Goal: Task Accomplishment & Management: Use online tool/utility

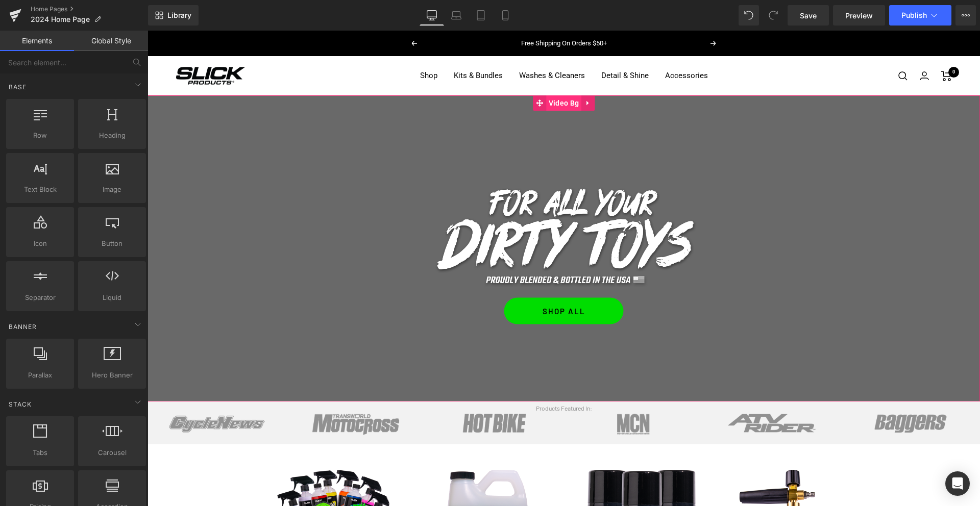
click at [556, 107] on span "Video Bg" at bounding box center [563, 102] width 35 height 15
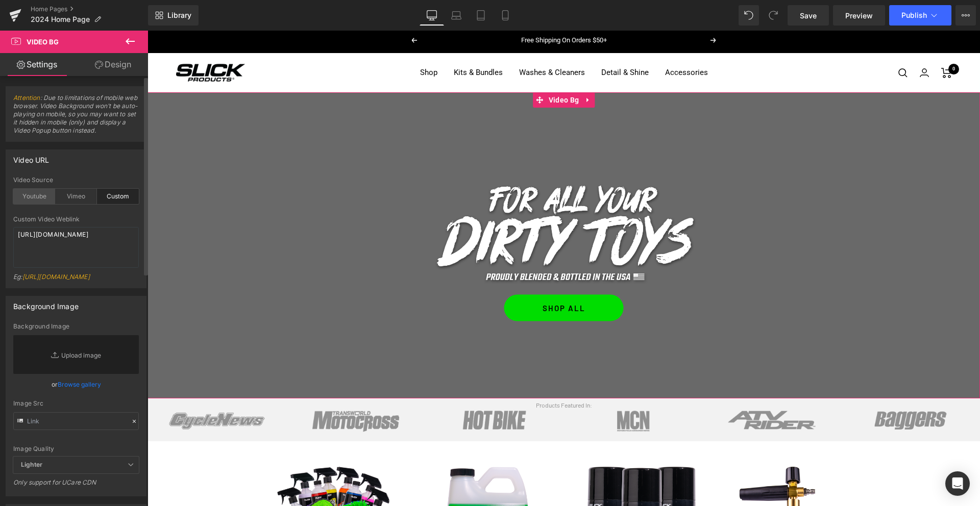
click at [31, 195] on div "Youtube" at bounding box center [34, 196] width 42 height 15
click at [42, 241] on textarea "[URL][DOMAIN_NAME]" at bounding box center [76, 247] width 126 height 41
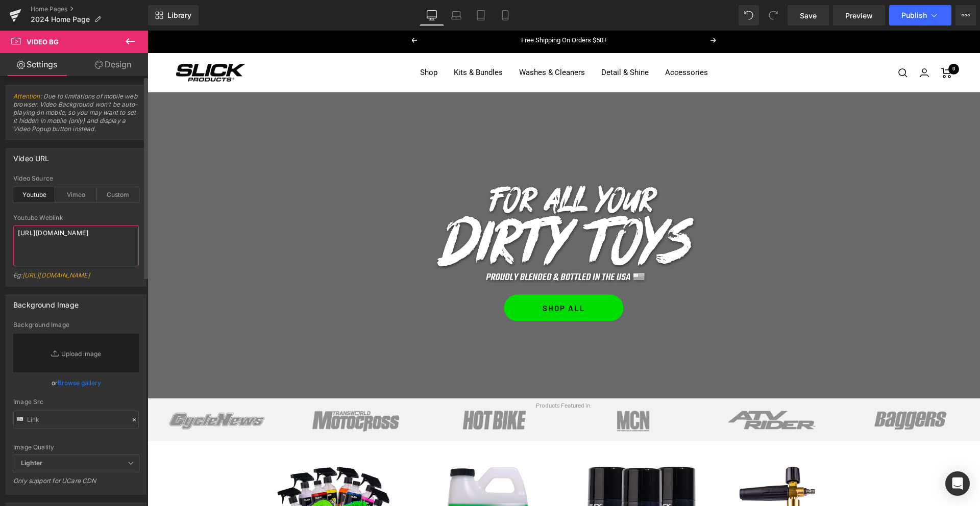
paste textarea "[DOMAIN_NAME][URL]"
type textarea "[URL][DOMAIN_NAME]"
click at [108, 194] on div "Custom" at bounding box center [118, 193] width 42 height 15
click at [83, 235] on textarea "[URL][DOMAIN_NAME]" at bounding box center [76, 244] width 126 height 41
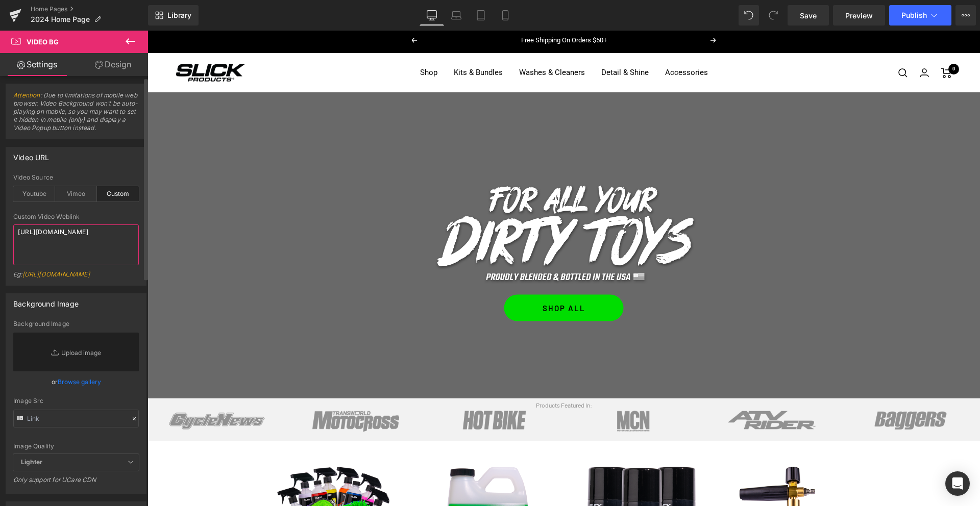
click at [83, 235] on textarea "[URL][DOMAIN_NAME]" at bounding box center [76, 244] width 126 height 41
click at [81, 235] on textarea "[URL][DOMAIN_NAME]" at bounding box center [76, 244] width 126 height 41
click at [75, 237] on textarea "[URL][DOMAIN_NAME]" at bounding box center [76, 244] width 126 height 41
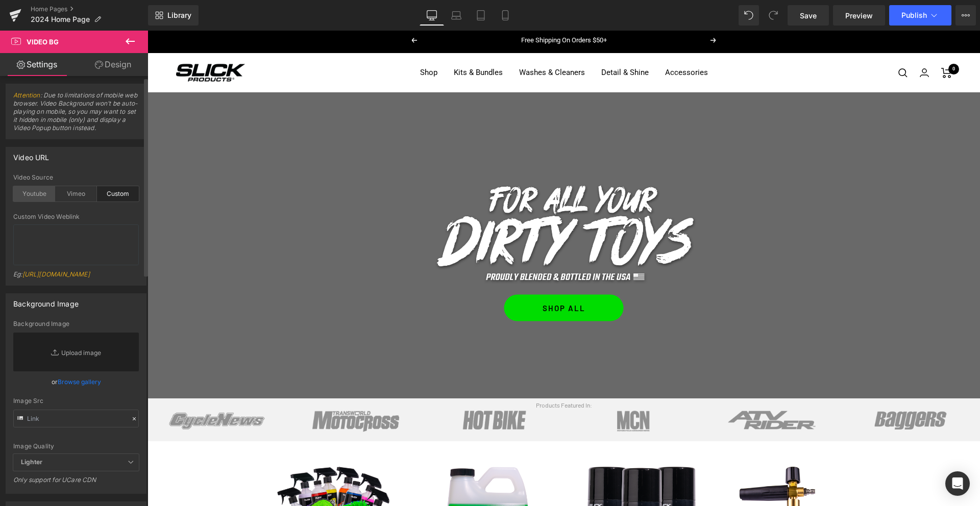
click at [31, 194] on div "Youtube" at bounding box center [34, 193] width 42 height 15
click at [783, 30] on div "Library Desktop Desktop Laptop Tablet Mobile Save Preview Publish Scheduled Vie…" at bounding box center [564, 15] width 832 height 31
drag, startPoint x: 449, startPoint y: 19, endPoint x: 465, endPoint y: 19, distance: 15.8
click at [449, 19] on link "Laptop" at bounding box center [456, 15] width 24 height 20
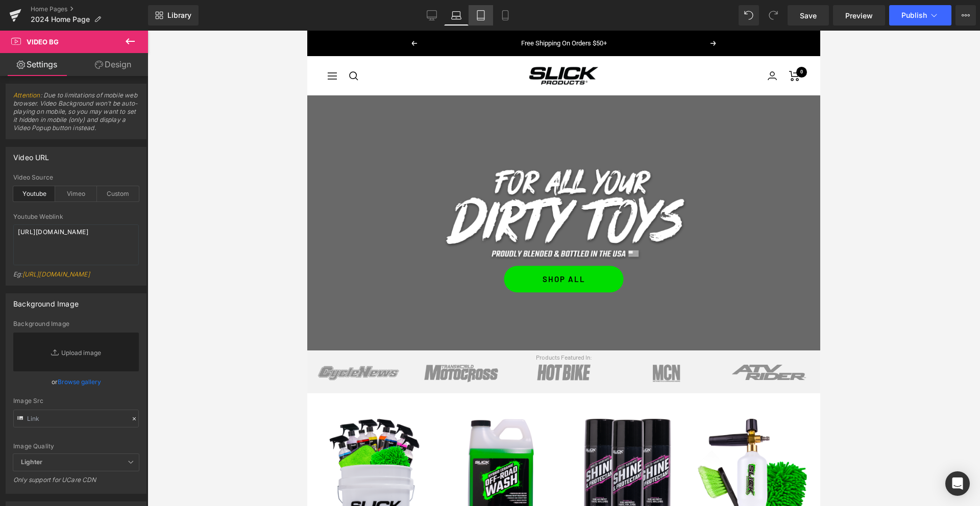
click at [473, 16] on link "Tablet" at bounding box center [480, 15] width 24 height 20
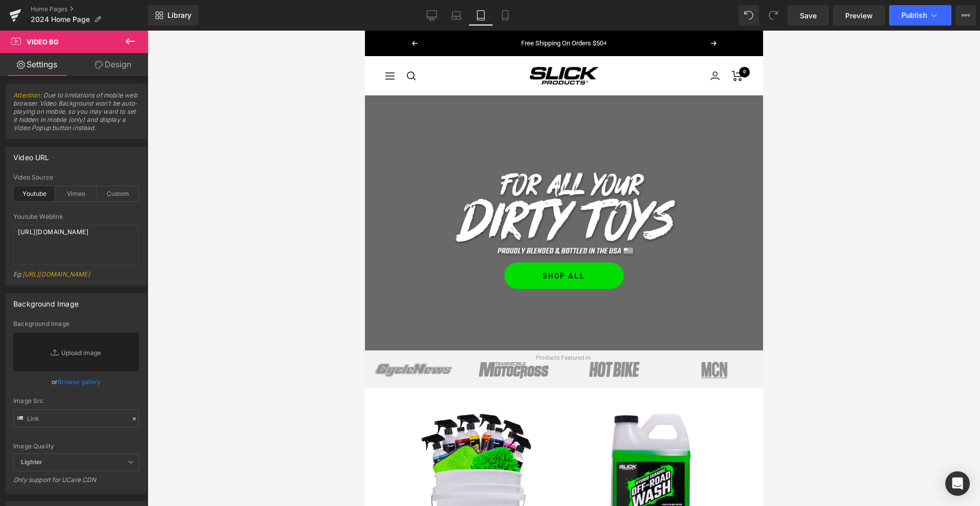
click at [491, 15] on link "Tablet" at bounding box center [480, 15] width 24 height 20
click at [501, 15] on icon at bounding box center [505, 15] width 10 height 10
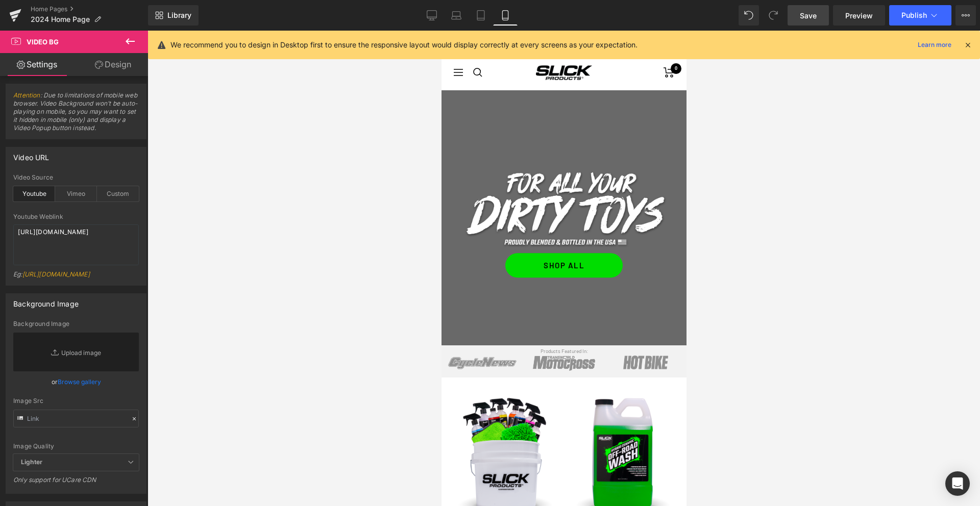
click at [813, 19] on span "Save" at bounding box center [807, 15] width 17 height 11
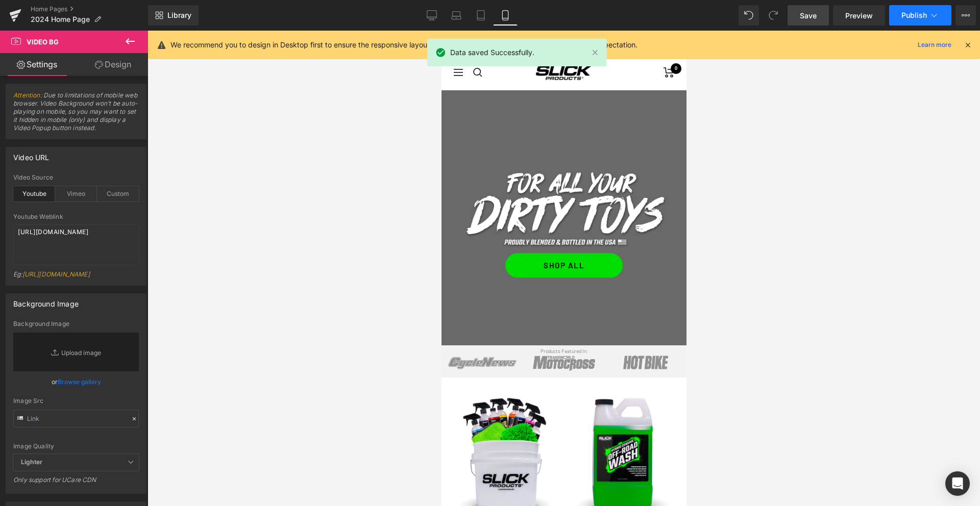
click at [921, 14] on span "Publish" at bounding box center [914, 15] width 26 height 8
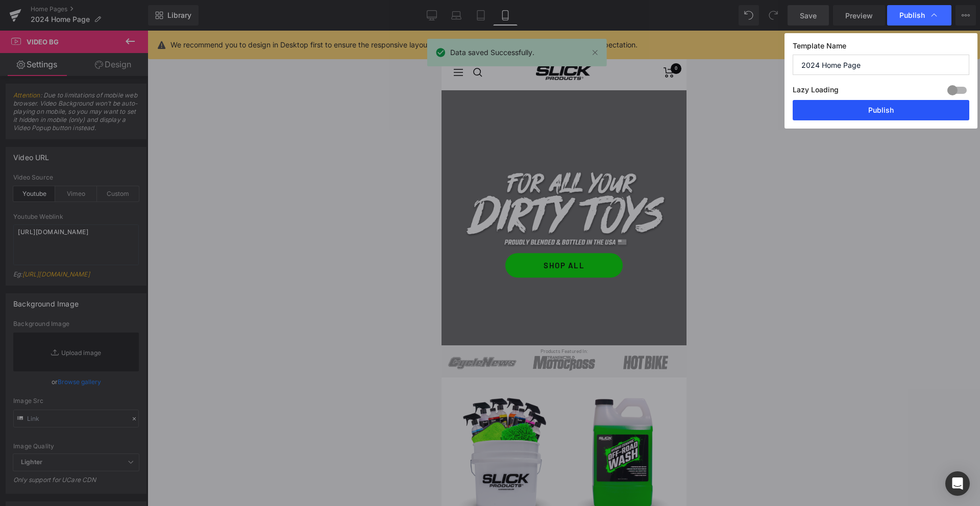
click at [0, 0] on button "Publish" at bounding box center [0, 0] width 0 height 0
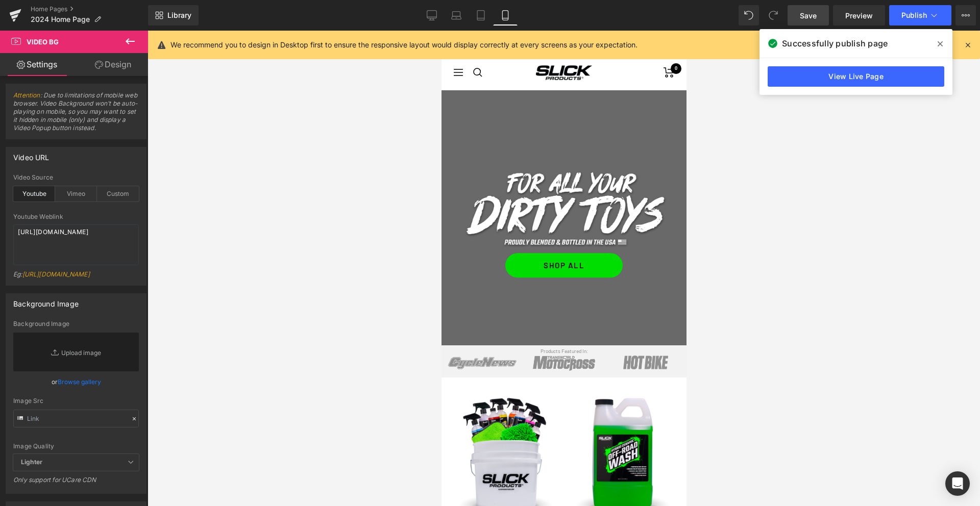
scroll to position [3, 0]
click at [437, 13] on link "Desktop" at bounding box center [431, 15] width 24 height 20
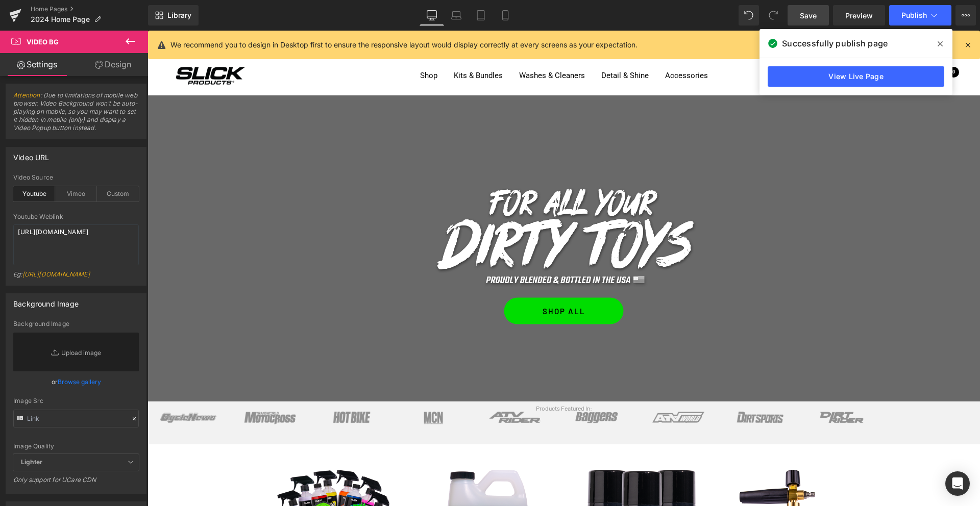
scroll to position [6, 0]
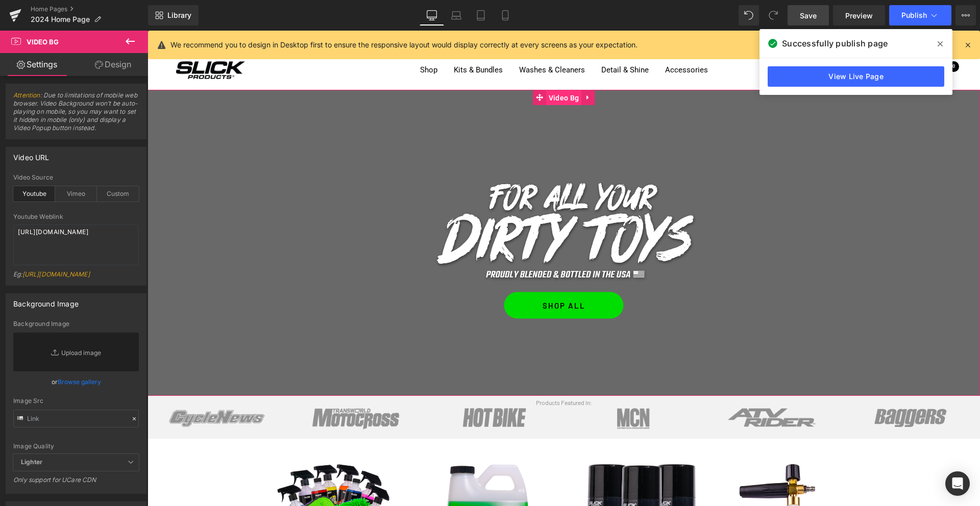
click at [562, 99] on span "Video Bg" at bounding box center [563, 97] width 35 height 15
click at [122, 241] on textarea "https://youtu.be/ZmmIdS5JpNA" at bounding box center [76, 244] width 126 height 41
click at [0, 0] on icon at bounding box center [0, 0] width 0 height 0
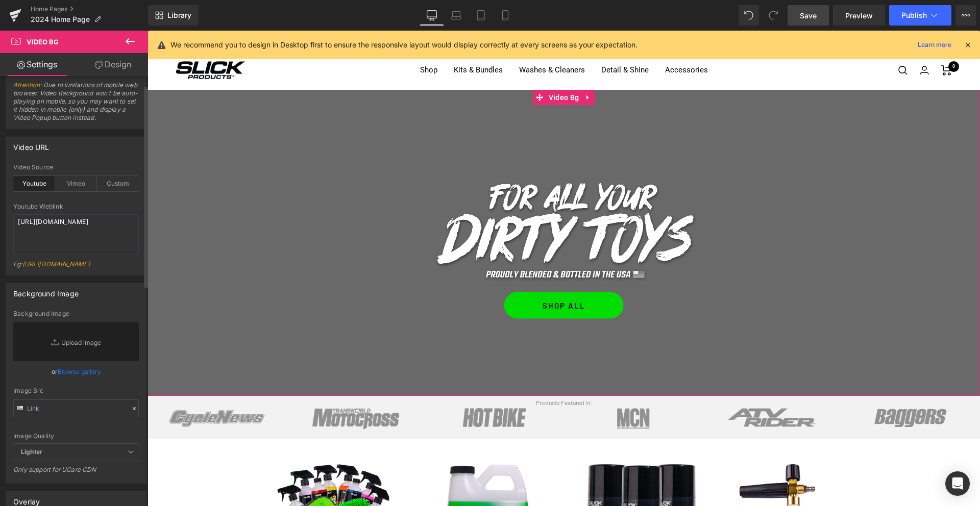
scroll to position [0, 0]
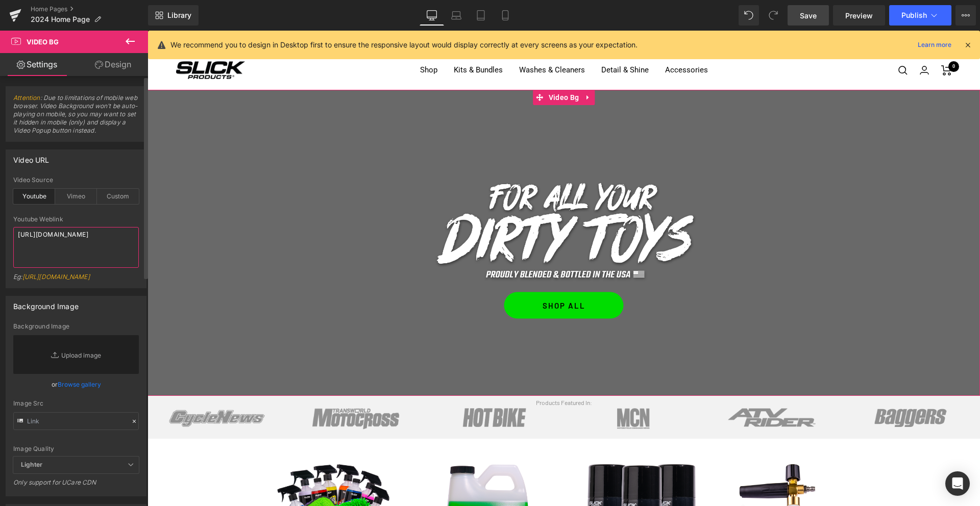
click at [97, 246] on textarea "https://youtu.be/ZmmIdS5JpNA" at bounding box center [76, 247] width 126 height 41
type textarea "[URL][DOMAIN_NAME]"
click at [124, 304] on div "Background Image" at bounding box center [76, 305] width 140 height 19
click at [812, 18] on span "Save" at bounding box center [807, 15] width 17 height 11
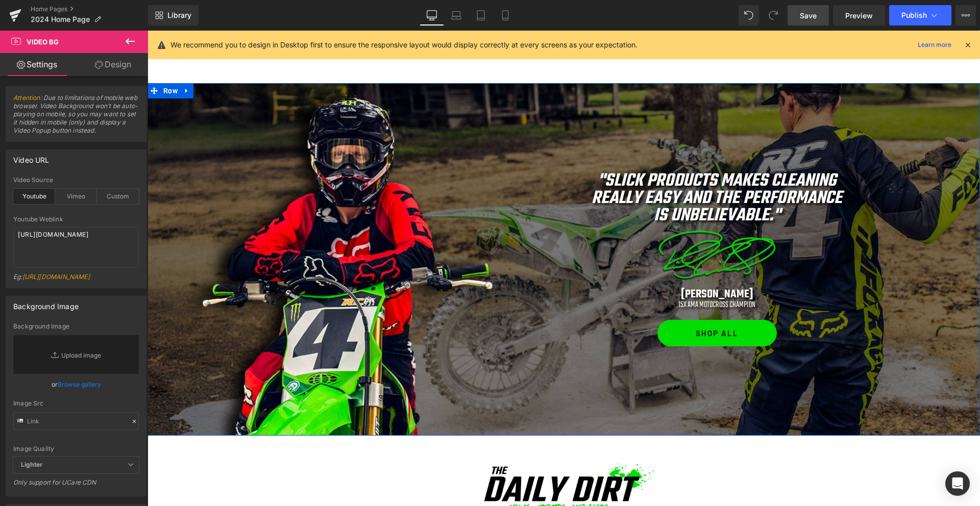
scroll to position [607, 0]
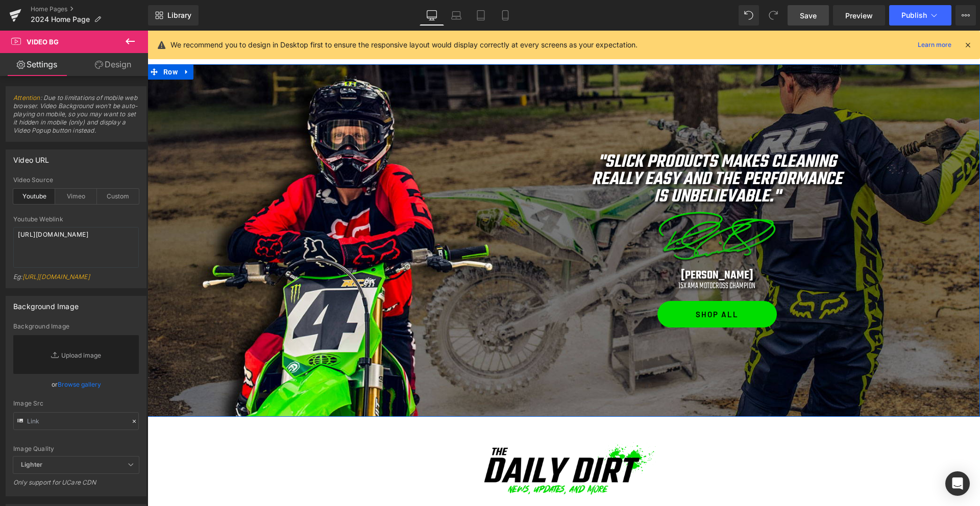
click at [647, 103] on div "Separator "Slick Products makes cleaning really easy and the performance is unb…" at bounding box center [563, 240] width 832 height 353
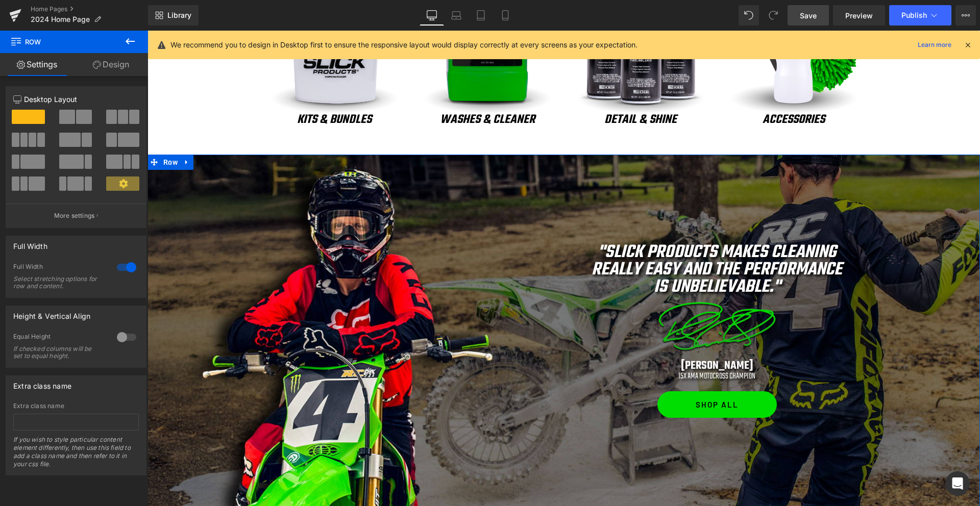
scroll to position [510, 0]
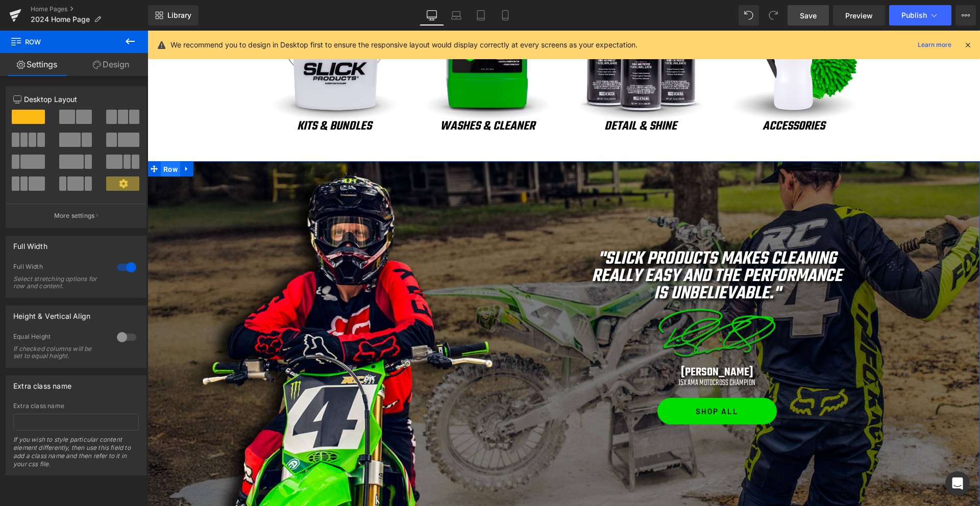
click at [173, 170] on span "Row" at bounding box center [170, 169] width 19 height 15
click at [286, 258] on span "Row" at bounding box center [280, 258] width 19 height 15
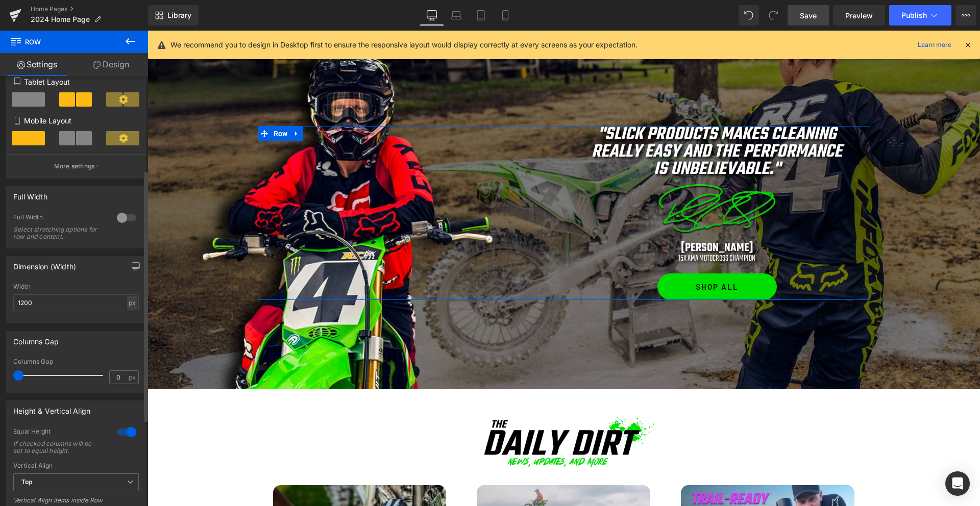
scroll to position [147, 0]
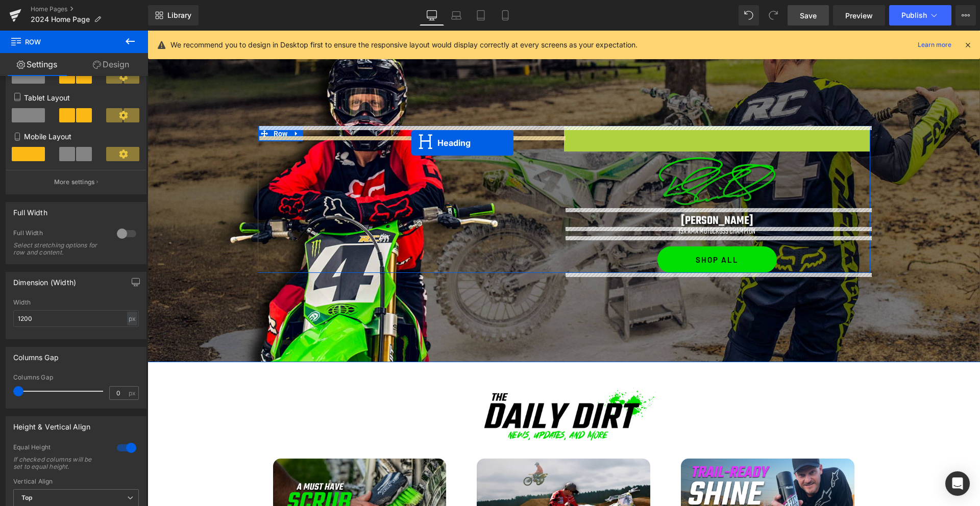
drag, startPoint x: 711, startPoint y: 156, endPoint x: 411, endPoint y: 143, distance: 299.8
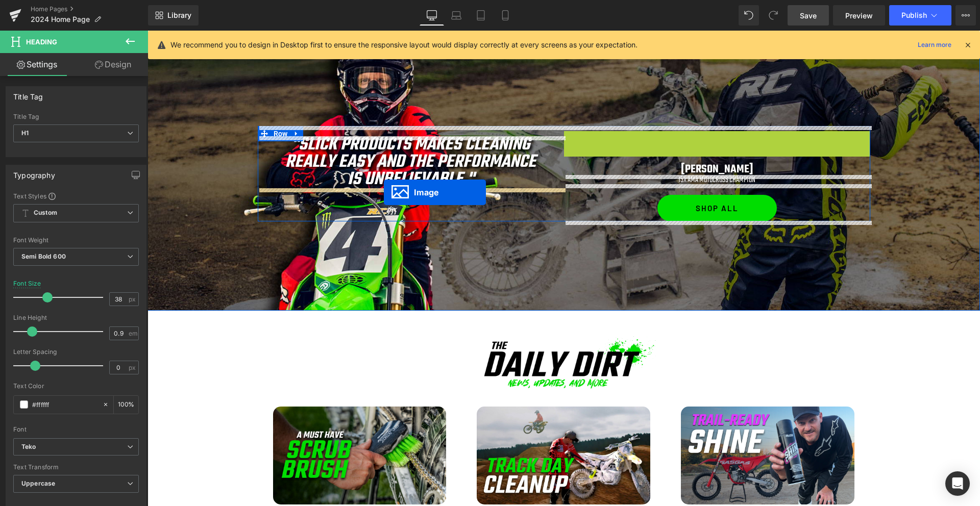
drag, startPoint x: 719, startPoint y: 156, endPoint x: 383, endPoint y: 191, distance: 337.6
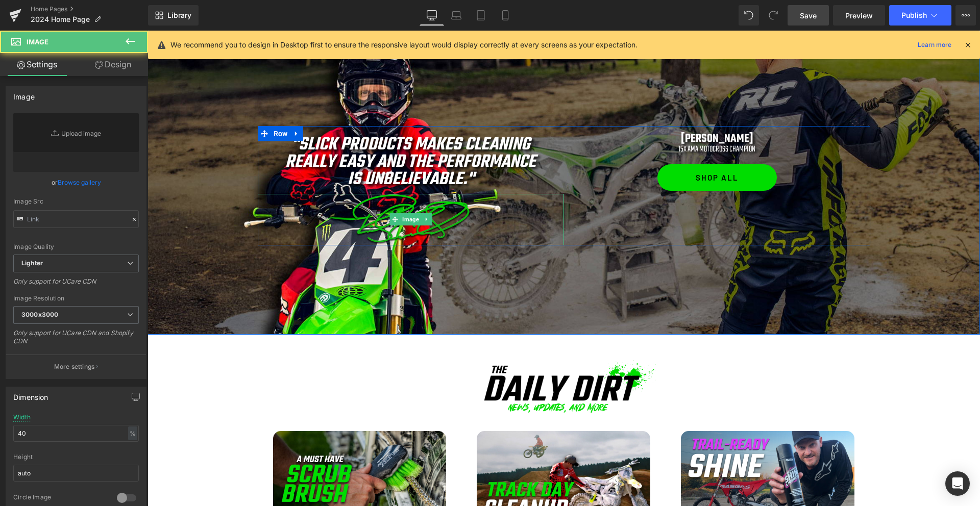
type input "[URL][DOMAIN_NAME]"
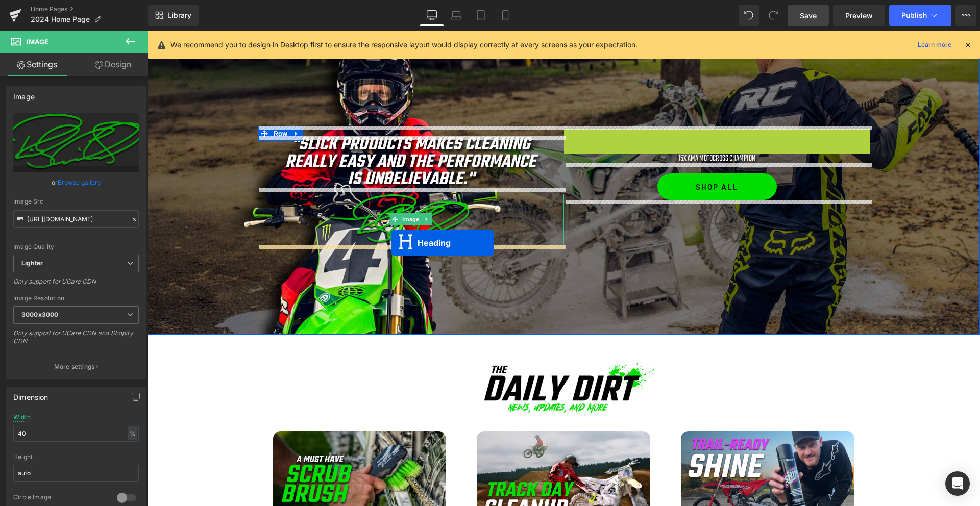
drag, startPoint x: 708, startPoint y: 135, endPoint x: 391, endPoint y: 243, distance: 334.6
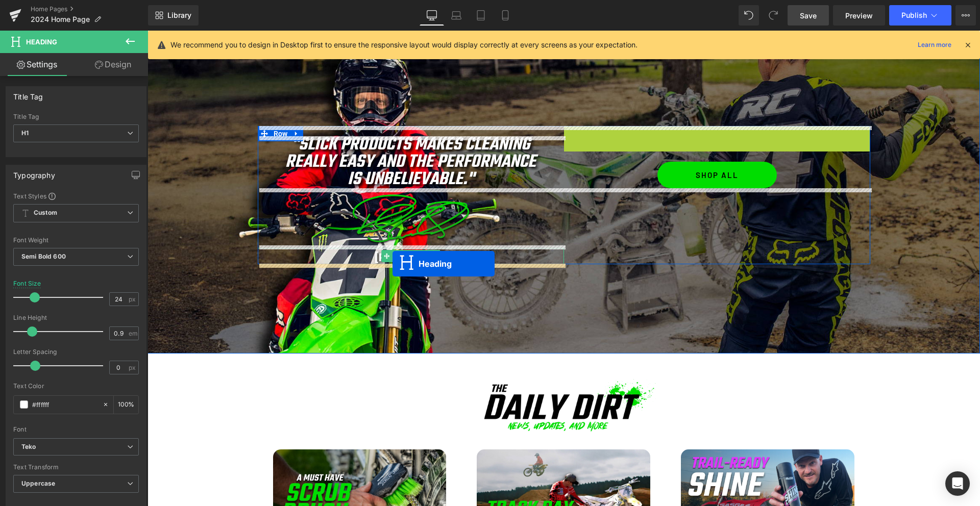
drag, startPoint x: 716, startPoint y: 131, endPoint x: 392, endPoint y: 264, distance: 349.8
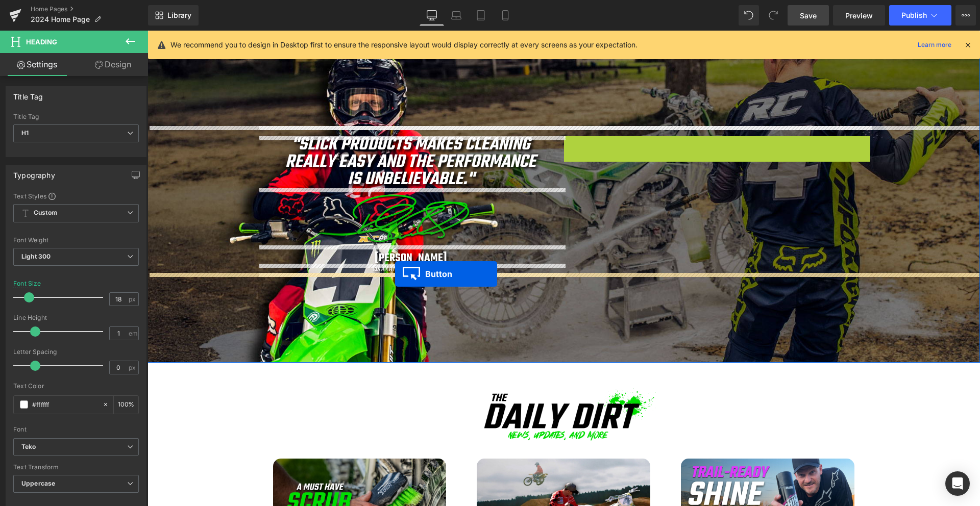
drag, startPoint x: 713, startPoint y: 147, endPoint x: 395, endPoint y: 274, distance: 342.1
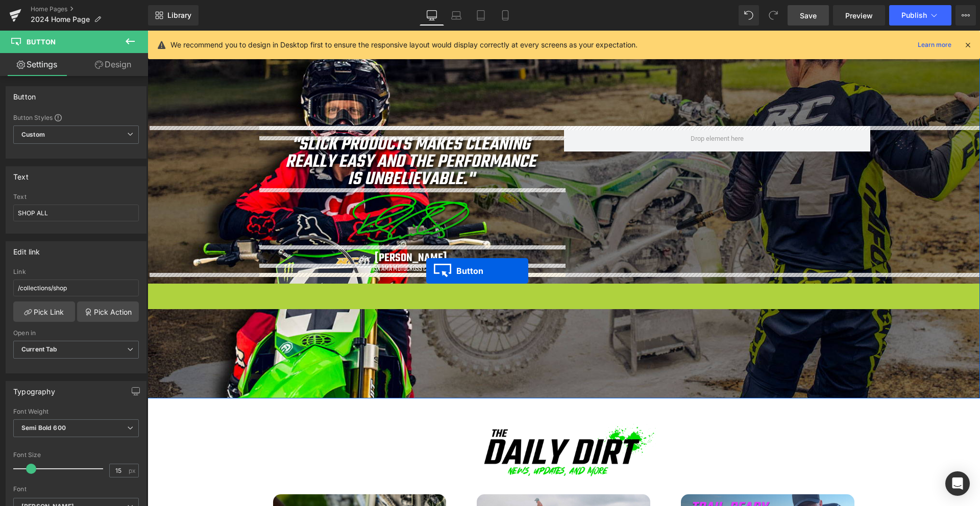
drag, startPoint x: 562, startPoint y: 298, endPoint x: 426, endPoint y: 271, distance: 138.5
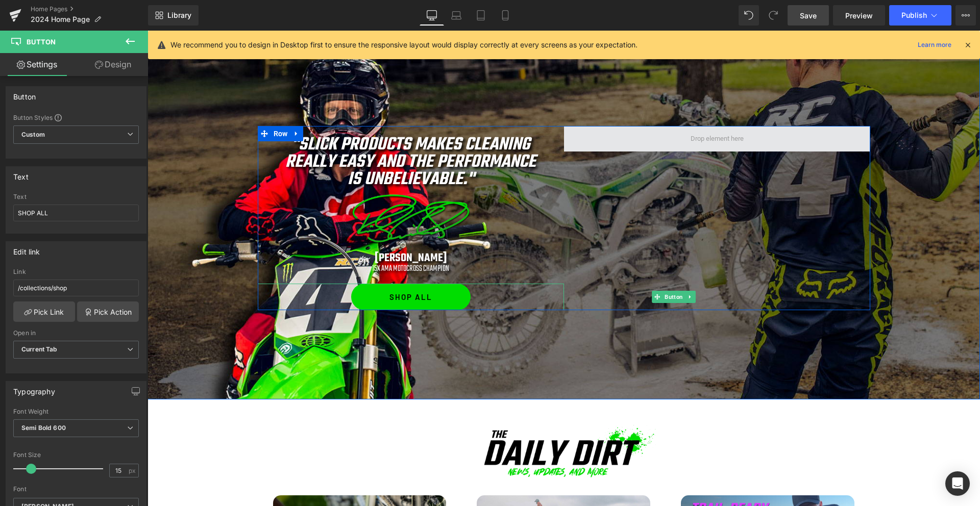
click at [695, 146] on span at bounding box center [717, 139] width 60 height 17
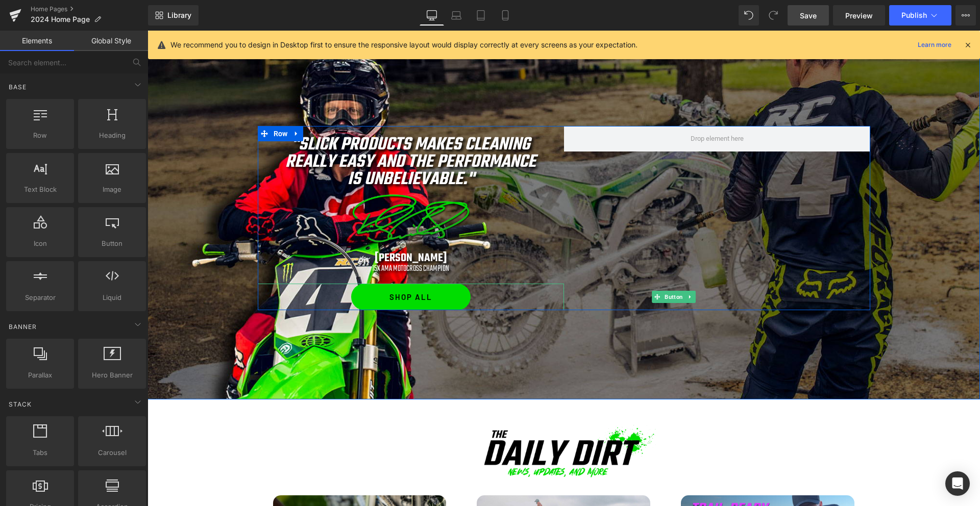
click at [671, 299] on div at bounding box center [717, 218] width 306 height 184
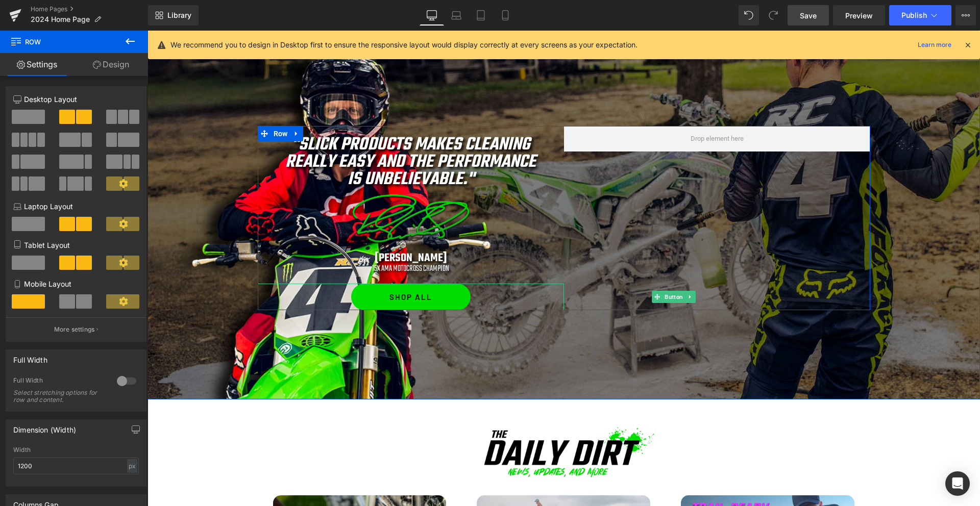
drag, startPoint x: 678, startPoint y: 297, endPoint x: 634, endPoint y: 266, distance: 54.2
click at [634, 266] on div at bounding box center [717, 218] width 306 height 184
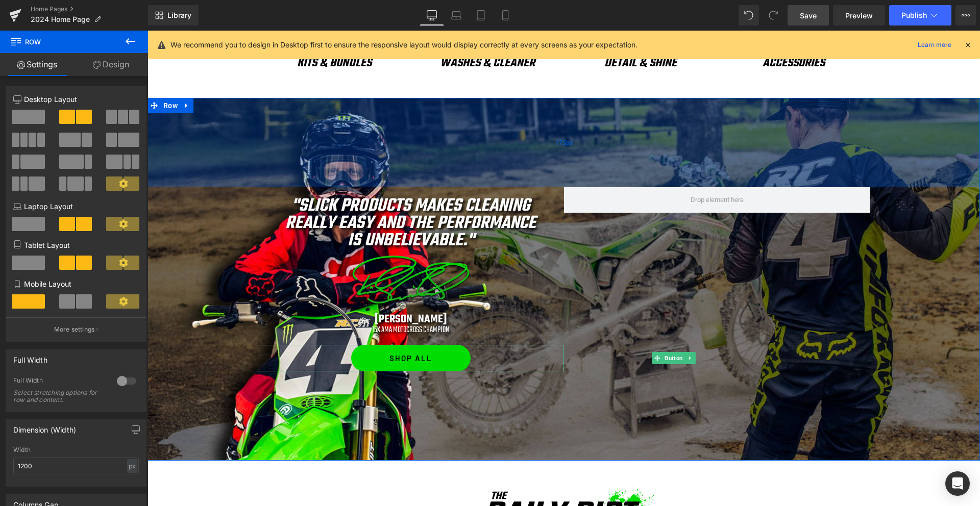
click at [510, 113] on div "175px" at bounding box center [563, 142] width 832 height 89
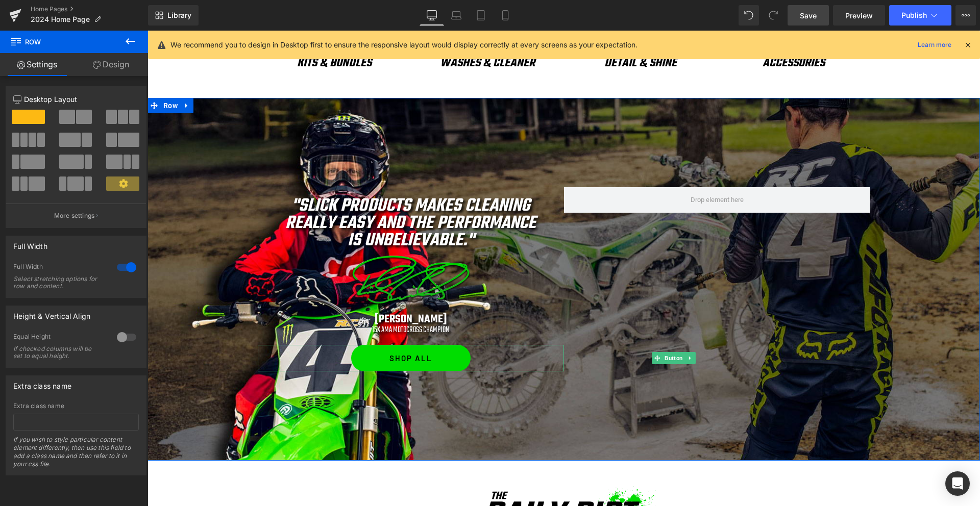
click at [107, 66] on link "Design" at bounding box center [111, 64] width 74 height 23
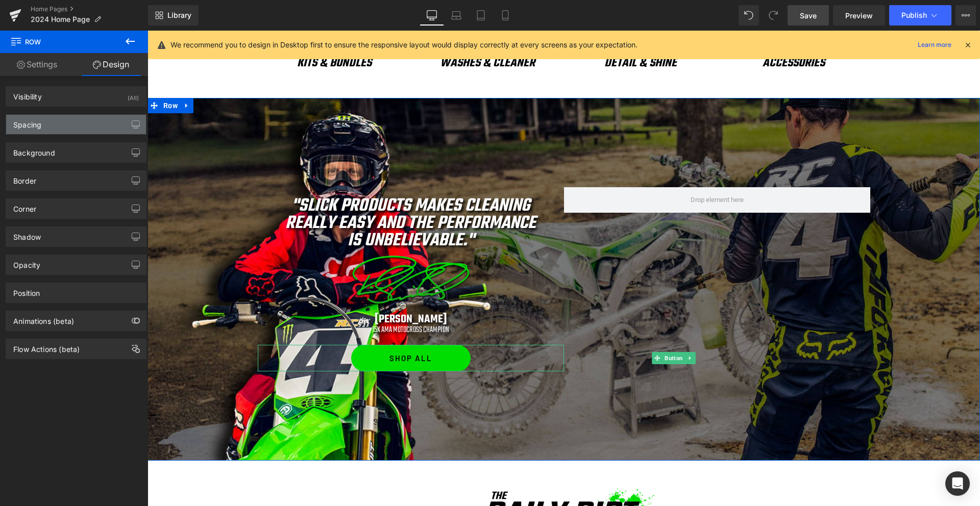
type input "https://ucarecdn.com/03bfa337-5d1d-4848-82d0-48f850c2e083/-/format/auto/-/previ…"
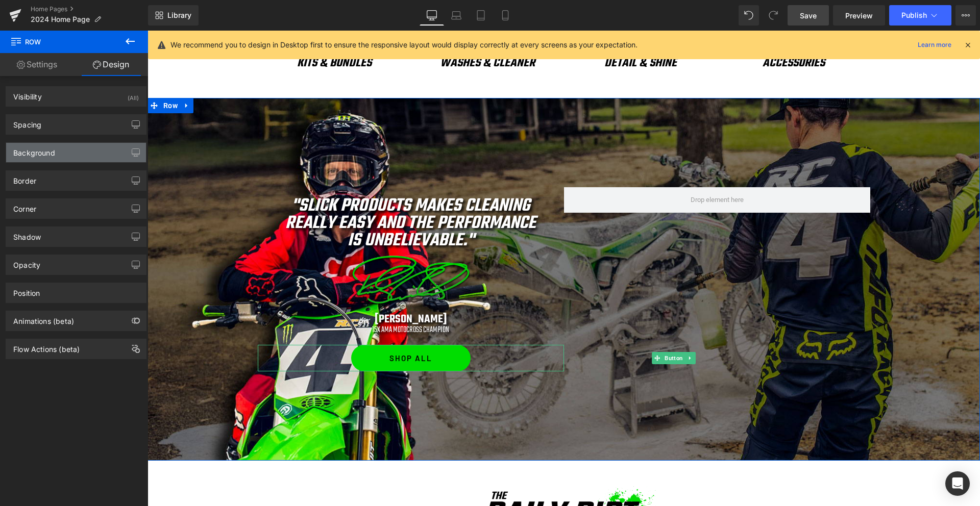
click at [54, 155] on div "Background" at bounding box center [34, 150] width 42 height 14
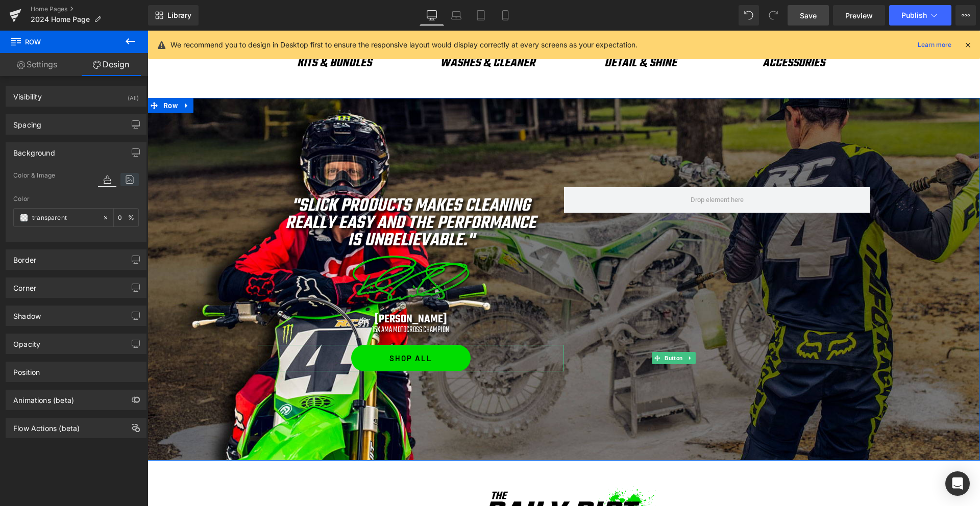
click at [127, 175] on icon at bounding box center [129, 179] width 18 height 13
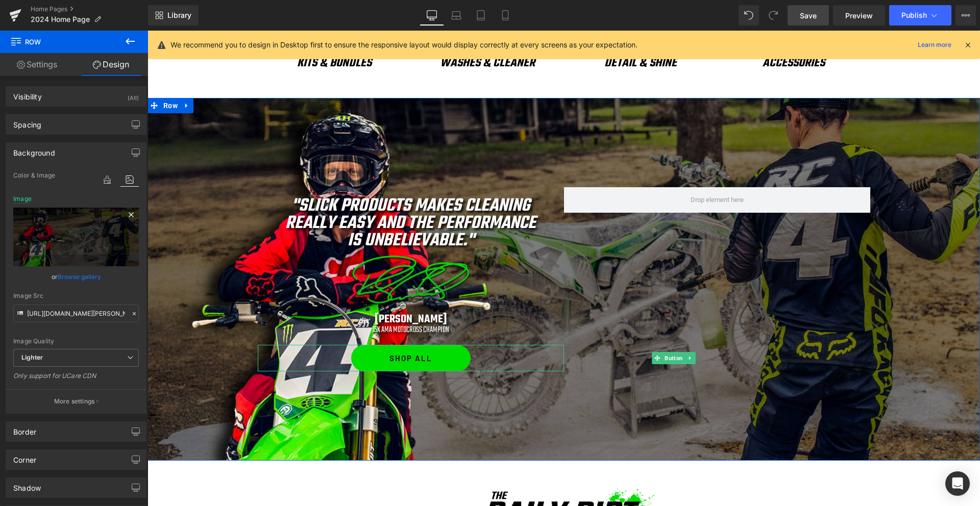
click at [127, 218] on icon at bounding box center [131, 215] width 12 height 12
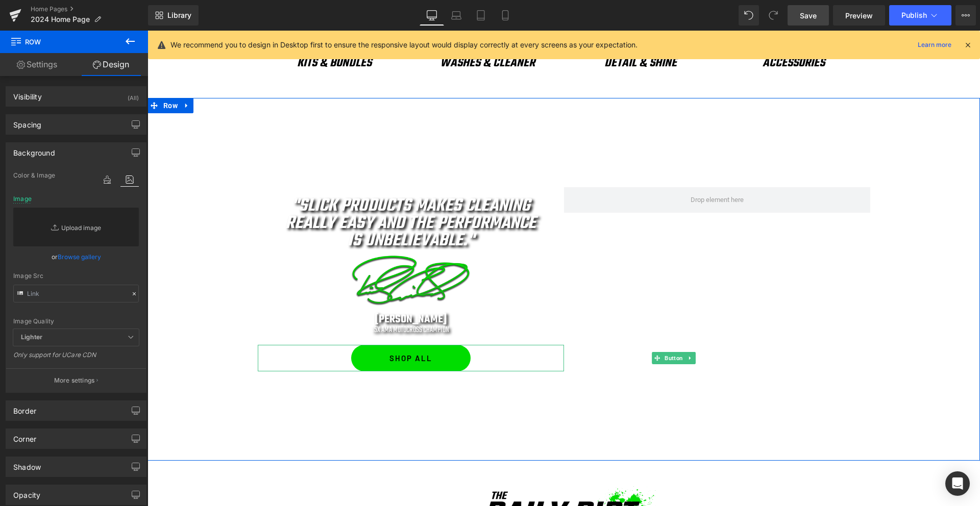
click at [78, 233] on link "Replace Image" at bounding box center [76, 227] width 126 height 39
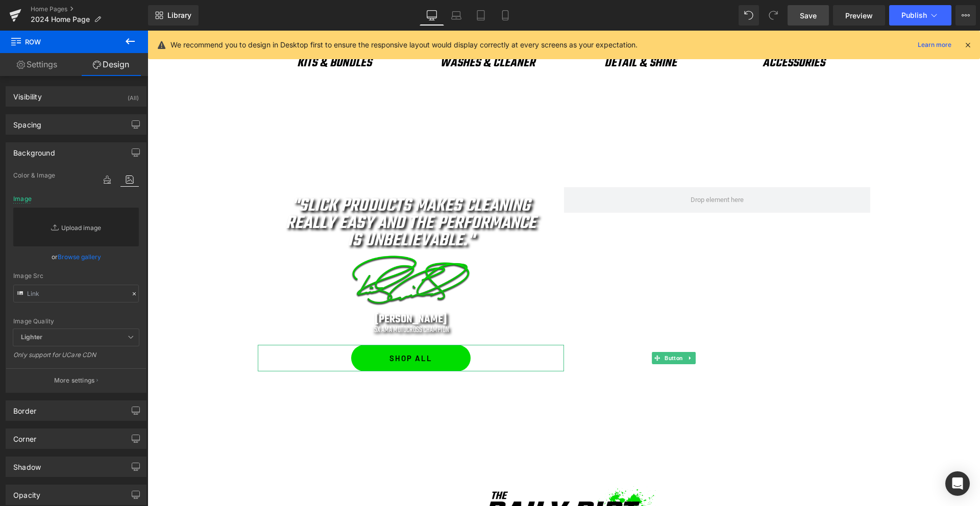
type input "C:\fakepath\ricky-background.jpg"
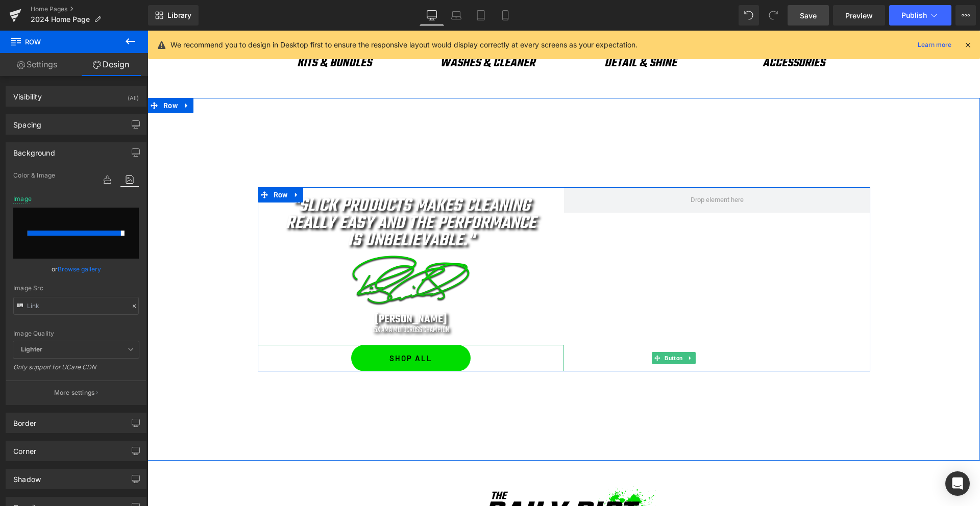
type input "https://ucarecdn.com/403f05b1-2e26-406f-a9bf-3d492fd21582/-/format/auto/-/previ…"
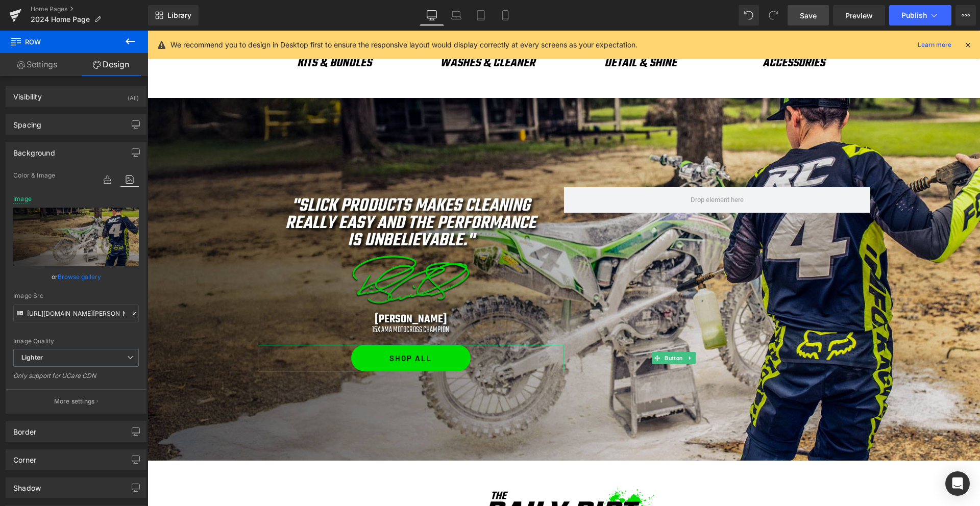
click at [812, 20] on span "Save" at bounding box center [807, 15] width 17 height 11
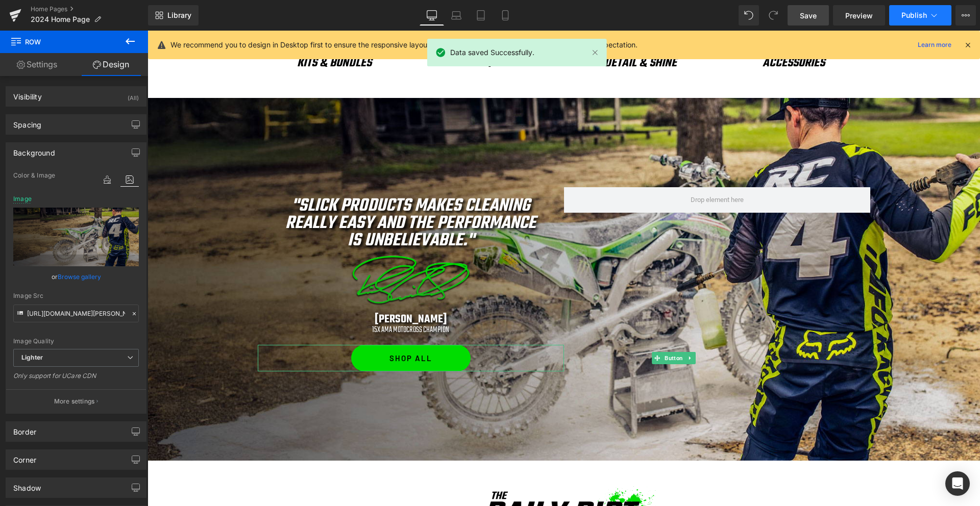
click at [919, 11] on span "Publish" at bounding box center [914, 15] width 26 height 8
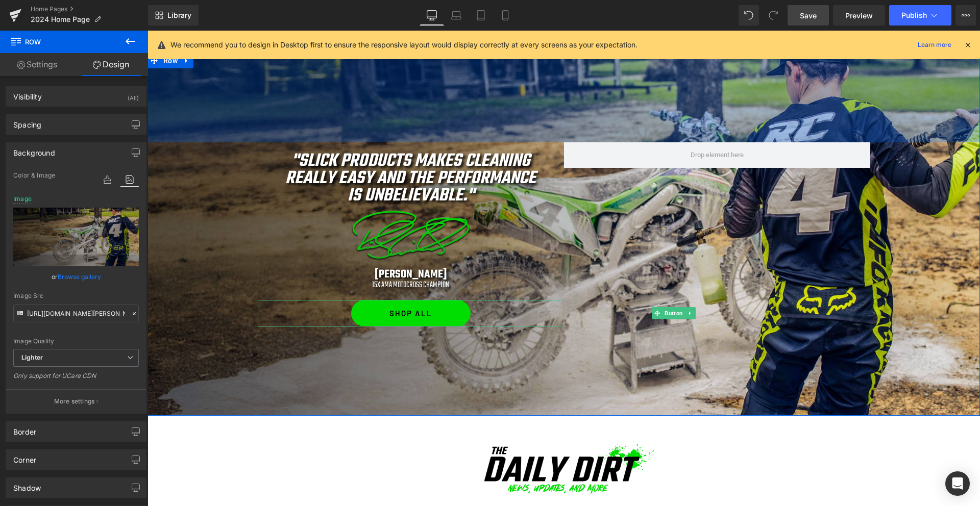
scroll to position [621, 0]
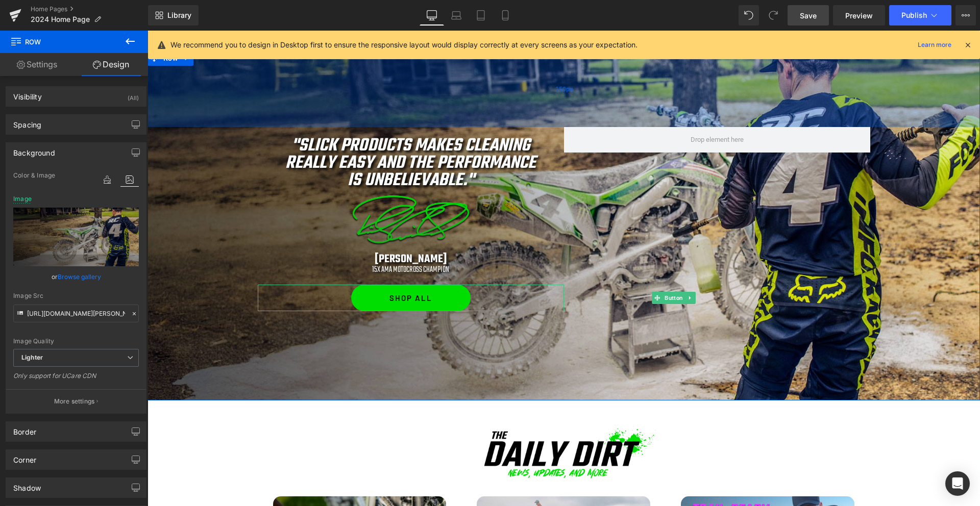
drag, startPoint x: 582, startPoint y: 105, endPoint x: 577, endPoint y: 92, distance: 13.7
click at [577, 92] on div "150px" at bounding box center [563, 89] width 832 height 77
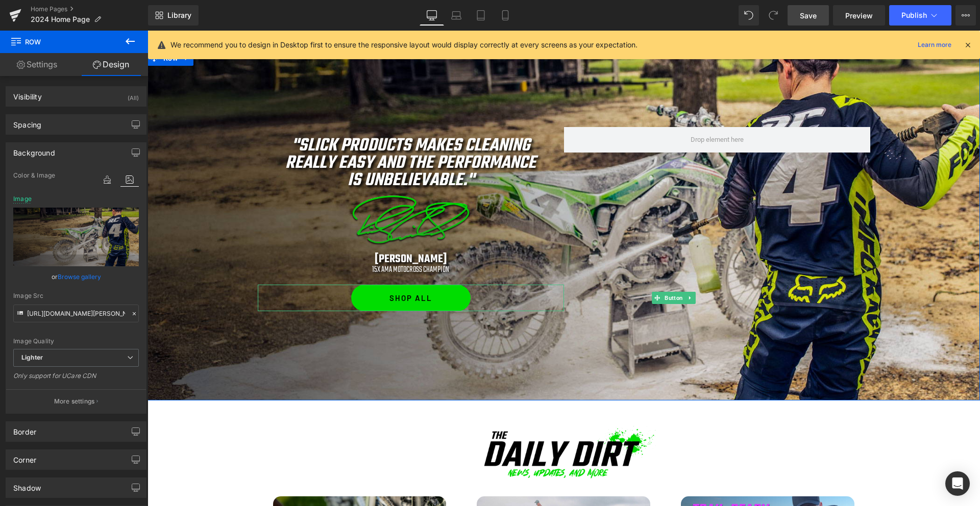
click at [566, 353] on div "Separator "Slick Products makes cleaning really easy and the performance is unb…" at bounding box center [563, 226] width 832 height 350
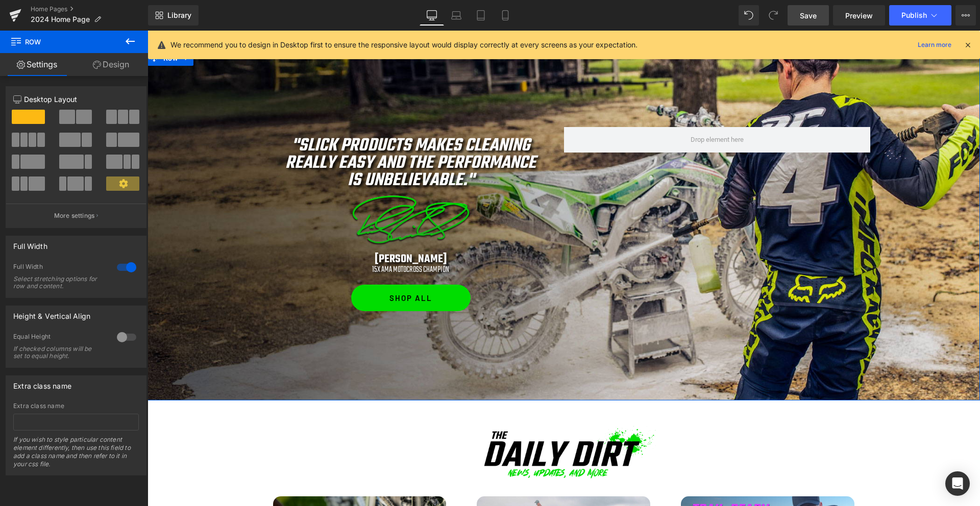
click at [114, 66] on link "Design" at bounding box center [111, 64] width 74 height 23
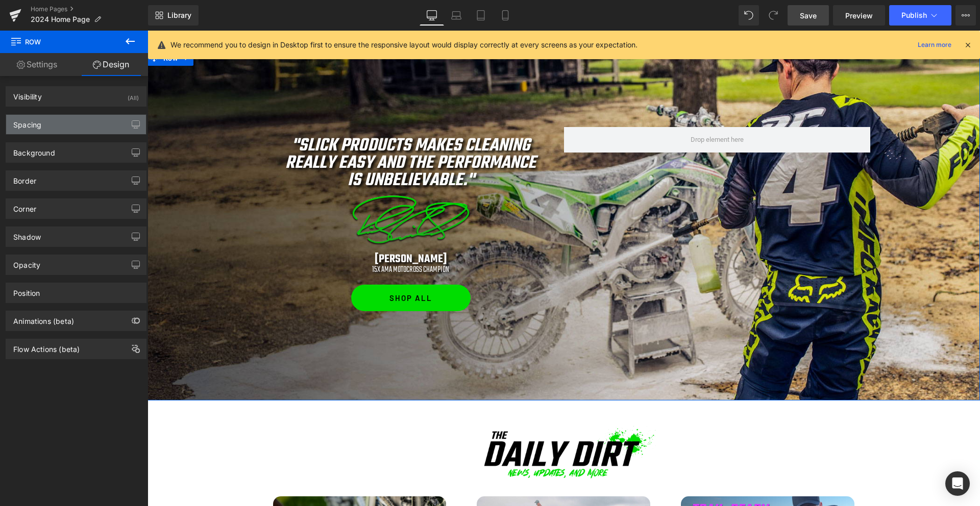
click at [70, 123] on div "Spacing" at bounding box center [76, 124] width 140 height 19
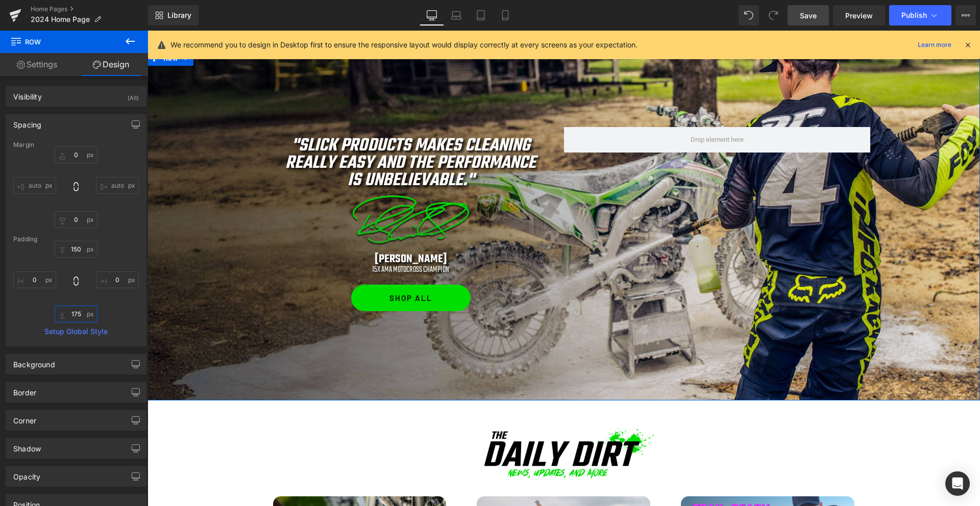
click at [73, 315] on input "175" at bounding box center [76, 314] width 43 height 17
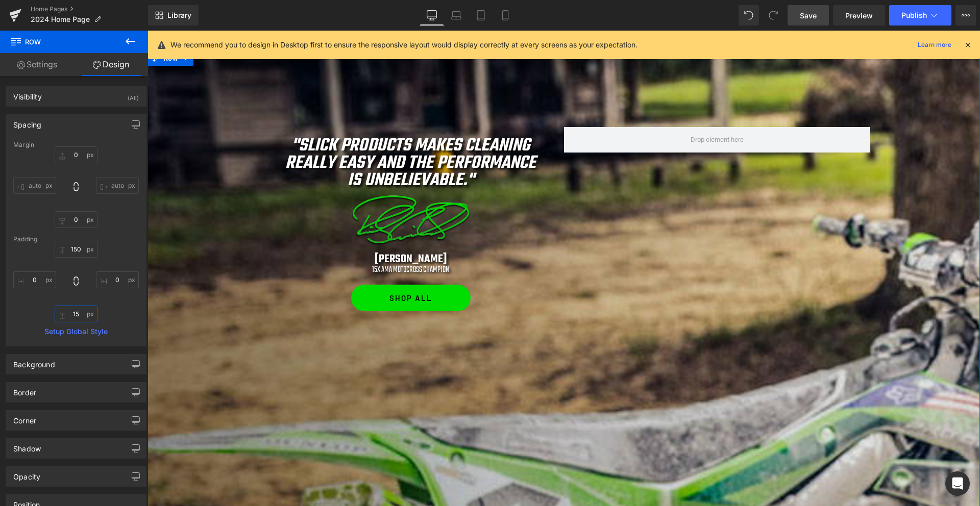
type input "1"
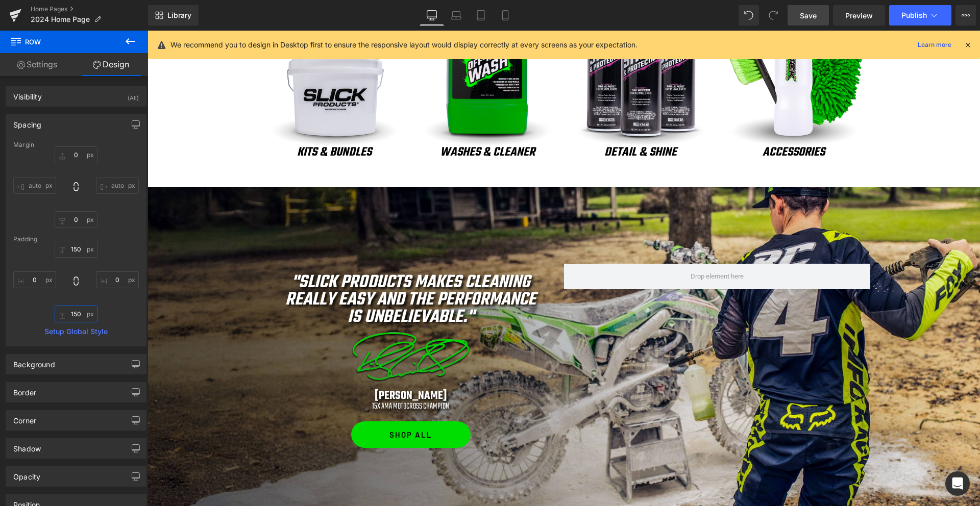
scroll to position [571, 0]
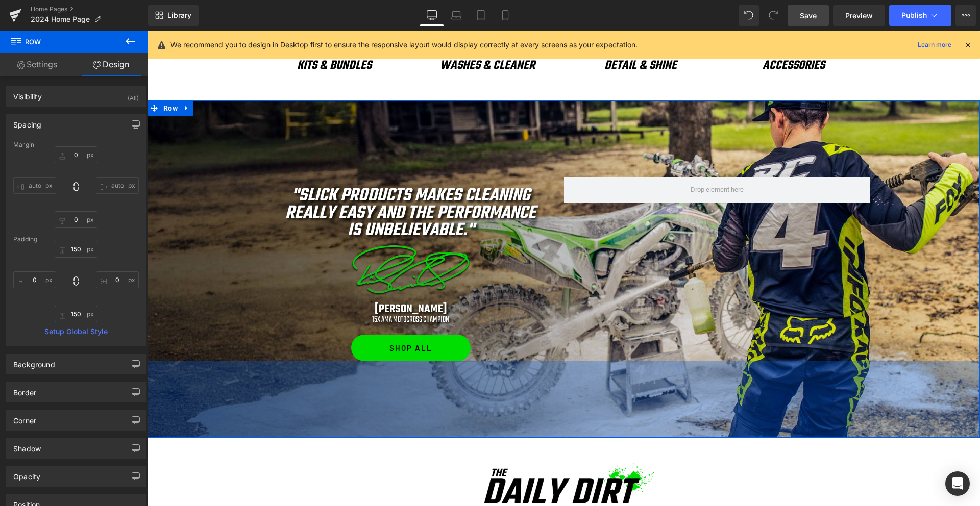
click at [74, 313] on input "150" at bounding box center [76, 314] width 43 height 17
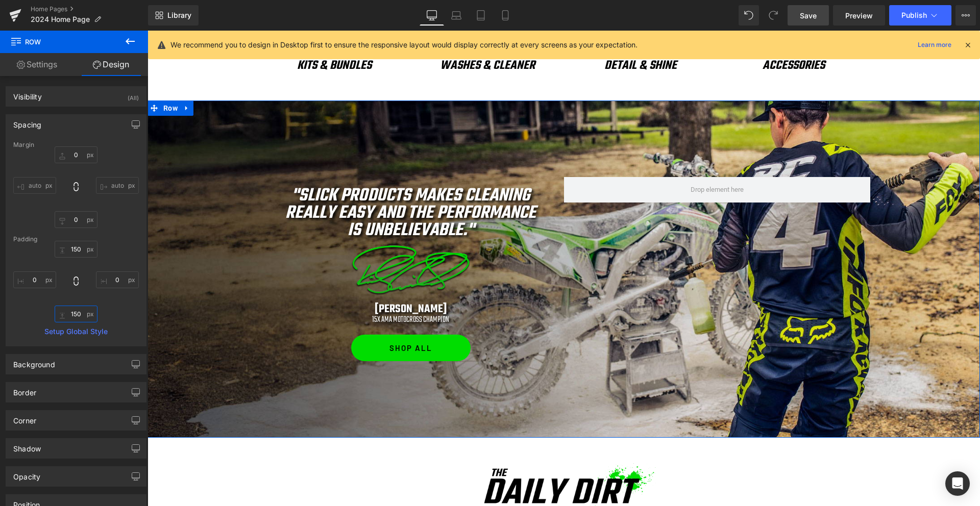
click at [74, 313] on input "150" at bounding box center [76, 314] width 43 height 17
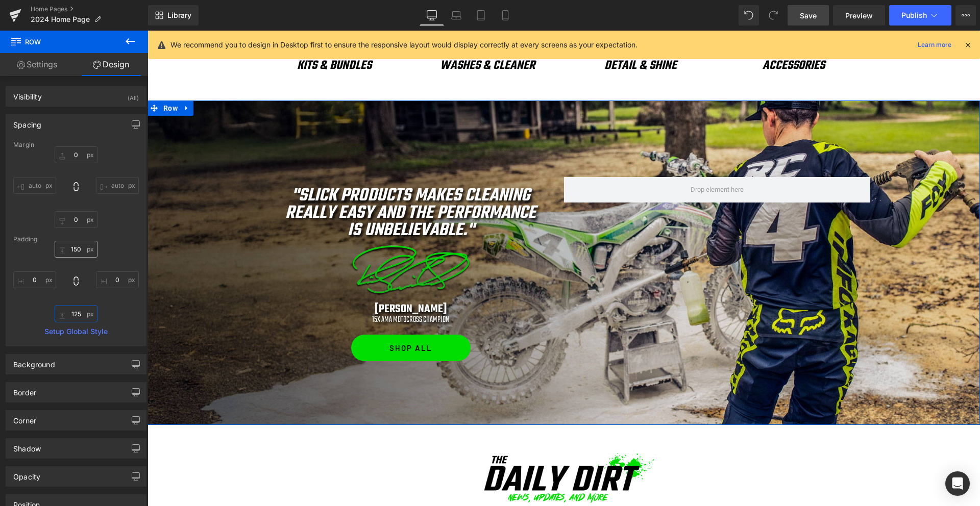
type input "125"
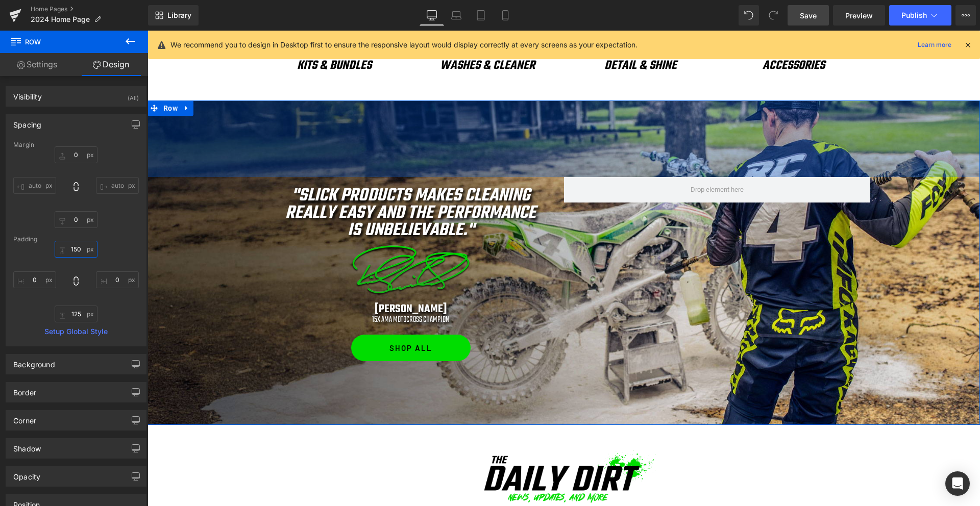
click at [68, 254] on input "150" at bounding box center [76, 249] width 43 height 17
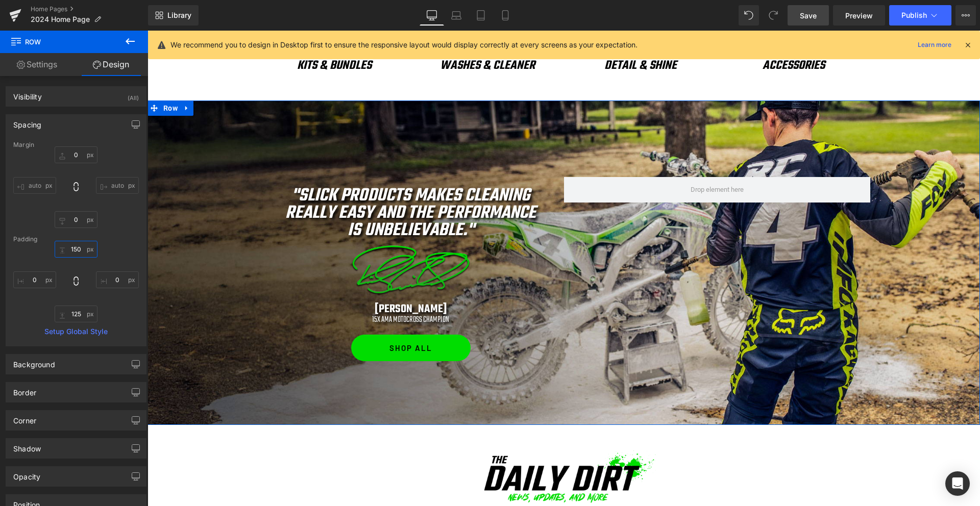
click at [68, 254] on input "150" at bounding box center [76, 249] width 43 height 17
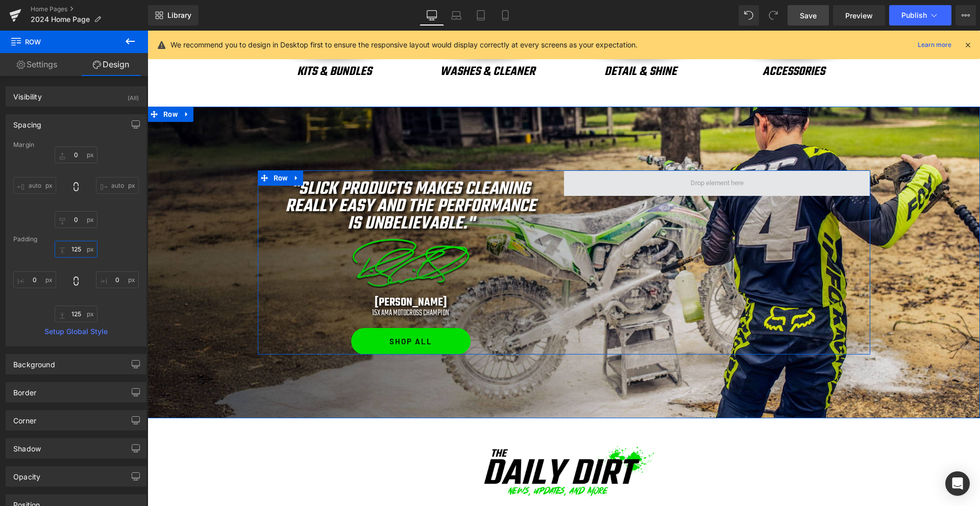
scroll to position [566, 0]
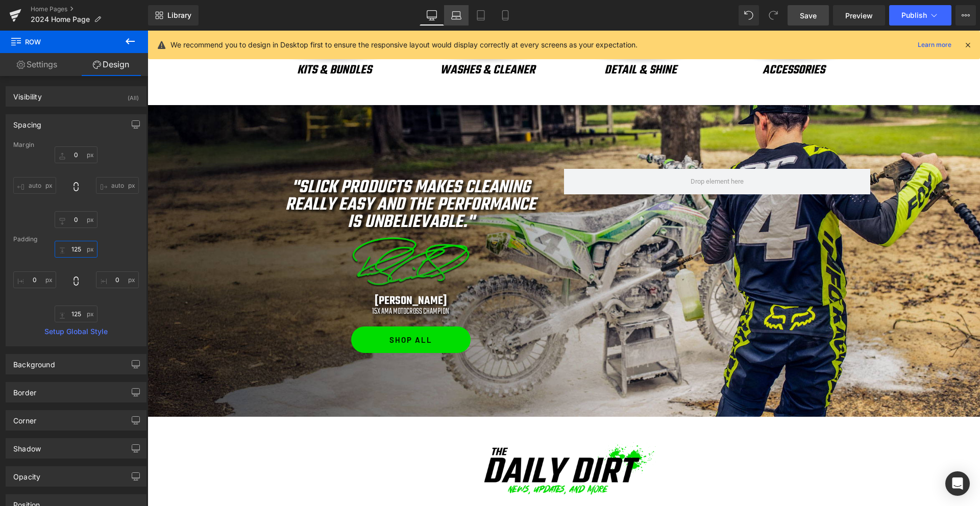
type input "125"
click at [455, 12] on icon at bounding box center [457, 14] width 8 height 5
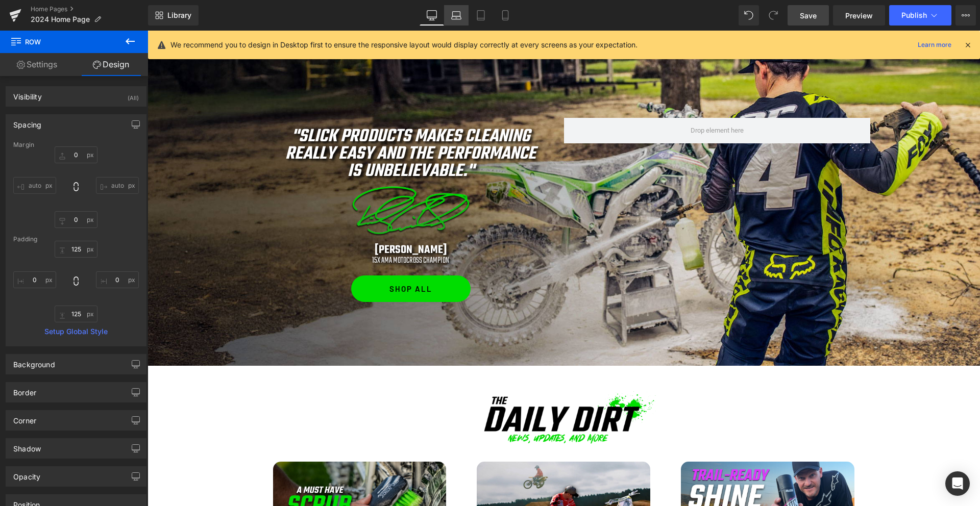
type input "0"
type input "100"
type input "0"
type input "100"
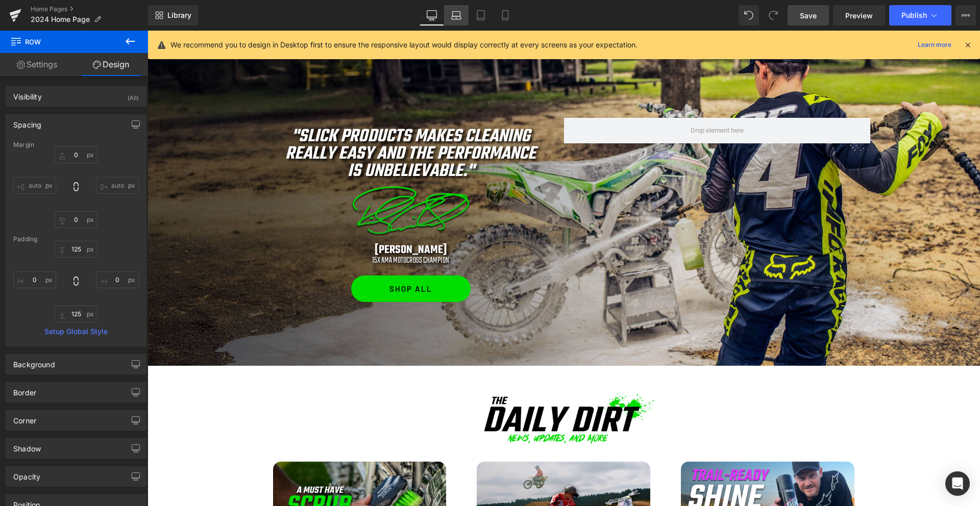
type input "0"
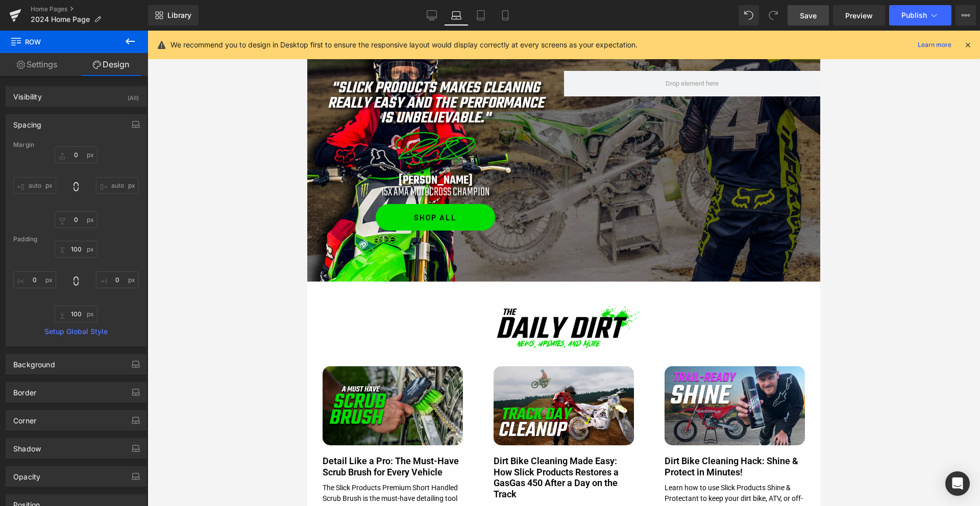
scroll to position [481, 0]
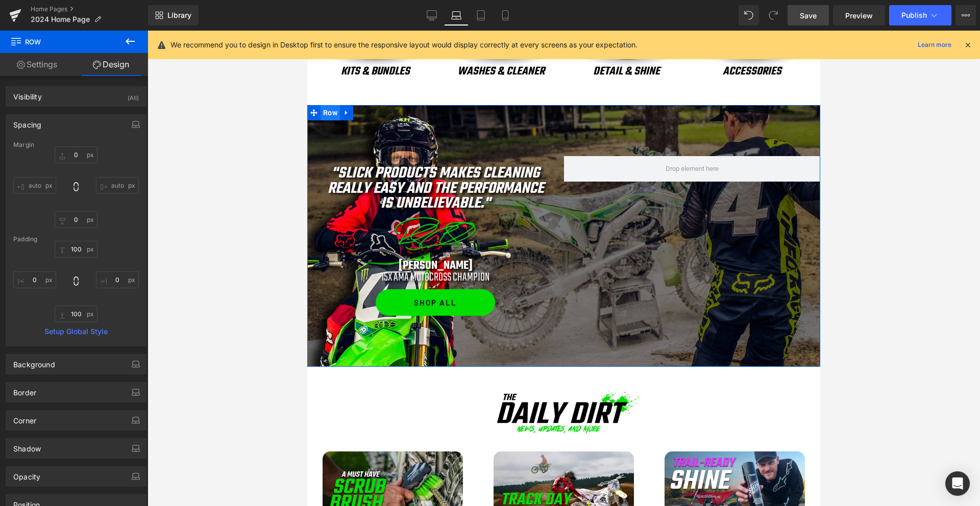
click at [335, 118] on span "Row" at bounding box center [329, 112] width 19 height 15
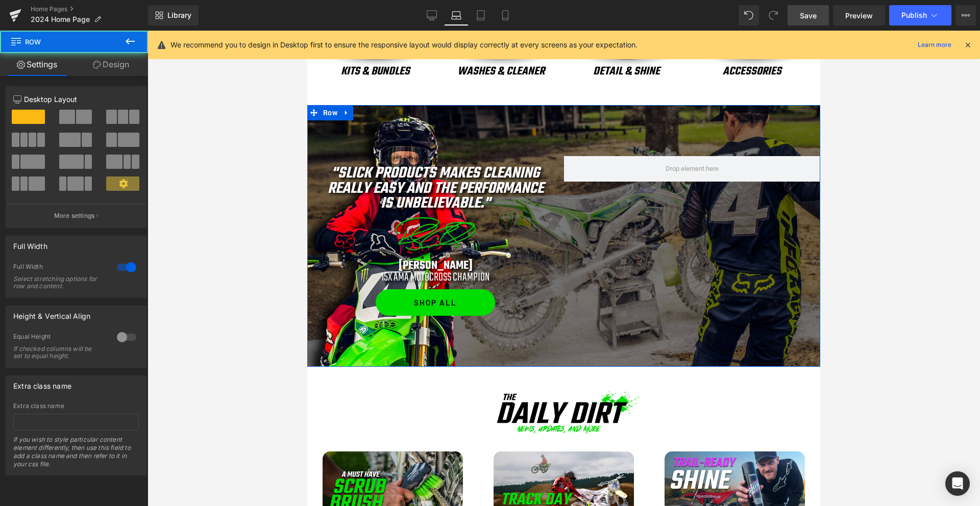
click at [117, 73] on link "Design" at bounding box center [111, 64] width 74 height 23
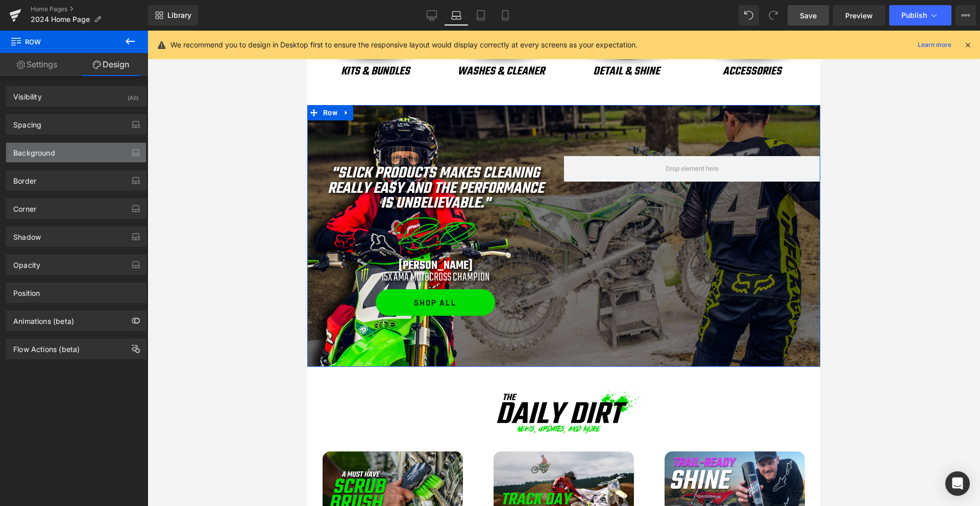
click at [56, 158] on div "Background" at bounding box center [76, 152] width 140 height 19
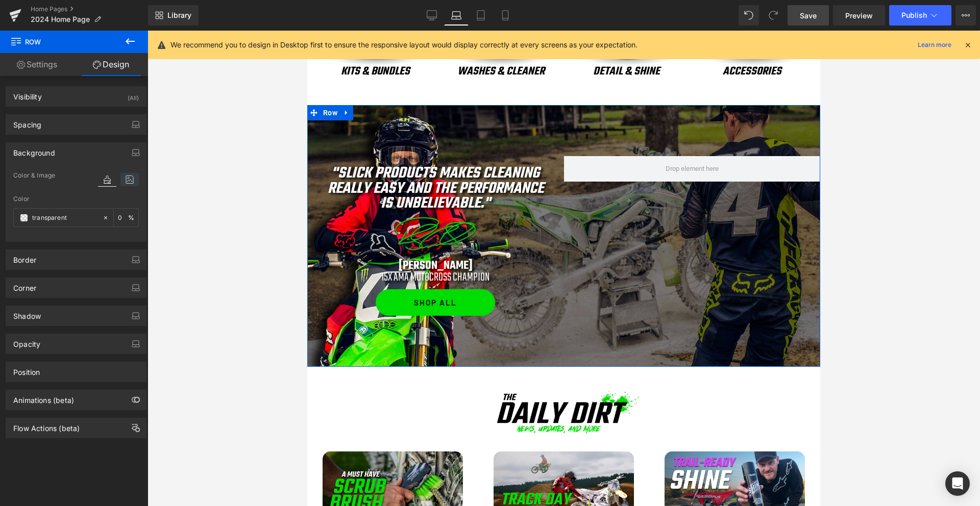
click at [120, 179] on icon at bounding box center [129, 179] width 18 height 13
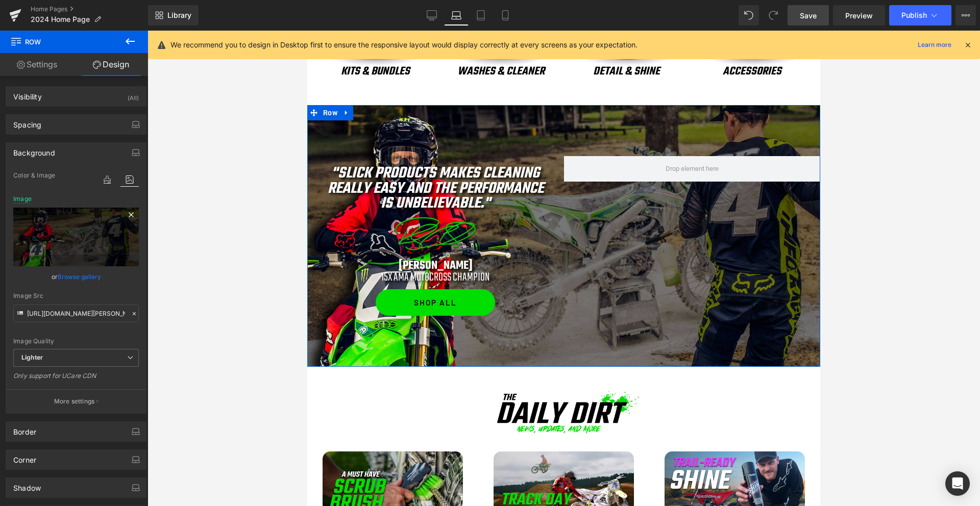
click at [129, 216] on icon at bounding box center [131, 214] width 5 height 5
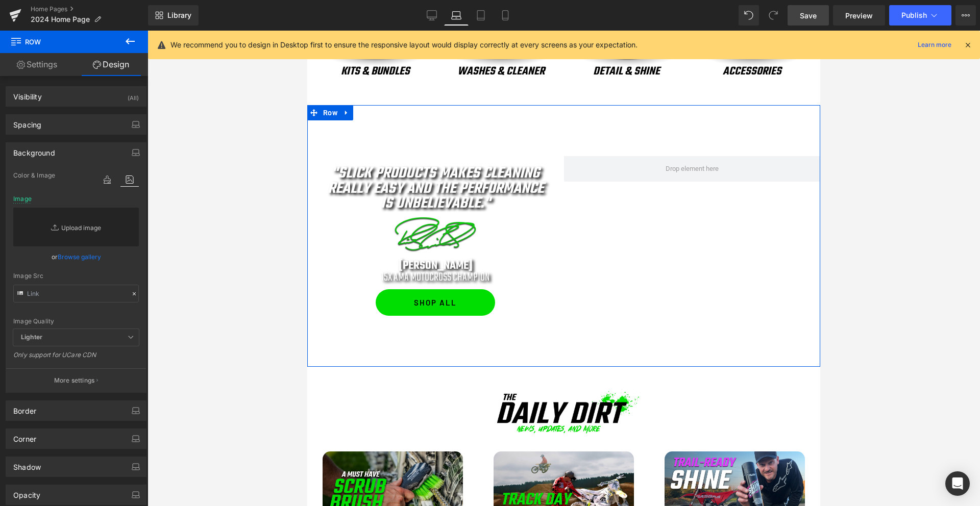
click at [97, 230] on link "Replace Image" at bounding box center [76, 227] width 126 height 39
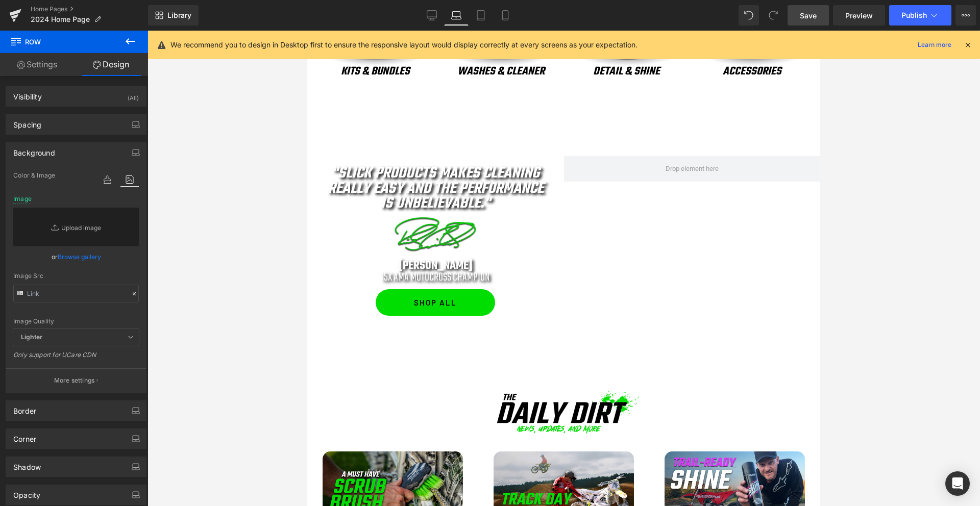
type input "C:\fakepath\ricky-background.jpg"
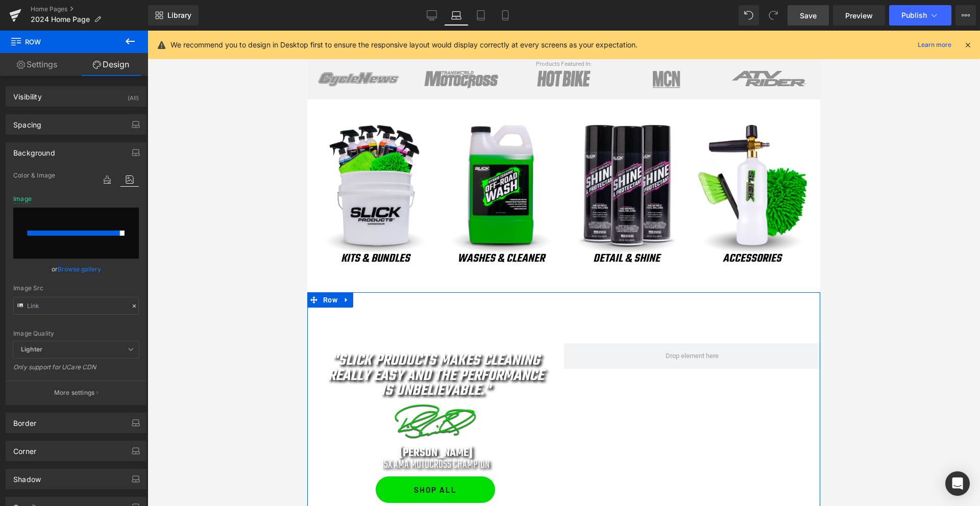
scroll to position [163, 0]
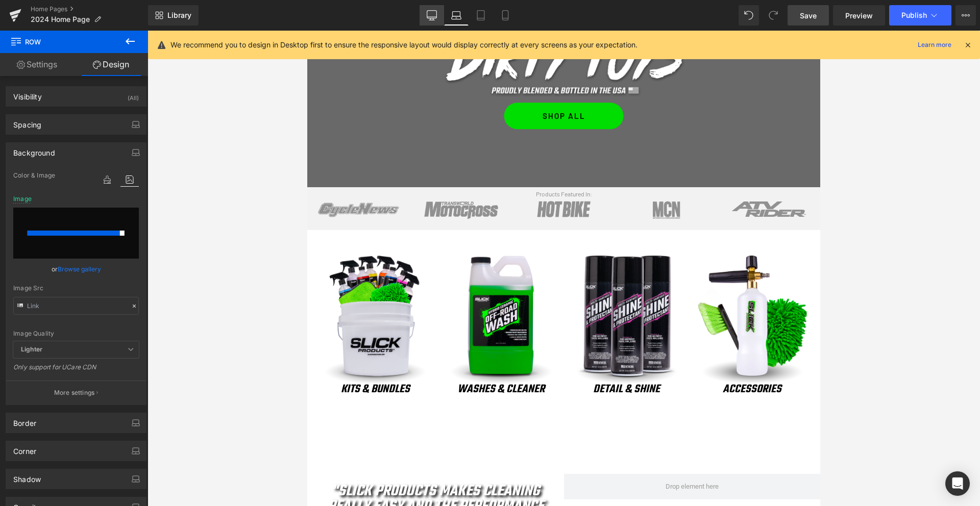
click at [431, 16] on icon at bounding box center [432, 15] width 10 height 10
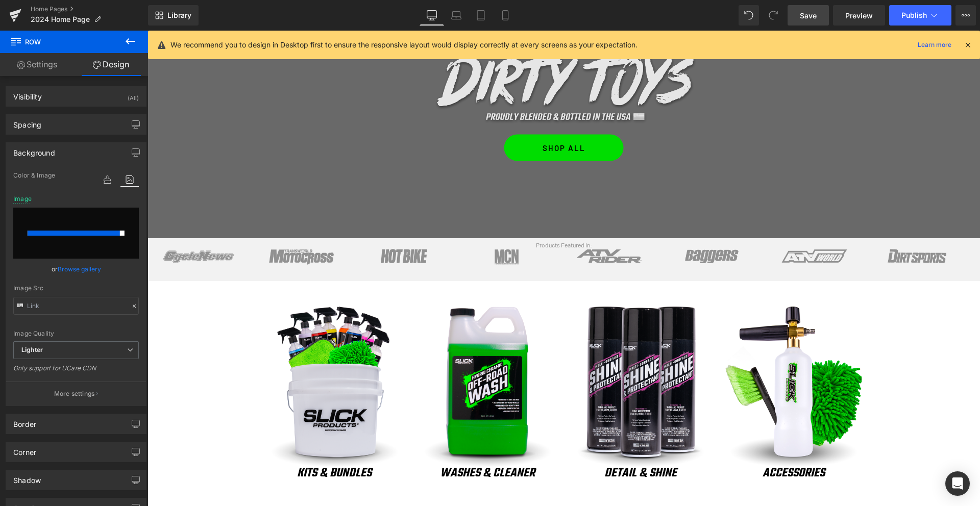
type input "https://ucarecdn.com/403f05b1-2e26-406f-a9bf-3d492fd21582/-/format/auto/-/previ…"
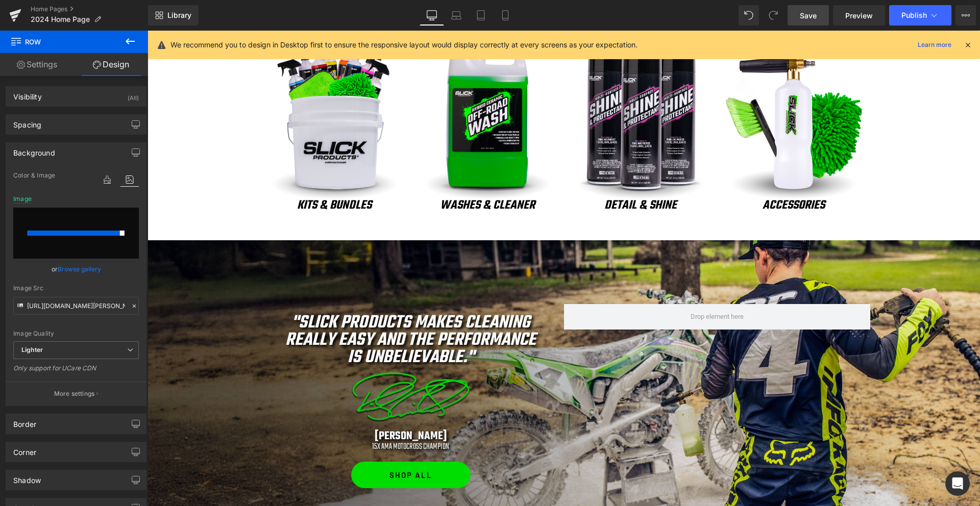
scroll to position [581, 0]
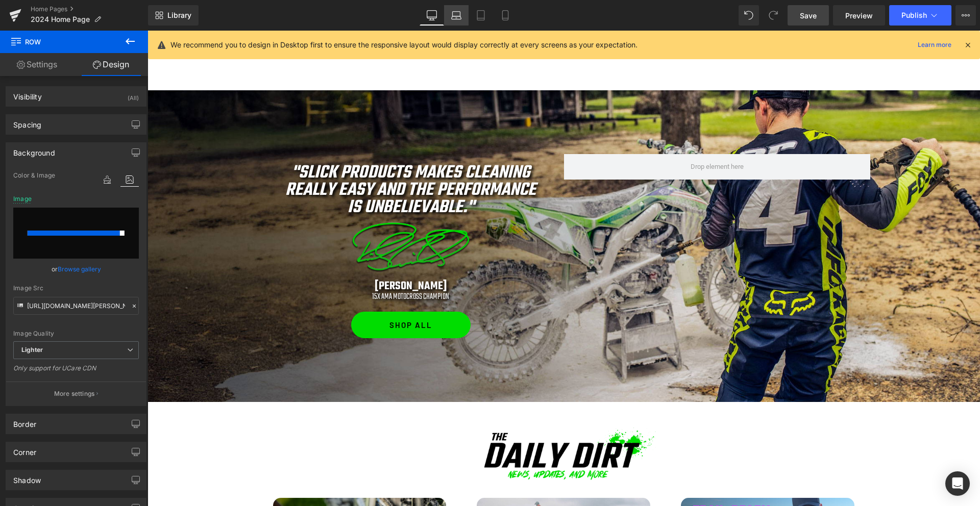
click at [457, 16] on icon at bounding box center [456, 15] width 10 height 10
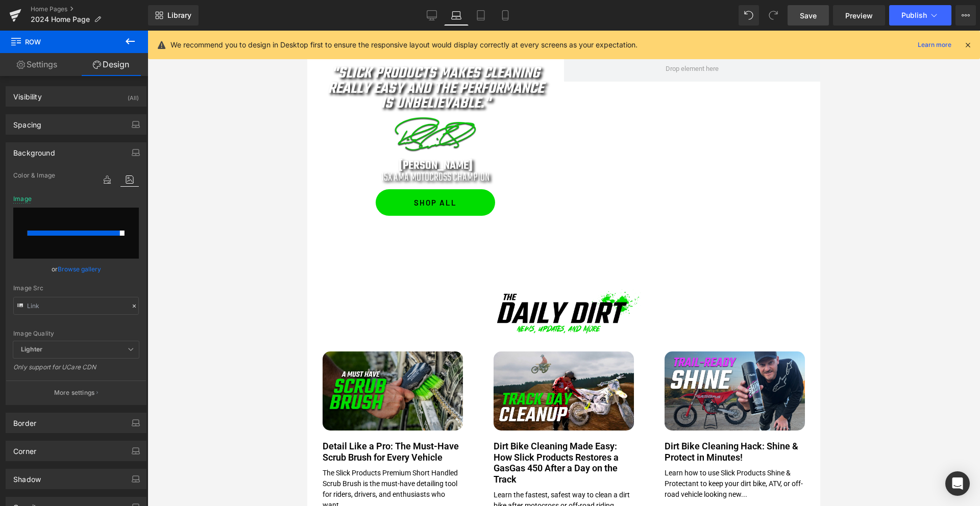
scroll to position [496, 0]
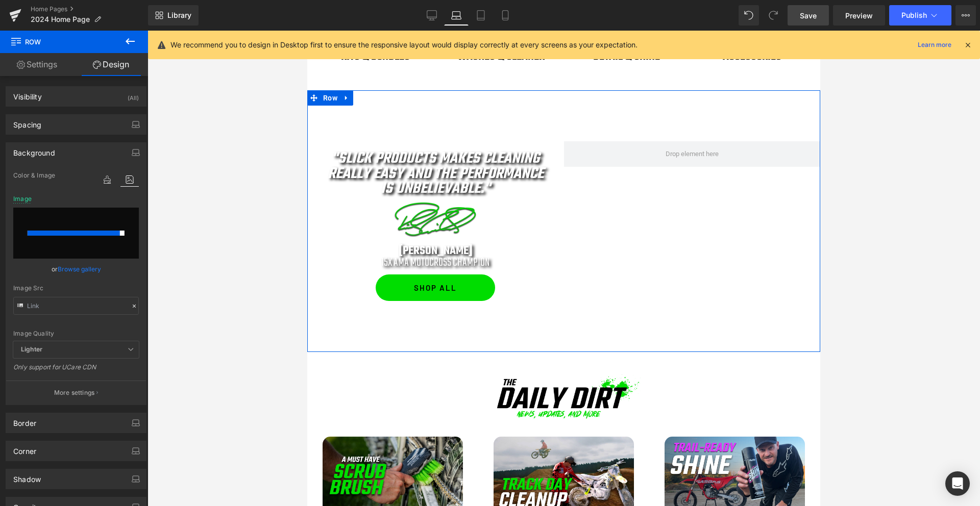
click at [126, 178] on icon at bounding box center [129, 179] width 18 height 13
click at [132, 155] on icon "button" at bounding box center [136, 152] width 8 height 8
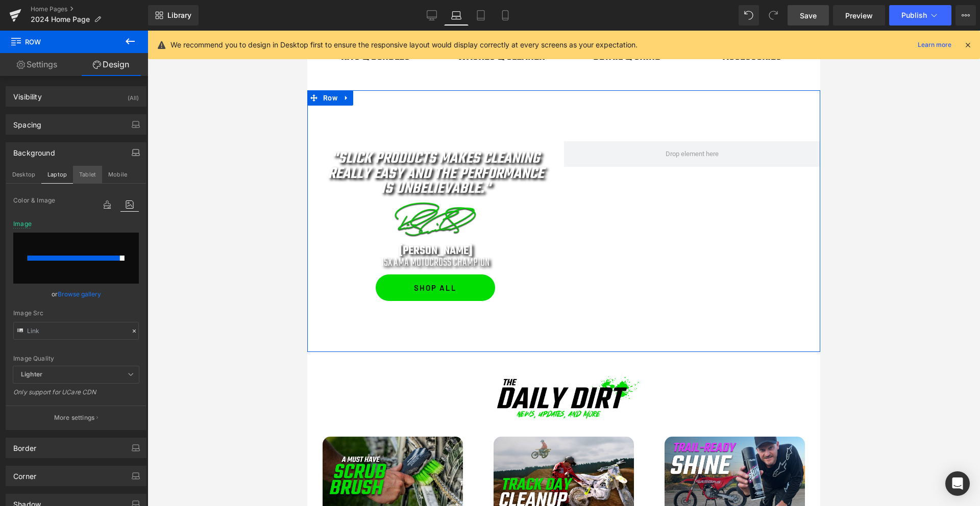
click at [85, 179] on button "Tablet" at bounding box center [87, 174] width 29 height 17
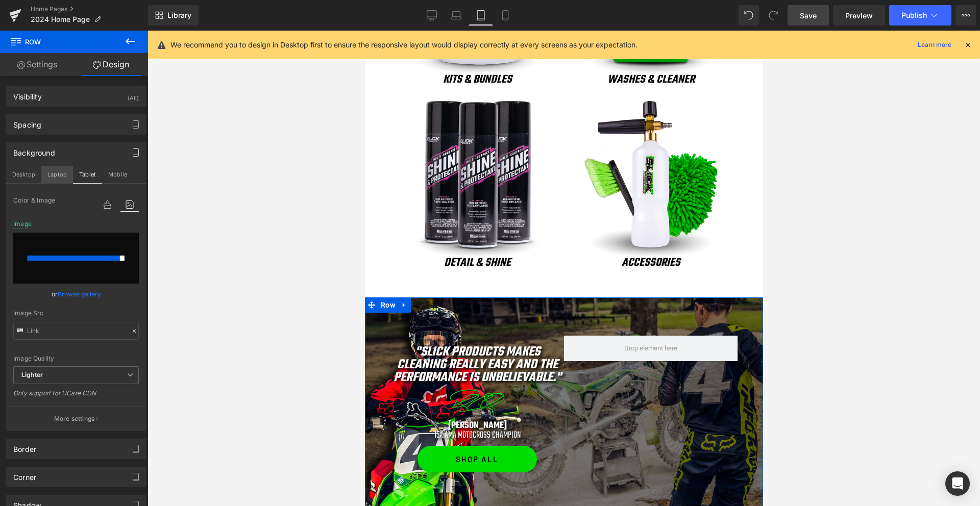
type input "https://ucarecdn.com/03bfa337-5d1d-4848-82d0-48f850c2e083/-/format/auto/-/previ…"
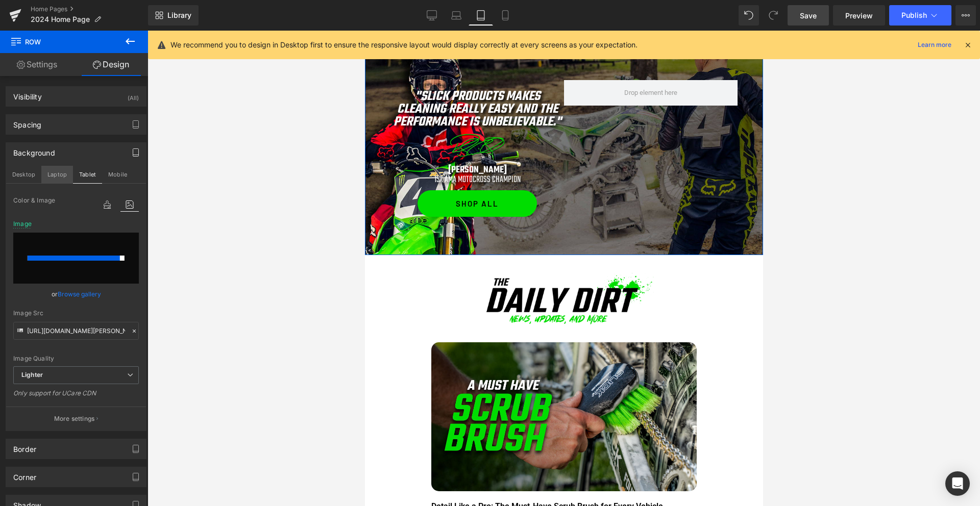
click at [54, 174] on button "Laptop" at bounding box center [57, 174] width 32 height 17
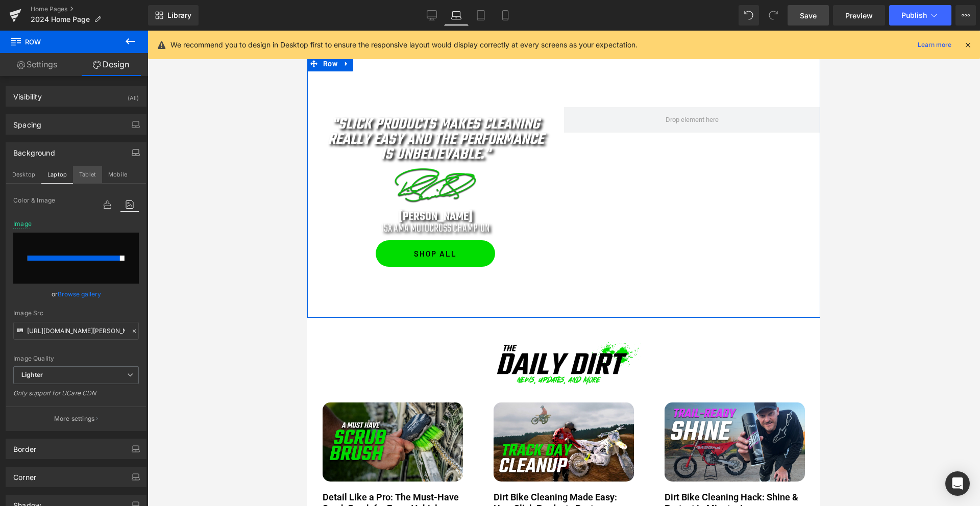
click at [85, 178] on button "Tablet" at bounding box center [87, 174] width 29 height 17
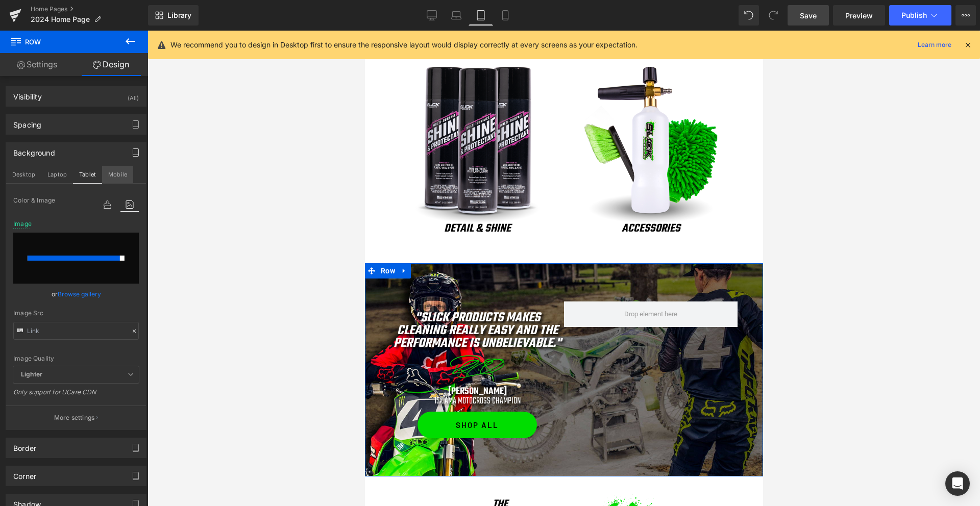
click at [121, 178] on button "Mobile" at bounding box center [117, 174] width 31 height 17
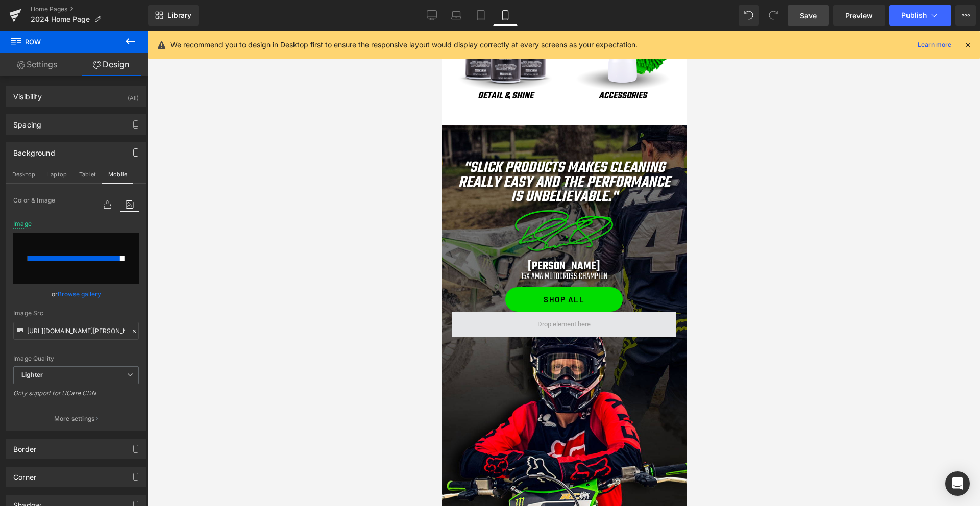
scroll to position [597, 0]
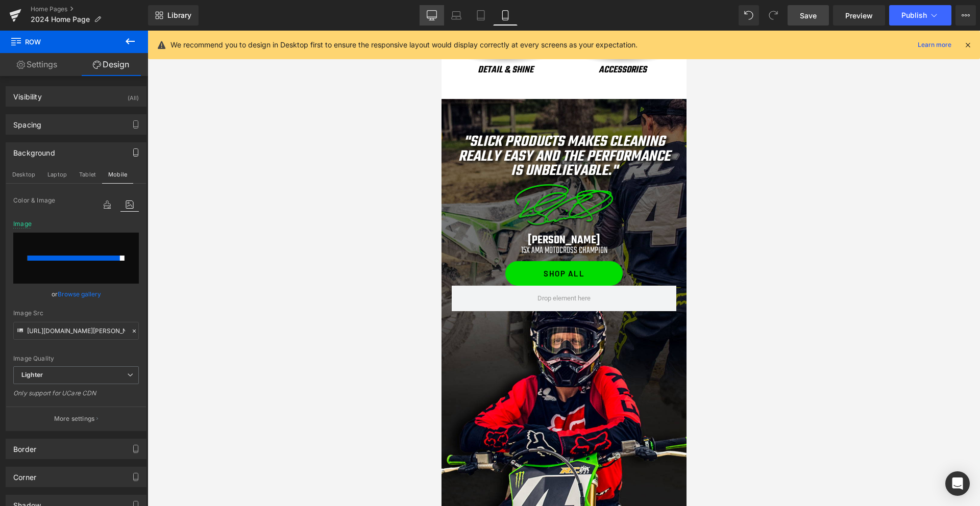
click at [430, 15] on icon at bounding box center [432, 15] width 10 height 10
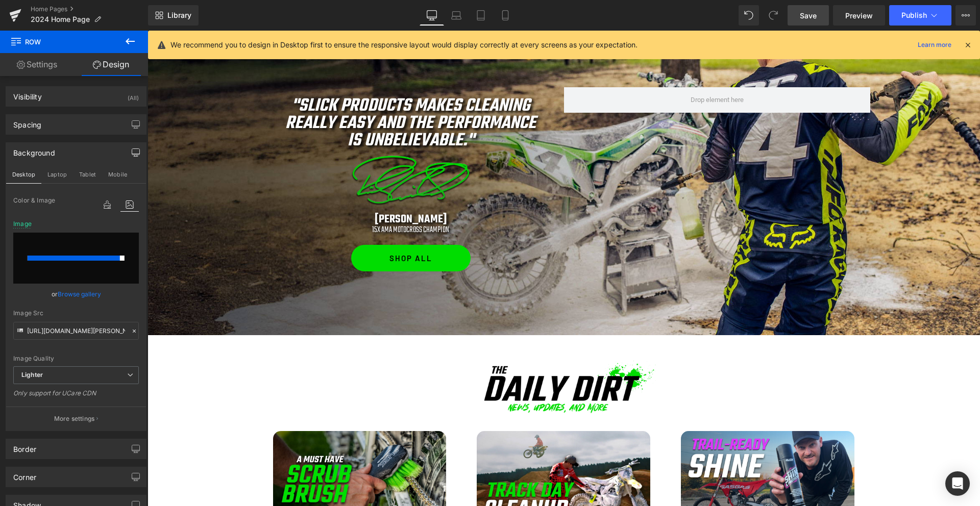
scroll to position [521, 0]
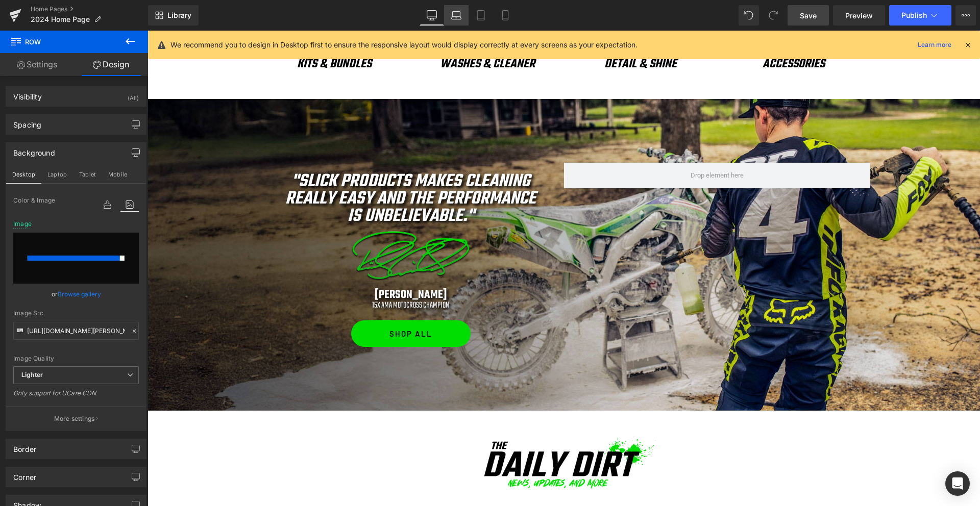
type input "https://ucarecdn.com/403f05b1-2e26-406f-a9bf-3d492fd21582/-/format/auto/-/previ…"
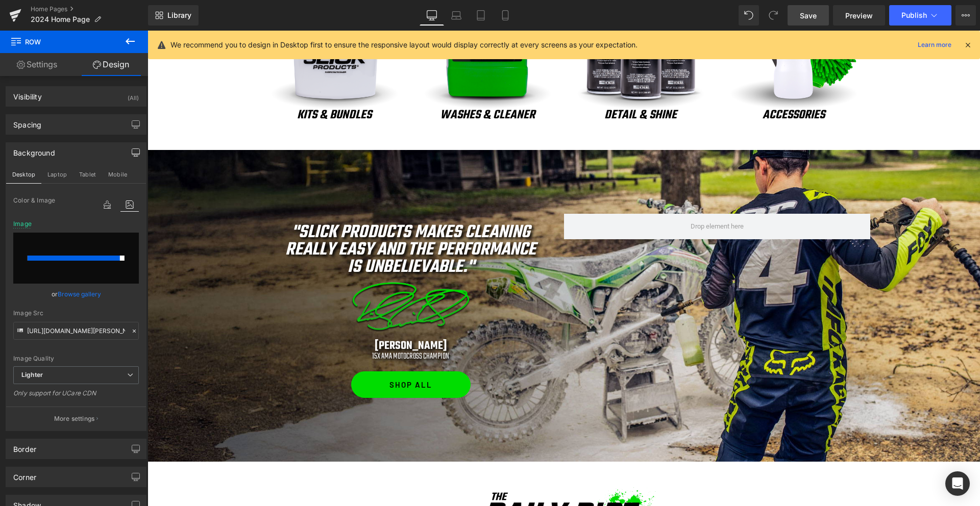
click at [809, 14] on span "Save" at bounding box center [807, 15] width 17 height 11
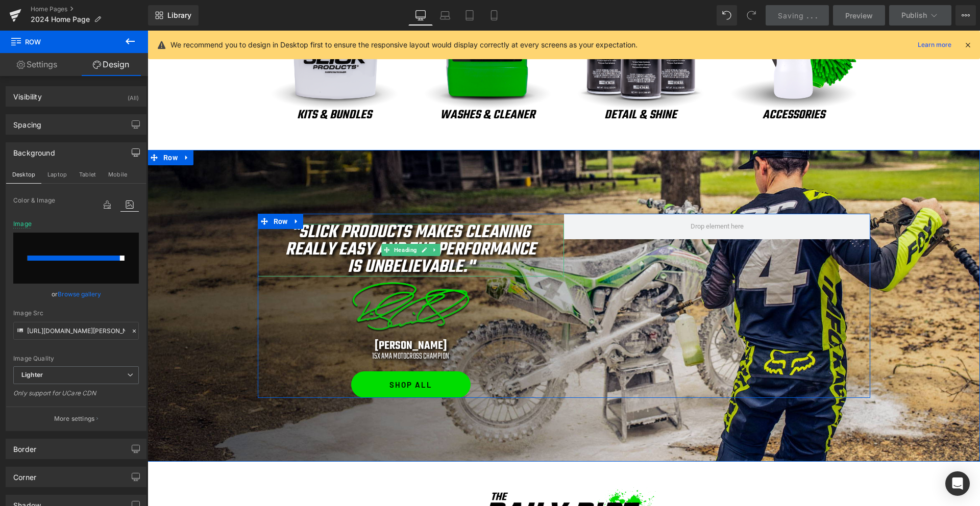
scroll to position [0, 0]
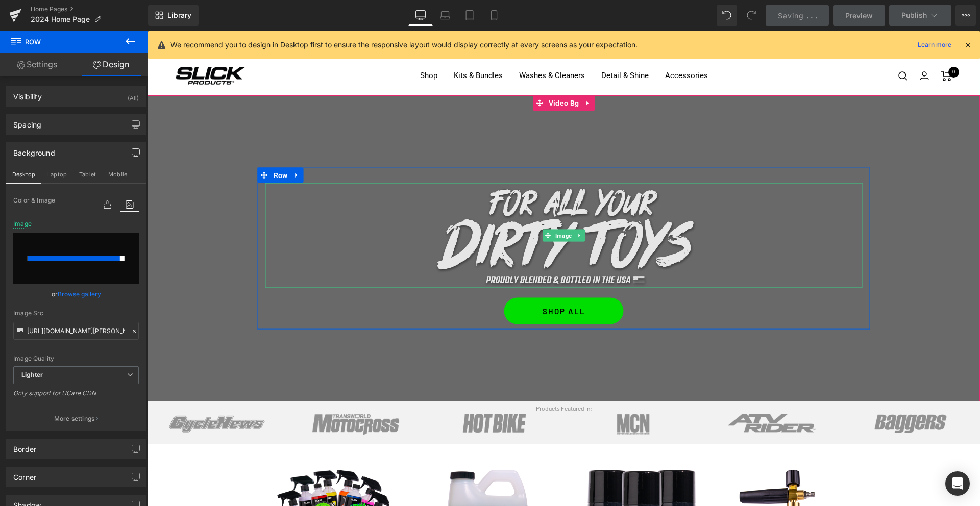
click at [463, 215] on img at bounding box center [563, 235] width 269 height 105
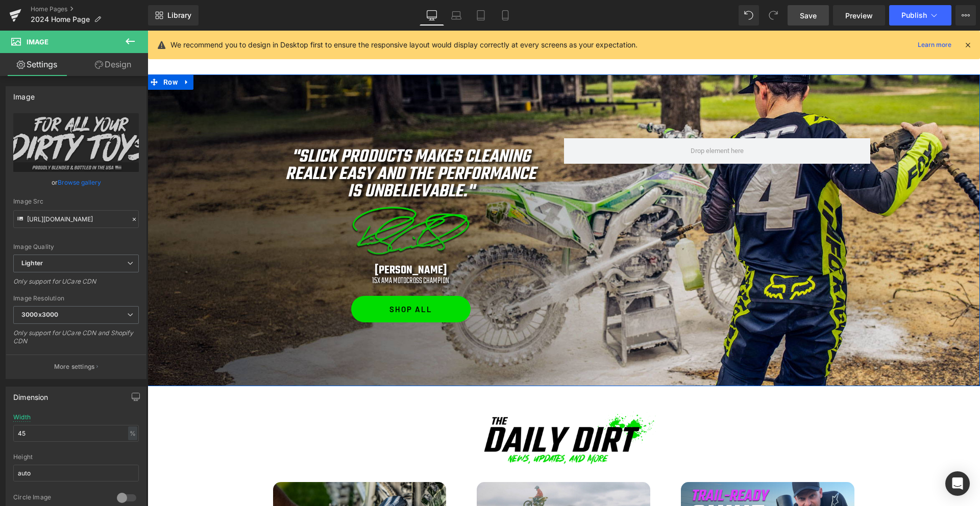
scroll to position [610, 0]
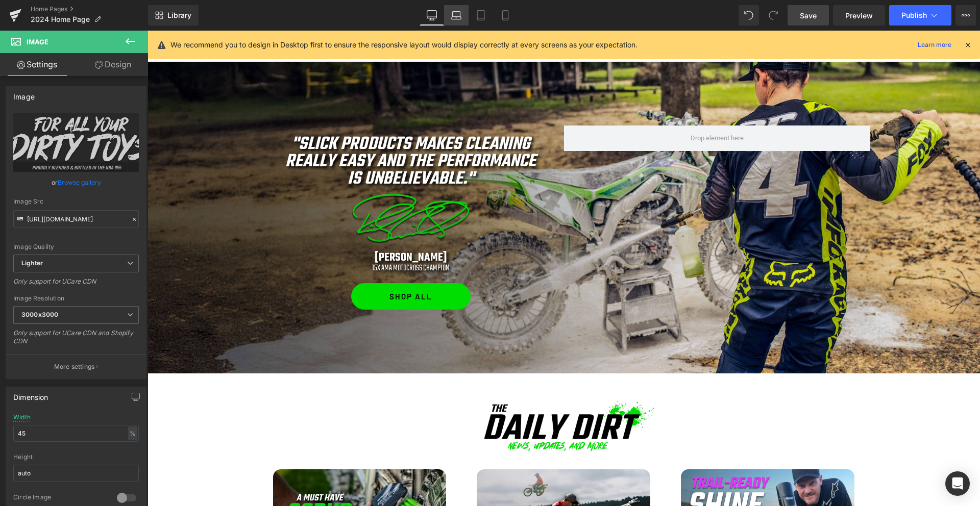
click at [457, 16] on icon at bounding box center [457, 17] width 10 height 3
type input "50"
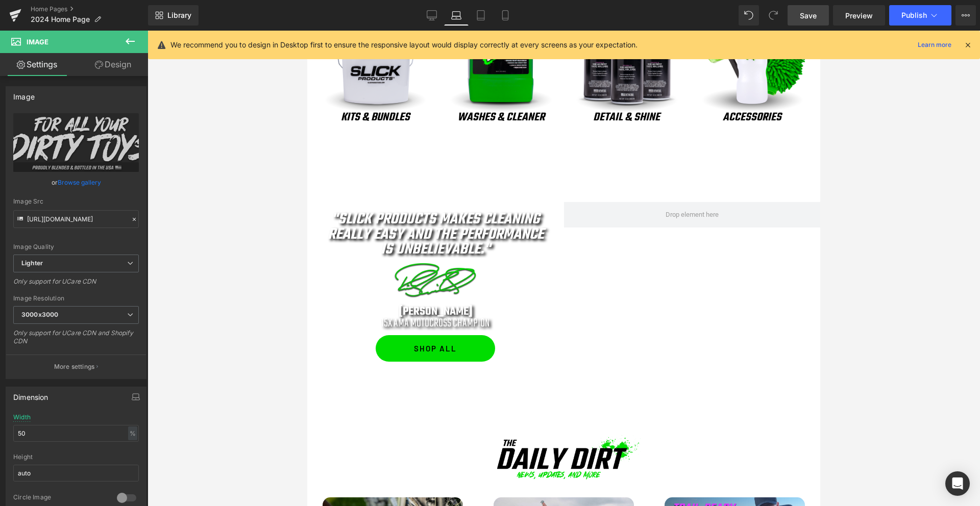
scroll to position [432, 0]
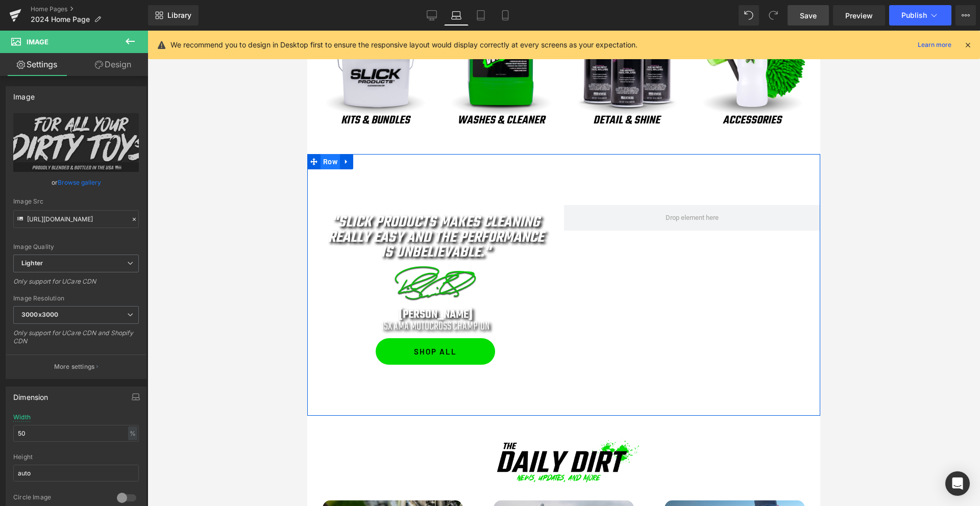
click at [333, 162] on span "Row" at bounding box center [329, 161] width 19 height 15
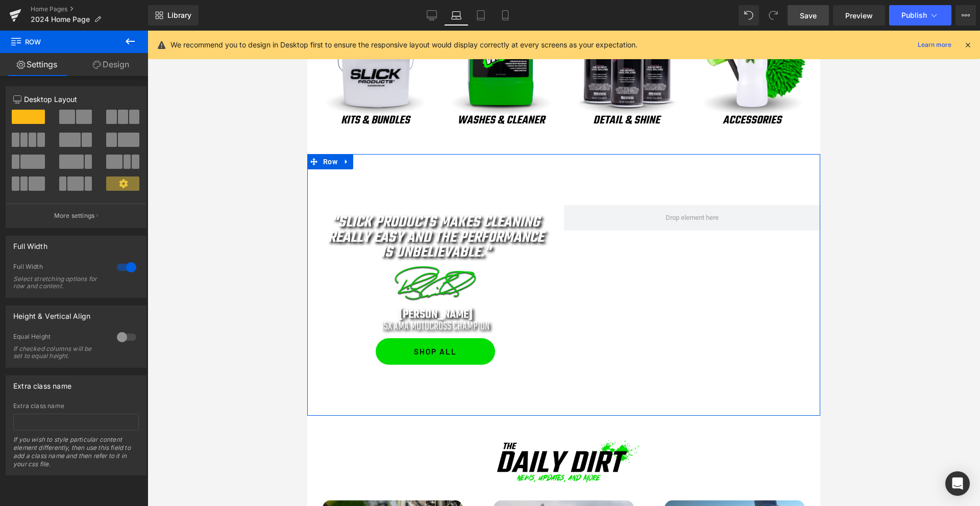
click at [101, 68] on link "Design" at bounding box center [111, 64] width 74 height 23
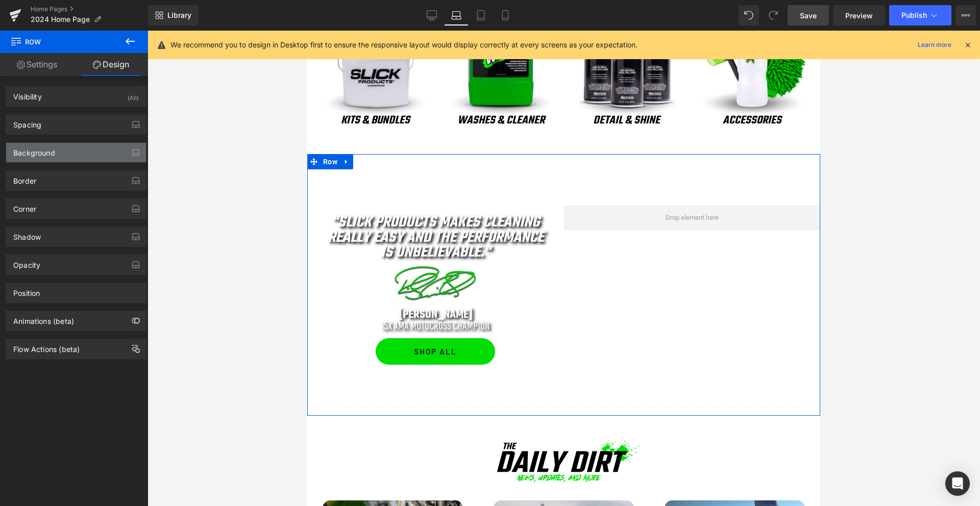
click at [59, 143] on div "Background" at bounding box center [76, 152] width 140 height 19
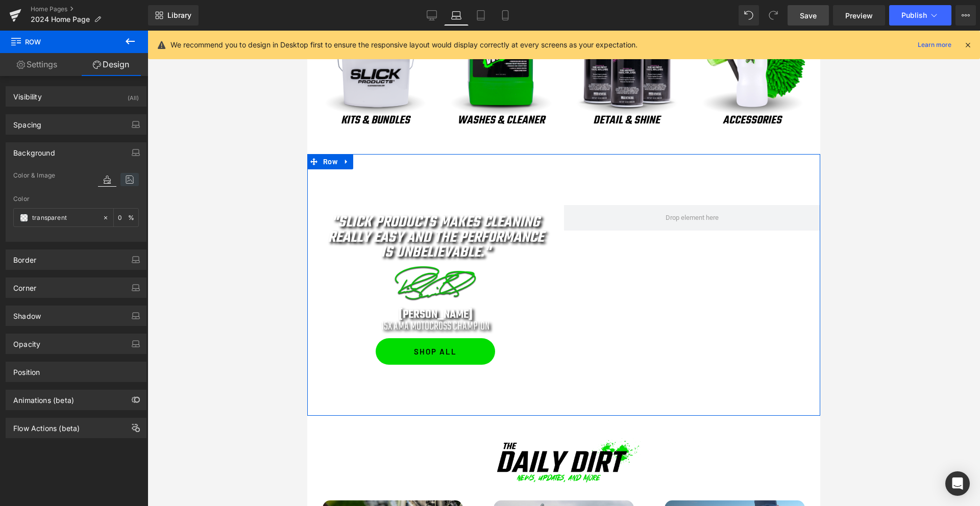
click at [126, 181] on icon at bounding box center [129, 179] width 18 height 13
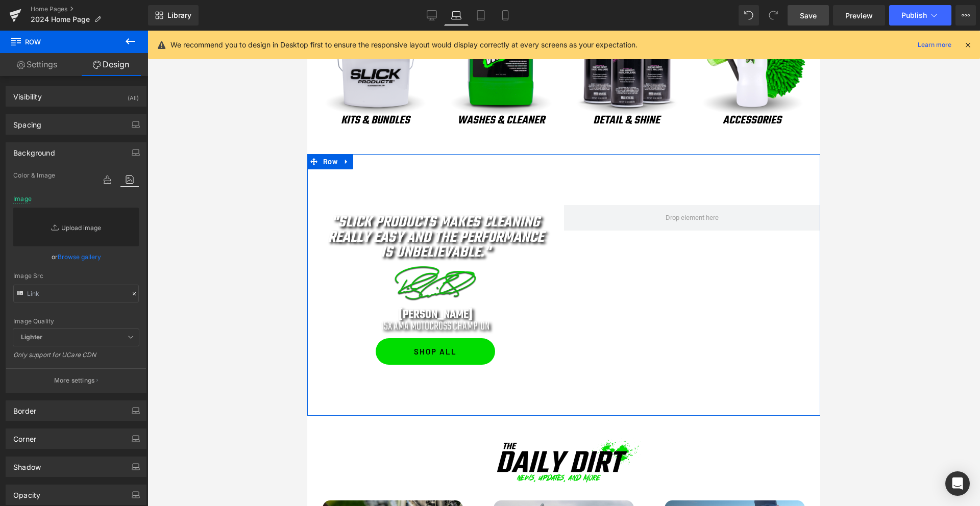
click at [70, 224] on link "Replace Image" at bounding box center [76, 227] width 126 height 39
click at [81, 257] on link "Browse gallery" at bounding box center [79, 257] width 43 height 18
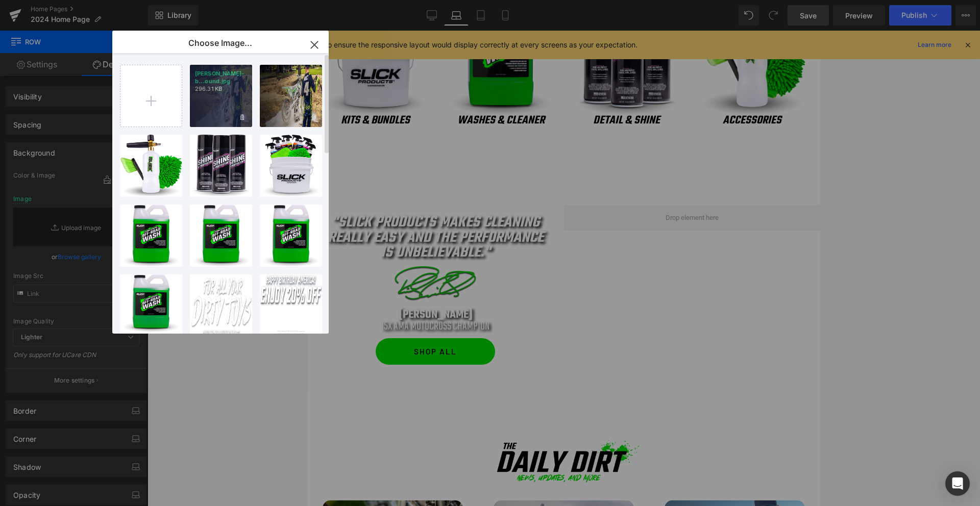
click at [221, 94] on div "ricky-b...ound.jpg 296.31 KB" at bounding box center [221, 96] width 62 height 62
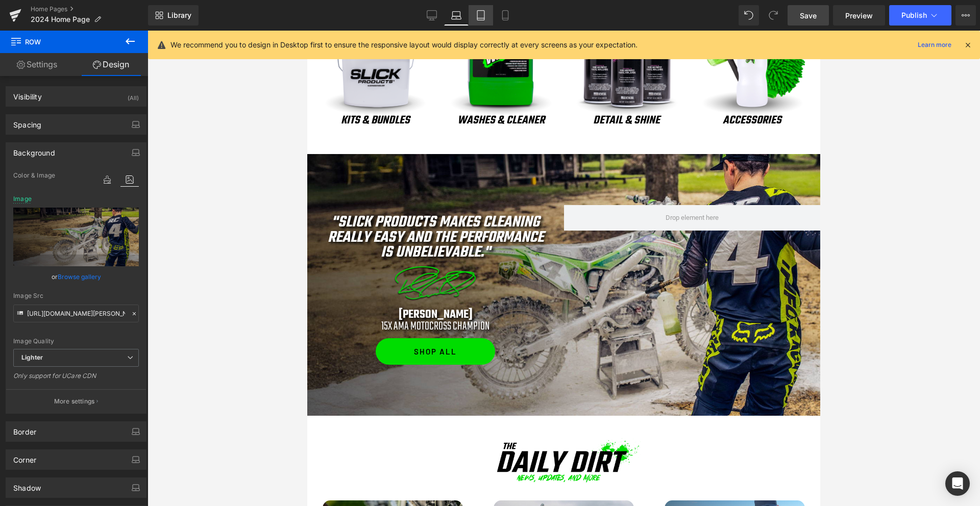
click at [481, 15] on icon at bounding box center [480, 15] width 10 height 10
type input "https://ucarecdn.com/03bfa337-5d1d-4848-82d0-48f850c2e083/-/format/auto/-/previ…"
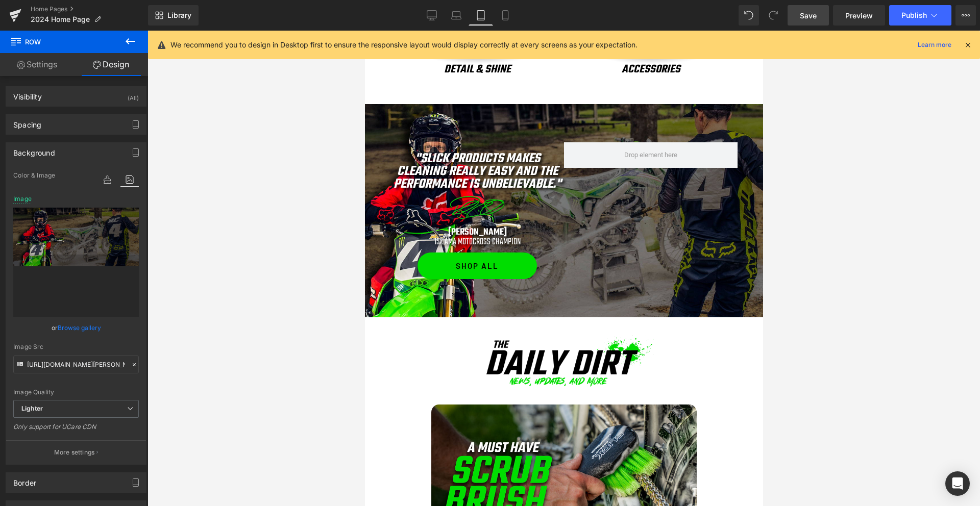
scroll to position [688, 0]
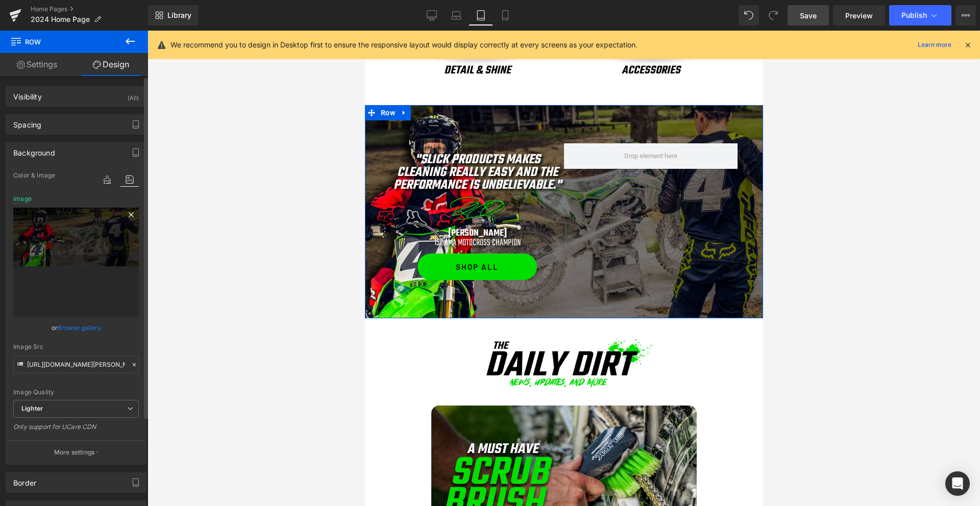
click at [126, 216] on icon at bounding box center [131, 215] width 12 height 12
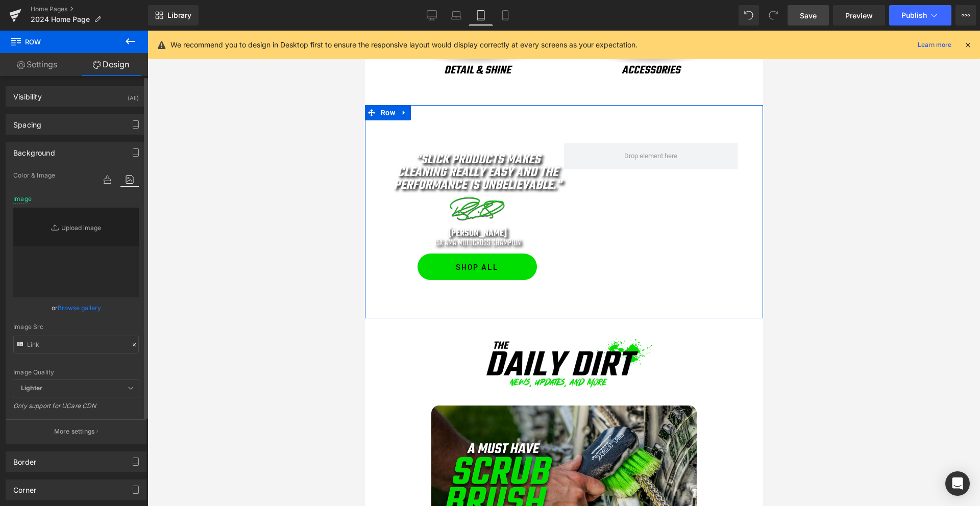
click at [64, 308] on link "Browse gallery" at bounding box center [79, 308] width 43 height 18
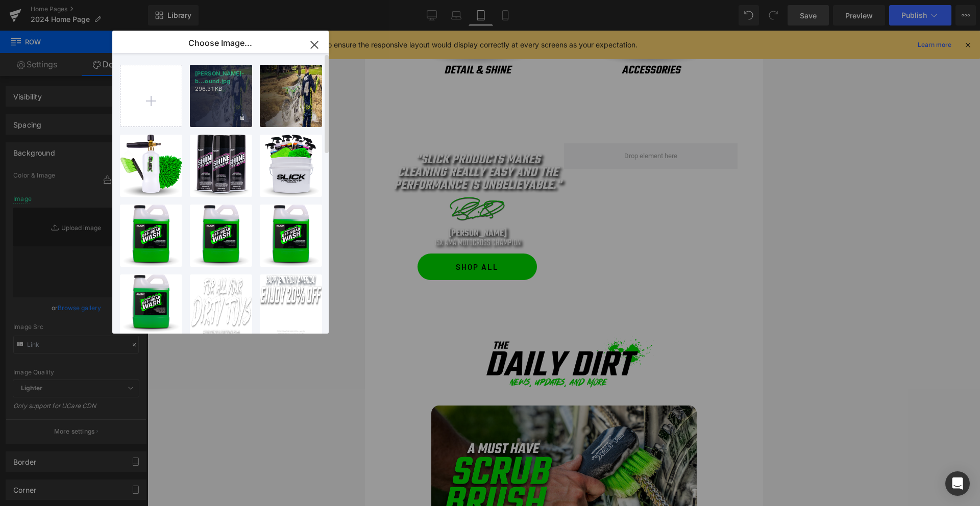
click at [212, 116] on div "ricky-b...ound.jpg 296.31 KB" at bounding box center [221, 96] width 62 height 62
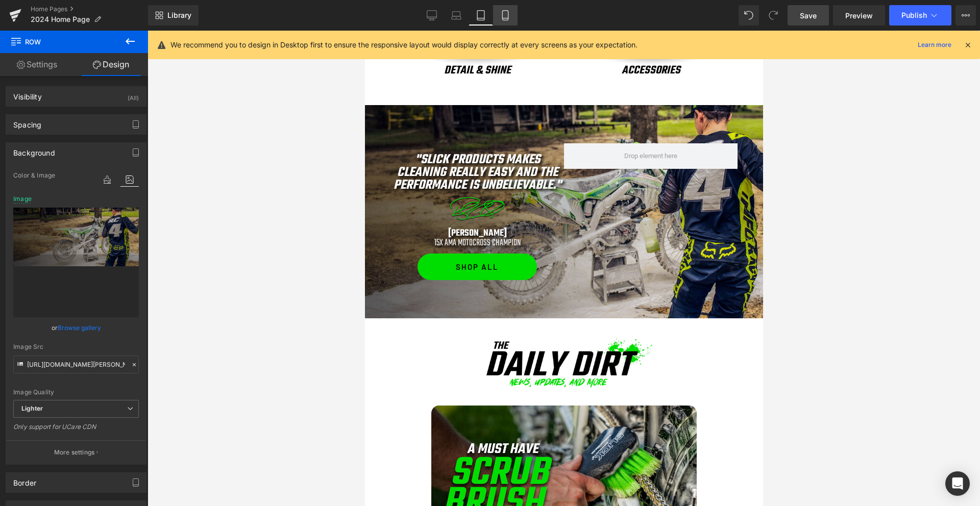
click at [505, 15] on icon at bounding box center [505, 15] width 10 height 10
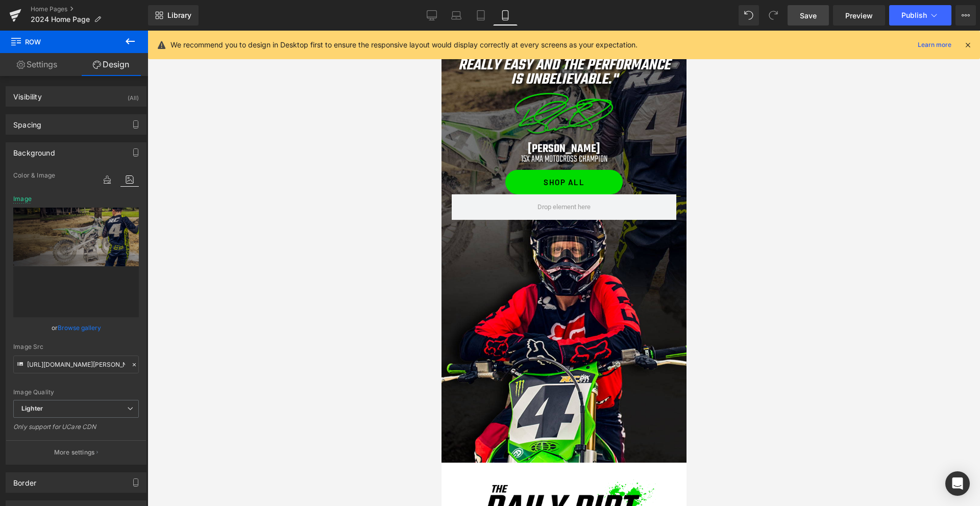
type input "https://ucarecdn.com/565b26c0-a5ee-4acf-9d08-030ca9dc66ac/-/format/auto/-/previ…"
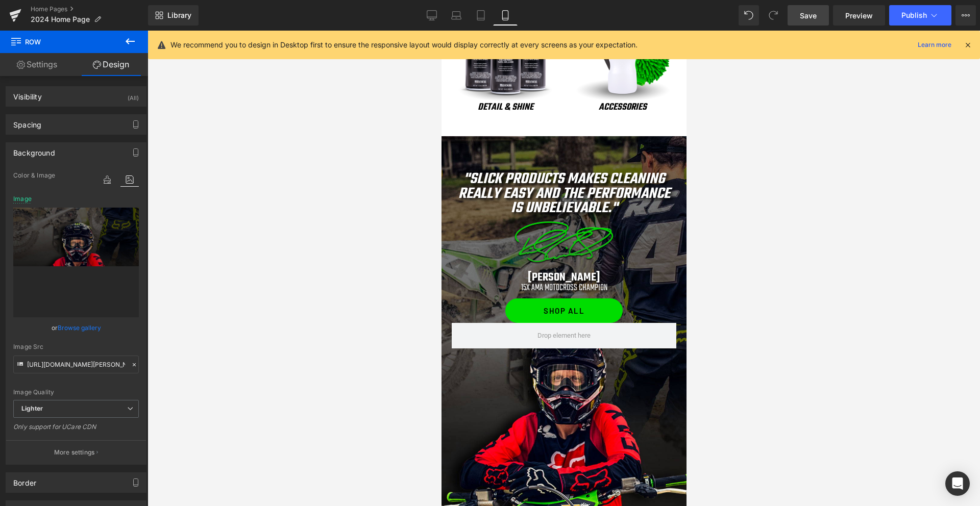
scroll to position [559, 0]
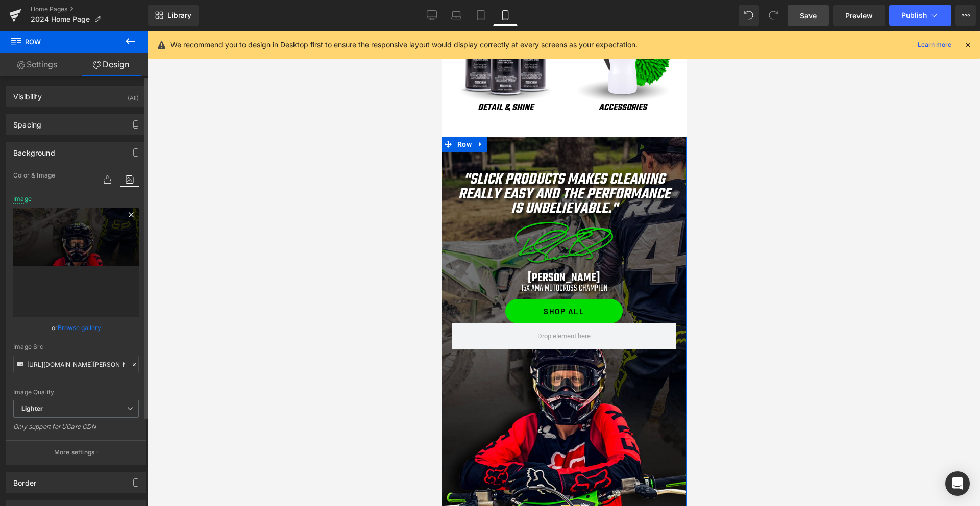
click at [129, 214] on icon at bounding box center [131, 215] width 12 height 12
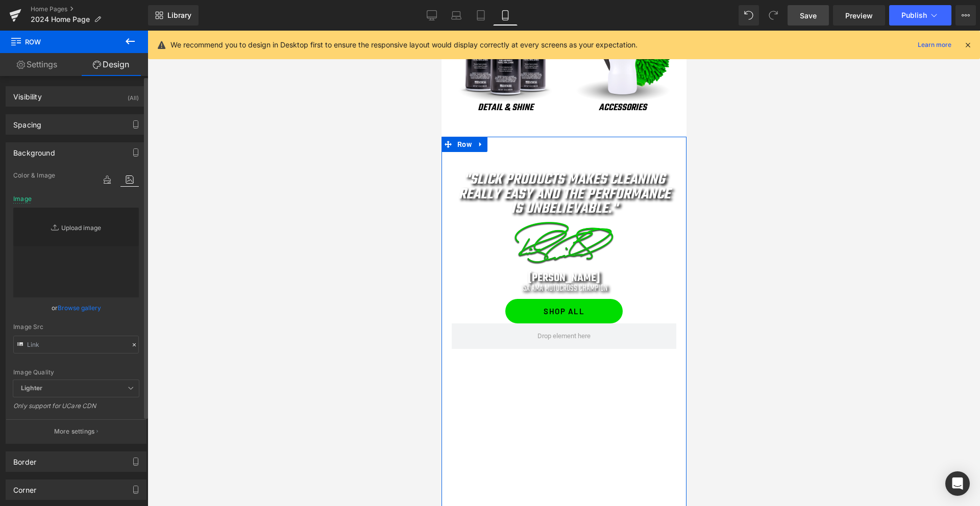
click at [84, 231] on link "Replace Image" at bounding box center [76, 227] width 126 height 39
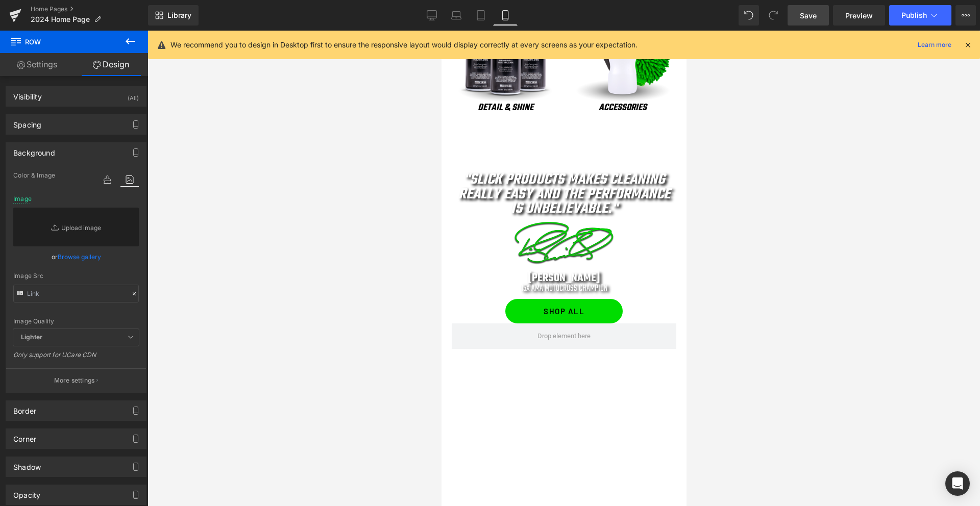
type input "C:\fakepath\ricky-background-mobile.jpg"
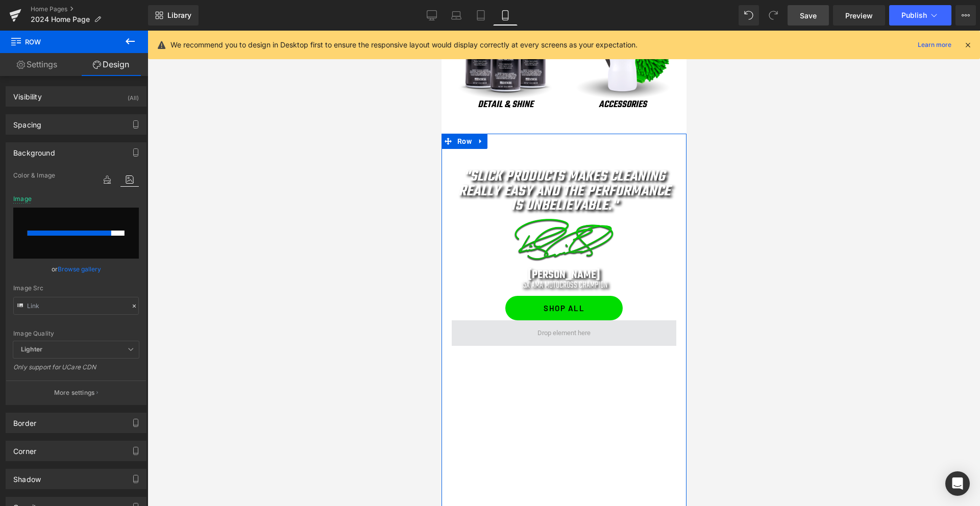
scroll to position [617, 0]
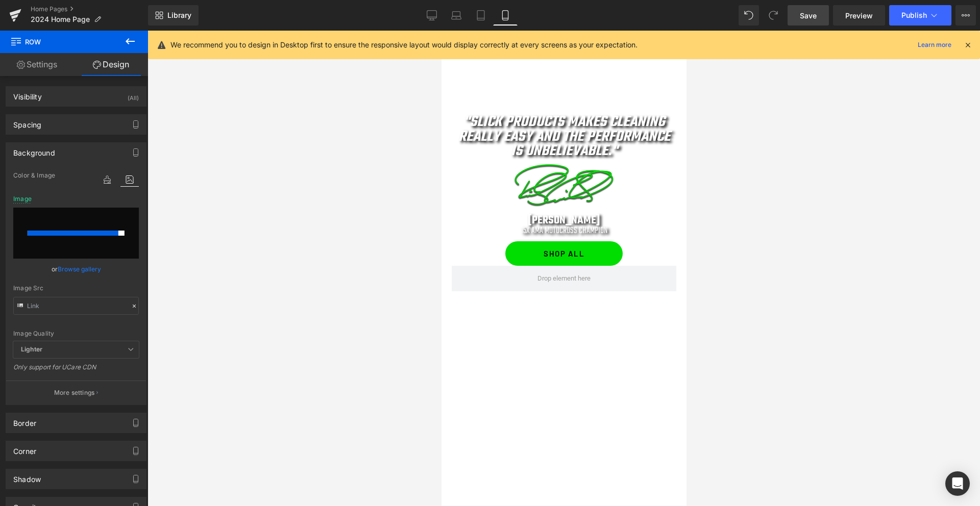
click at [812, 14] on span "Save" at bounding box center [807, 15] width 17 height 11
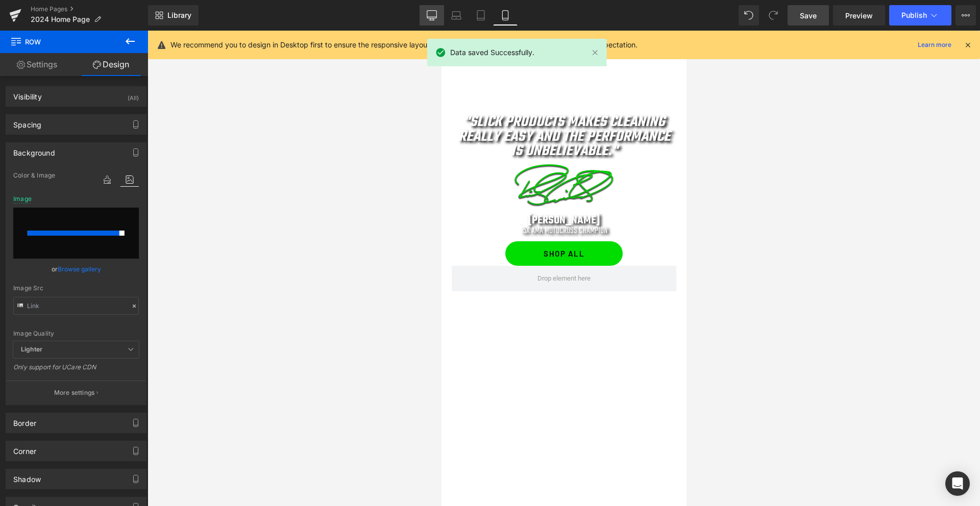
click at [430, 19] on icon at bounding box center [432, 15] width 10 height 10
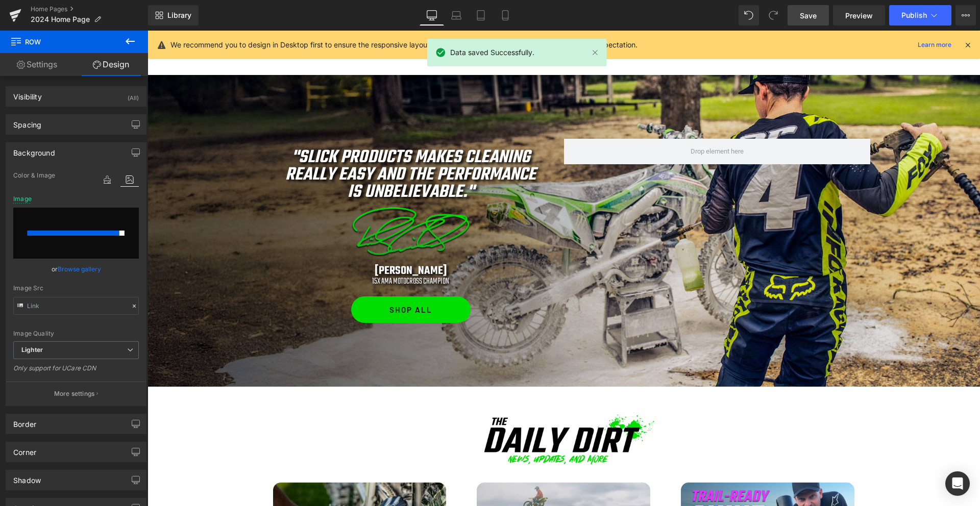
type input "https://ucarecdn.com/403f05b1-2e26-406f-a9bf-3d492fd21582/-/format/auto/-/previ…"
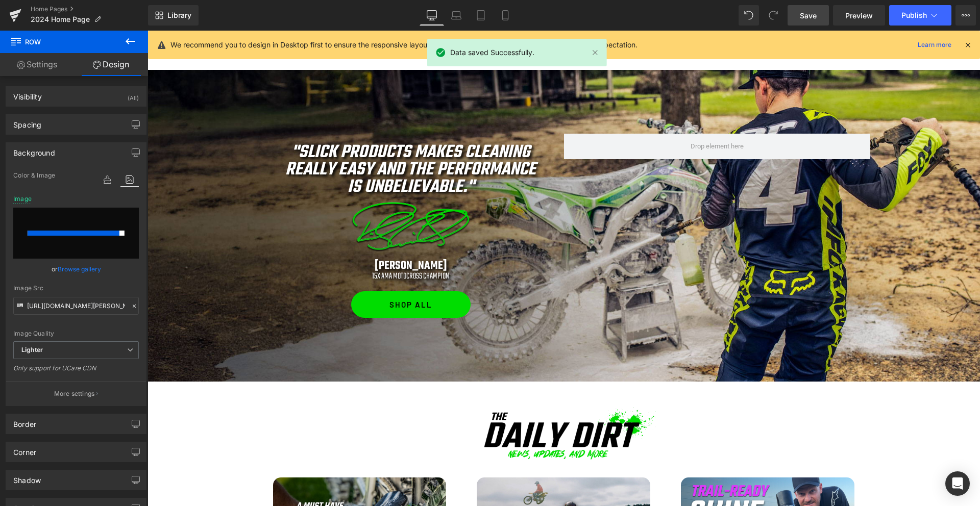
scroll to position [603, 0]
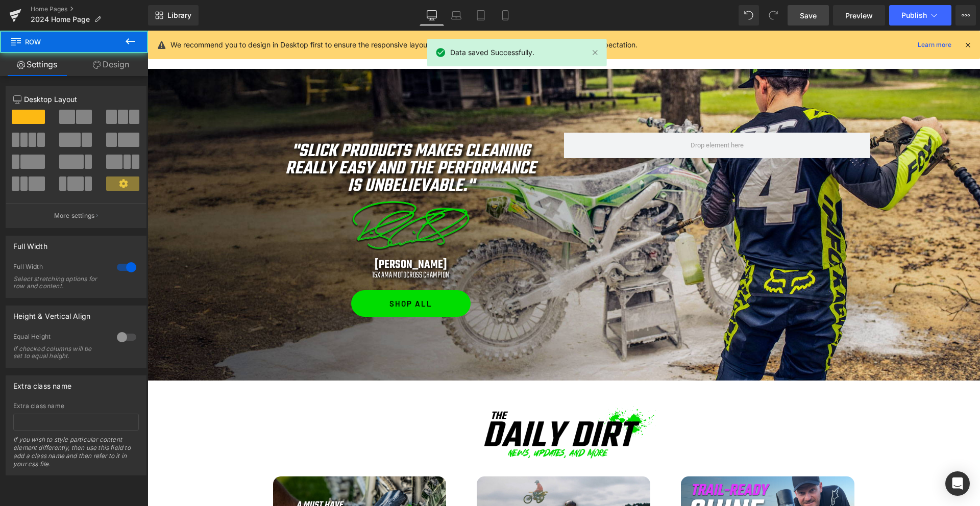
click at [492, 129] on div "Separator "Slick Products makes cleaning really easy and the performance is unb…" at bounding box center [563, 225] width 832 height 312
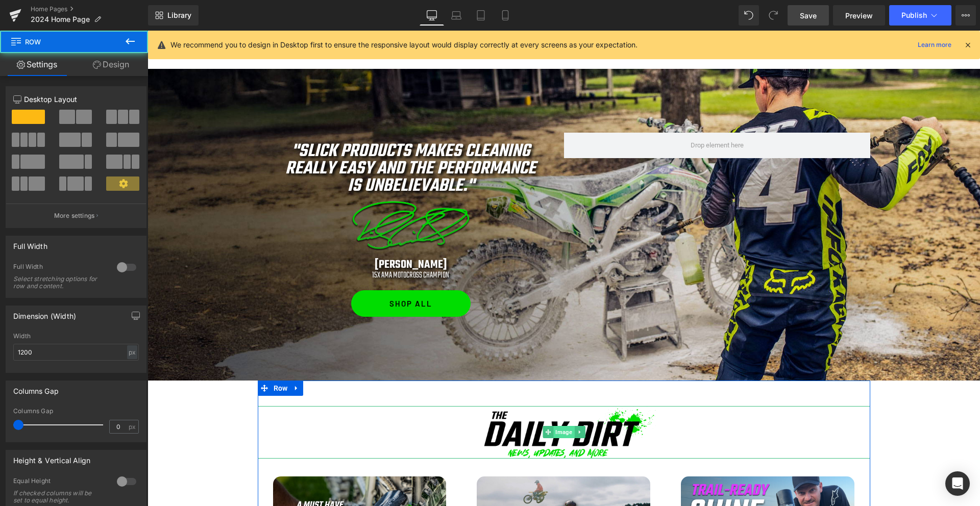
click at [556, 431] on span "Image" at bounding box center [563, 432] width 21 height 12
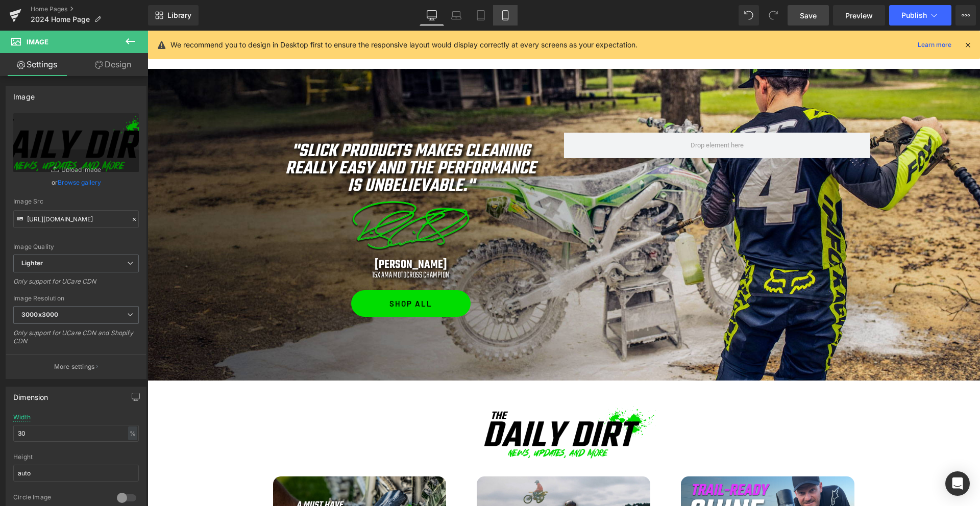
click at [512, 12] on link "Mobile" at bounding box center [505, 15] width 24 height 20
type input "75"
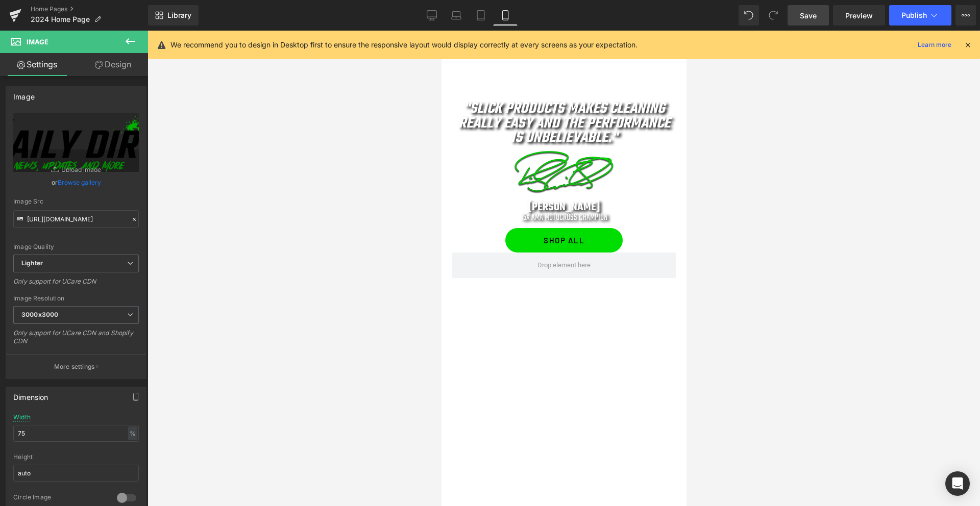
scroll to position [596, 0]
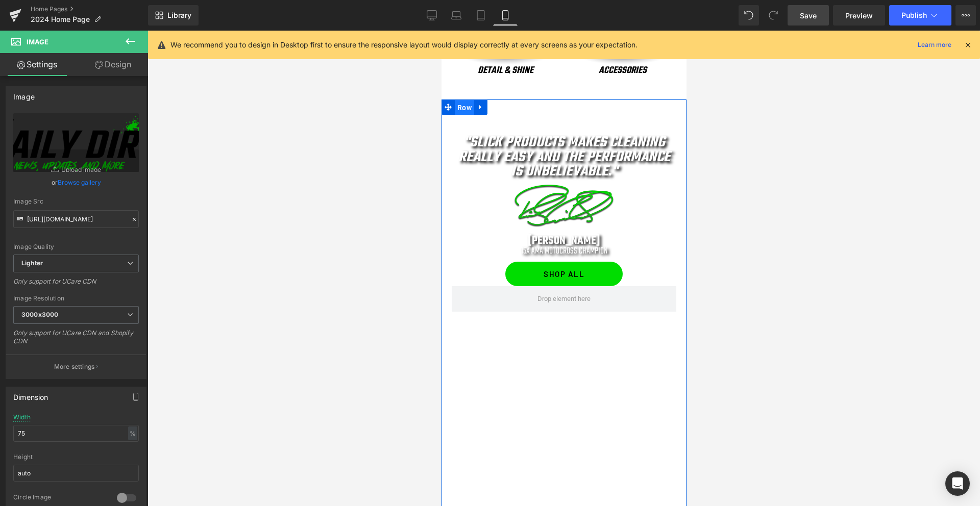
click at [465, 110] on span "Row" at bounding box center [463, 107] width 19 height 15
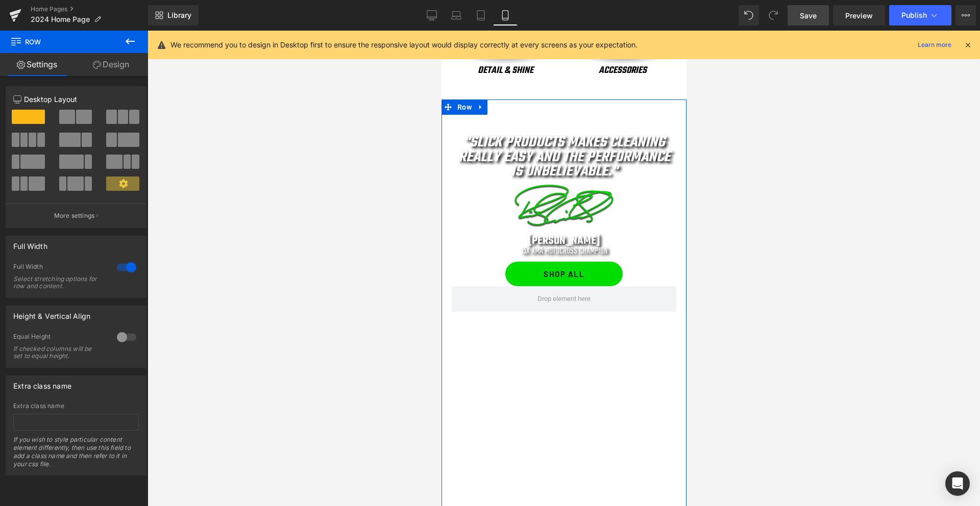
click at [128, 67] on link "Design" at bounding box center [111, 64] width 74 height 23
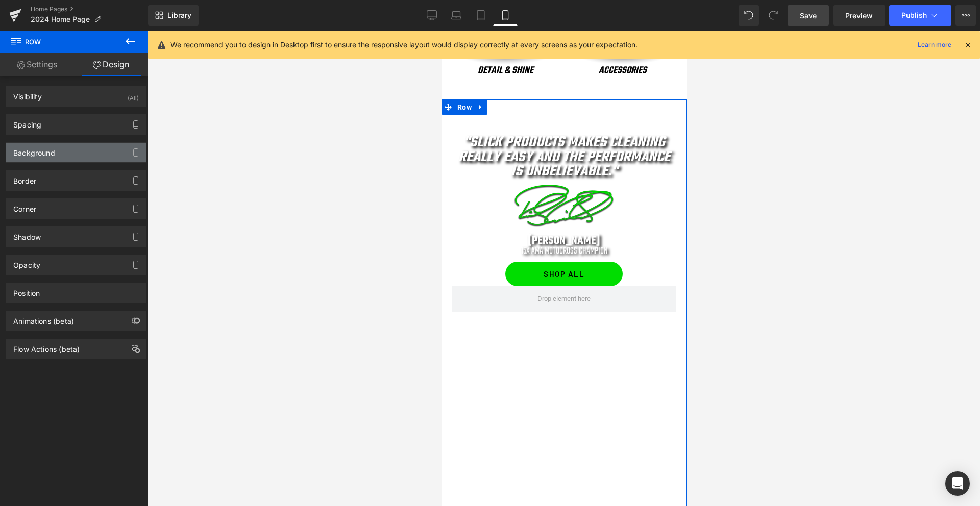
click at [40, 153] on div "Background" at bounding box center [34, 150] width 42 height 14
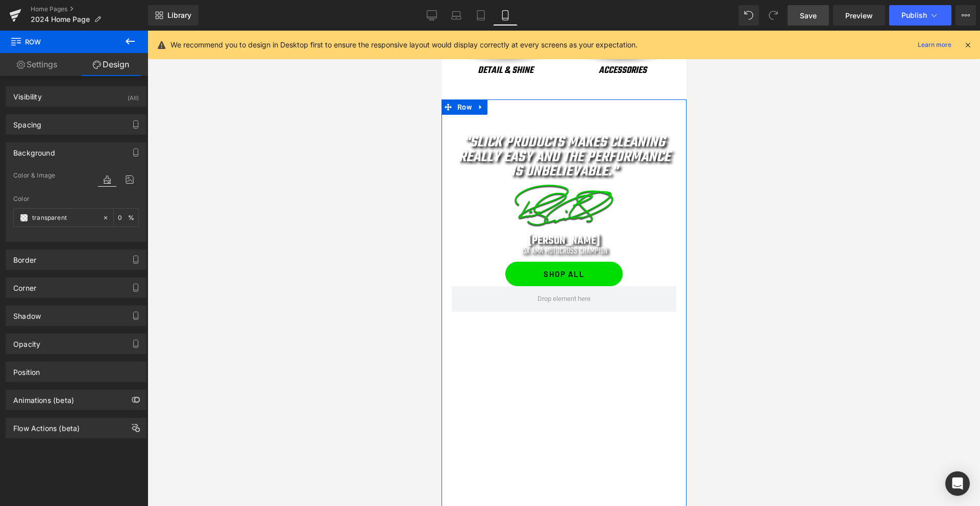
drag, startPoint x: 127, startPoint y: 179, endPoint x: 95, endPoint y: 185, distance: 32.1
click at [127, 179] on icon at bounding box center [129, 179] width 18 height 13
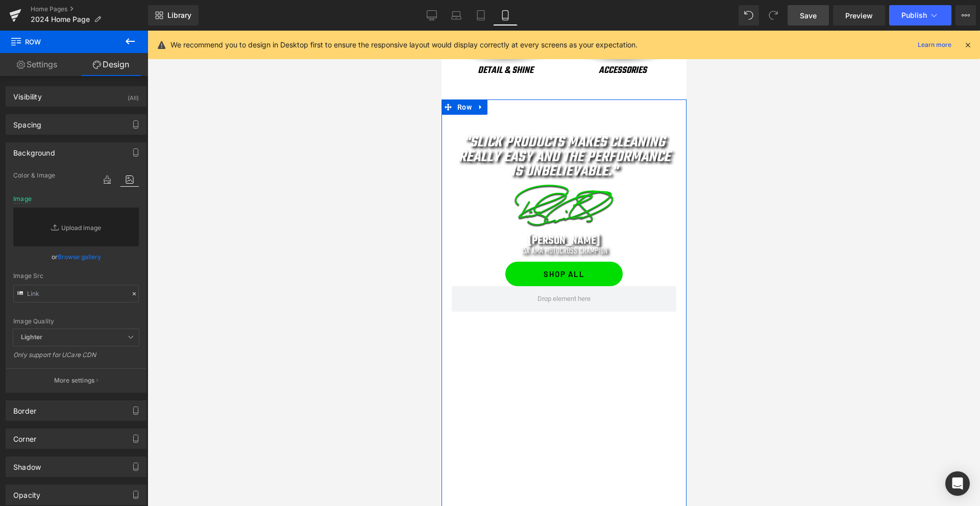
click at [69, 258] on link "Browse gallery" at bounding box center [79, 257] width 43 height 18
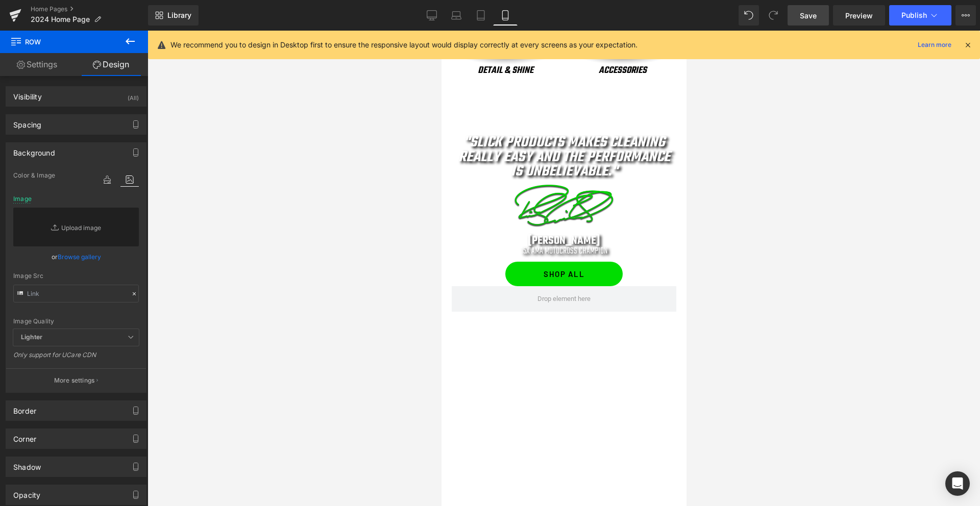
click at [58, 0] on div "Row You are previewing how the will restyle your page. You can not edit Element…" at bounding box center [490, 0] width 980 height 0
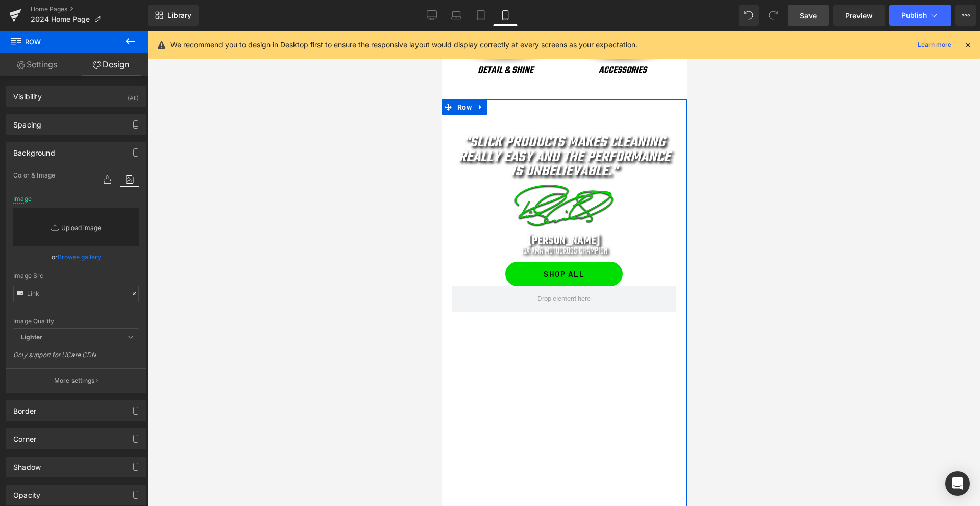
click at [71, 223] on link "Replace Image" at bounding box center [76, 227] width 126 height 39
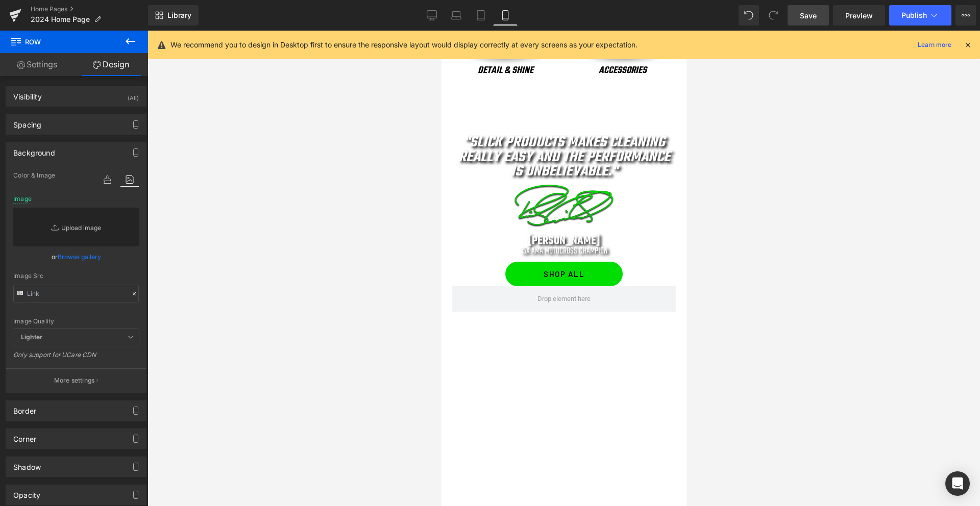
type input "C:\fakepath\ricky-background.jpg"
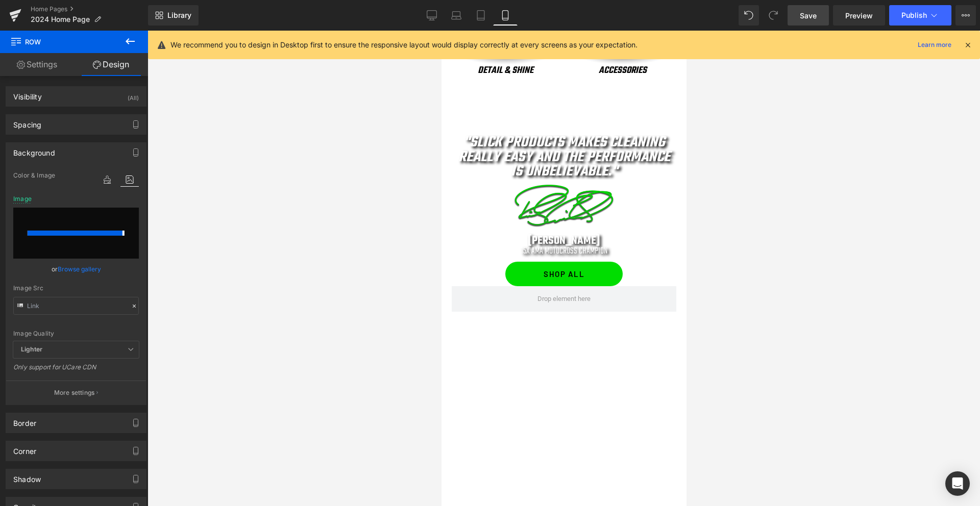
type input "https://ucarecdn.com/8347d28c-2063-4ac8-b74d-8863ffc05889/-/format/auto/-/previ…"
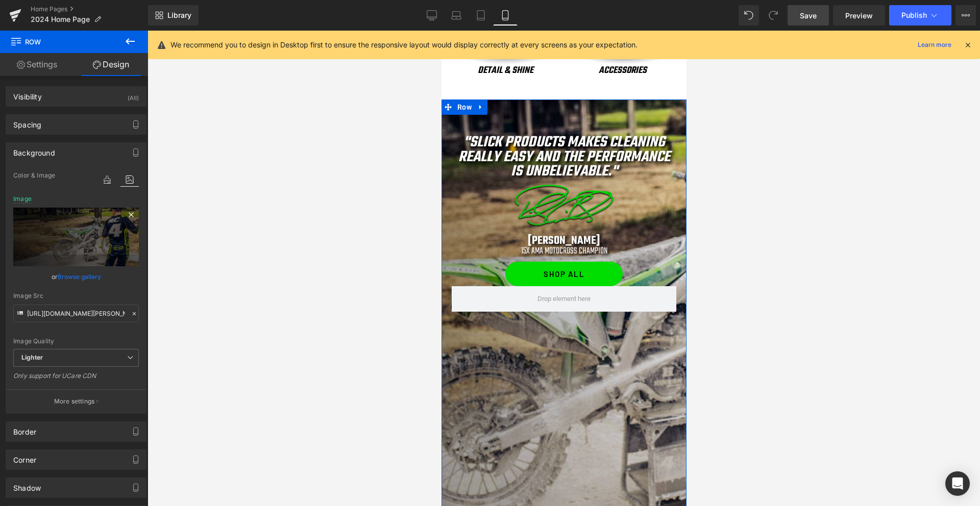
click at [127, 213] on icon at bounding box center [131, 215] width 12 height 12
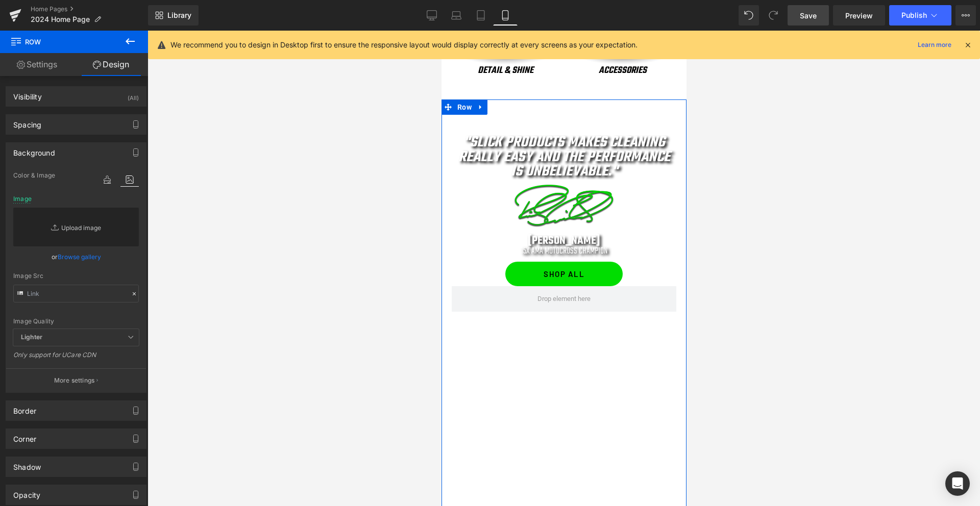
click at [65, 233] on link "Replace Image" at bounding box center [76, 227] width 126 height 39
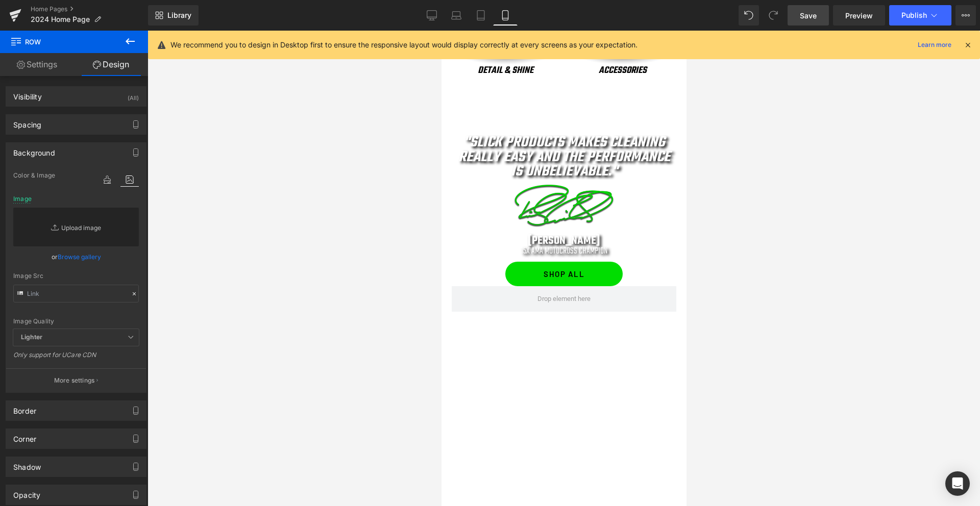
type input "C:\fakepath\ricky-background-mobile.jpg"
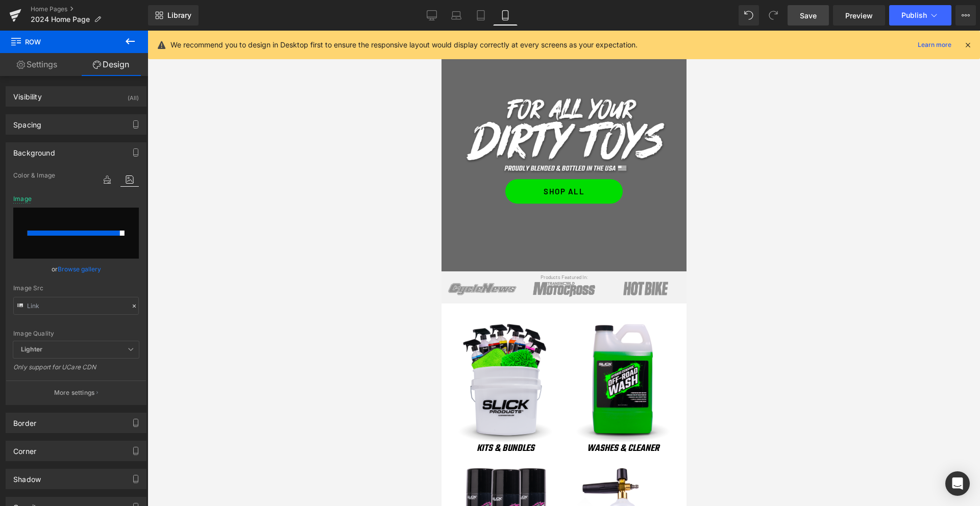
scroll to position [0, 0]
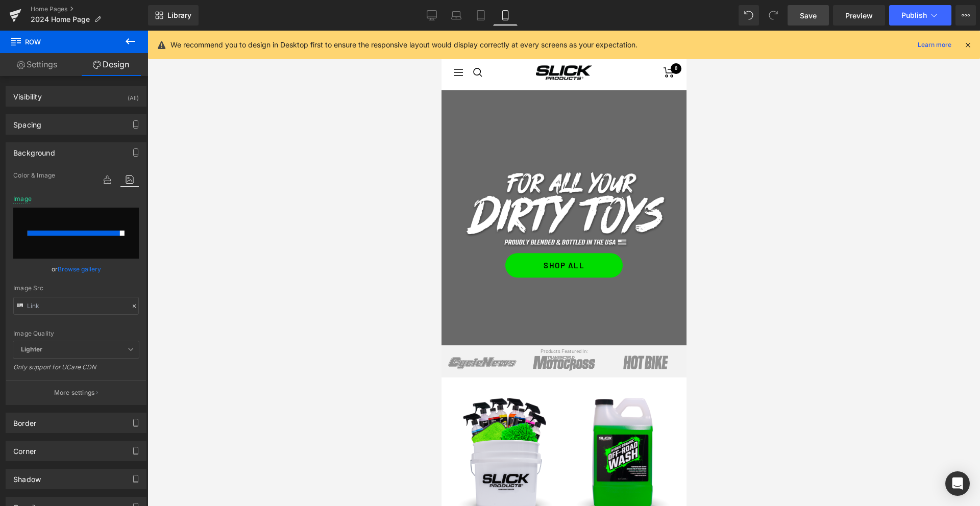
click at [129, 41] on icon at bounding box center [130, 41] width 9 height 6
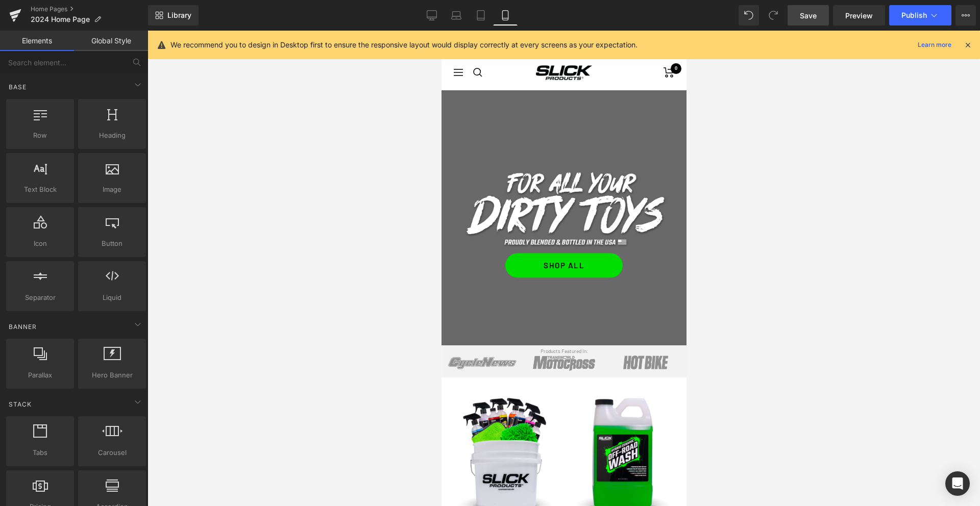
click at [807, 14] on span "Save" at bounding box center [807, 15] width 17 height 11
click at [431, 20] on icon at bounding box center [431, 20] width 5 height 0
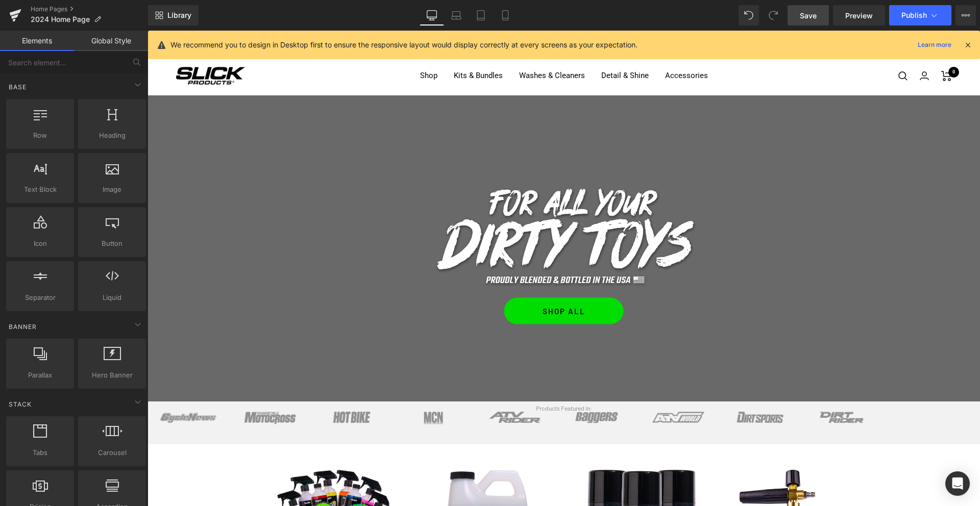
scroll to position [65, 0]
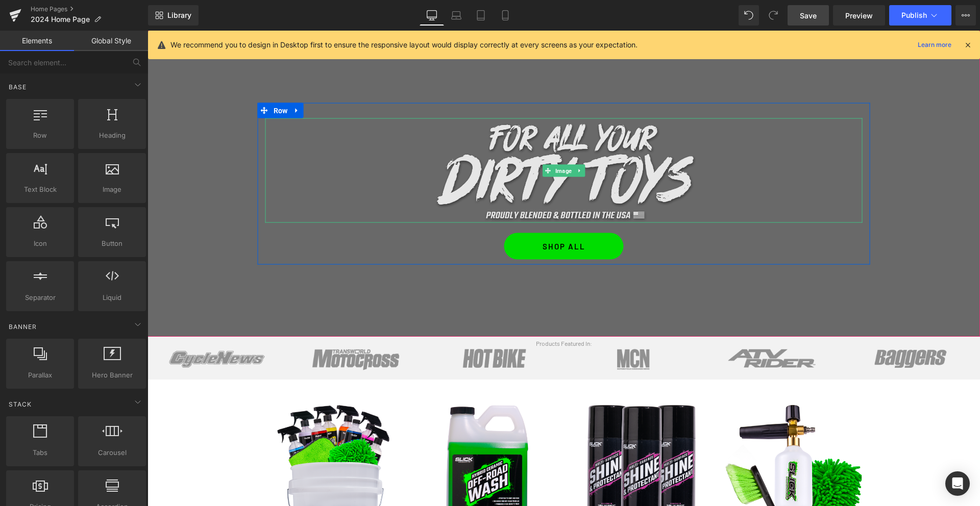
click at [531, 137] on img at bounding box center [563, 170] width 269 height 105
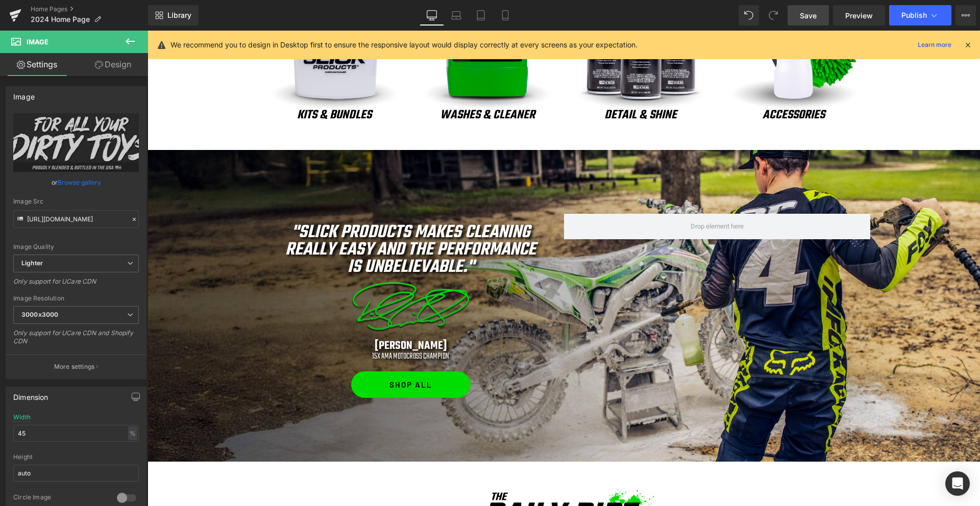
scroll to position [537, 0]
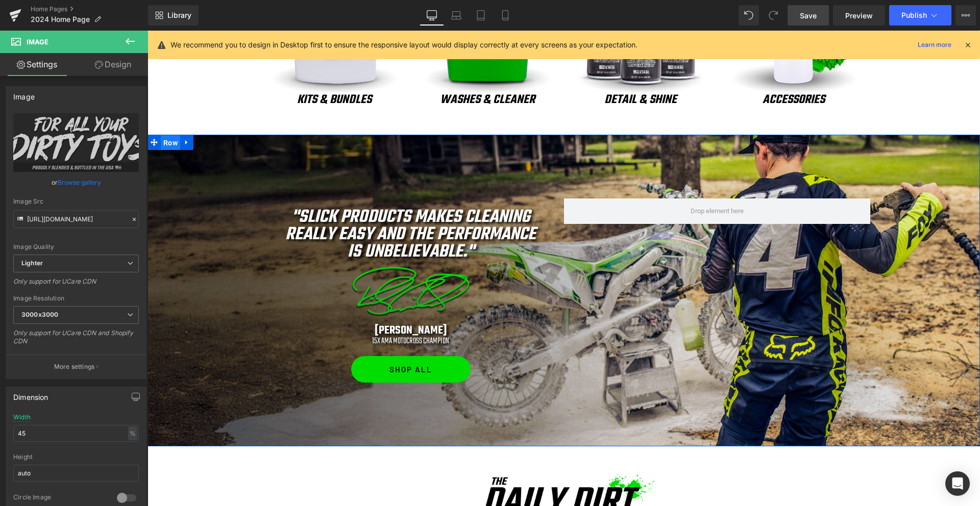
click at [173, 143] on span "Row" at bounding box center [170, 142] width 19 height 15
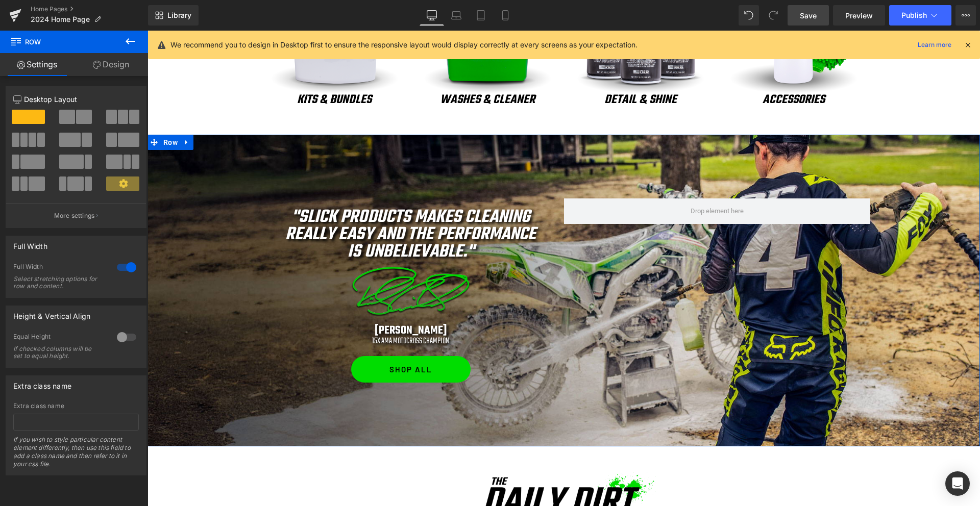
click at [122, 69] on link "Design" at bounding box center [111, 64] width 74 height 23
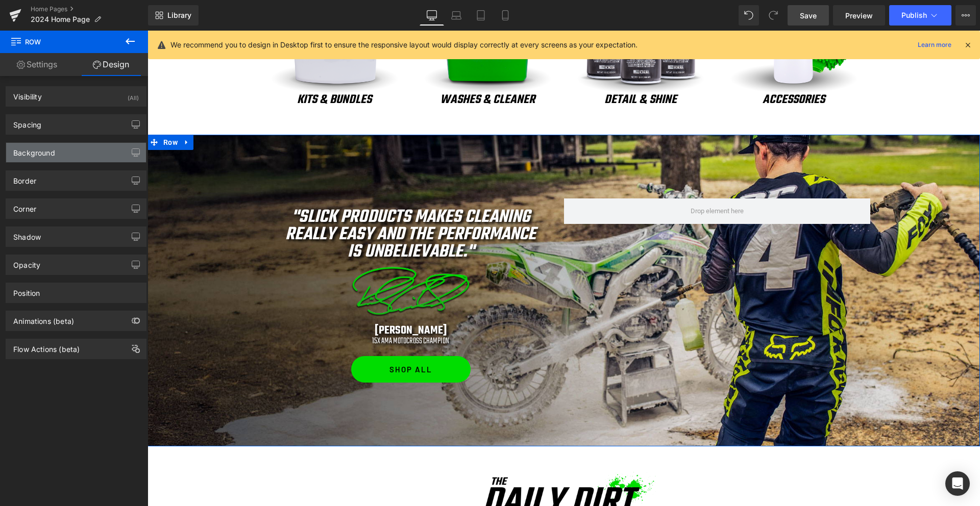
click at [78, 146] on div "Background" at bounding box center [76, 152] width 140 height 19
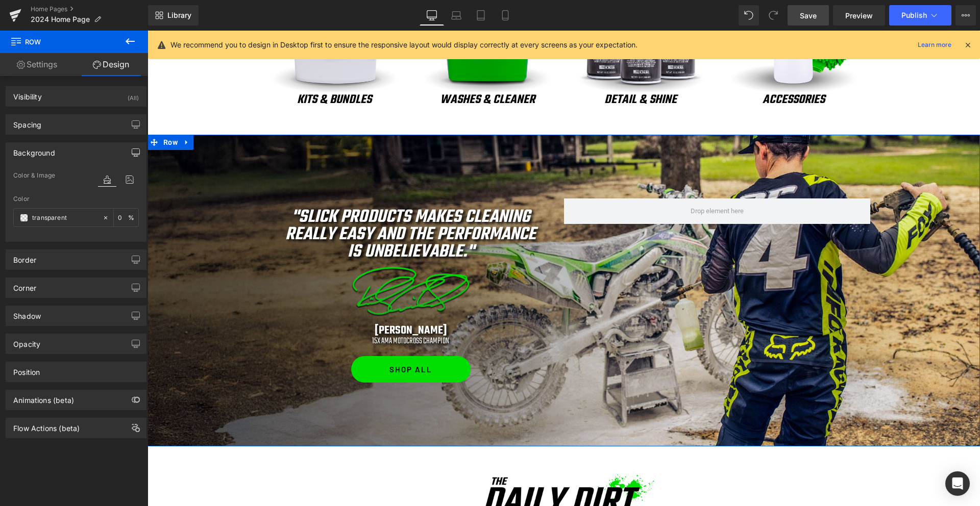
click at [132, 153] on icon "button" at bounding box center [136, 152] width 8 height 8
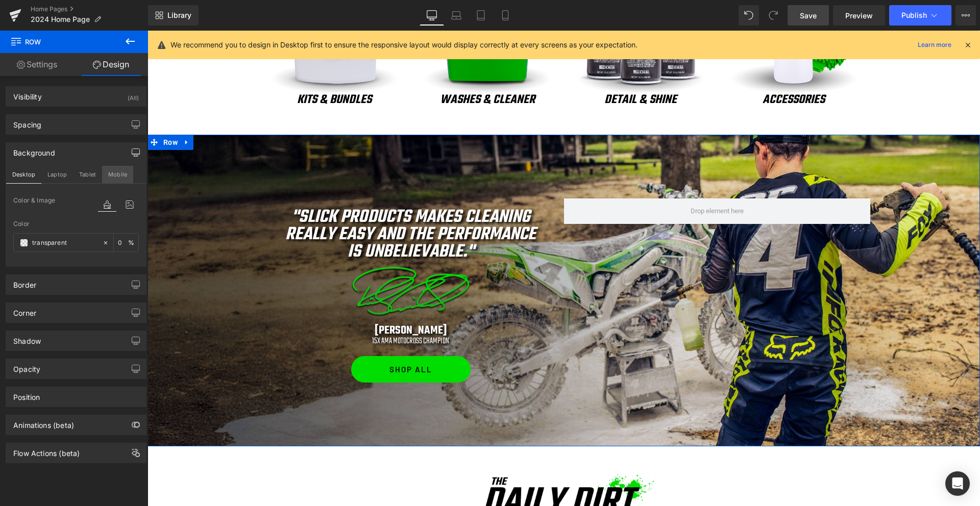
click at [114, 176] on button "Mobile" at bounding box center [117, 174] width 31 height 17
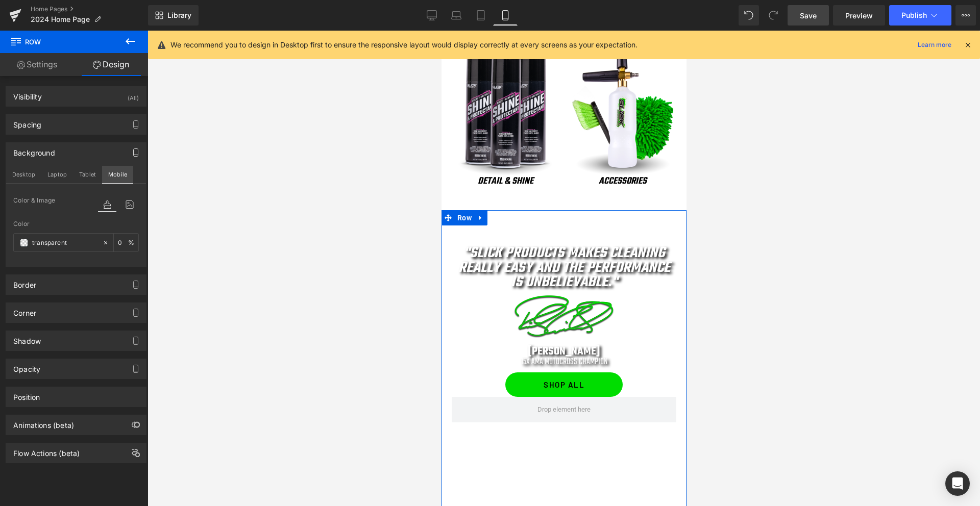
type input "0"
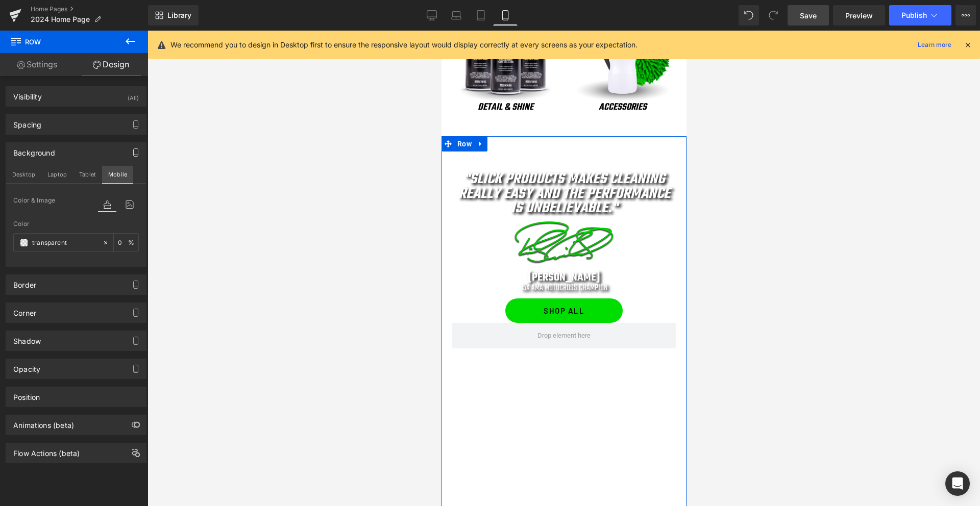
scroll to position [559, 0]
click at [466, 146] on span "Row" at bounding box center [463, 144] width 19 height 15
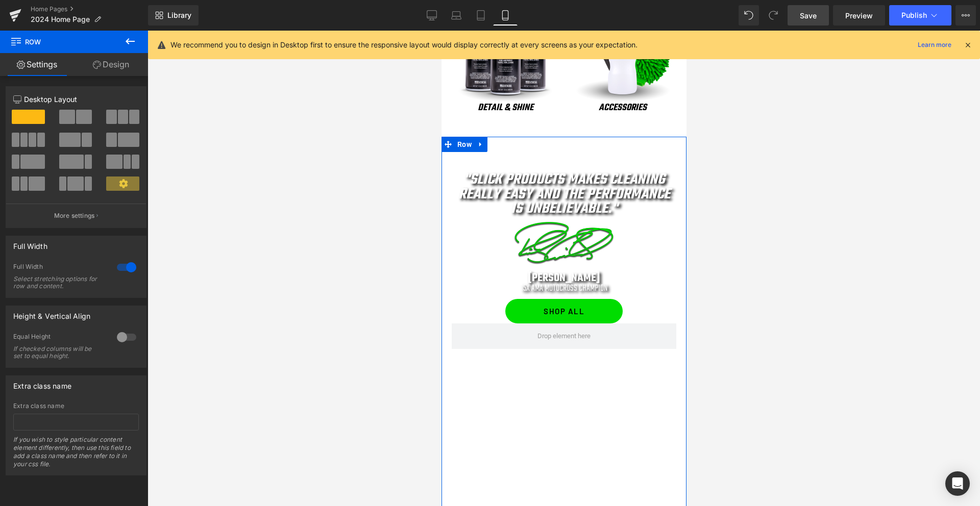
click at [107, 67] on link "Design" at bounding box center [111, 64] width 74 height 23
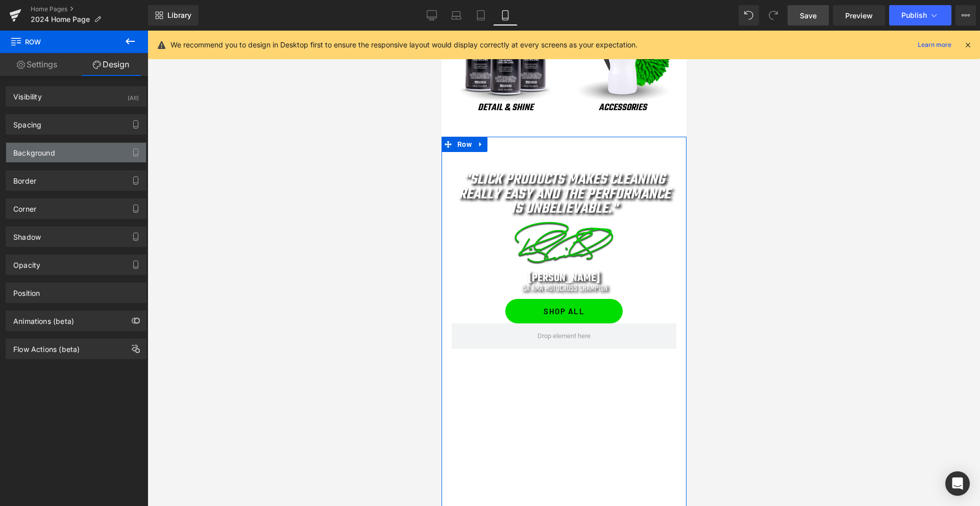
click at [40, 156] on div "Background" at bounding box center [34, 150] width 42 height 14
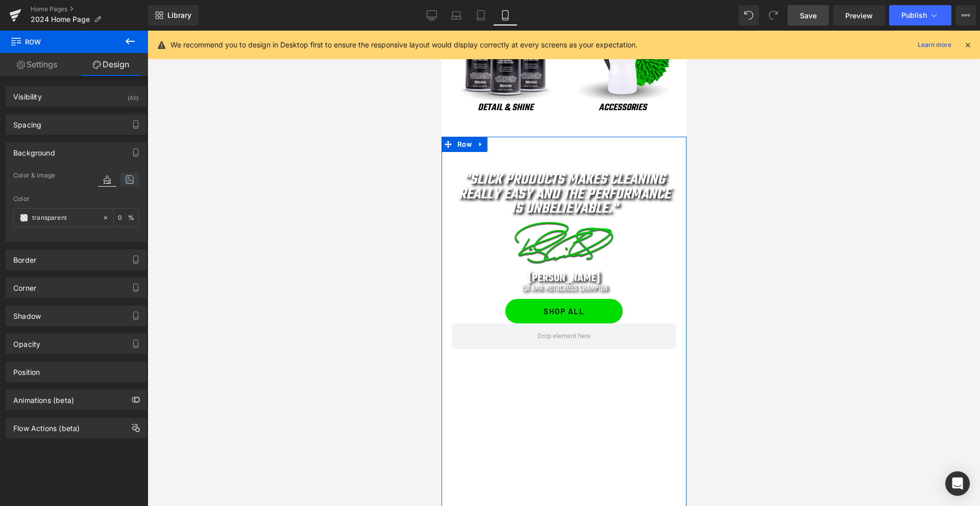
click at [126, 183] on icon at bounding box center [129, 179] width 18 height 13
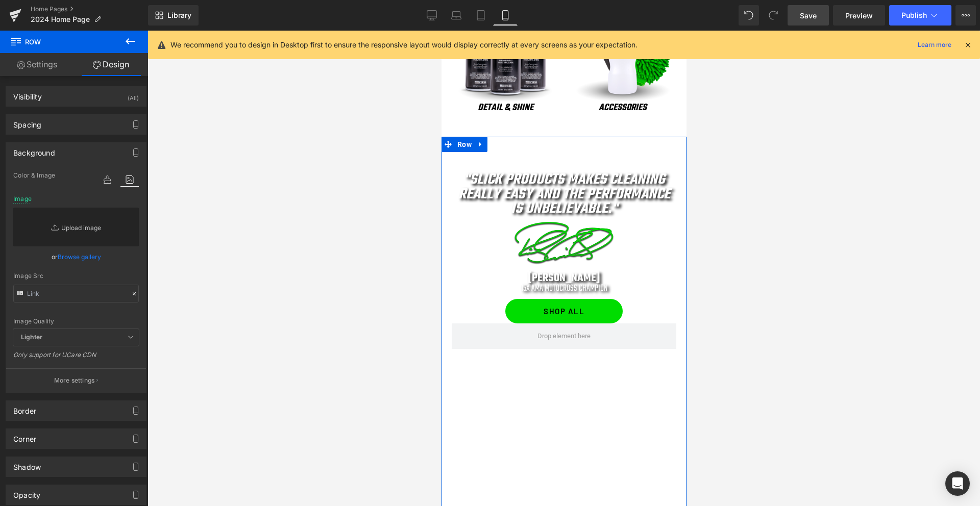
click at [91, 230] on link "Replace Image" at bounding box center [76, 227] width 126 height 39
click at [75, 256] on link "Browse gallery" at bounding box center [79, 257] width 43 height 18
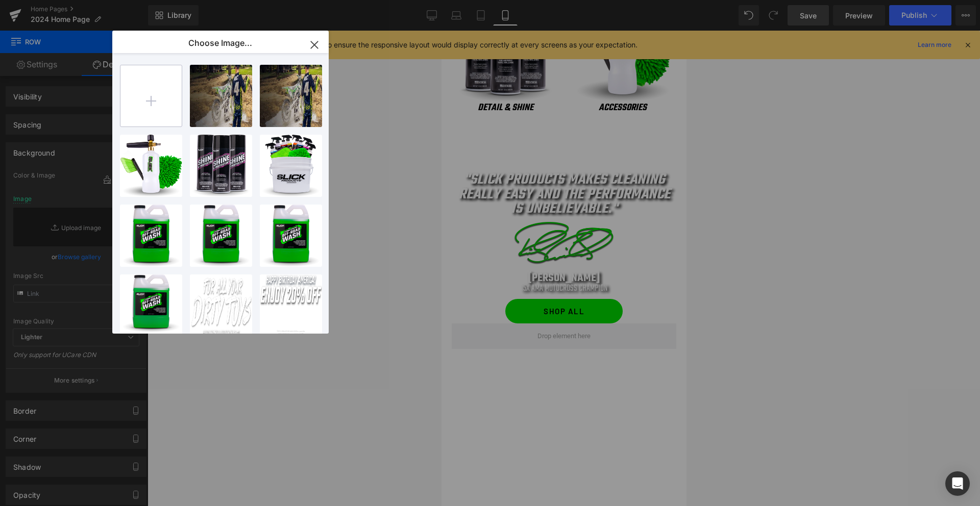
click at [160, 72] on input "file" at bounding box center [150, 95] width 61 height 61
click at [144, 107] on input "file" at bounding box center [150, 95] width 61 height 61
type input "C:\fakepath\ricky-background-mobile.jpg"
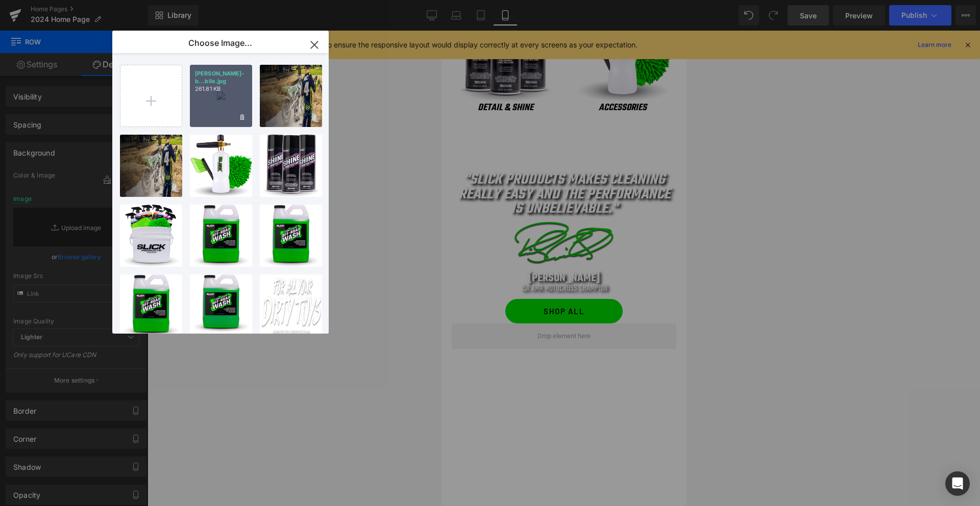
click at [226, 89] on div "ricky-b...bile.jpg 261.81 KB" at bounding box center [221, 96] width 62 height 62
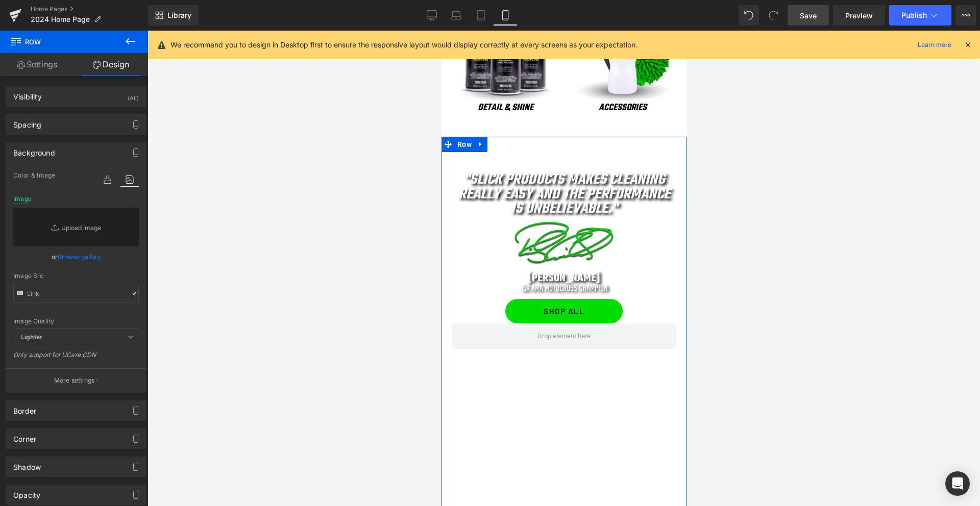
click at [79, 256] on link "Browse gallery" at bounding box center [79, 257] width 43 height 18
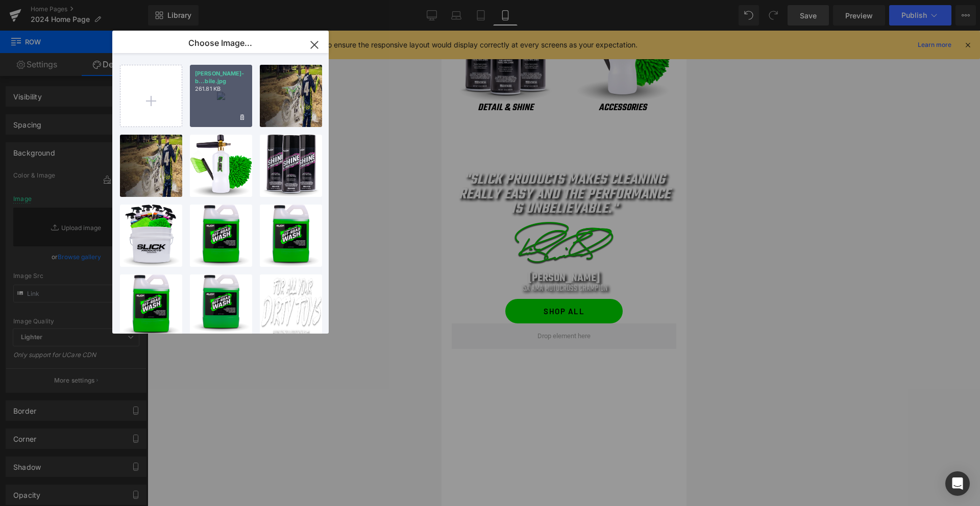
click at [233, 90] on div "ricky-b...bile.jpg 261.81 KB" at bounding box center [221, 96] width 62 height 62
type input "https://ucarecdn.com/7cd0c53e-9012-4be3-b365-37c7875594a1/-/format/auto/-/previ…"
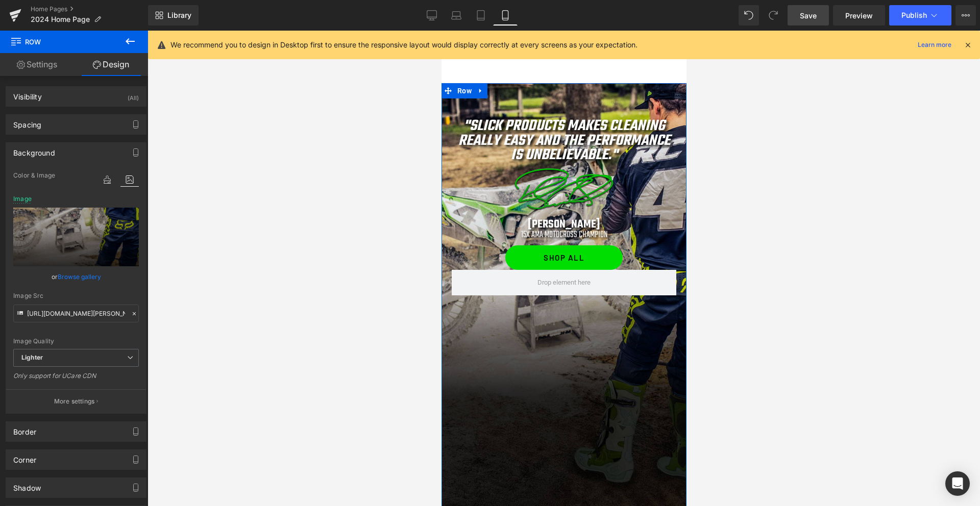
scroll to position [612, 0]
click at [464, 116] on span "Row" at bounding box center [463, 117] width 19 height 15
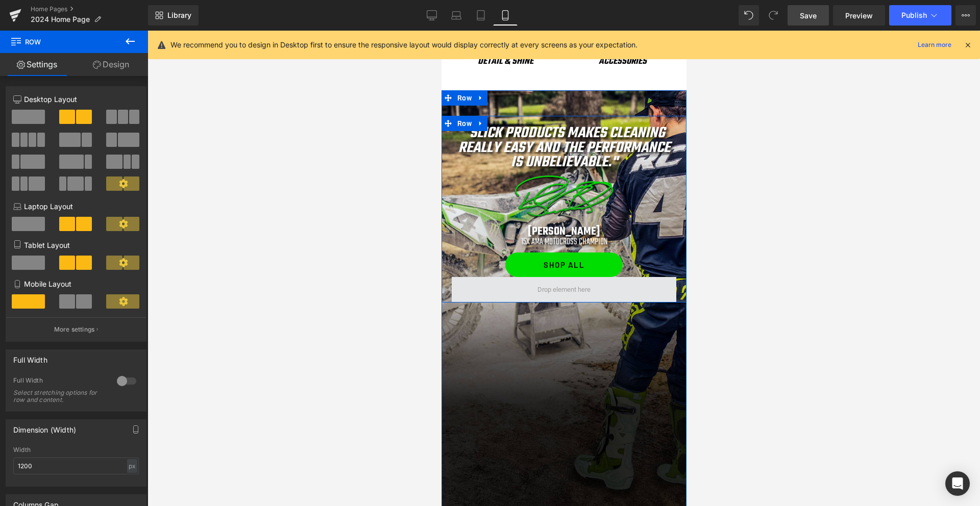
scroll to position [602, 0]
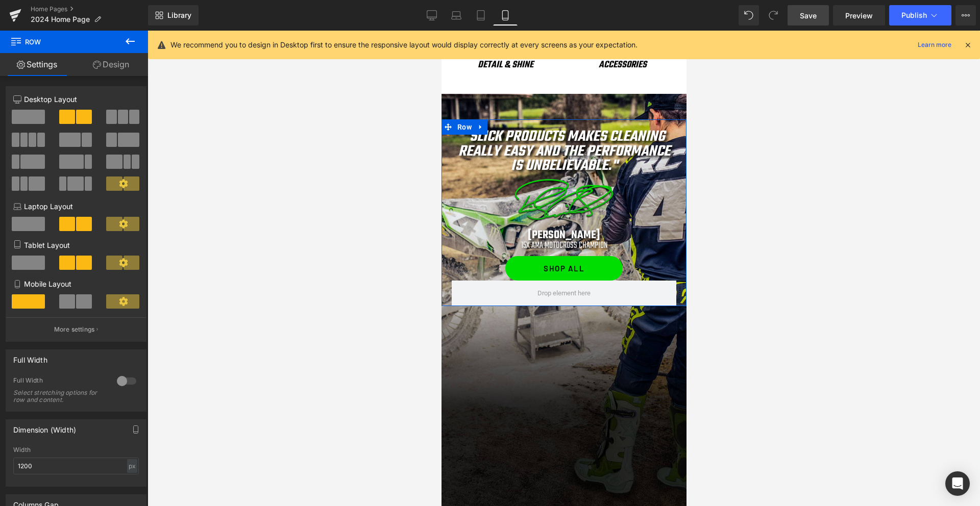
click at [109, 65] on link "Design" at bounding box center [111, 64] width 74 height 23
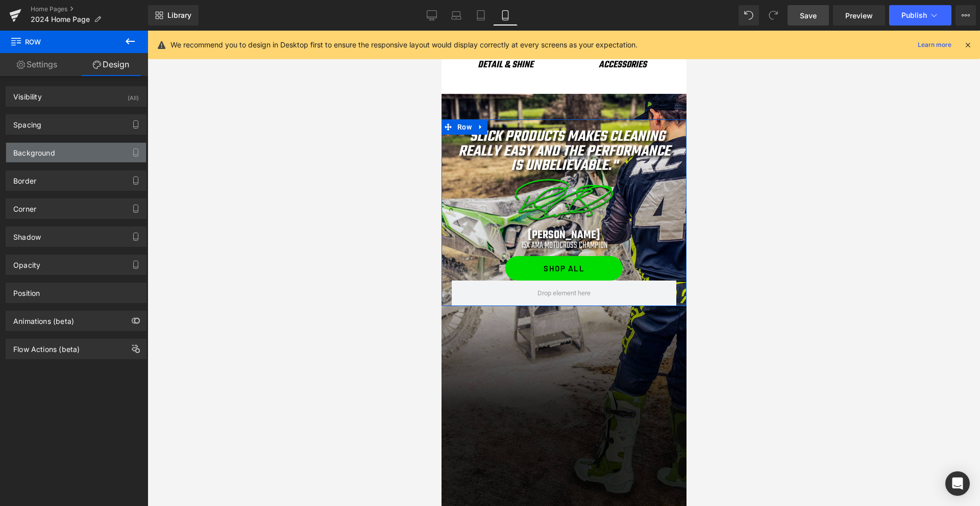
type input "0"
type input "20"
type input "0"
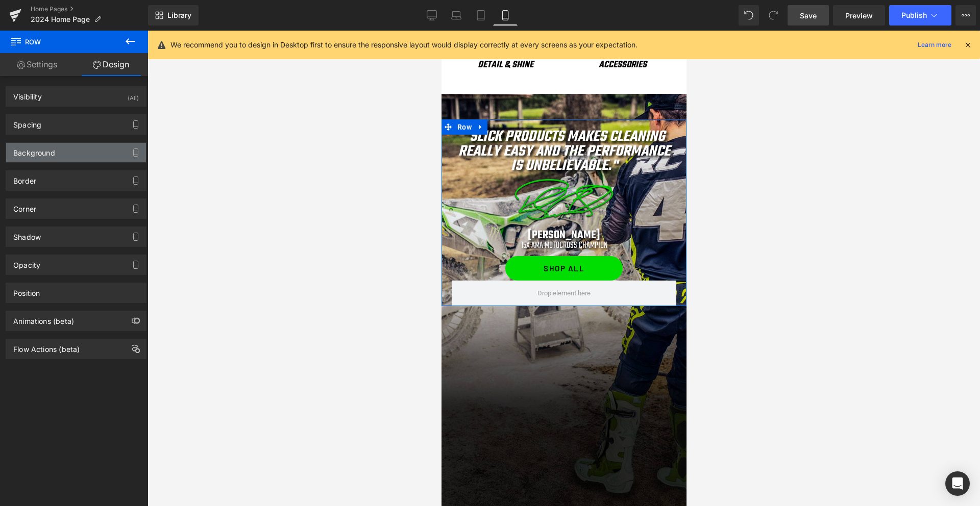
type input "20"
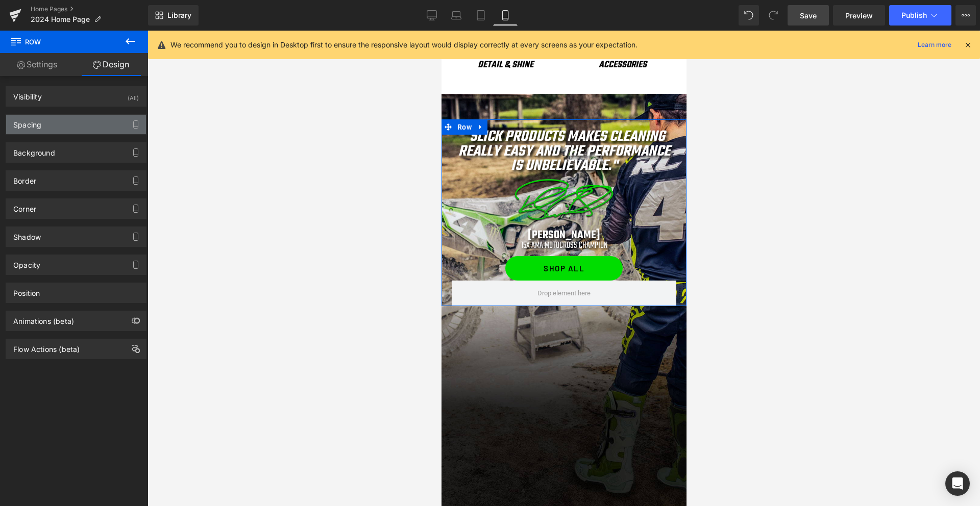
click at [77, 117] on div "Spacing" at bounding box center [76, 124] width 140 height 19
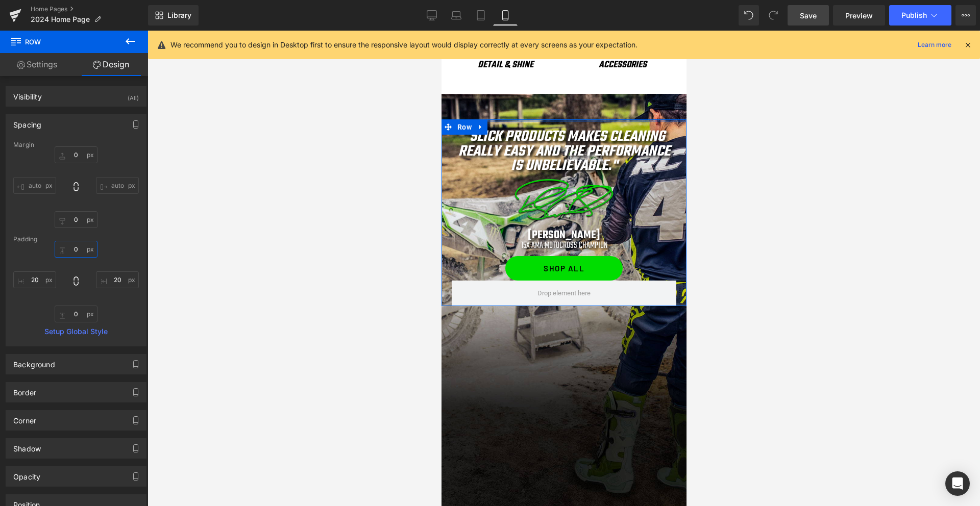
click at [70, 246] on input "0" at bounding box center [76, 249] width 43 height 17
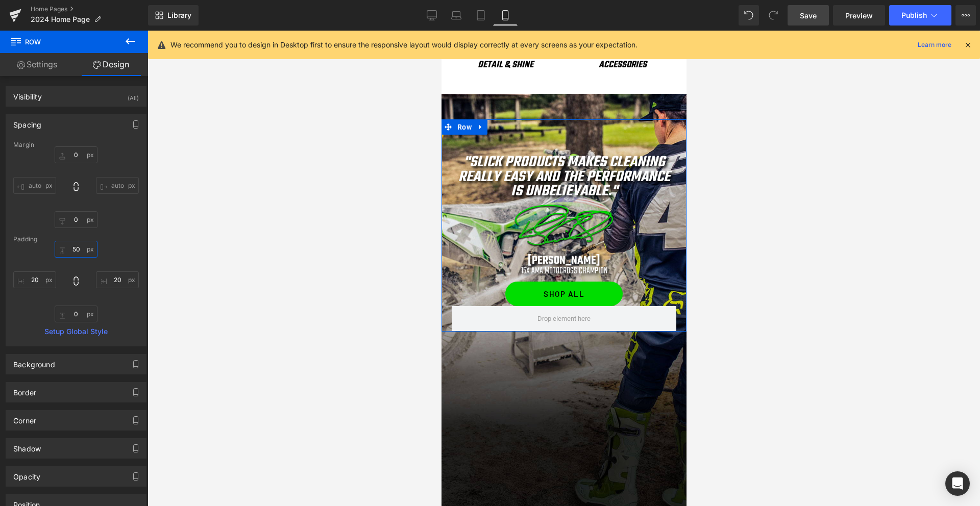
type input "0"
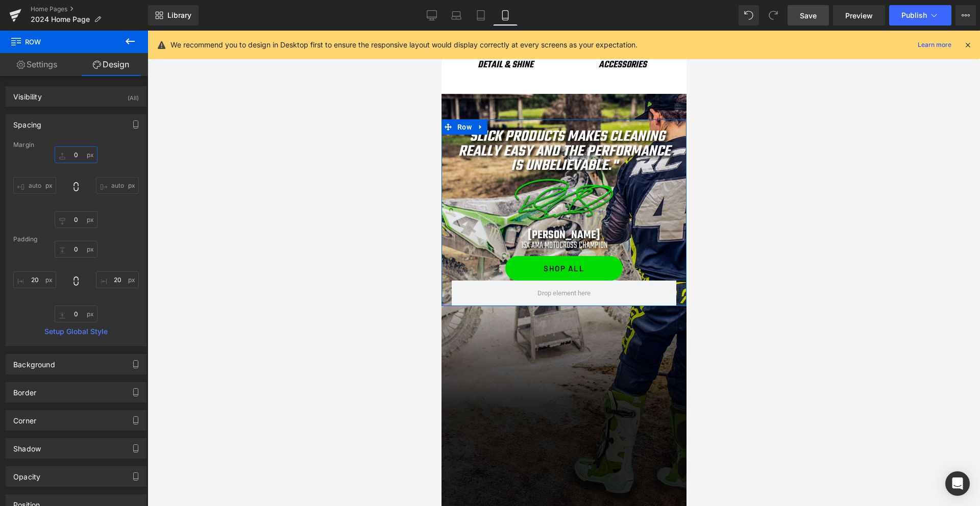
click at [71, 157] on input "0" at bounding box center [76, 154] width 43 height 17
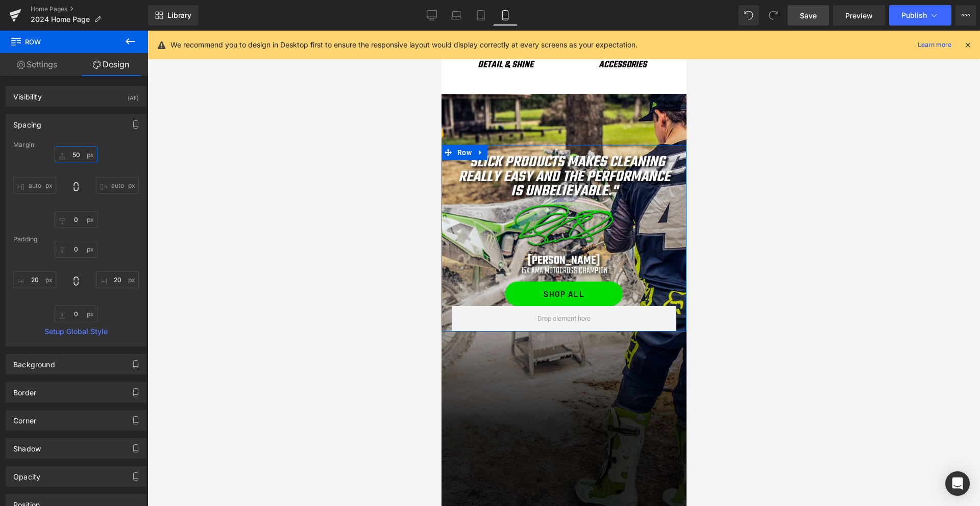
type input "5"
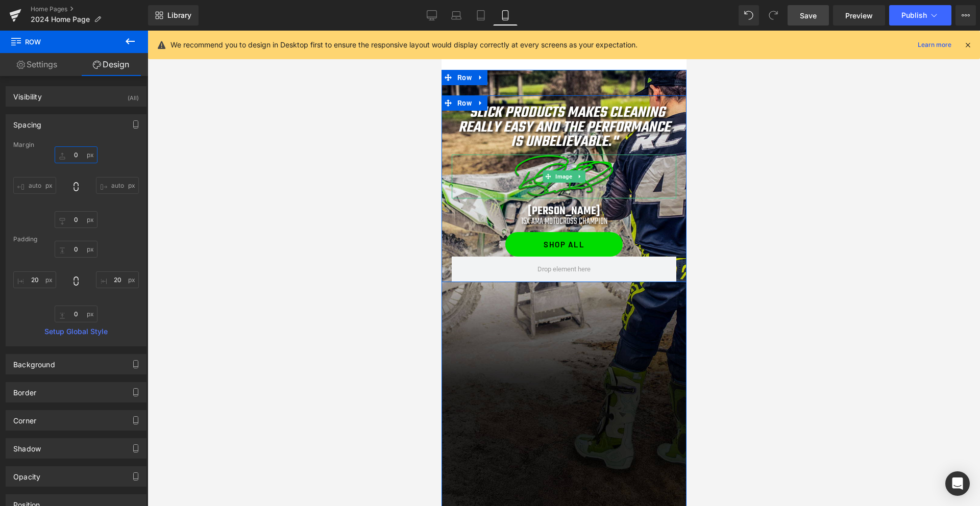
scroll to position [631, 0]
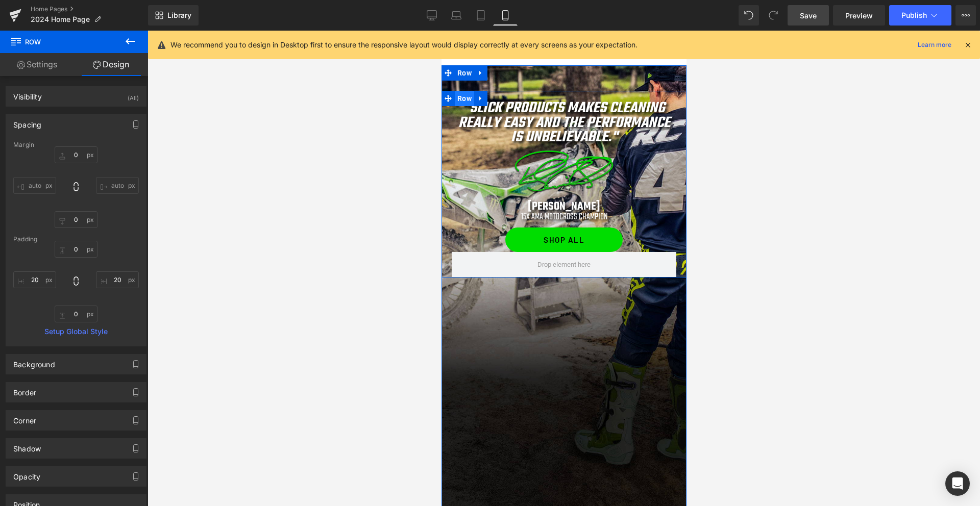
click at [462, 100] on span "Row" at bounding box center [463, 98] width 19 height 15
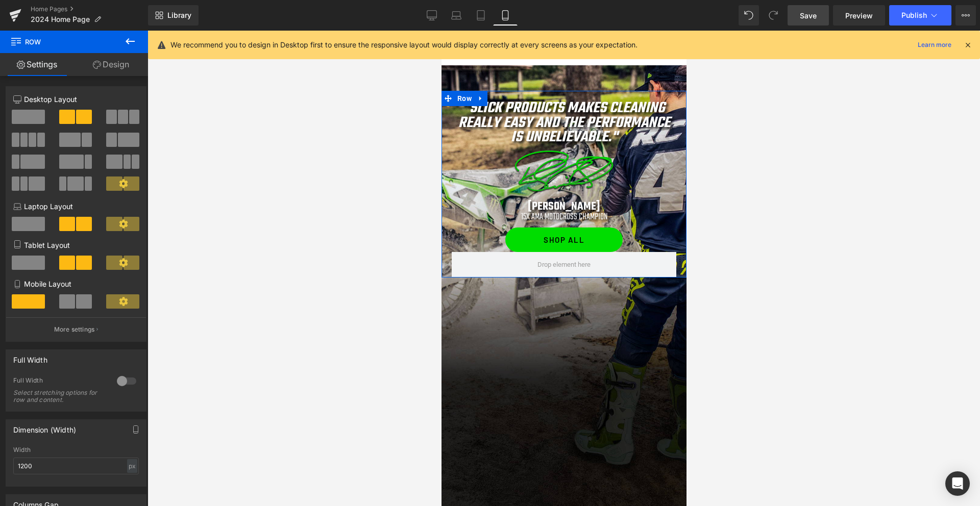
click at [118, 67] on link "Design" at bounding box center [111, 64] width 74 height 23
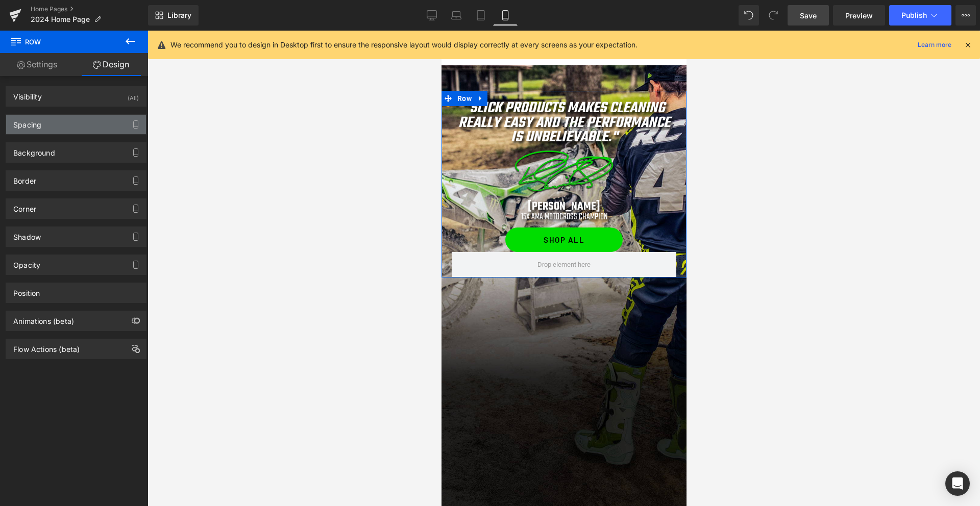
type input "0"
type input "20"
type input "0"
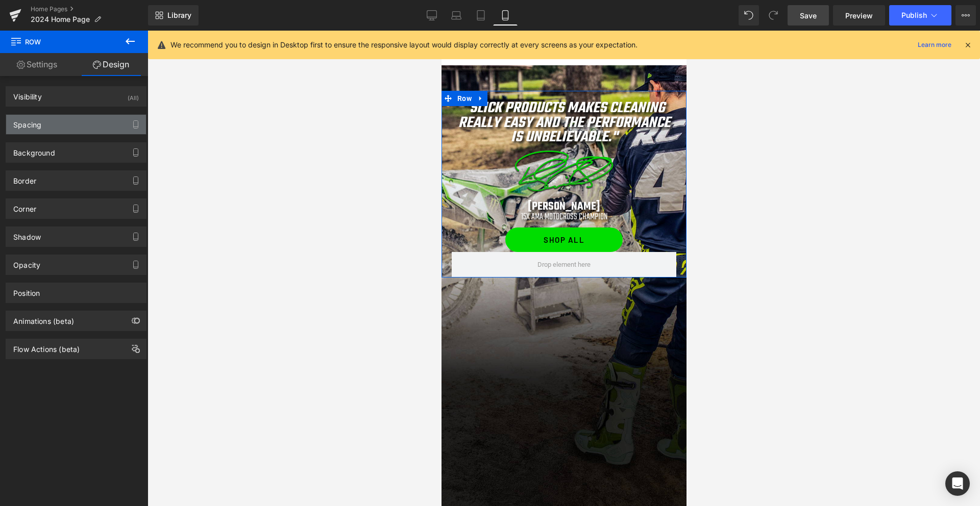
type input "20"
click at [62, 126] on div "Spacing" at bounding box center [76, 124] width 140 height 19
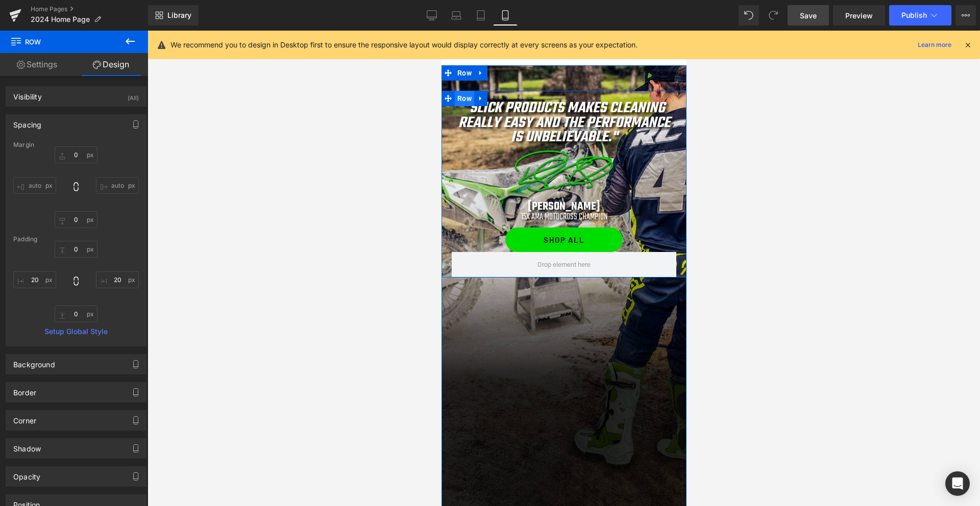
click at [461, 98] on span "Row" at bounding box center [463, 98] width 19 height 15
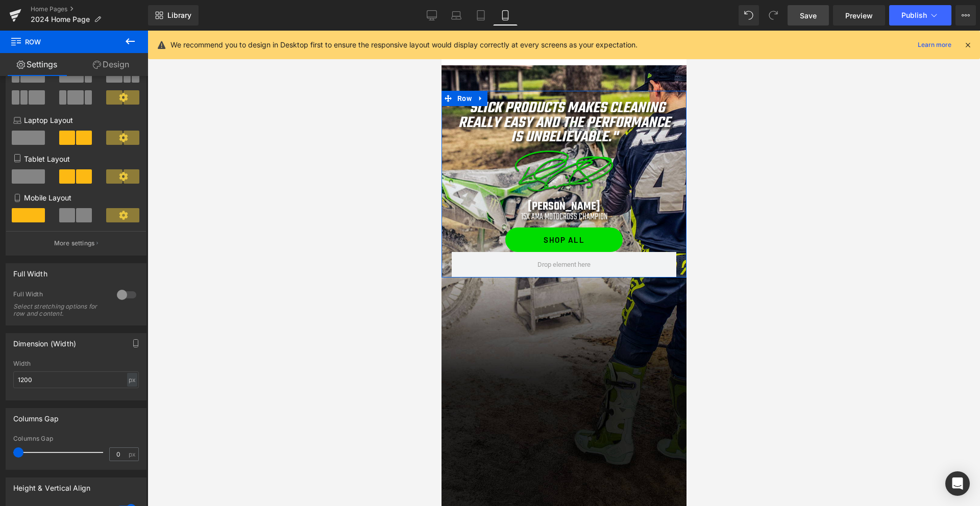
scroll to position [42, 0]
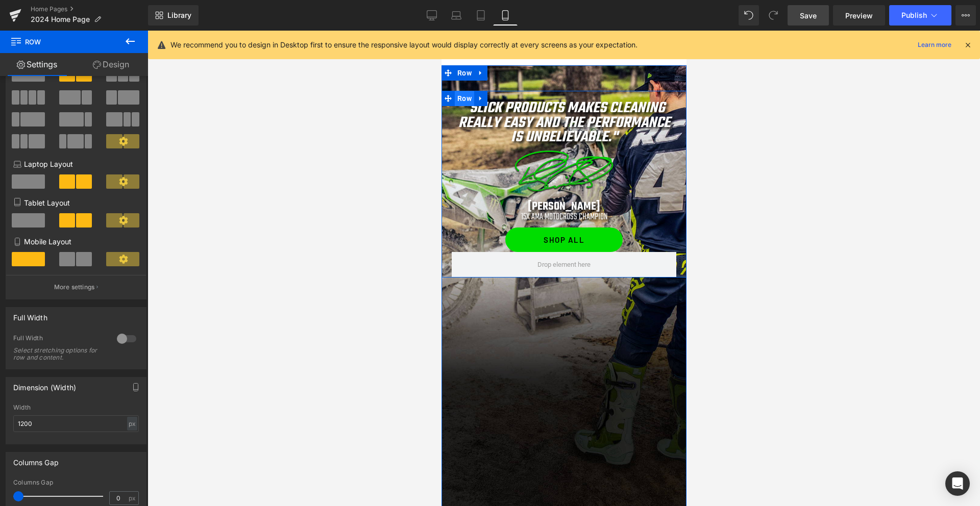
click at [465, 98] on span "Row" at bounding box center [463, 98] width 19 height 15
click at [462, 98] on span "Row" at bounding box center [463, 98] width 19 height 15
click at [468, 95] on span "Row" at bounding box center [463, 98] width 19 height 15
click at [525, 368] on div "Separator "Slick Products makes cleaning really easy and the performance is unb…" at bounding box center [563, 292] width 245 height 455
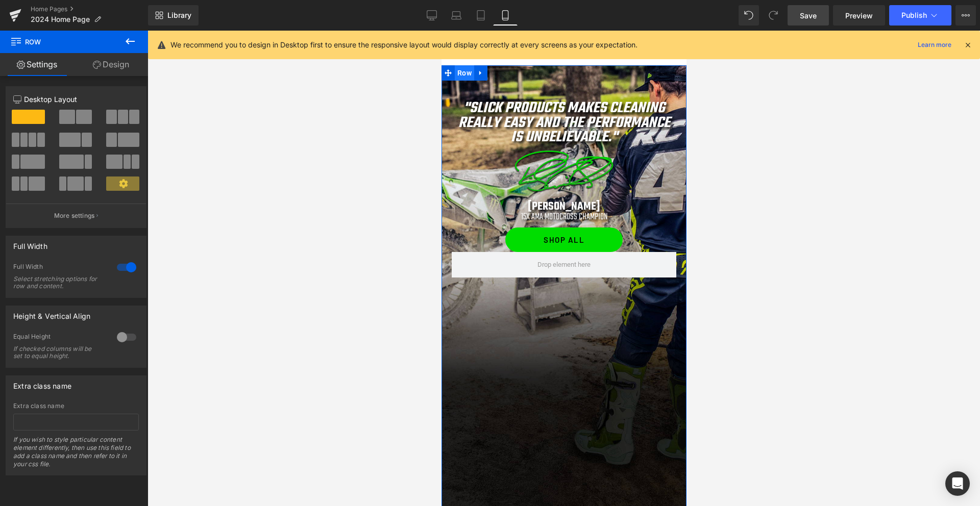
click at [465, 73] on span "Row" at bounding box center [463, 72] width 19 height 15
click at [106, 65] on link "Design" at bounding box center [111, 64] width 74 height 23
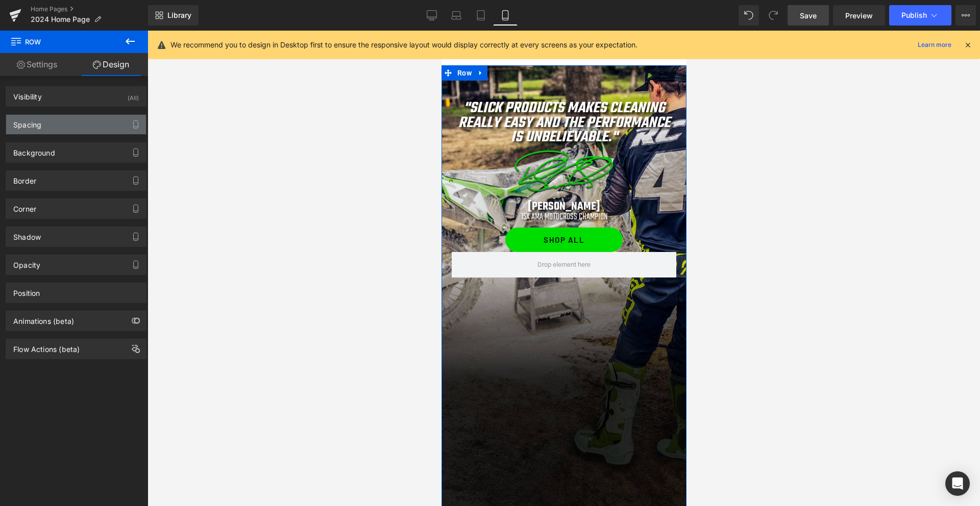
click at [65, 119] on div "Spacing" at bounding box center [76, 124] width 140 height 19
type input "0"
type input "50"
type input "0"
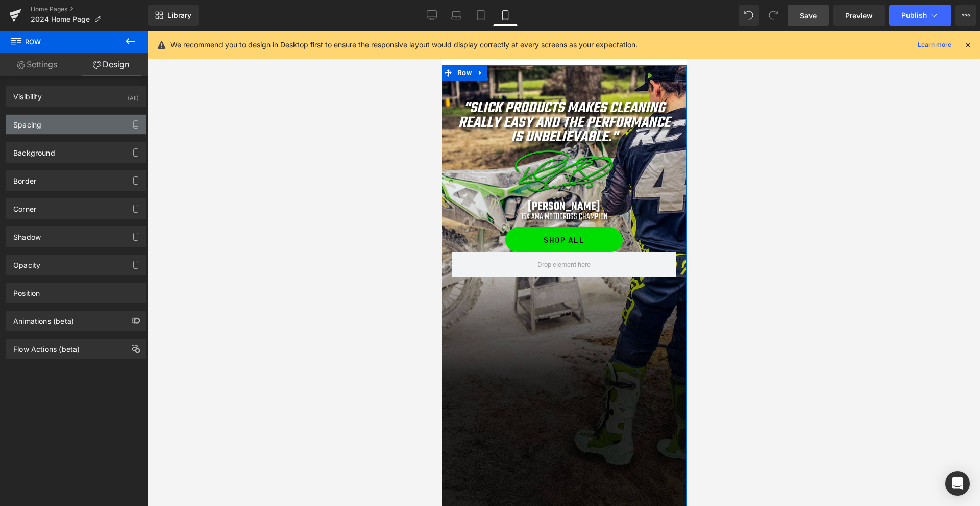
type input "476"
type input "0"
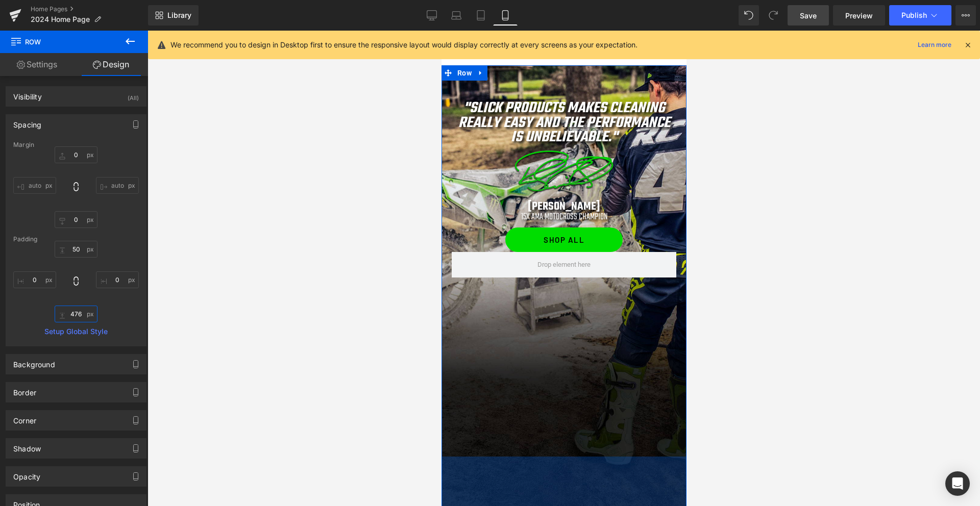
click at [70, 315] on input "476" at bounding box center [76, 314] width 43 height 17
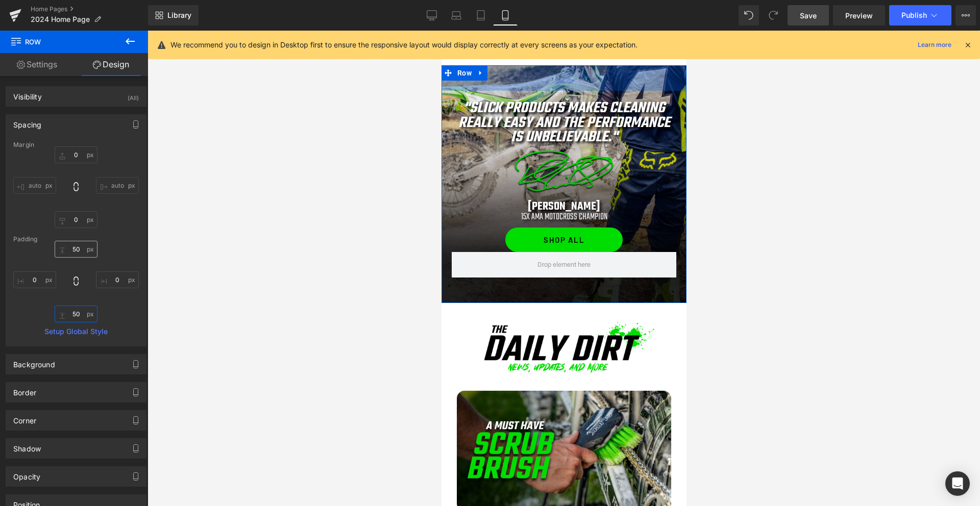
type input "50"
click at [71, 253] on input "50" at bounding box center [76, 249] width 43 height 17
click at [69, 252] on input "50" at bounding box center [76, 249] width 43 height 17
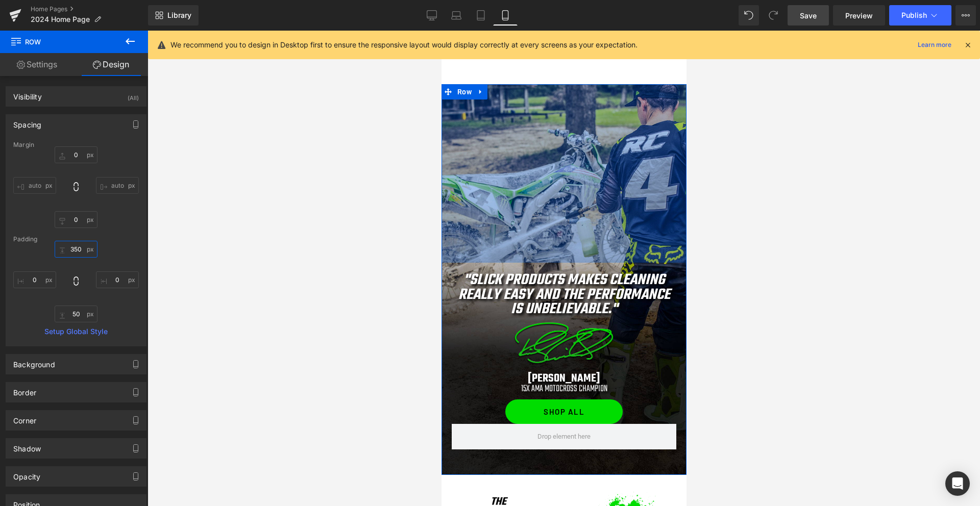
scroll to position [611, 0]
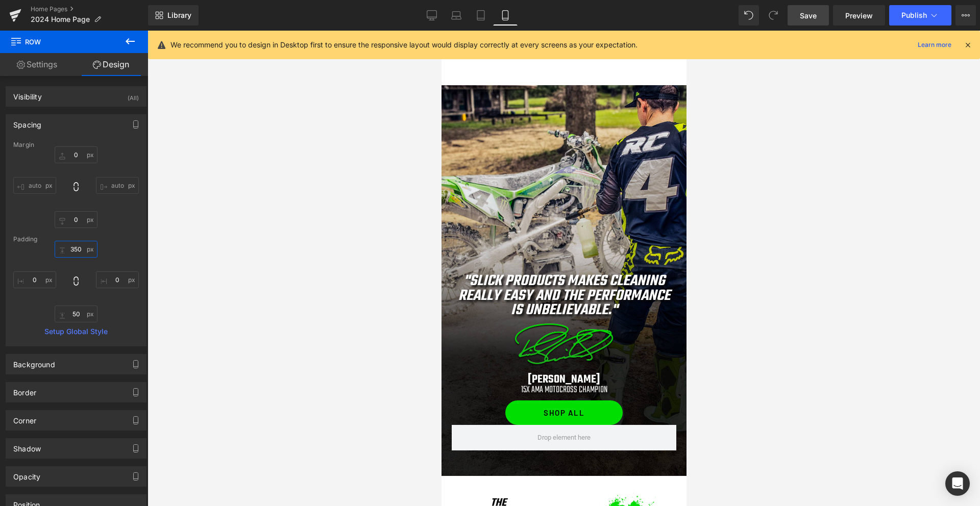
type input "350"
click at [816, 21] on link "Save" at bounding box center [807, 15] width 41 height 20
click at [471, 17] on icon at bounding box center [469, 15] width 10 height 10
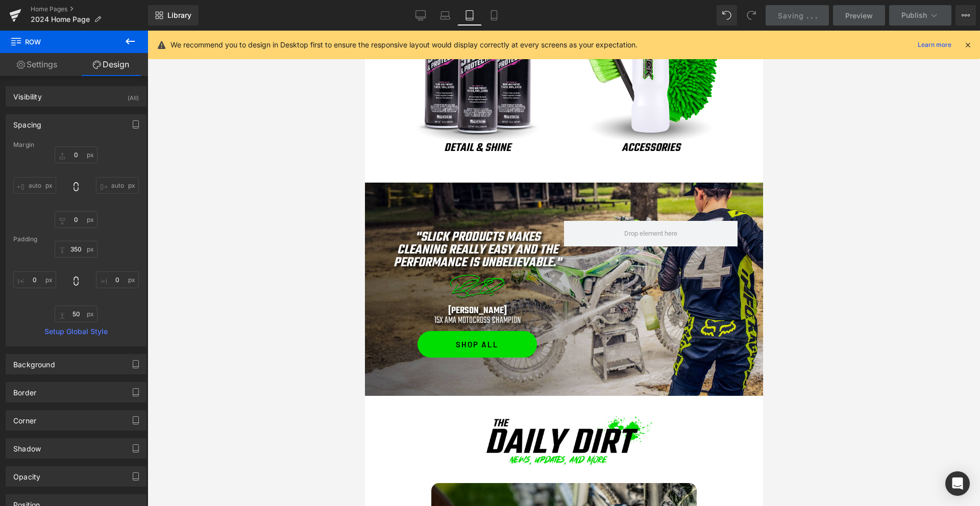
type input "0"
type input "75"
type input "0"
type input "75"
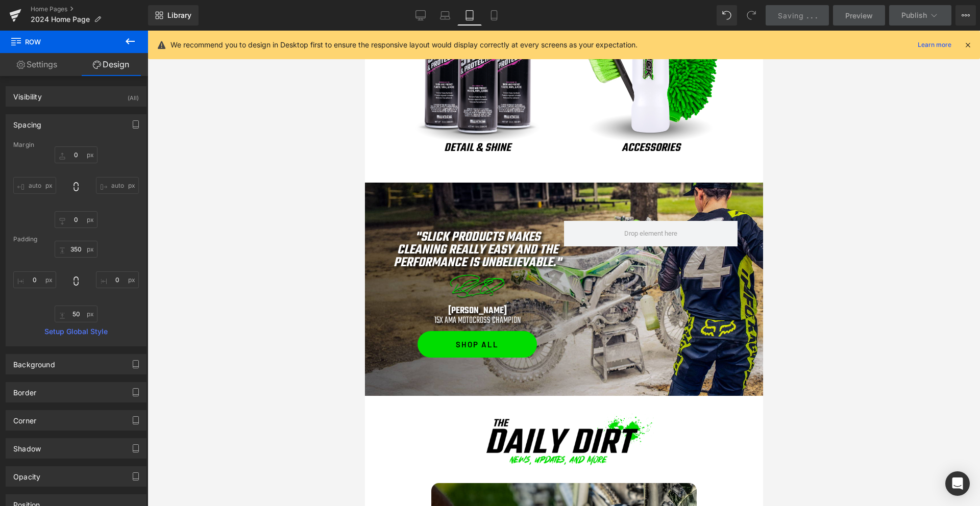
type input "0"
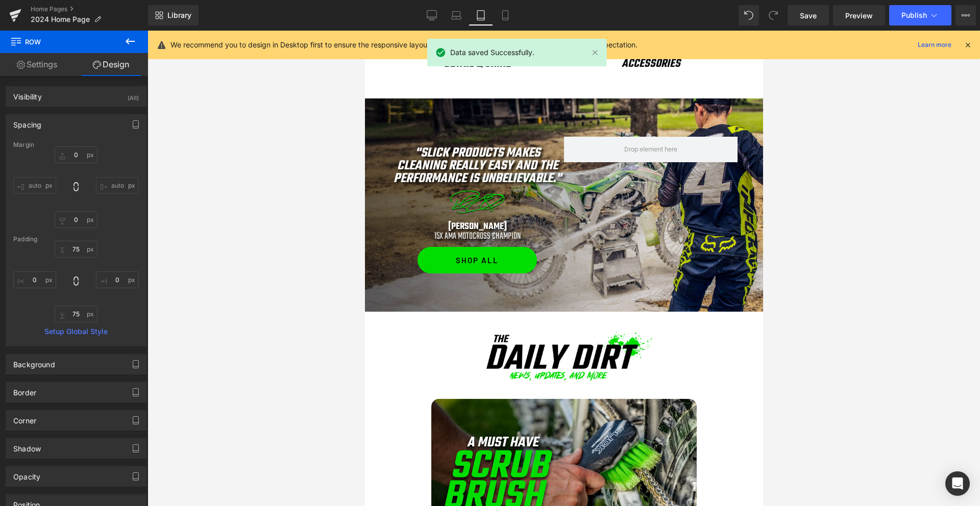
scroll to position [686, 0]
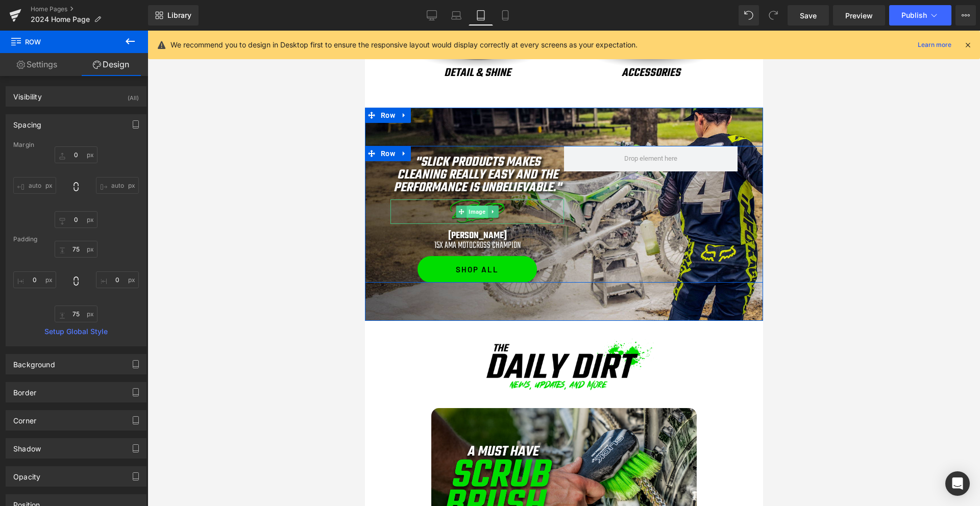
click at [478, 213] on span "Image" at bounding box center [476, 212] width 21 height 12
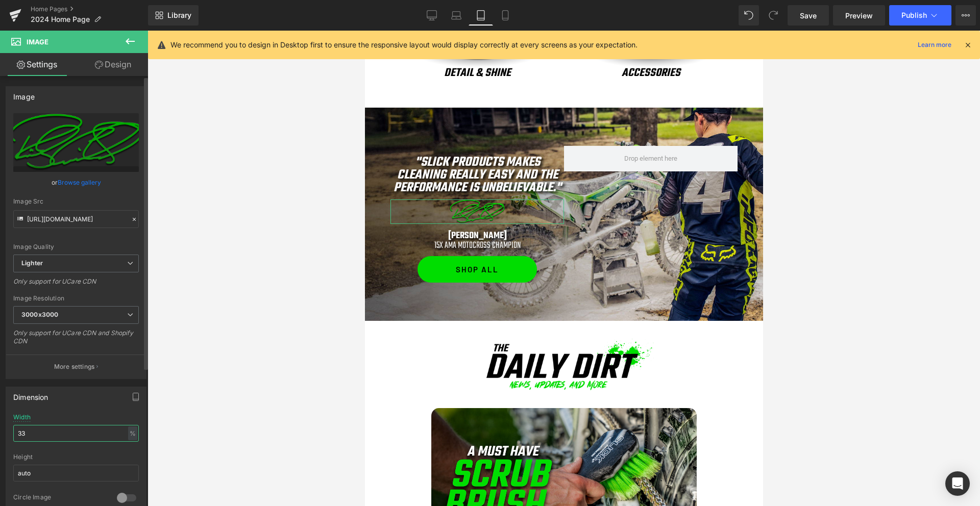
click at [41, 436] on input "33" at bounding box center [76, 433] width 126 height 17
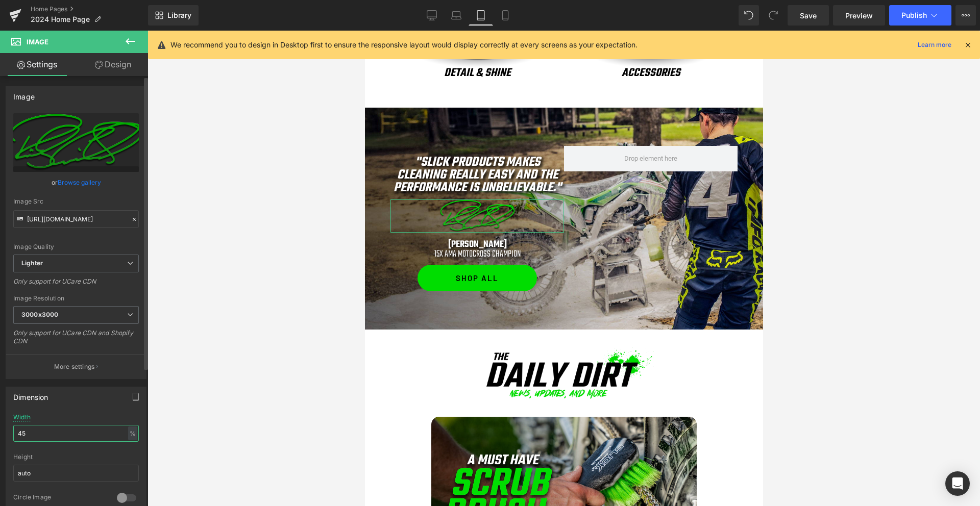
type input "4"
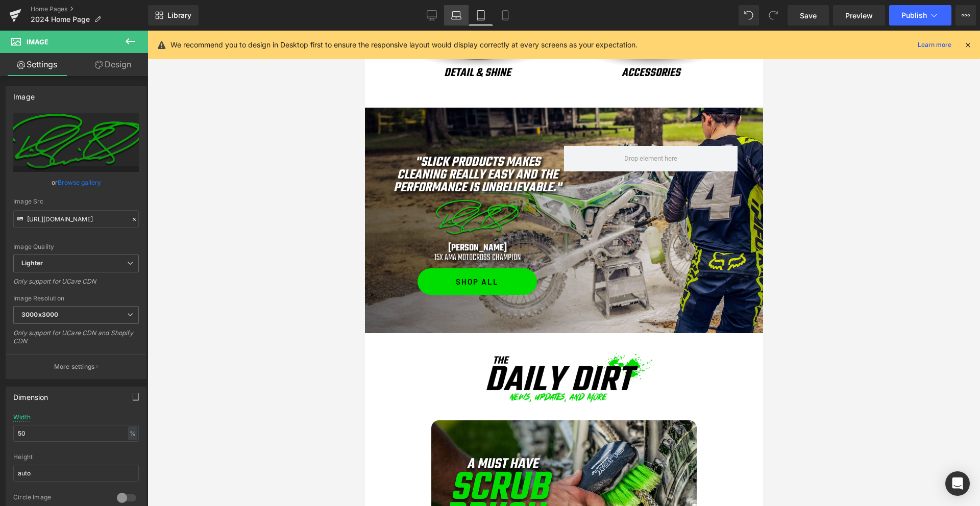
click at [461, 13] on icon at bounding box center [456, 15] width 10 height 10
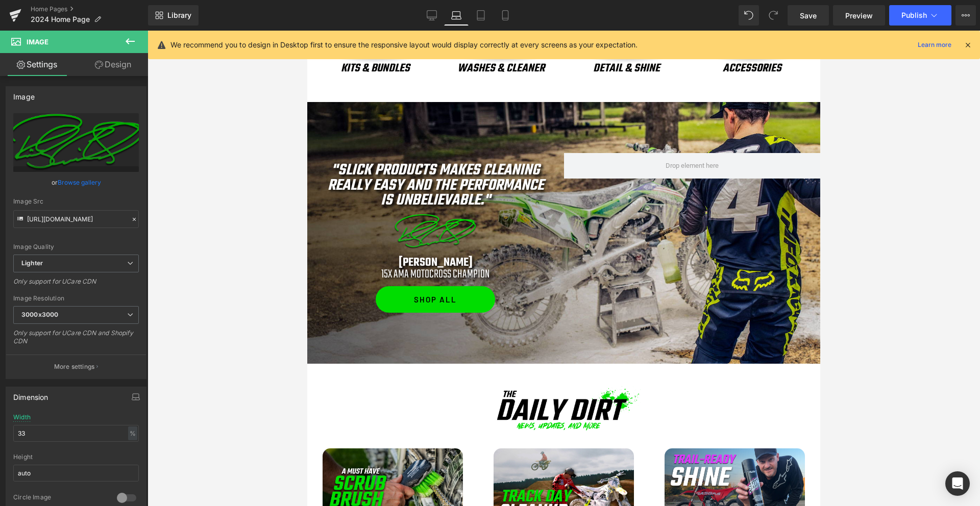
scroll to position [485, 0]
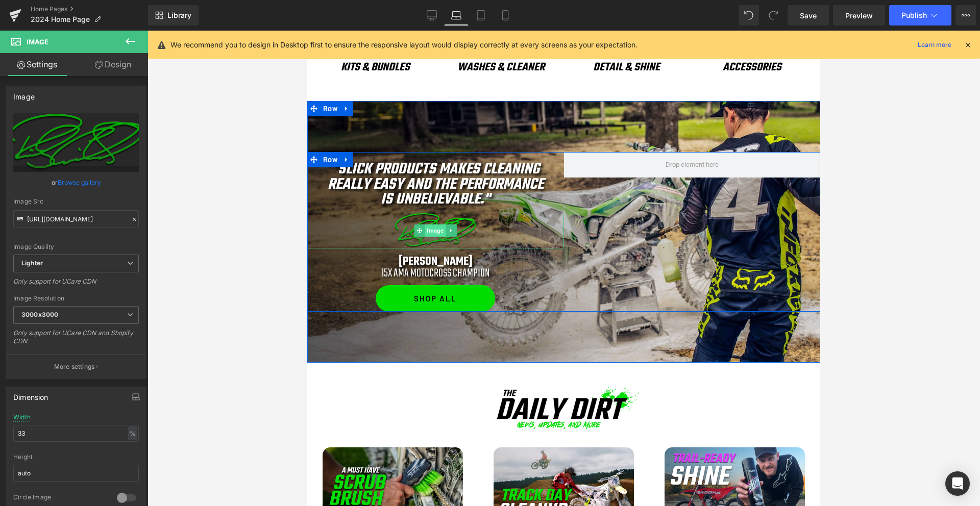
click at [429, 232] on span "Image" at bounding box center [435, 230] width 21 height 12
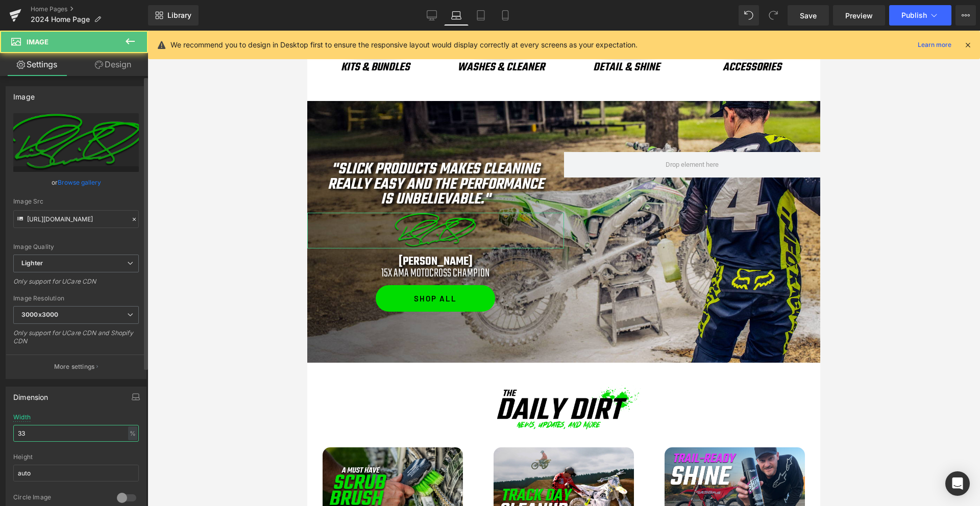
click at [37, 435] on input "33" at bounding box center [76, 433] width 126 height 17
type input "50"
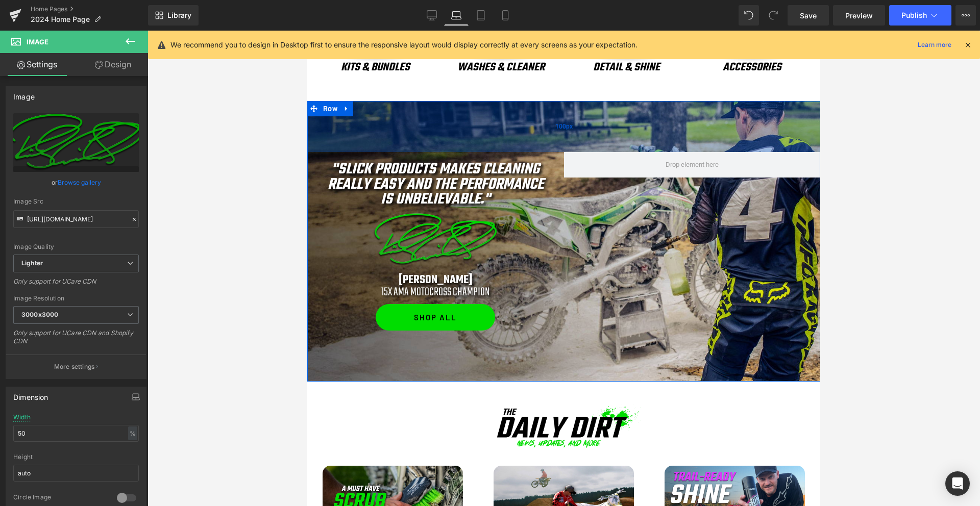
click at [505, 134] on div "100px" at bounding box center [563, 126] width 513 height 51
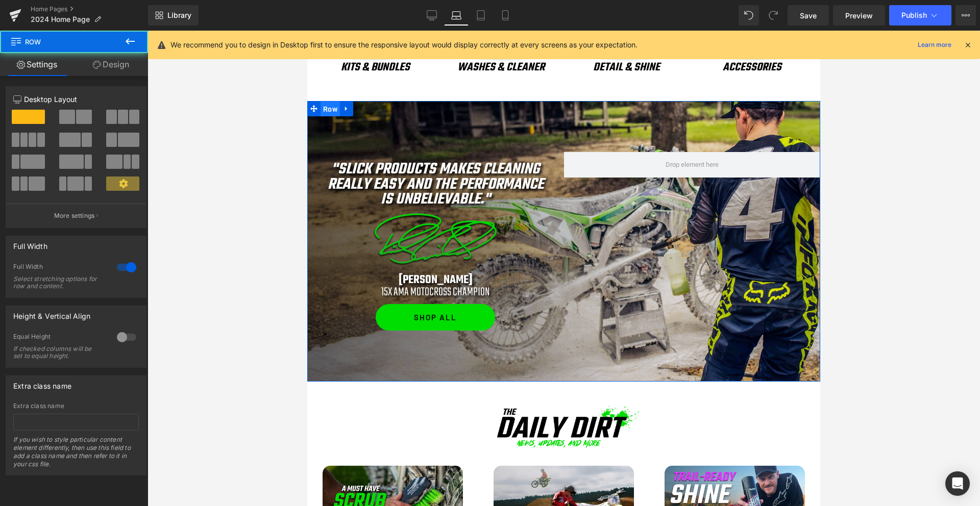
click at [332, 114] on span "Row" at bounding box center [329, 109] width 19 height 15
drag, startPoint x: 113, startPoint y: 66, endPoint x: 76, endPoint y: 112, distance: 59.1
click at [113, 66] on link "Design" at bounding box center [111, 64] width 74 height 23
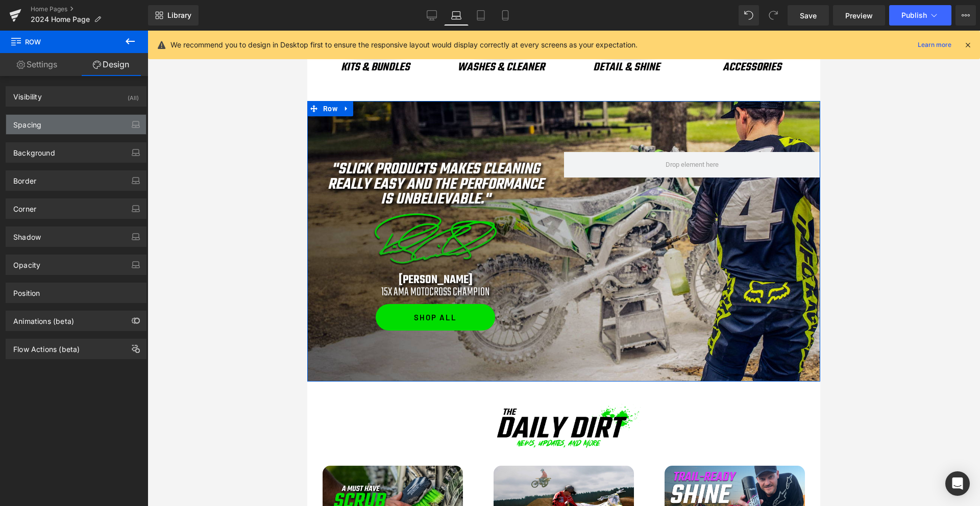
click at [67, 123] on div "Spacing" at bounding box center [76, 124] width 140 height 19
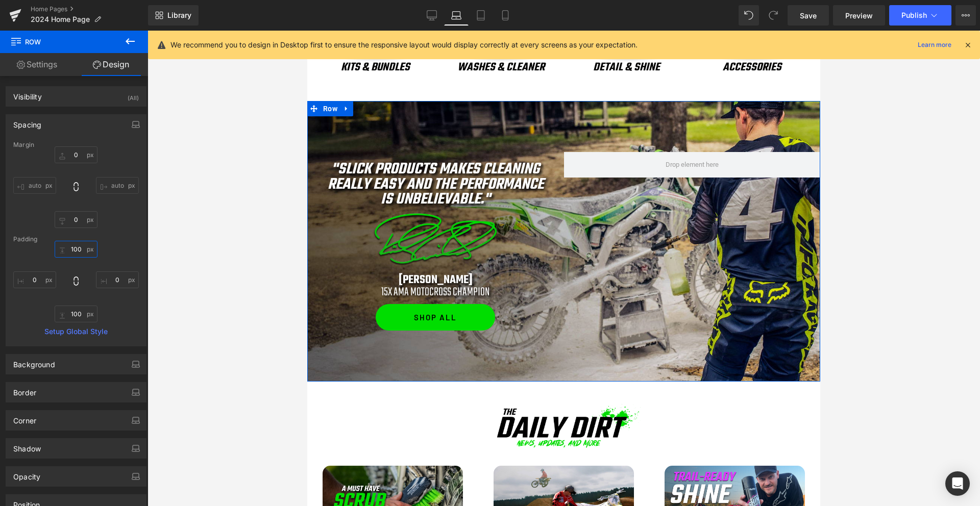
click at [70, 249] on input "100" at bounding box center [76, 249] width 43 height 17
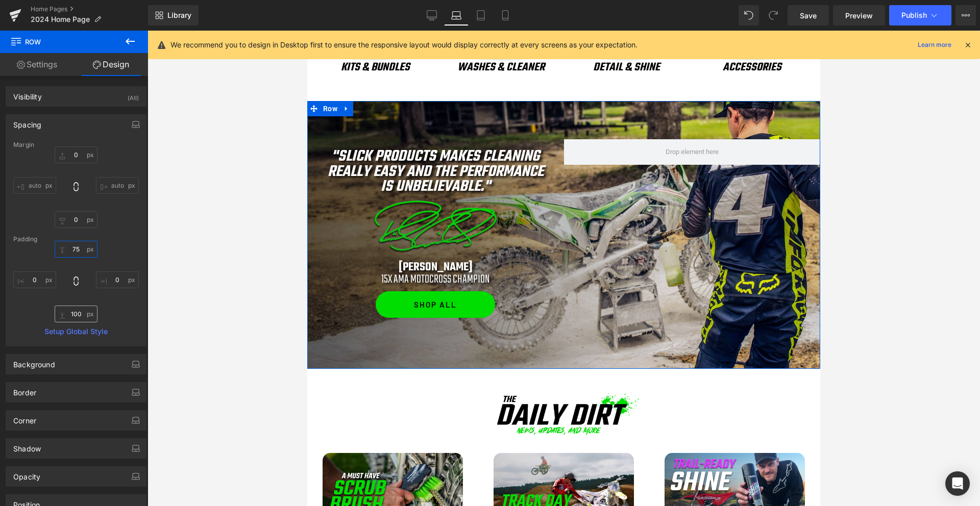
type input "75"
click at [76, 312] on input "100" at bounding box center [76, 314] width 43 height 17
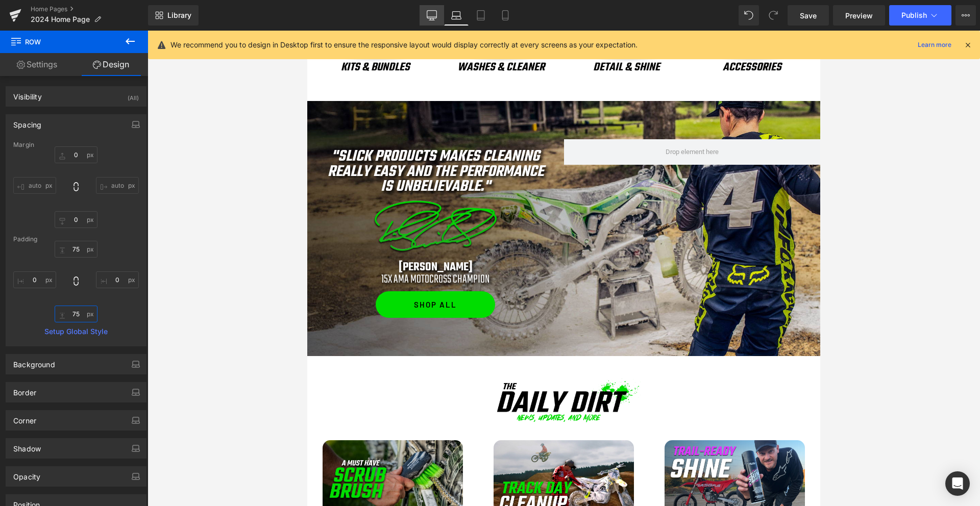
type input "75"
click at [436, 16] on icon at bounding box center [432, 15] width 10 height 10
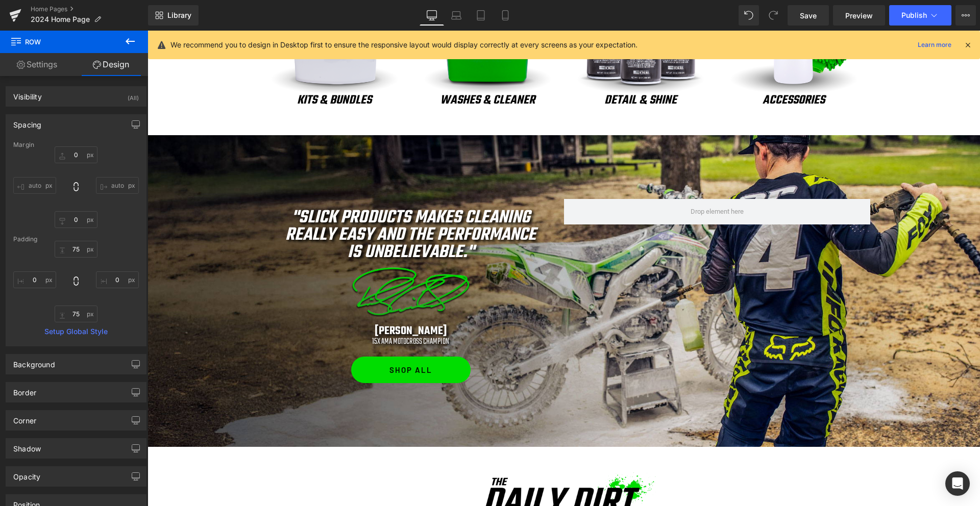
type input "0"
type input "125"
type input "0"
type input "125"
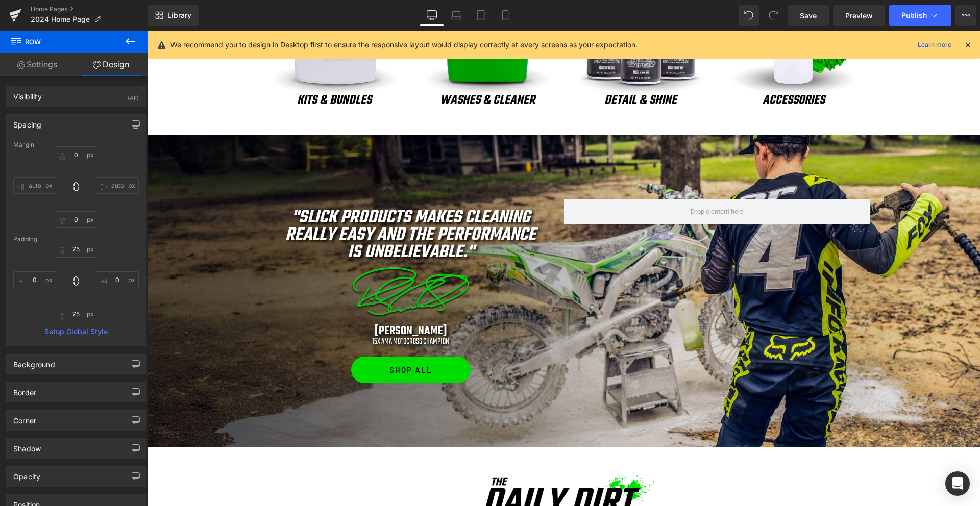
type input "0"
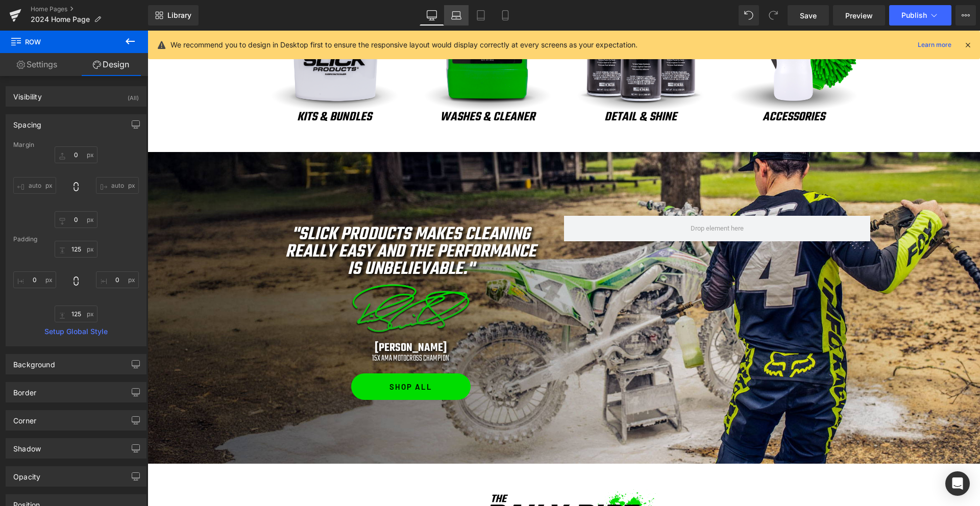
click at [451, 16] on icon at bounding box center [456, 15] width 10 height 10
type input "0"
type input "75"
type input "0"
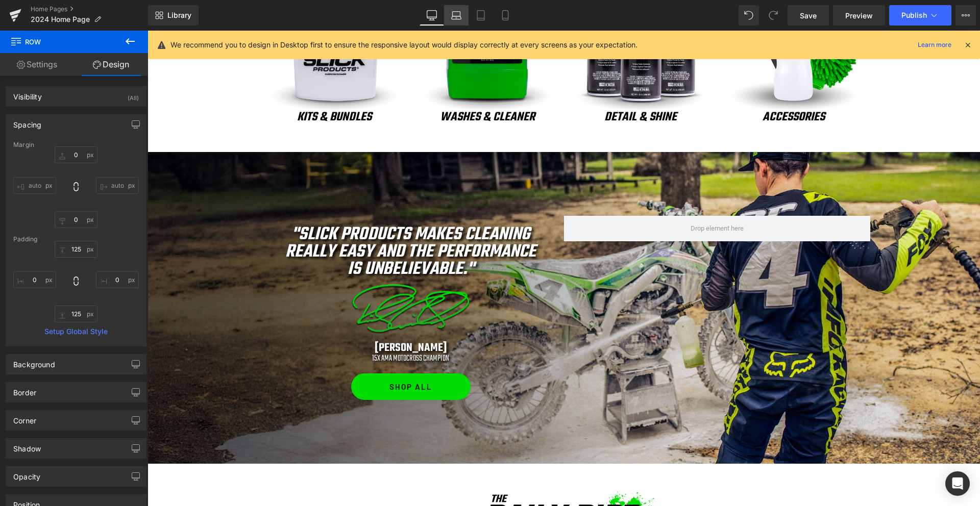
type input "75"
type input "0"
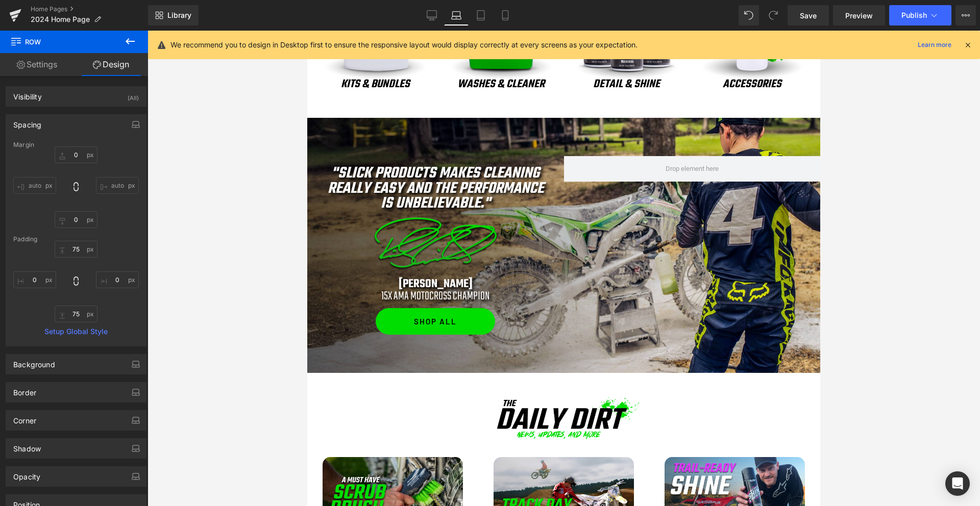
scroll to position [434, 0]
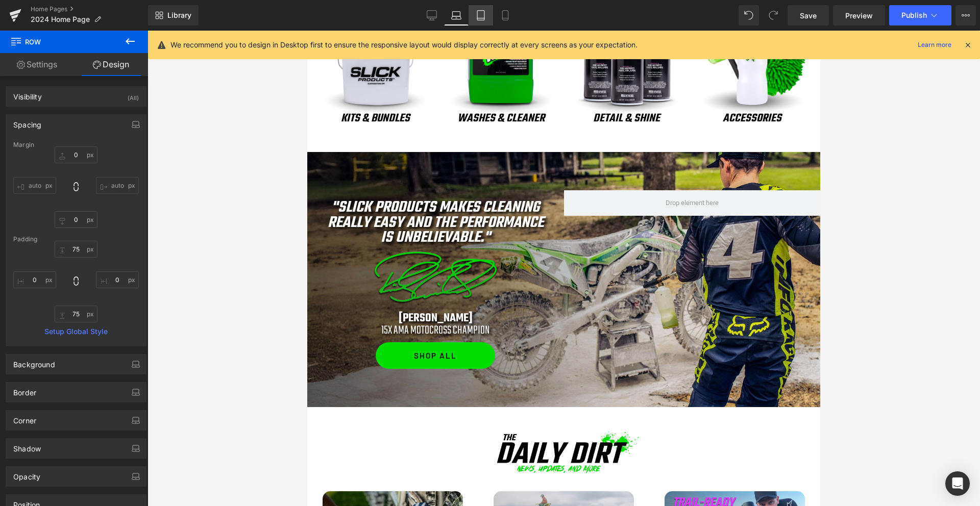
click at [488, 18] on link "Tablet" at bounding box center [480, 15] width 24 height 20
type input "0"
type input "75"
type input "0"
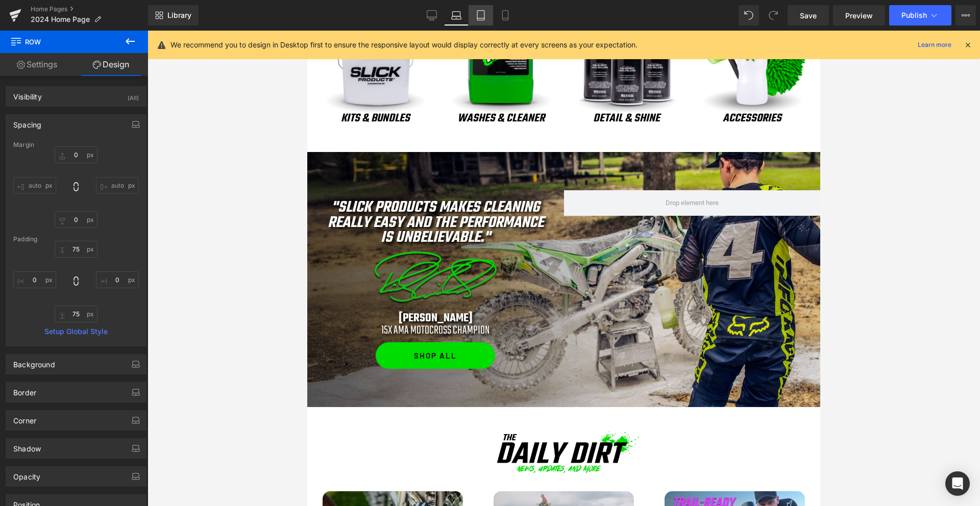
type input "75"
type input "0"
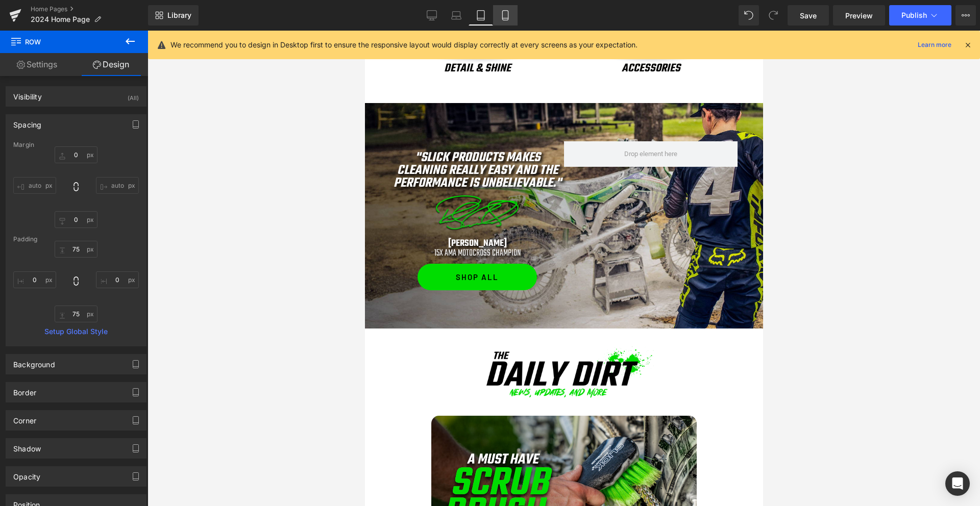
click at [513, 18] on link "Mobile" at bounding box center [505, 15] width 24 height 20
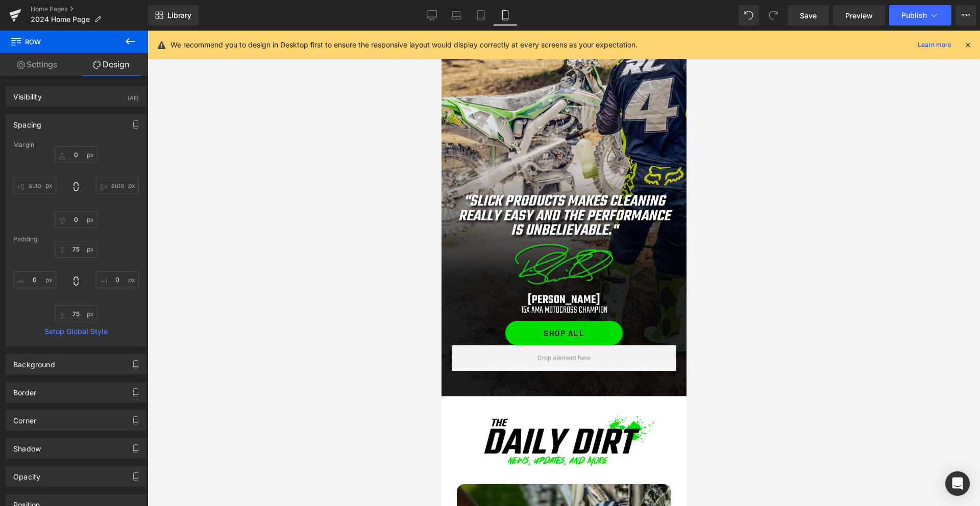
type input "0"
type input "350"
type input "0"
type input "50"
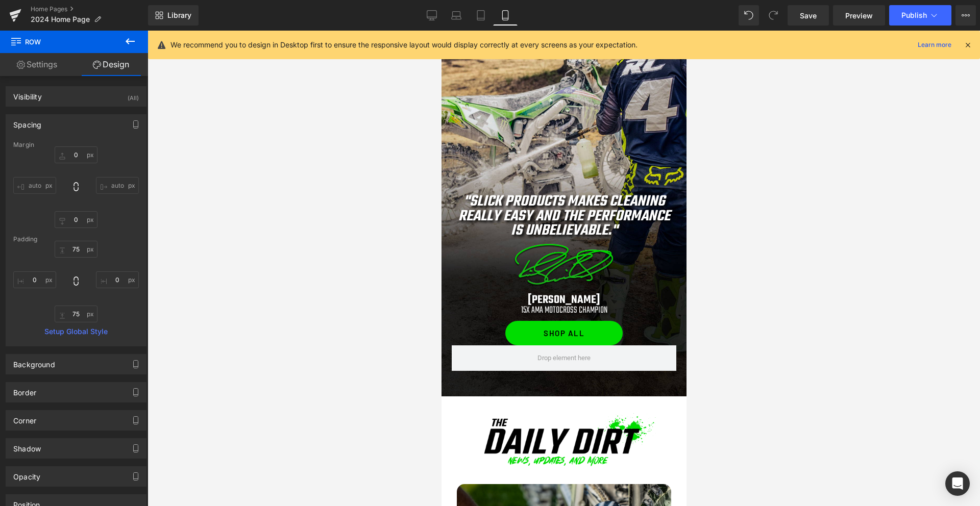
type input "0"
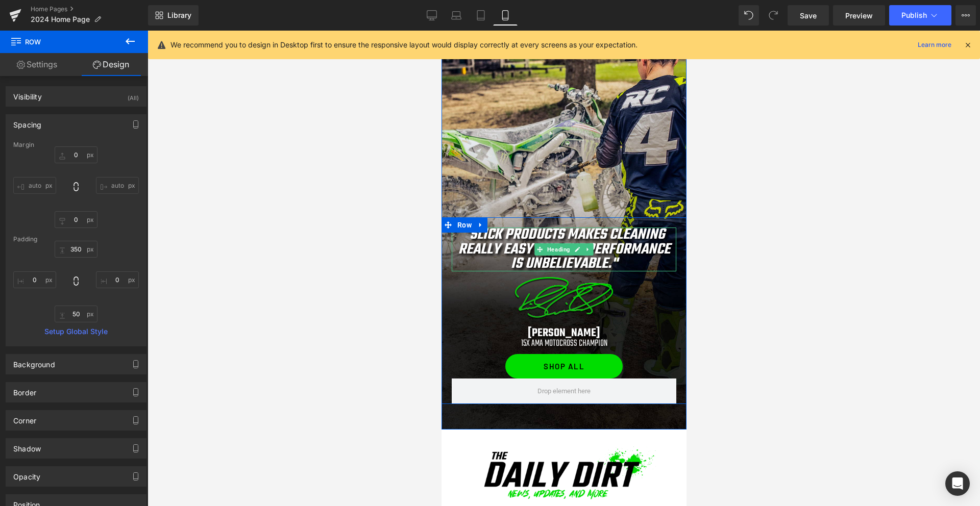
scroll to position [666, 0]
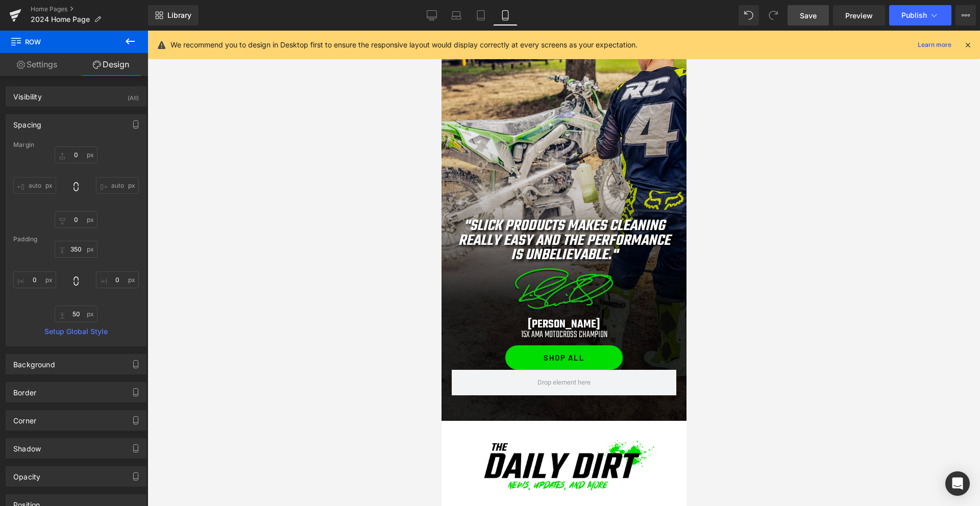
click at [799, 20] on link "Save" at bounding box center [807, 15] width 41 height 20
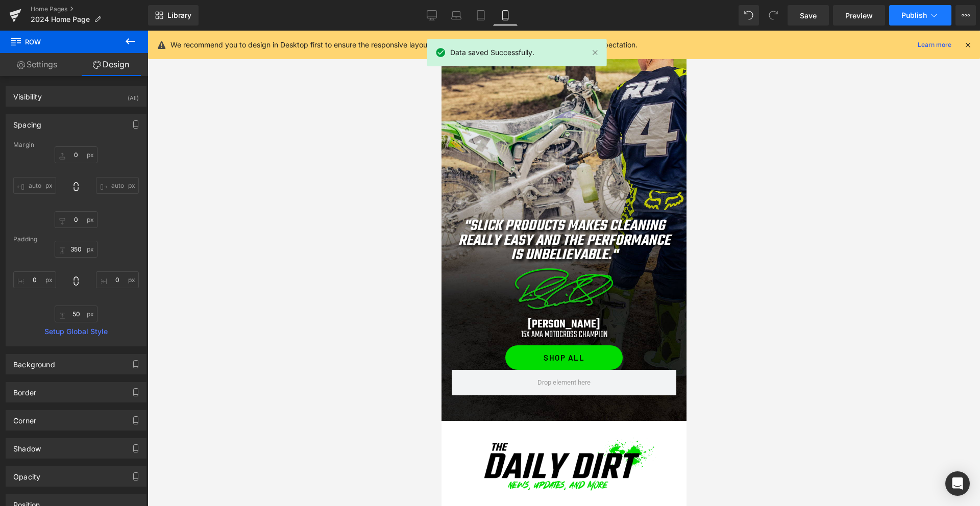
click at [913, 16] on span "Publish" at bounding box center [914, 15] width 26 height 8
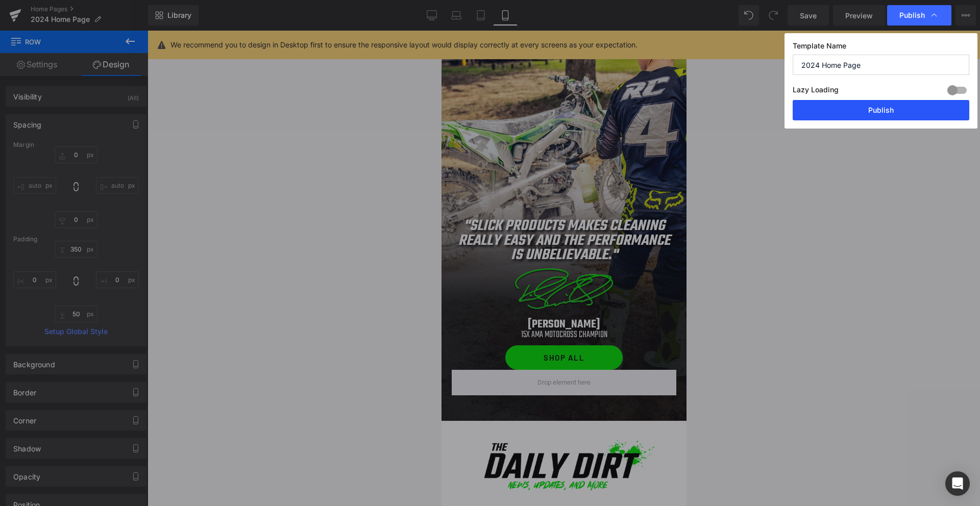
click at [878, 112] on button "Publish" at bounding box center [880, 110] width 177 height 20
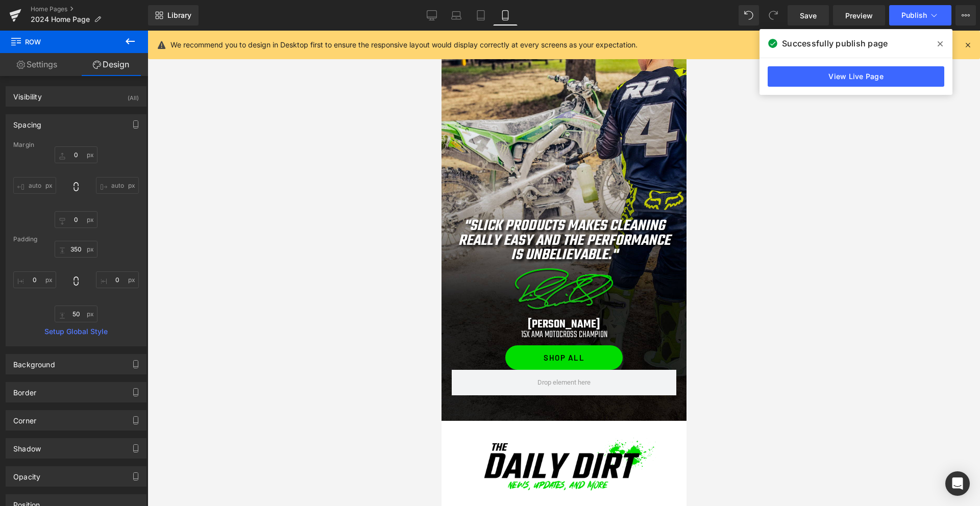
click at [940, 43] on icon at bounding box center [939, 43] width 5 height 5
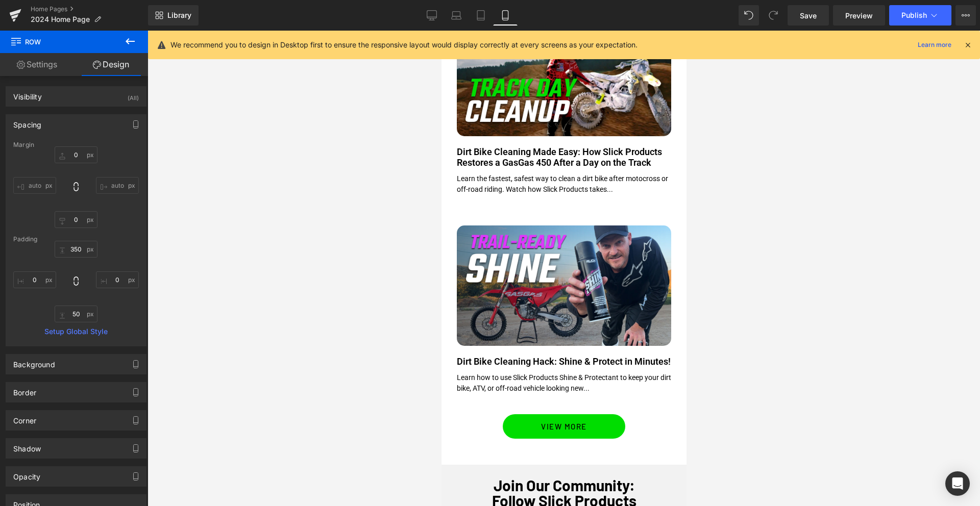
scroll to position [1401, 0]
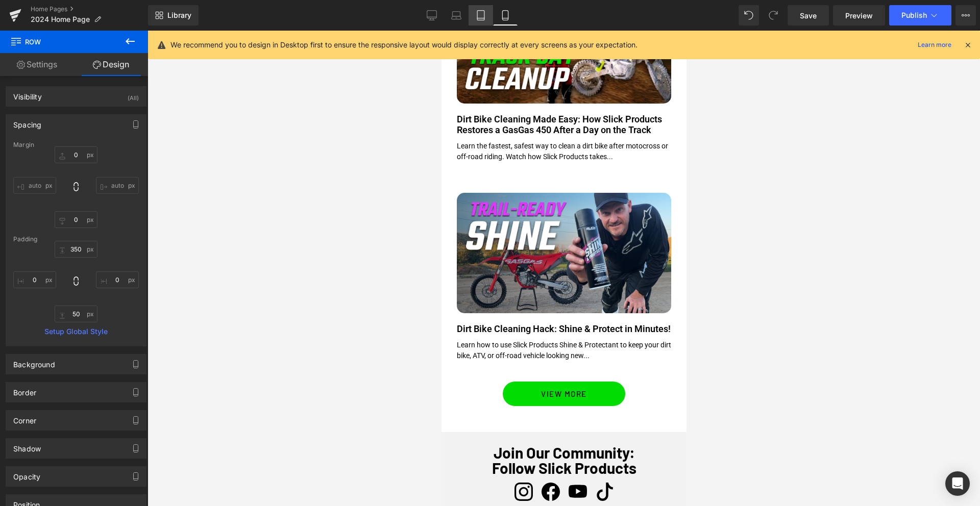
click at [483, 14] on icon at bounding box center [480, 15] width 10 height 10
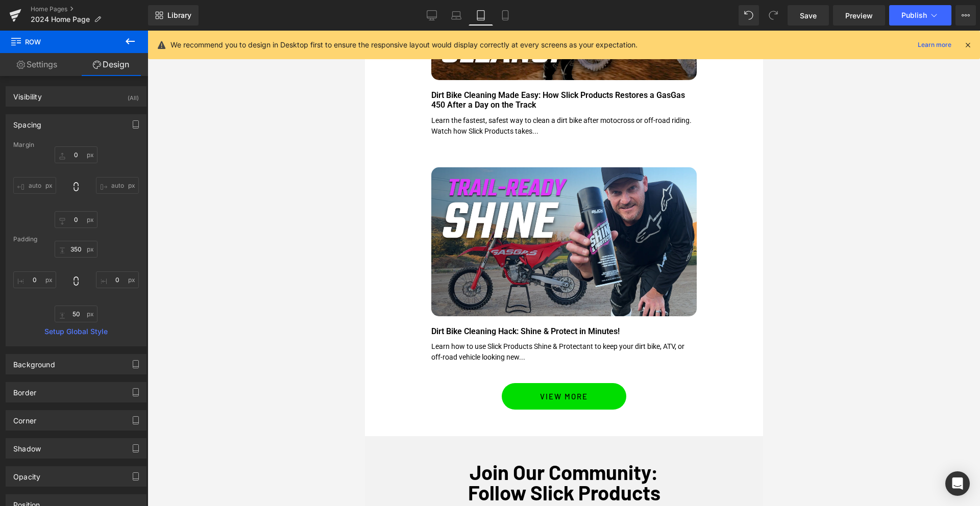
type input "0"
type input "75"
type input "0"
type input "75"
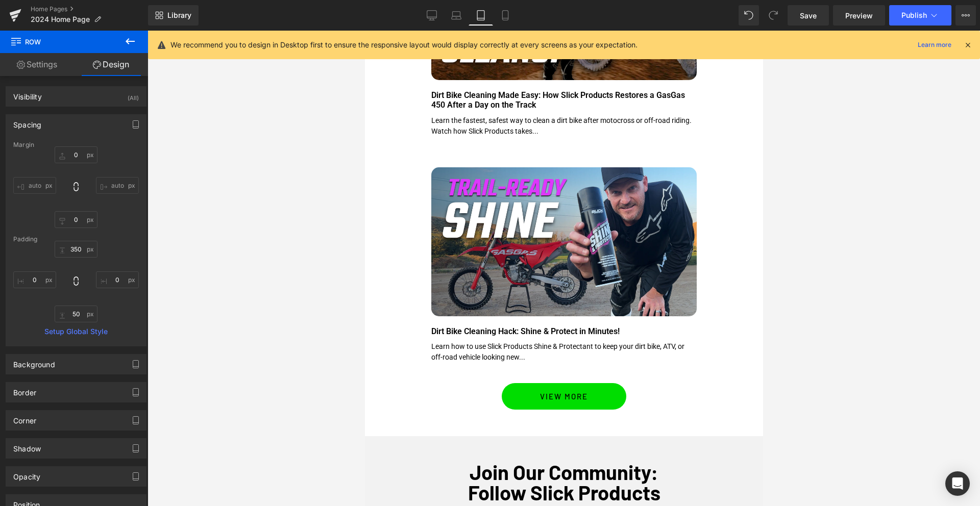
type input "0"
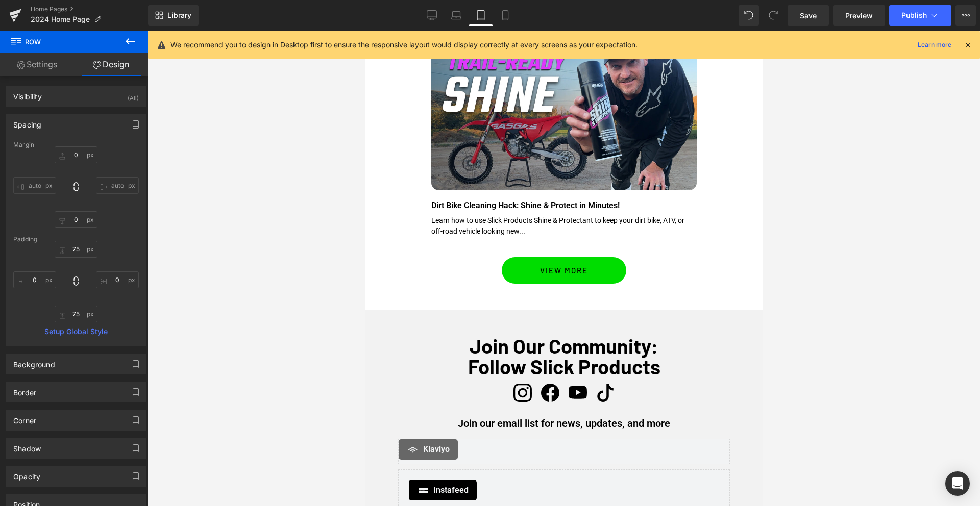
scroll to position [1453, 0]
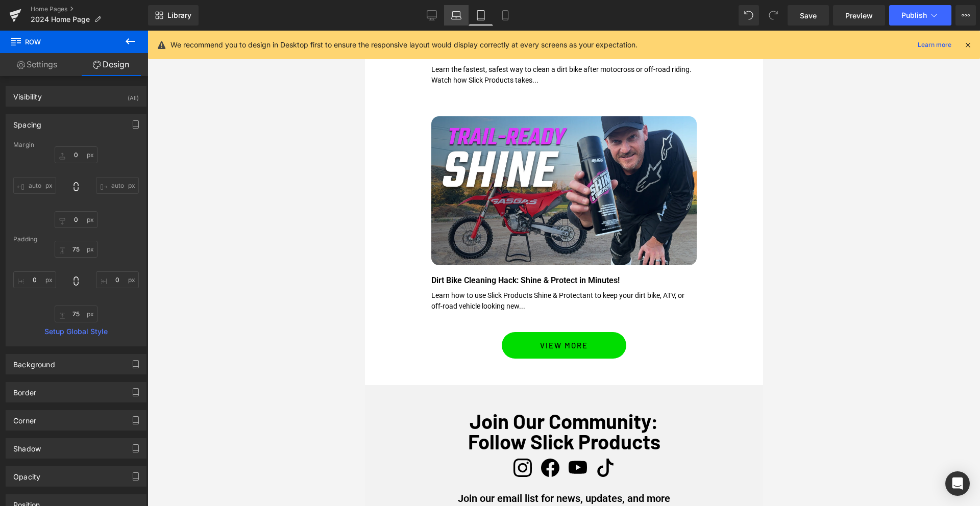
click at [454, 19] on icon at bounding box center [457, 17] width 10 height 3
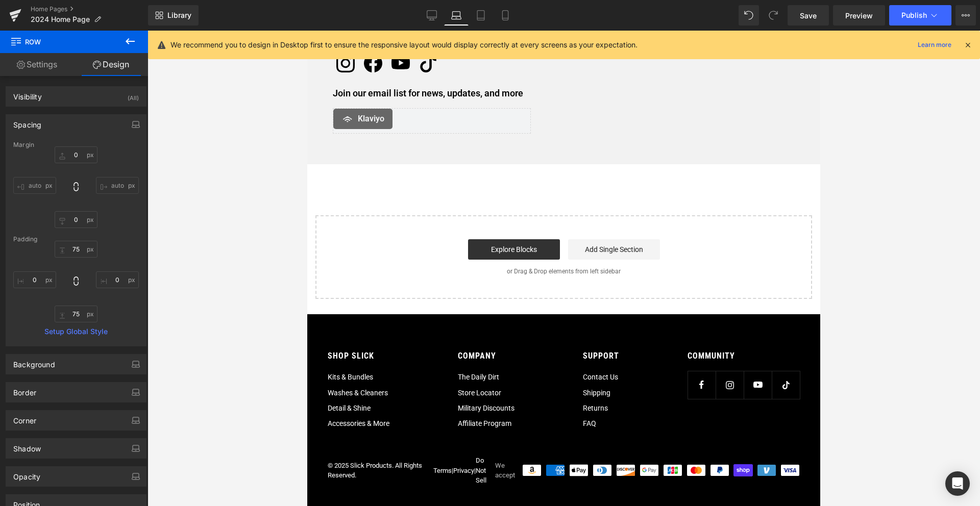
type input "0"
type input "75"
type input "0"
type input "75"
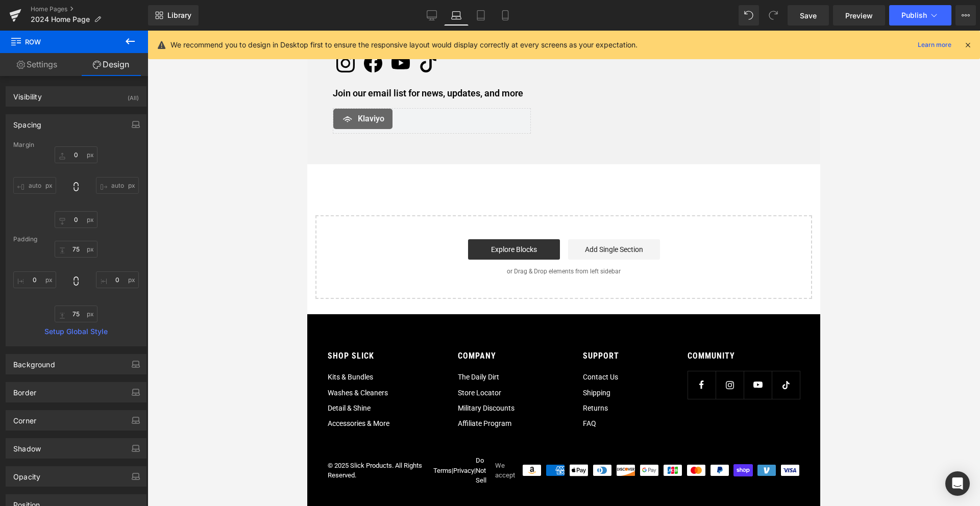
type input "0"
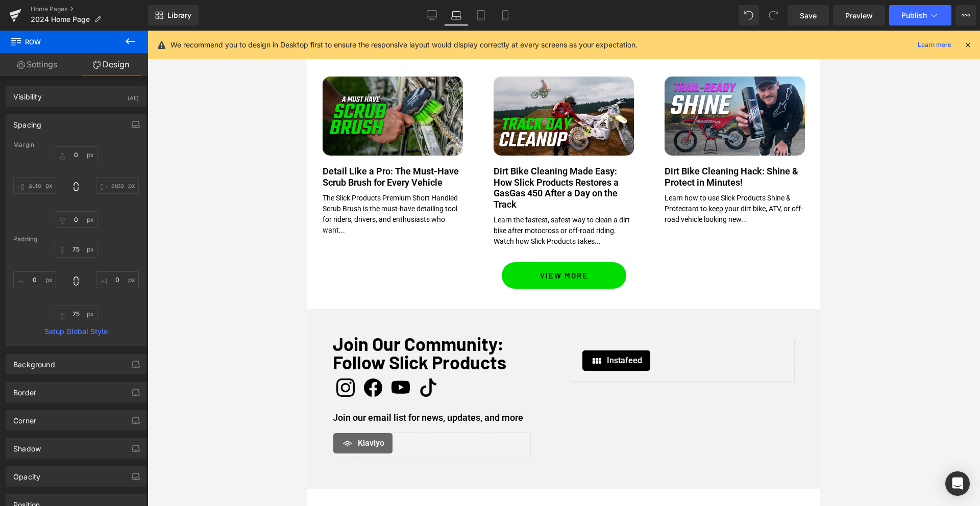
scroll to position [905, 0]
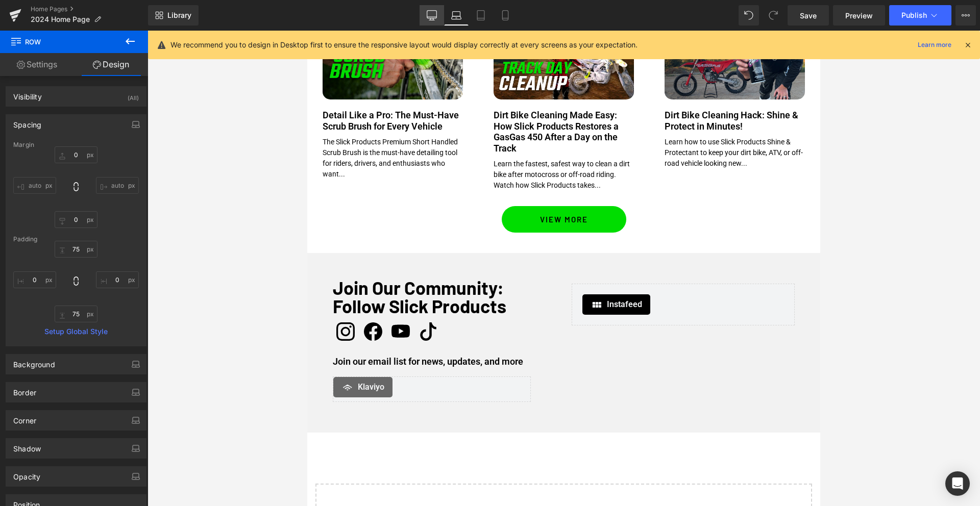
click at [433, 16] on icon at bounding box center [432, 15] width 10 height 10
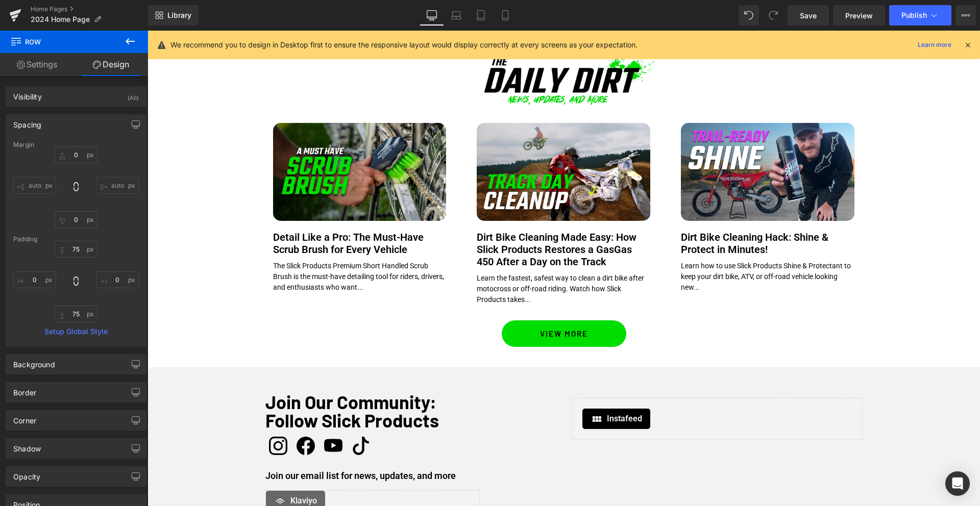
type input "0"
type input "125"
type input "0"
type input "125"
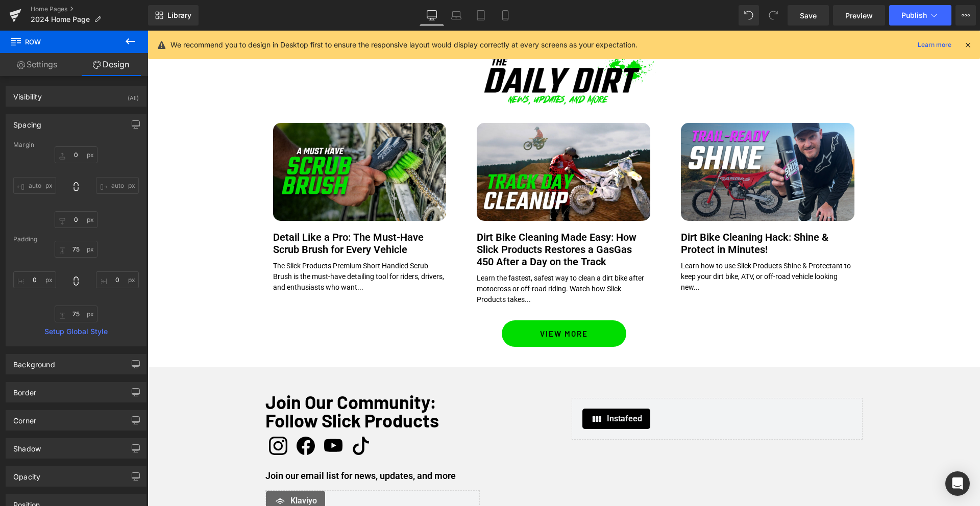
type input "0"
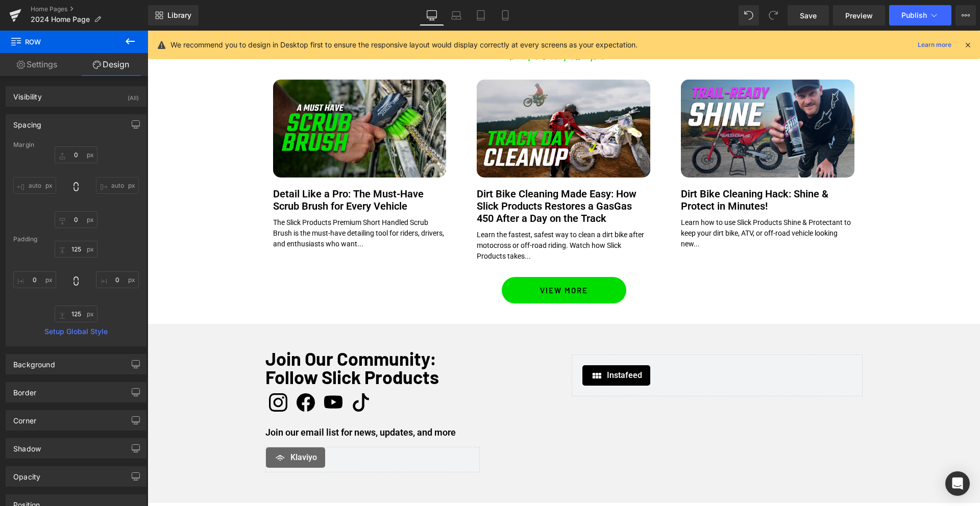
scroll to position [1068, 0]
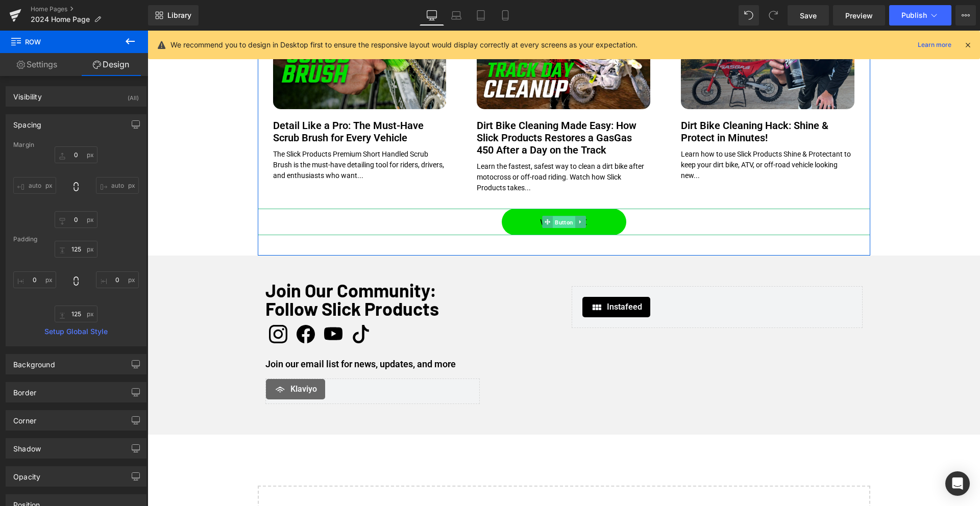
click at [560, 223] on span "Button" at bounding box center [564, 222] width 22 height 12
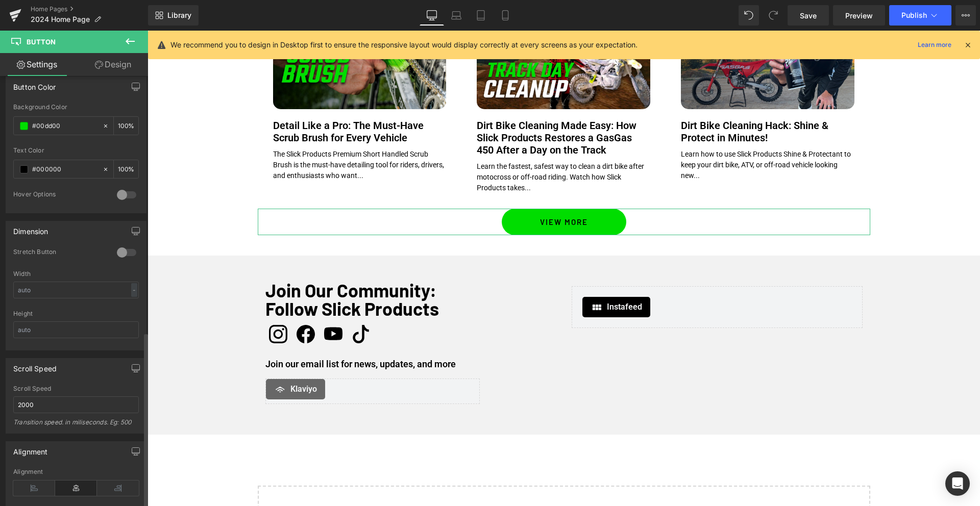
scroll to position [637, 0]
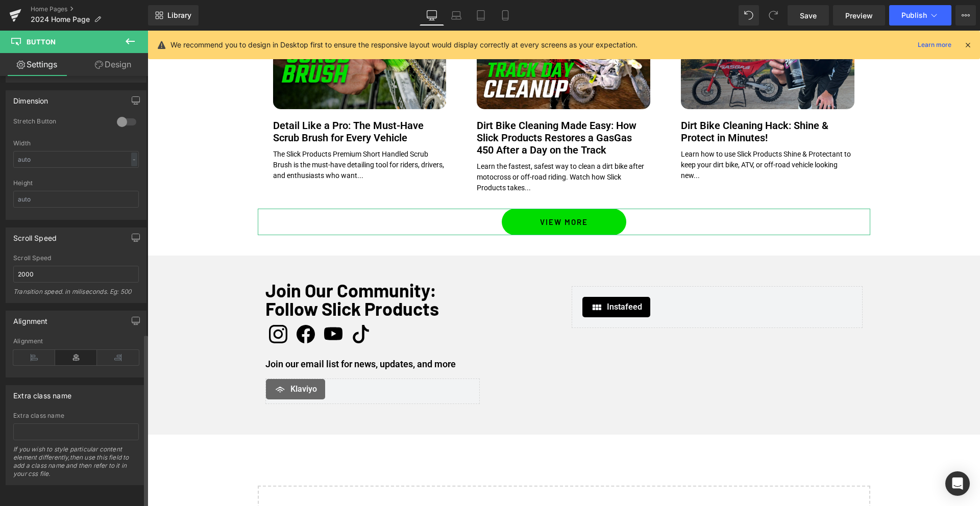
click at [70, 350] on icon at bounding box center [76, 357] width 42 height 15
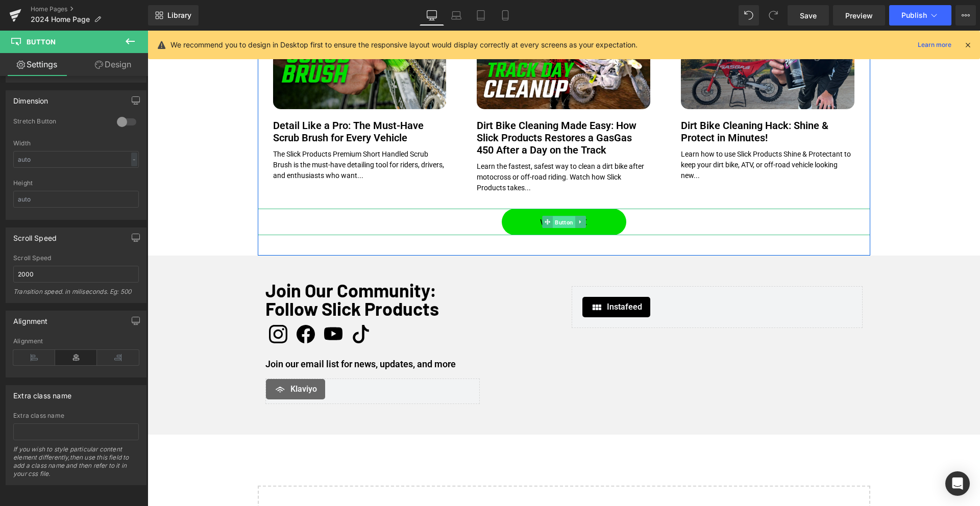
click at [563, 222] on span "Button" at bounding box center [564, 222] width 22 height 12
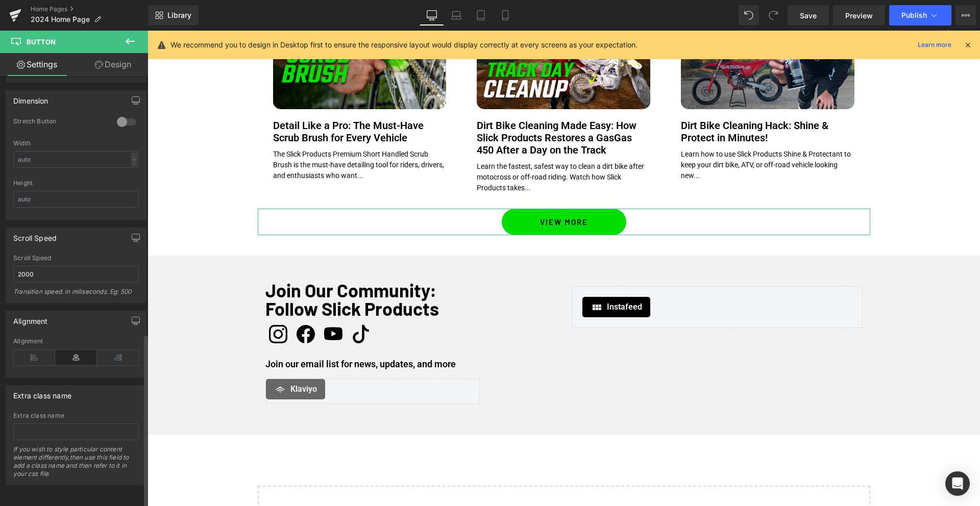
click at [74, 353] on icon at bounding box center [76, 357] width 42 height 15
click at [31, 350] on icon at bounding box center [34, 357] width 42 height 15
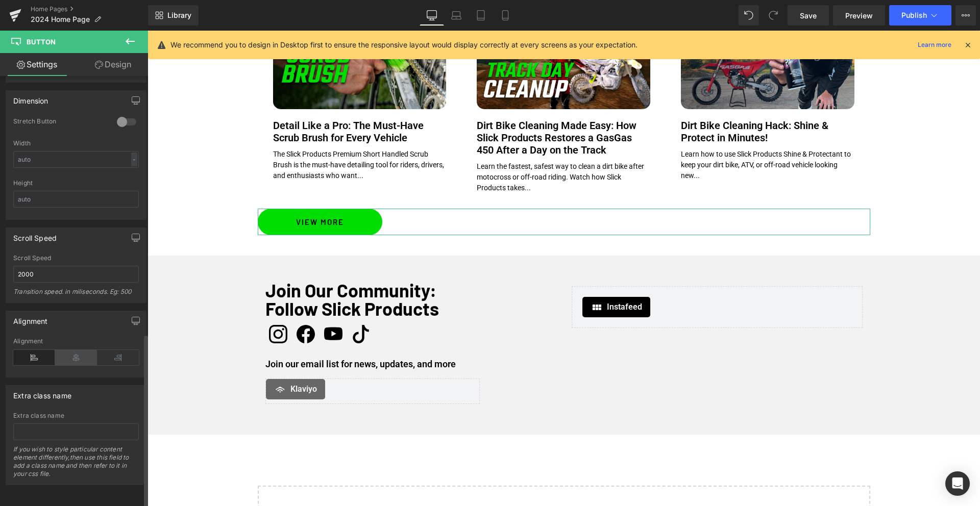
click at [67, 351] on icon at bounding box center [76, 357] width 42 height 15
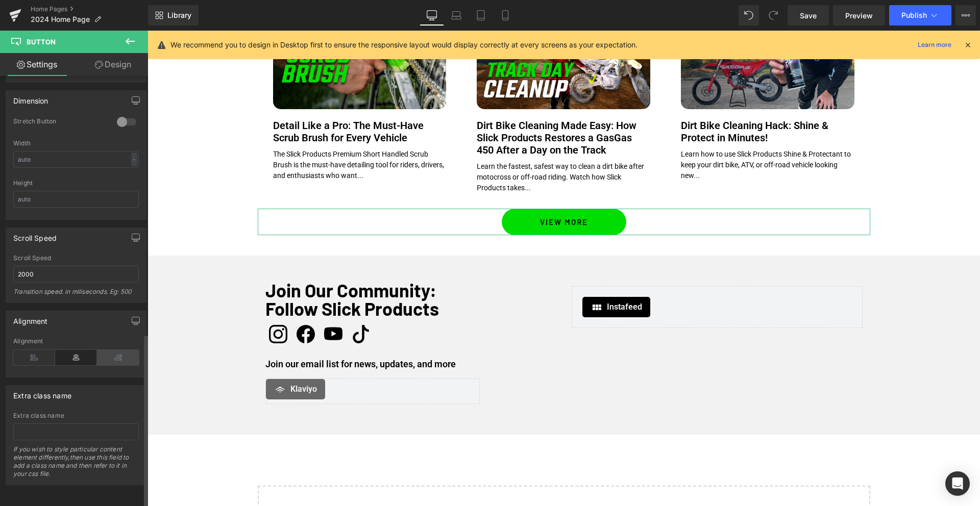
click at [110, 350] on icon at bounding box center [118, 357] width 42 height 15
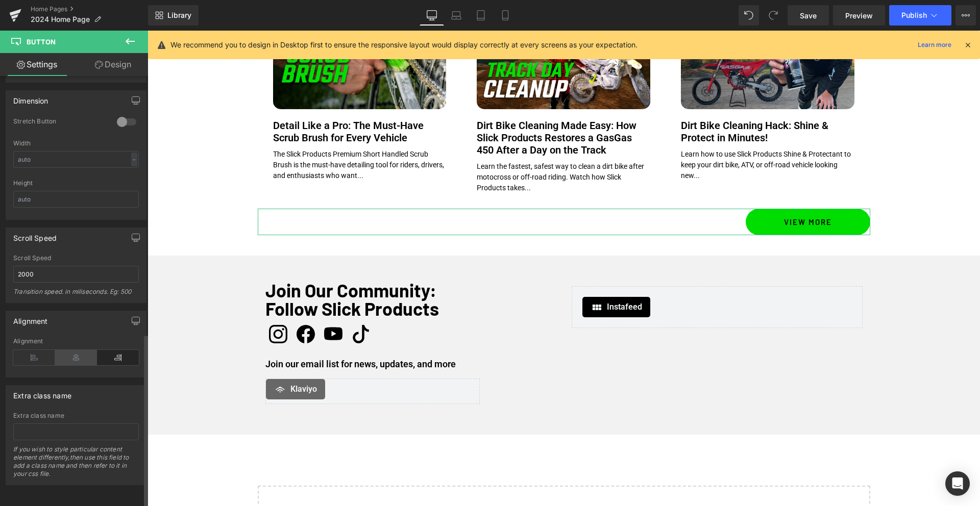
click at [78, 350] on icon at bounding box center [76, 357] width 42 height 15
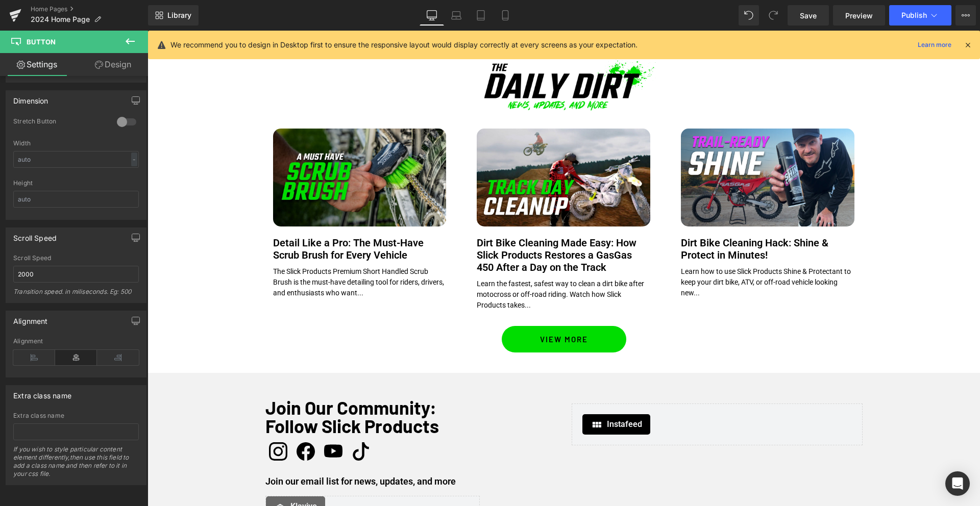
scroll to position [942, 0]
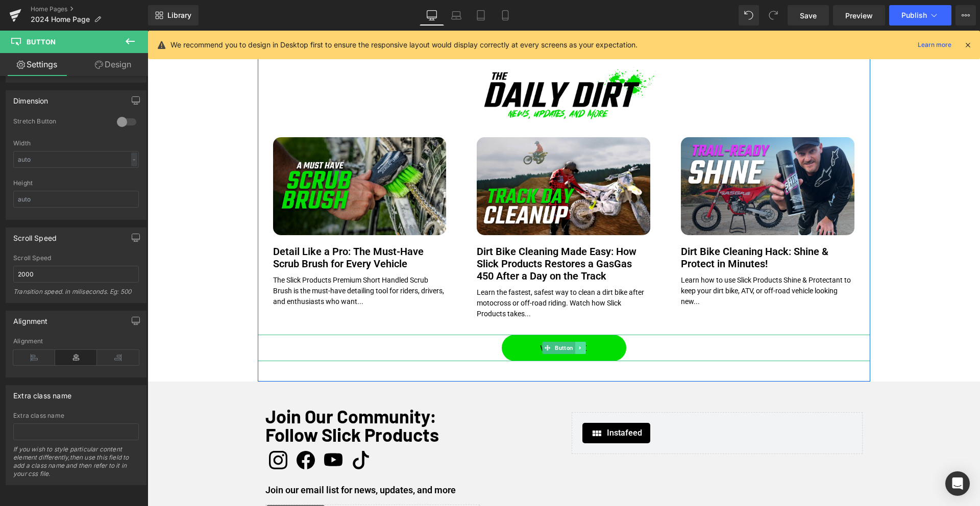
click at [581, 348] on icon at bounding box center [580, 348] width 6 height 6
click at [586, 347] on icon at bounding box center [586, 348] width 6 height 6
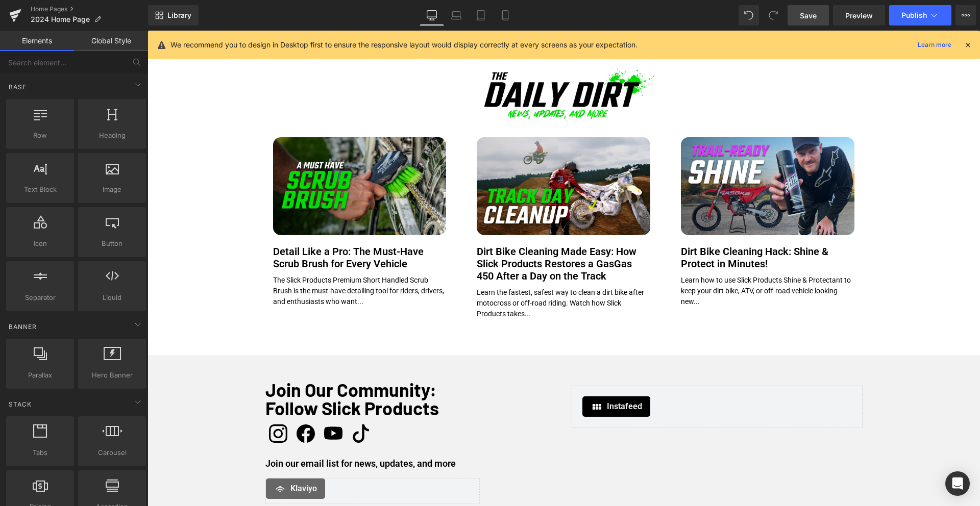
click at [812, 12] on span "Save" at bounding box center [807, 15] width 17 height 11
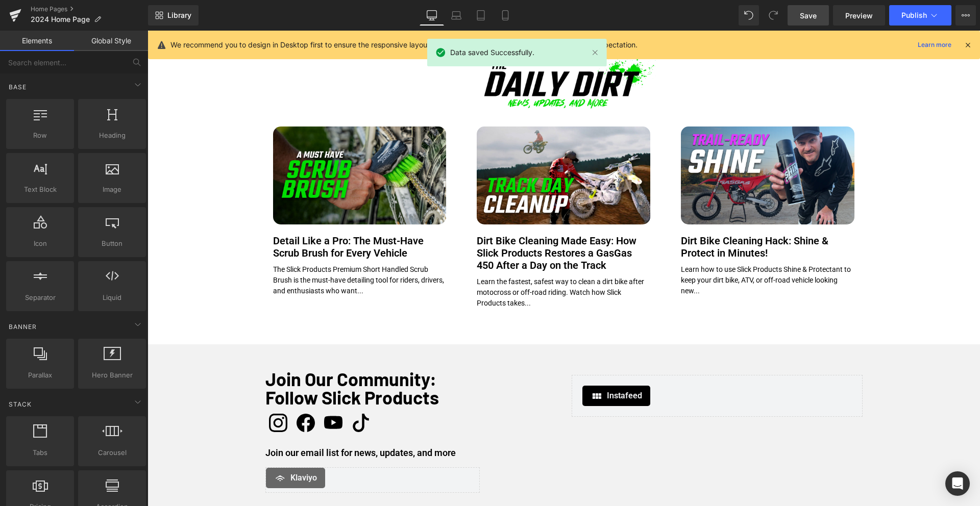
scroll to position [932, 0]
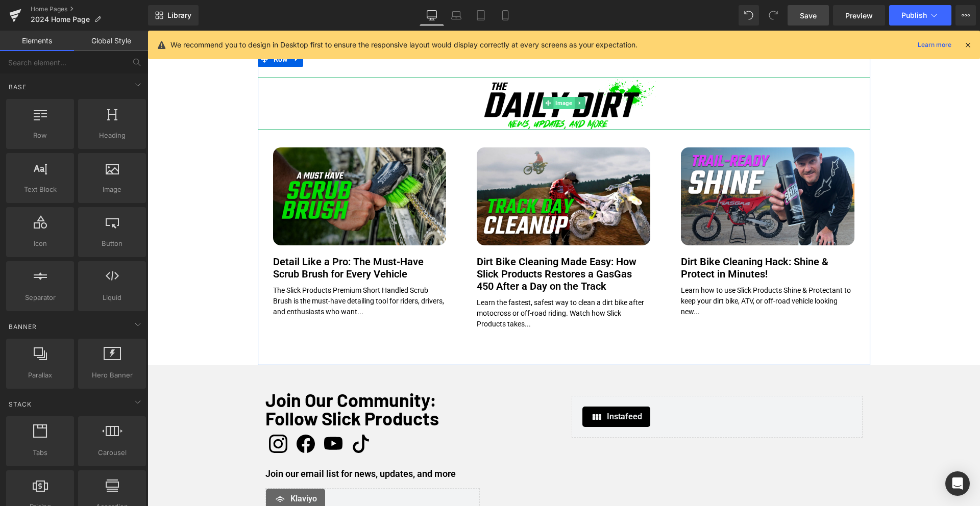
click at [562, 105] on span "Image" at bounding box center [563, 103] width 21 height 12
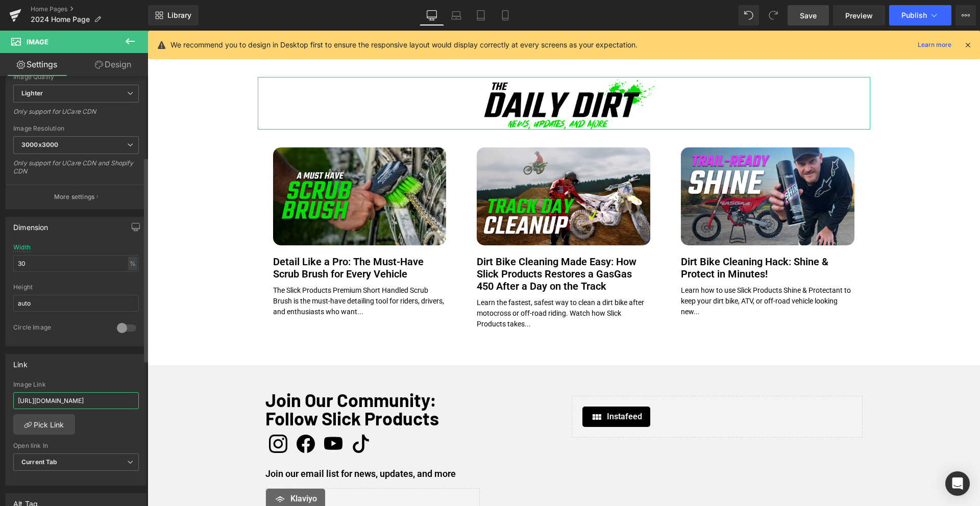
scroll to position [0, 47]
drag, startPoint x: 103, startPoint y: 401, endPoint x: 138, endPoint y: 401, distance: 35.2
click at [138, 401] on div "https://www.slickproductsusa.com/blogs/the-daily-dirt Image Link https://www.sl…" at bounding box center [76, 433] width 140 height 105
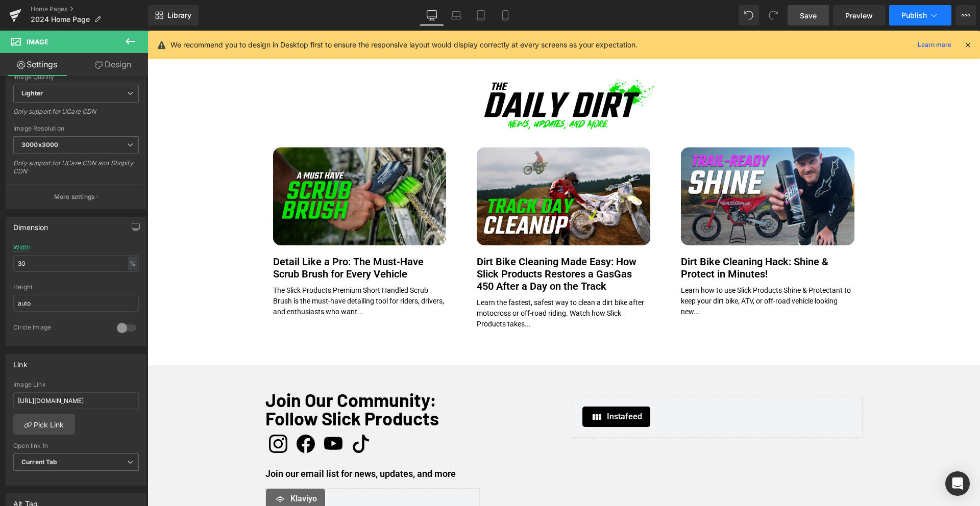
click at [927, 19] on button "Publish" at bounding box center [920, 15] width 62 height 20
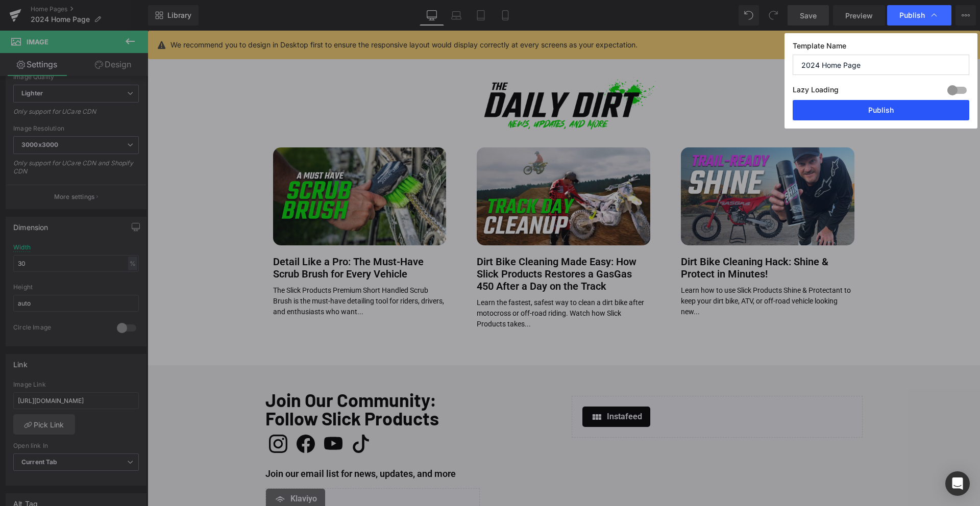
click at [887, 112] on button "Publish" at bounding box center [880, 110] width 177 height 20
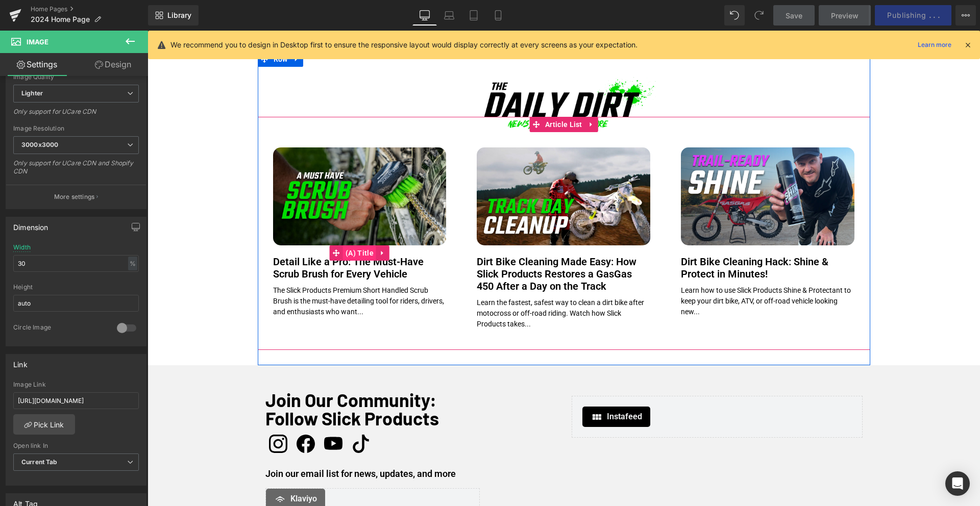
click at [361, 253] on span "(A) Title" at bounding box center [359, 252] width 33 height 15
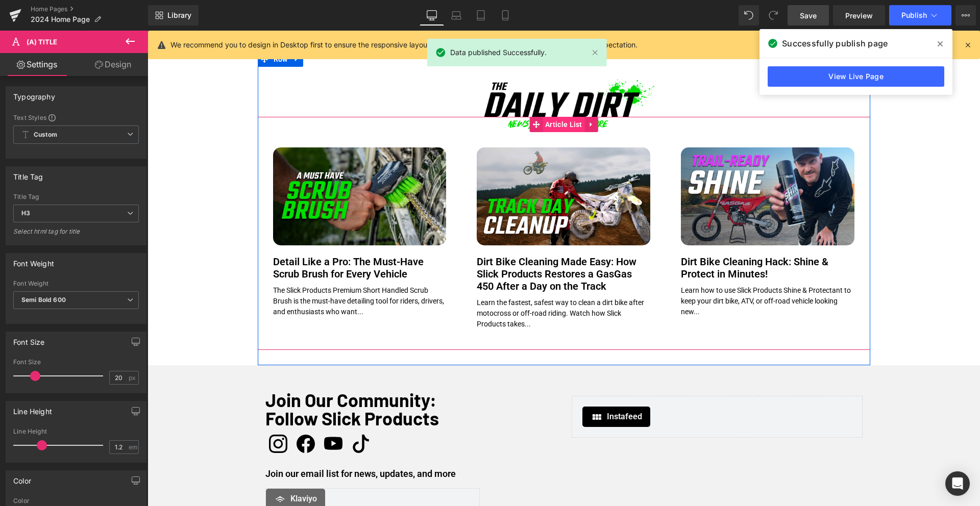
click at [573, 127] on span "Article List" at bounding box center [563, 124] width 42 height 15
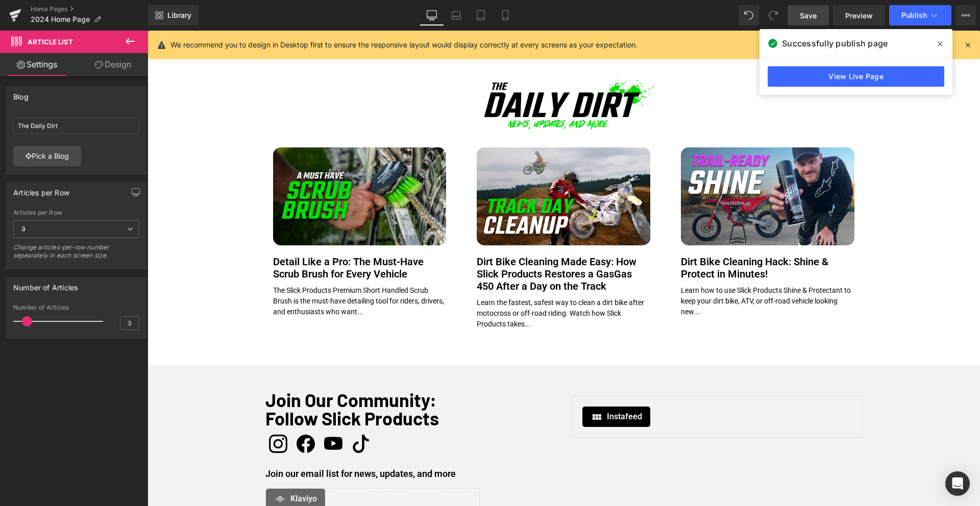
click at [130, 41] on icon at bounding box center [130, 41] width 9 height 6
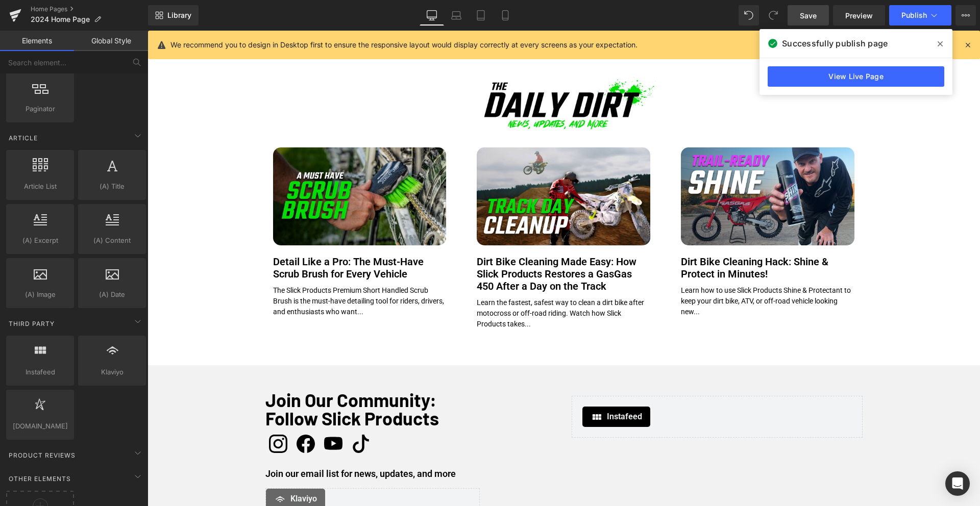
scroll to position [1764, 0]
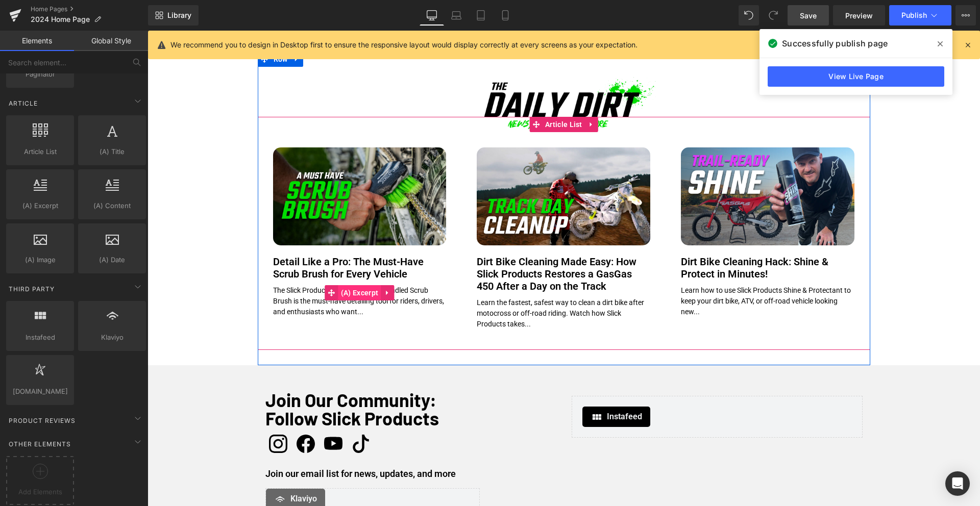
click at [357, 293] on span "(A) Excerpt" at bounding box center [359, 292] width 42 height 15
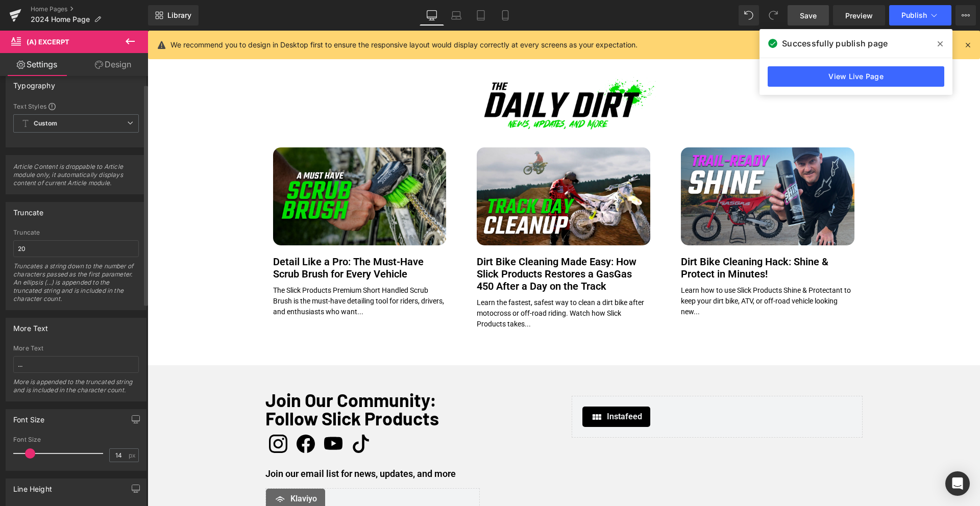
scroll to position [17, 0]
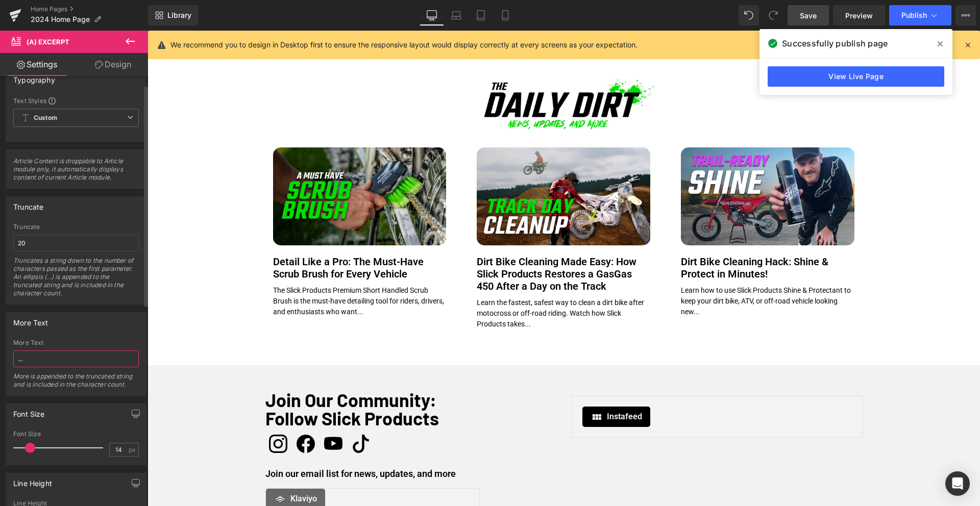
click at [53, 359] on input "..." at bounding box center [76, 359] width 126 height 17
drag, startPoint x: 25, startPoint y: 362, endPoint x: 85, endPoint y: 359, distance: 60.3
click at [85, 359] on input "...viewmore" at bounding box center [76, 359] width 126 height 17
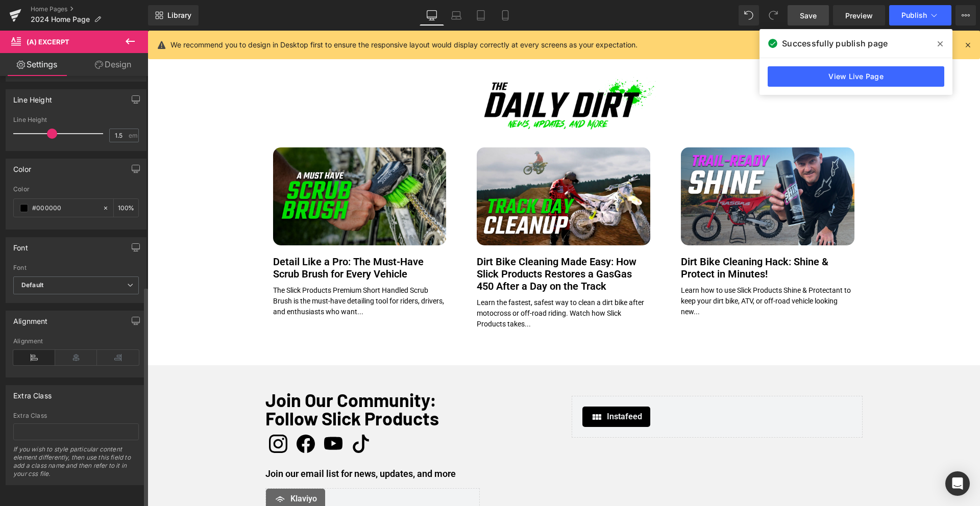
scroll to position [0, 0]
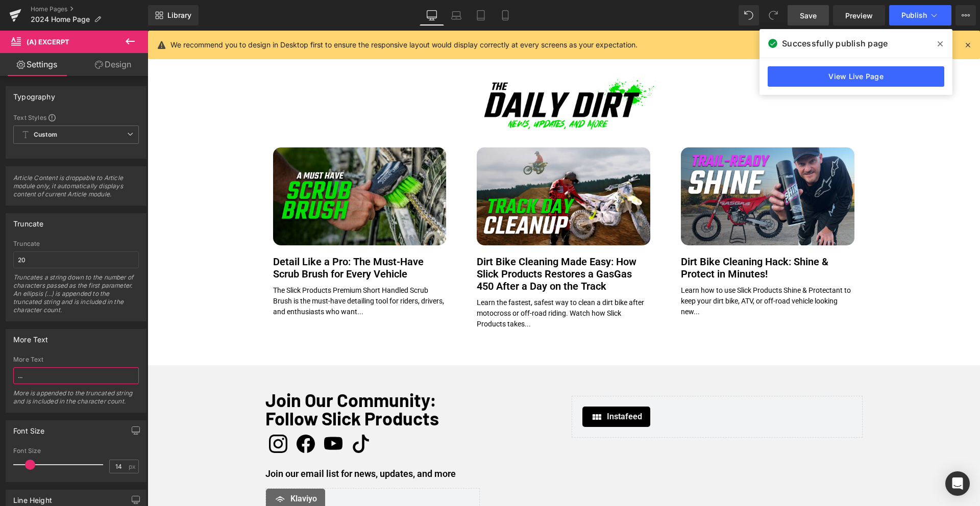
type input "..."
click at [127, 38] on icon at bounding box center [130, 41] width 12 height 12
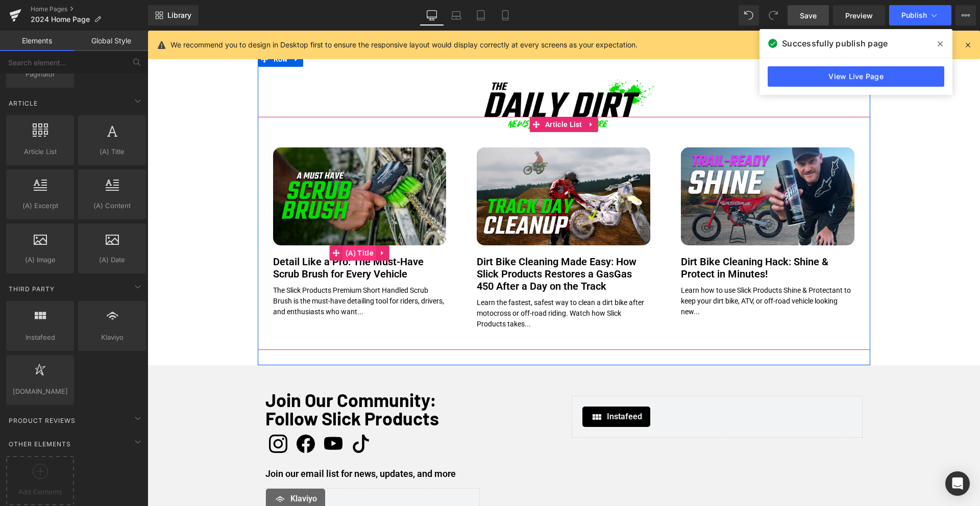
click at [367, 251] on span "(A) Title" at bounding box center [359, 252] width 33 height 15
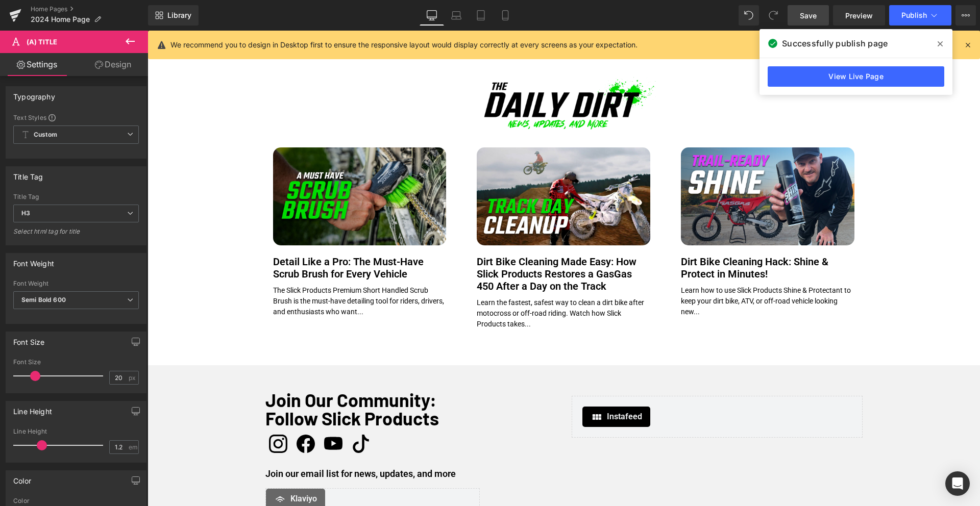
click at [126, 43] on icon at bounding box center [130, 41] width 12 height 12
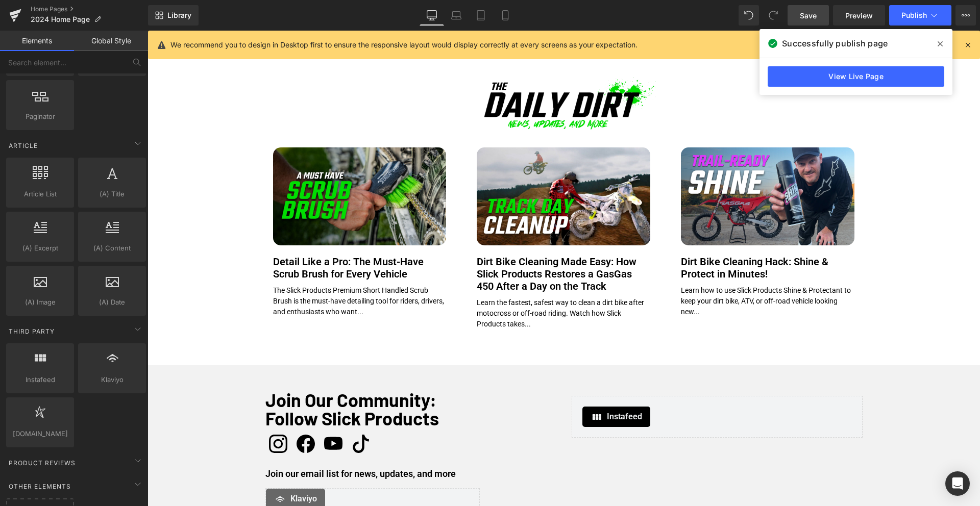
scroll to position [1712, 0]
click at [936, 45] on span at bounding box center [940, 44] width 16 height 16
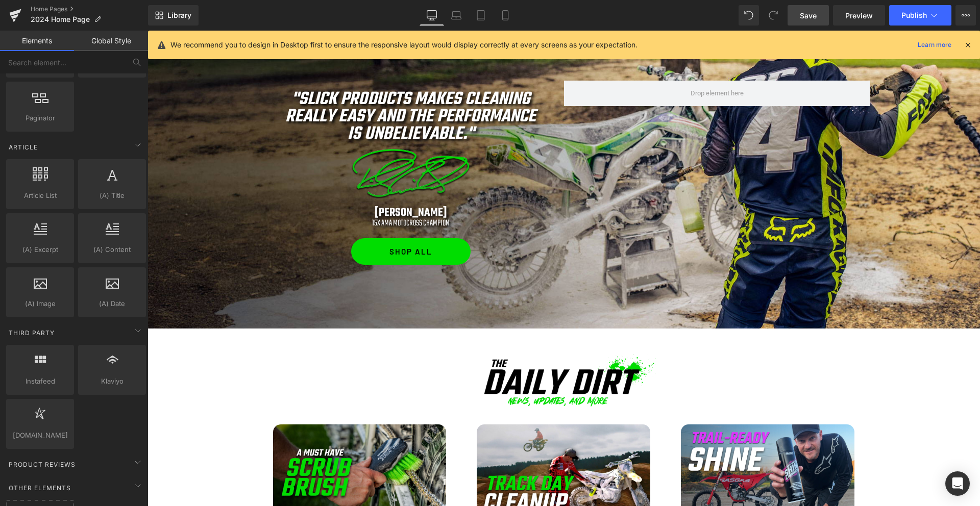
scroll to position [656, 0]
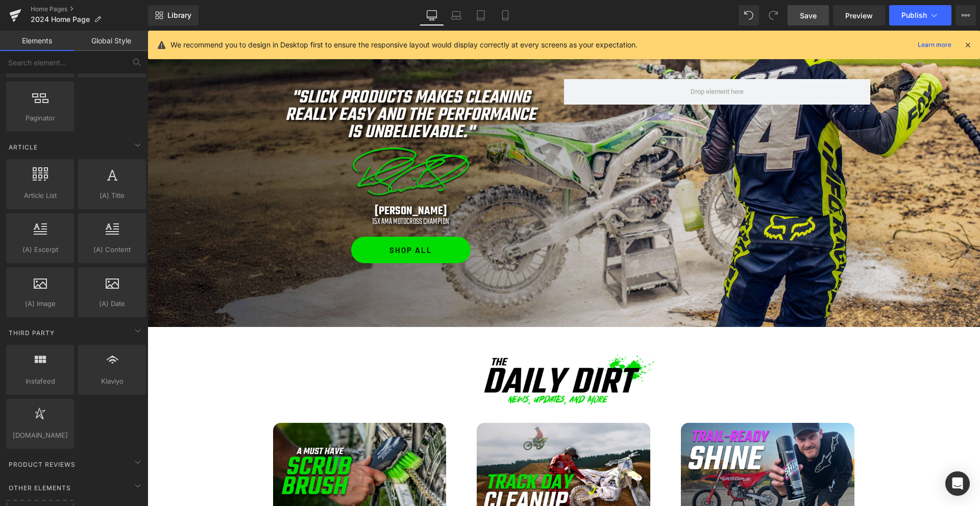
click at [805, 16] on span "Save" at bounding box center [807, 15] width 17 height 11
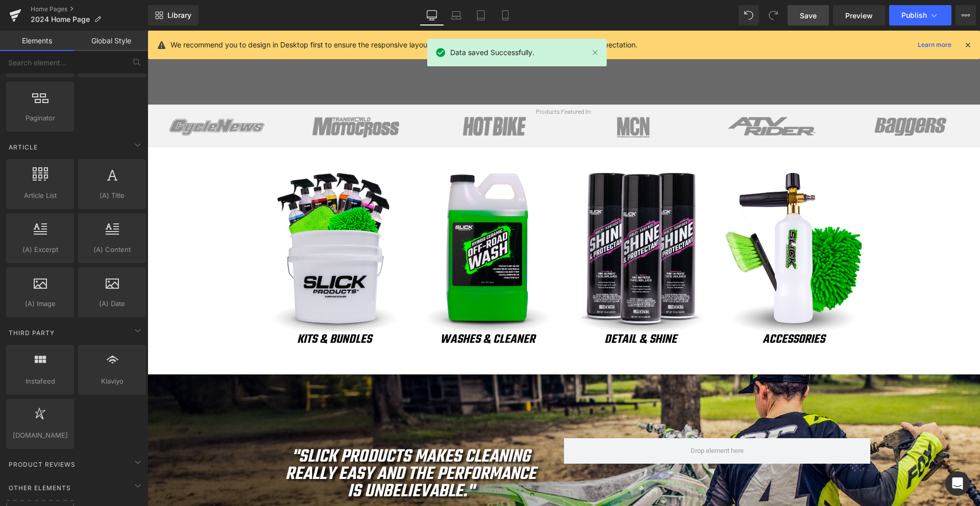
scroll to position [246, 0]
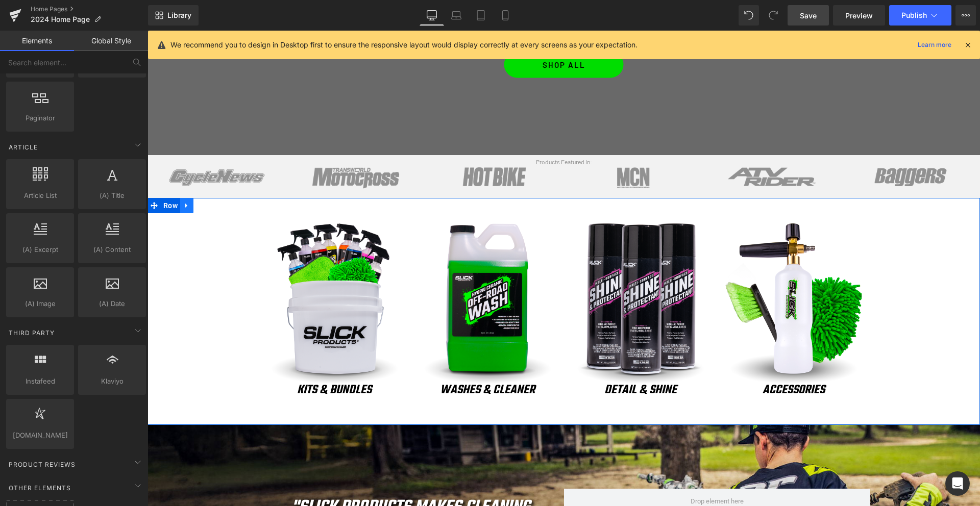
click at [186, 208] on icon at bounding box center [186, 206] width 2 height 5
click at [202, 207] on icon at bounding box center [199, 205] width 7 height 7
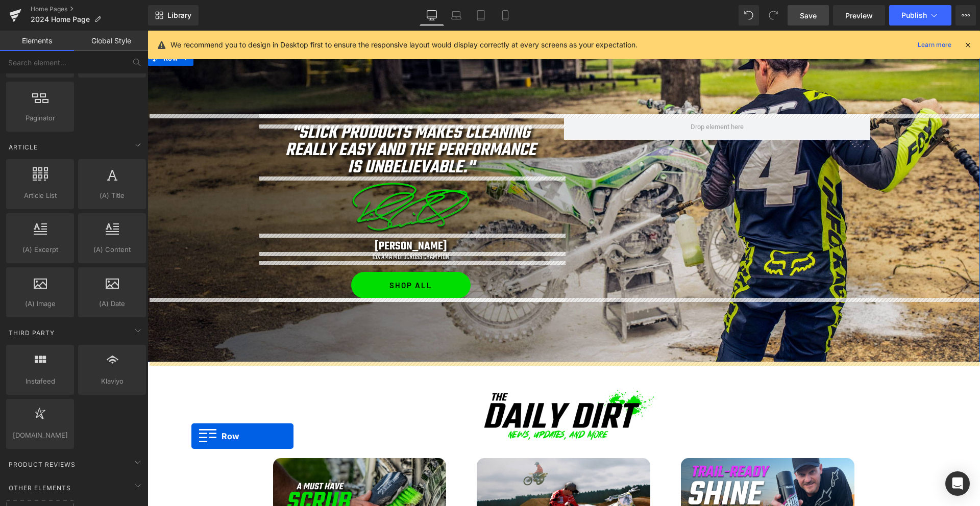
scroll to position [714, 0]
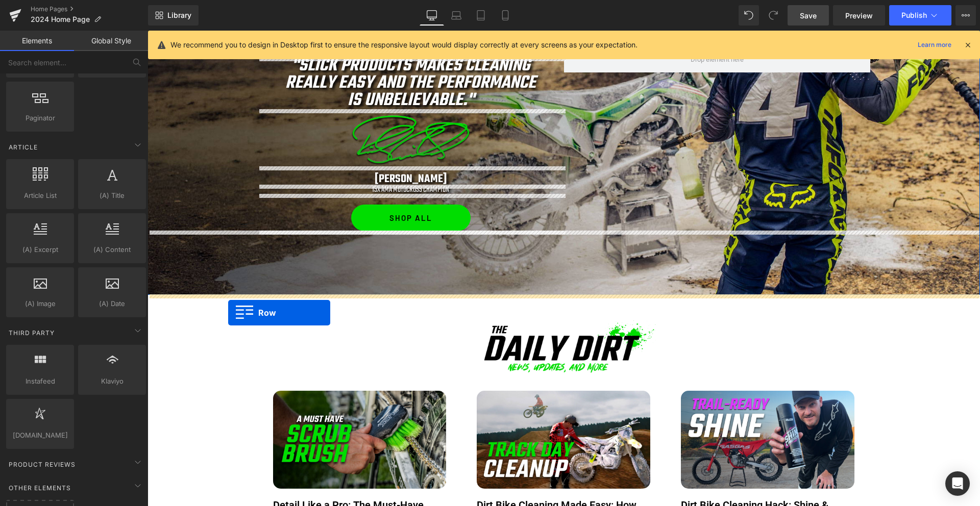
drag, startPoint x: 167, startPoint y: 359, endPoint x: 228, endPoint y: 313, distance: 76.4
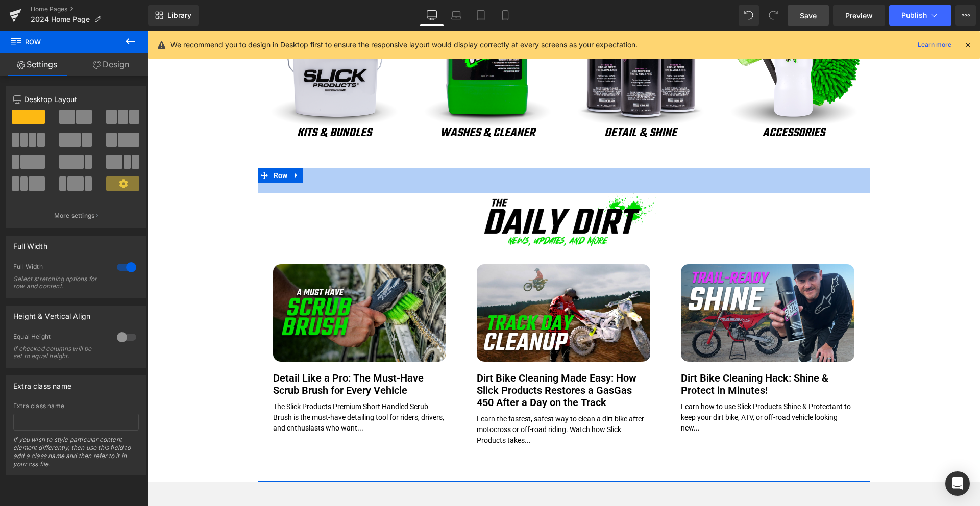
scroll to position [1065, 0]
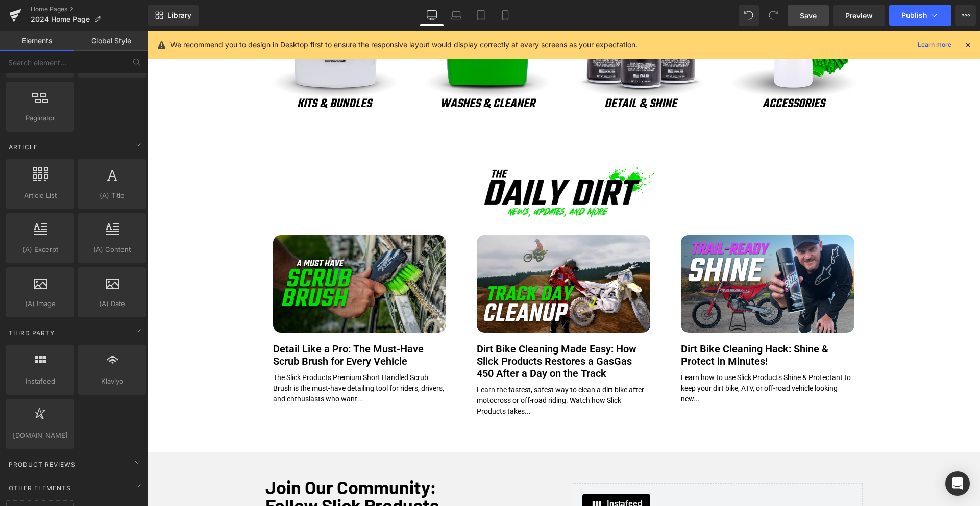
scroll to position [1070, 0]
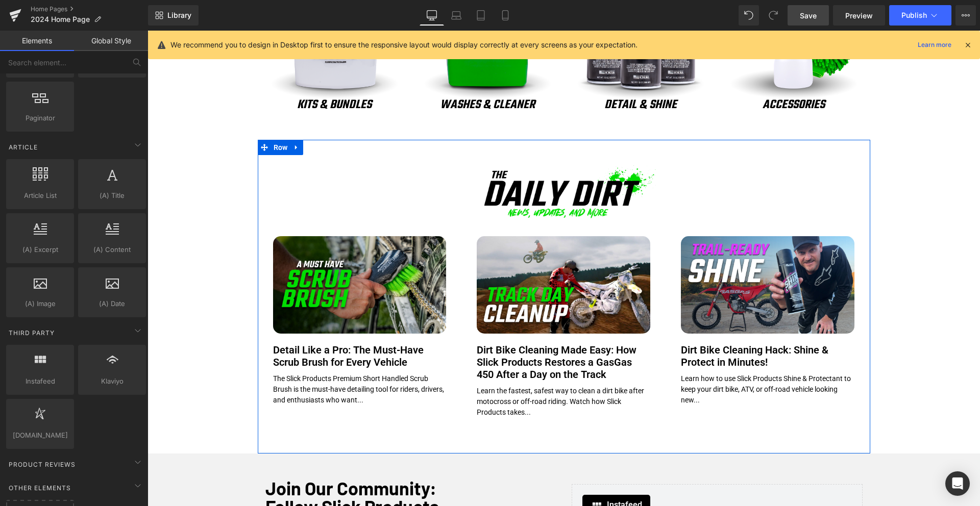
click at [284, 145] on span "Row" at bounding box center [280, 147] width 19 height 15
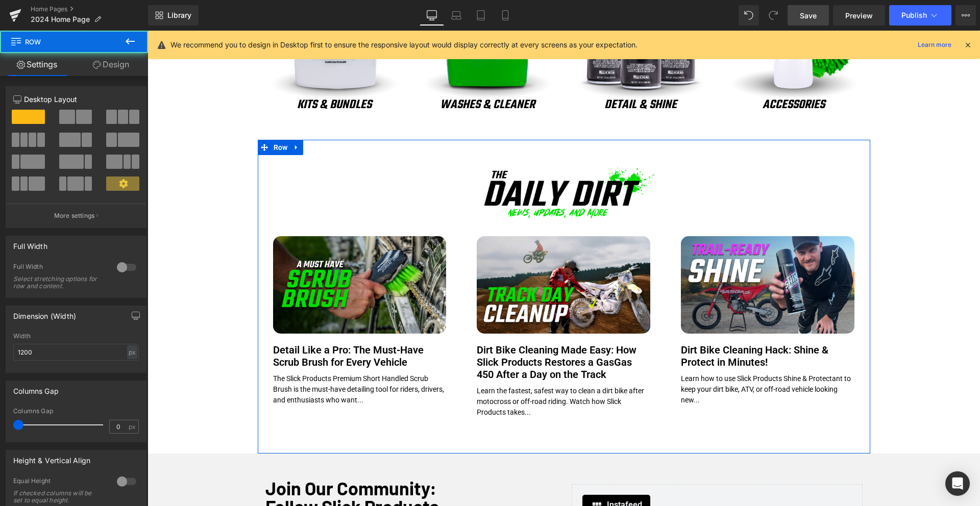
click at [118, 64] on link "Design" at bounding box center [111, 64] width 74 height 23
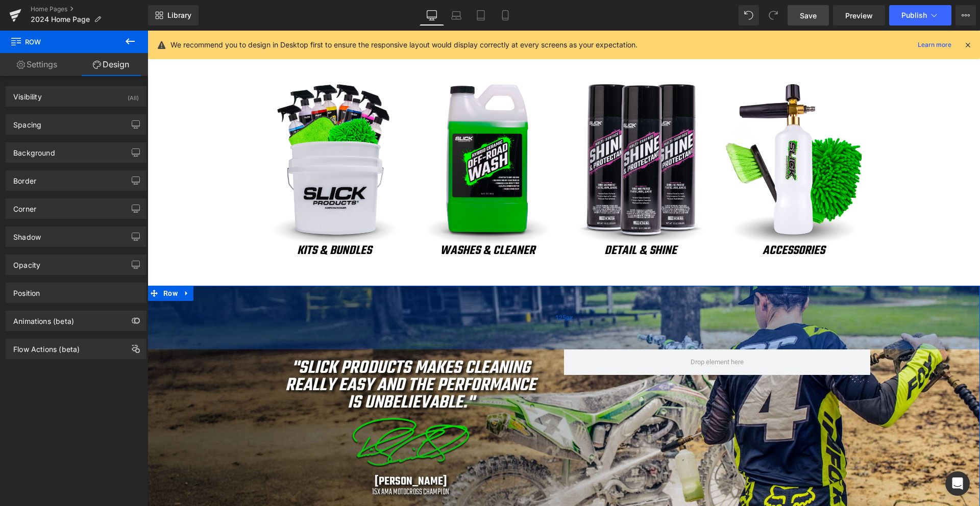
scroll to position [391, 0]
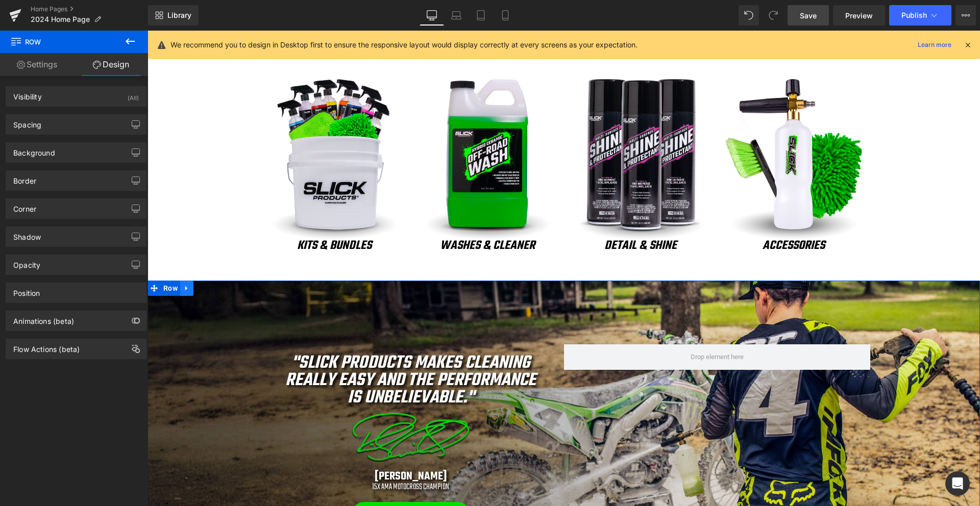
click at [188, 289] on icon at bounding box center [186, 289] width 7 height 8
click at [200, 289] on icon at bounding box center [199, 288] width 7 height 7
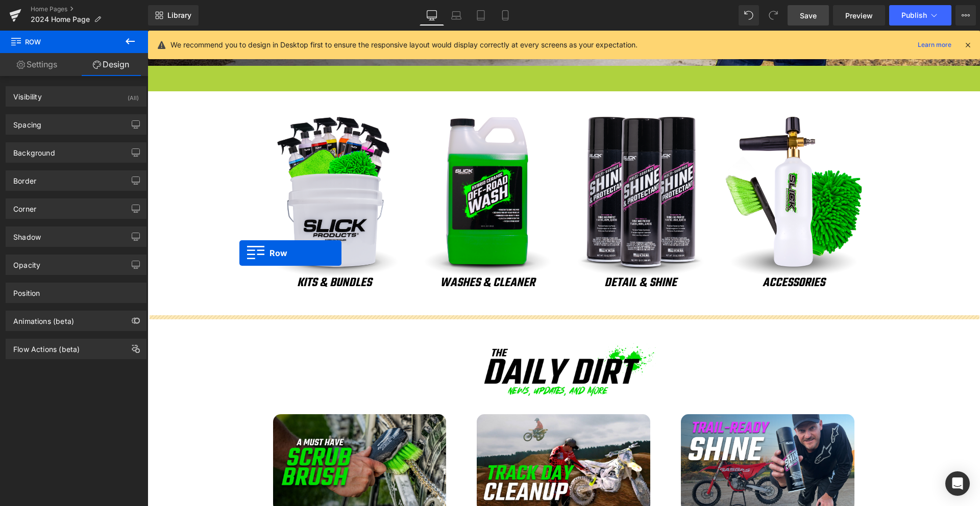
scroll to position [918, 0]
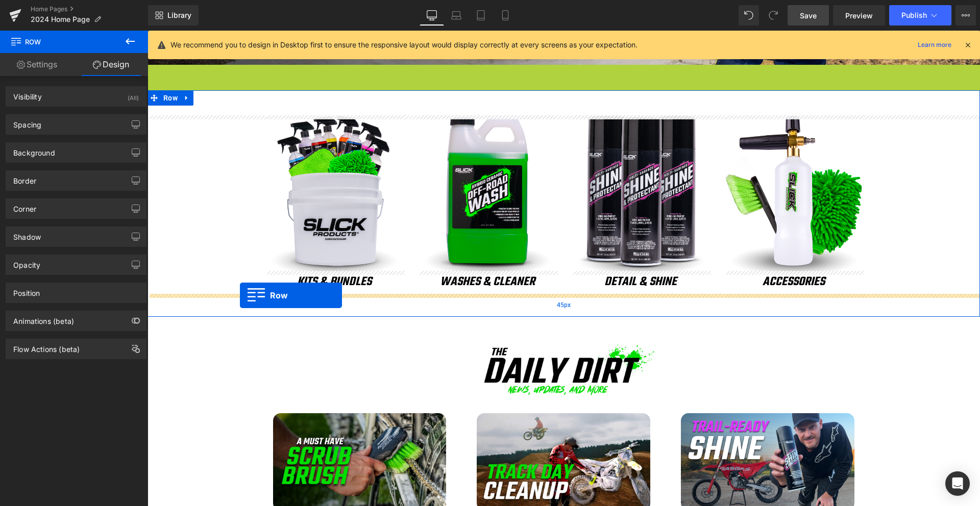
drag, startPoint x: 168, startPoint y: 129, endPoint x: 240, endPoint y: 295, distance: 181.7
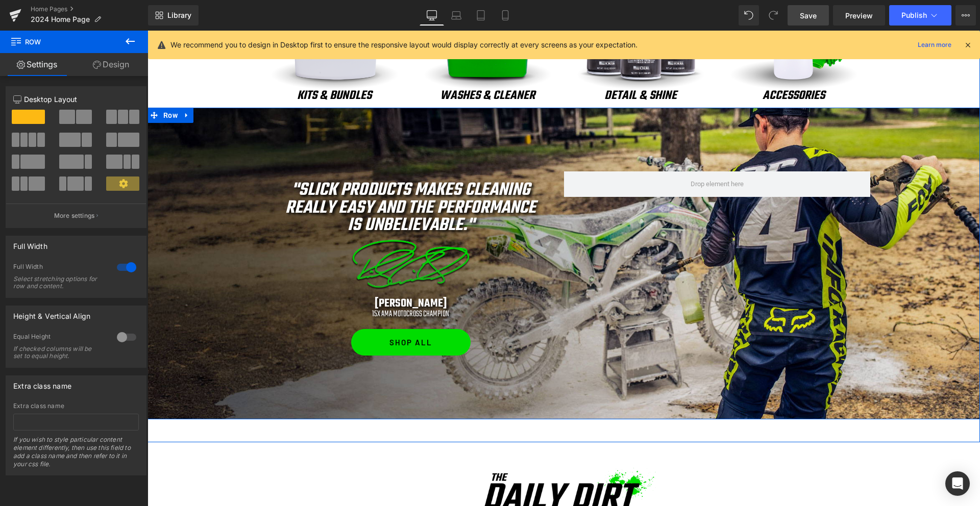
scroll to position [1106, 0]
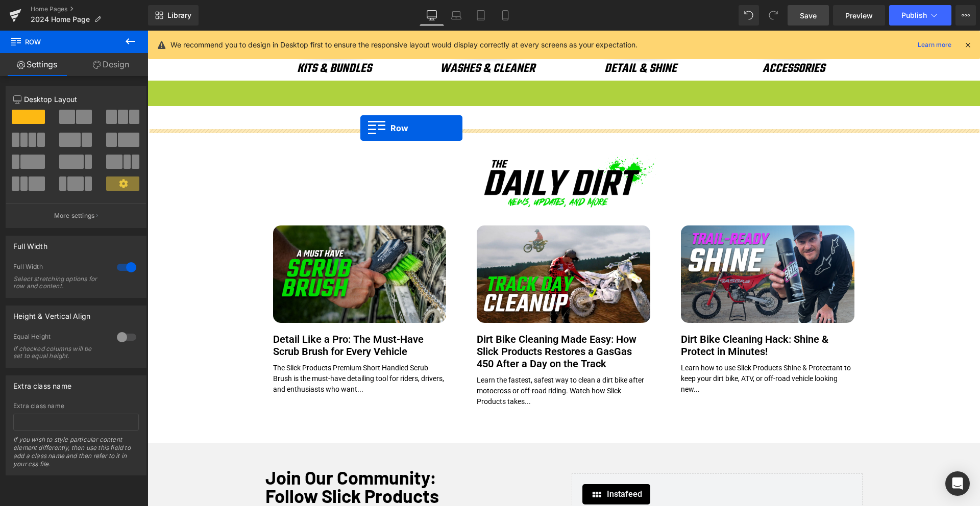
drag, startPoint x: 151, startPoint y: 89, endPoint x: 360, endPoint y: 128, distance: 213.3
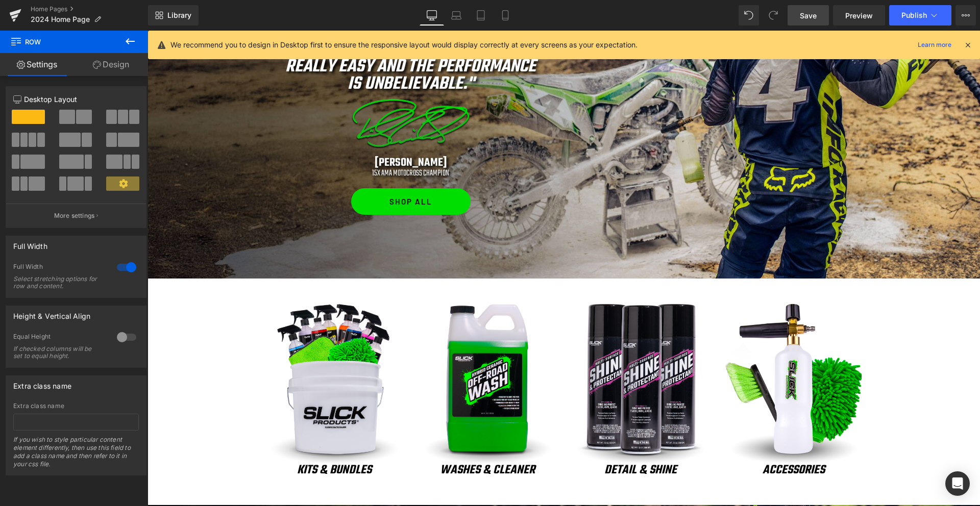
scroll to position [782, 0]
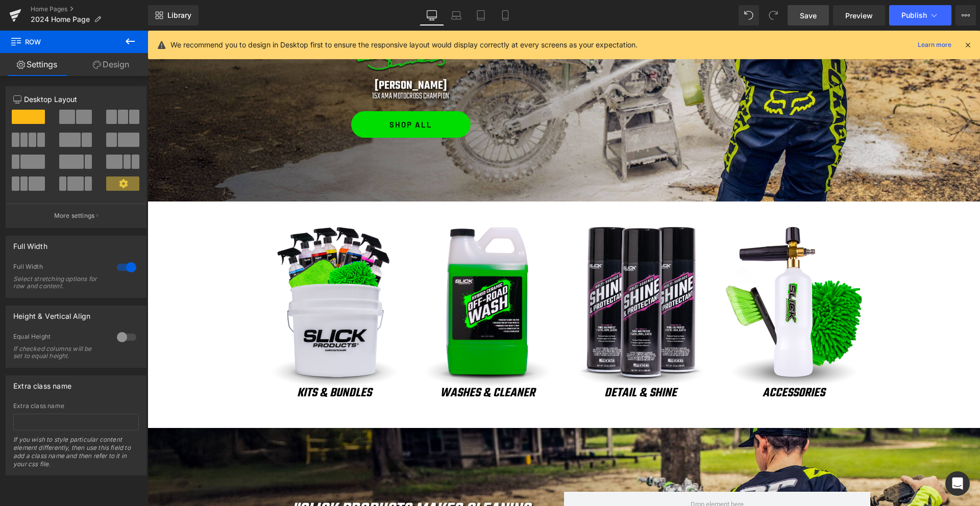
click at [131, 42] on icon at bounding box center [130, 41] width 12 height 12
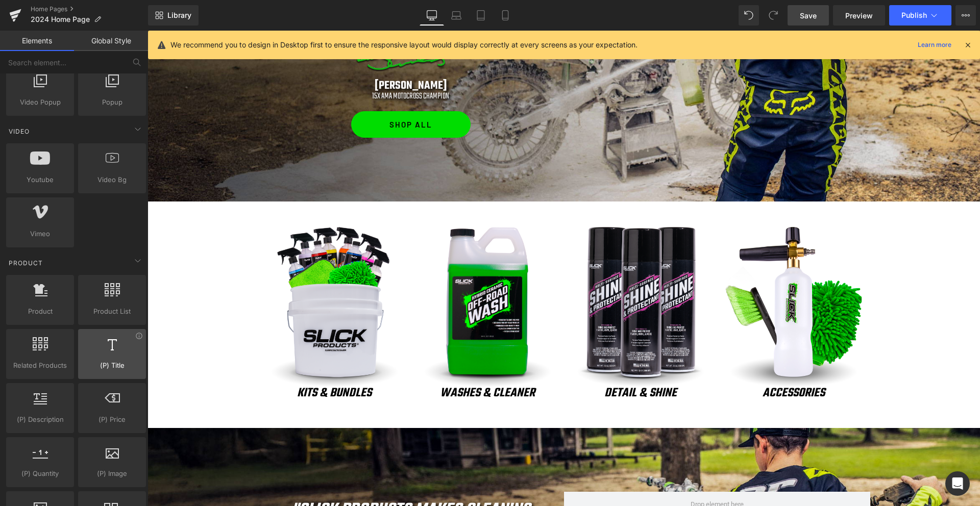
scroll to position [637, 0]
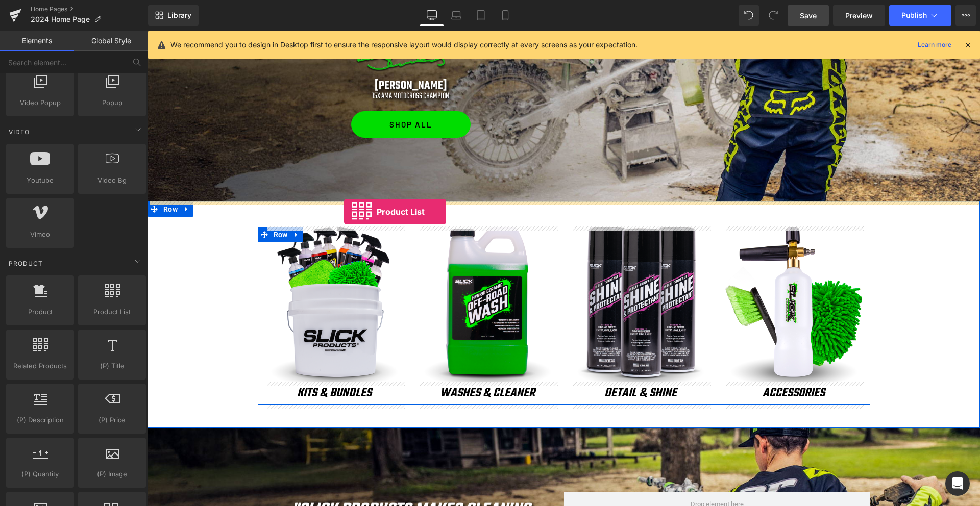
drag, startPoint x: 247, startPoint y: 340, endPoint x: 344, endPoint y: 212, distance: 161.0
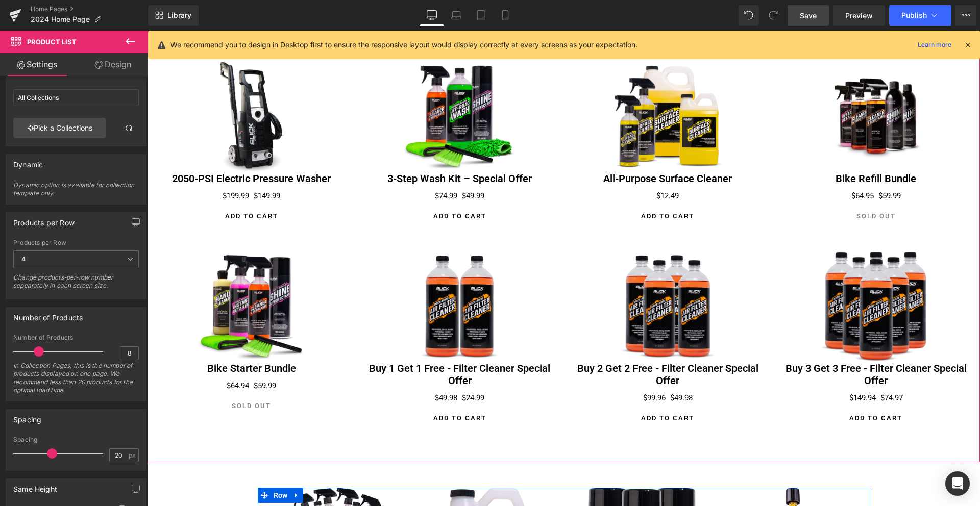
scroll to position [32, 0]
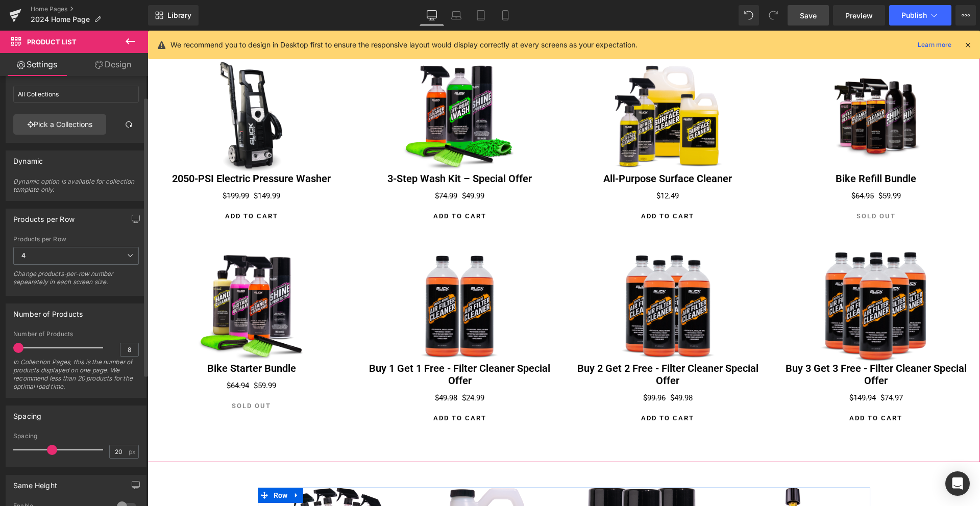
drag, startPoint x: 18, startPoint y: 348, endPoint x: 5, endPoint y: 348, distance: 13.3
click at [6, 348] on div "8 Number of Products 8 In Collection Pages, this is the number of products disp…" at bounding box center [76, 364] width 140 height 67
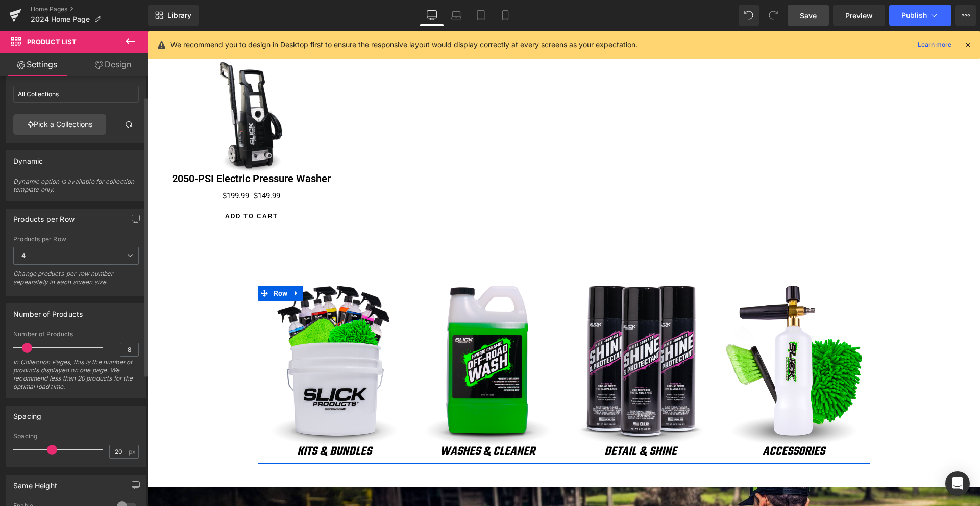
drag, startPoint x: 27, startPoint y: 347, endPoint x: 44, endPoint y: 295, distance: 55.0
click at [30, 347] on span at bounding box center [27, 348] width 10 height 10
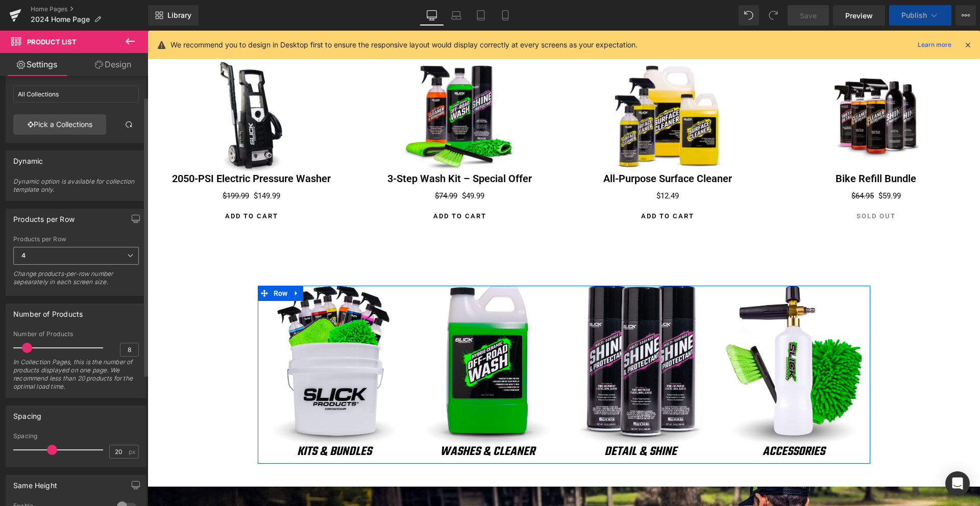
click at [52, 257] on span "4" at bounding box center [76, 256] width 126 height 18
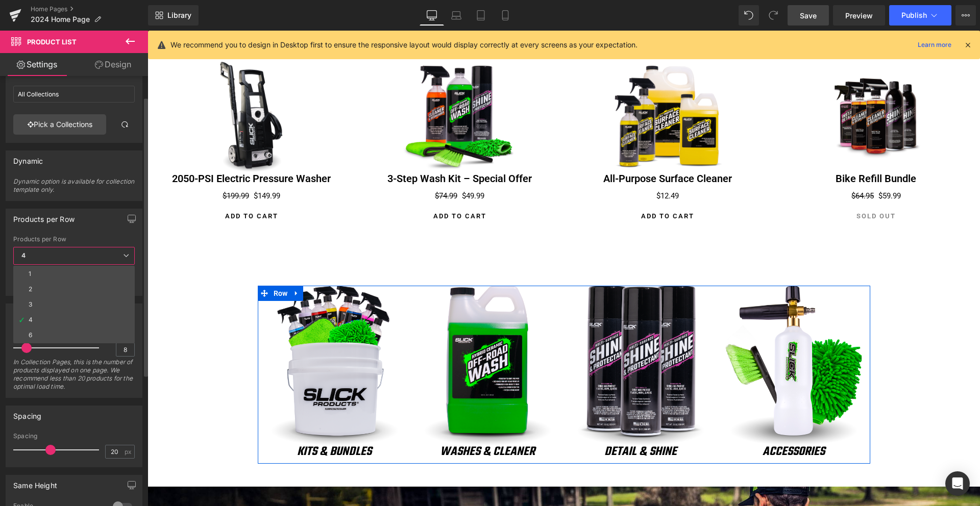
click at [52, 257] on span "4" at bounding box center [73, 256] width 121 height 18
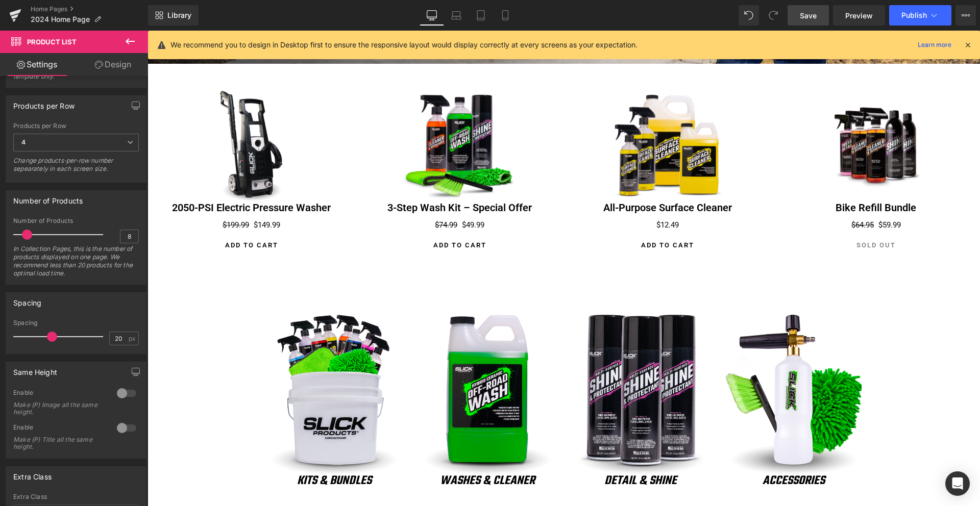
scroll to position [919, 0]
click at [129, 41] on icon at bounding box center [130, 41] width 9 height 6
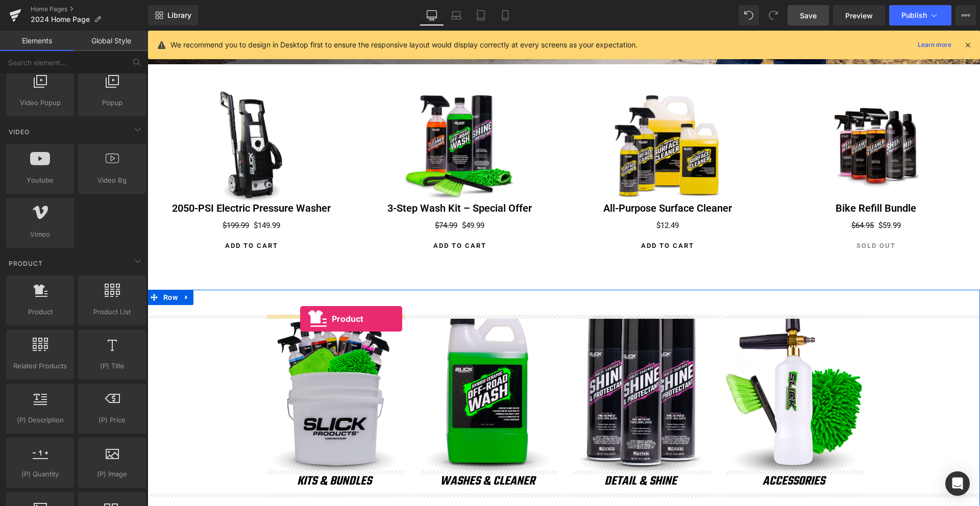
drag, startPoint x: 190, startPoint y: 337, endPoint x: 300, endPoint y: 319, distance: 111.2
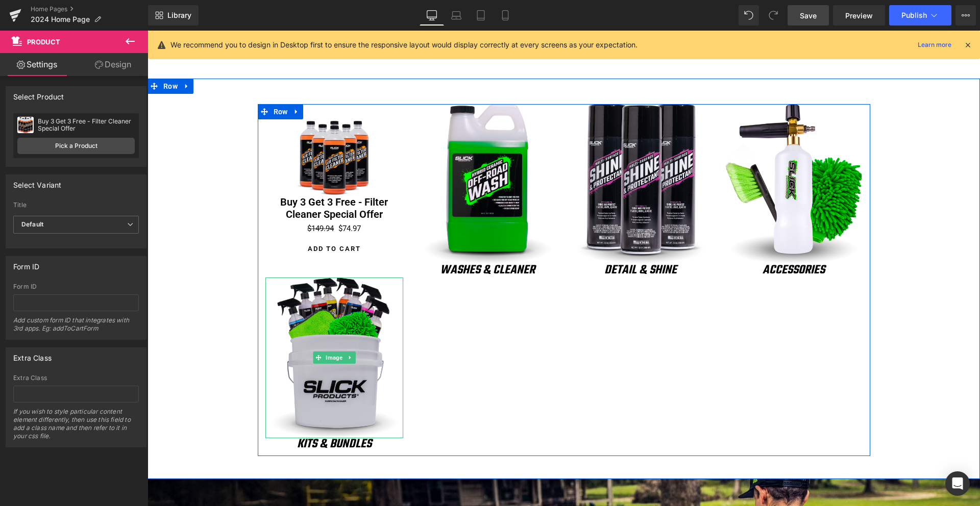
scroll to position [1132, 0]
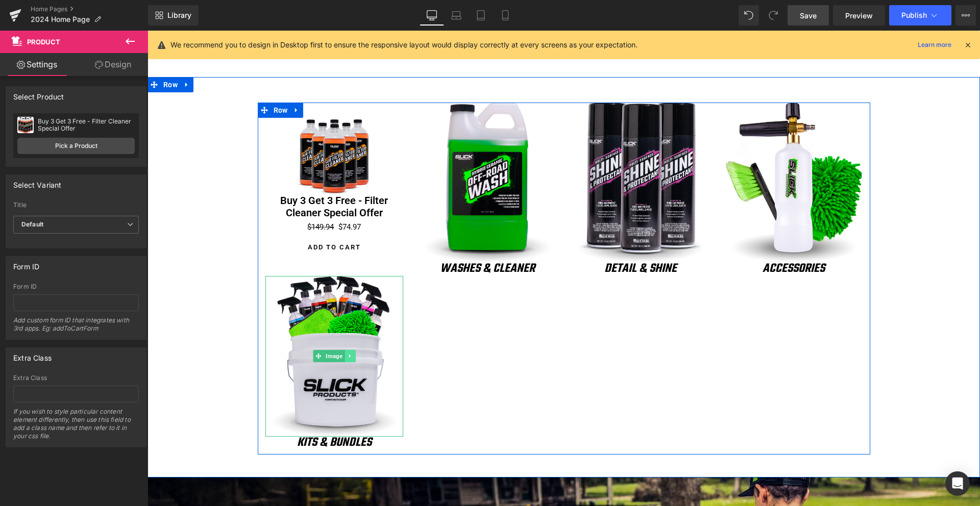
click at [350, 357] on icon at bounding box center [350, 356] width 6 height 6
click at [354, 357] on icon at bounding box center [355, 357] width 6 height 6
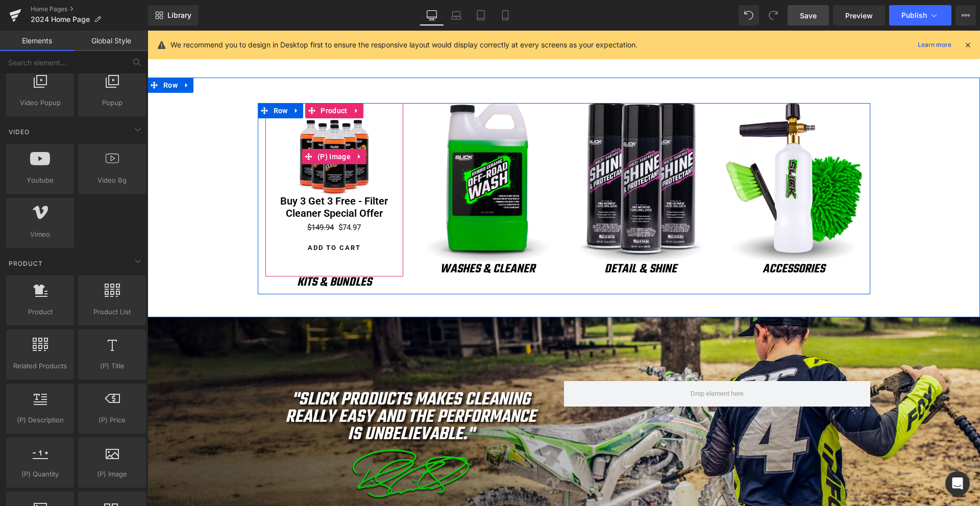
scroll to position [1130, 0]
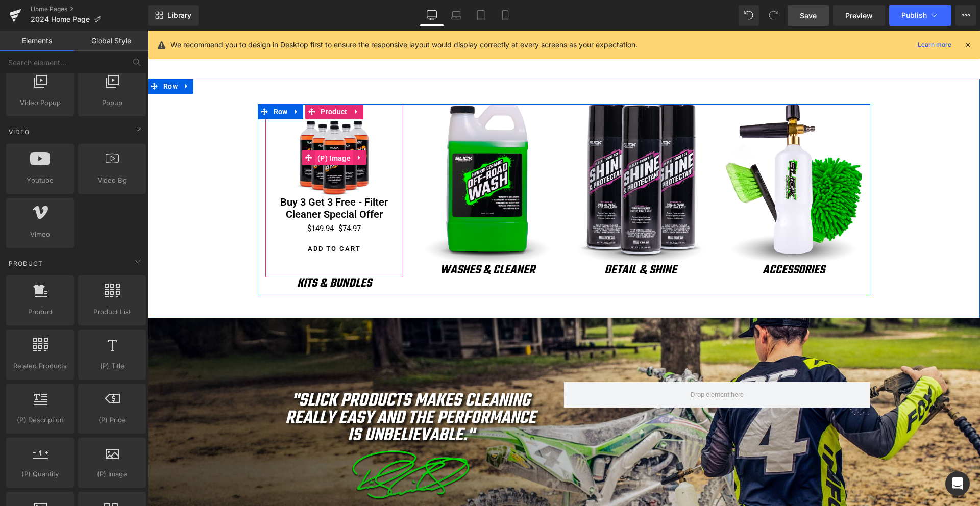
click at [334, 158] on span "(P) Image" at bounding box center [334, 158] width 38 height 15
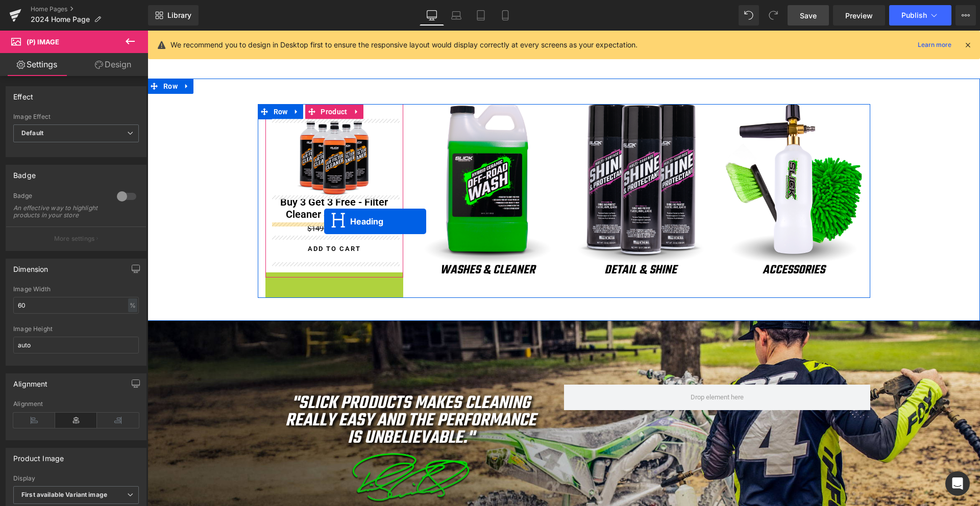
drag, startPoint x: 307, startPoint y: 286, endPoint x: 324, endPoint y: 221, distance: 67.1
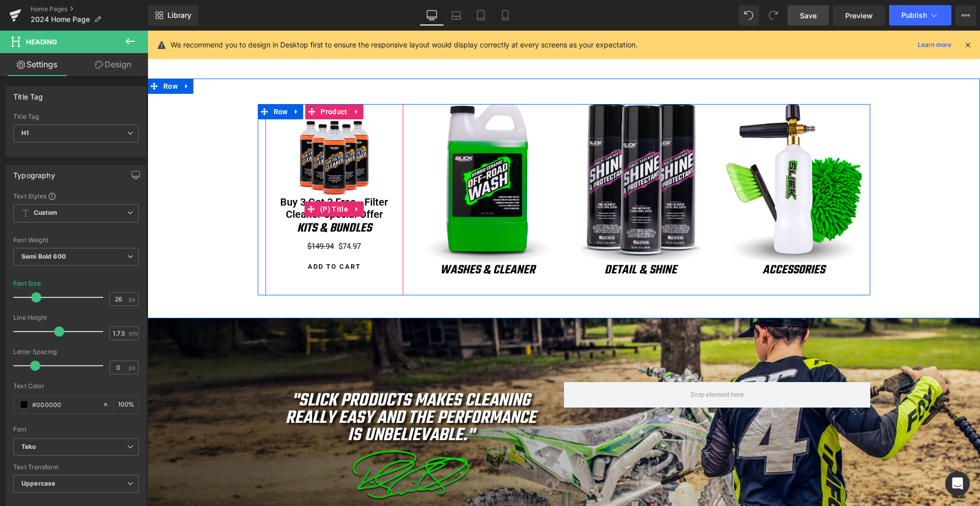
click at [358, 208] on icon at bounding box center [357, 209] width 7 height 8
click at [363, 208] on icon at bounding box center [363, 209] width 7 height 7
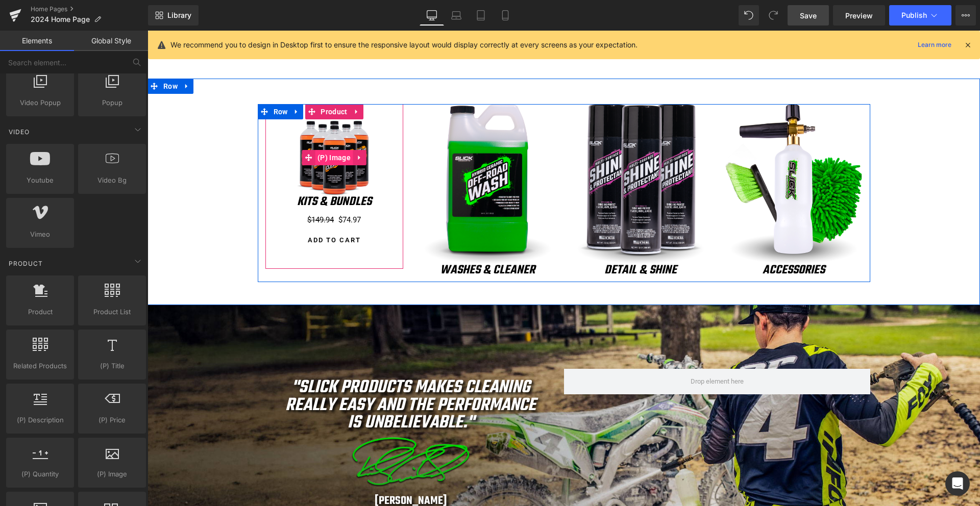
click at [336, 159] on span "(P) Image" at bounding box center [334, 157] width 38 height 15
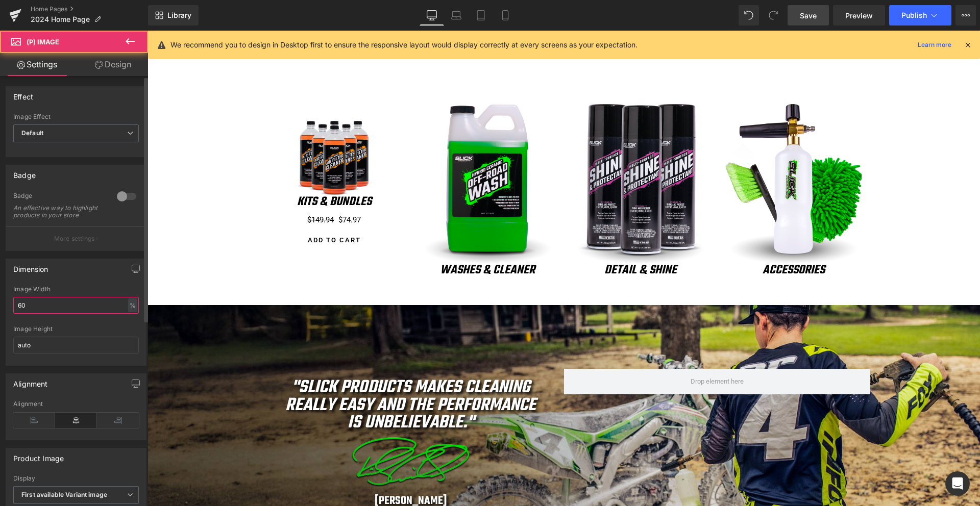
click at [39, 312] on input "60" at bounding box center [76, 305] width 126 height 17
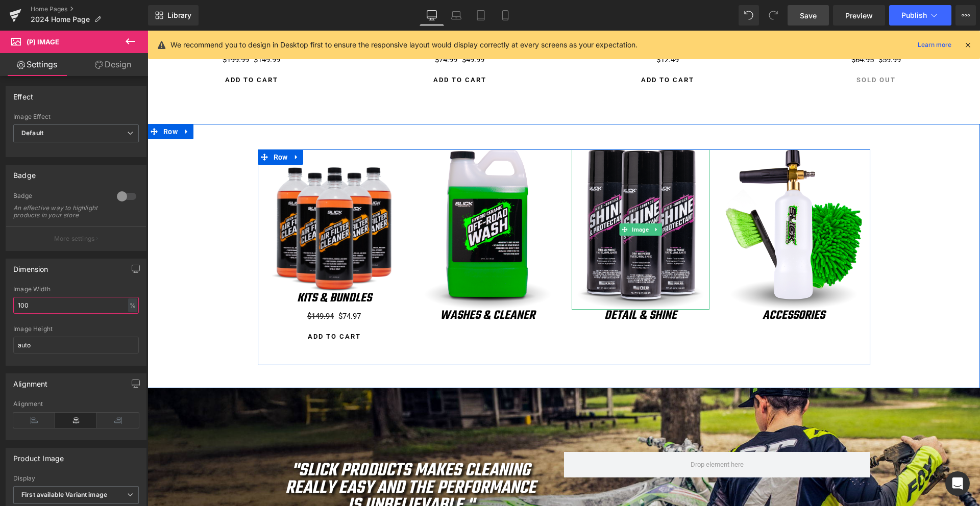
scroll to position [1083, 0]
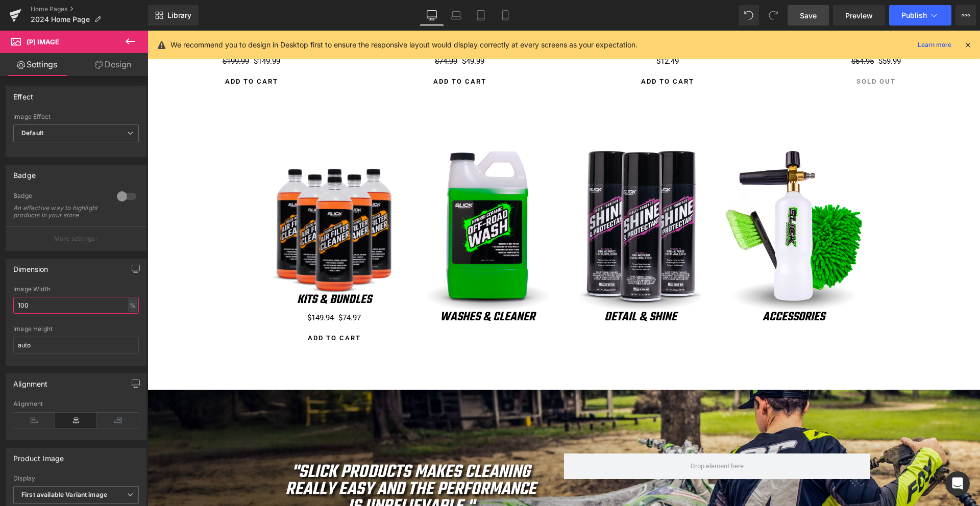
type input "100"
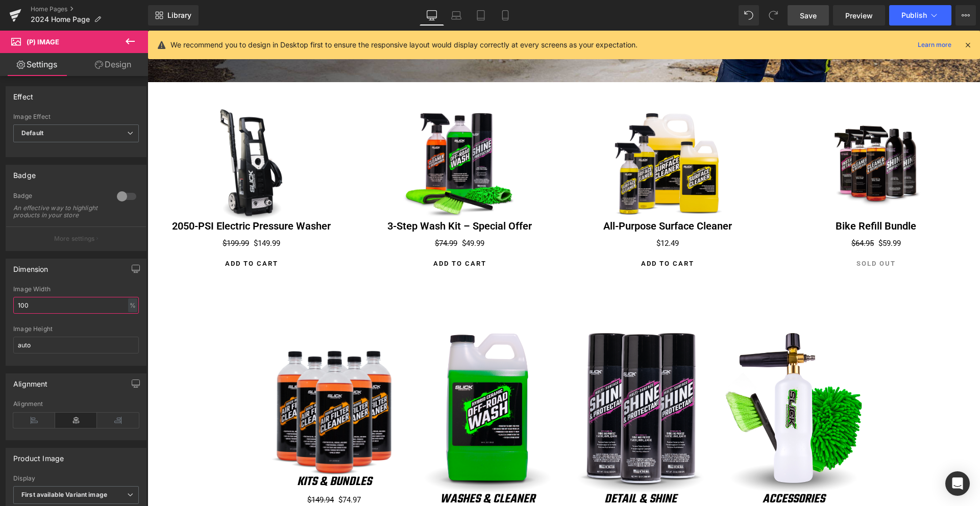
scroll to position [913, 0]
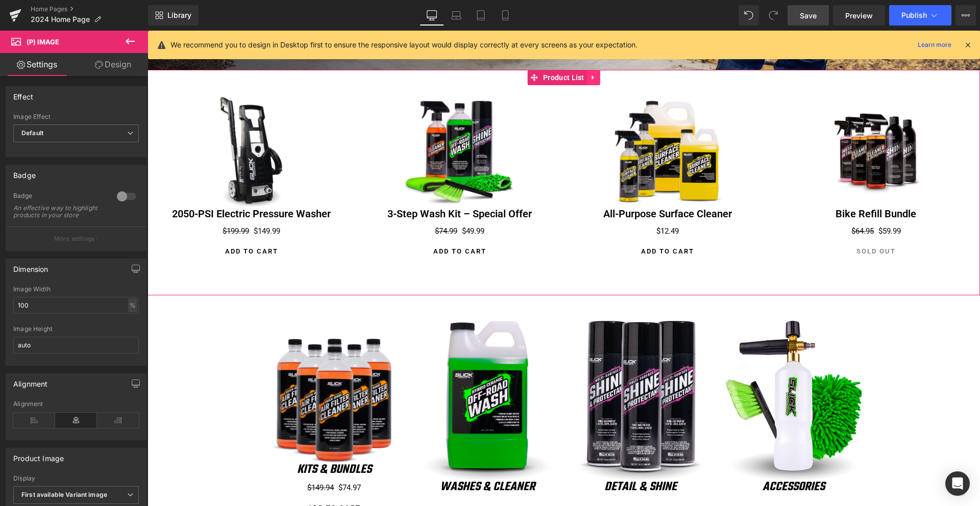
click at [600, 77] on link at bounding box center [593, 77] width 13 height 15
click at [602, 79] on icon at bounding box center [599, 77] width 7 height 7
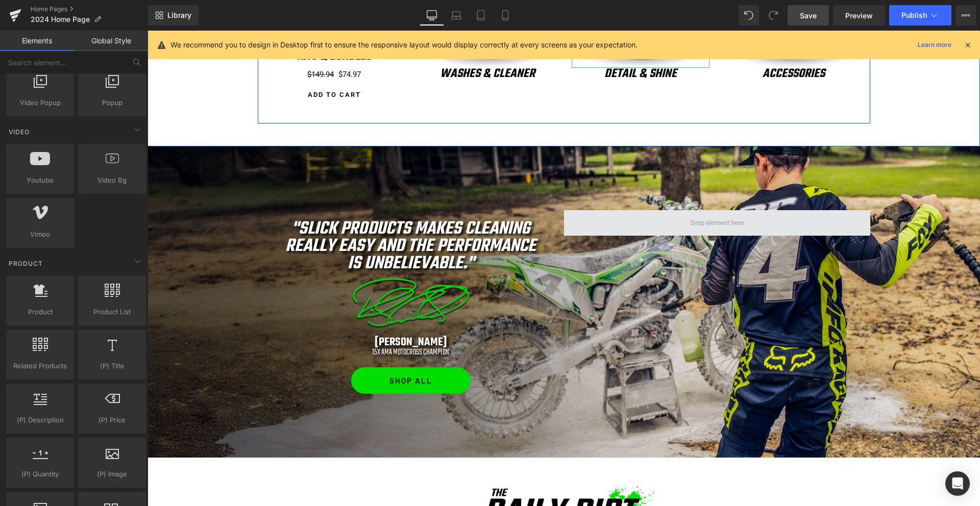
scroll to position [1149, 0]
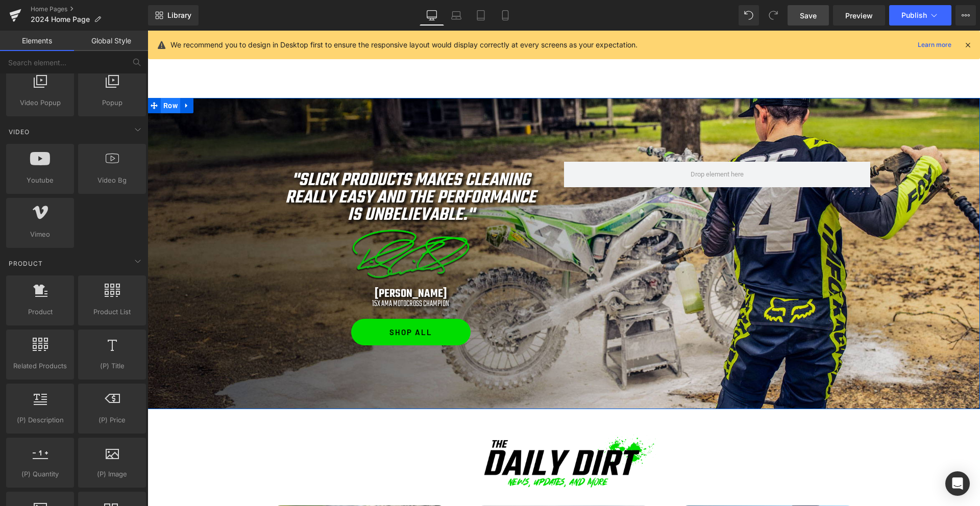
click at [170, 107] on span "Row" at bounding box center [170, 105] width 19 height 15
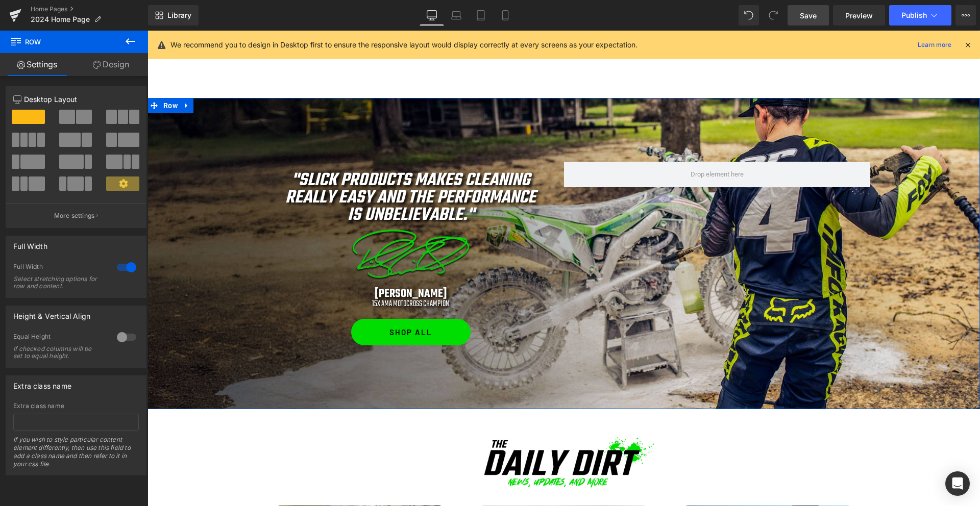
click at [118, 68] on link "Design" at bounding box center [111, 64] width 74 height 23
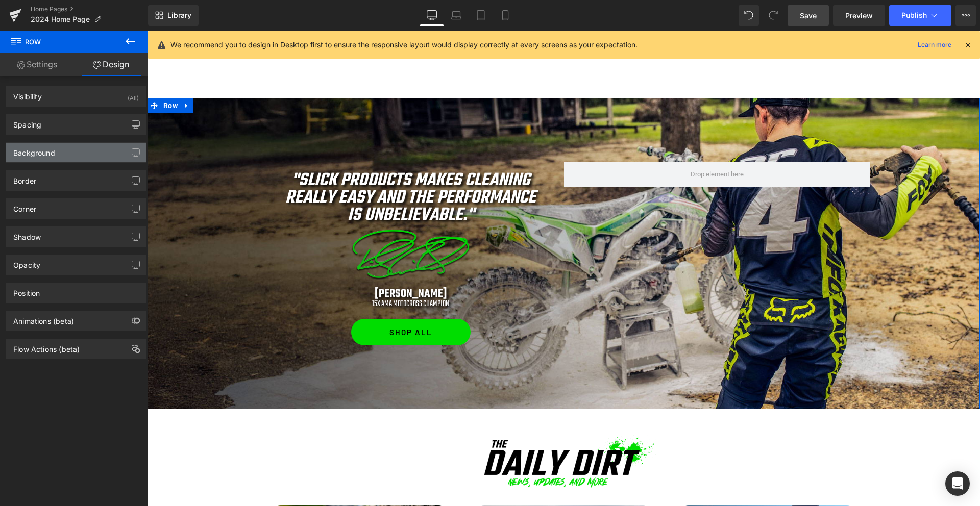
click at [87, 150] on div "Background" at bounding box center [76, 152] width 140 height 19
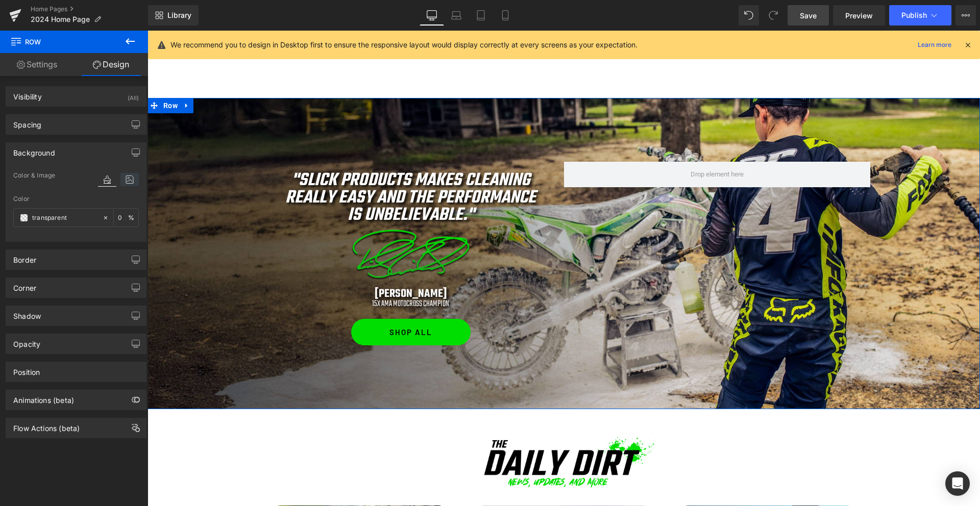
click at [128, 181] on icon at bounding box center [129, 179] width 18 height 13
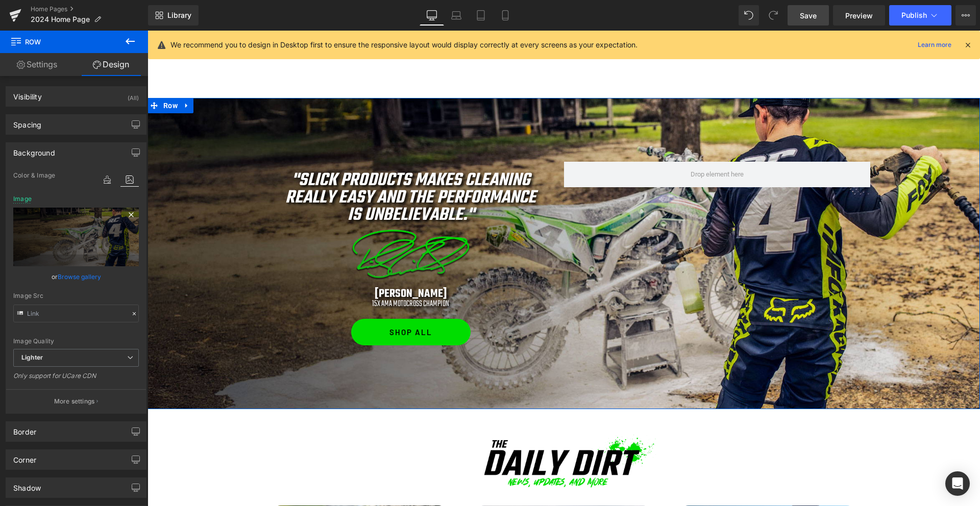
click at [129, 216] on icon at bounding box center [131, 215] width 12 height 12
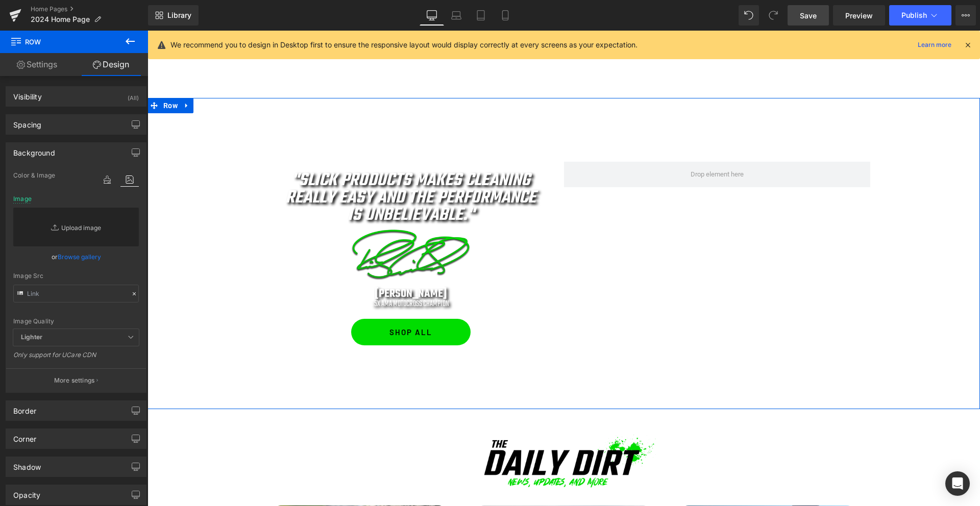
click at [65, 226] on link "Replace Image" at bounding box center [76, 227] width 126 height 39
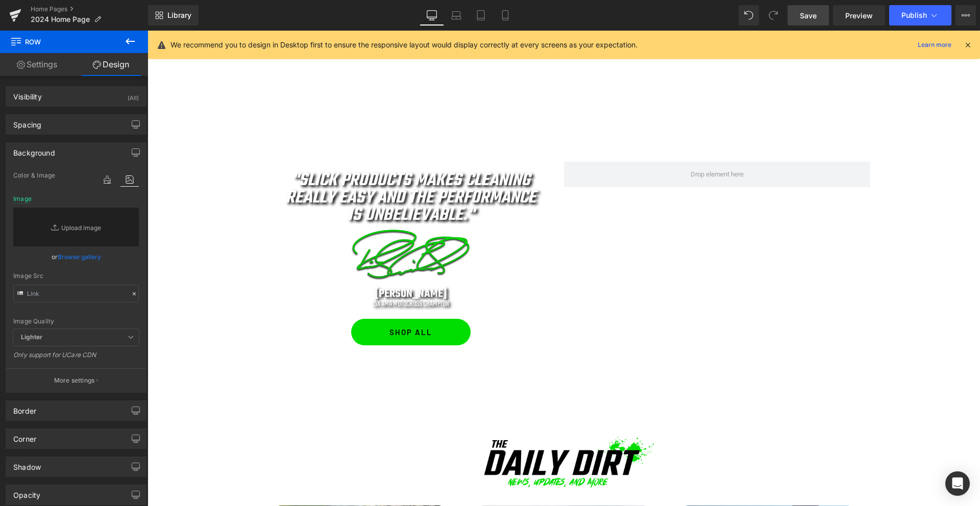
type input "C:\fakepath\usa-background.jpg"
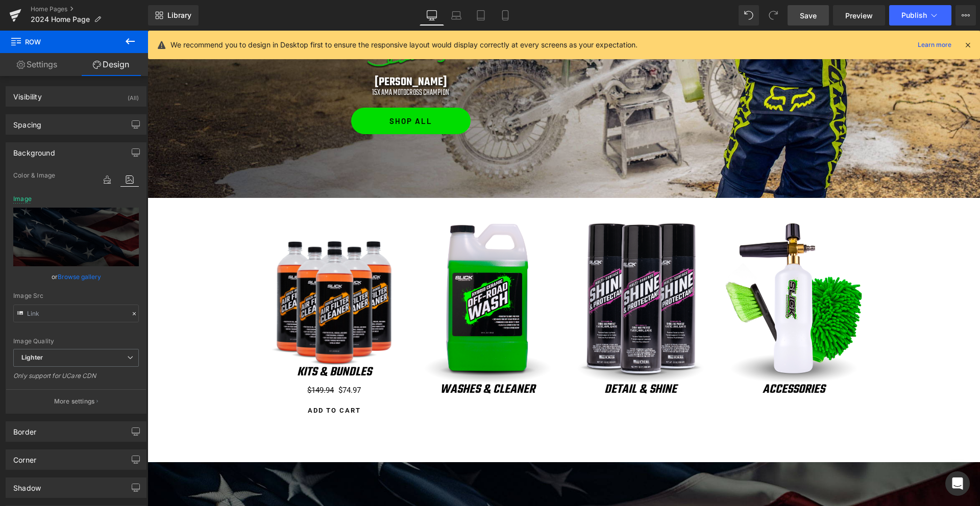
scroll to position [811, 0]
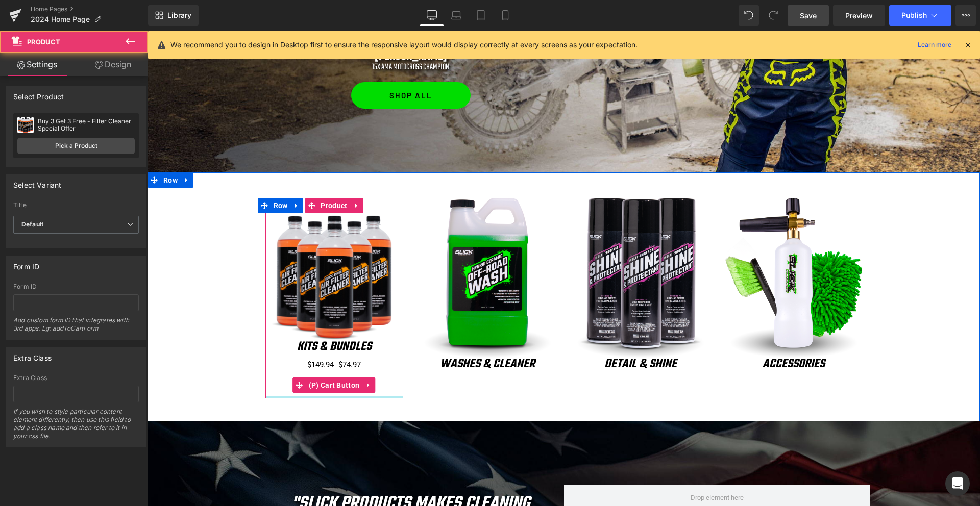
drag, startPoint x: 334, startPoint y: 408, endPoint x: 342, endPoint y: 362, distance: 46.0
click at [339, 366] on div "Sale Off (P) Image KITS & BUNDLES Heading $149.94 $74.97 (P) Price Add To Cart …" at bounding box center [334, 298] width 138 height 201
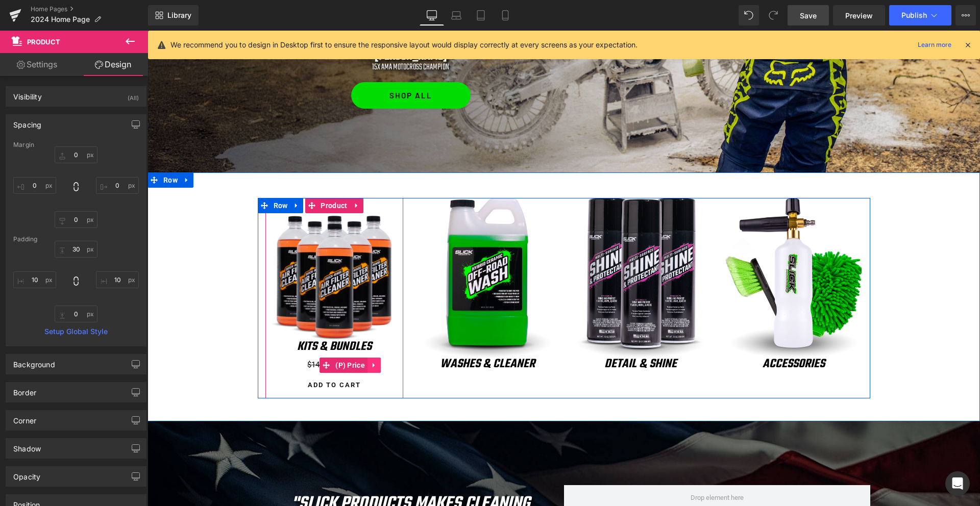
click at [374, 365] on icon at bounding box center [373, 365] width 2 height 5
click at [383, 362] on icon at bounding box center [380, 365] width 7 height 7
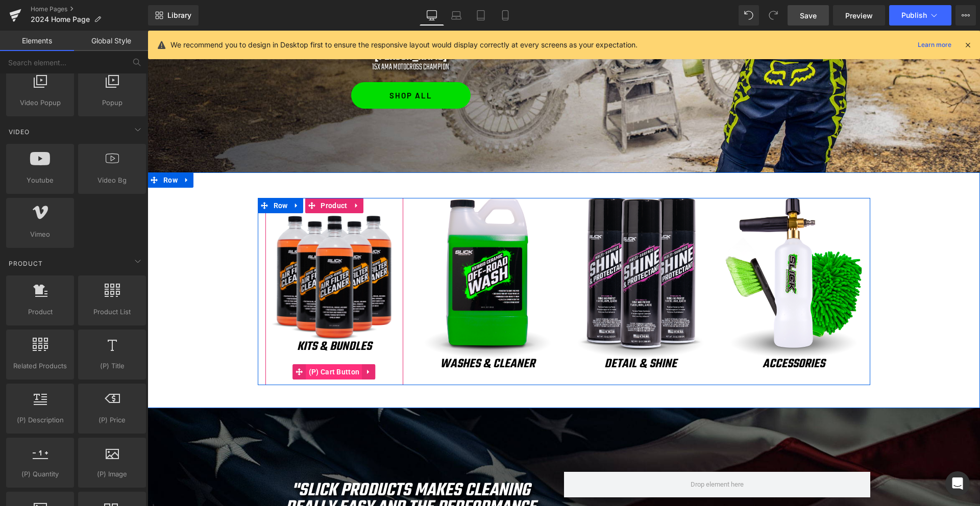
click at [336, 371] on span "(P) Cart Button" at bounding box center [334, 371] width 56 height 15
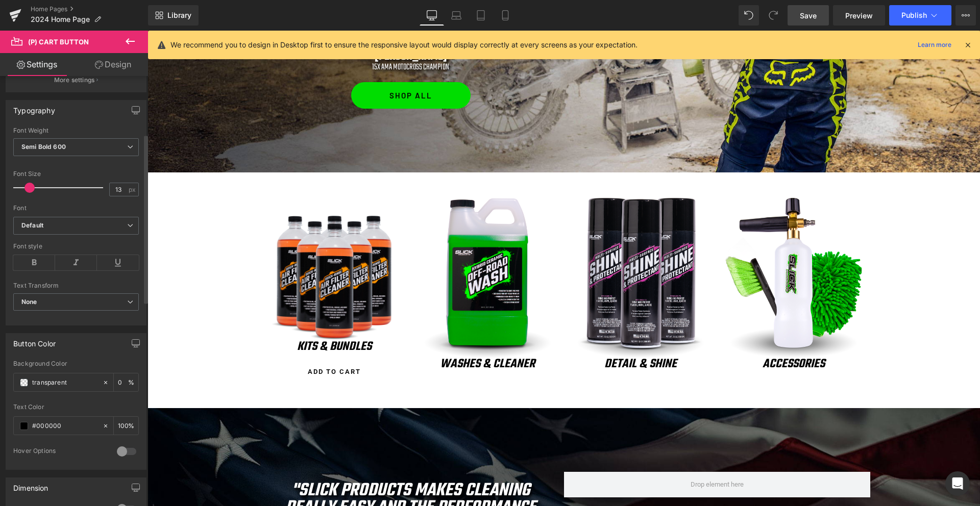
scroll to position [331, 0]
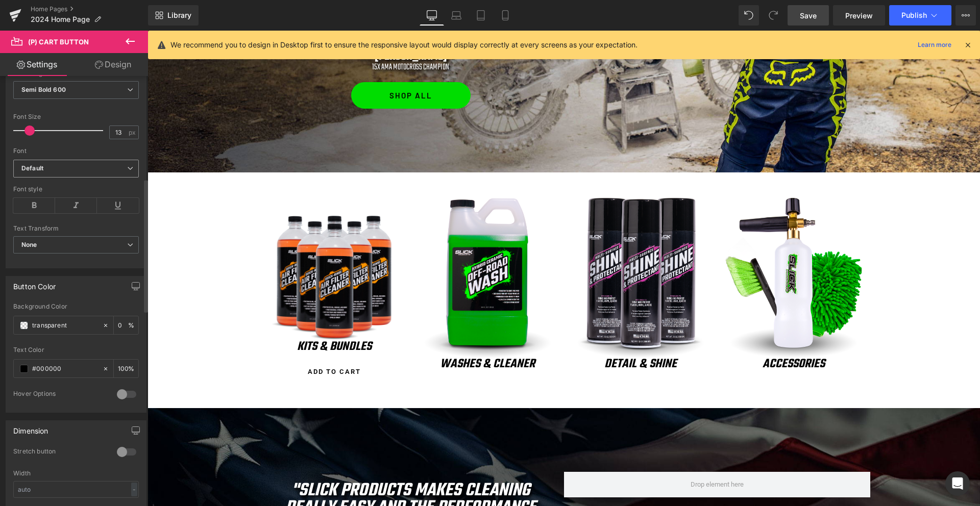
click at [49, 162] on span "Default" at bounding box center [76, 169] width 126 height 18
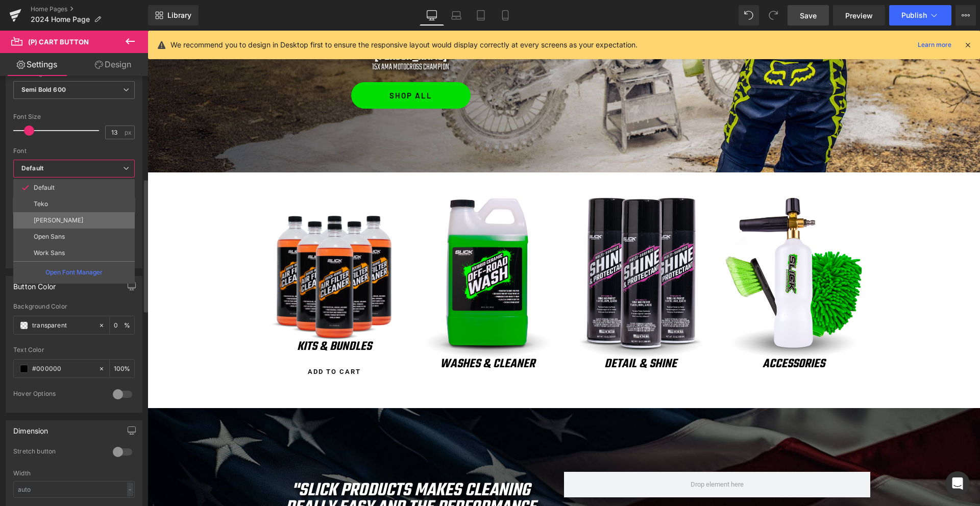
click at [50, 222] on p "[PERSON_NAME]" at bounding box center [58, 220] width 49 height 7
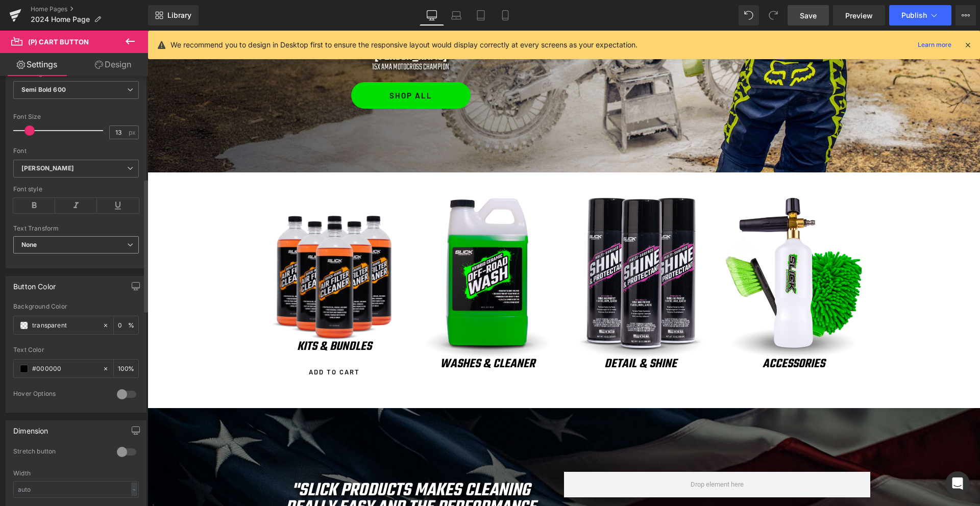
click at [52, 249] on span "None" at bounding box center [76, 245] width 126 height 18
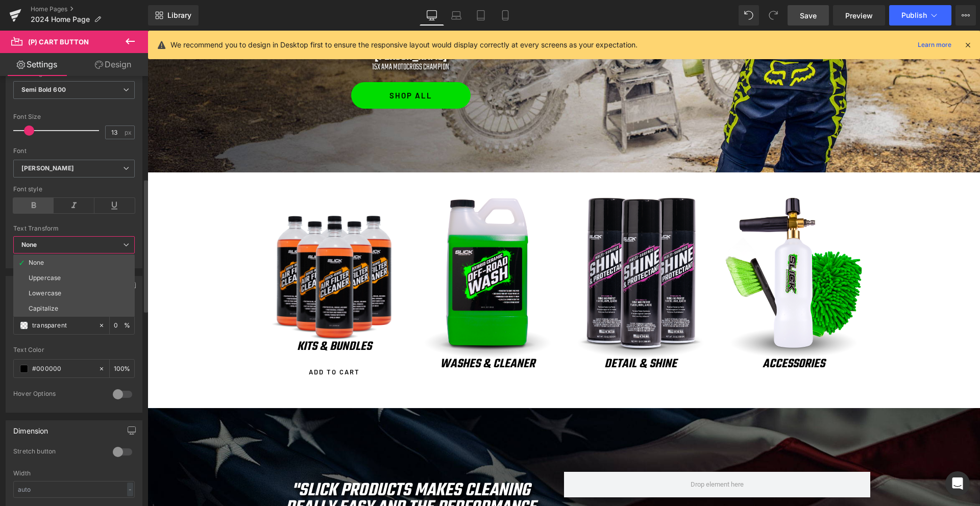
click at [36, 205] on icon at bounding box center [33, 205] width 40 height 15
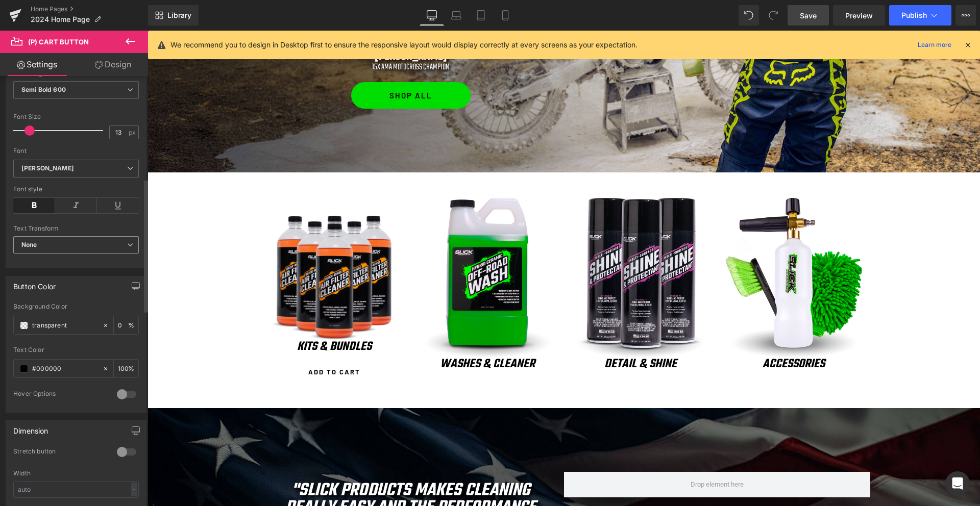
click at [51, 247] on span "None" at bounding box center [76, 245] width 126 height 18
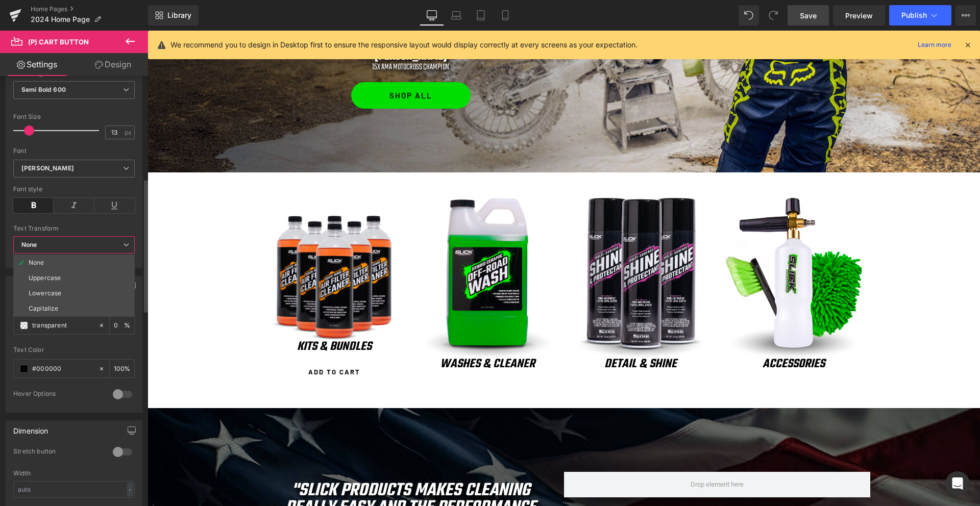
click at [51, 247] on span "None" at bounding box center [73, 245] width 121 height 18
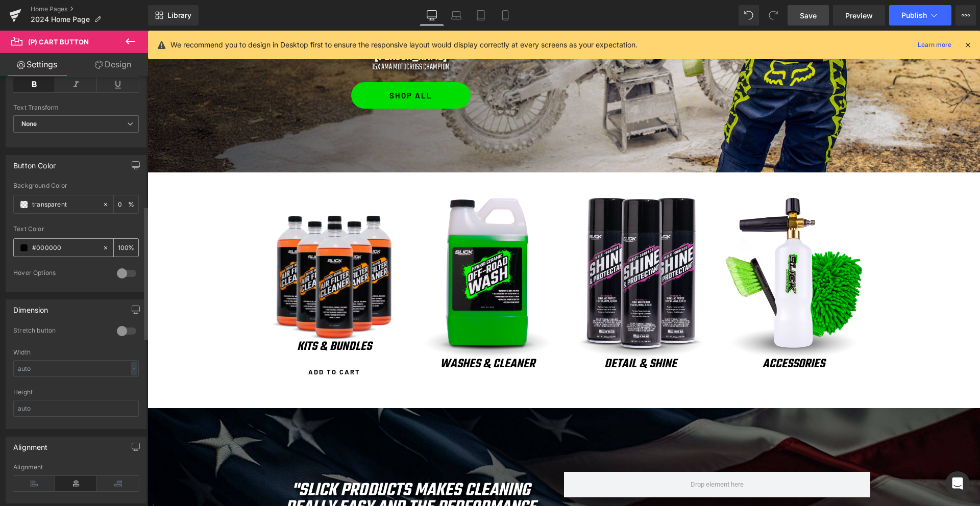
scroll to position [457, 0]
click at [21, 202] on span at bounding box center [24, 199] width 8 height 8
click at [48, 196] on input "transparent" at bounding box center [64, 199] width 65 height 11
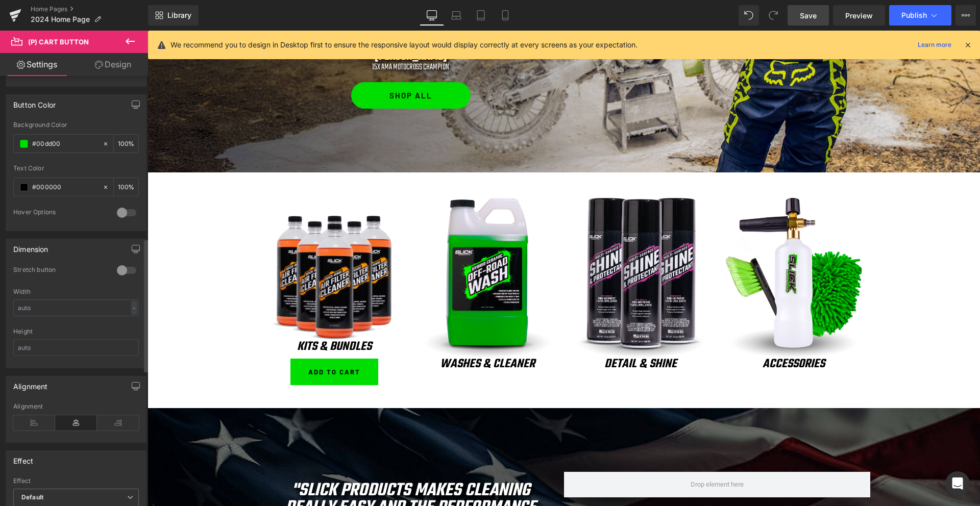
scroll to position [547, 0]
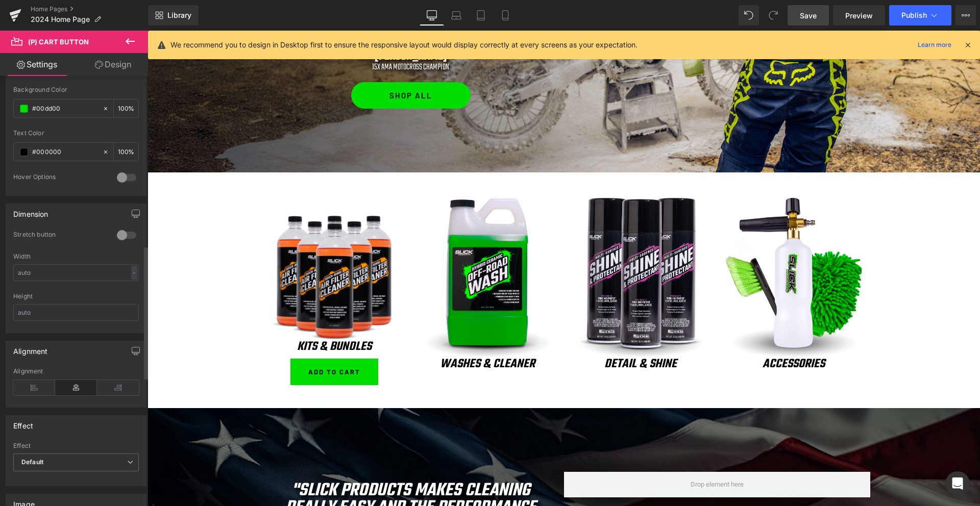
type input "#00dd00"
click at [117, 235] on div at bounding box center [126, 235] width 24 height 16
click at [120, 55] on link "Design" at bounding box center [113, 64] width 74 height 23
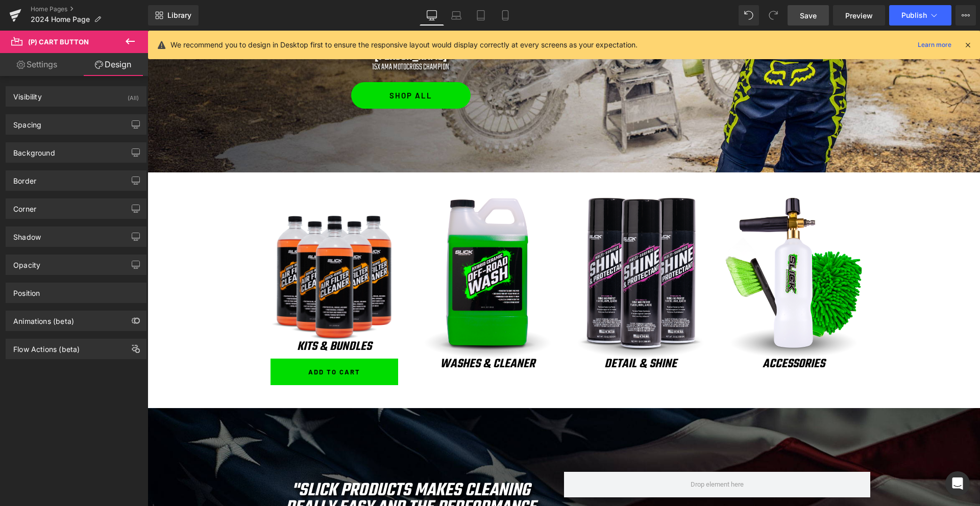
click at [44, 191] on div "Corner Corner Style Custom Custom Setup Global Style Custom Setup Global Style …" at bounding box center [76, 205] width 153 height 28
click at [40, 213] on div "Corner" at bounding box center [76, 208] width 140 height 19
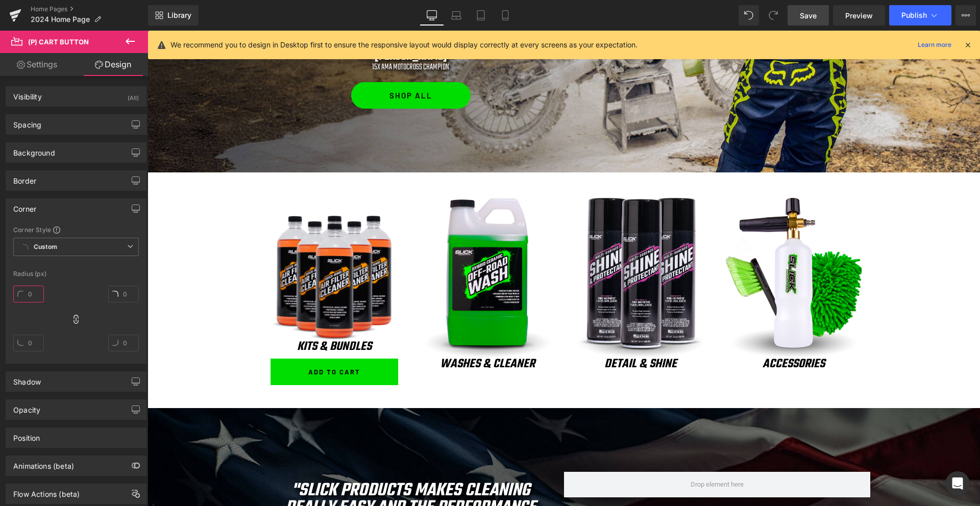
click at [24, 295] on input "text" at bounding box center [28, 294] width 31 height 17
type input "2000"
click at [41, 65] on link "Settings" at bounding box center [37, 64] width 74 height 23
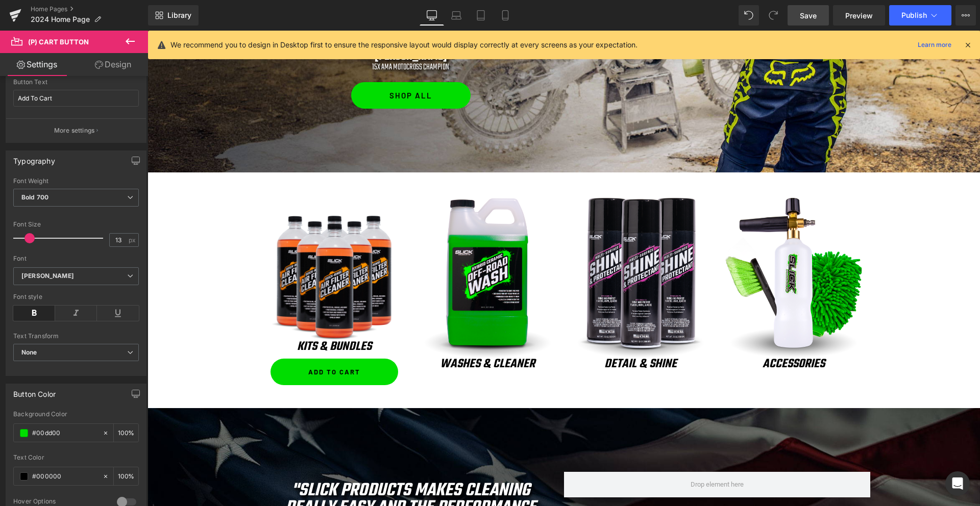
scroll to position [135, 0]
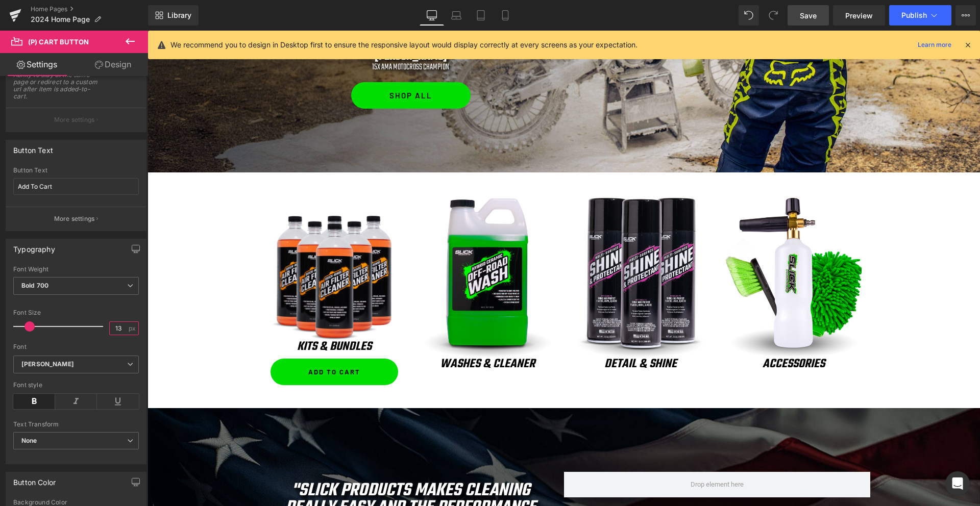
click at [119, 331] on input "13" at bounding box center [119, 328] width 18 height 13
type input "15"
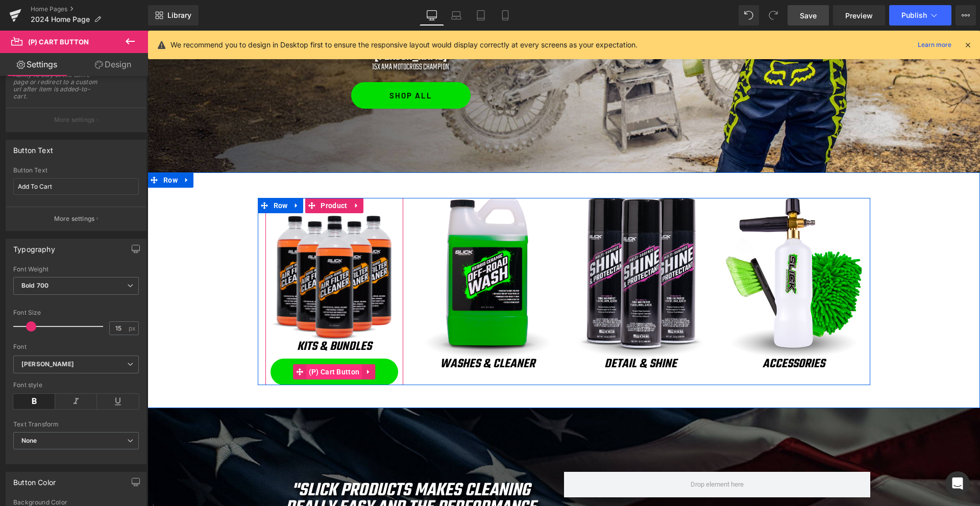
click at [336, 368] on span "(P) Cart Button" at bounding box center [334, 371] width 56 height 15
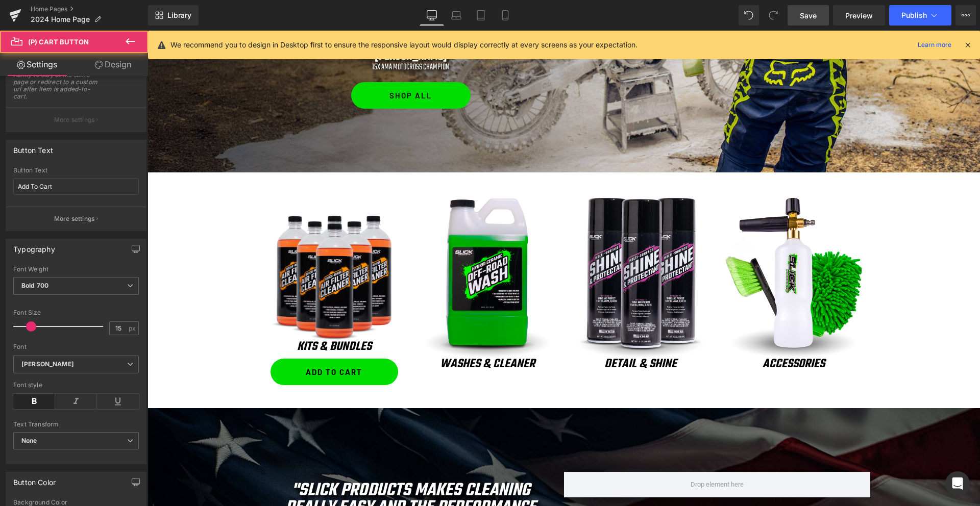
click at [116, 66] on link "Design" at bounding box center [113, 64] width 74 height 23
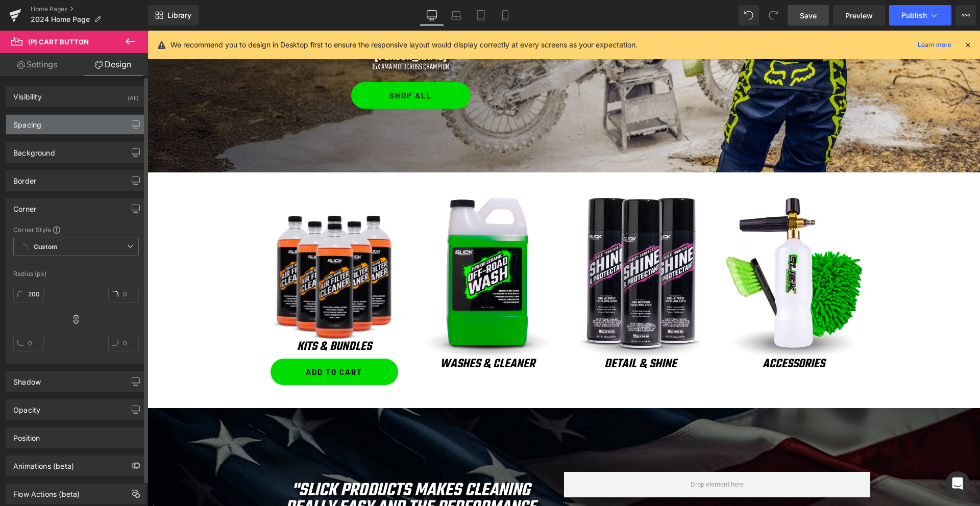
click at [59, 129] on div "Spacing" at bounding box center [76, 124] width 140 height 19
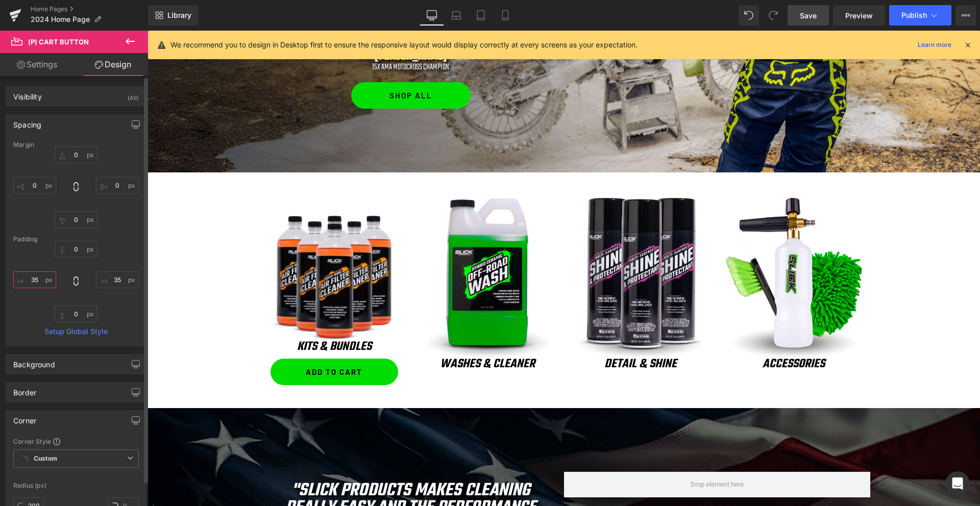
click at [34, 283] on input "text" at bounding box center [34, 279] width 43 height 17
type input "0"
click at [108, 280] on input "text" at bounding box center [117, 279] width 43 height 17
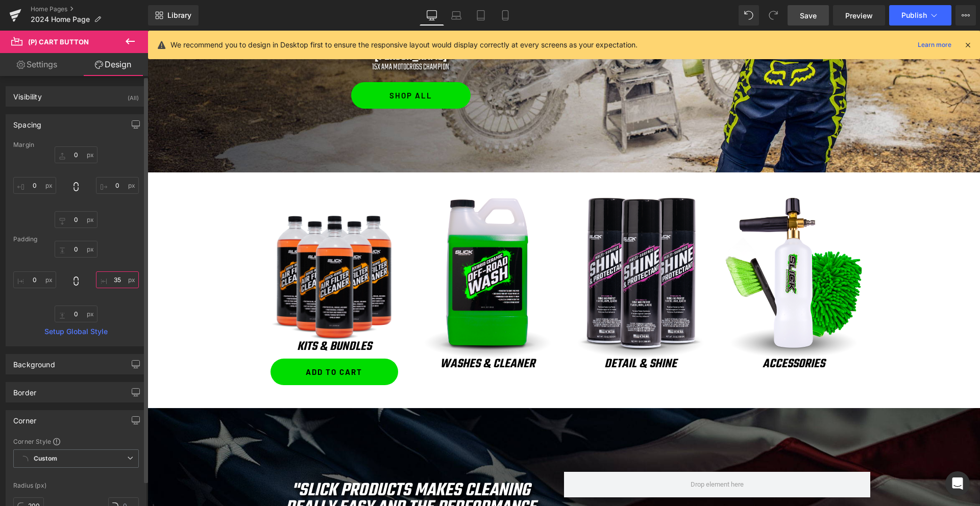
click at [108, 280] on input "text" at bounding box center [117, 279] width 43 height 17
type input "0"
click at [37, 188] on input "text" at bounding box center [34, 185] width 43 height 17
click at [32, 187] on input "text" at bounding box center [34, 185] width 43 height 17
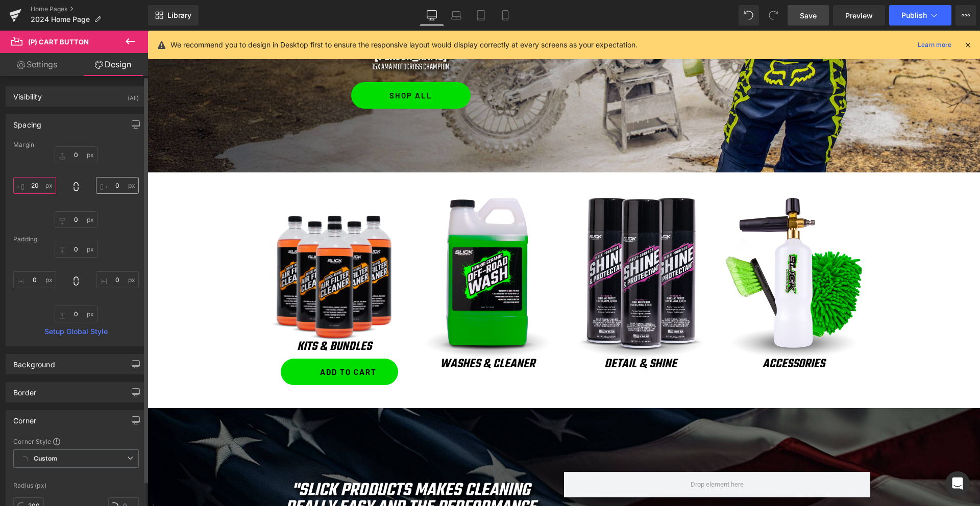
type input "20"
click at [110, 185] on input "text" at bounding box center [117, 185] width 43 height 17
type input "20"
click at [113, 283] on input "0" at bounding box center [117, 279] width 43 height 17
type input "30"
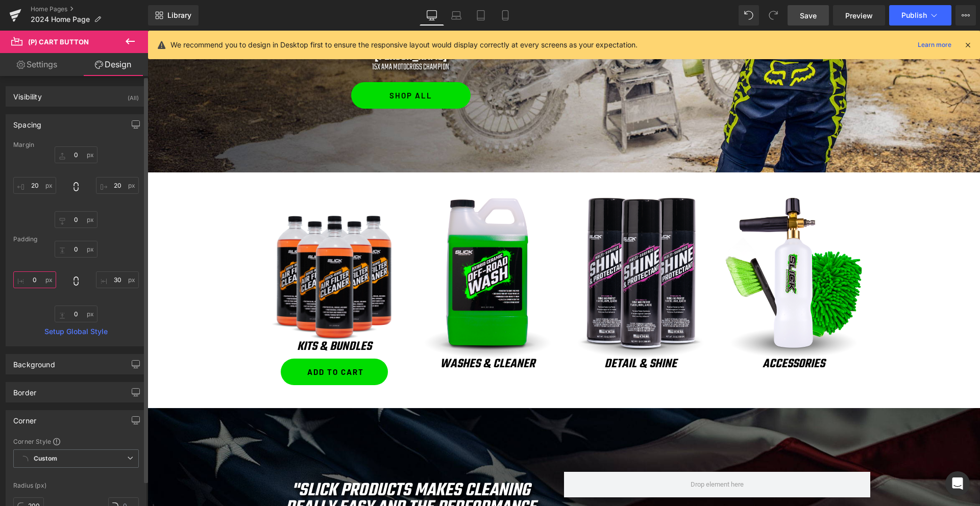
click at [31, 274] on input "text" at bounding box center [34, 279] width 43 height 17
click at [32, 279] on input "30" at bounding box center [34, 279] width 43 height 17
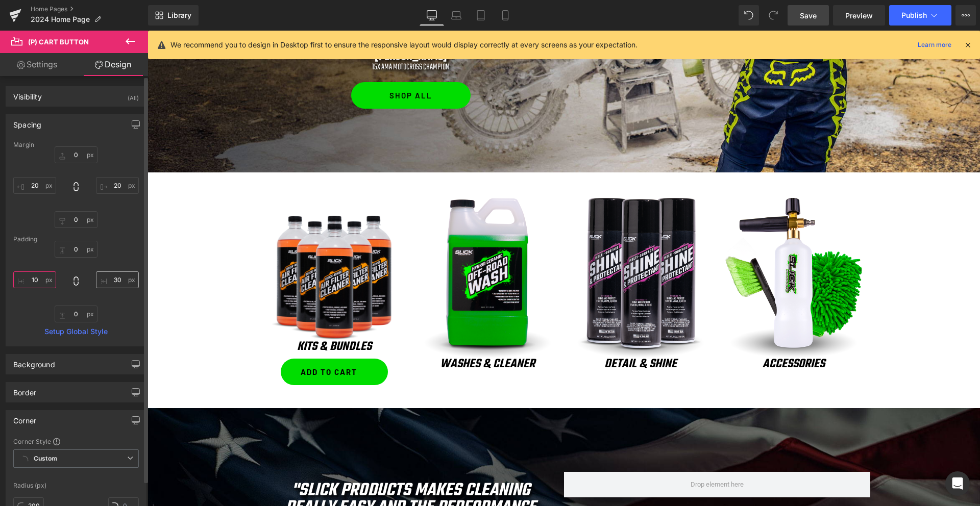
type input "10"
click at [107, 279] on input "30" at bounding box center [117, 279] width 43 height 17
type input "10"
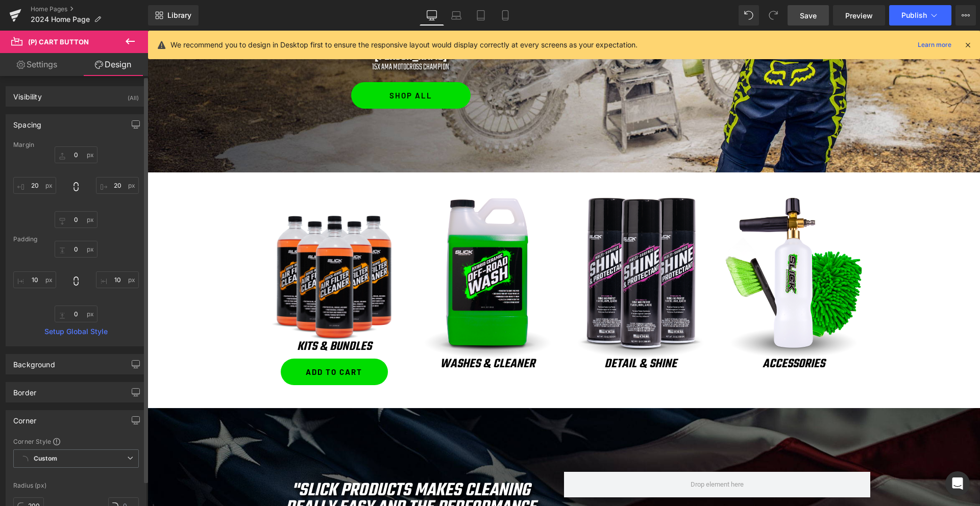
click at [127, 303] on div "10 10" at bounding box center [76, 282] width 126 height 82
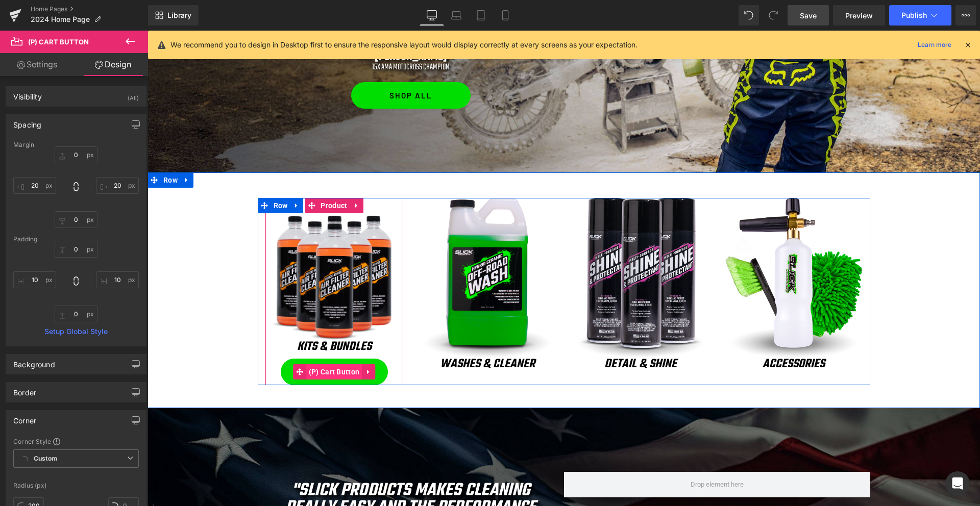
click at [335, 379] on span "(P) Cart Button" at bounding box center [334, 371] width 56 height 15
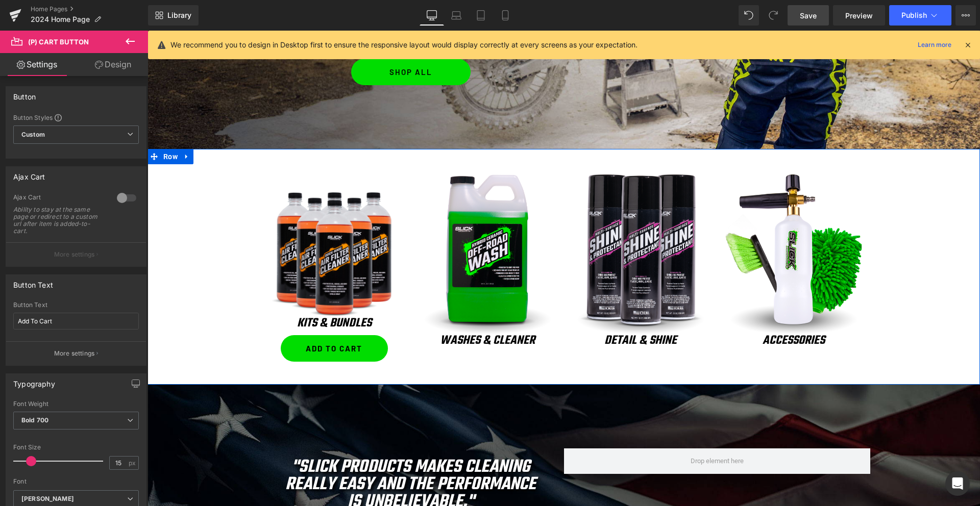
scroll to position [836, 0]
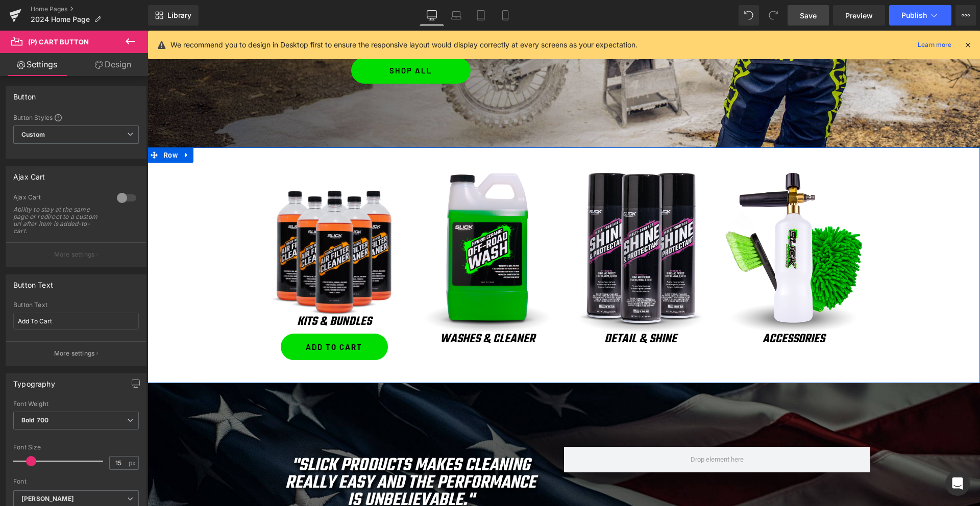
click at [333, 321] on div "KITS & BUNDLES Heading" at bounding box center [334, 322] width 128 height 23
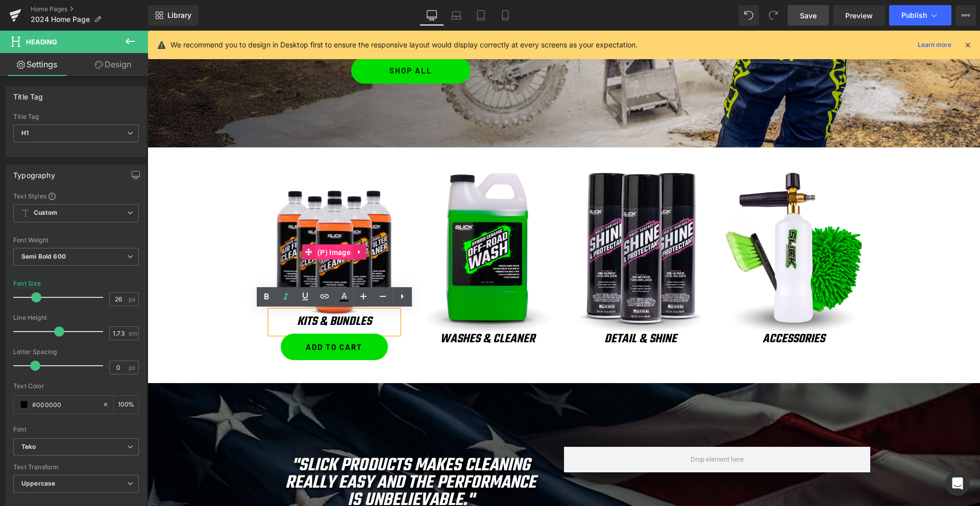
click at [332, 249] on span "(P) Image" at bounding box center [334, 252] width 38 height 15
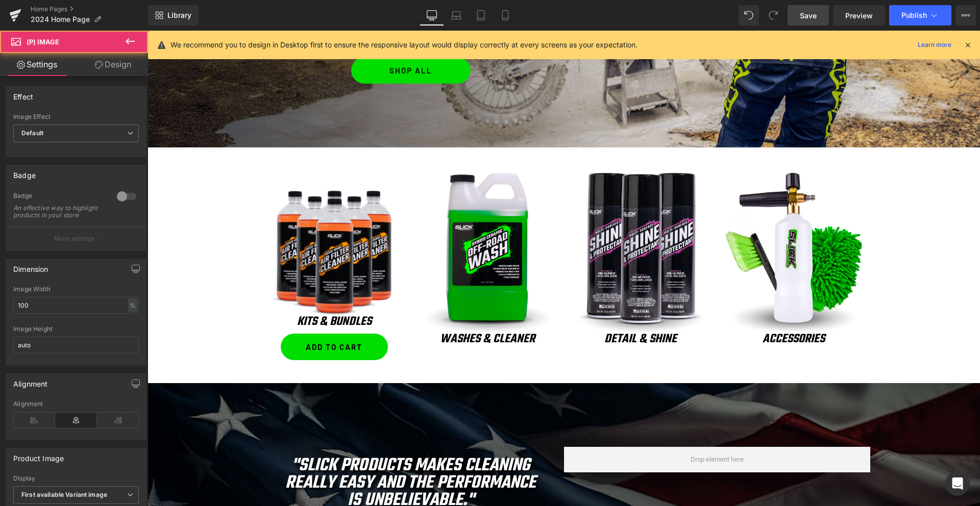
click at [108, 65] on link "Design" at bounding box center [113, 64] width 74 height 23
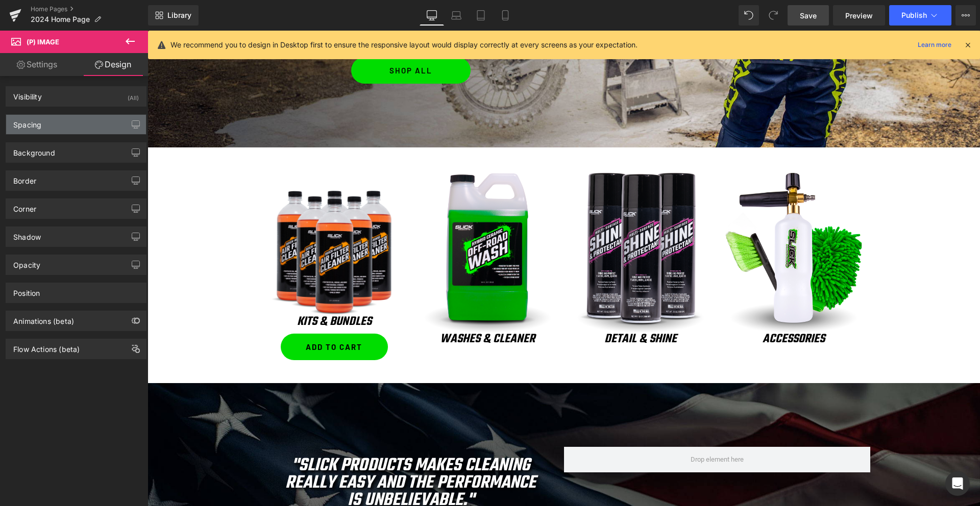
click at [77, 120] on div "Spacing" at bounding box center [76, 124] width 140 height 19
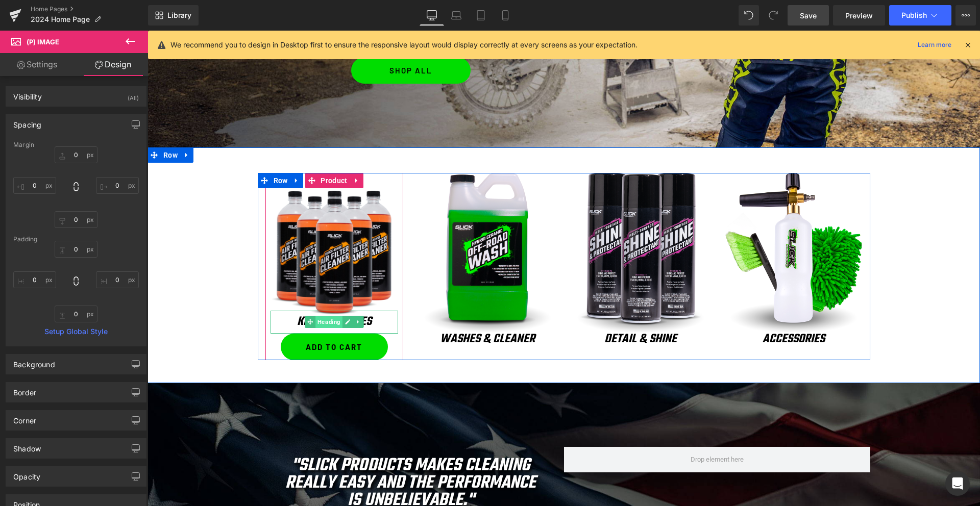
click at [335, 323] on span "Heading" at bounding box center [328, 322] width 27 height 12
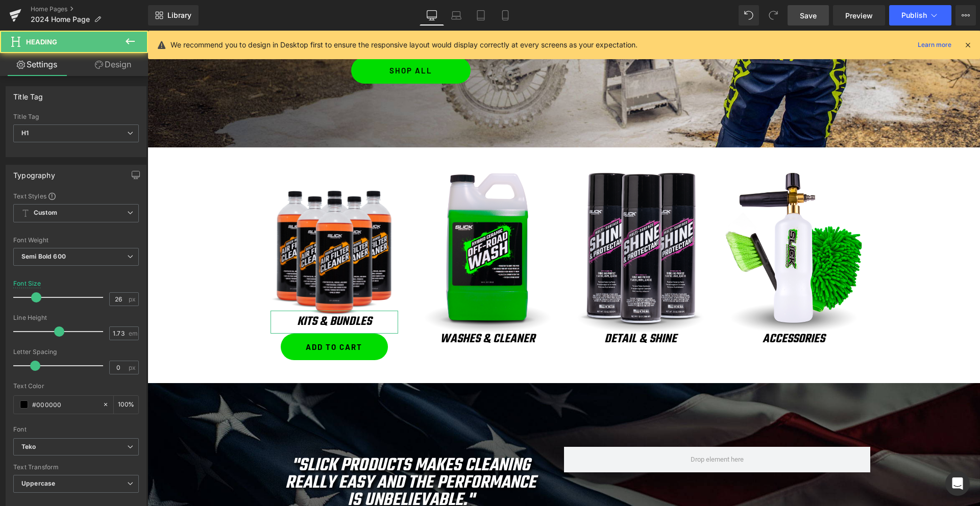
click at [107, 71] on link "Design" at bounding box center [113, 64] width 74 height 23
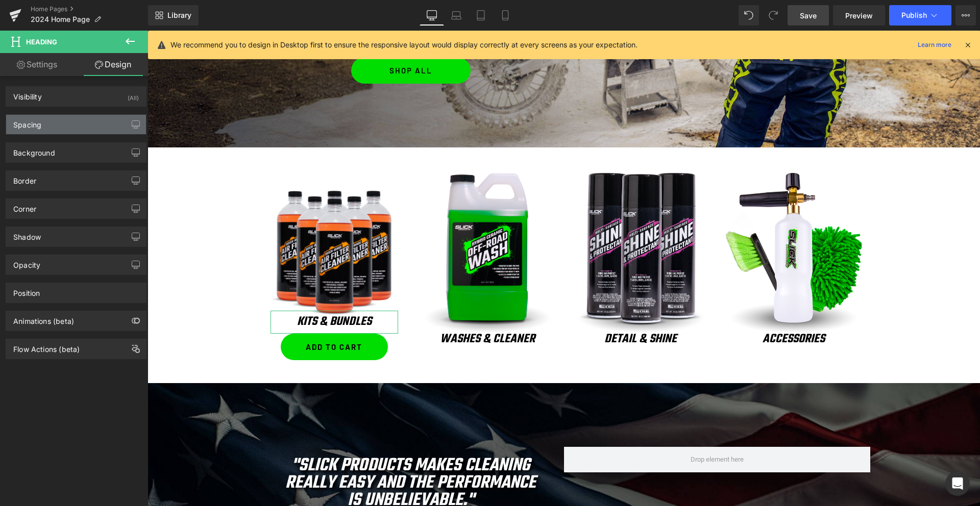
click at [53, 134] on div "Spacing" at bounding box center [76, 124] width 140 height 19
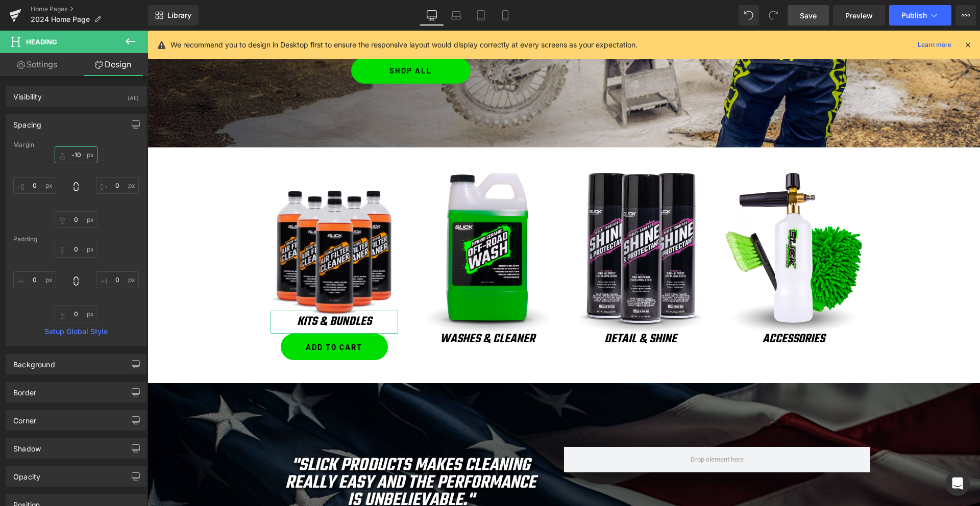
click at [77, 156] on input "text" at bounding box center [76, 154] width 43 height 17
type input "0"
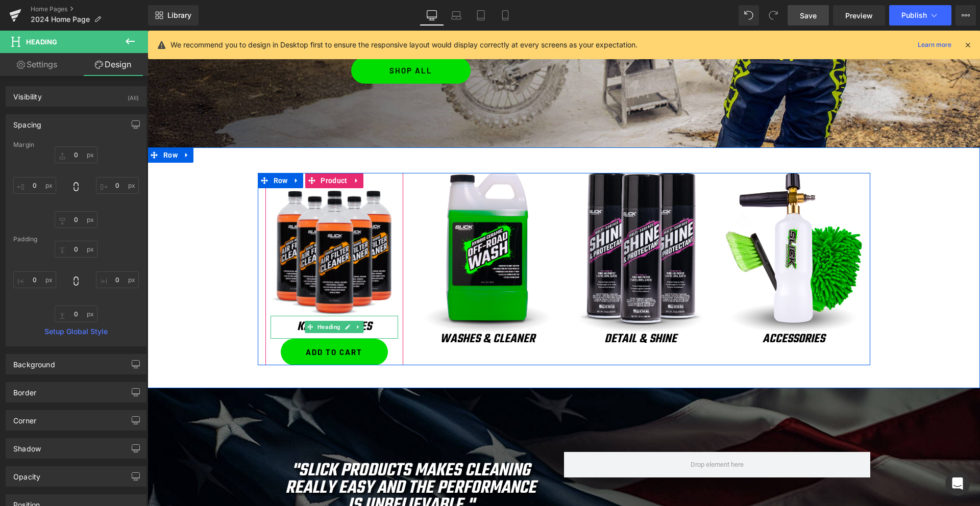
click at [301, 327] on icon "KITS & BUNDLES" at bounding box center [334, 326] width 74 height 19
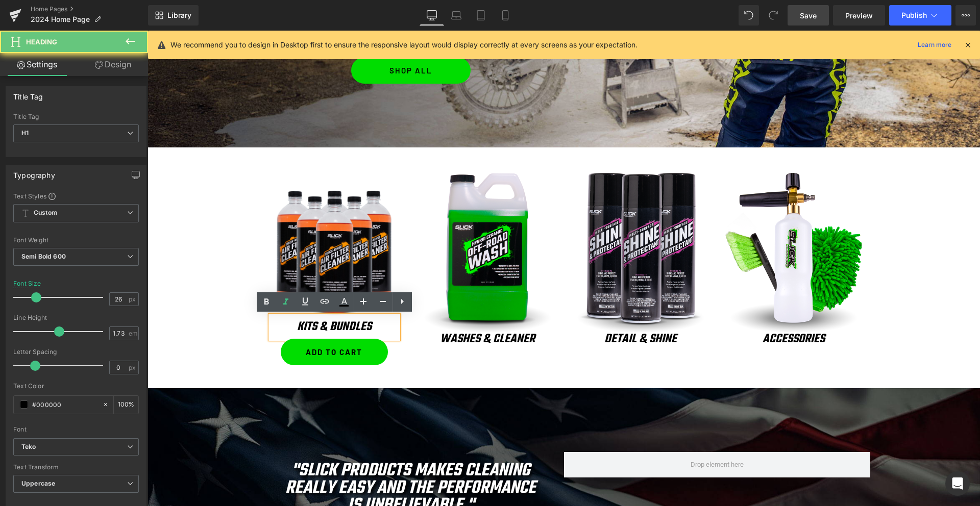
click at [301, 327] on icon "KITS & BUNDLES" at bounding box center [334, 326] width 74 height 19
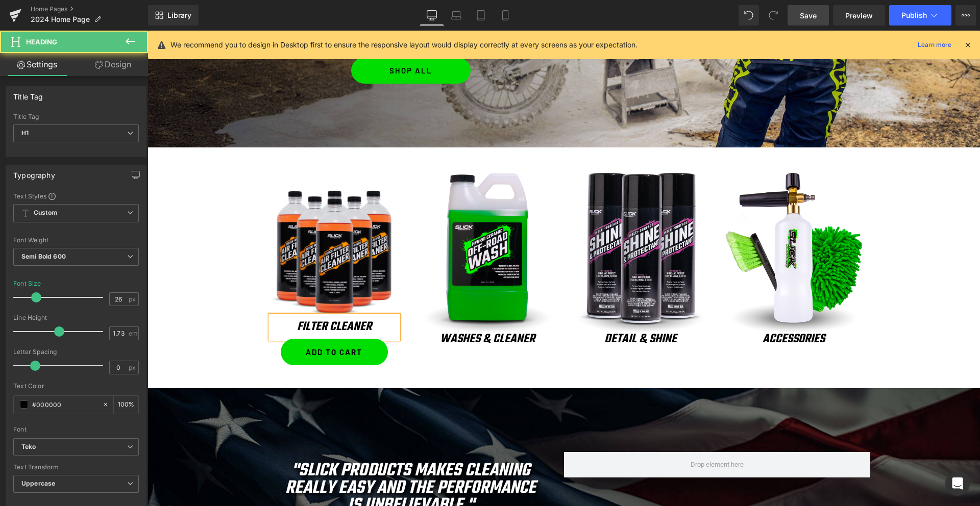
click at [291, 327] on h1 "Filter Cleaner" at bounding box center [334, 327] width 128 height 23
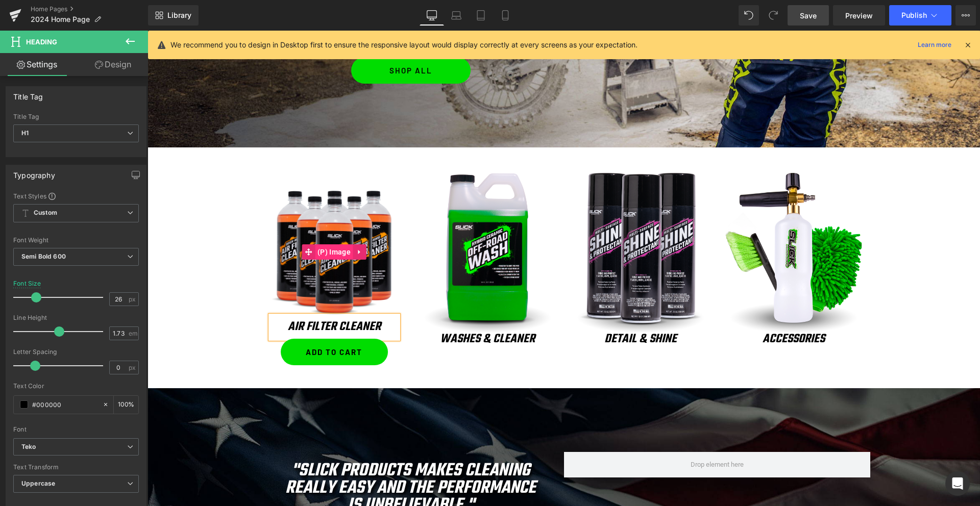
click at [335, 251] on span "(P) Image" at bounding box center [334, 251] width 38 height 15
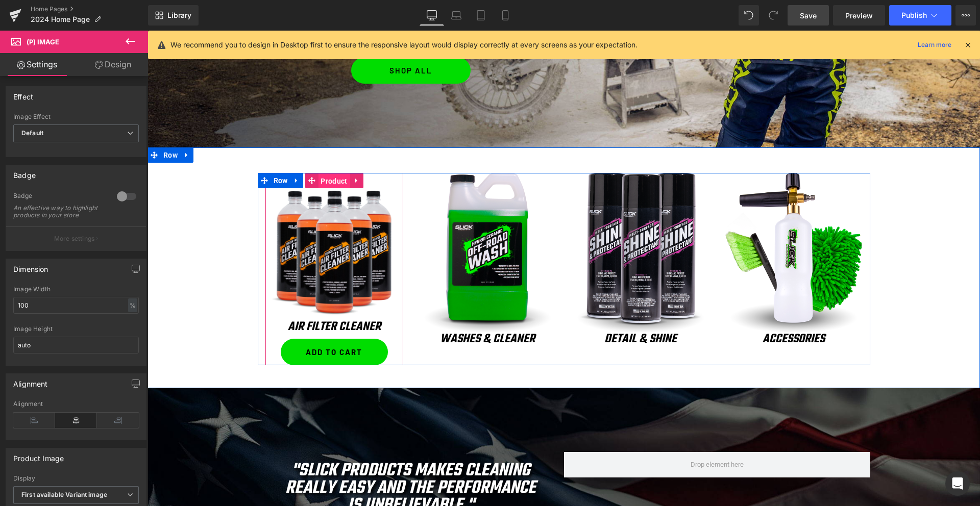
click at [328, 179] on span "Product" at bounding box center [334, 180] width 32 height 15
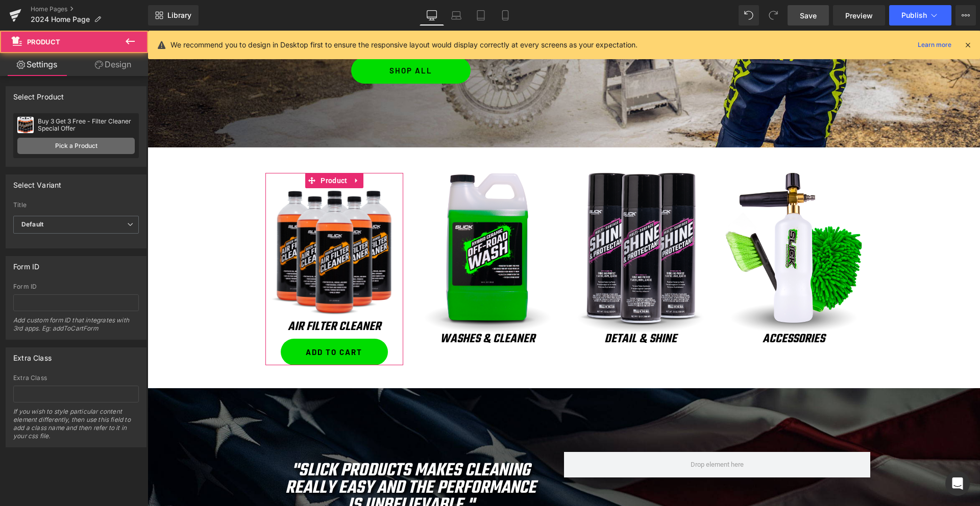
click at [65, 144] on link "Pick a Product" at bounding box center [75, 146] width 117 height 16
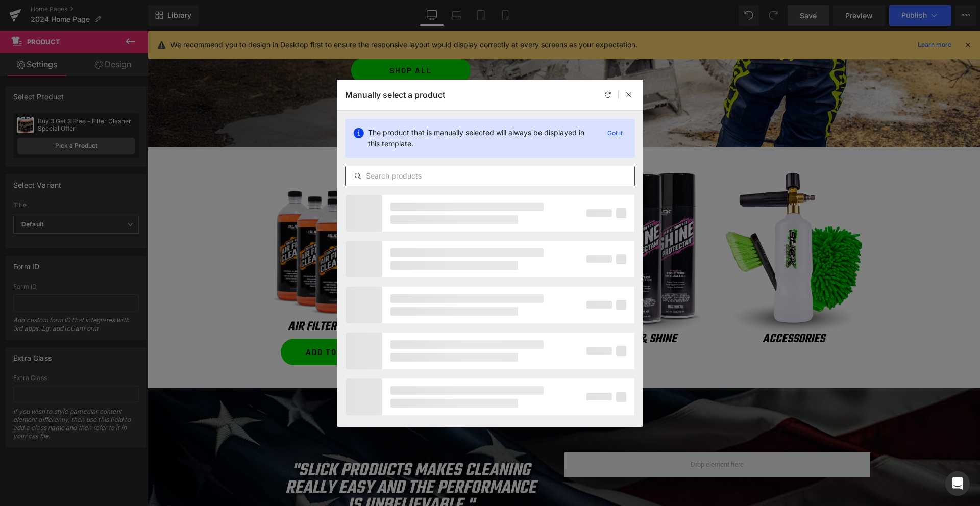
click at [420, 178] on input "text" at bounding box center [489, 176] width 289 height 12
type input "filter cleaner"
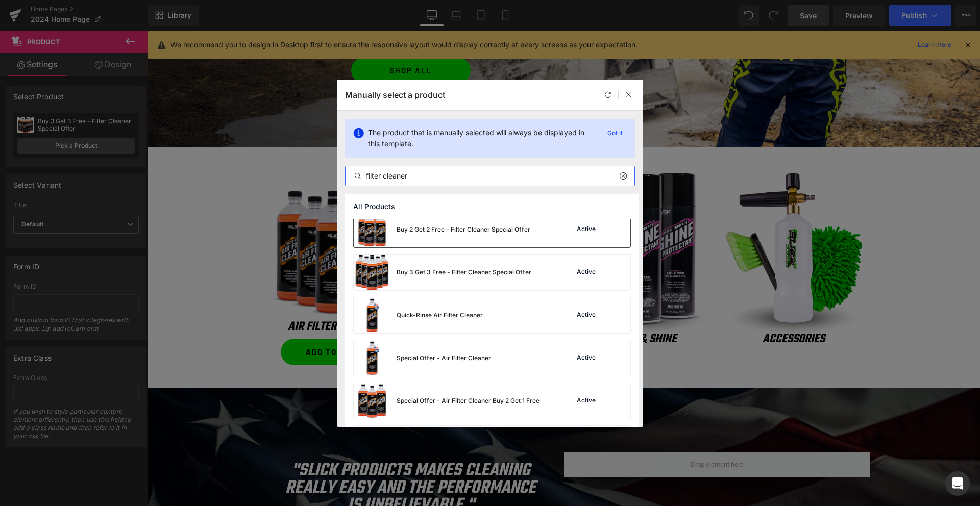
scroll to position [69, 0]
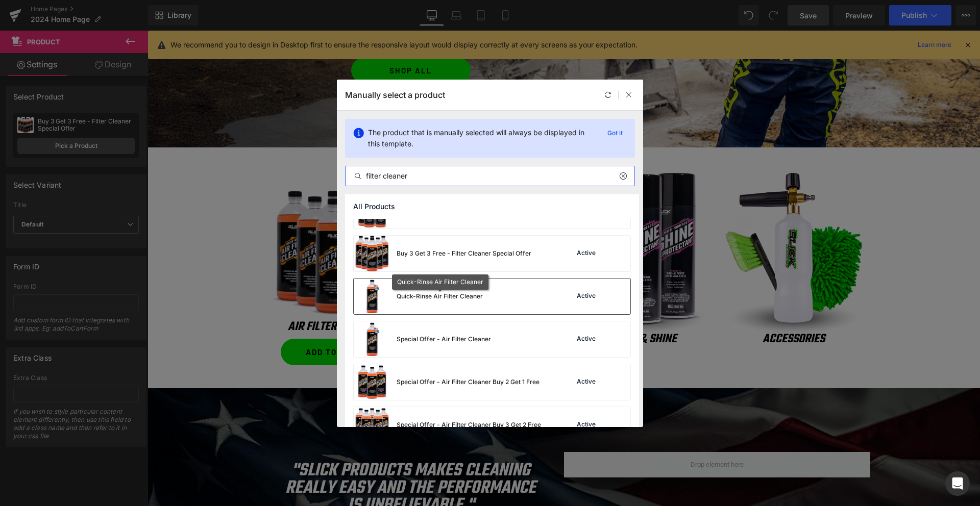
click at [446, 294] on div "Quick-Rinse Air Filter Cleaner" at bounding box center [439, 296] width 86 height 9
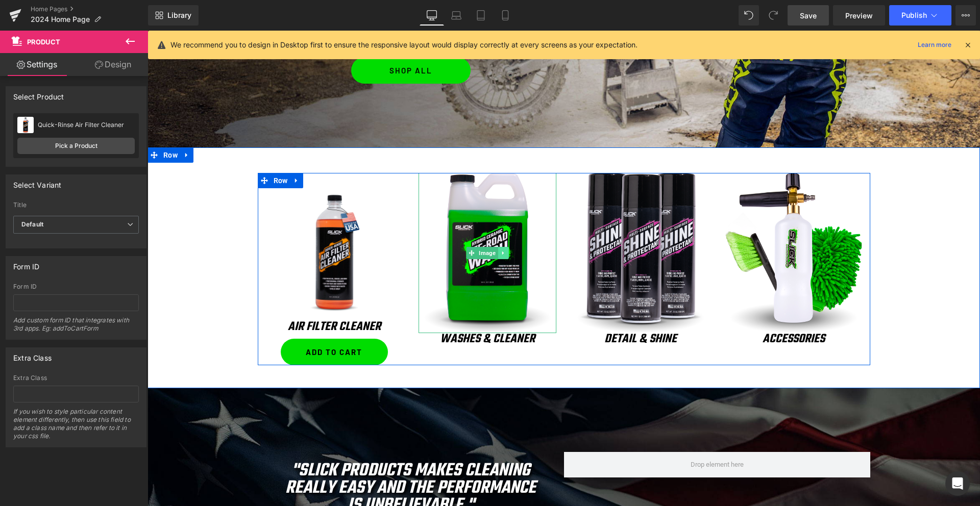
click at [506, 255] on icon at bounding box center [503, 253] width 6 height 6
click at [510, 255] on icon at bounding box center [508, 253] width 6 height 6
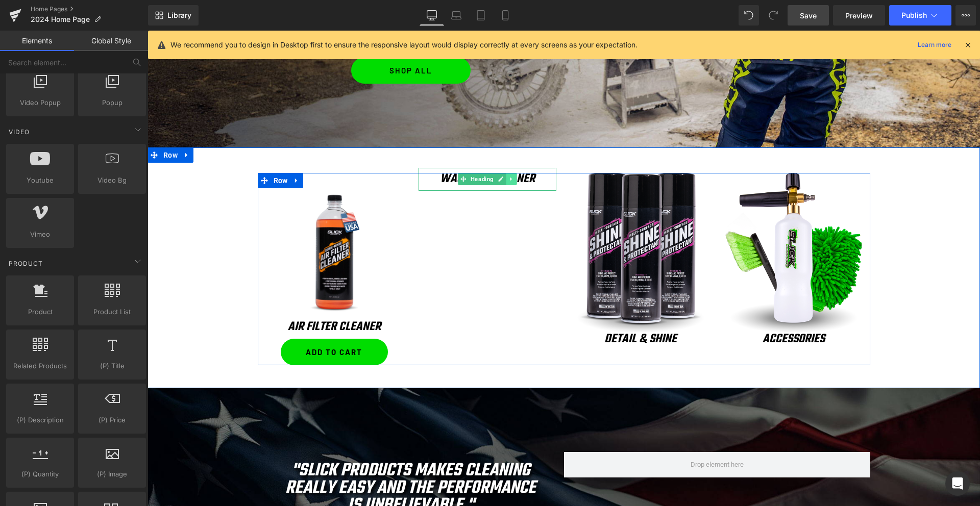
click at [513, 183] on link at bounding box center [511, 179] width 11 height 12
click at [518, 177] on icon at bounding box center [517, 180] width 6 height 6
click at [655, 253] on icon at bounding box center [656, 254] width 2 height 4
click at [659, 251] on icon at bounding box center [661, 253] width 6 height 6
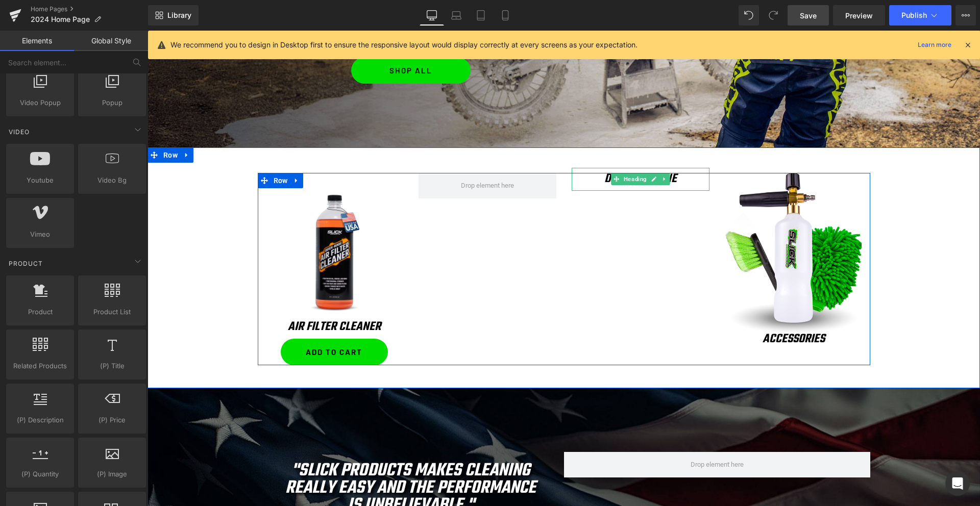
click at [666, 181] on icon at bounding box center [664, 179] width 6 height 6
click at [669, 179] on icon at bounding box center [670, 180] width 6 height 6
click at [808, 254] on icon at bounding box center [809, 254] width 2 height 4
drag, startPoint x: 806, startPoint y: 253, endPoint x: 818, endPoint y: 253, distance: 12.2
click at [818, 253] on li at bounding box center [804, 253] width 32 height 12
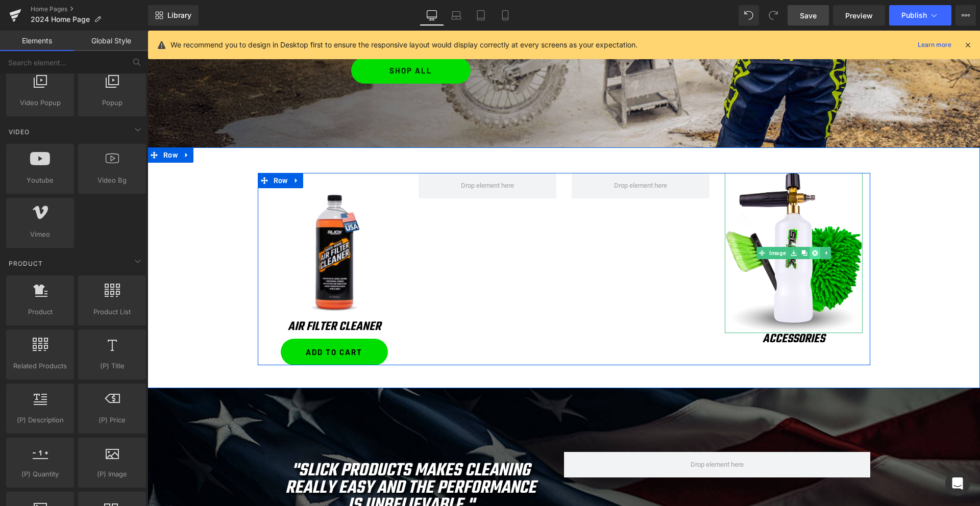
click at [817, 253] on icon at bounding box center [814, 253] width 6 height 6
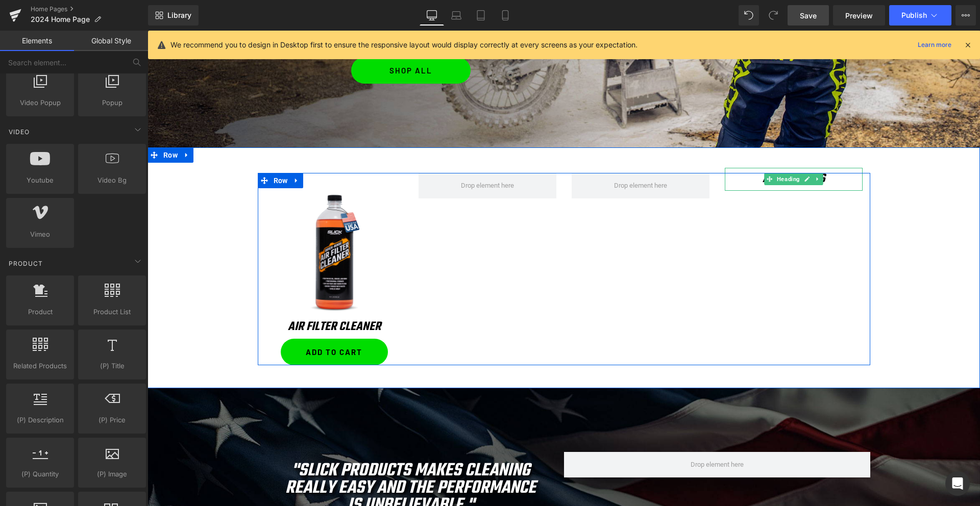
click at [817, 181] on icon at bounding box center [817, 179] width 6 height 6
click at [822, 180] on icon at bounding box center [823, 180] width 6 height 6
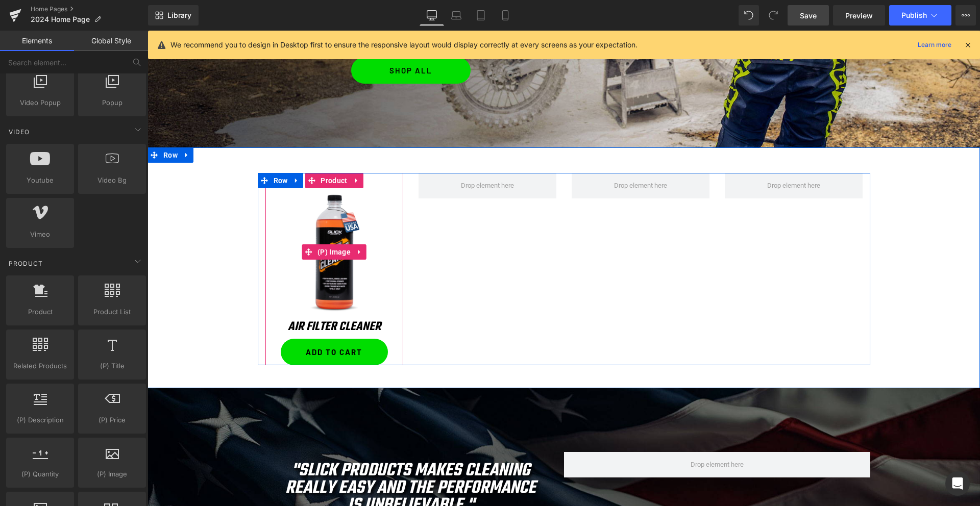
drag, startPoint x: 339, startPoint y: 254, endPoint x: 180, endPoint y: 130, distance: 202.1
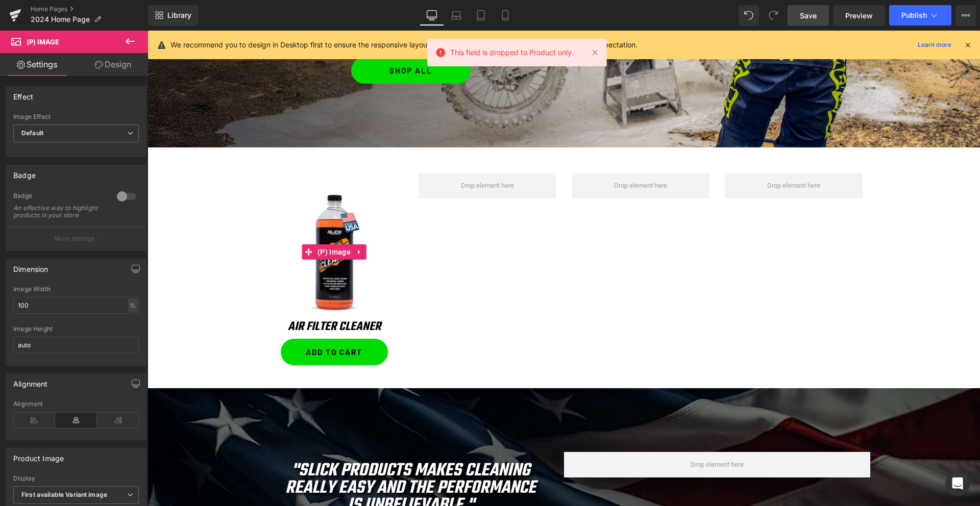
drag, startPoint x: 121, startPoint y: 69, endPoint x: 80, endPoint y: 129, distance: 72.3
click at [121, 69] on link "Design" at bounding box center [113, 64] width 74 height 23
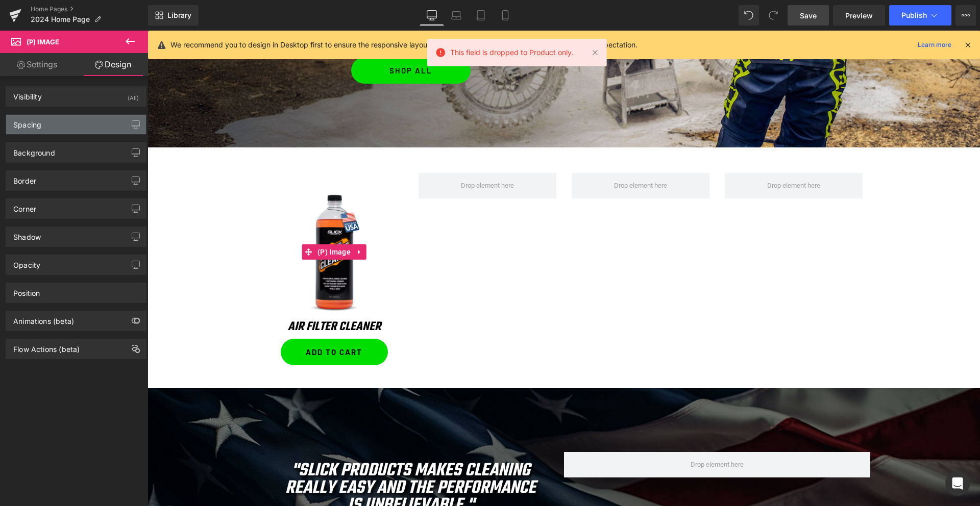
click at [81, 129] on div "Spacing" at bounding box center [76, 124] width 140 height 19
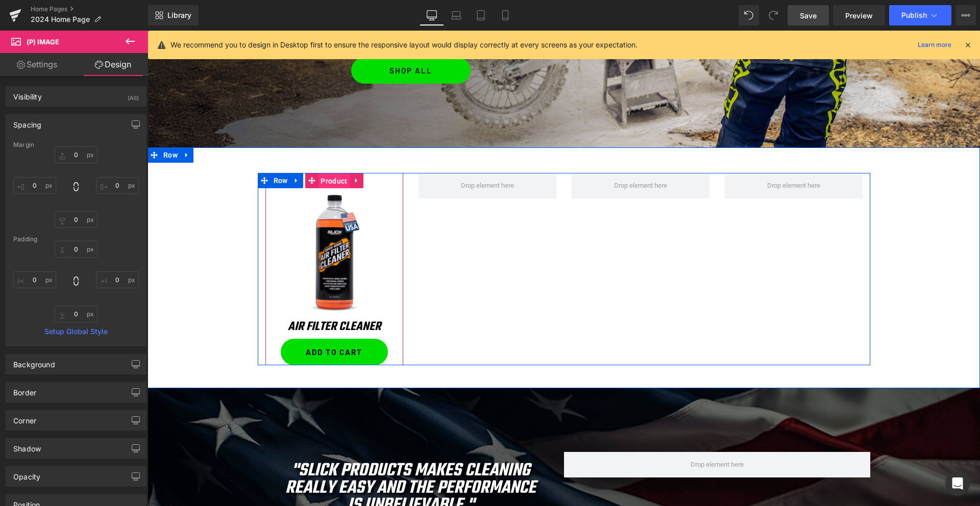
click at [325, 180] on span "Product" at bounding box center [334, 180] width 32 height 15
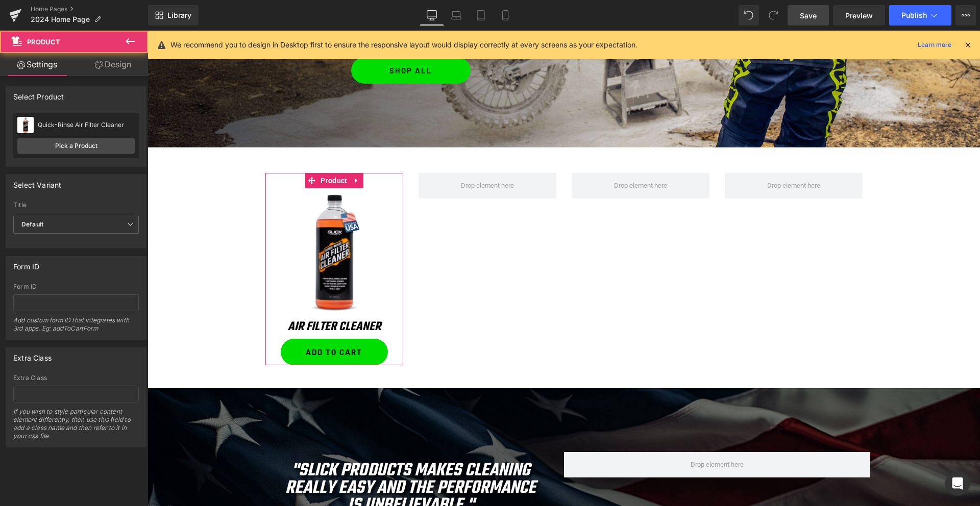
drag, startPoint x: 104, startPoint y: 64, endPoint x: 70, endPoint y: 120, distance: 65.3
click at [104, 64] on link "Design" at bounding box center [113, 64] width 74 height 23
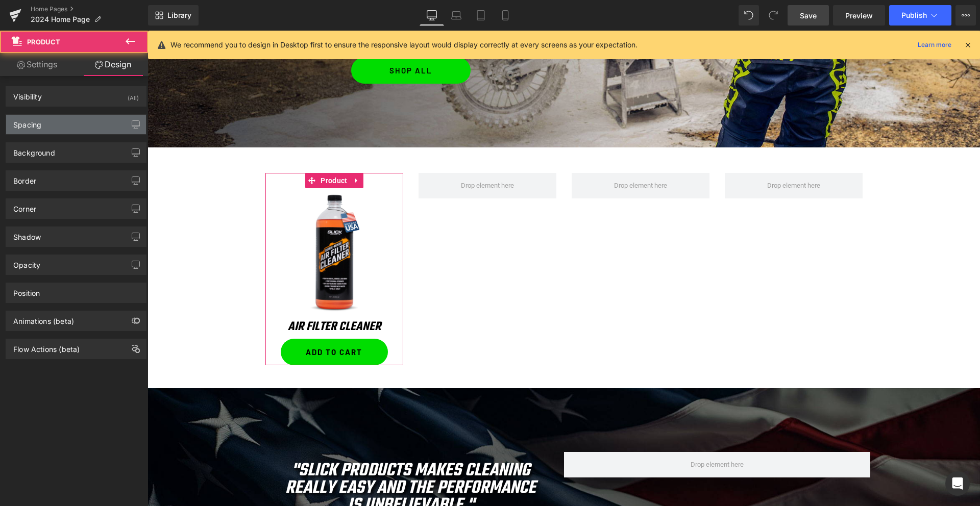
click at [70, 120] on div "Spacing" at bounding box center [76, 124] width 140 height 19
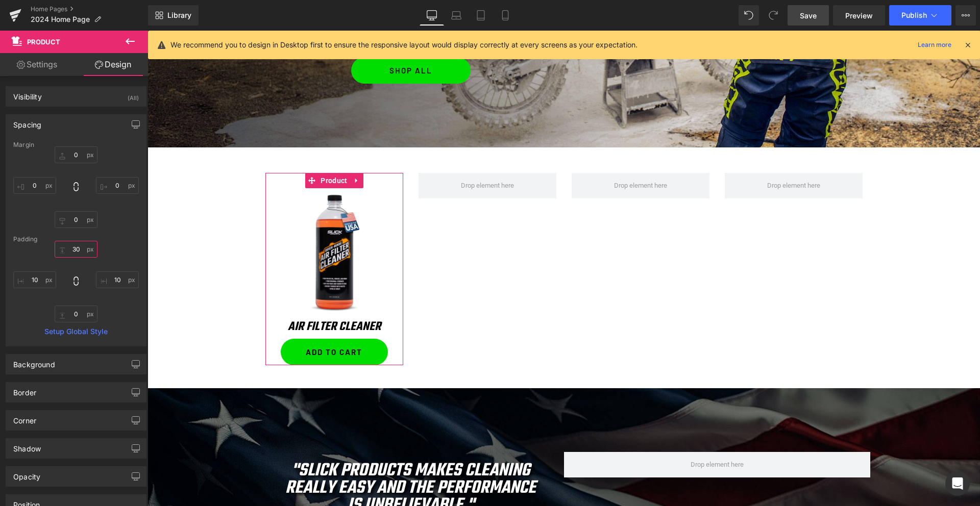
click at [78, 249] on input "text" at bounding box center [76, 249] width 43 height 17
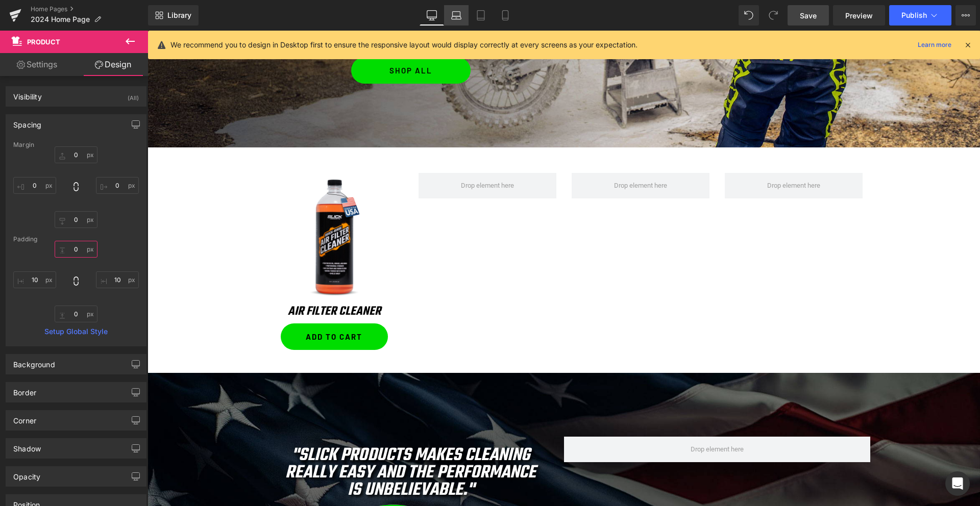
type input "0"
click at [454, 19] on icon at bounding box center [457, 17] width 10 height 3
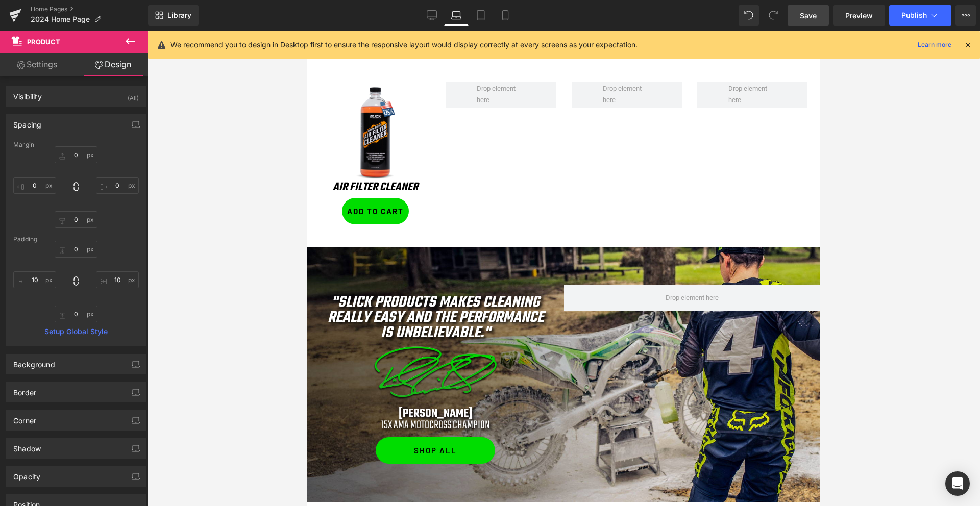
scroll to position [683, 0]
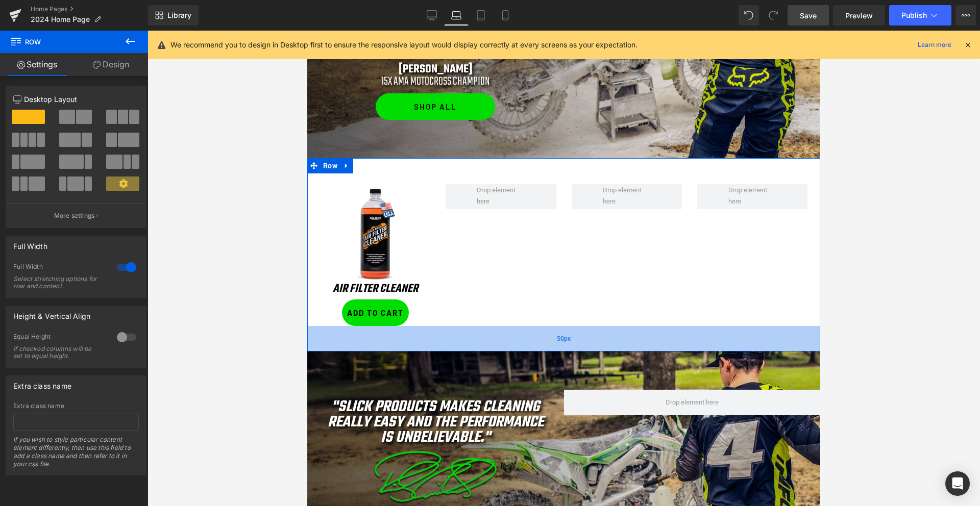
click at [386, 338] on div "50px" at bounding box center [563, 339] width 513 height 26
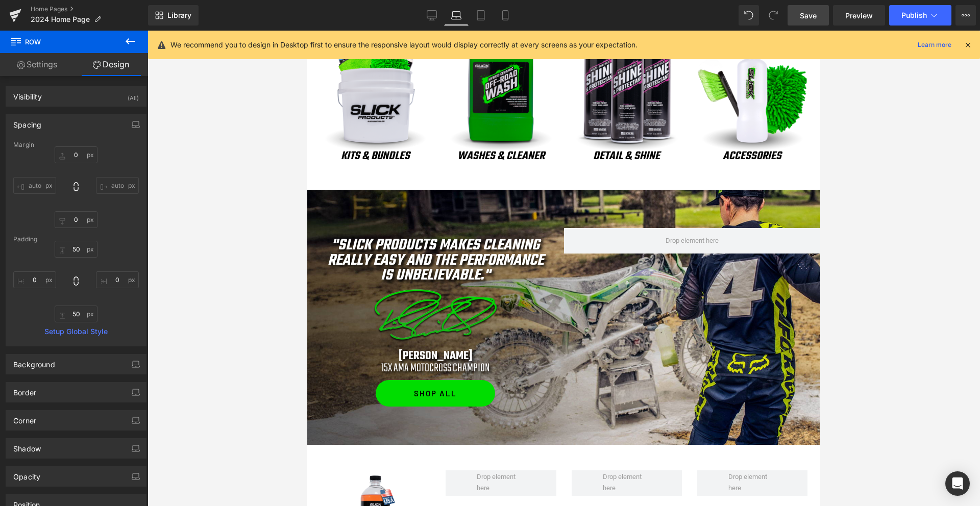
scroll to position [370, 0]
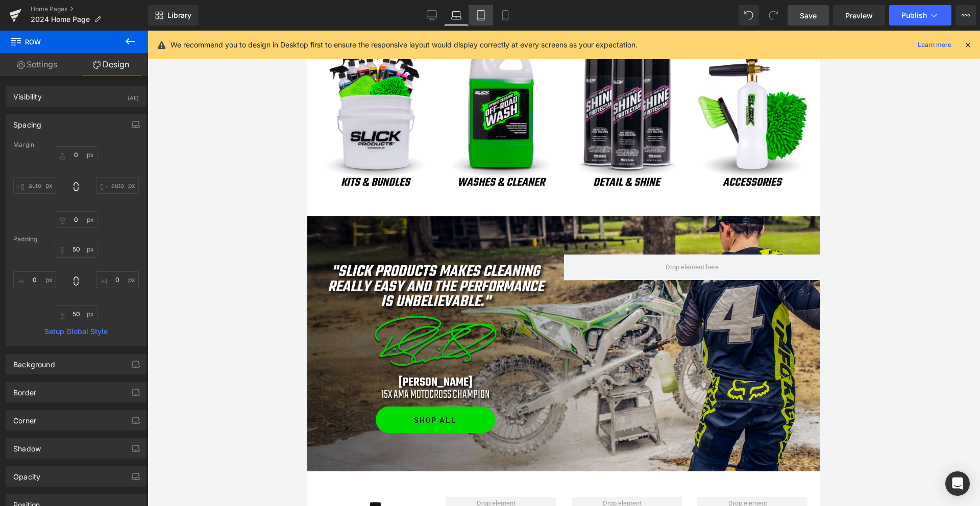
click at [481, 14] on icon at bounding box center [480, 15] width 10 height 10
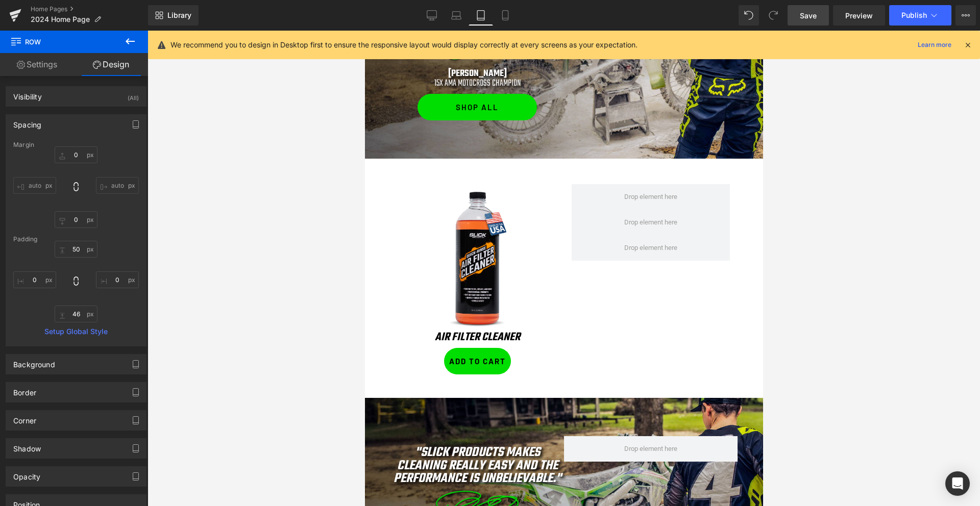
scroll to position [899, 0]
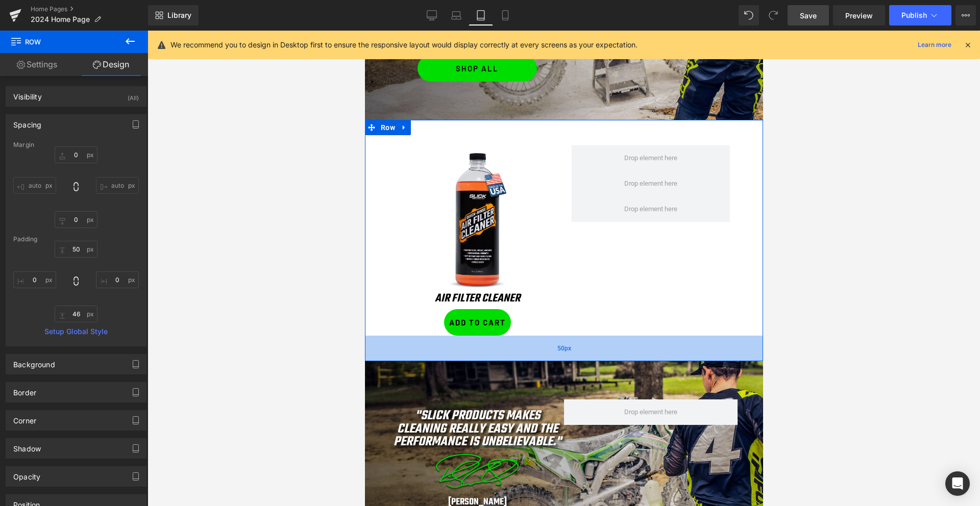
click at [472, 354] on div "50px" at bounding box center [563, 349] width 398 height 26
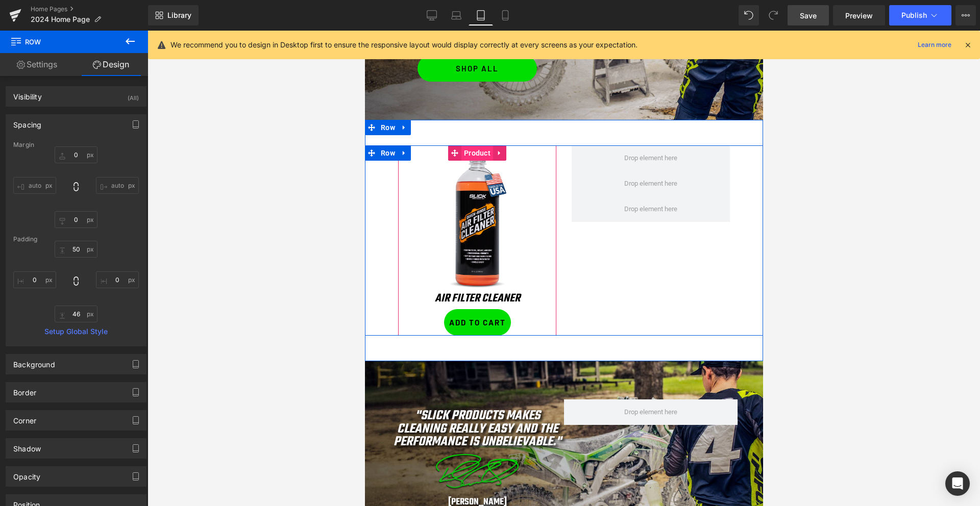
click at [476, 152] on span "Product" at bounding box center [477, 152] width 32 height 15
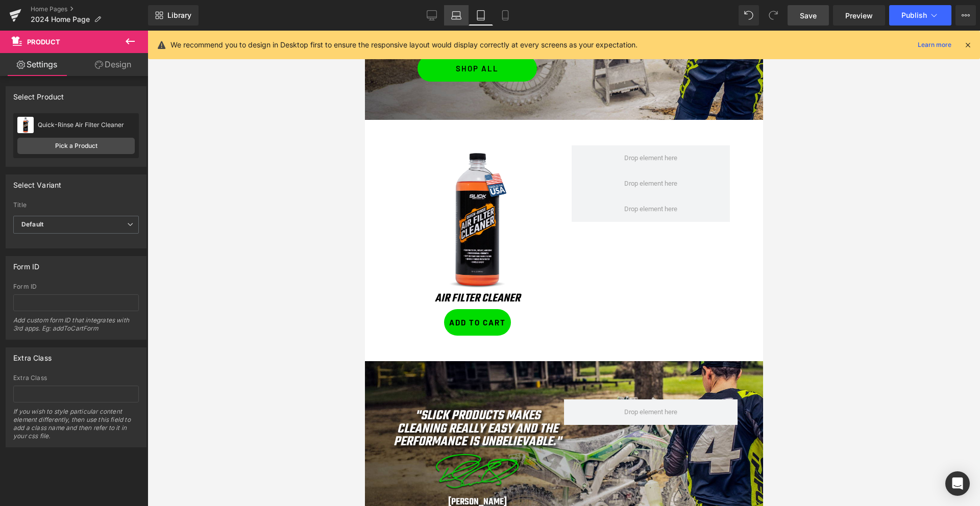
click at [452, 20] on link "Laptop" at bounding box center [456, 15] width 24 height 20
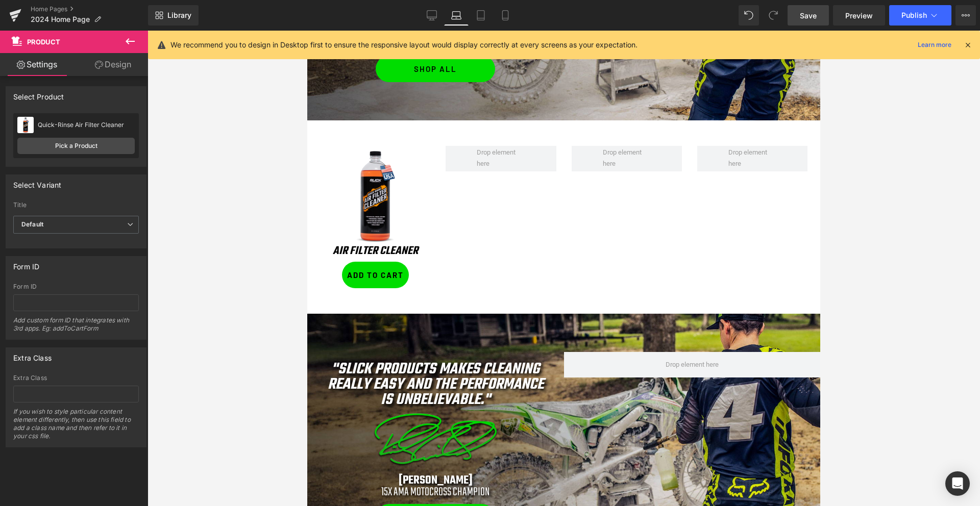
scroll to position [721, 0]
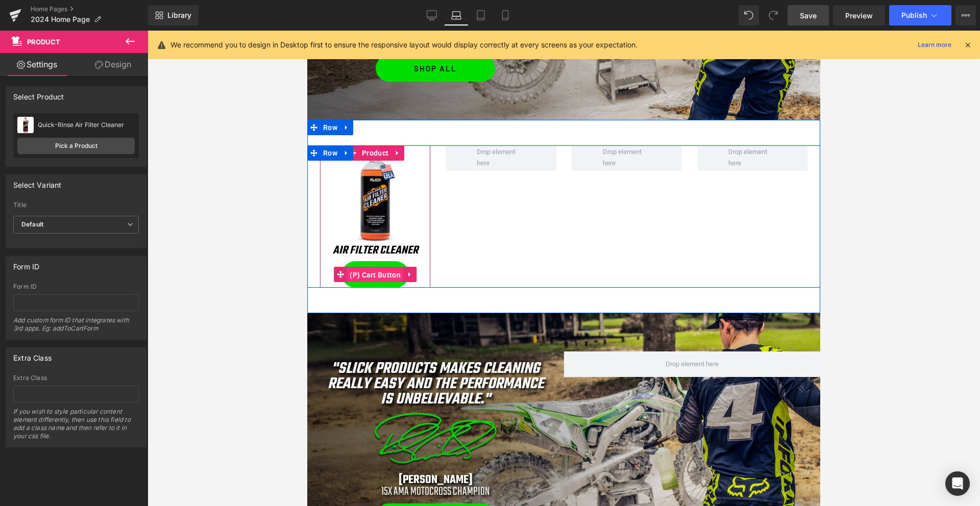
click at [369, 275] on span "(P) Cart Button" at bounding box center [375, 274] width 56 height 15
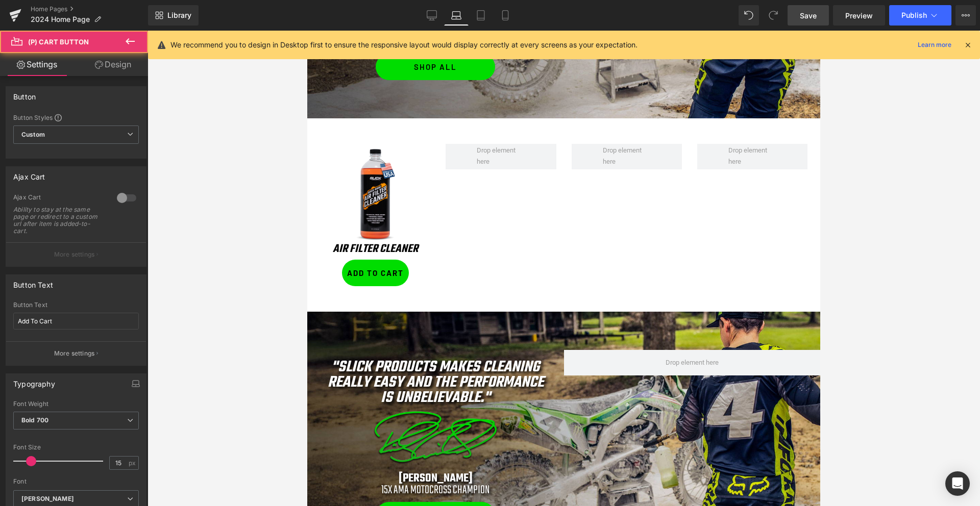
scroll to position [724, 0]
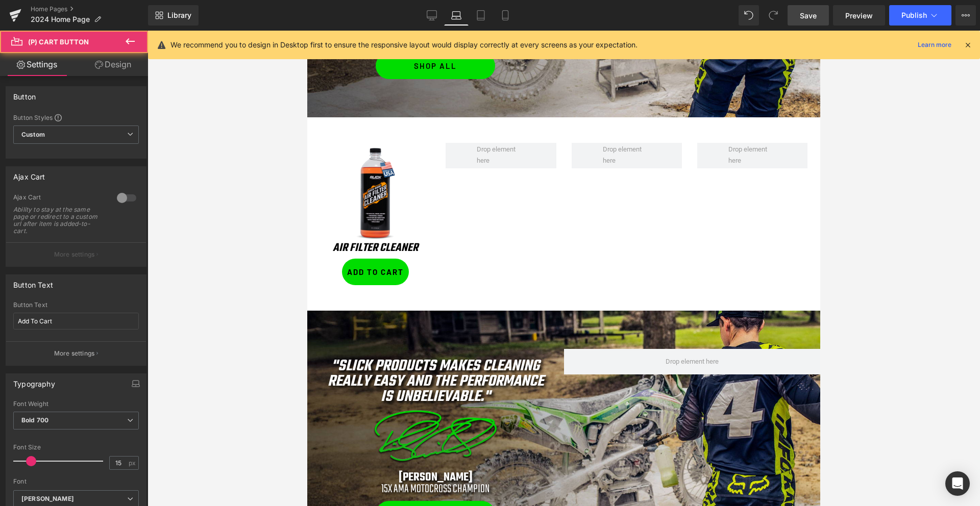
drag, startPoint x: 117, startPoint y: 65, endPoint x: 48, endPoint y: 150, distance: 109.9
click at [117, 65] on link "Design" at bounding box center [113, 64] width 74 height 23
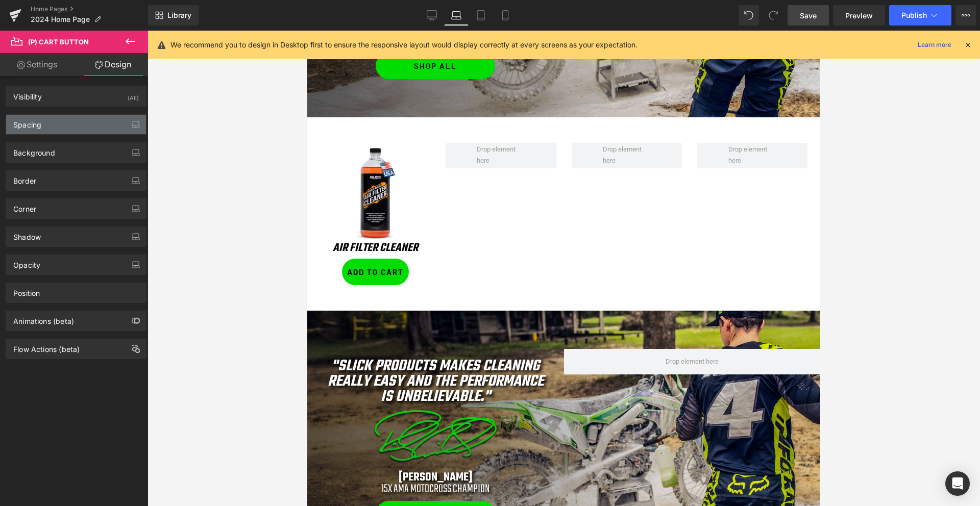
click at [56, 122] on div "Spacing" at bounding box center [76, 124] width 140 height 19
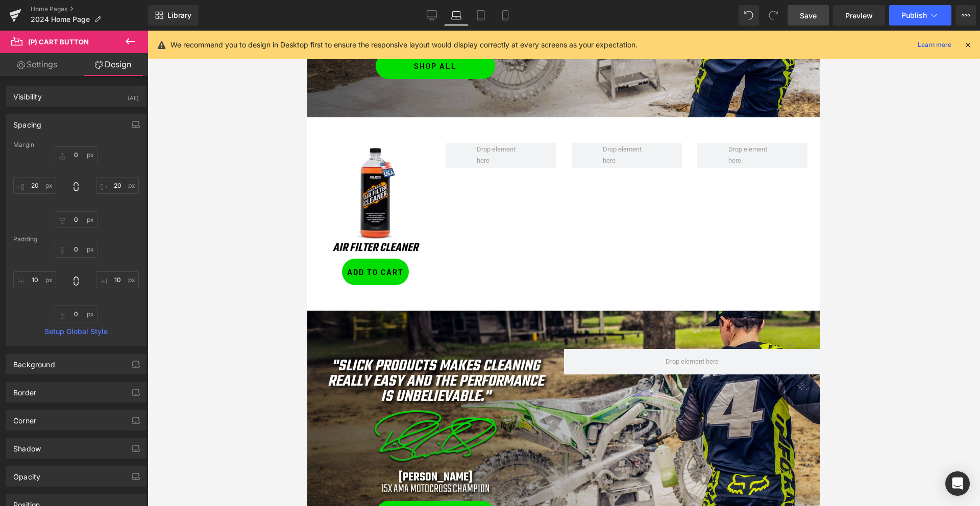
scroll to position [5, 0]
click at [36, 182] on input "text" at bounding box center [34, 180] width 43 height 17
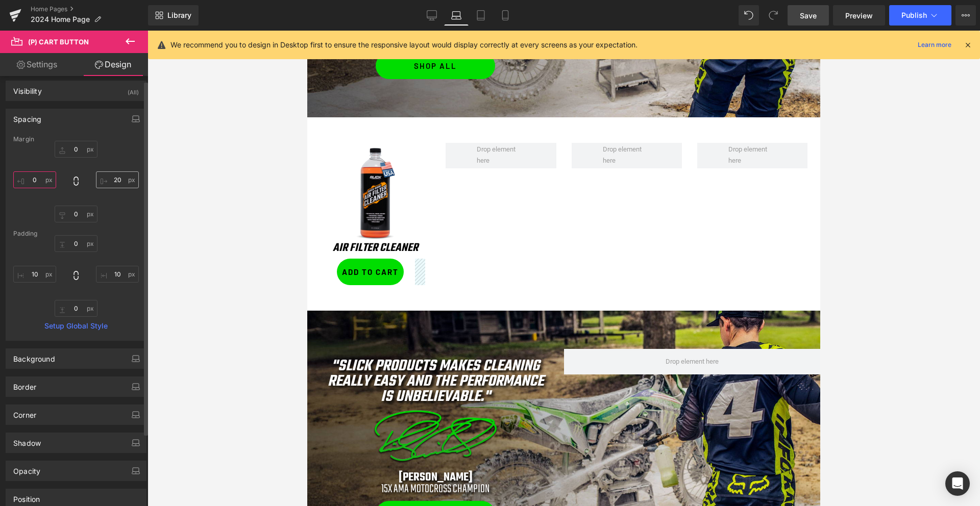
type input "0"
click at [115, 181] on input "text" at bounding box center [117, 179] width 43 height 17
click at [113, 180] on input "text" at bounding box center [117, 179] width 43 height 17
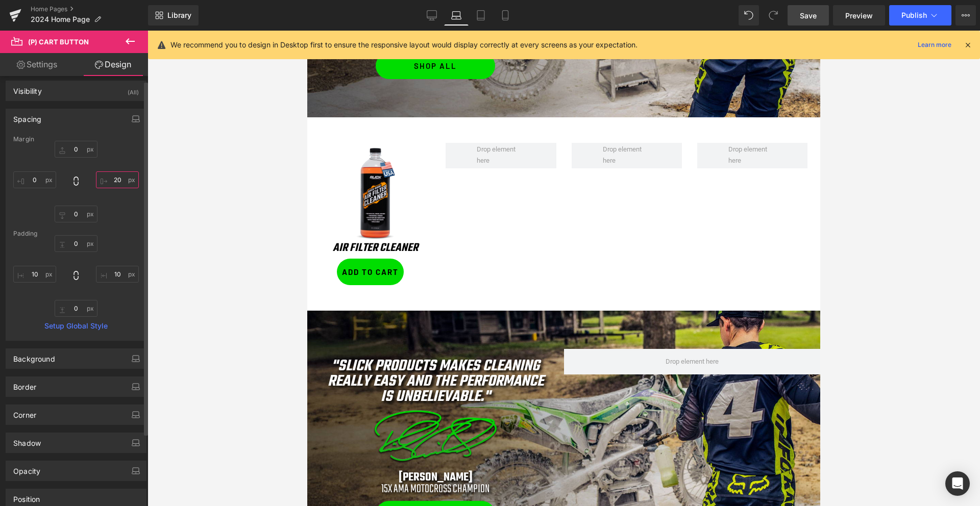
click at [113, 180] on input "text" at bounding box center [117, 179] width 43 height 17
type input "0"
click at [109, 274] on input "text" at bounding box center [117, 274] width 43 height 17
type input "10"
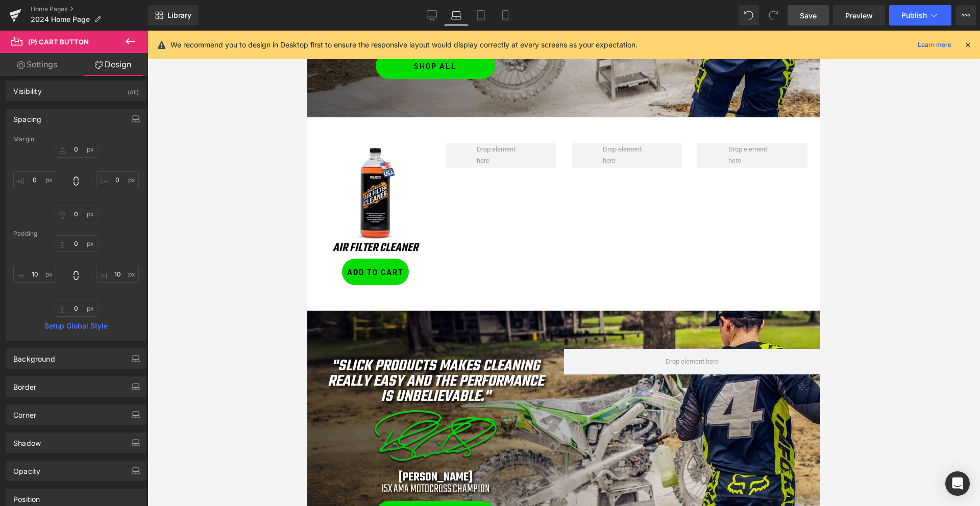
click at [34, 66] on link "Settings" at bounding box center [37, 64] width 74 height 23
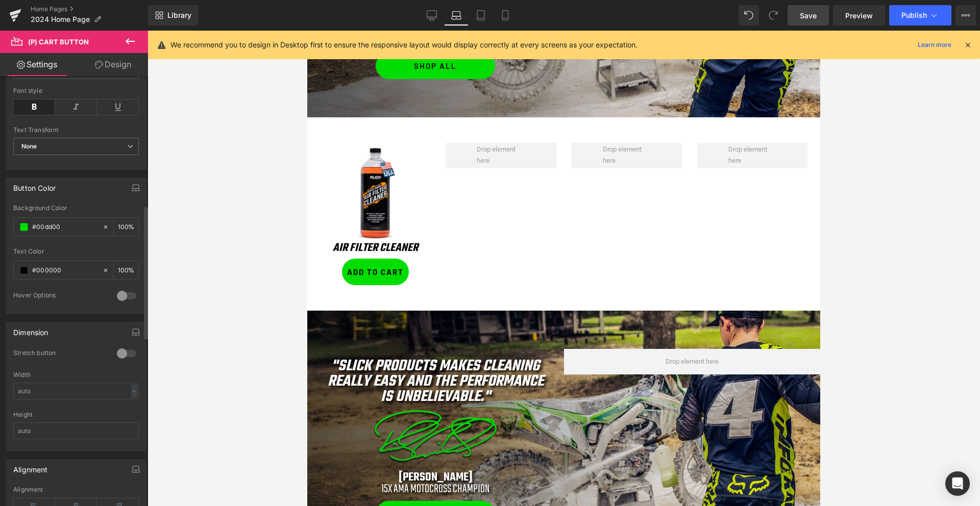
scroll to position [450, 0]
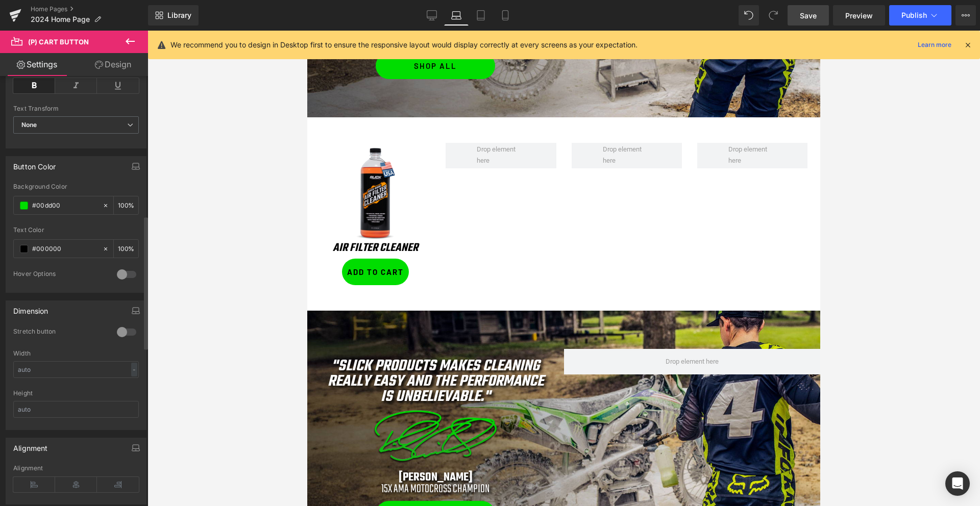
click at [124, 331] on div at bounding box center [126, 332] width 24 height 16
click at [132, 309] on icon "button" at bounding box center [136, 311] width 8 height 8
click at [87, 330] on button "Tablet" at bounding box center [87, 332] width 29 height 17
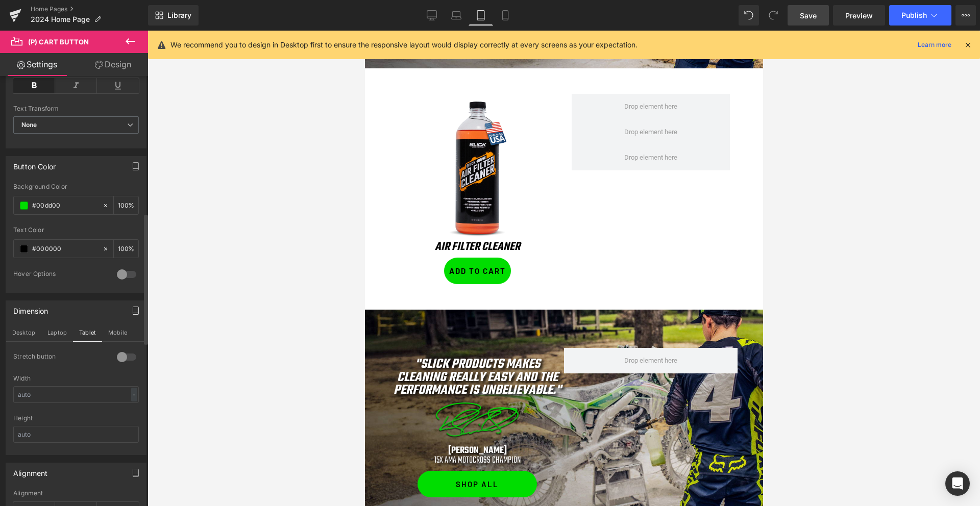
click at [127, 361] on div at bounding box center [126, 357] width 24 height 16
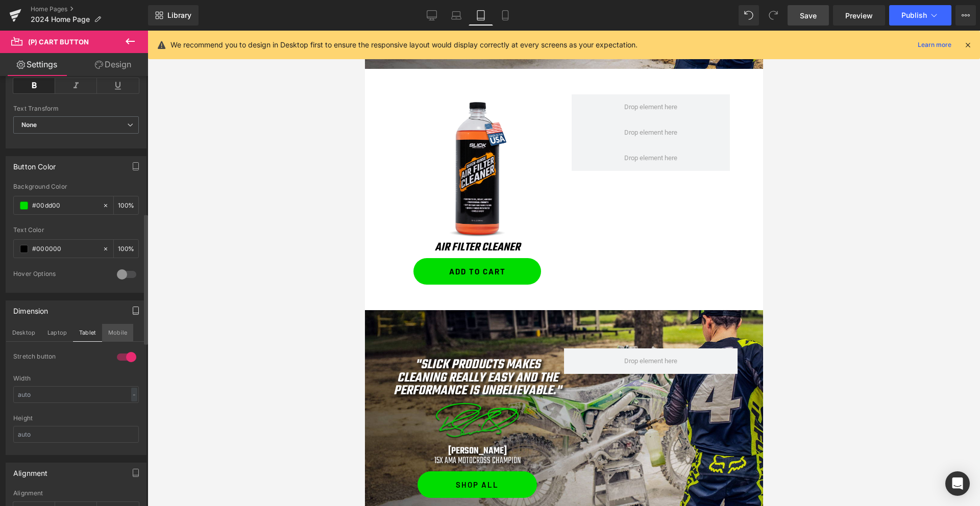
click at [110, 331] on button "Mobile" at bounding box center [117, 332] width 31 height 17
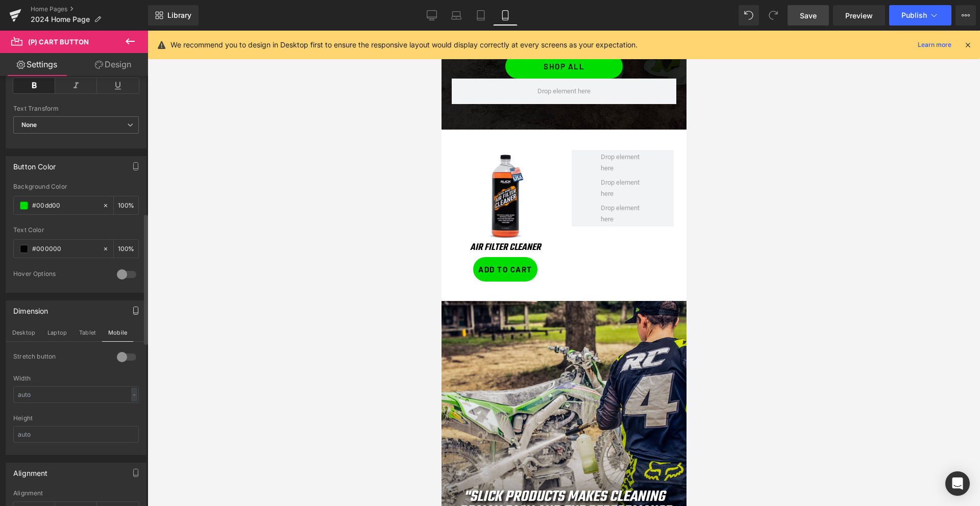
scroll to position [956, 0]
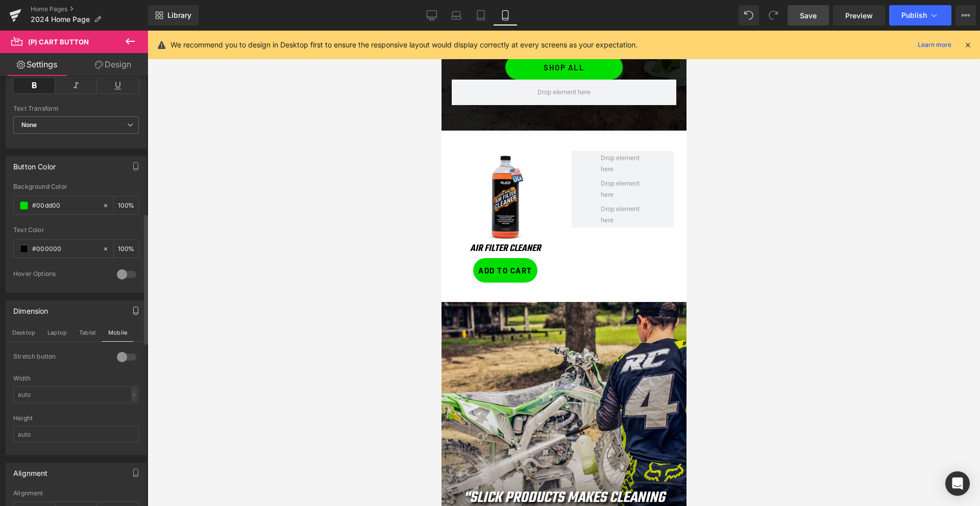
click at [119, 354] on div at bounding box center [126, 357] width 24 height 16
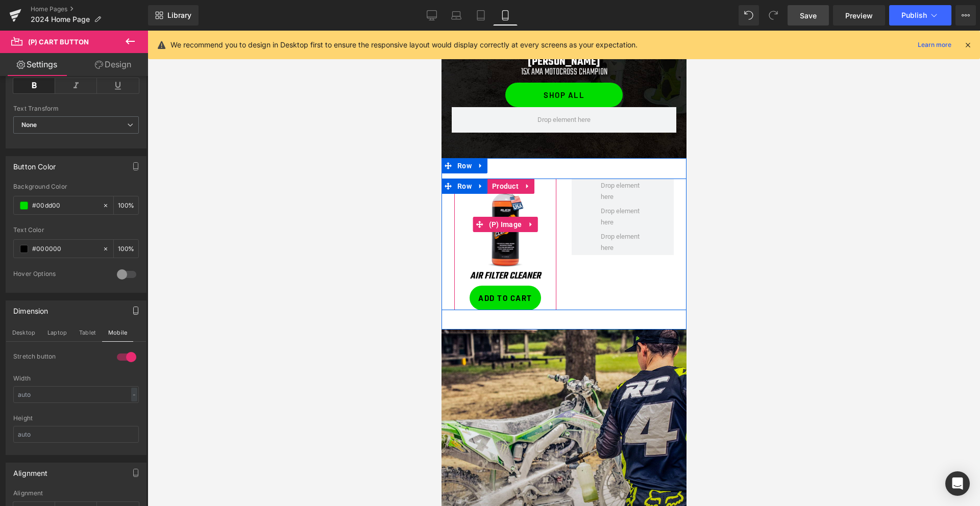
scroll to position [924, 0]
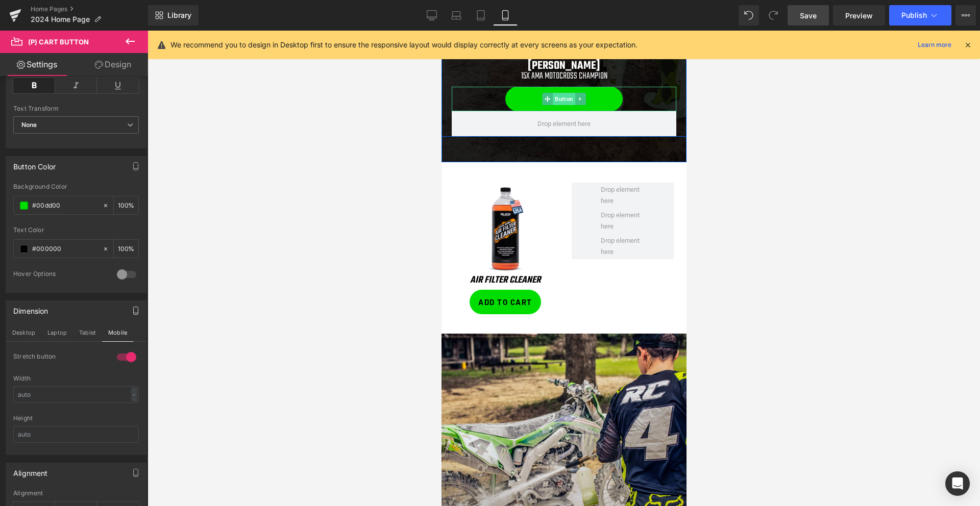
click at [563, 98] on span "Button" at bounding box center [563, 99] width 22 height 12
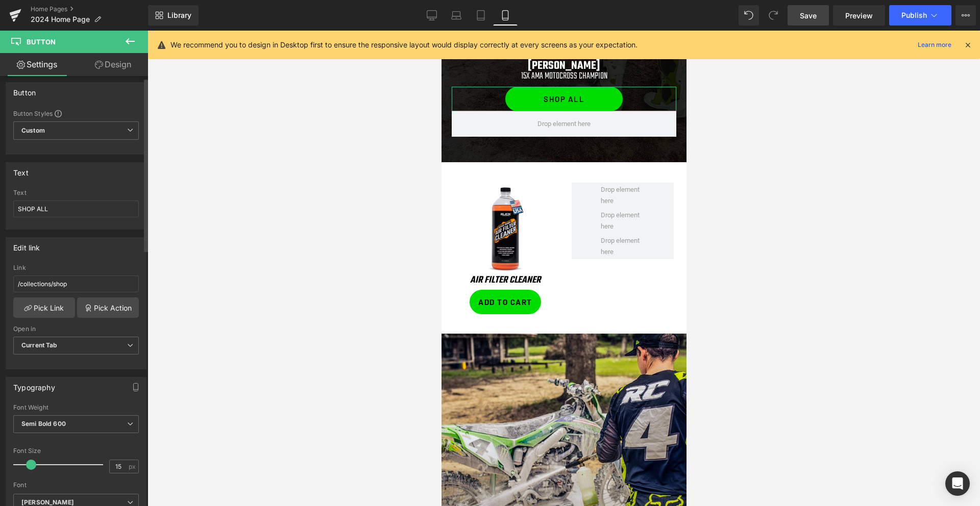
scroll to position [19, 0]
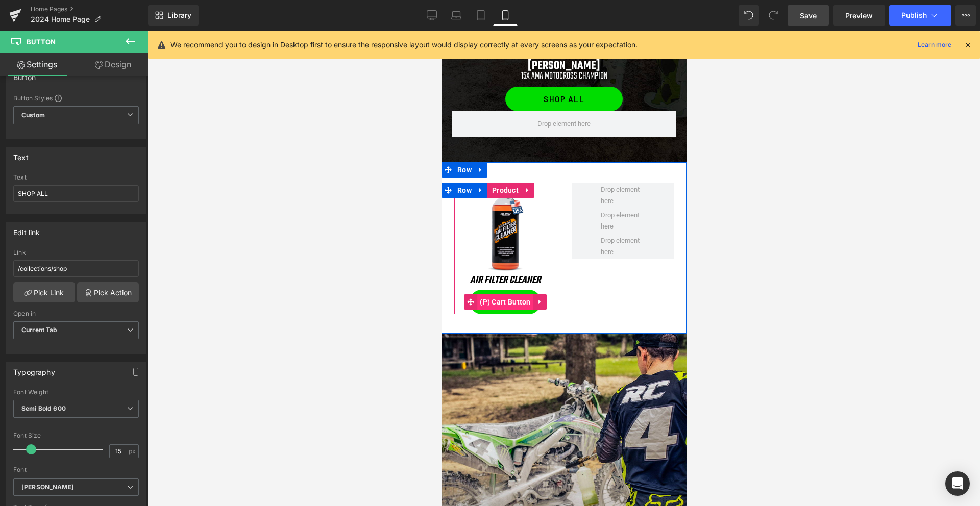
click at [505, 302] on span "(P) Cart Button" at bounding box center [505, 301] width 56 height 15
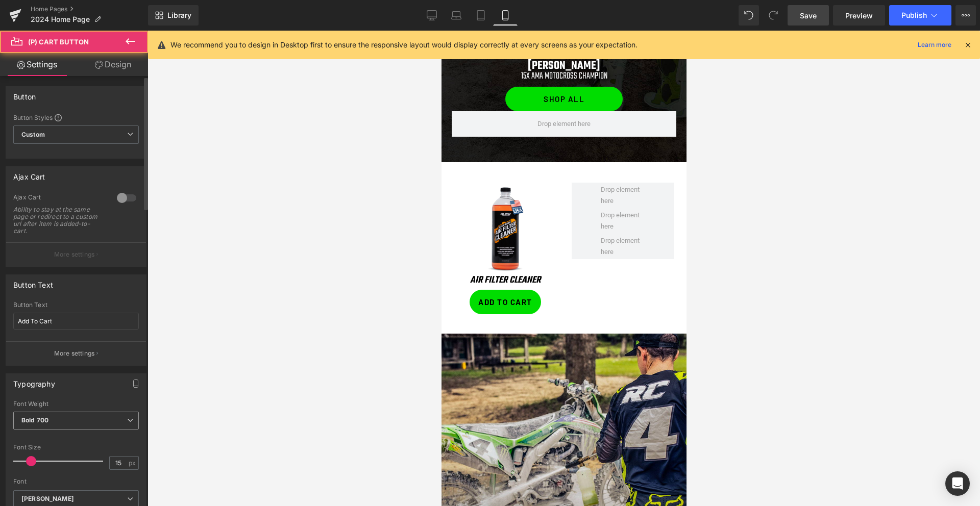
click at [90, 413] on span "Bold 700" at bounding box center [76, 421] width 126 height 18
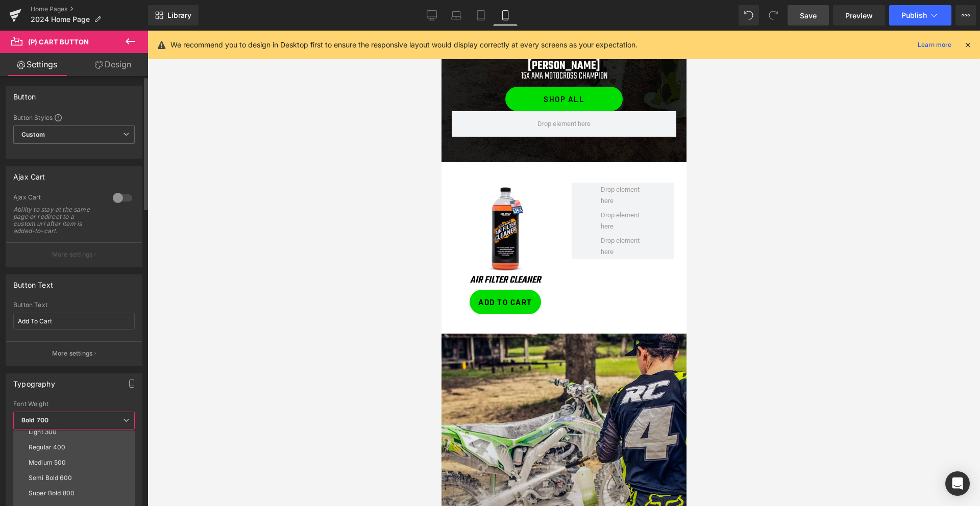
scroll to position [42, 0]
click at [62, 469] on div "Semi Bold 600" at bounding box center [50, 472] width 43 height 7
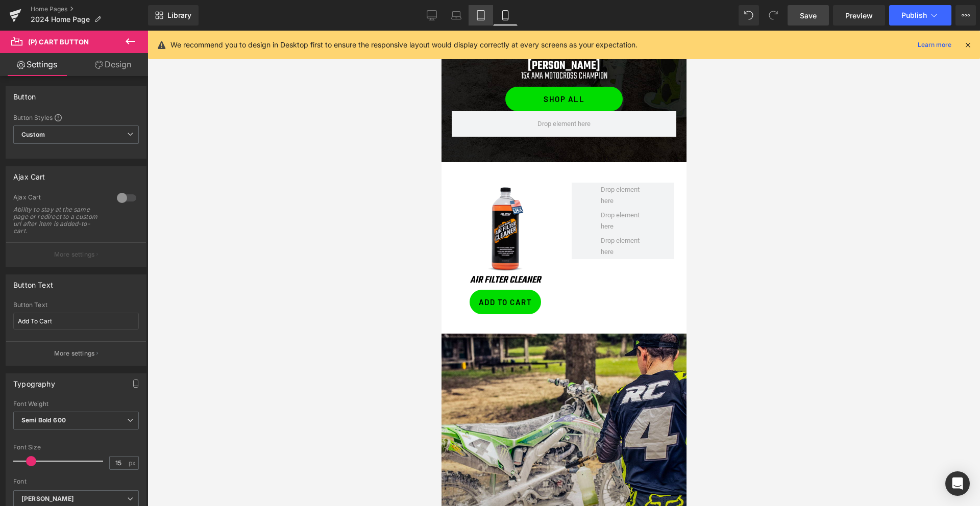
click at [477, 15] on icon at bounding box center [480, 16] width 7 height 10
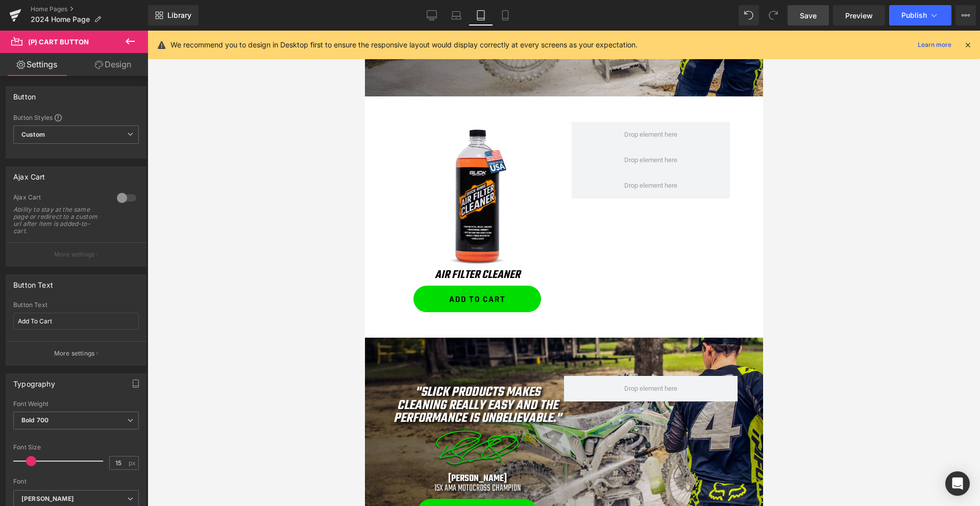
scroll to position [923, 0]
click at [76, 420] on span "Bold 700" at bounding box center [76, 421] width 126 height 18
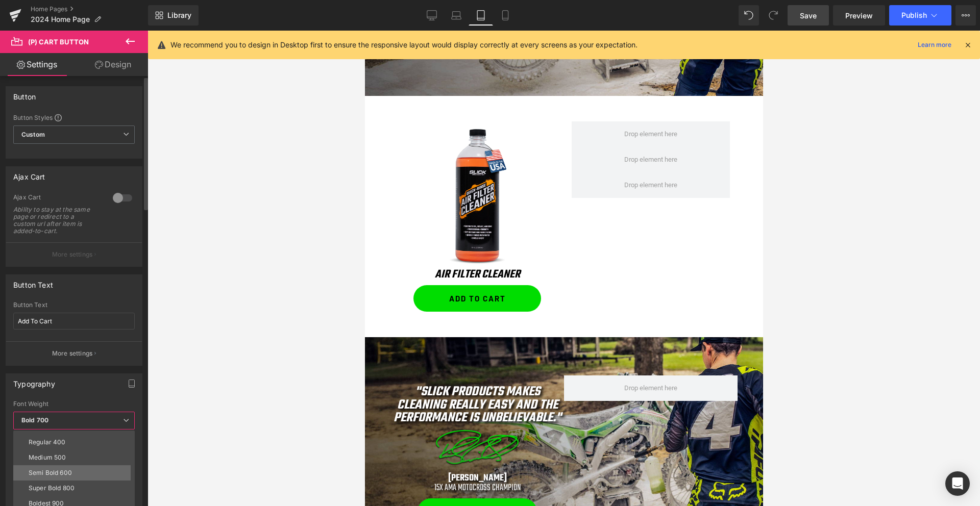
click at [54, 470] on div "Semi Bold 600" at bounding box center [50, 472] width 43 height 7
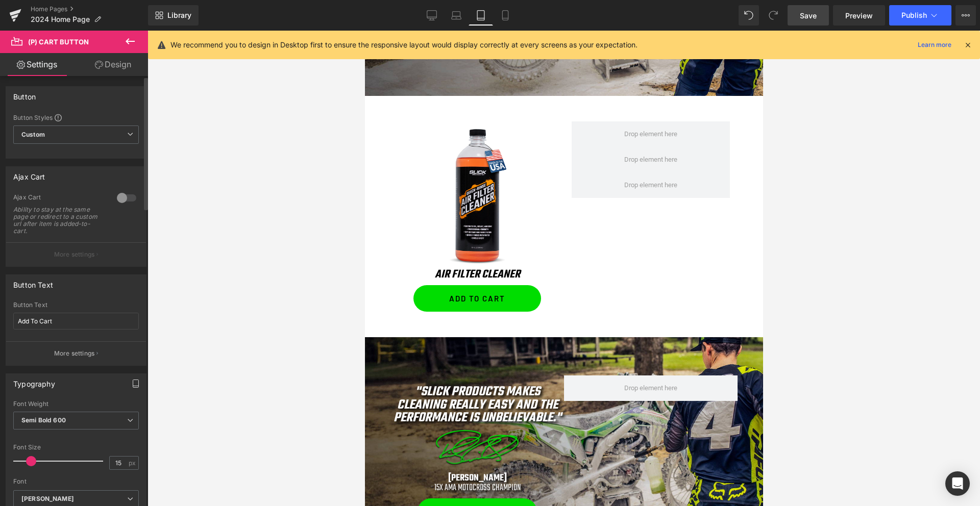
click at [128, 384] on button "button" at bounding box center [136, 383] width 16 height 19
click at [62, 403] on button "Laptop" at bounding box center [57, 405] width 32 height 17
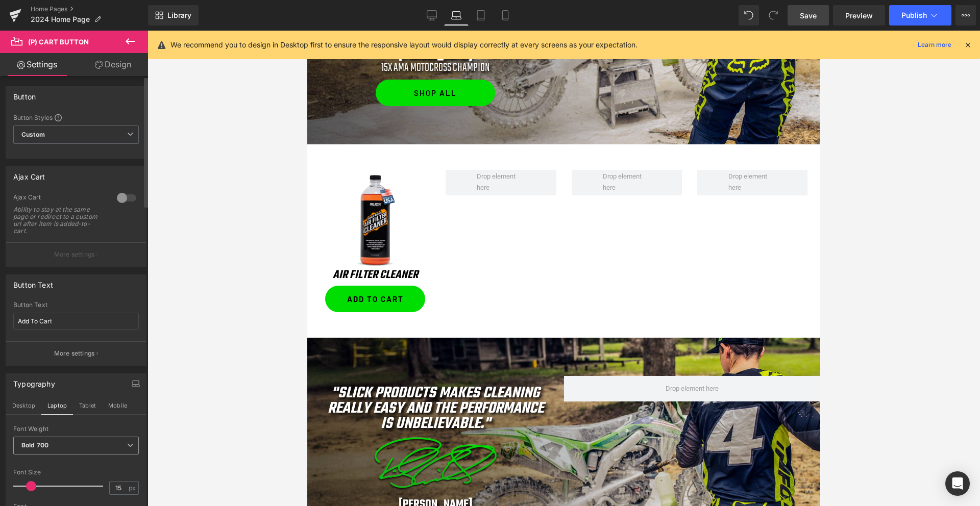
click at [55, 447] on span "Bold 700" at bounding box center [76, 446] width 126 height 18
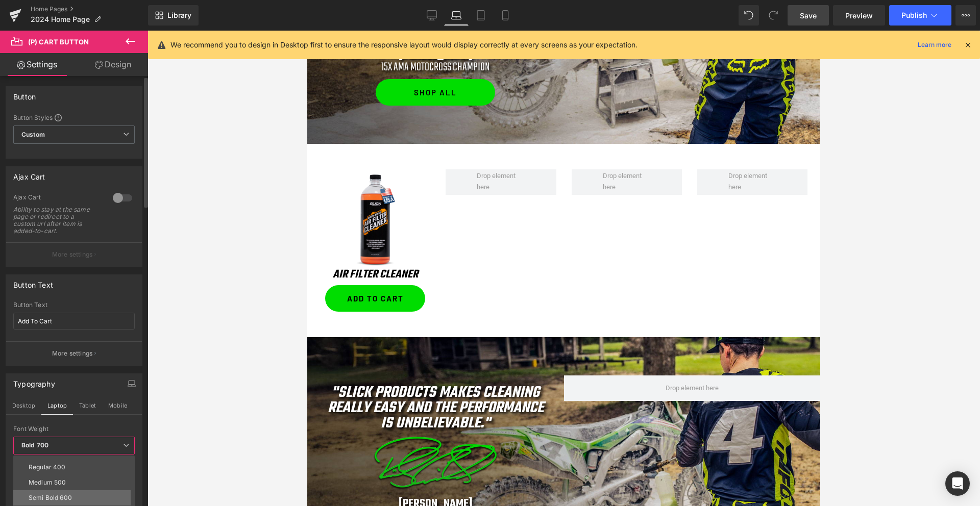
click at [51, 497] on div "Semi Bold 600" at bounding box center [50, 497] width 43 height 7
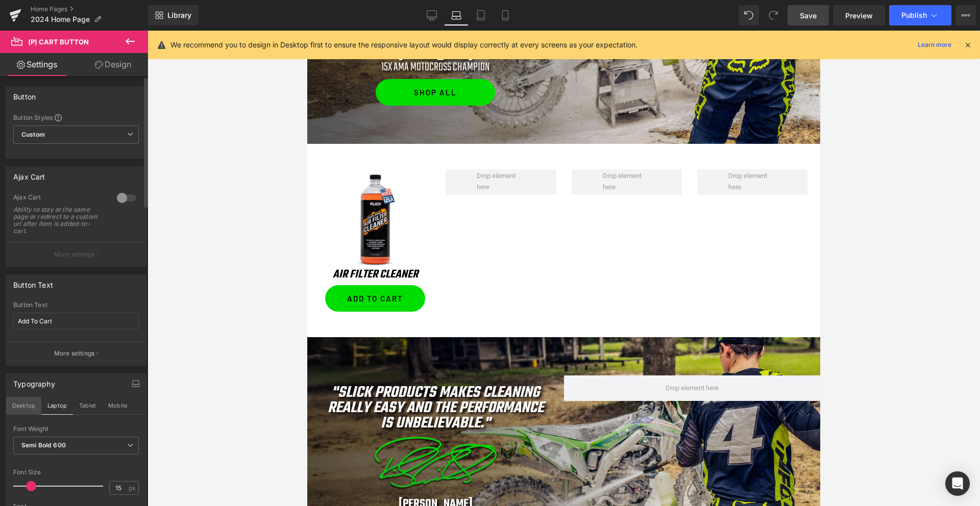
click at [24, 406] on button "Desktop" at bounding box center [23, 405] width 35 height 17
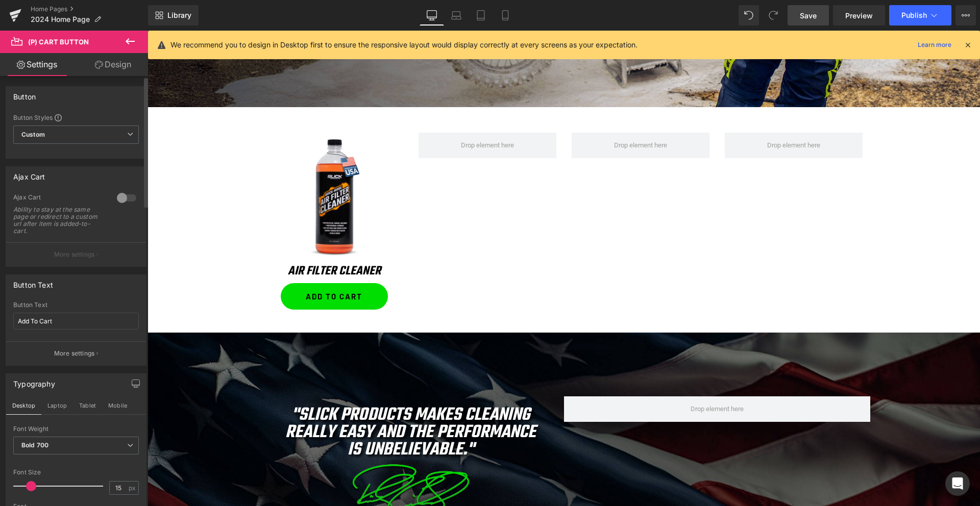
scroll to position [874, 0]
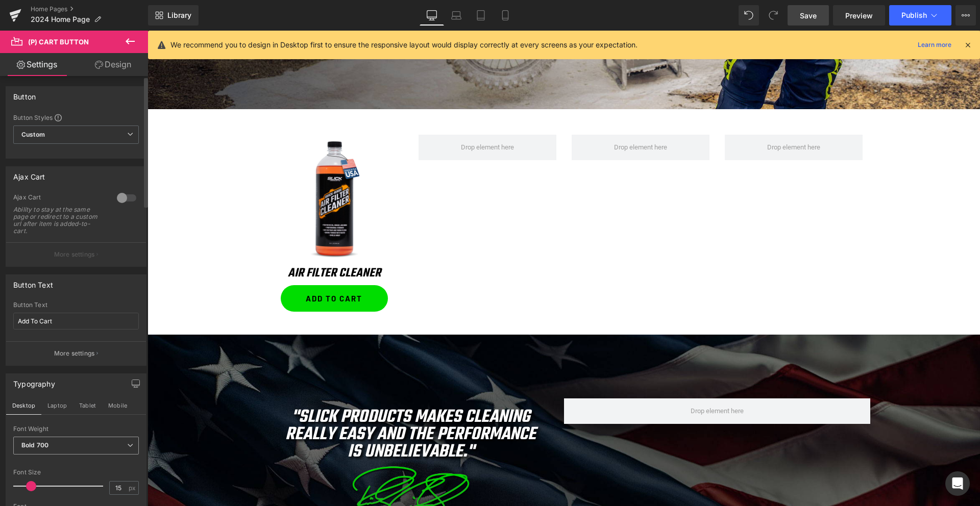
click at [38, 448] on b "Bold 700" at bounding box center [34, 445] width 27 height 8
click at [45, 497] on div "Semi Bold 600" at bounding box center [50, 497] width 43 height 7
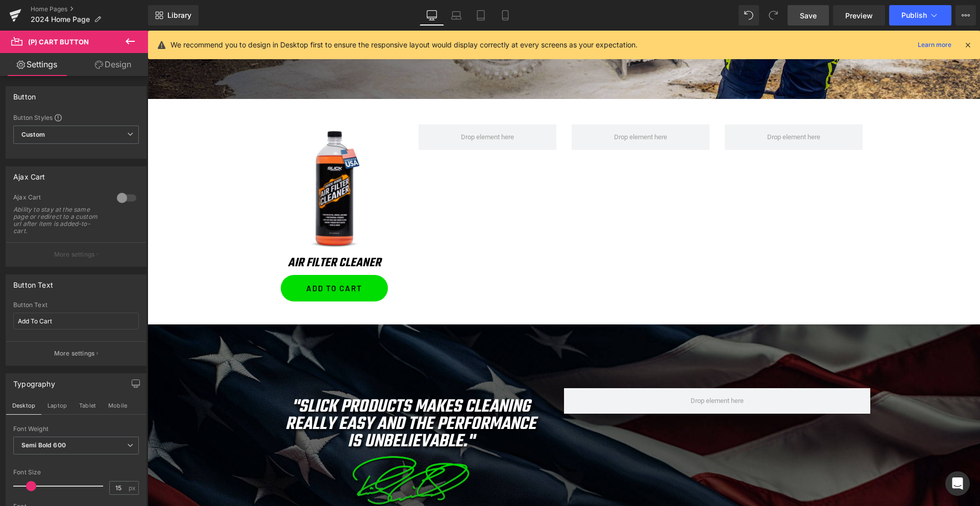
scroll to position [926, 0]
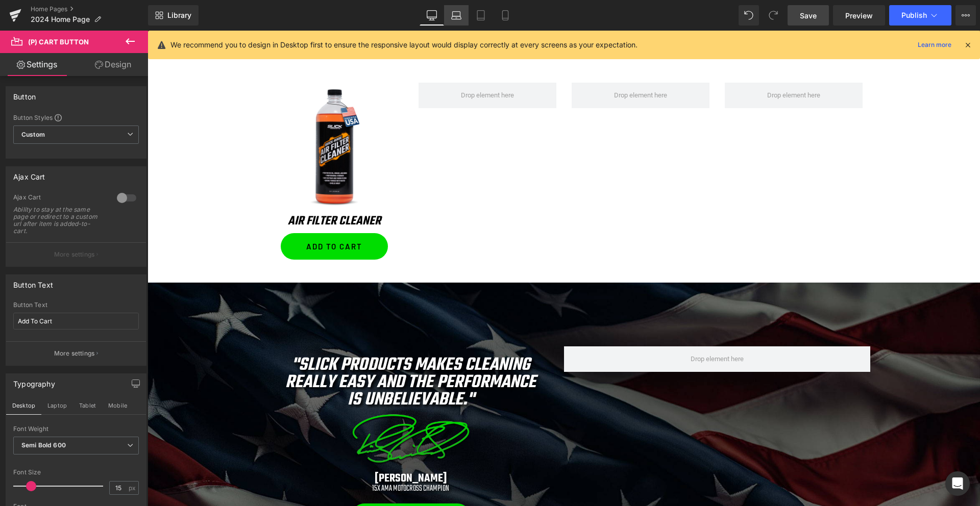
click at [458, 16] on icon at bounding box center [457, 17] width 10 height 3
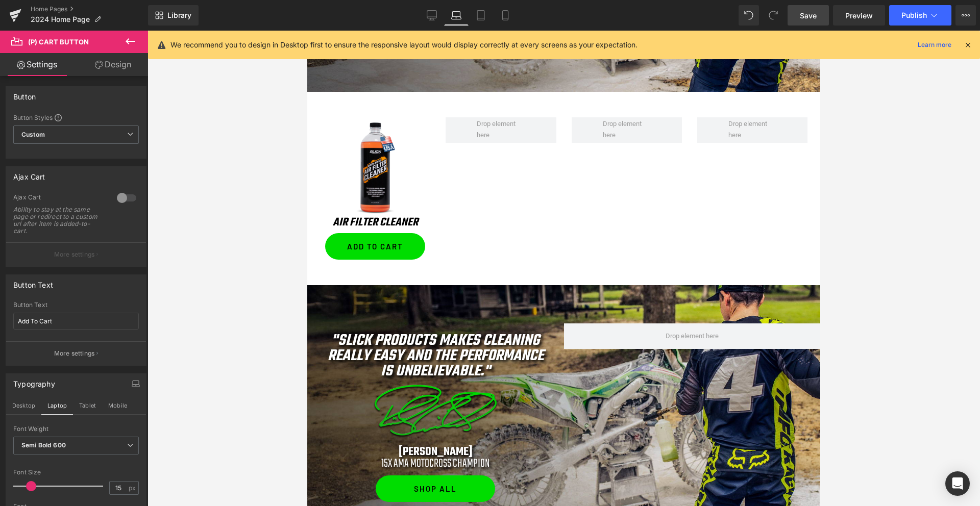
scroll to position [750, 0]
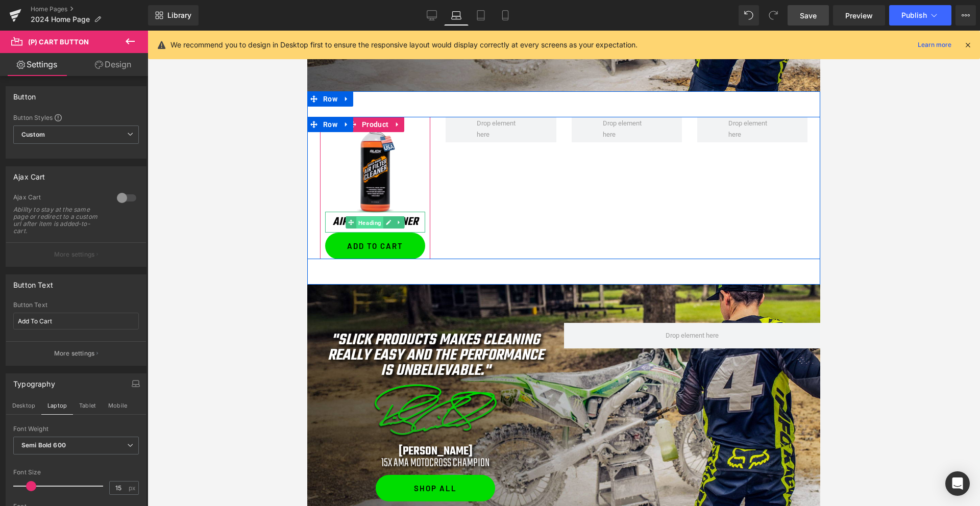
click at [377, 222] on span "Heading" at bounding box center [369, 222] width 27 height 12
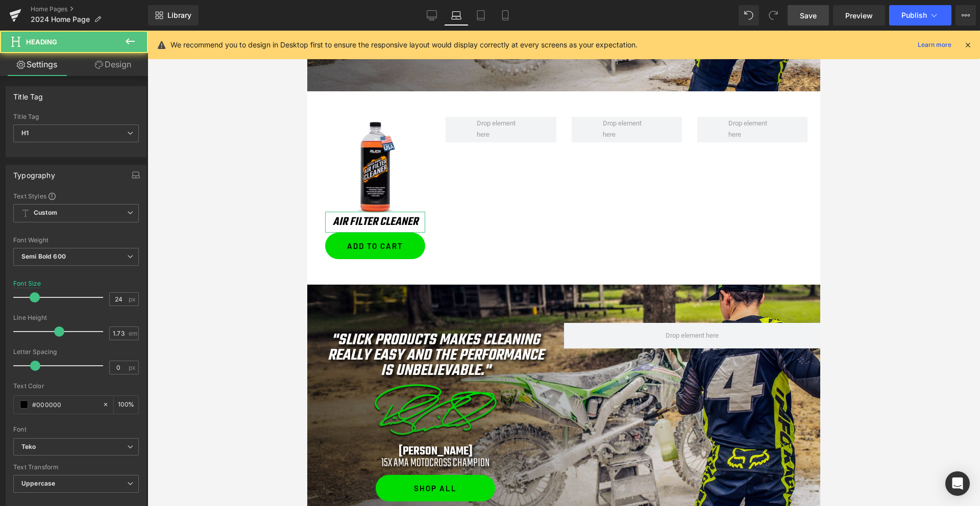
click at [116, 60] on link "Design" at bounding box center [113, 64] width 74 height 23
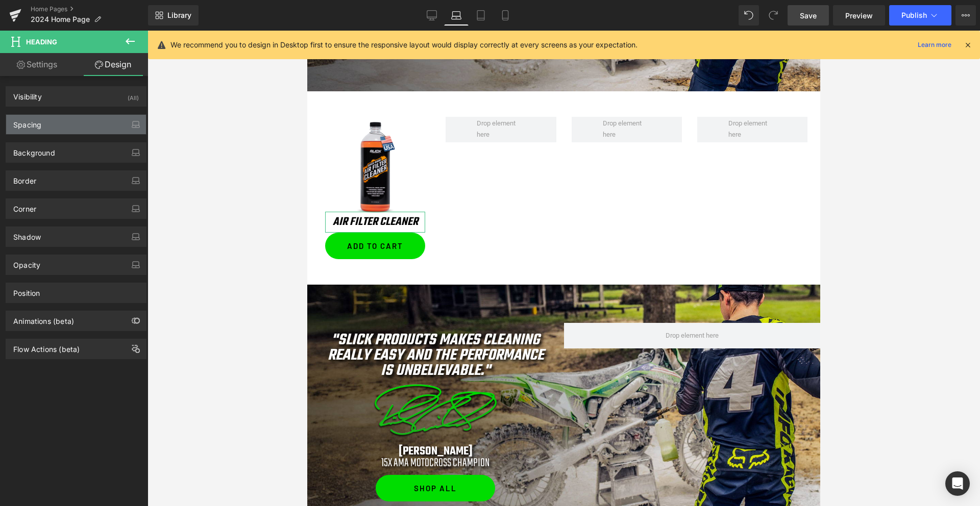
click at [48, 127] on div "Spacing" at bounding box center [76, 124] width 140 height 19
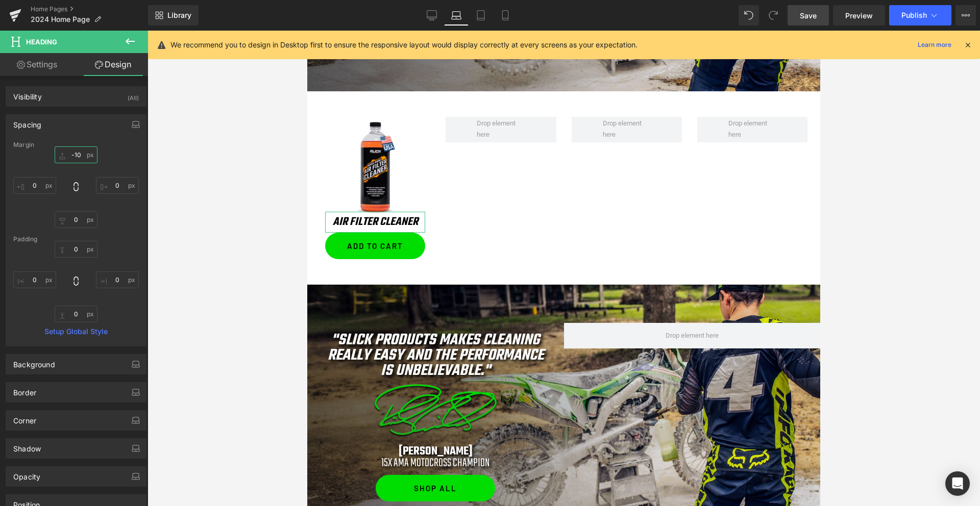
click at [76, 156] on input "-10" at bounding box center [76, 154] width 43 height 17
type input "0"
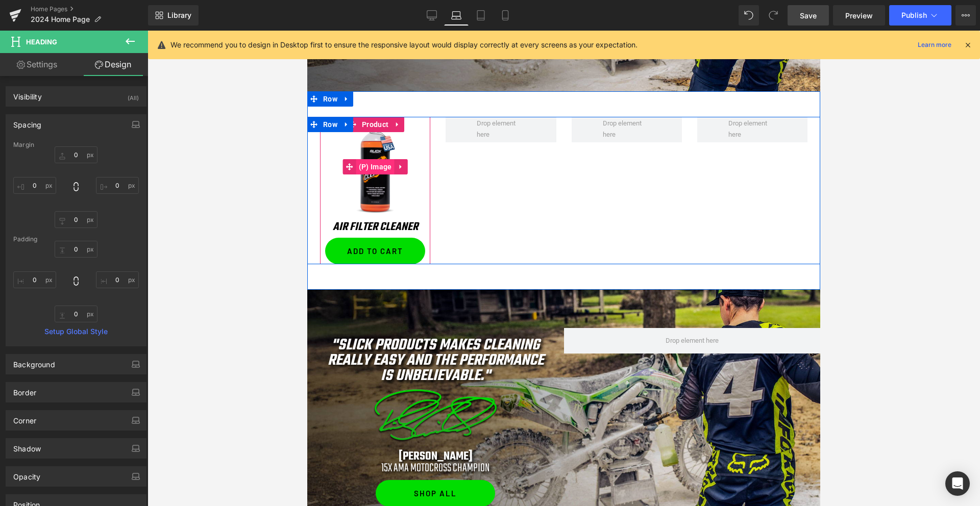
click at [379, 164] on span "(P) Image" at bounding box center [375, 166] width 38 height 15
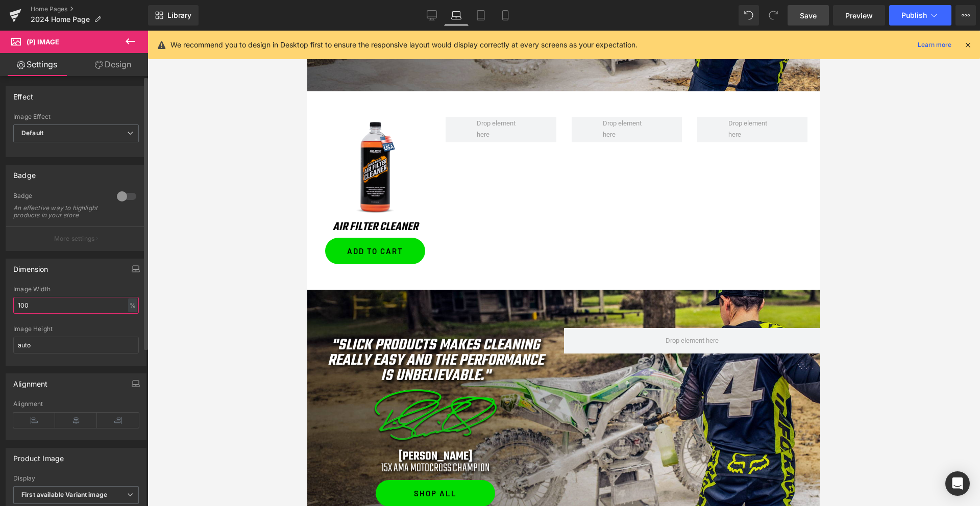
click at [40, 314] on input "100" at bounding box center [76, 305] width 126 height 17
click at [433, 20] on link "Desktop" at bounding box center [431, 15] width 24 height 20
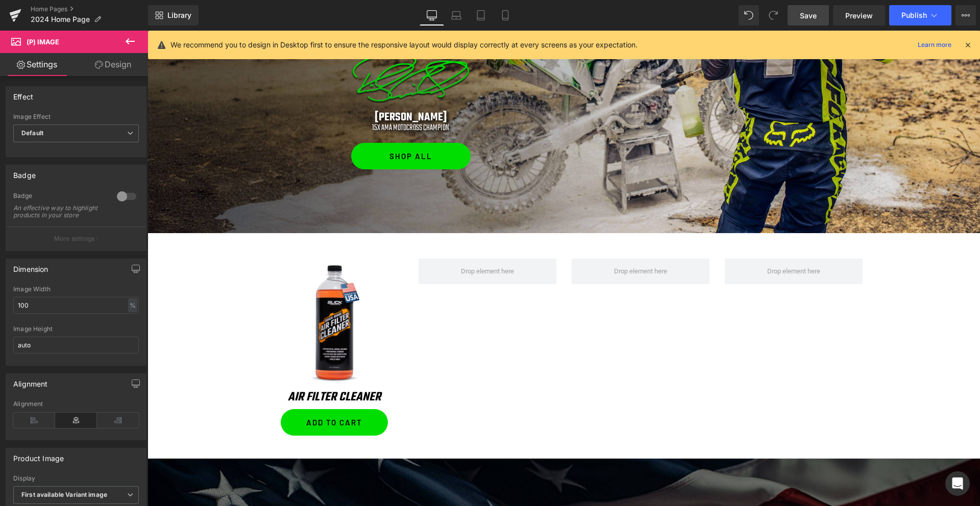
scroll to position [905, 0]
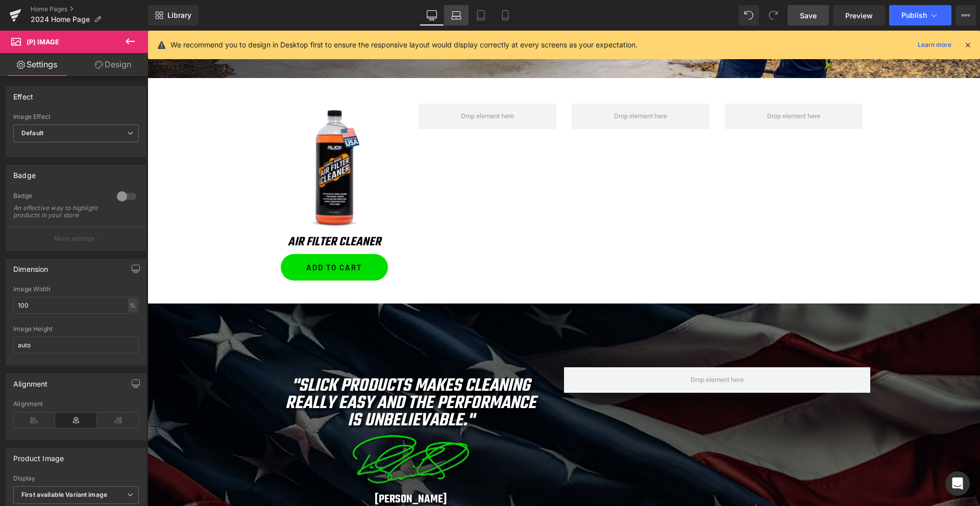
click at [455, 18] on icon at bounding box center [456, 15] width 10 height 10
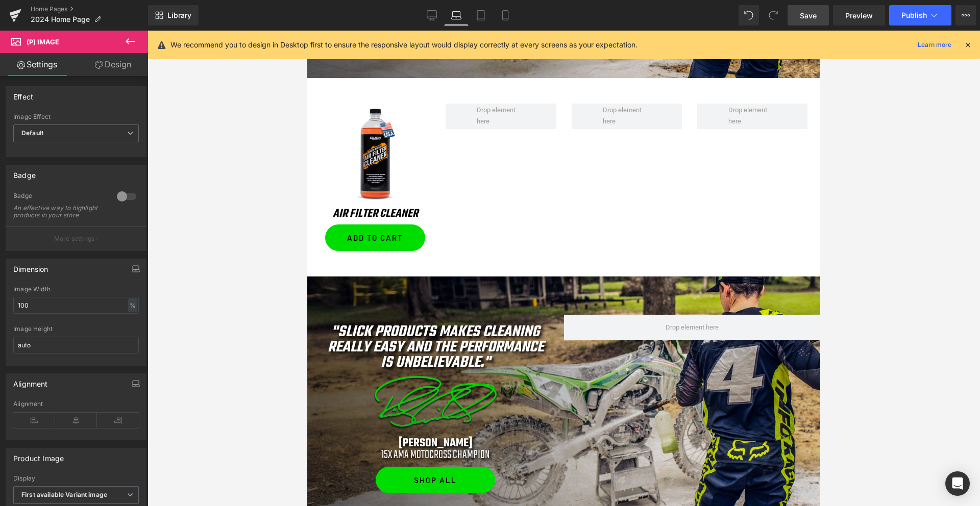
scroll to position [764, 0]
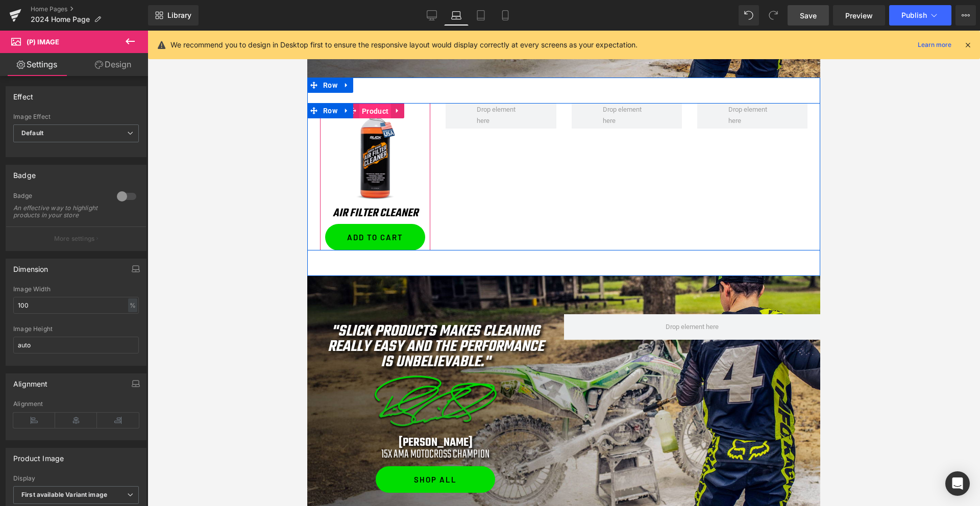
click at [371, 112] on span "Product" at bounding box center [375, 111] width 32 height 15
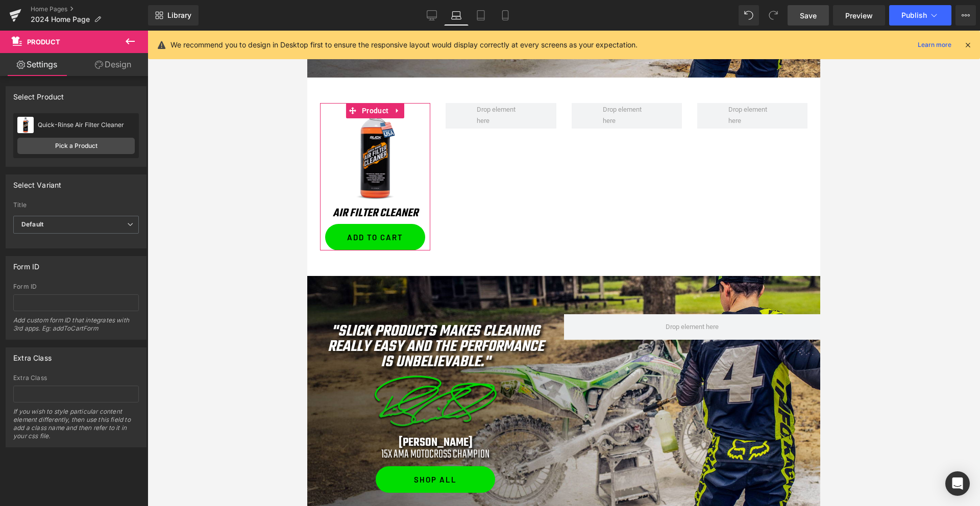
click at [124, 76] on div "Attention : If you want to show the product linked with the product page you ar…" at bounding box center [76, 261] width 153 height 371
click at [114, 66] on link "Design" at bounding box center [113, 64] width 74 height 23
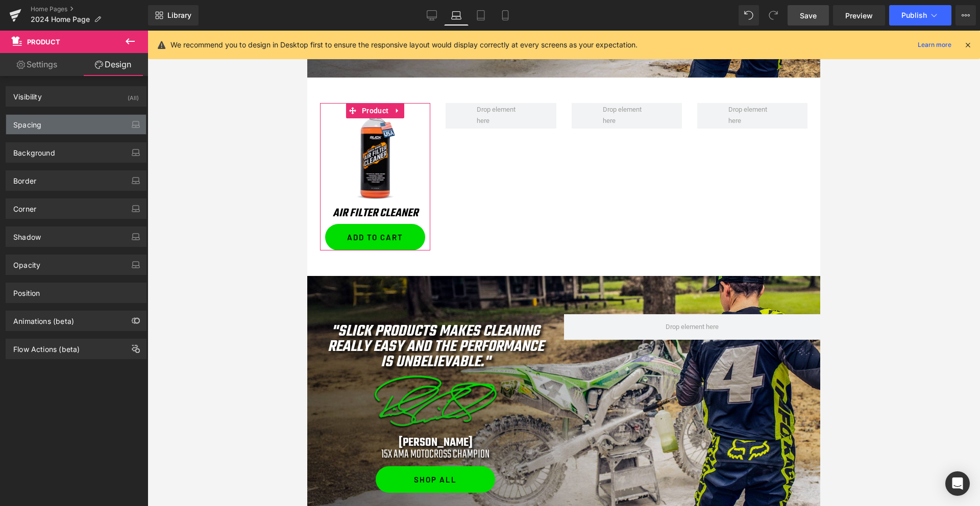
click at [49, 130] on div "Spacing" at bounding box center [76, 124] width 140 height 19
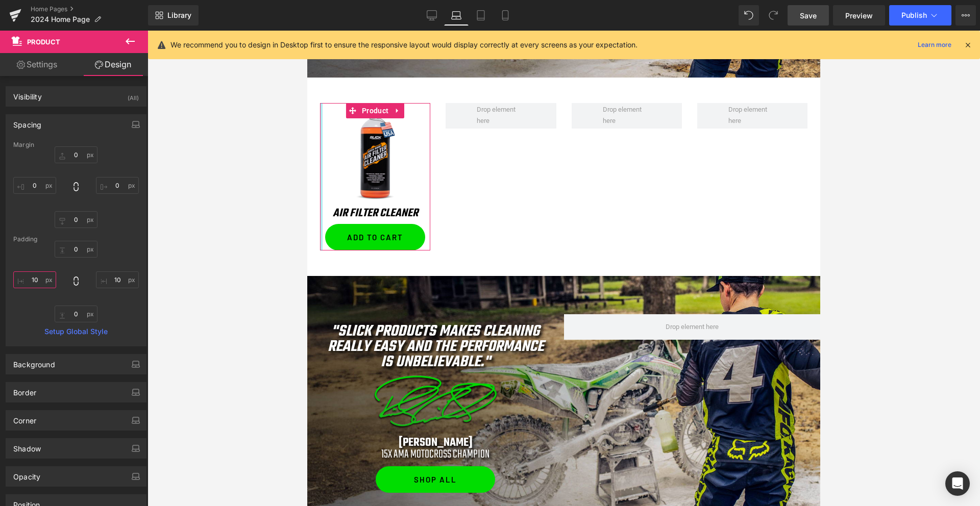
click at [34, 278] on input "10" at bounding box center [34, 279] width 43 height 17
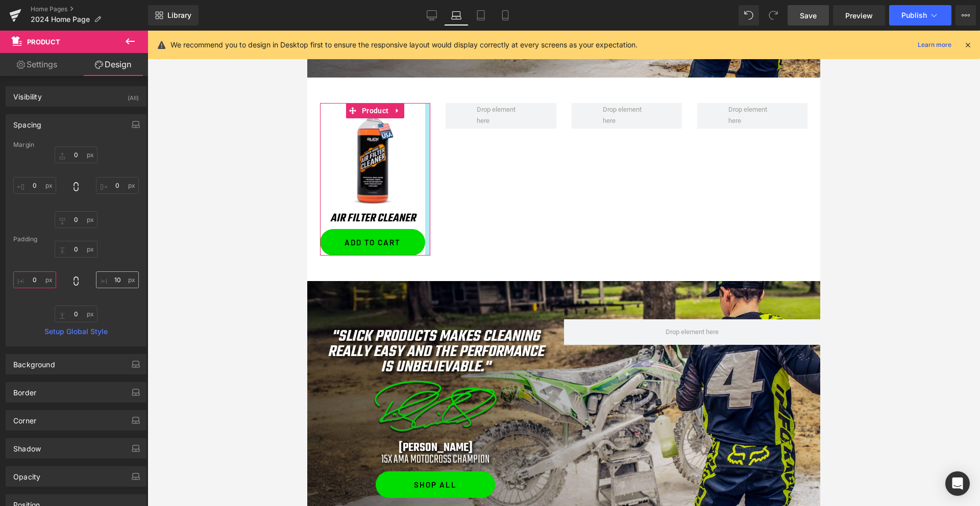
type input "0"
click at [115, 282] on input "10" at bounding box center [117, 279] width 43 height 17
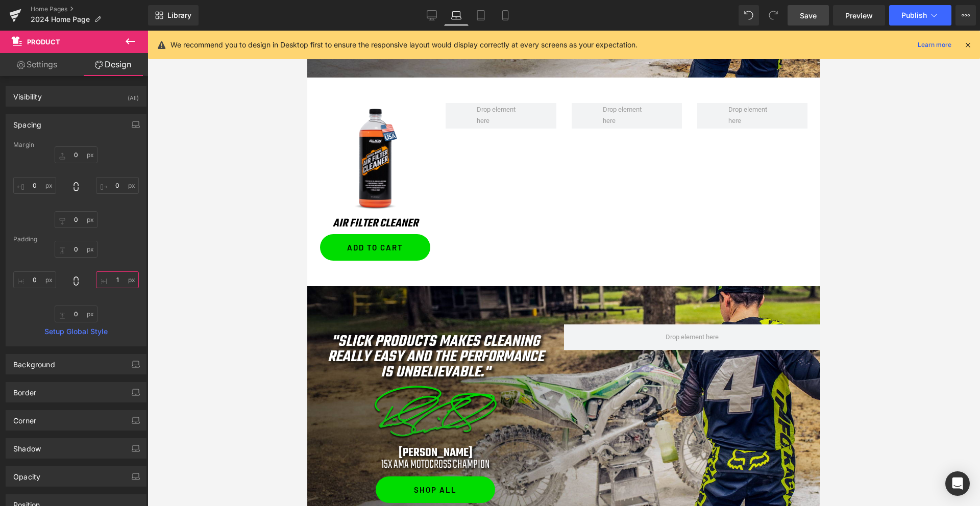
type input "10"
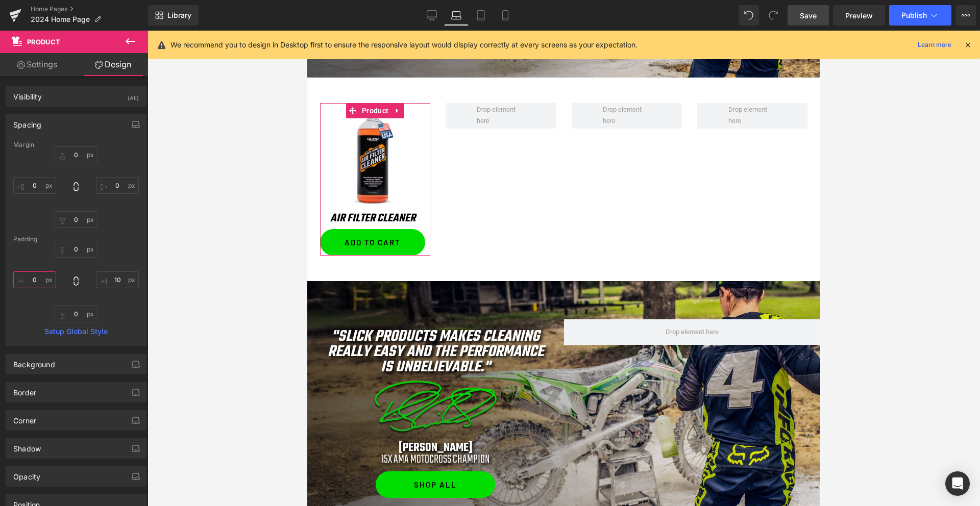
click at [26, 282] on input "0" at bounding box center [34, 279] width 43 height 17
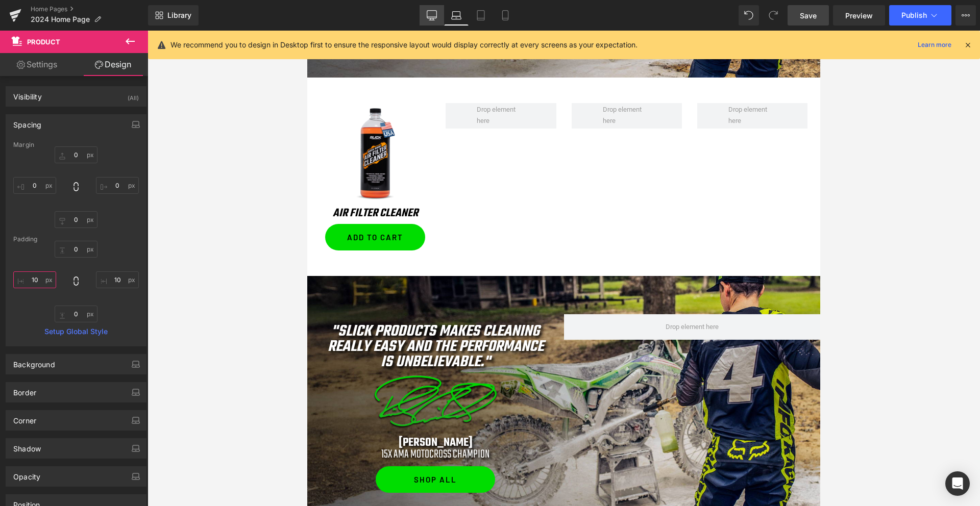
type input "10"
click at [426, 16] on link "Desktop" at bounding box center [431, 15] width 24 height 20
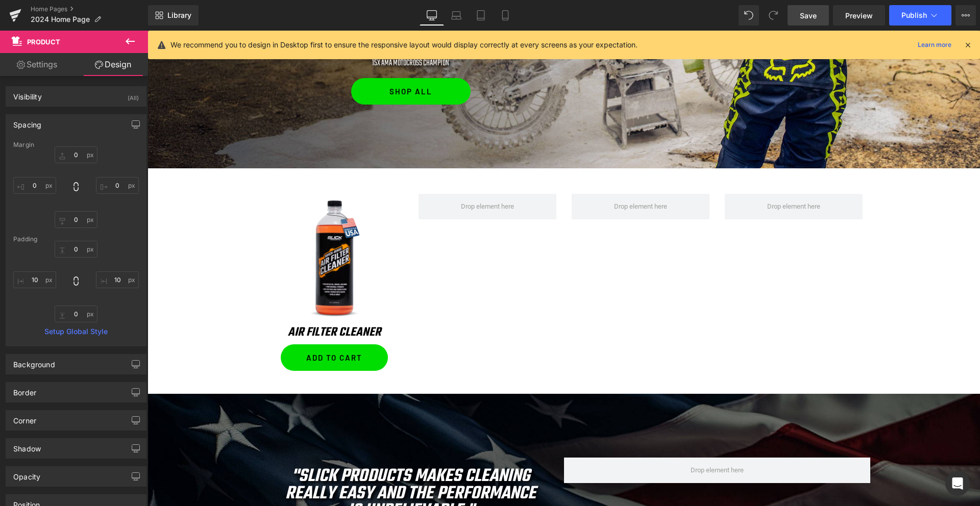
scroll to position [919, 0]
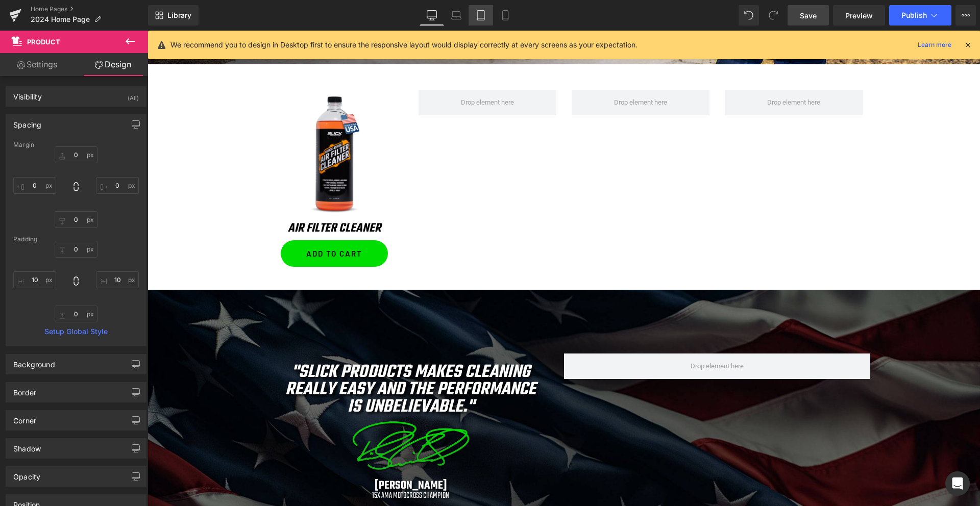
click at [481, 22] on link "Tablet" at bounding box center [480, 15] width 24 height 20
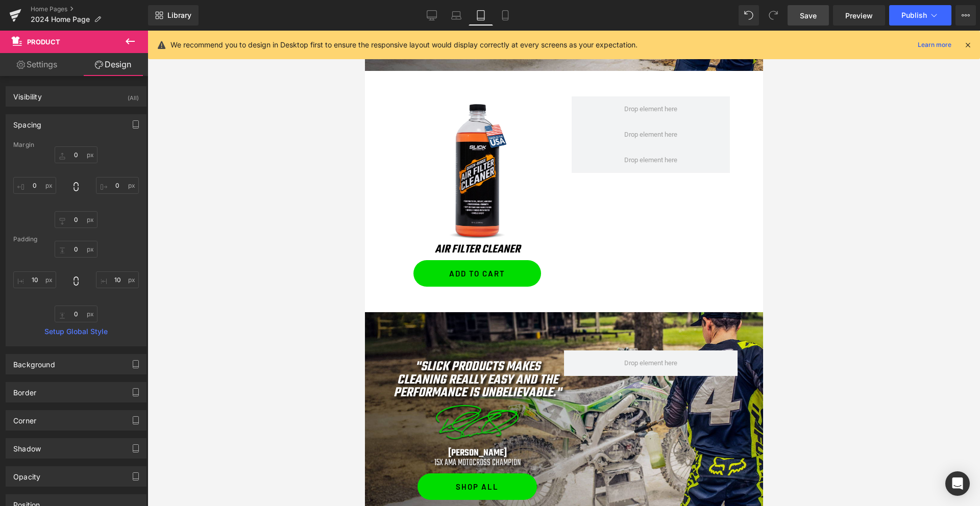
scroll to position [947, 0]
click at [509, 14] on icon at bounding box center [505, 15] width 10 height 10
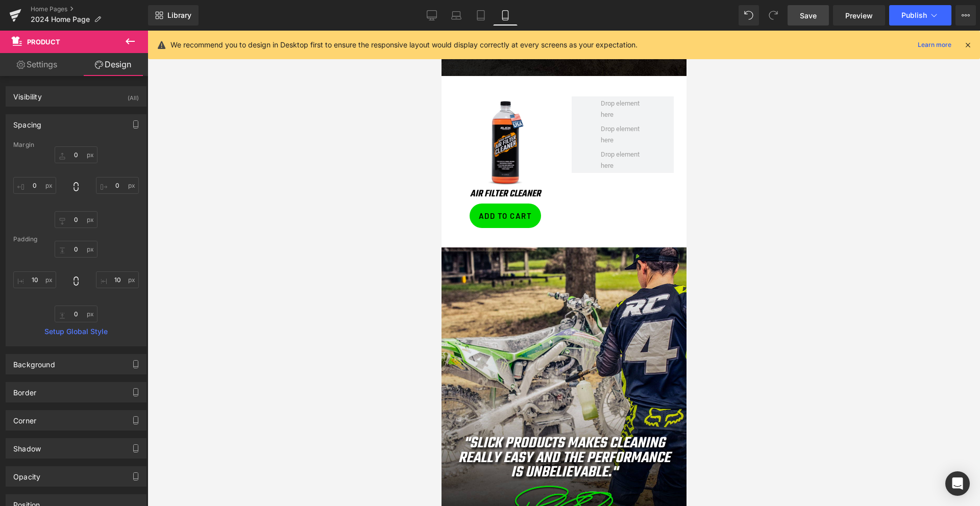
scroll to position [1010, 0]
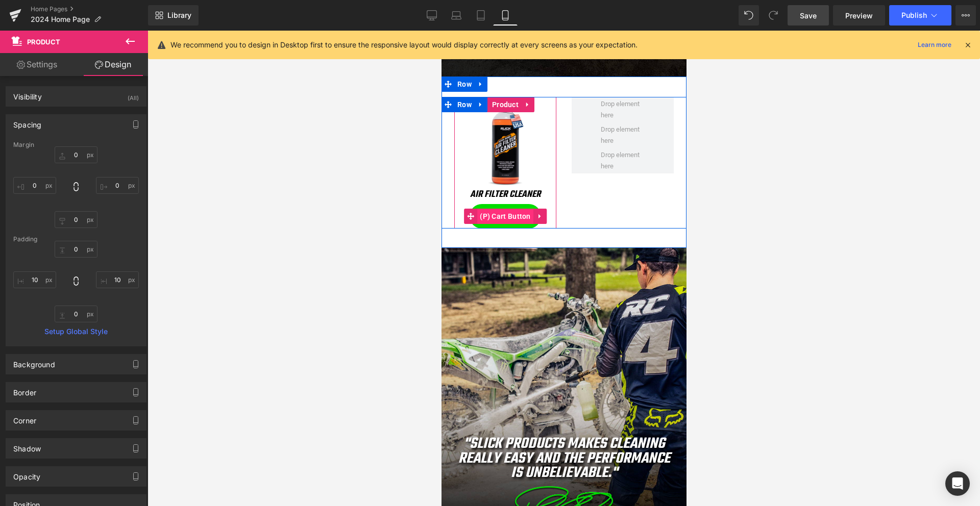
click at [506, 215] on span "(P) Cart Button" at bounding box center [505, 216] width 56 height 15
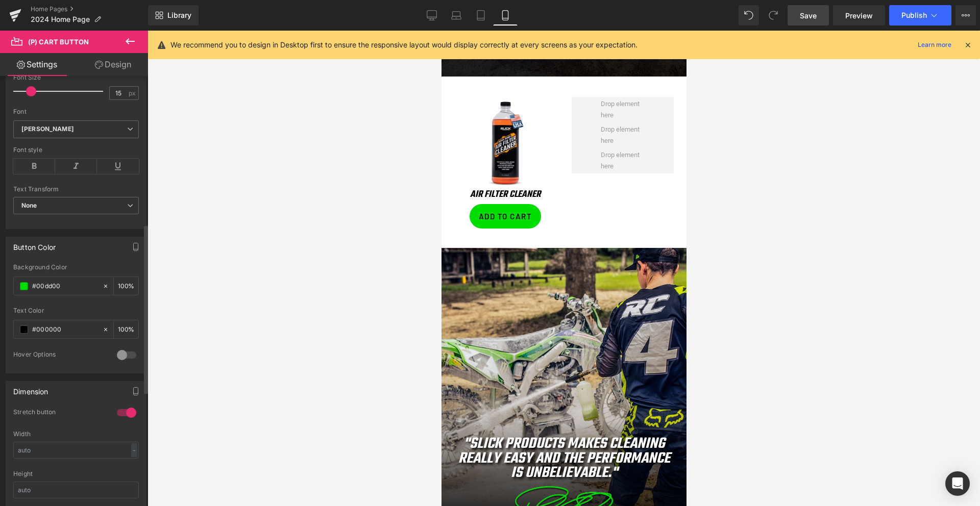
scroll to position [405, 0]
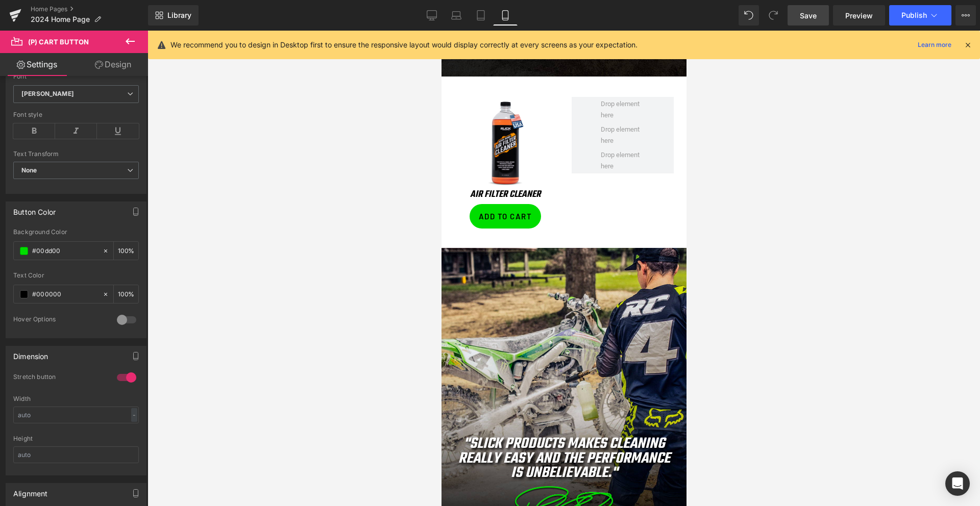
click at [113, 68] on link "Design" at bounding box center [113, 64] width 74 height 23
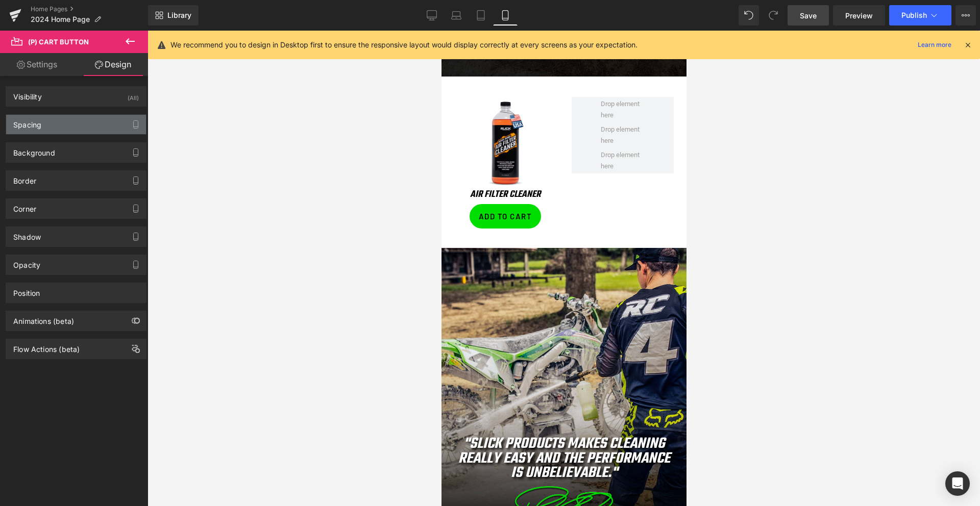
click at [58, 119] on div "Spacing" at bounding box center [76, 124] width 140 height 19
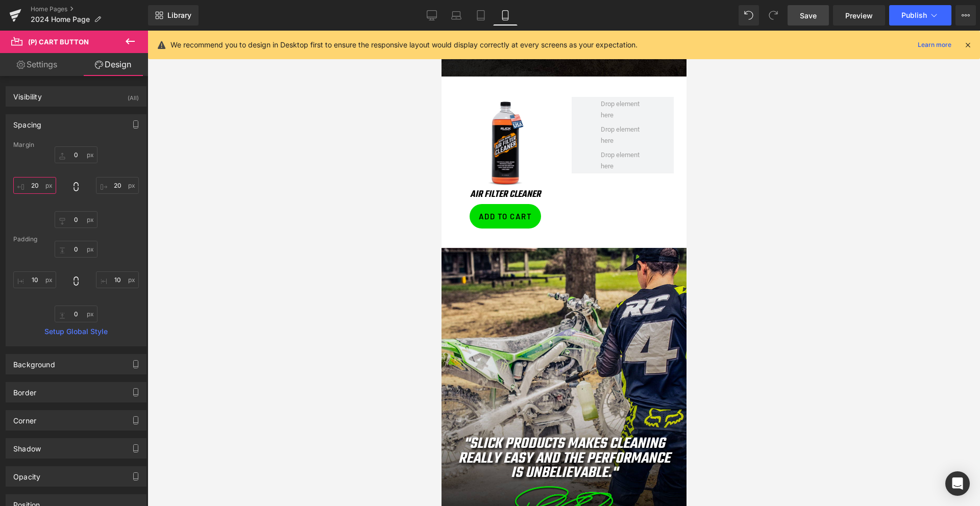
click at [30, 188] on input "20" at bounding box center [34, 185] width 43 height 17
type input "0"
click at [110, 182] on input "20" at bounding box center [117, 185] width 43 height 17
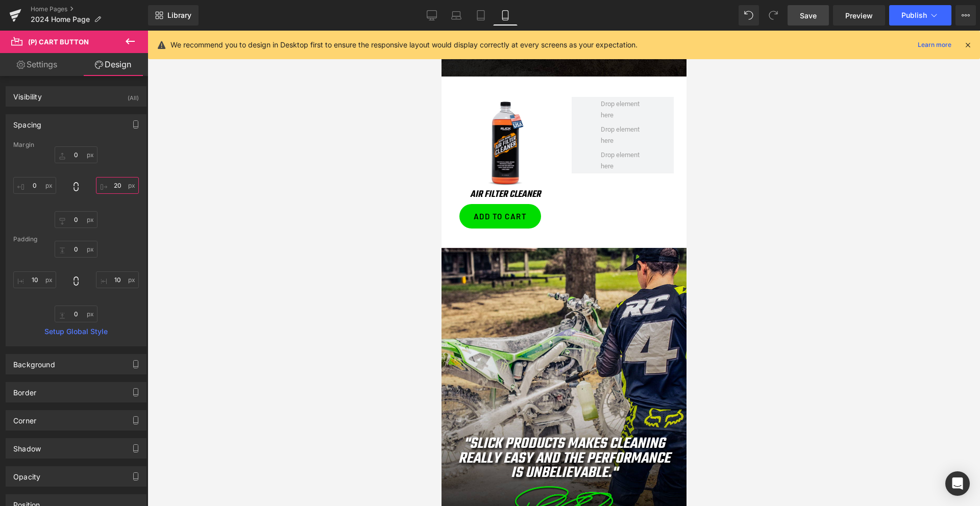
type input "0"
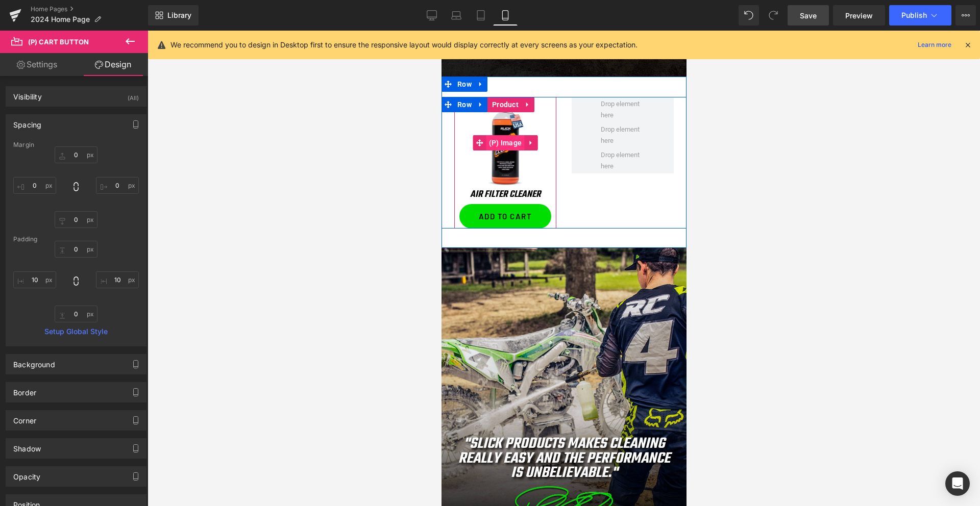
click at [508, 143] on span "(P) Image" at bounding box center [505, 142] width 38 height 15
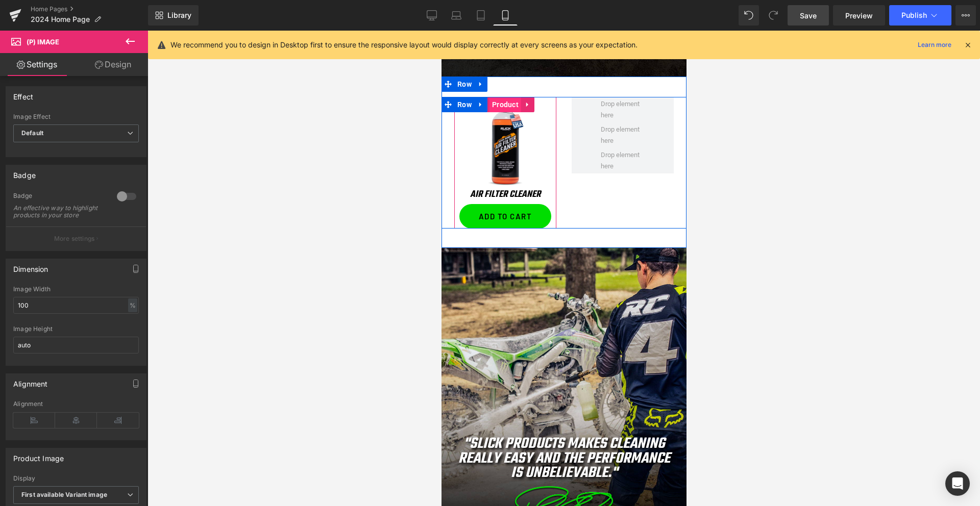
click at [502, 107] on span "Product" at bounding box center [505, 104] width 32 height 15
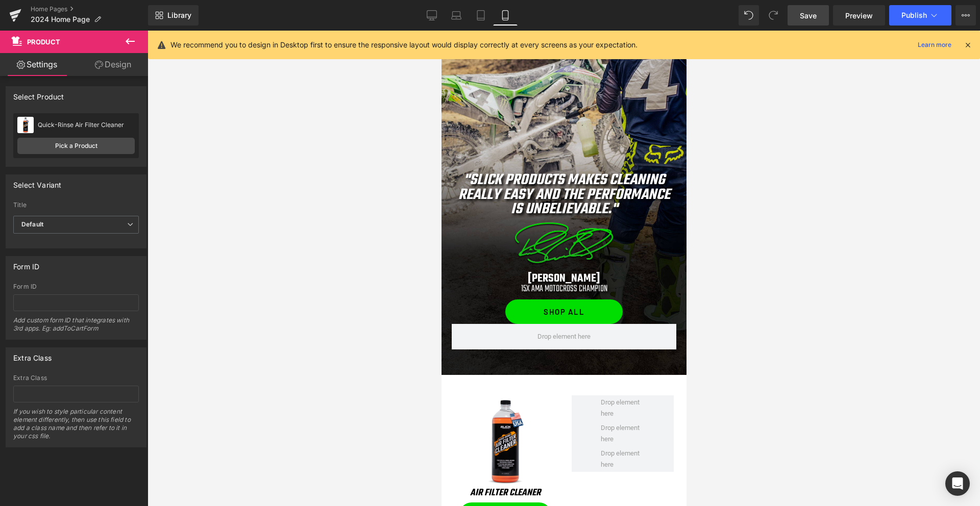
scroll to position [884, 0]
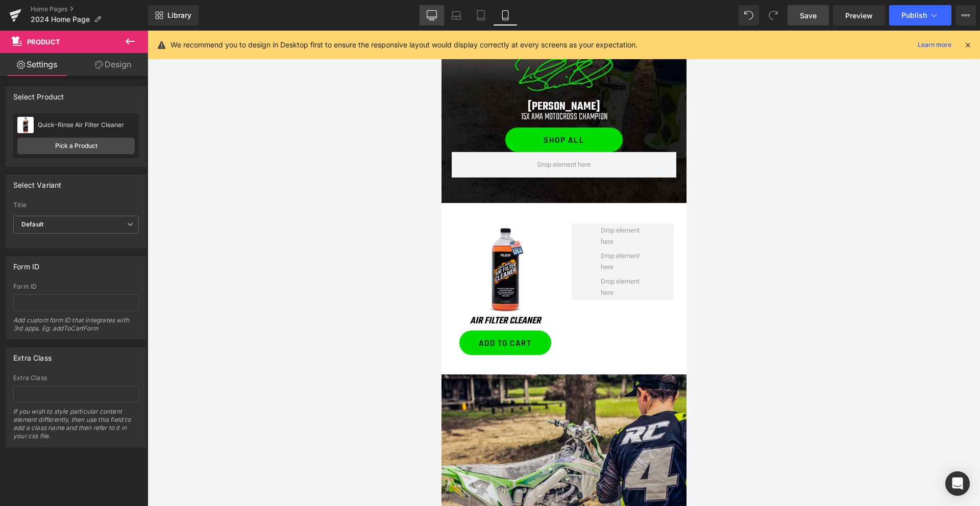
click at [432, 18] on icon at bounding box center [432, 15] width 10 height 8
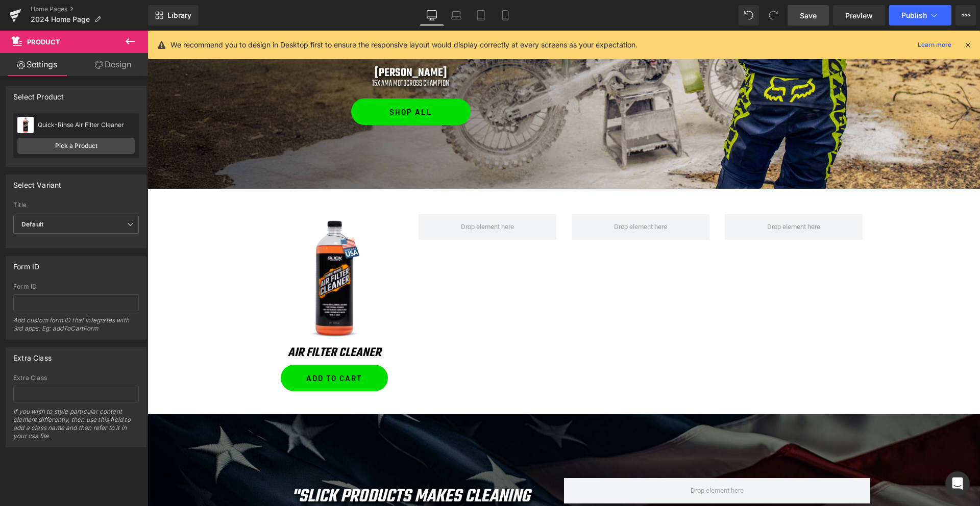
scroll to position [795, 0]
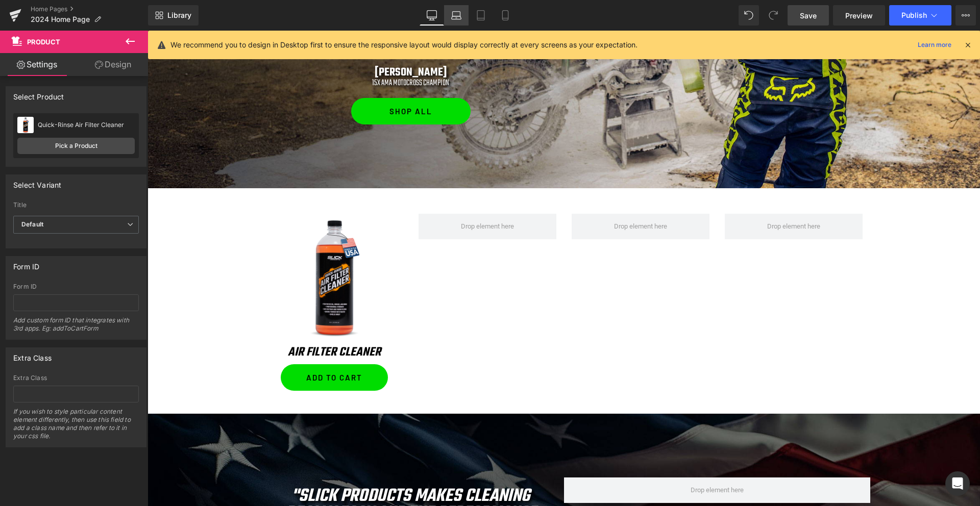
click at [453, 17] on icon at bounding box center [456, 15] width 10 height 10
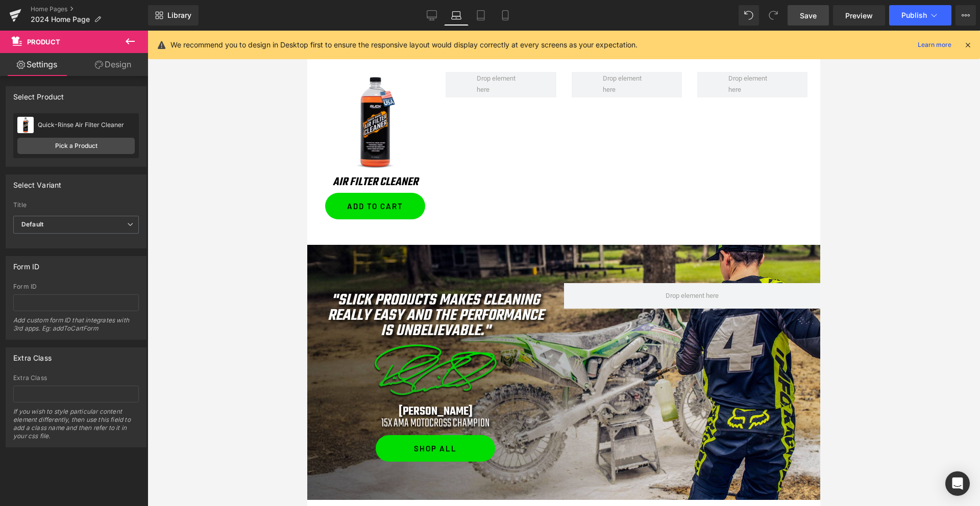
scroll to position [642, 0]
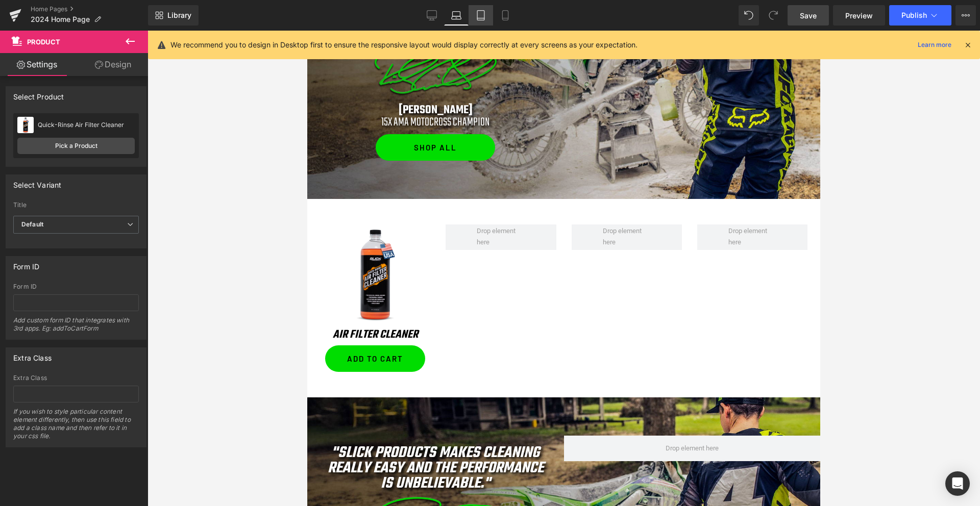
click at [482, 18] on icon at bounding box center [480, 18] width 7 height 0
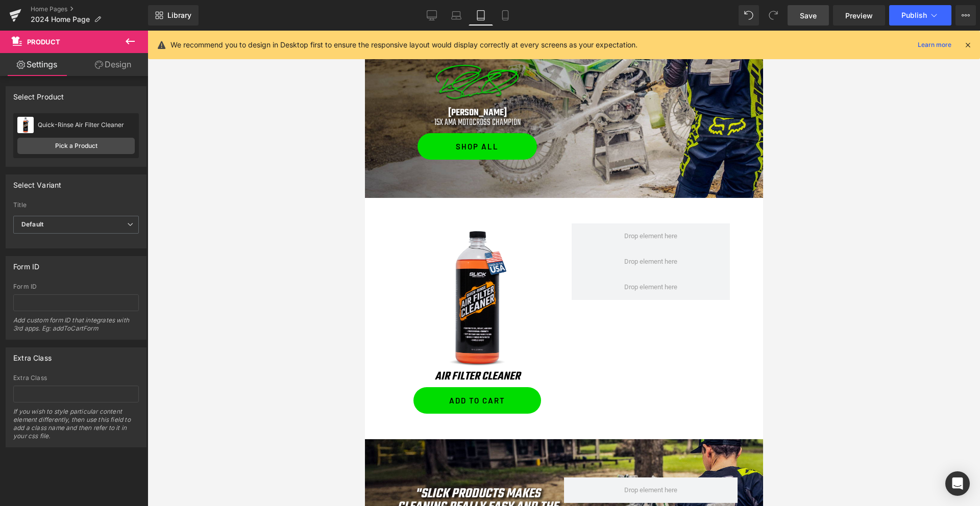
scroll to position [820, 0]
click at [430, 20] on icon at bounding box center [431, 20] width 5 height 0
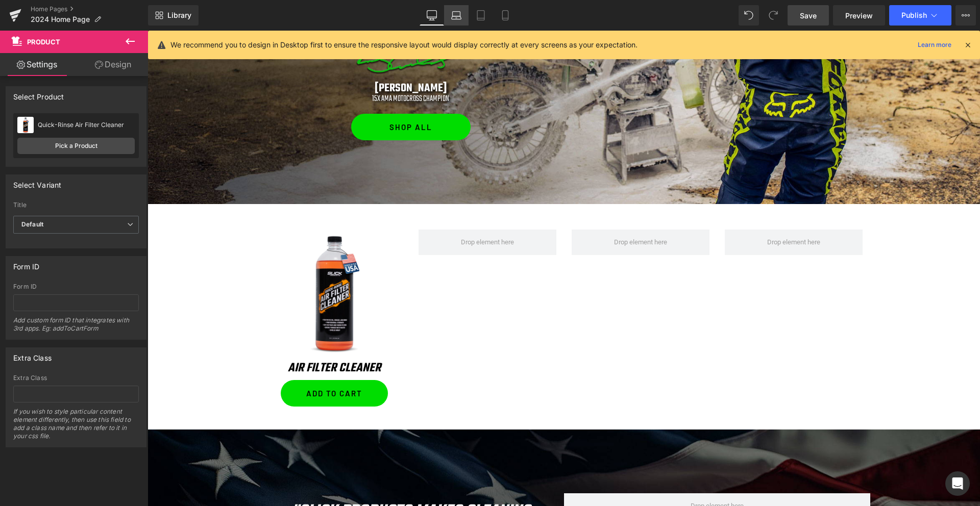
scroll to position [780, 0]
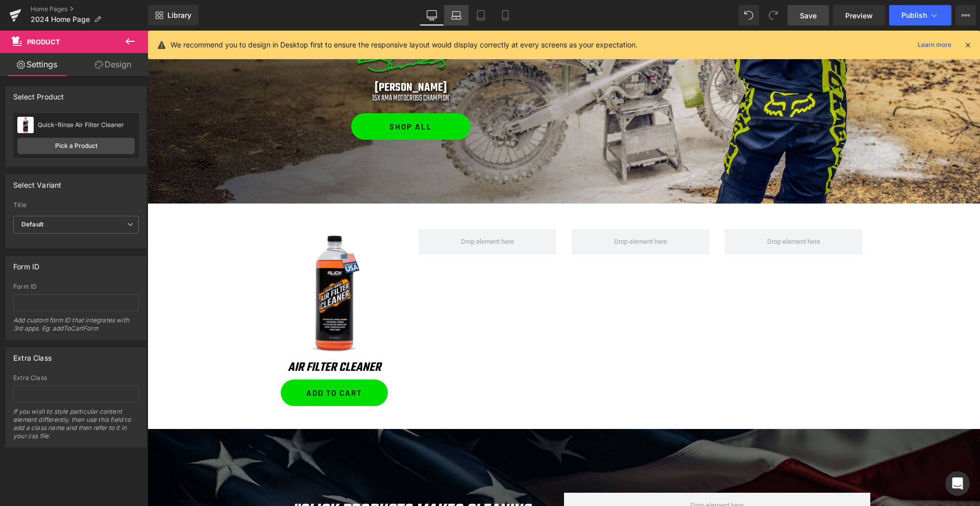
click at [452, 17] on icon at bounding box center [457, 17] width 10 height 3
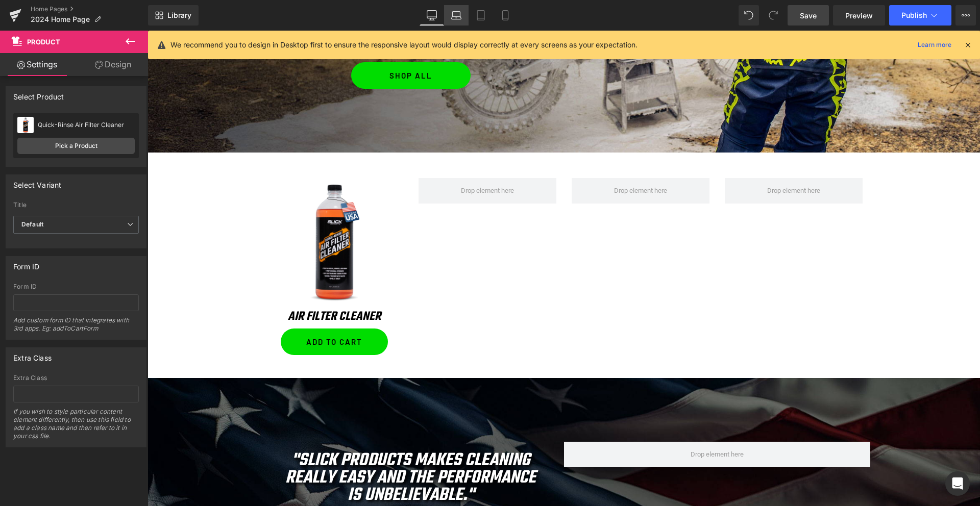
scroll to position [627, 0]
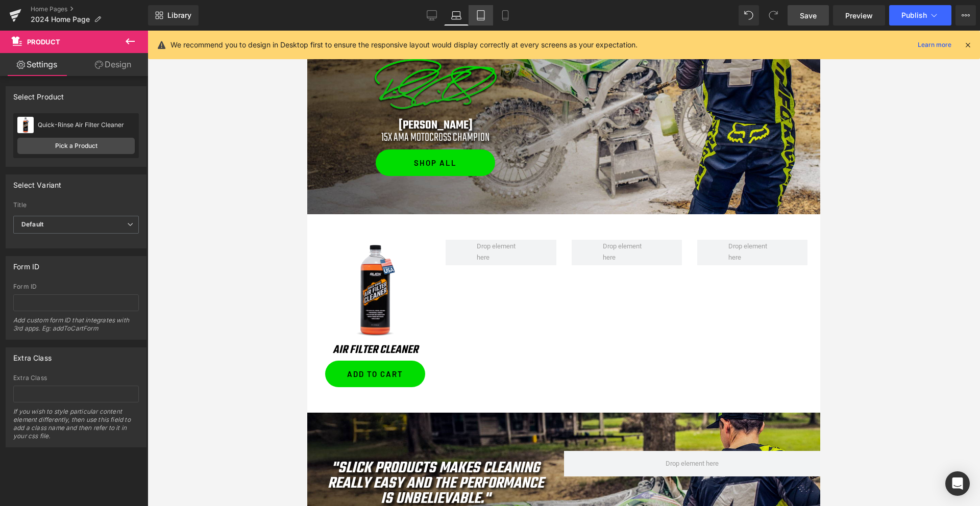
click at [484, 18] on icon at bounding box center [480, 15] width 10 height 10
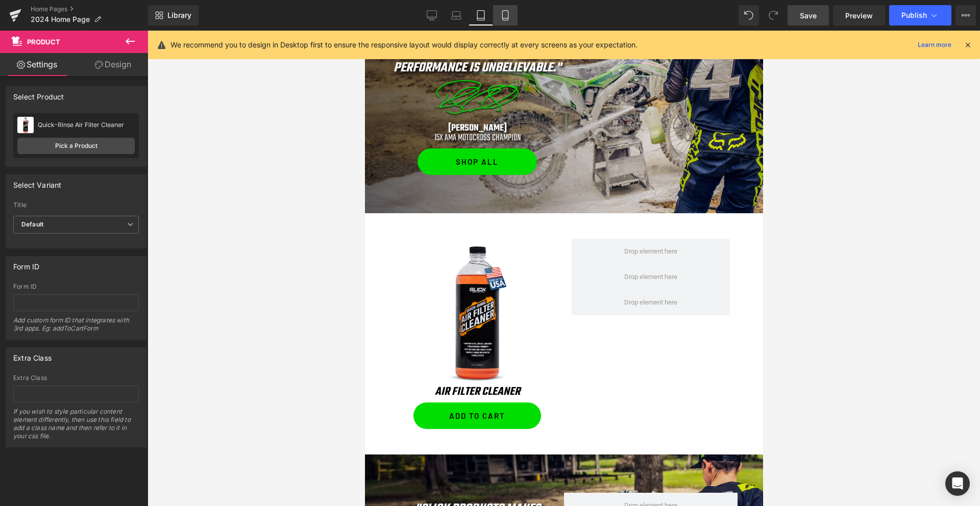
scroll to position [805, 0]
click at [427, 19] on icon at bounding box center [432, 15] width 10 height 10
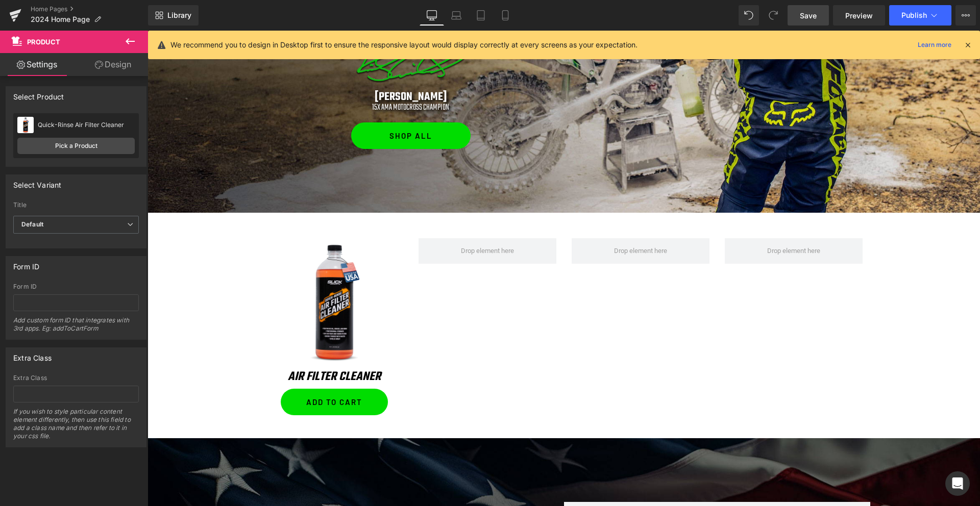
scroll to position [771, 0]
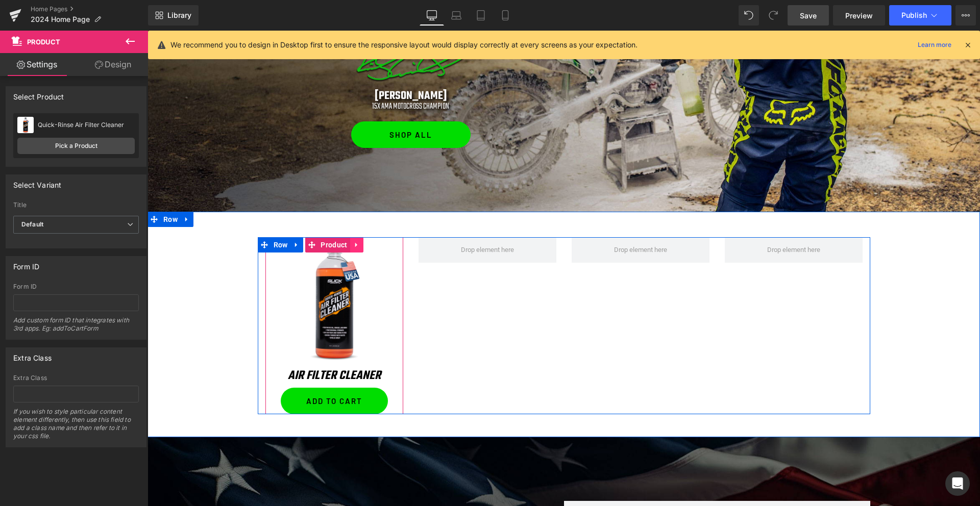
click at [357, 245] on icon at bounding box center [356, 244] width 2 height 5
click at [349, 245] on icon at bounding box center [349, 244] width 7 height 7
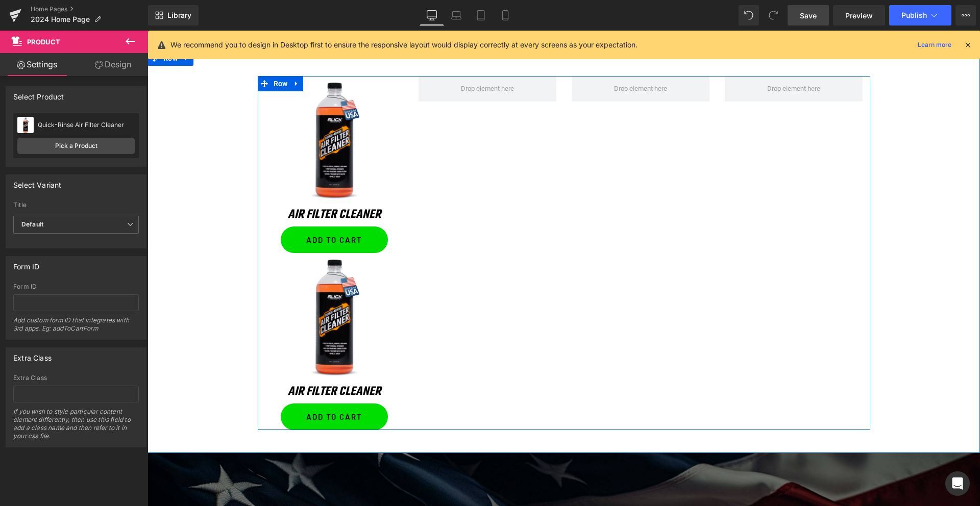
scroll to position [839, 0]
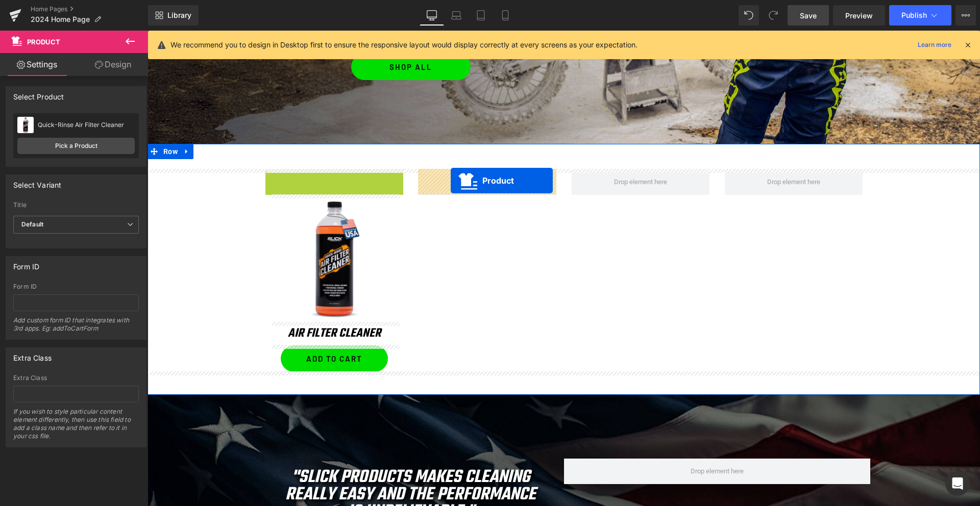
drag, startPoint x: 317, startPoint y: 176, endPoint x: 450, endPoint y: 181, distance: 133.2
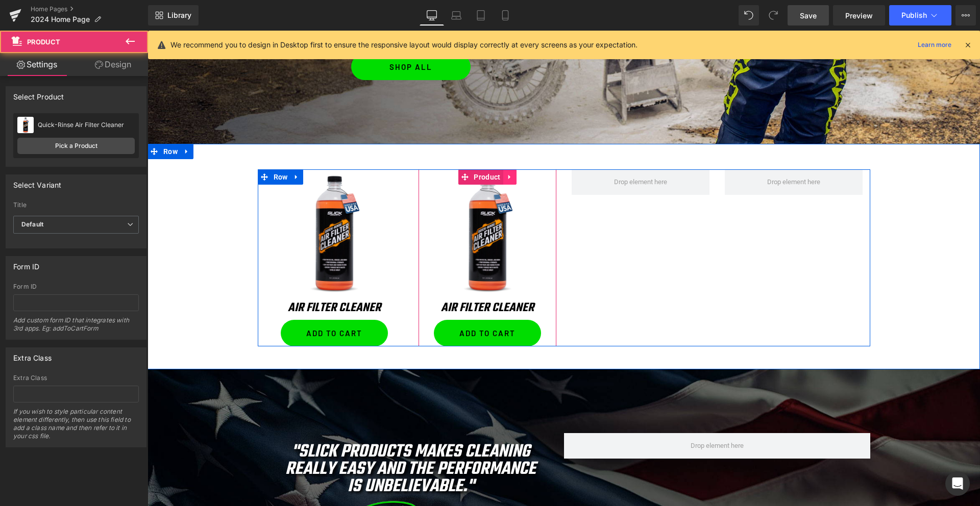
click at [512, 174] on icon at bounding box center [509, 177] width 7 height 8
click at [507, 176] on icon at bounding box center [502, 176] width 7 height 7
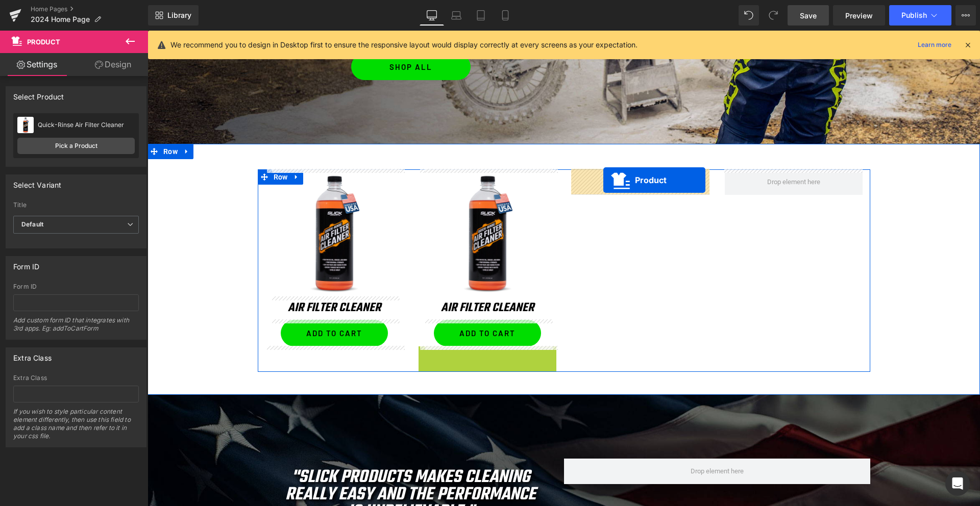
drag, startPoint x: 476, startPoint y: 354, endPoint x: 603, endPoint y: 181, distance: 214.3
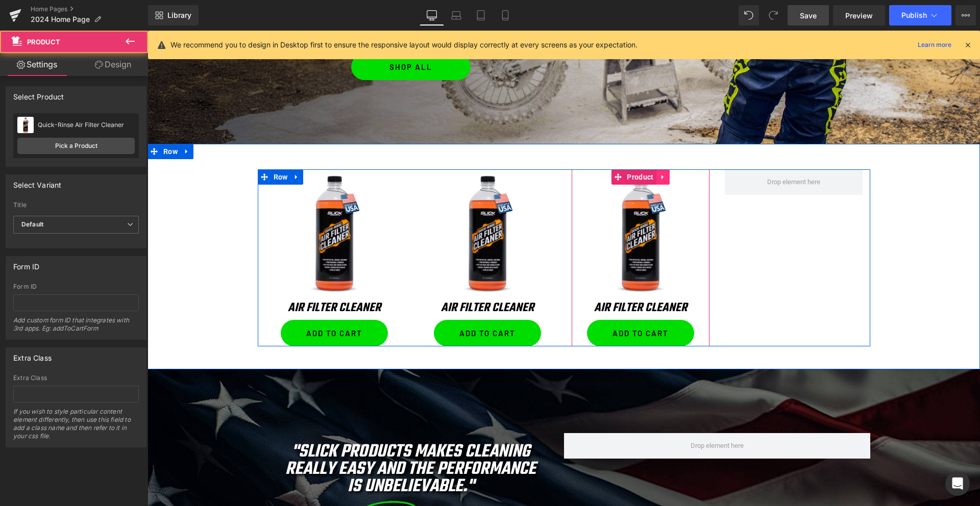
click at [664, 176] on icon at bounding box center [662, 177] width 7 height 8
click at [655, 176] on icon at bounding box center [656, 176] width 7 height 7
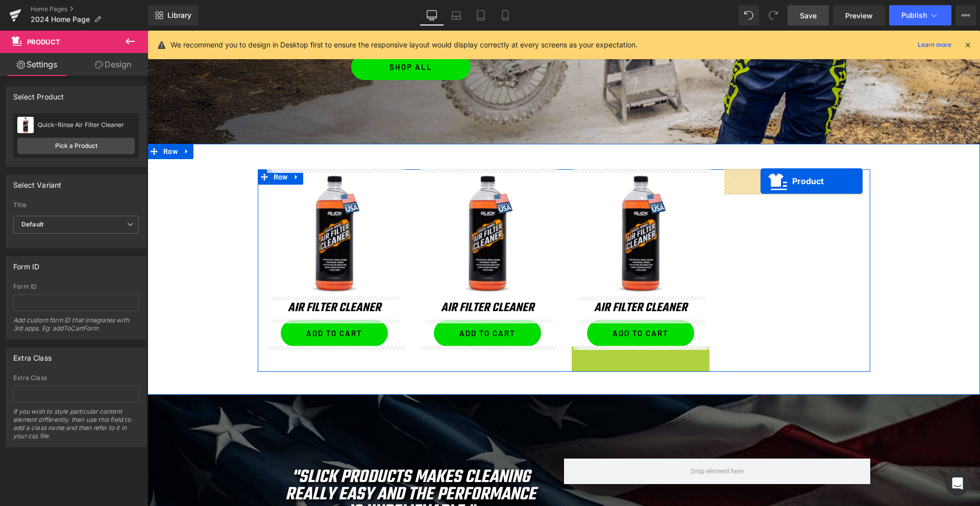
drag, startPoint x: 633, startPoint y: 353, endPoint x: 760, endPoint y: 181, distance: 213.4
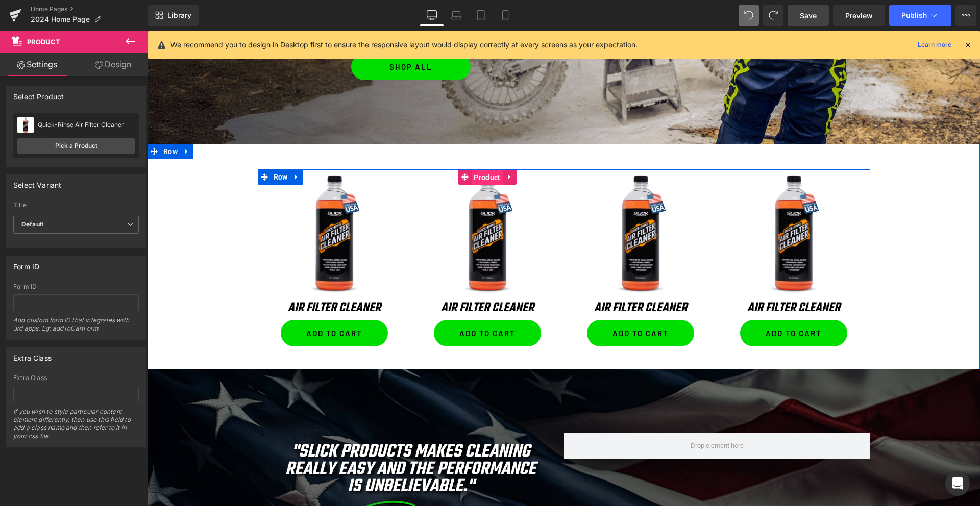
click at [482, 176] on span "Product" at bounding box center [487, 177] width 32 height 15
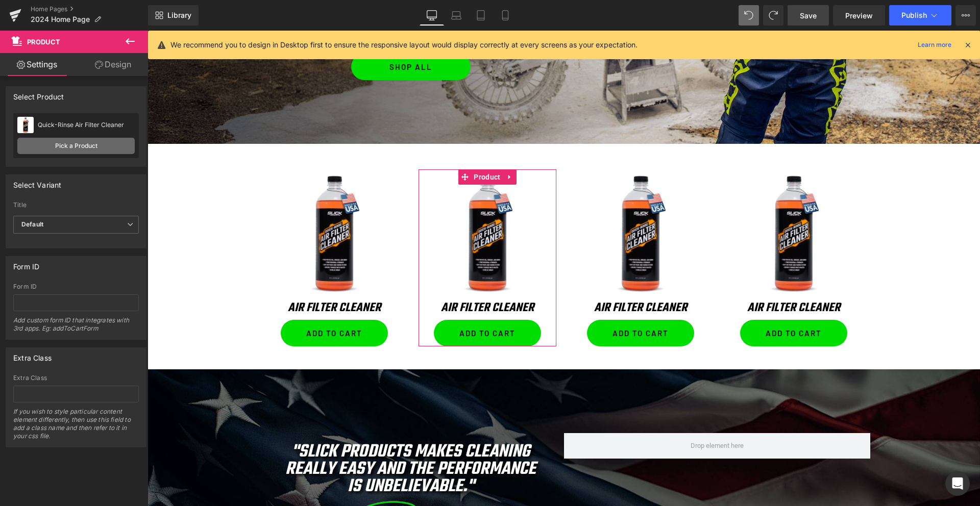
click at [65, 146] on link "Pick a Product" at bounding box center [75, 146] width 117 height 16
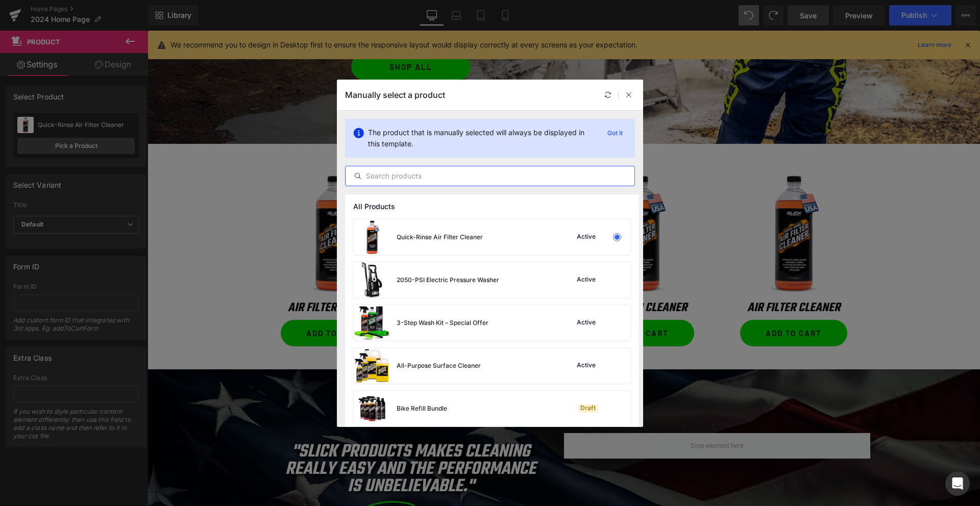
click at [399, 176] on input "text" at bounding box center [489, 176] width 289 height 12
click at [441, 281] on div "2050-PSI Electric Pressure Washer" at bounding box center [447, 280] width 103 height 9
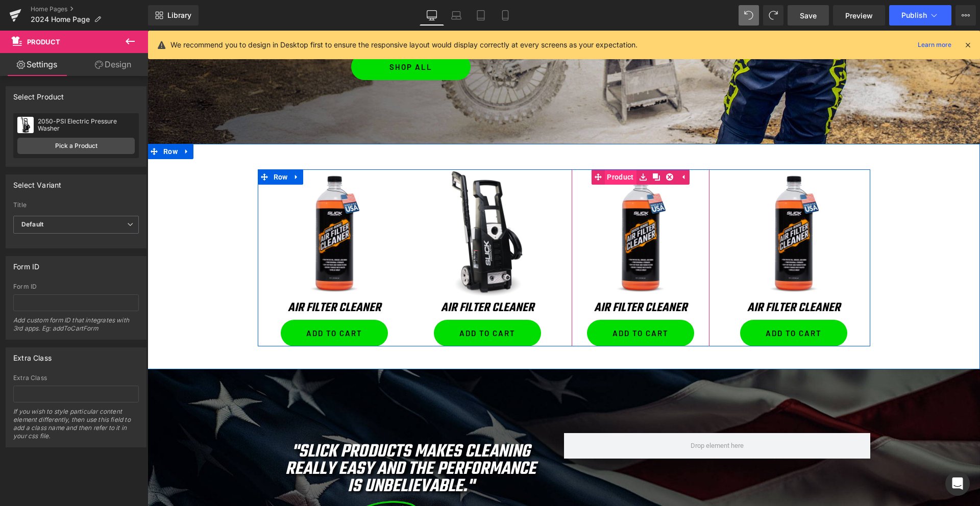
click at [618, 178] on link "Product" at bounding box center [613, 176] width 45 height 15
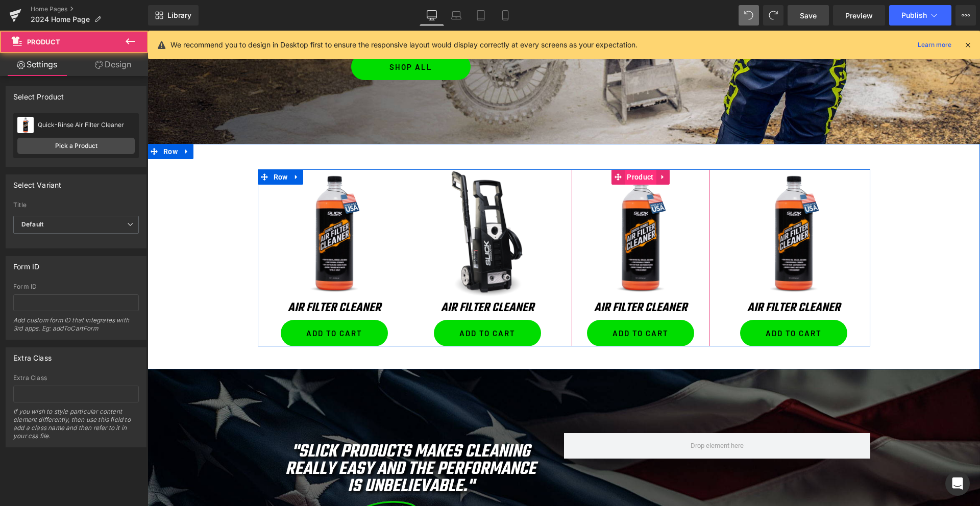
click at [631, 177] on span "Product" at bounding box center [640, 176] width 32 height 15
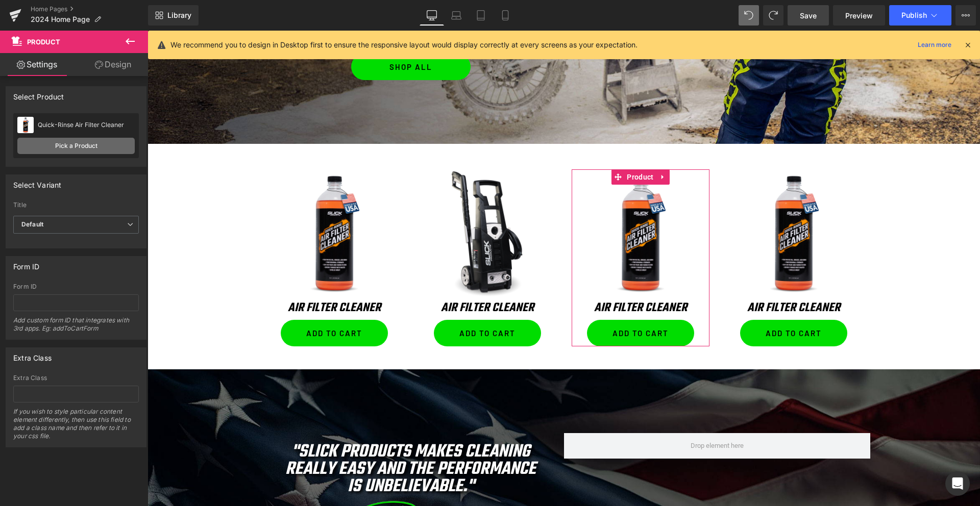
click at [79, 145] on link "Pick a Product" at bounding box center [75, 146] width 117 height 16
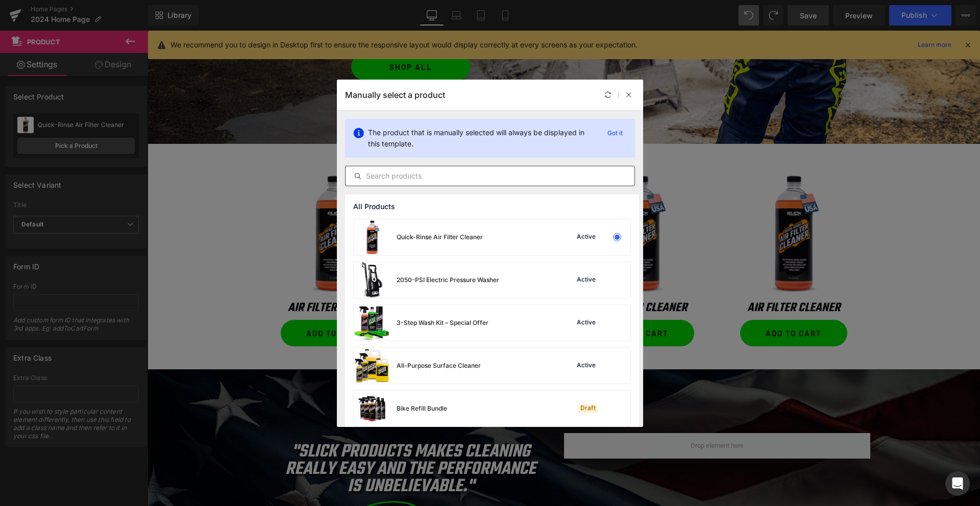
click at [405, 178] on input "text" at bounding box center [489, 176] width 289 height 12
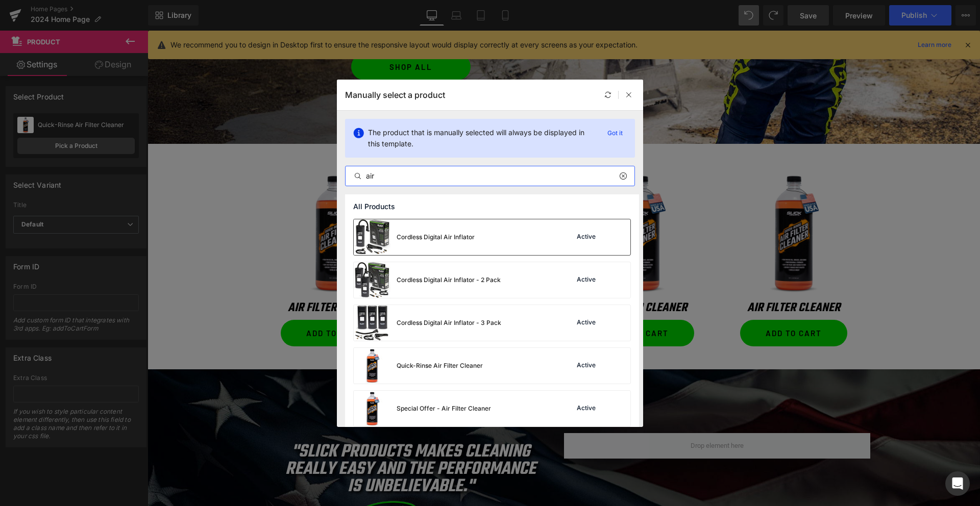
type input "air"
click at [429, 236] on div "Cordless Digital Air Inflator" at bounding box center [435, 237] width 78 height 9
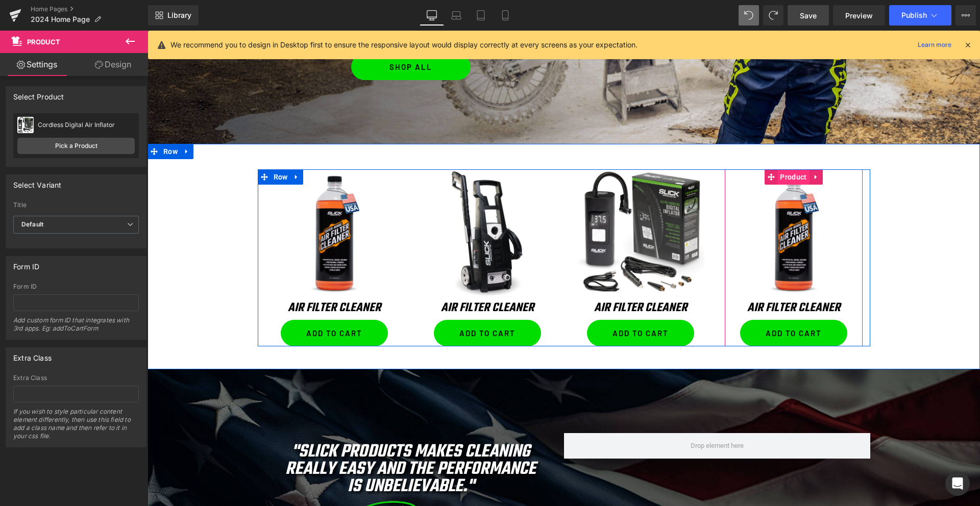
click at [791, 177] on span "Product" at bounding box center [793, 176] width 32 height 15
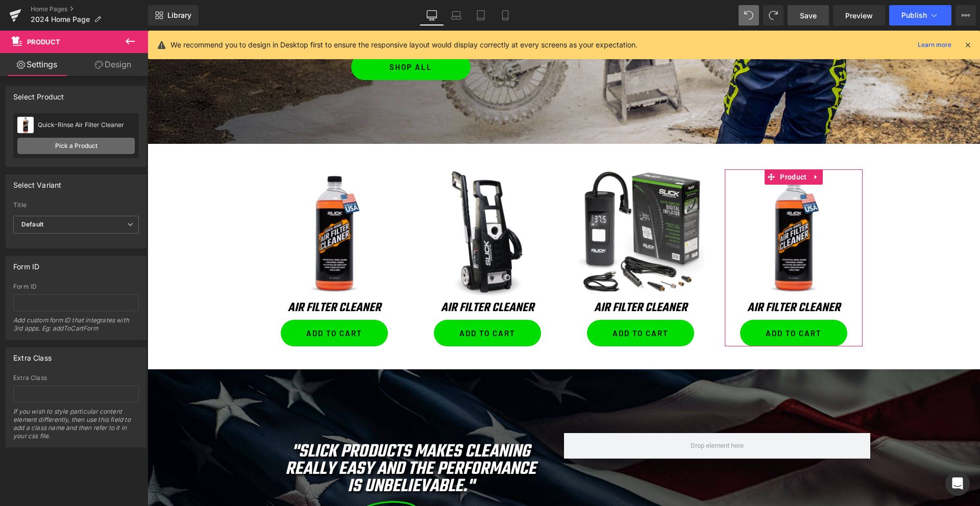
click at [69, 147] on link "Pick a Product" at bounding box center [75, 146] width 117 height 16
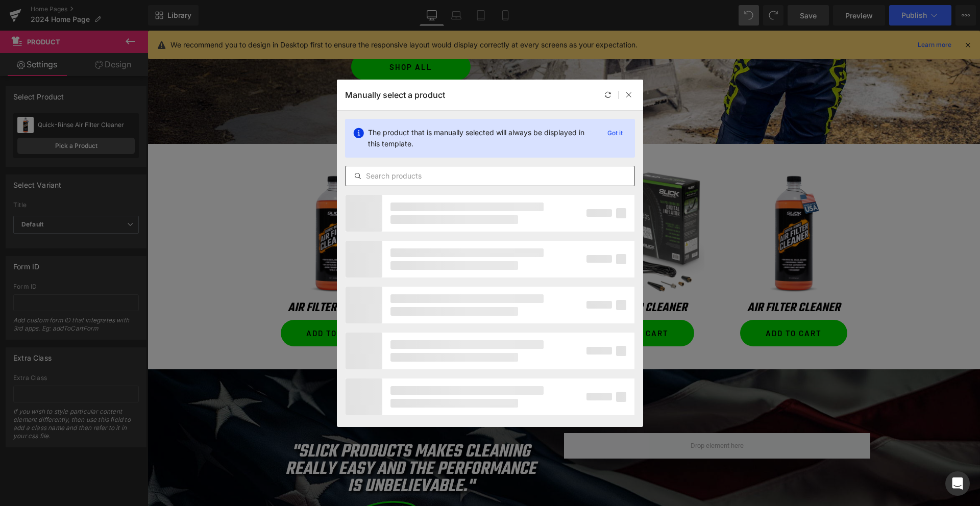
click at [382, 174] on input "text" at bounding box center [489, 176] width 289 height 12
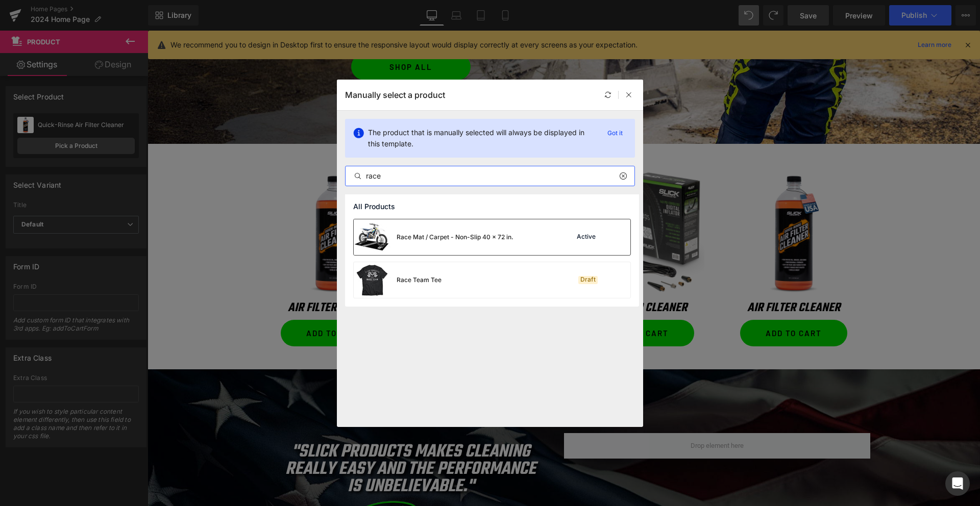
type input "race"
click at [443, 237] on div "Race Mat / Carpet - Non-Slip 40 x 72 in." at bounding box center [454, 237] width 117 height 9
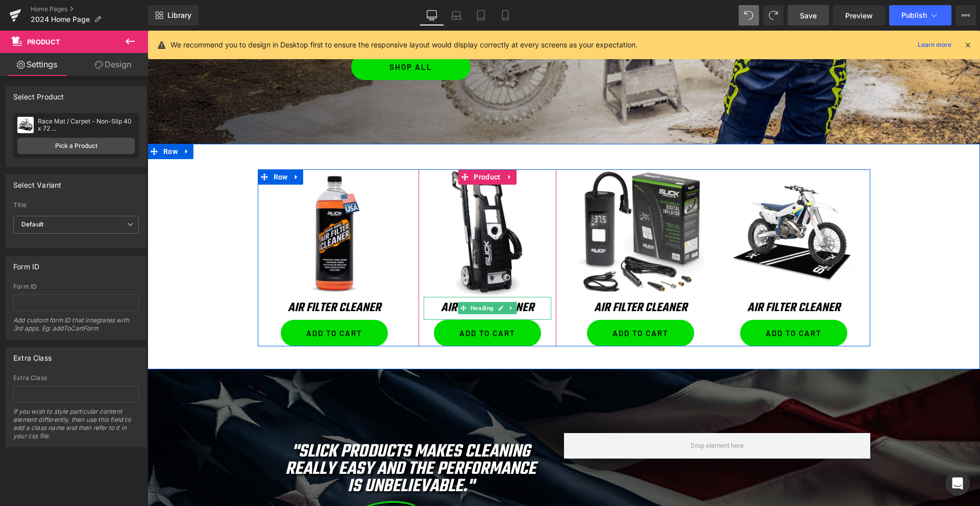
click at [449, 310] on icon "Air Filter Cleaner" at bounding box center [487, 307] width 93 height 19
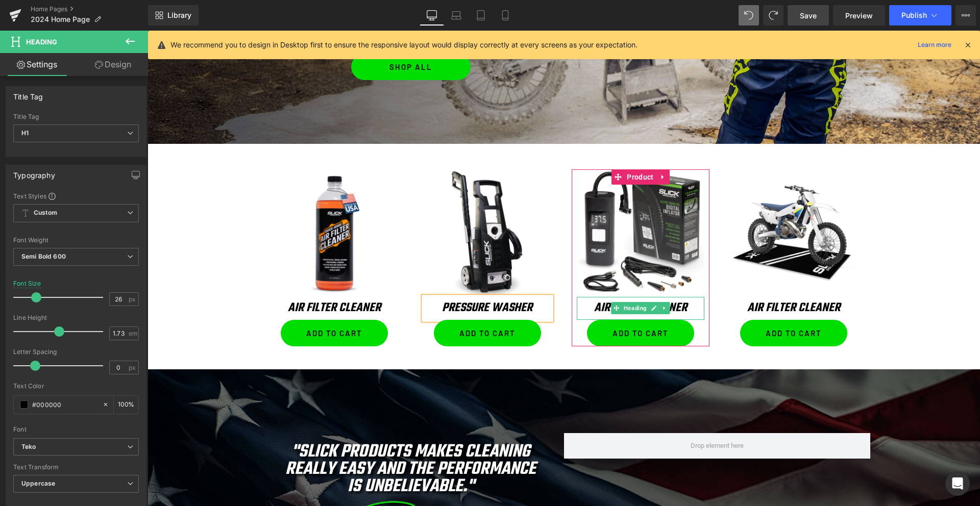
click at [602, 304] on icon "Air Filter Cleaner" at bounding box center [640, 307] width 93 height 19
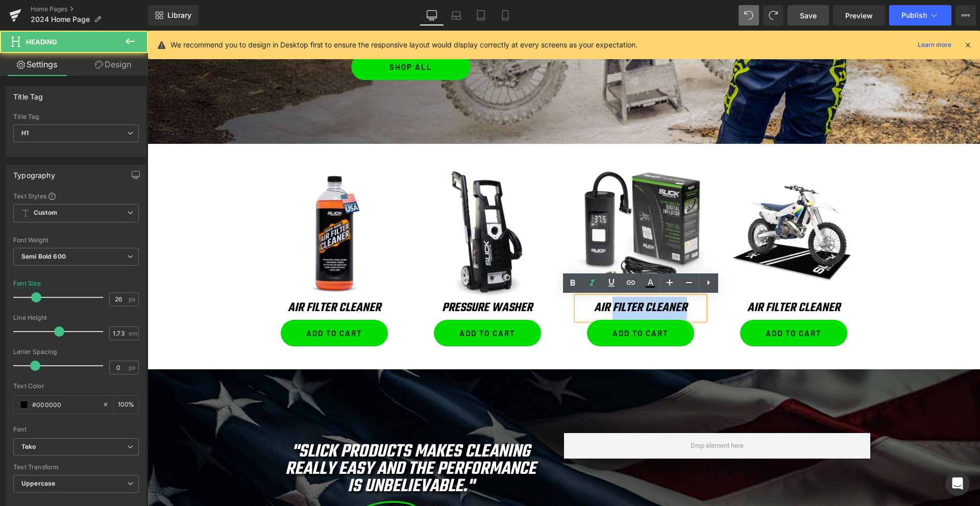
drag, startPoint x: 612, startPoint y: 307, endPoint x: 696, endPoint y: 309, distance: 84.7
click at [696, 309] on h1 "Air Filter Cleaner" at bounding box center [641, 308] width 128 height 23
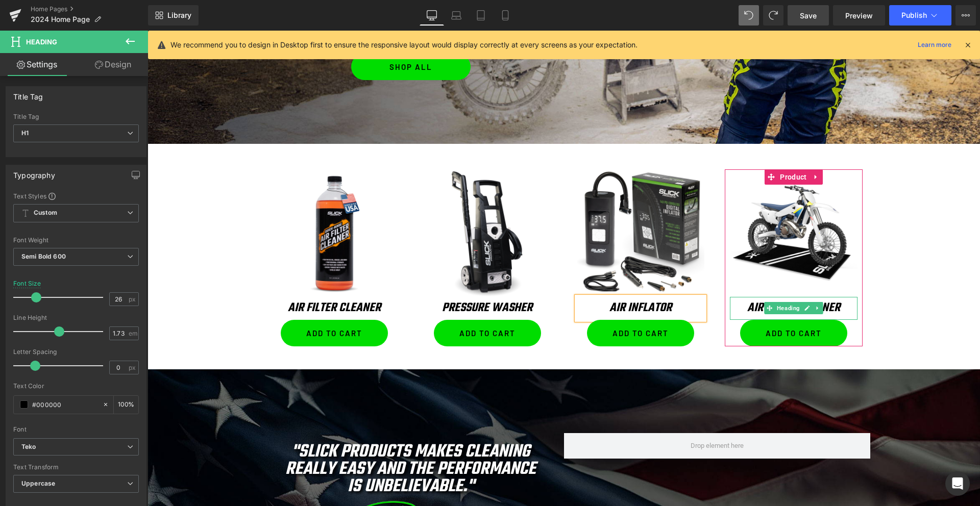
click at [754, 307] on icon "Air Filter Cleaner" at bounding box center [793, 307] width 93 height 19
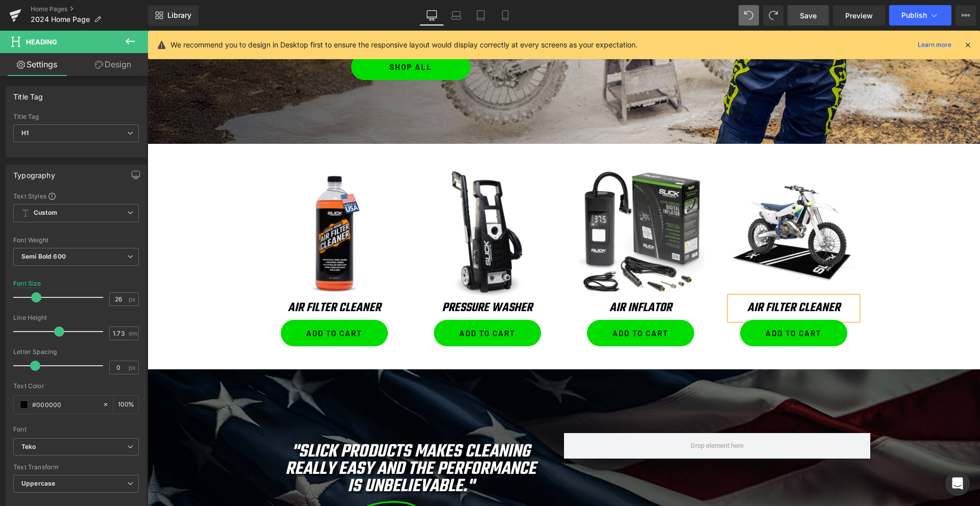
click at [754, 307] on icon "Air Filter Cleaner" at bounding box center [793, 307] width 93 height 19
click at [910, 275] on div "Sale Off (P) Image Air Filter Cleaner Heading Add To Cart (P) Cart Button Produ…" at bounding box center [563, 257] width 832 height 177
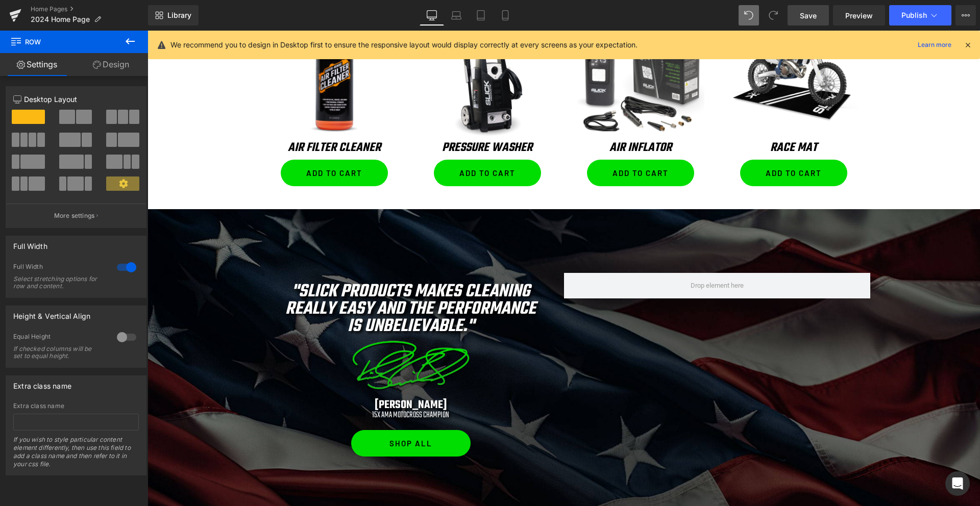
scroll to position [1015, 0]
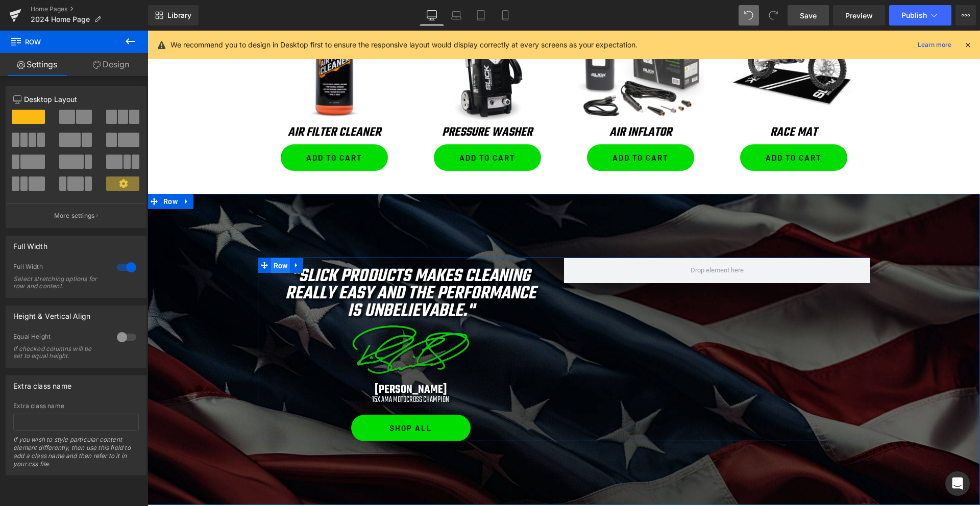
click at [272, 268] on span "Row" at bounding box center [280, 265] width 19 height 15
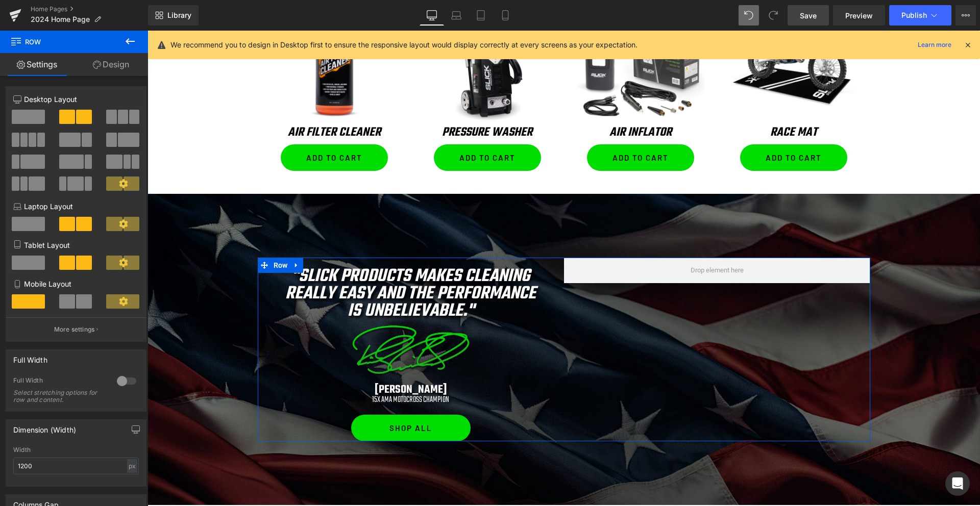
click at [30, 113] on span at bounding box center [28, 117] width 33 height 14
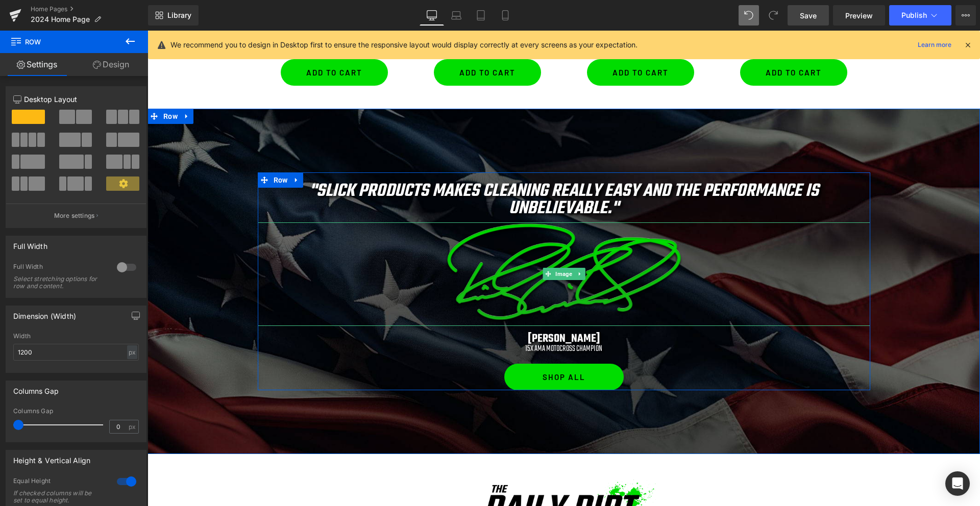
scroll to position [1105, 0]
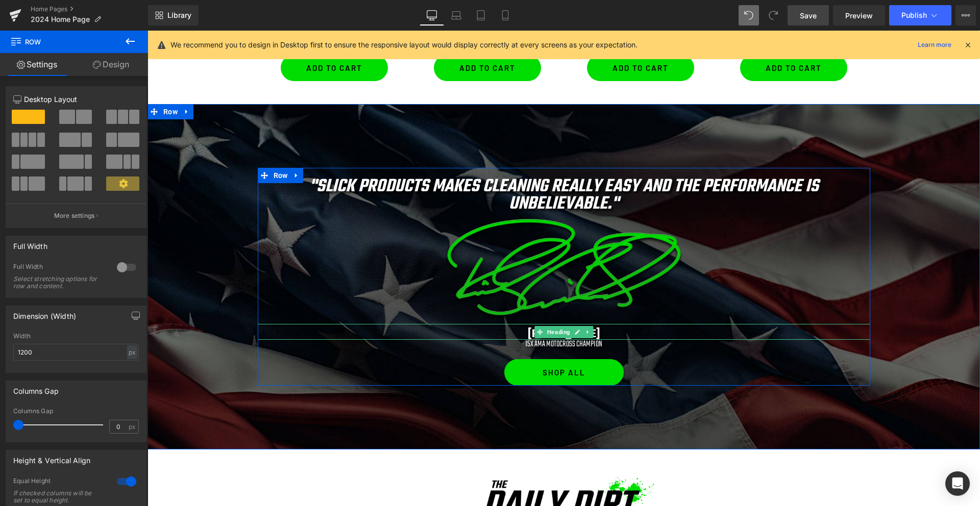
click at [525, 332] on h1 "[PERSON_NAME]" at bounding box center [564, 334] width 612 height 11
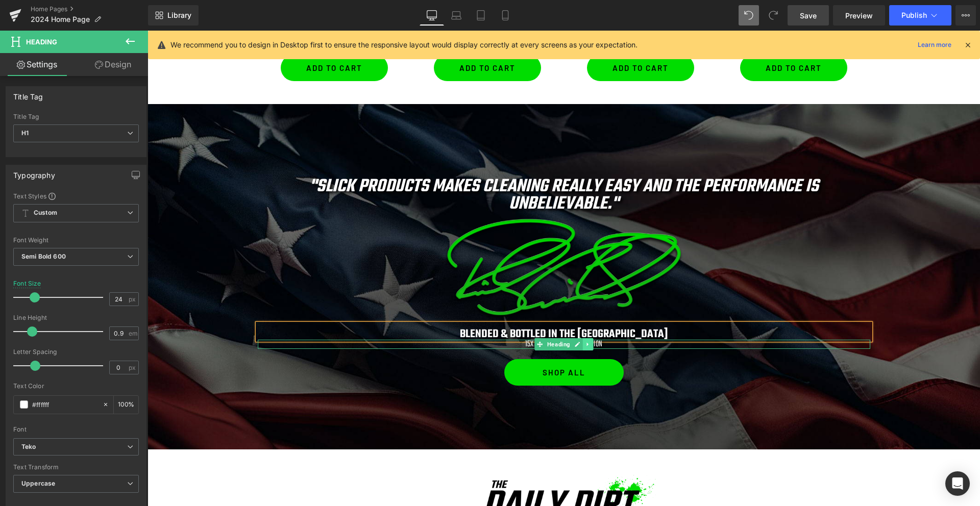
click at [588, 346] on icon at bounding box center [588, 344] width 6 height 6
click at [594, 345] on icon at bounding box center [593, 344] width 6 height 6
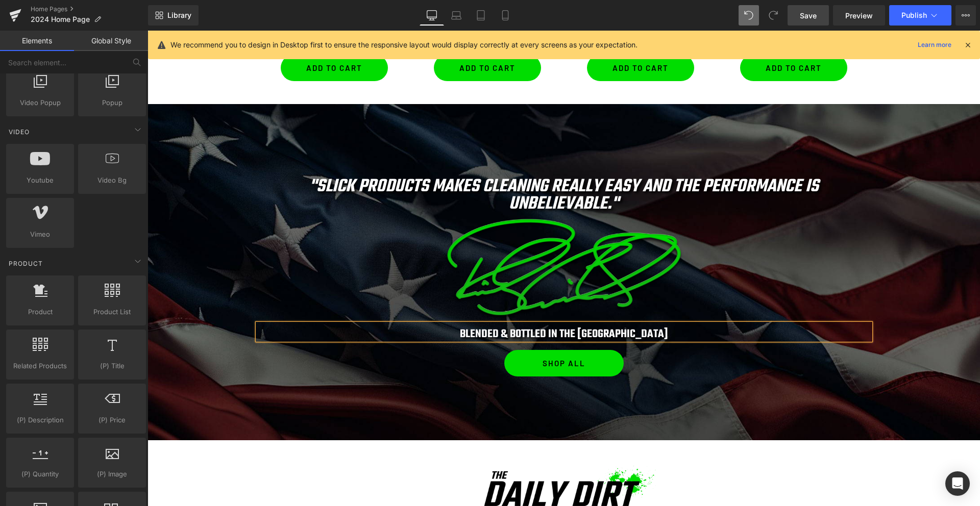
click at [496, 332] on h1 "blended & bottled in the usa" at bounding box center [564, 334] width 612 height 11
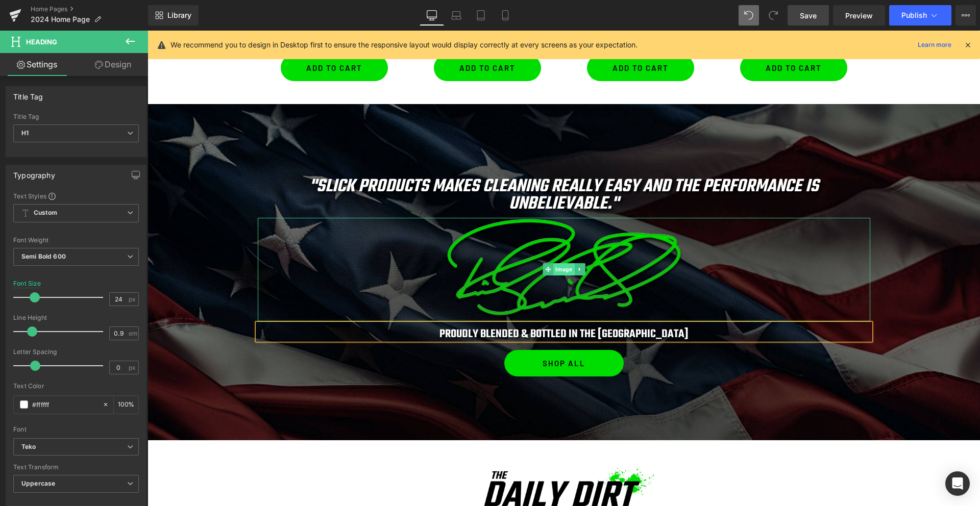
click at [561, 272] on span "Image" at bounding box center [563, 269] width 21 height 12
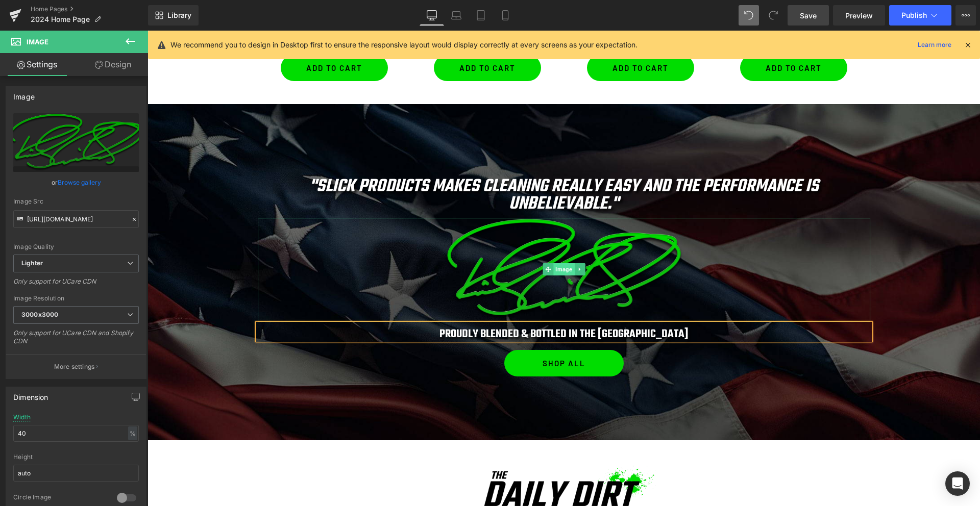
click at [562, 270] on span "Image" at bounding box center [563, 269] width 21 height 12
click at [511, 186] on icon ""Slick Products makes cleaning really easy and the performance is unbelievable."" at bounding box center [563, 195] width 509 height 45
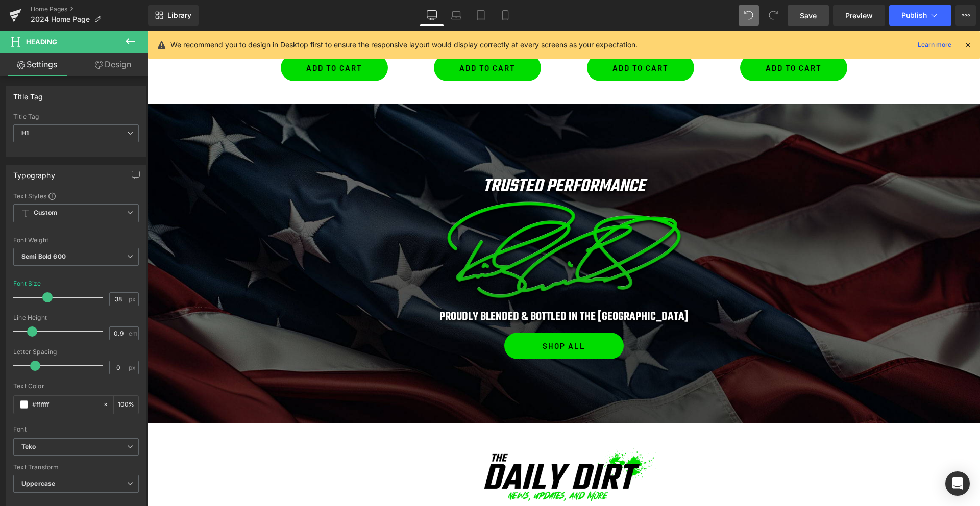
click at [133, 40] on icon at bounding box center [130, 41] width 12 height 12
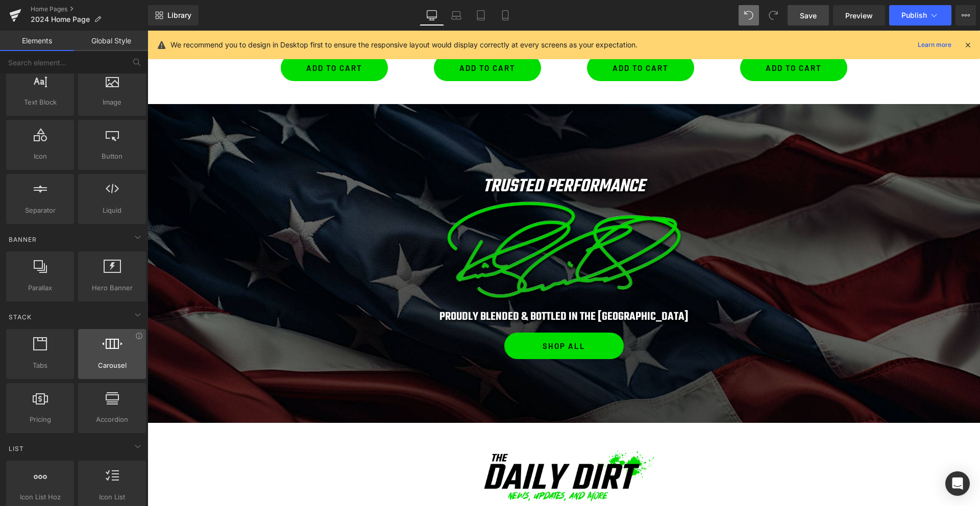
scroll to position [0, 0]
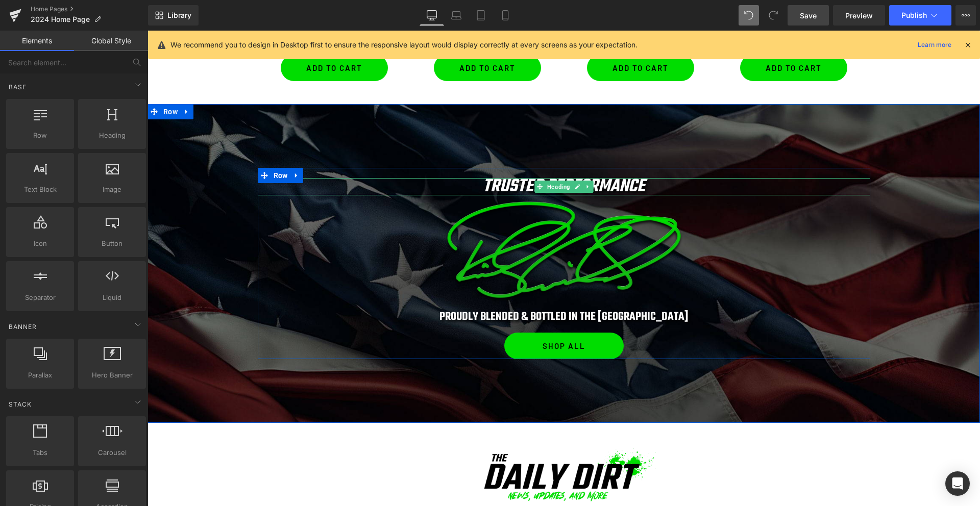
click at [646, 187] on h1 "TRUSTED PERFORMANCE" at bounding box center [563, 186] width 571 height 17
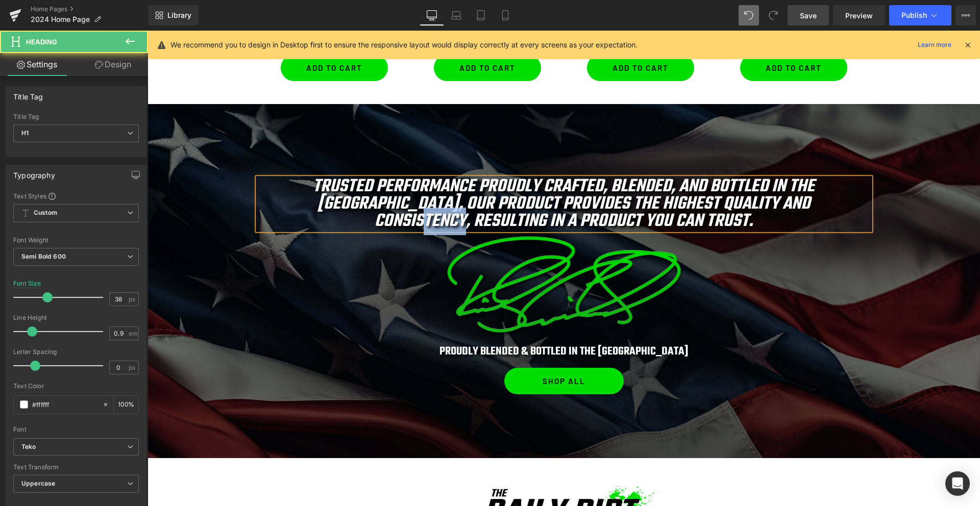
drag, startPoint x: 807, startPoint y: 202, endPoint x: 772, endPoint y: 202, distance: 34.2
click at [772, 202] on icon "TRUSTED PERFORMANCE Proudly crafted, blended, and bottled in the USA, our produ…" at bounding box center [564, 204] width 502 height 62
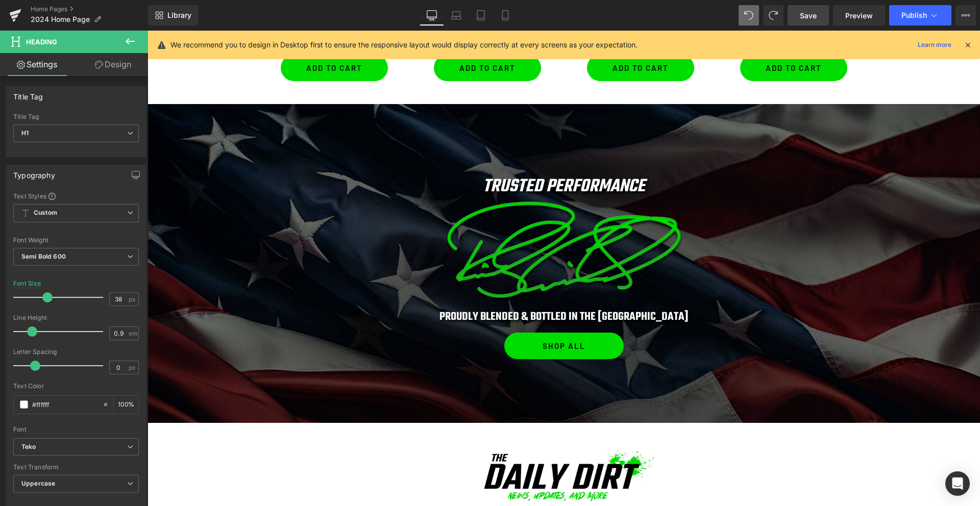
click at [124, 41] on icon at bounding box center [130, 41] width 12 height 12
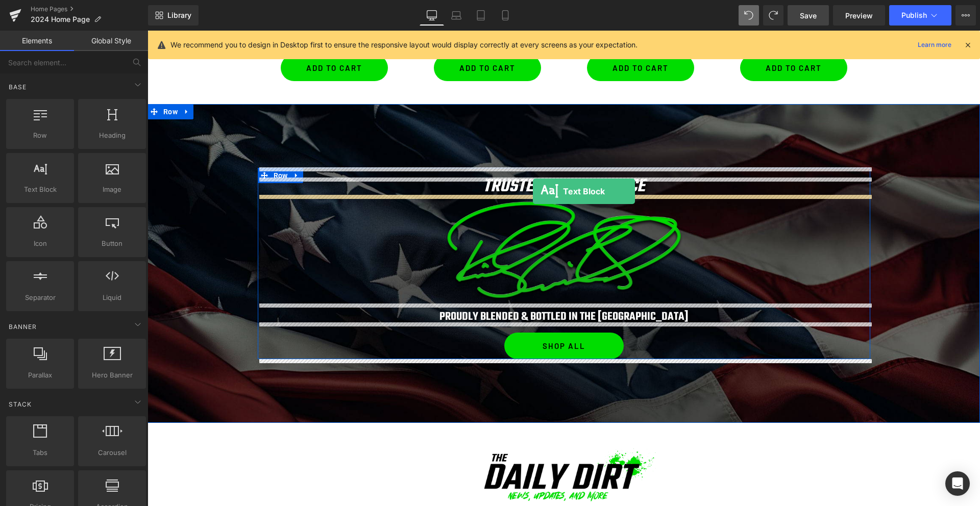
drag, startPoint x: 196, startPoint y: 208, endPoint x: 533, endPoint y: 191, distance: 336.6
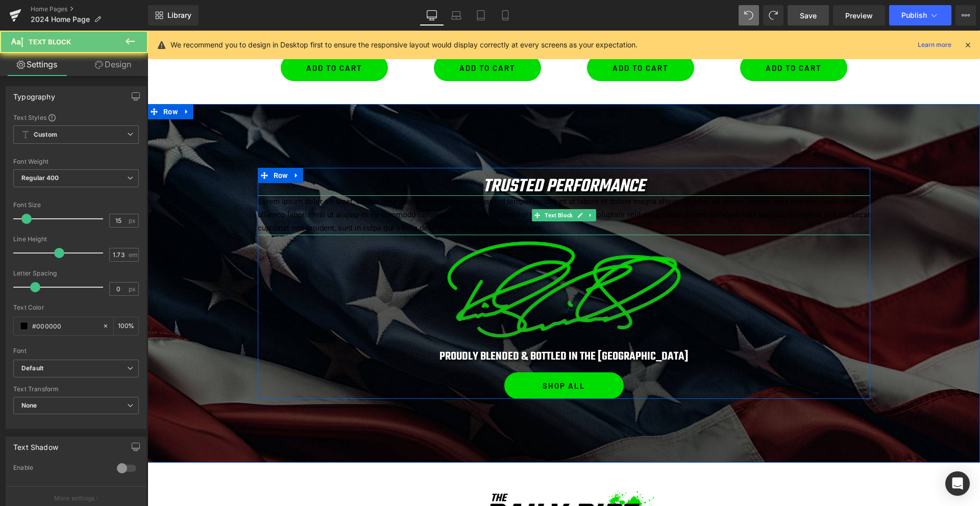
click at [503, 206] on p "Lorem ipsum dolor sit amet, consectetur adipiscing elit, sed do eiusmod tempor …" at bounding box center [564, 215] width 612 height 40
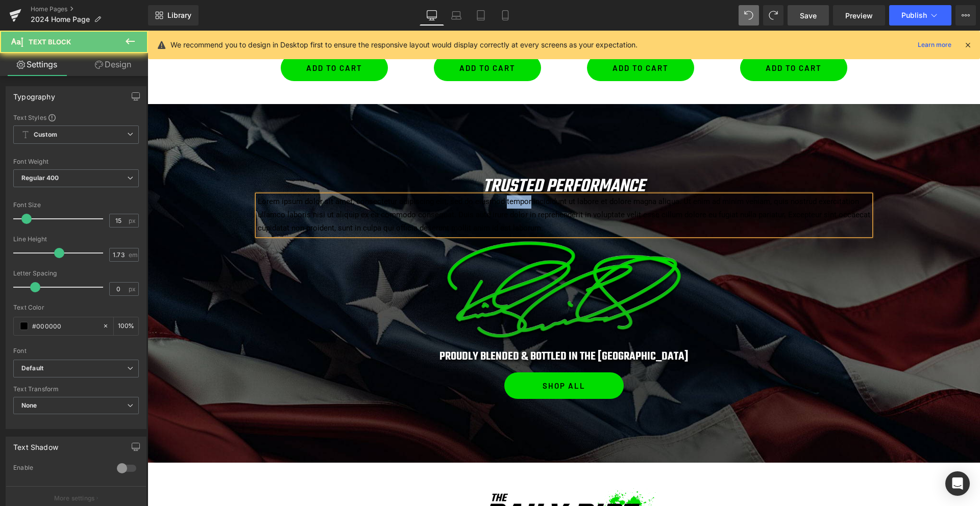
click at [503, 206] on p "Lorem ipsum dolor sit amet, consectetur adipiscing elit, sed do eiusmod tempor …" at bounding box center [564, 215] width 612 height 40
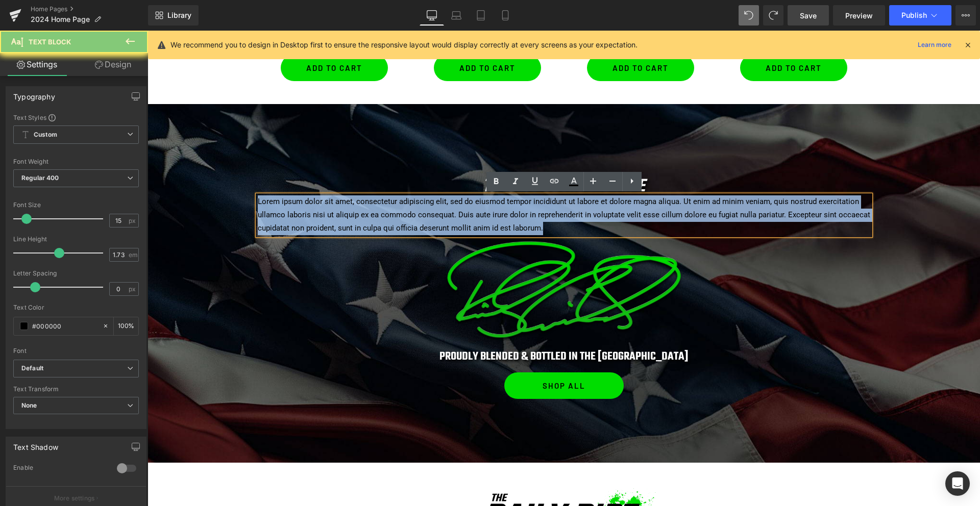
click at [503, 206] on p "Lorem ipsum dolor sit amet, consectetur adipiscing elit, sed do eiusmod tempor …" at bounding box center [564, 215] width 612 height 40
paste div
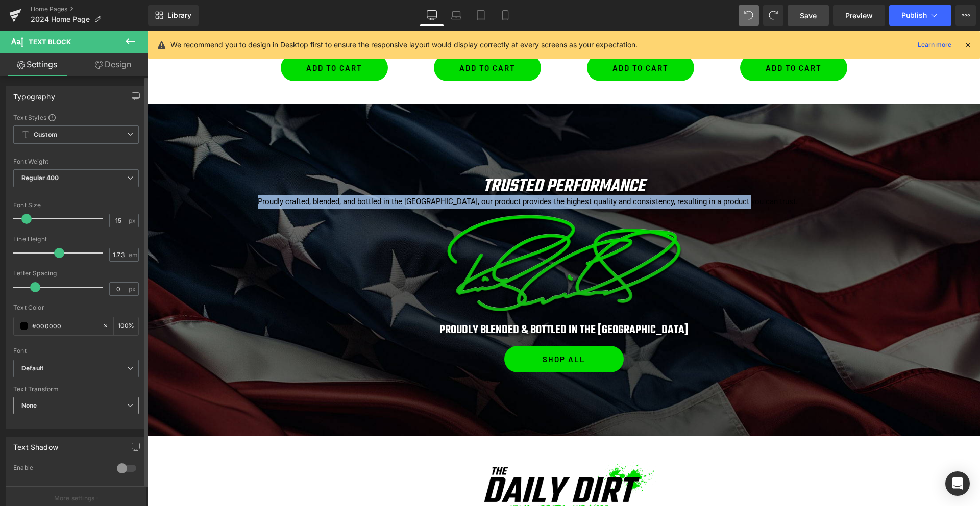
scroll to position [216, 0]
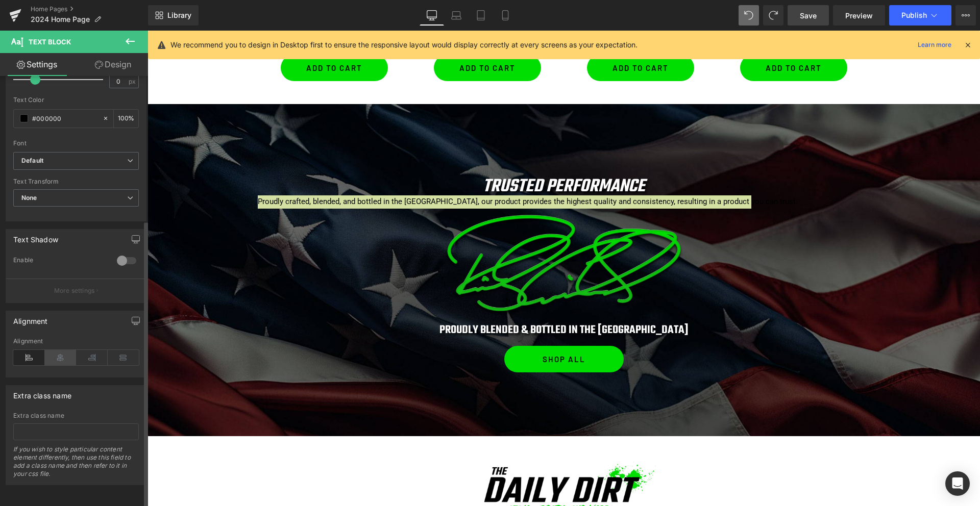
click at [62, 350] on icon at bounding box center [61, 357] width 32 height 15
click at [25, 114] on span at bounding box center [24, 118] width 8 height 8
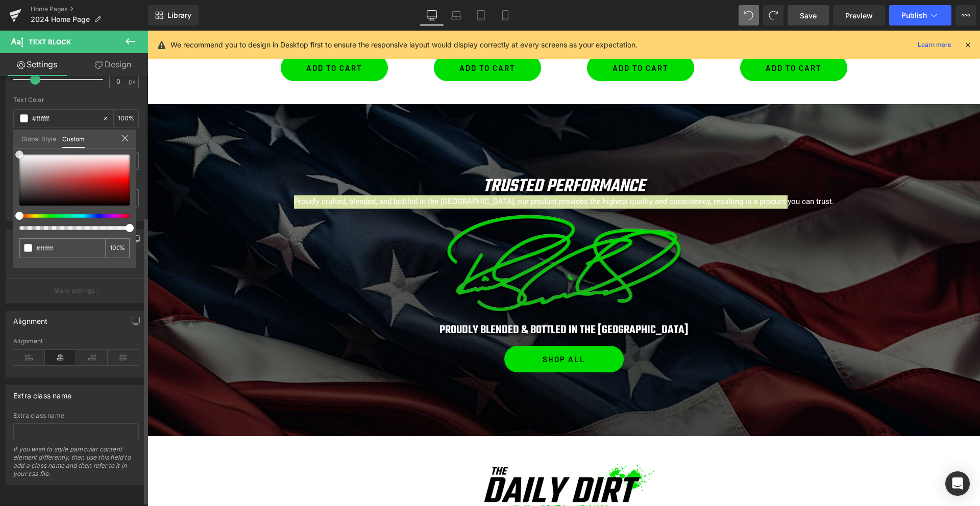
drag, startPoint x: 29, startPoint y: 186, endPoint x: 11, endPoint y: 128, distance: 60.5
click at [11, 128] on div "Typography Text Styles Custom Custom Setup Global Style Custom Setup Global Sty…" at bounding box center [76, 46] width 153 height 351
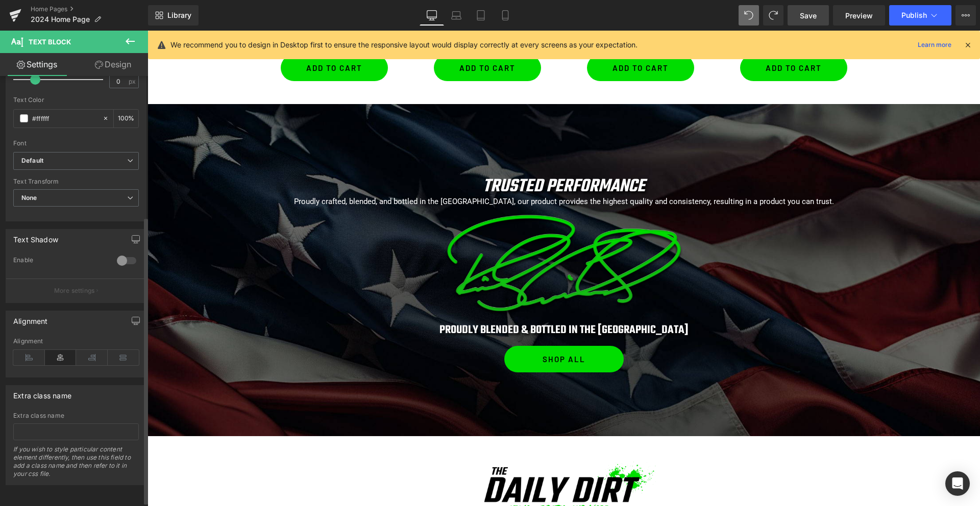
click at [505, 211] on body "Skip to content Previous Free Shipping On Orders $50+ Made in the USA 🇺🇸 Next S…" at bounding box center [563, 92] width 832 height 2332
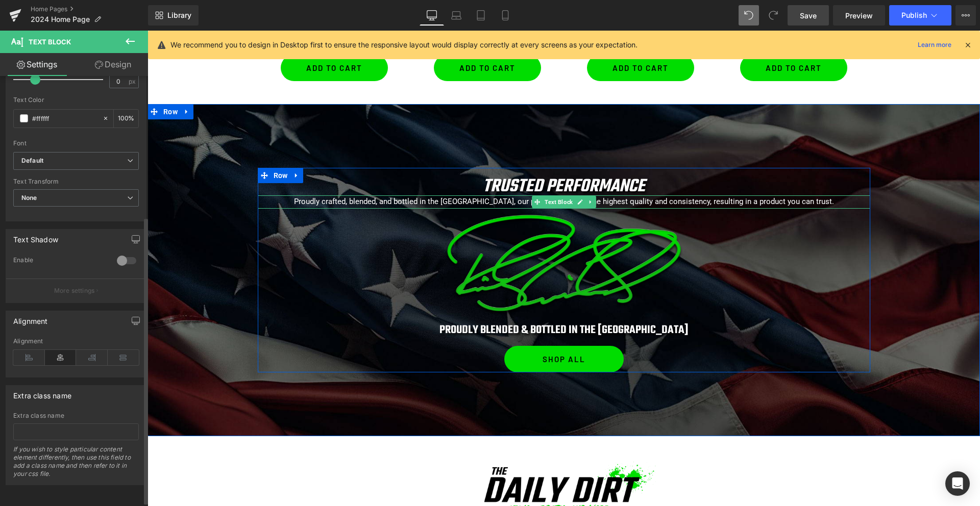
click at [503, 204] on p "Proudly crafted, blended, and bottled in the USA, our product provides the high…" at bounding box center [564, 201] width 612 height 13
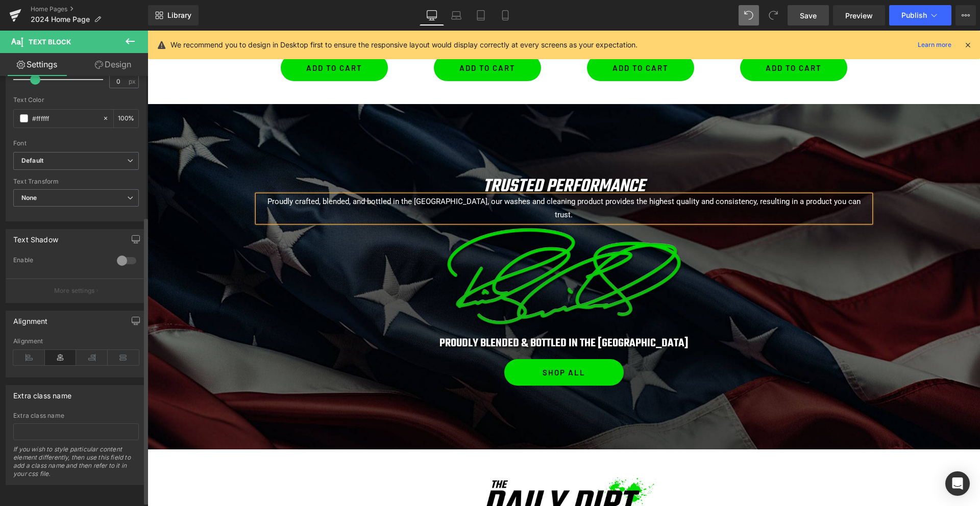
click at [565, 202] on p "Proudly crafted, blended, and bottled in the USA, our washes and cleaning produ…" at bounding box center [564, 208] width 612 height 27
click at [597, 204] on p "Proudly crafted, blended, and bottled in the USA, our washes and cleaning produ…" at bounding box center [564, 208] width 612 height 27
click at [392, 204] on p "Proudly crafted, blended, and bottled in the [GEOGRAPHIC_DATA], our washes and …" at bounding box center [564, 208] width 612 height 27
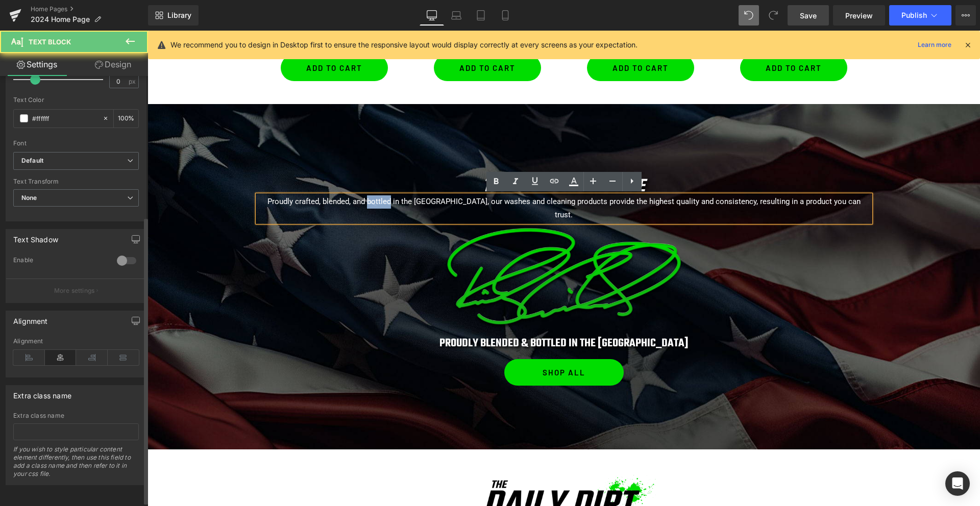
click at [392, 204] on p "Proudly crafted, blended, and bottled in the [GEOGRAPHIC_DATA], our washes and …" at bounding box center [564, 208] width 612 height 27
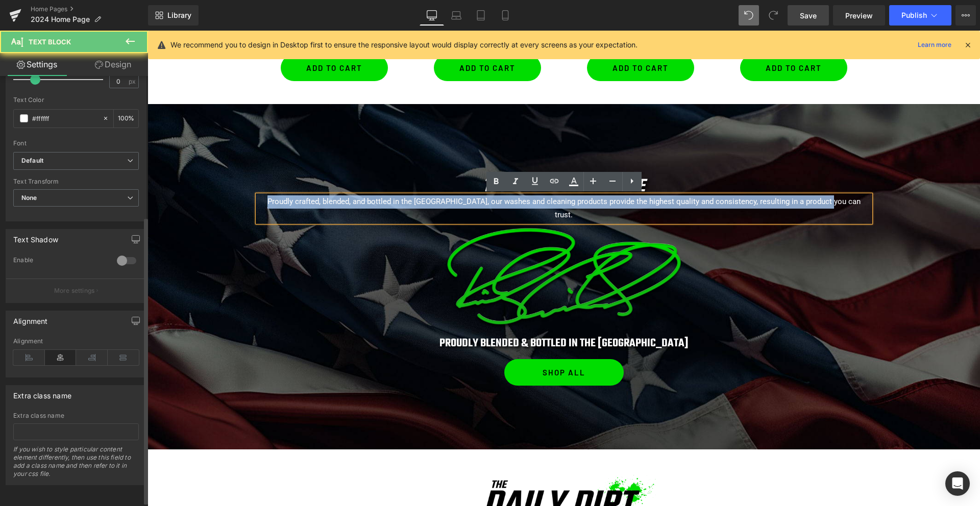
click at [392, 204] on p "Proudly crafted, blended, and bottled in the [GEOGRAPHIC_DATA], our washes and …" at bounding box center [564, 208] width 612 height 27
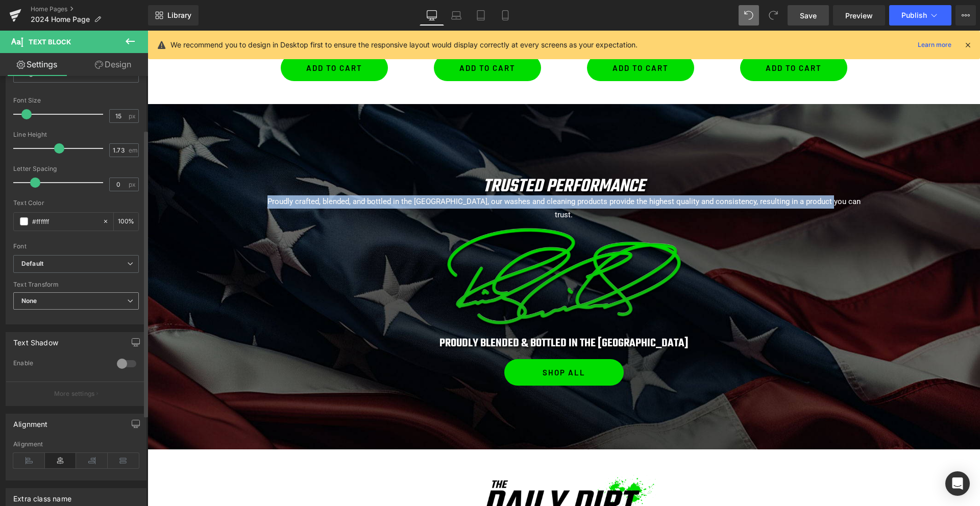
scroll to position [0, 0]
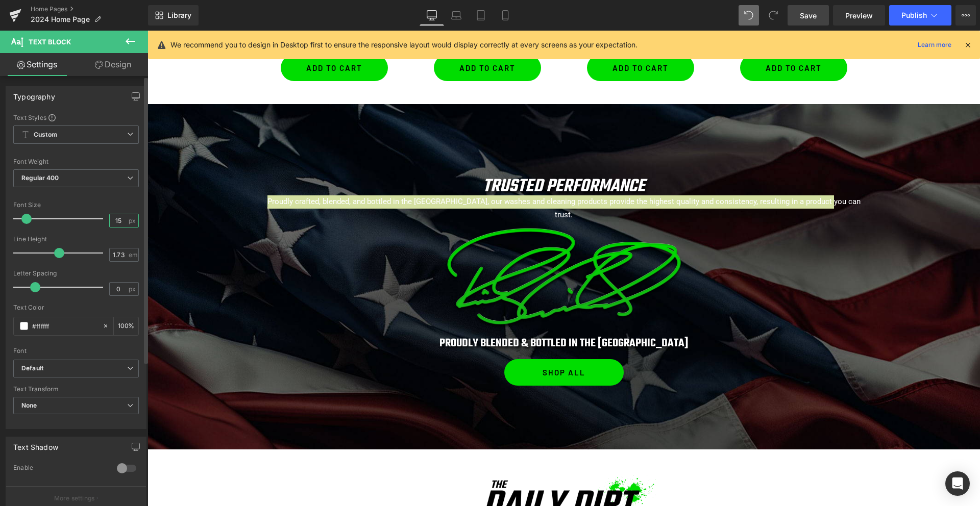
click at [114, 219] on input "15" at bounding box center [119, 220] width 18 height 13
type input "18"
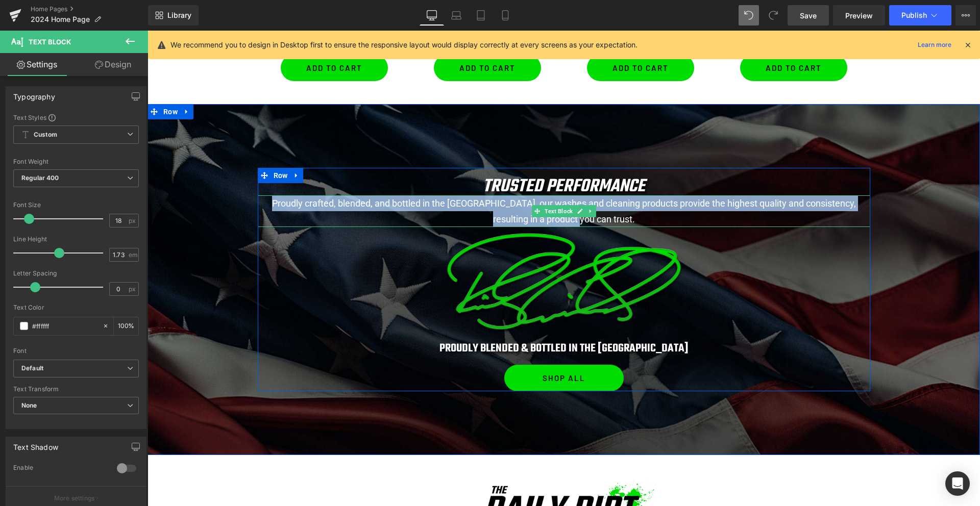
click at [517, 203] on p "Proudly crafted, blended, and bottled in the [GEOGRAPHIC_DATA], our washes and …" at bounding box center [564, 211] width 612 height 32
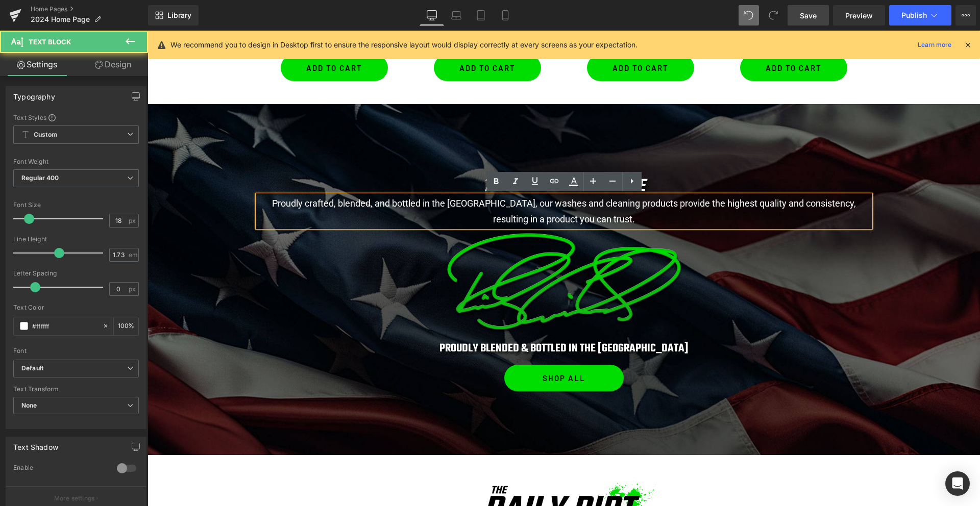
click at [479, 183] on h1 "TRUSTED PERFORMANCE" at bounding box center [563, 186] width 571 height 17
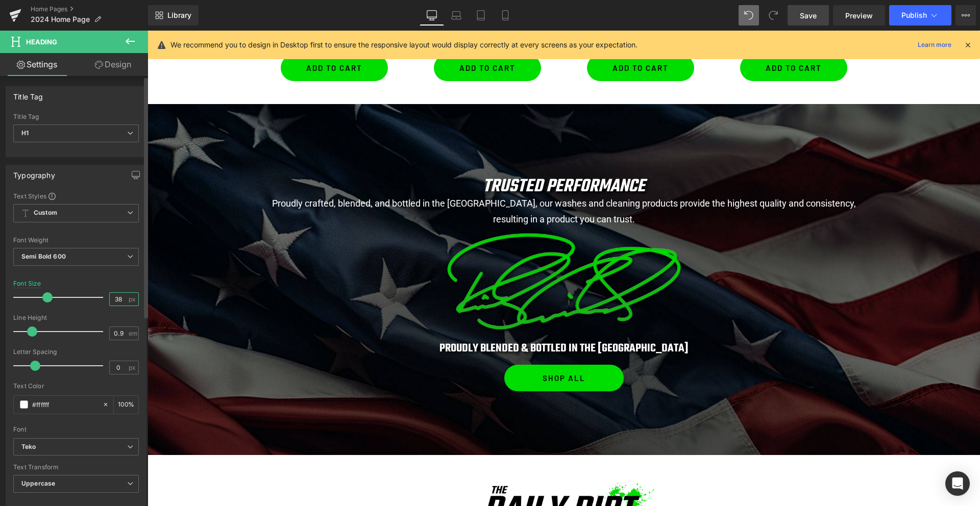
click at [115, 300] on input "38" at bounding box center [119, 299] width 18 height 13
type input "50"
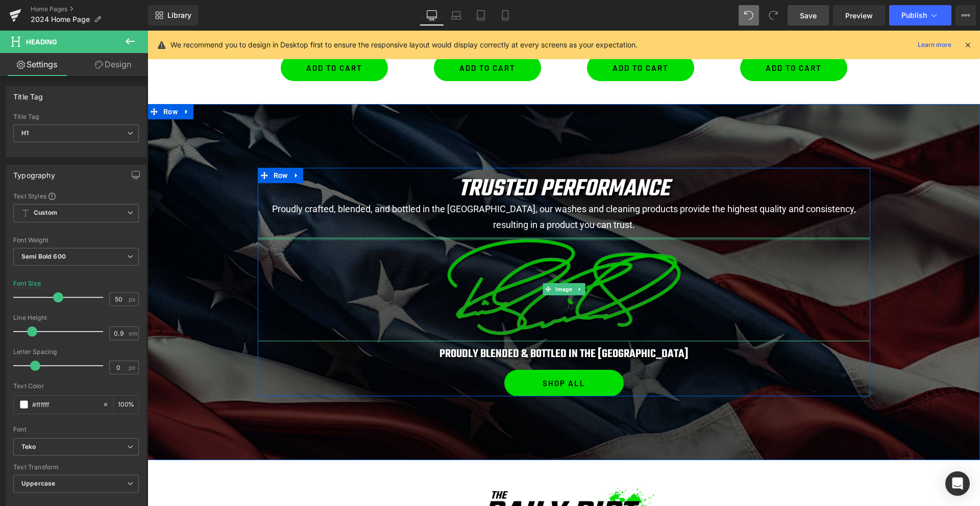
scroll to position [1085, 0]
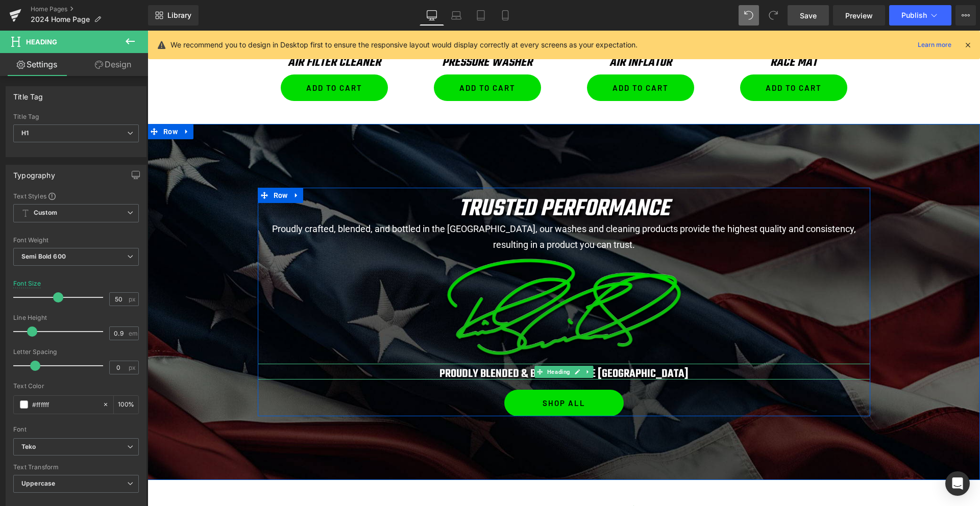
click at [509, 373] on h1 "proudly blended & bottled in the usa" at bounding box center [564, 374] width 612 height 11
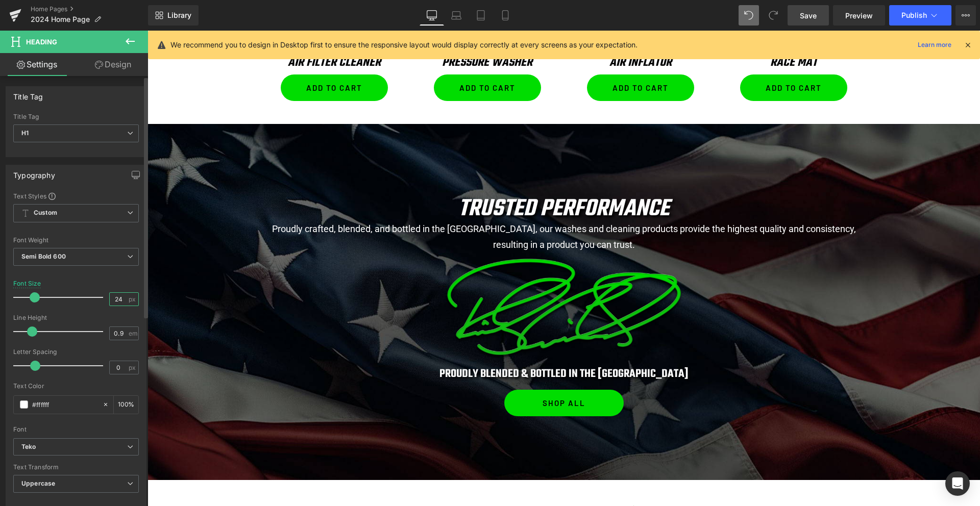
click at [116, 304] on input "24" at bounding box center [119, 299] width 18 height 13
click at [110, 296] on input "24" at bounding box center [119, 299] width 18 height 13
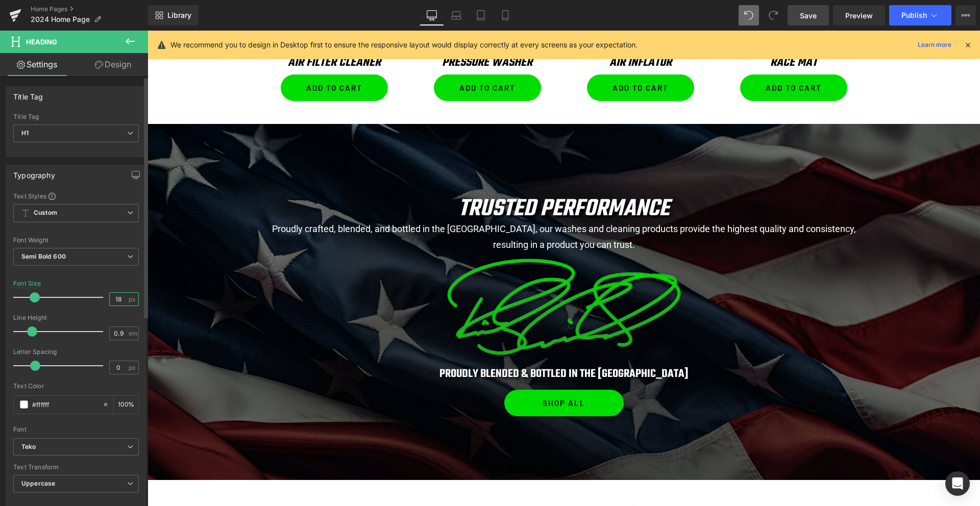
type input "18"
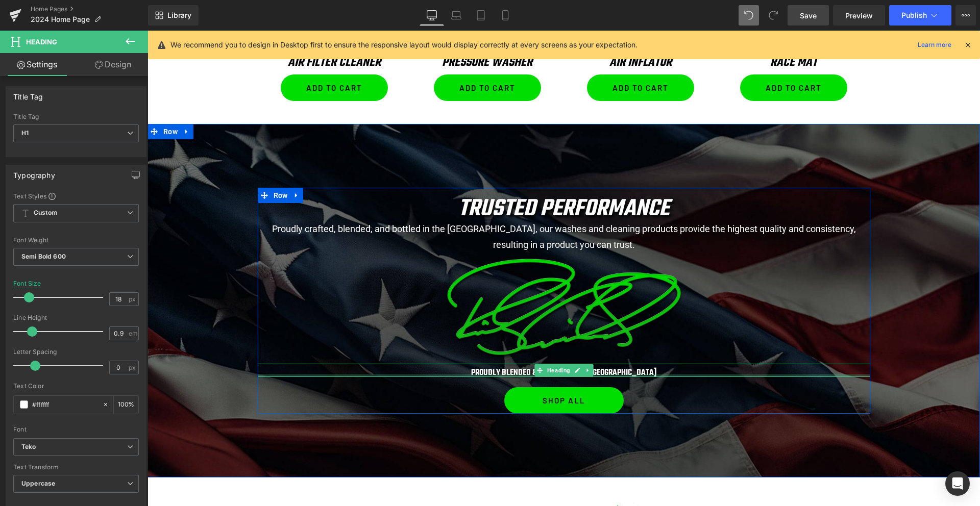
click at [511, 374] on div at bounding box center [564, 375] width 612 height 3
click at [511, 374] on h1 "proudly blended & bottled in the usa" at bounding box center [564, 373] width 612 height 8
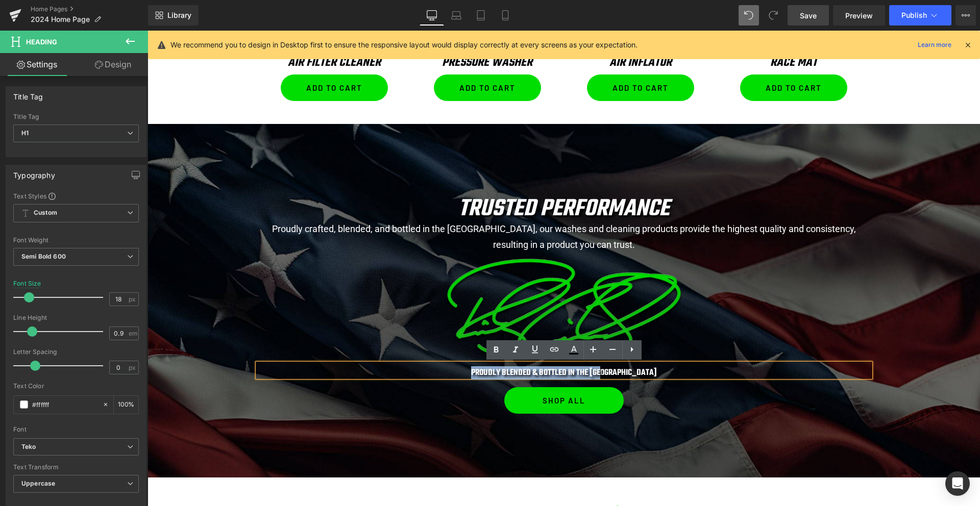
click at [511, 374] on h1 "proudly blended & bottled in the usa" at bounding box center [564, 373] width 612 height 8
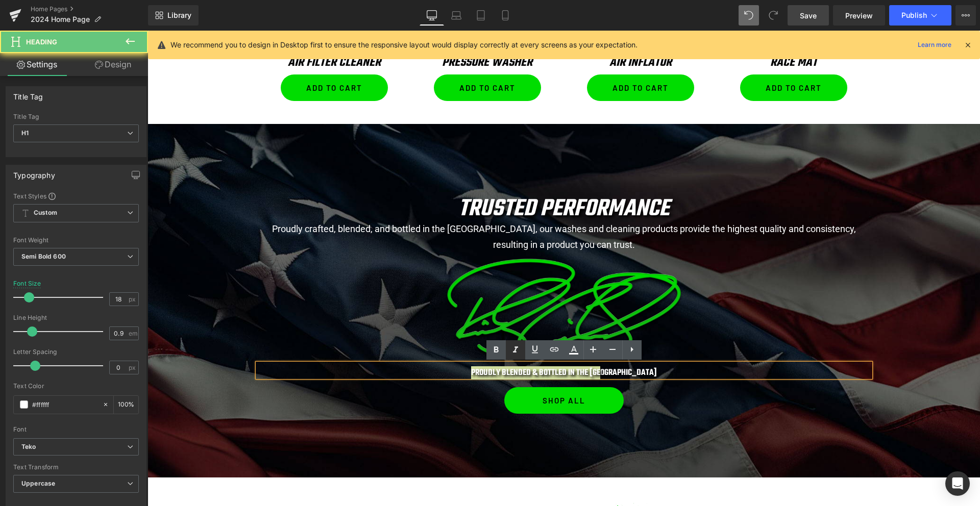
click at [513, 349] on icon at bounding box center [515, 350] width 12 height 12
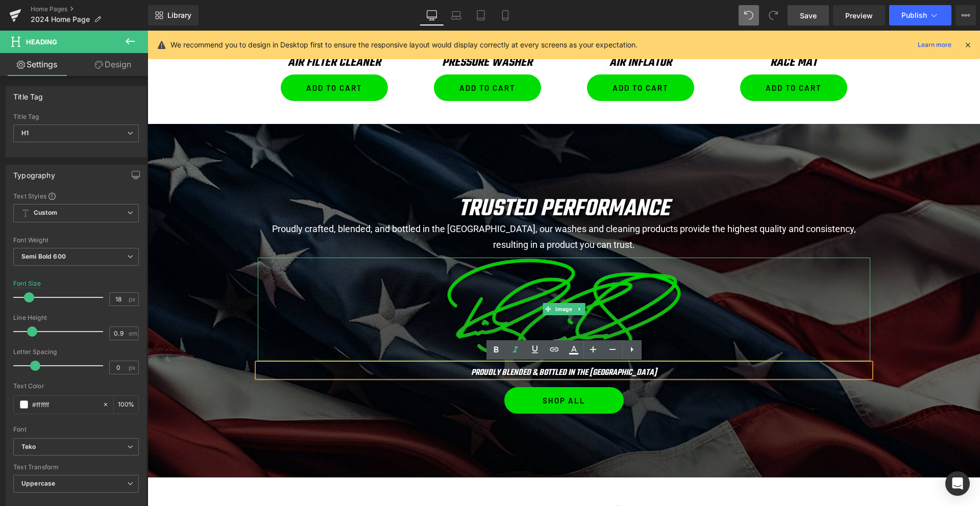
click at [744, 324] on div at bounding box center [564, 310] width 612 height 104
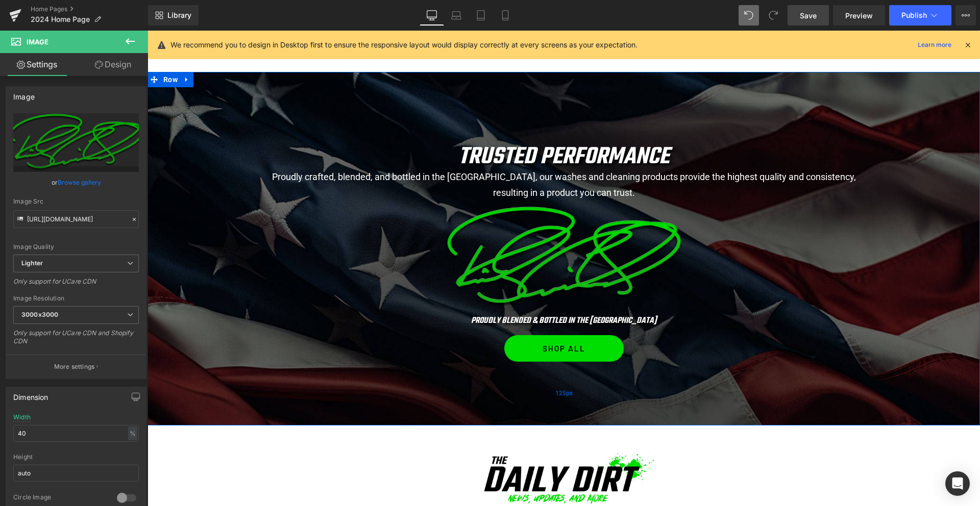
scroll to position [1112, 0]
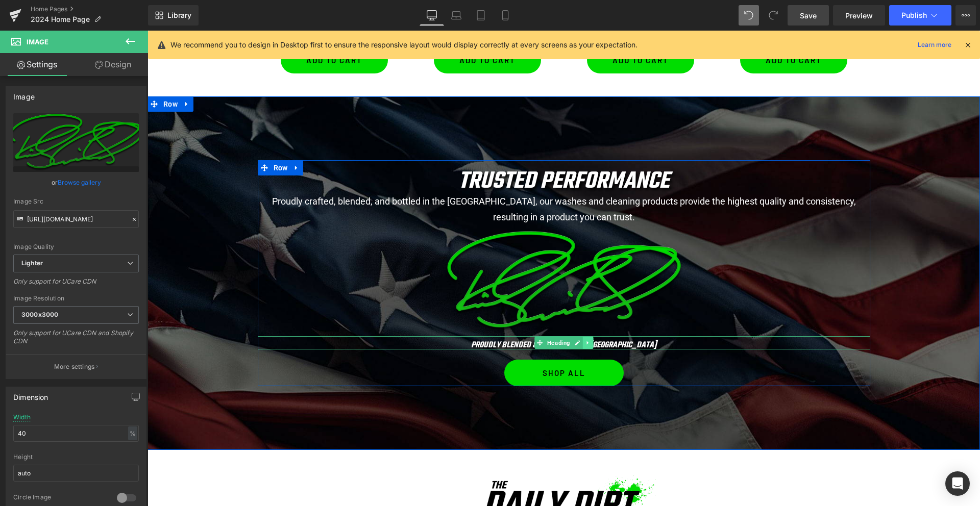
click at [587, 342] on icon at bounding box center [587, 343] width 2 height 4
click at [592, 344] on icon at bounding box center [593, 343] width 6 height 6
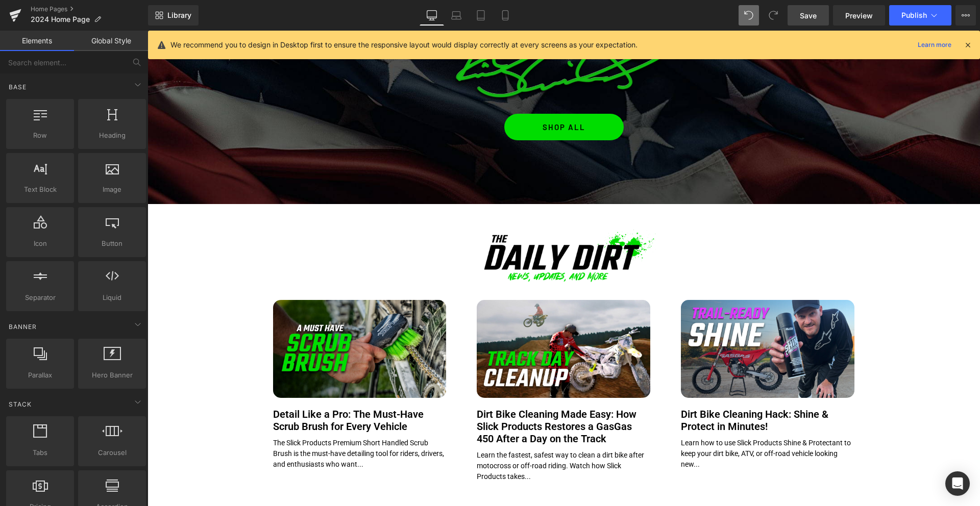
scroll to position [1372, 0]
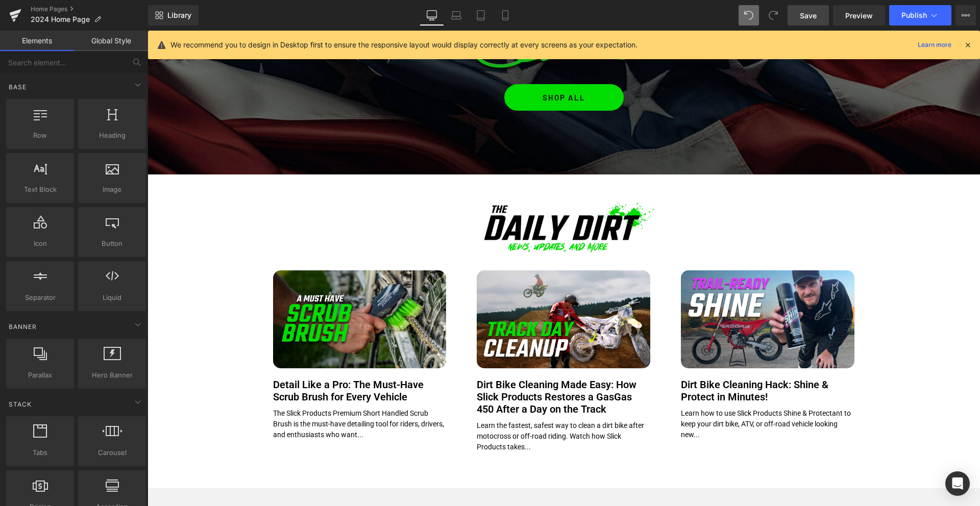
click at [811, 15] on span "Save" at bounding box center [807, 15] width 17 height 11
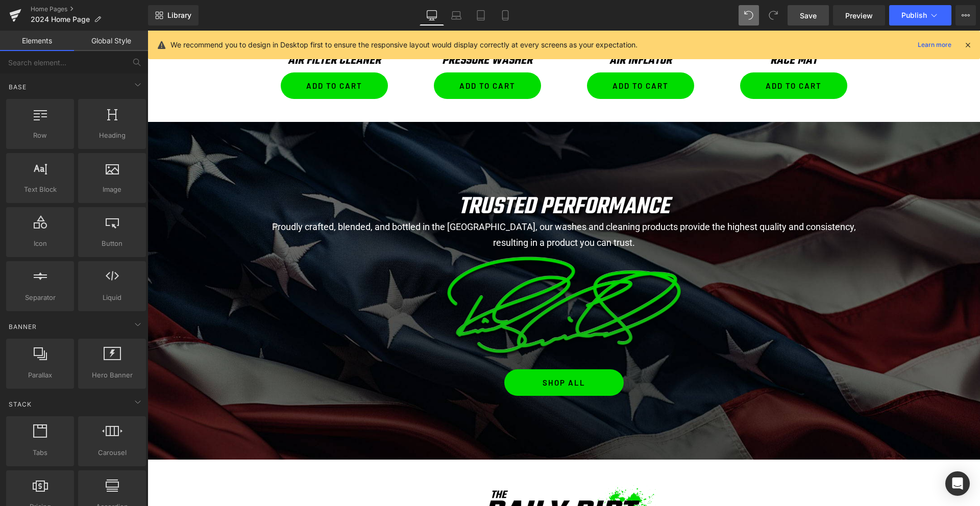
scroll to position [1086, 0]
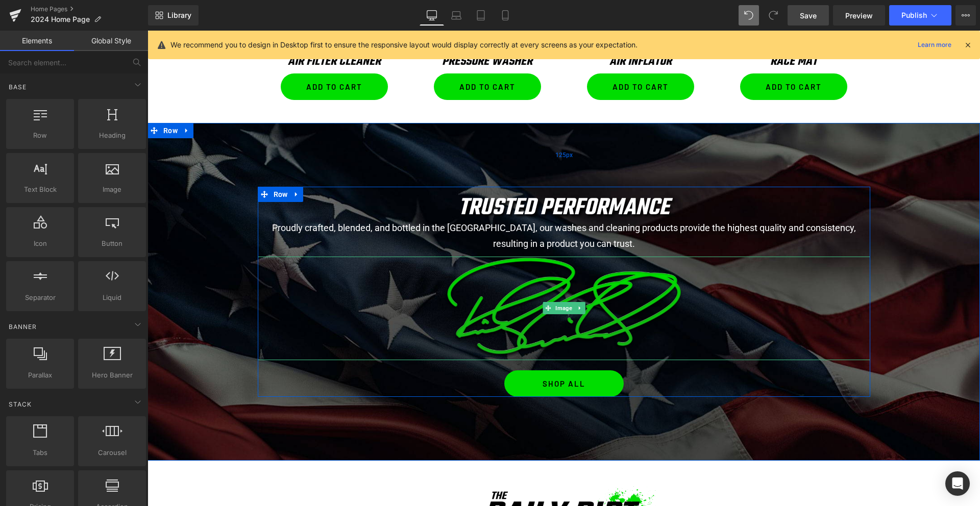
click at [559, 306] on span "Image" at bounding box center [563, 308] width 21 height 12
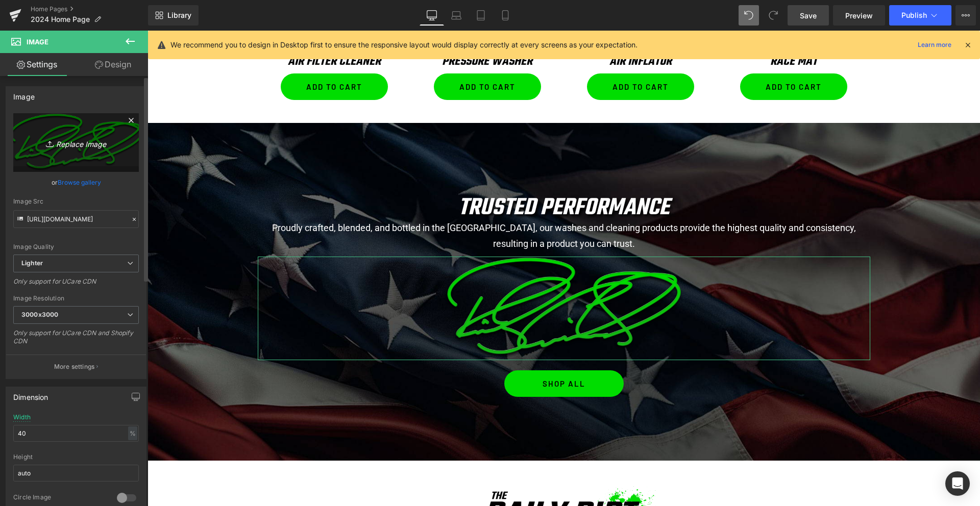
click at [69, 144] on icon "Replace Image" at bounding box center [76, 142] width 82 height 13
type input "C:\fakepath\US FLAG.png"
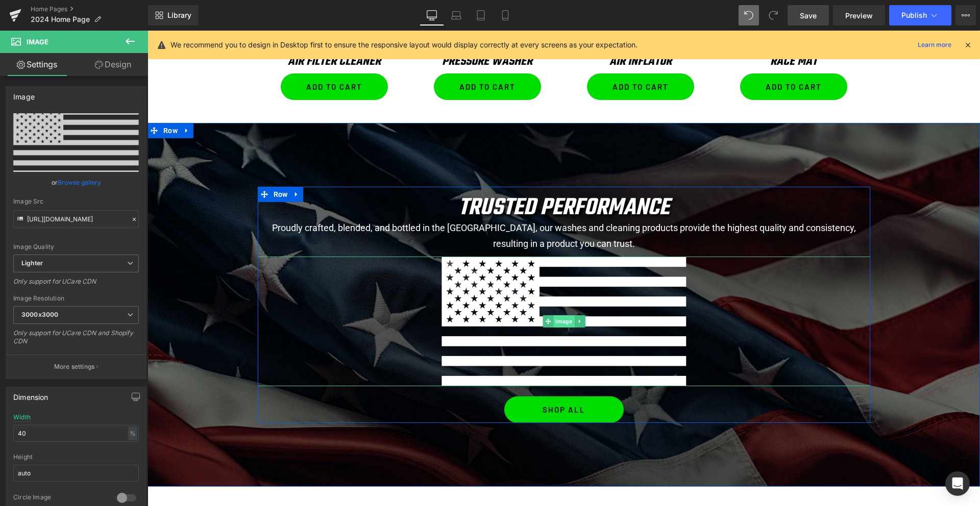
click at [565, 319] on span "Image" at bounding box center [563, 321] width 21 height 12
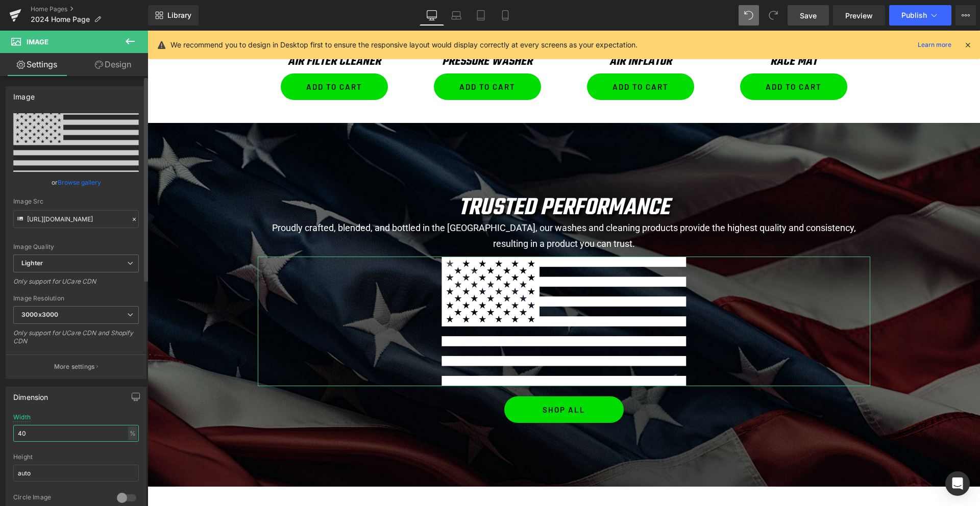
click at [62, 429] on input "40" at bounding box center [76, 433] width 126 height 17
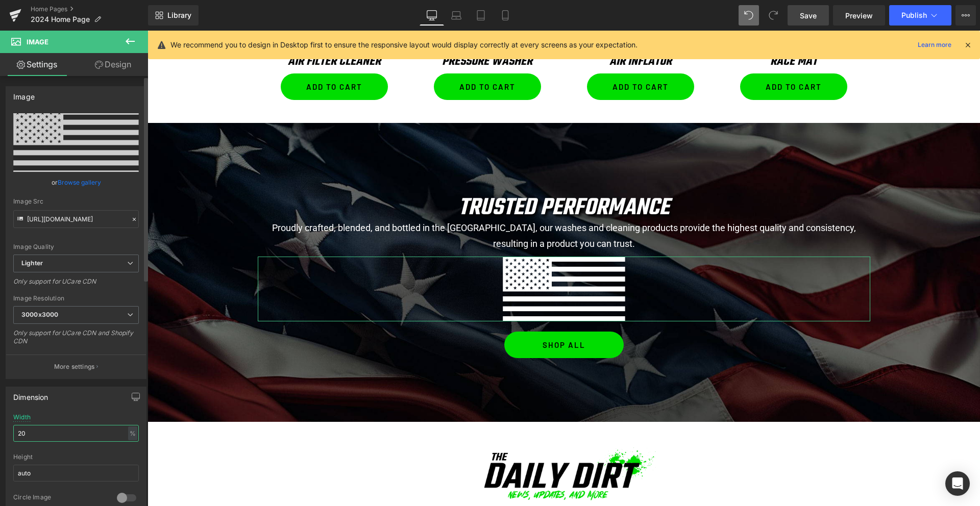
click at [56, 437] on input "20" at bounding box center [76, 433] width 126 height 17
type input "10"
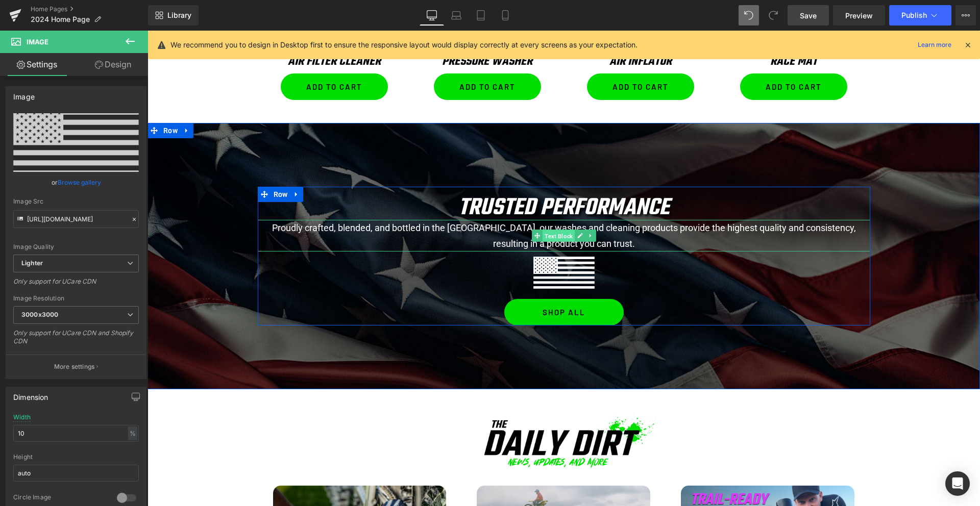
click at [561, 235] on span "Text Block" at bounding box center [558, 236] width 32 height 12
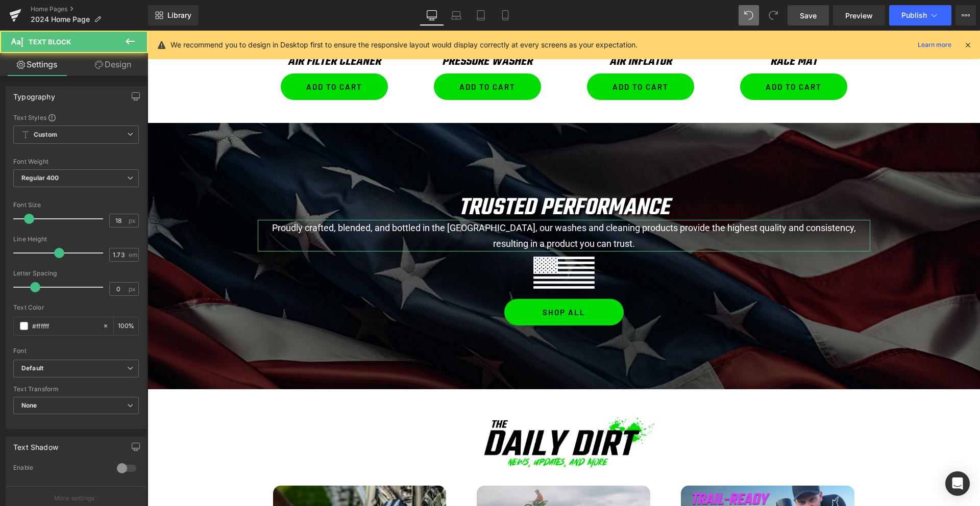
drag, startPoint x: 116, startPoint y: 64, endPoint x: 50, endPoint y: 127, distance: 91.0
click at [116, 64] on link "Design" at bounding box center [113, 64] width 74 height 23
click at [0, 0] on div "Spacing" at bounding box center [0, 0] width 0 height 0
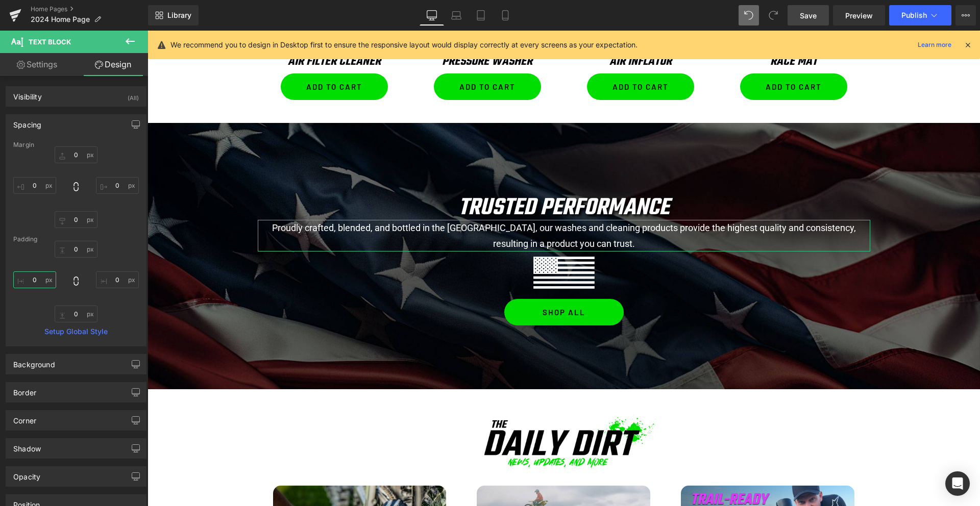
click at [31, 285] on input "0" at bounding box center [34, 279] width 43 height 17
type input "1"
type input "200"
click at [105, 279] on input "0" at bounding box center [117, 279] width 43 height 17
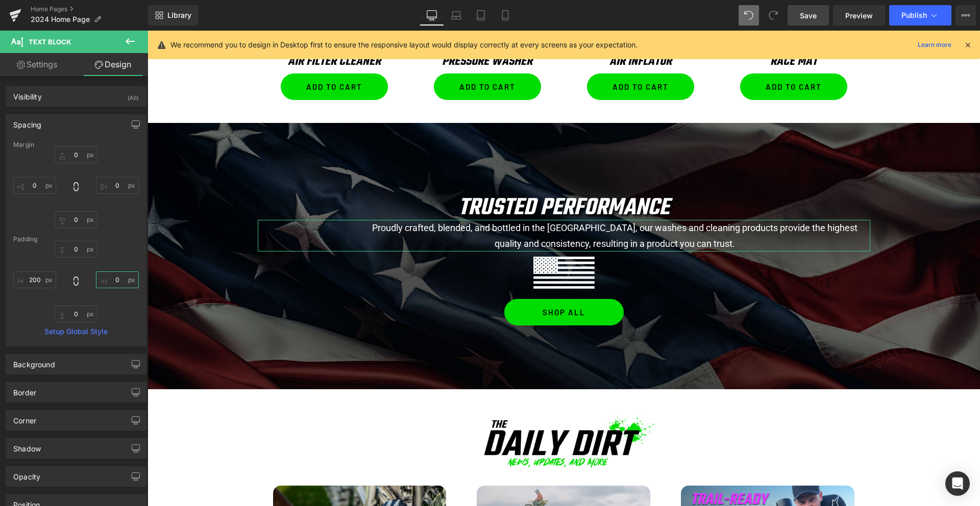
click at [105, 279] on input "0" at bounding box center [117, 279] width 43 height 17
type input "200"
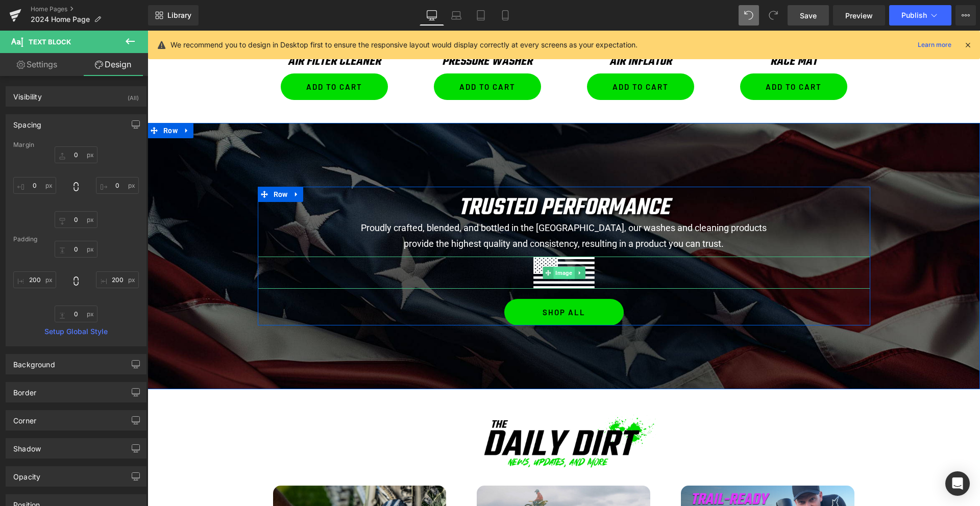
click at [558, 272] on span "Image" at bounding box center [563, 273] width 21 height 12
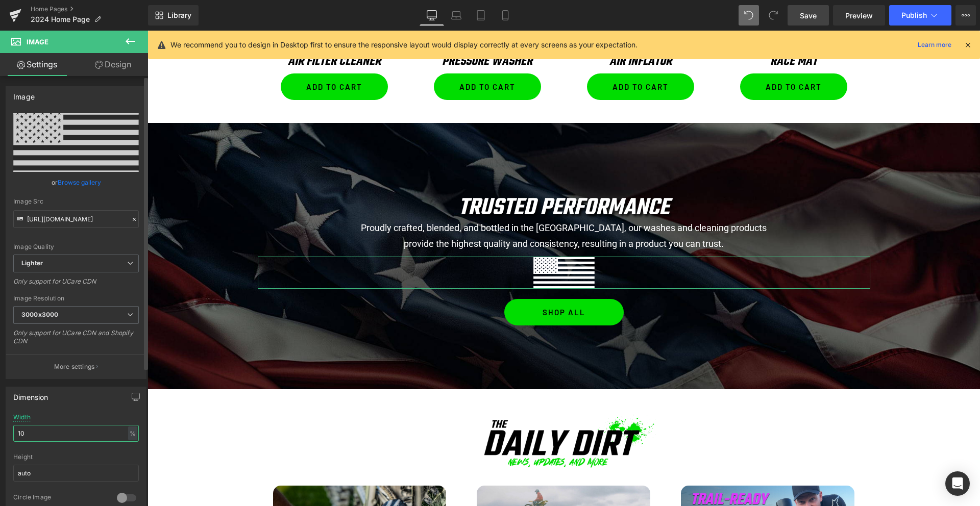
click at [55, 433] on input "10" at bounding box center [76, 433] width 126 height 17
type input "5"
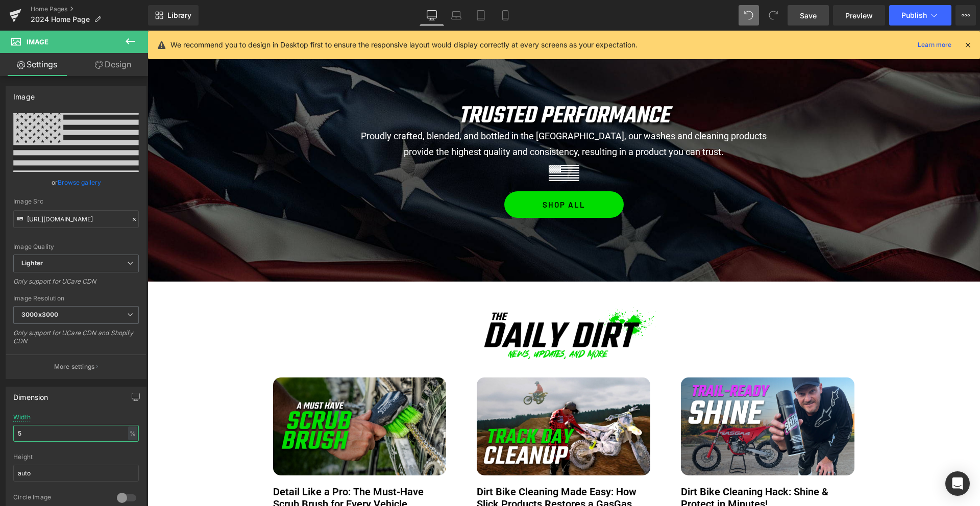
scroll to position [1169, 0]
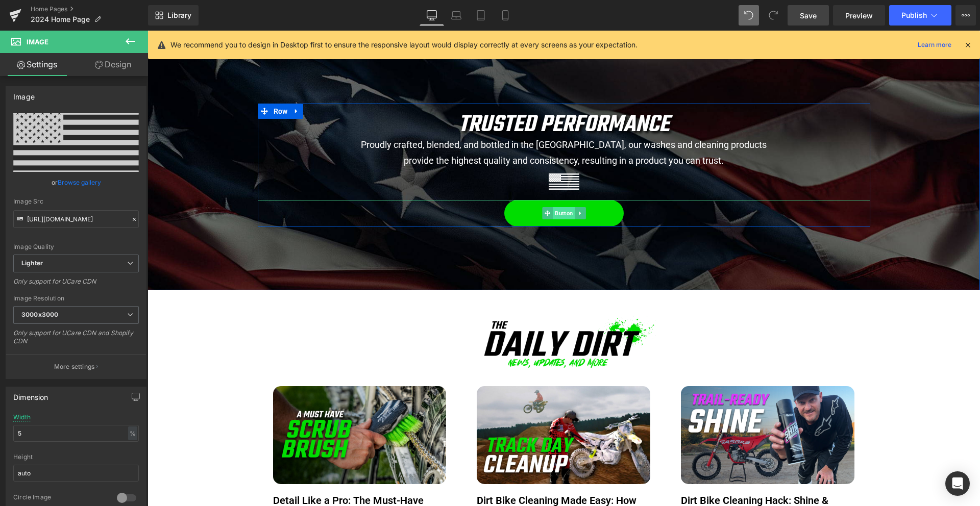
click at [566, 212] on span "Button" at bounding box center [564, 213] width 22 height 12
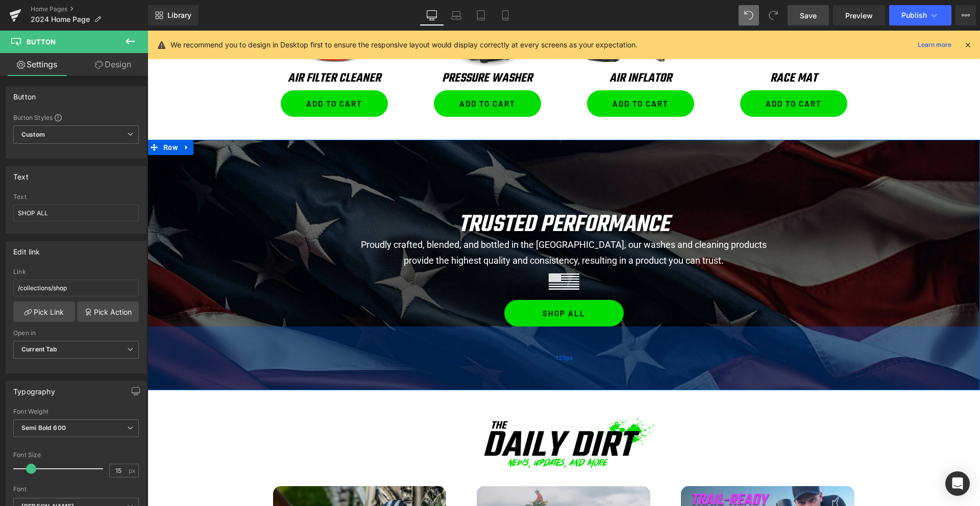
scroll to position [1068, 0]
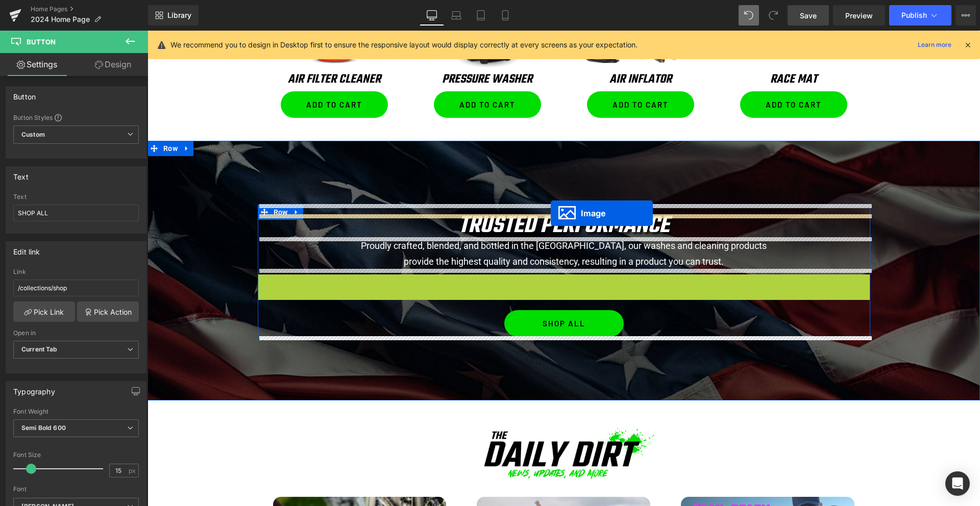
drag, startPoint x: 546, startPoint y: 282, endPoint x: 550, endPoint y: 213, distance: 69.0
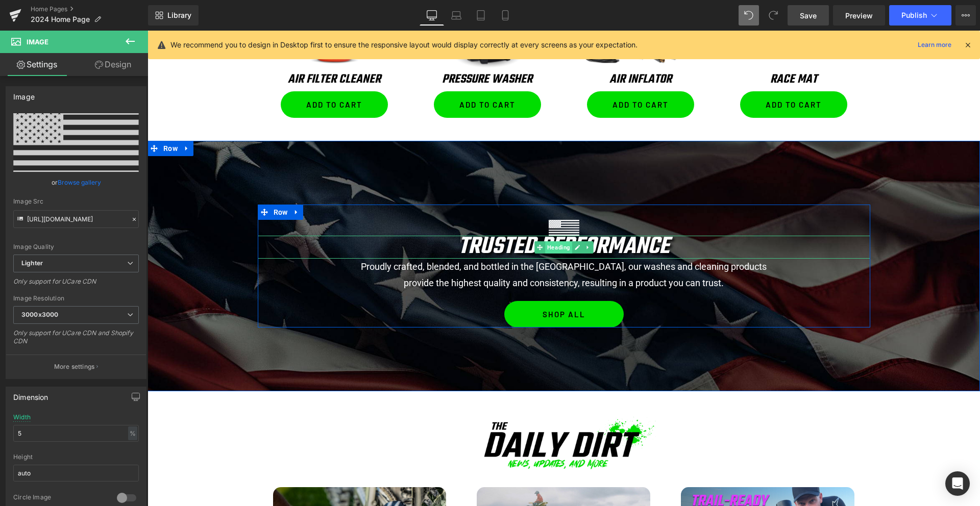
click at [565, 247] on span "Heading" at bounding box center [558, 247] width 27 height 12
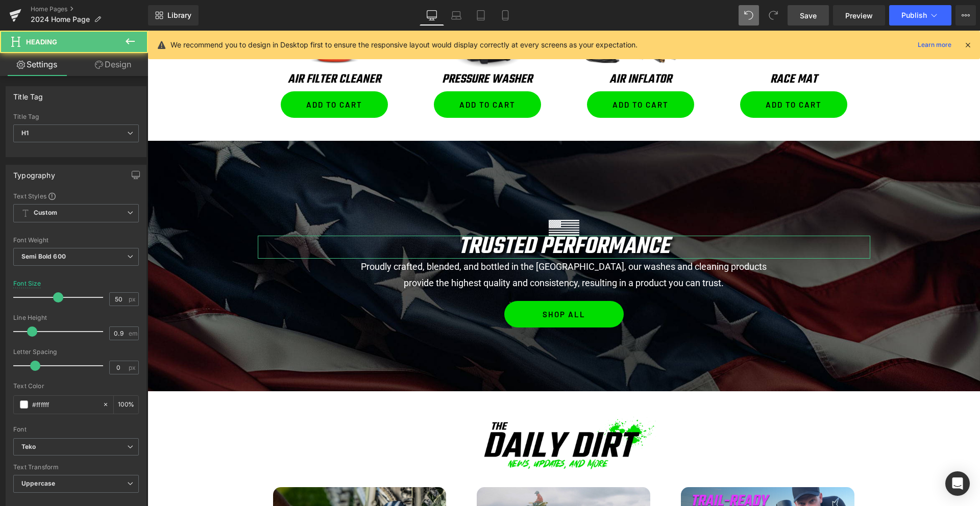
drag, startPoint x: 113, startPoint y: 61, endPoint x: 50, endPoint y: 125, distance: 89.5
click at [113, 62] on link "Design" at bounding box center [113, 64] width 74 height 23
click at [0, 0] on div "Spacing" at bounding box center [0, 0] width 0 height 0
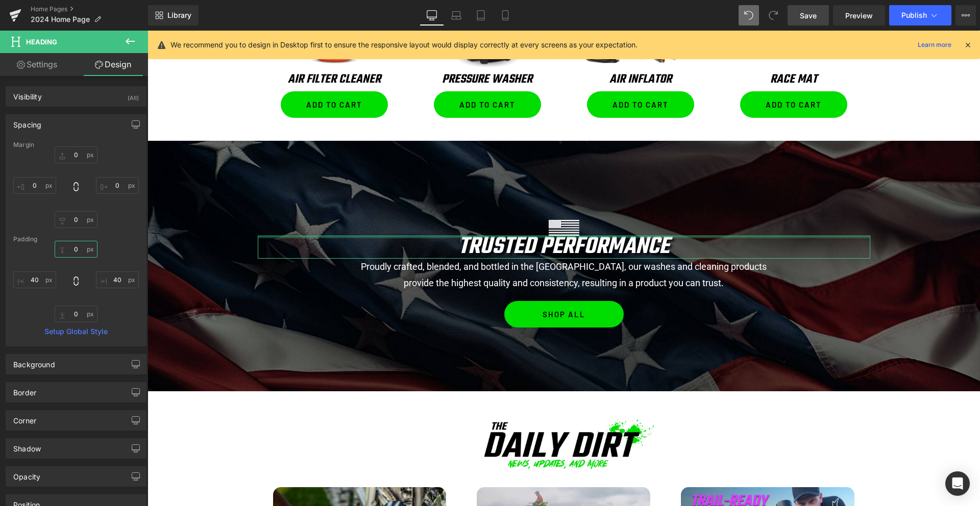
click at [69, 249] on input "text" at bounding box center [76, 249] width 43 height 17
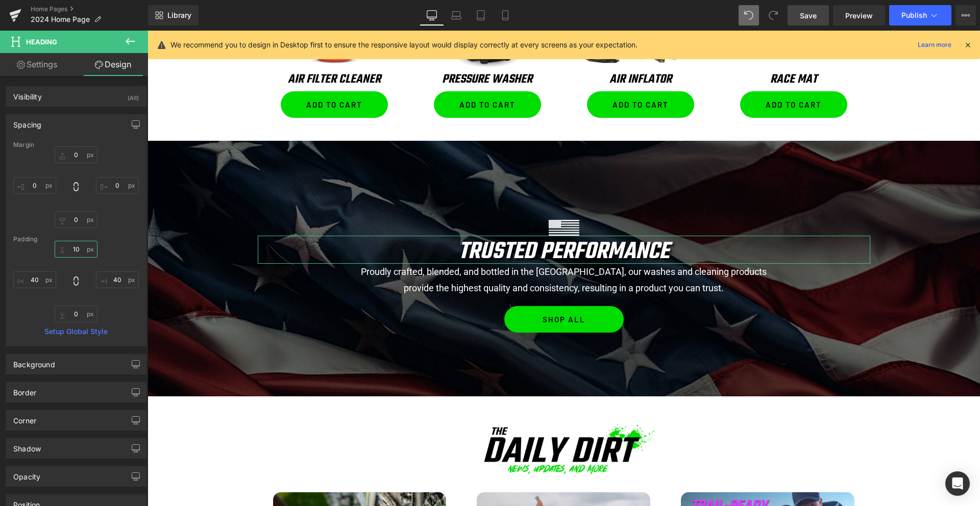
type input "1"
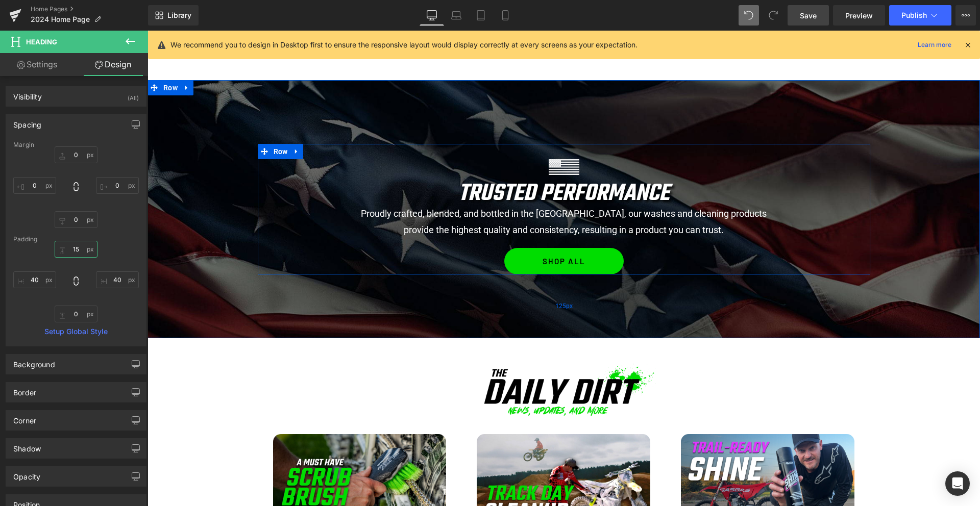
scroll to position [1129, 0]
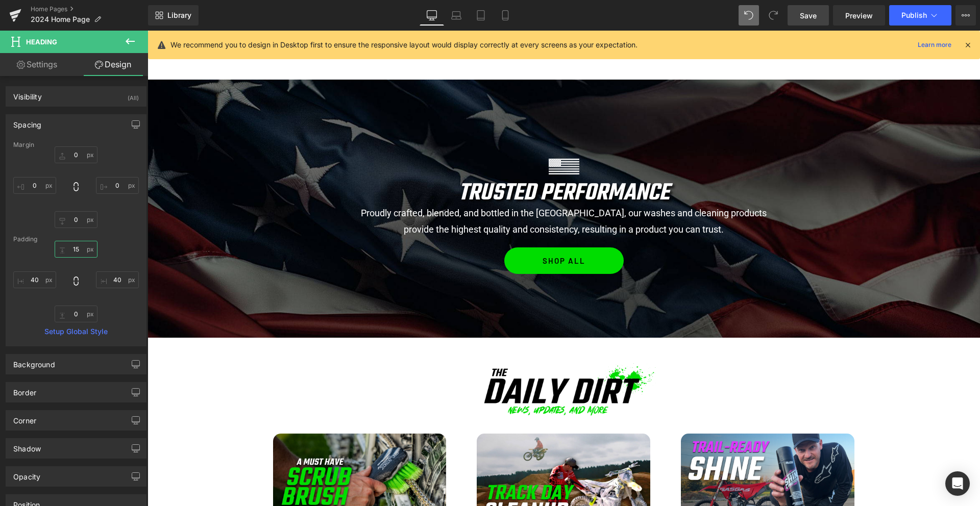
type input "15"
click at [810, 16] on span "Save" at bounding box center [807, 15] width 17 height 11
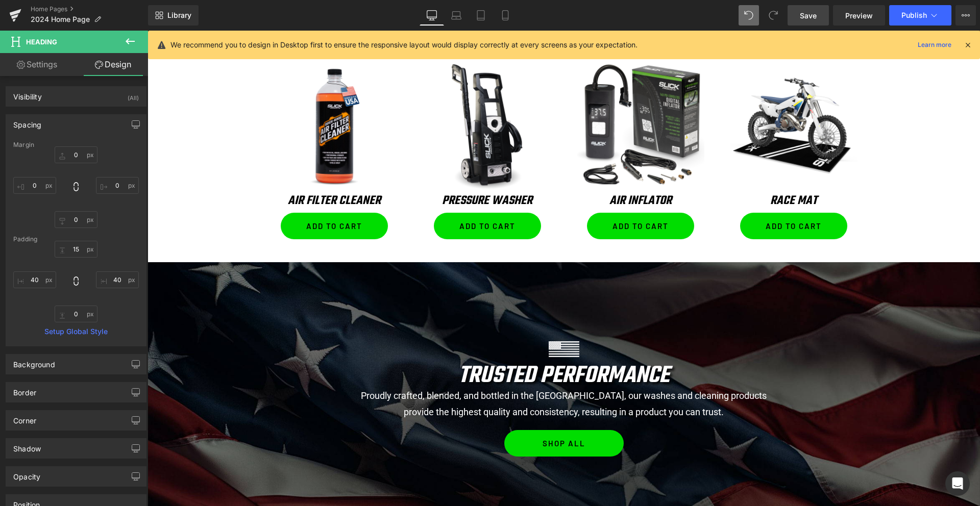
scroll to position [944, 0]
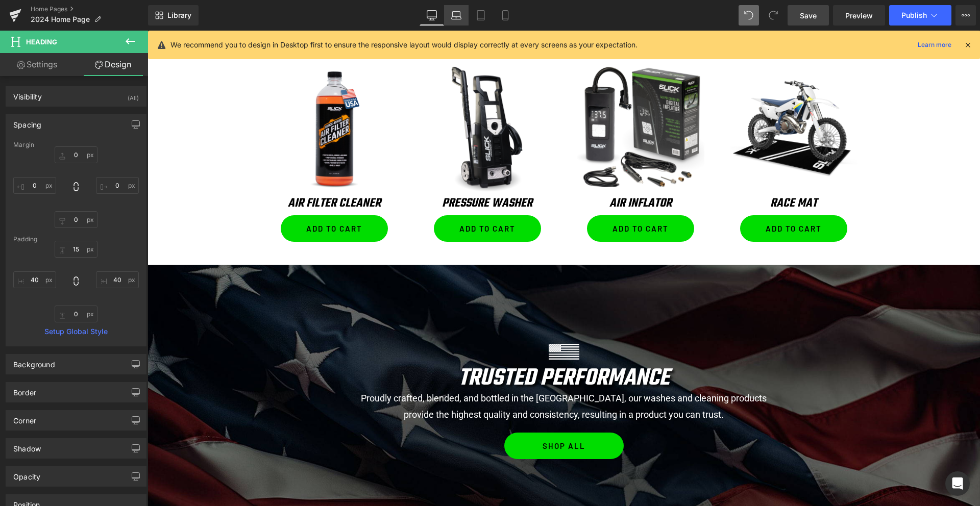
click at [458, 16] on icon at bounding box center [457, 17] width 10 height 3
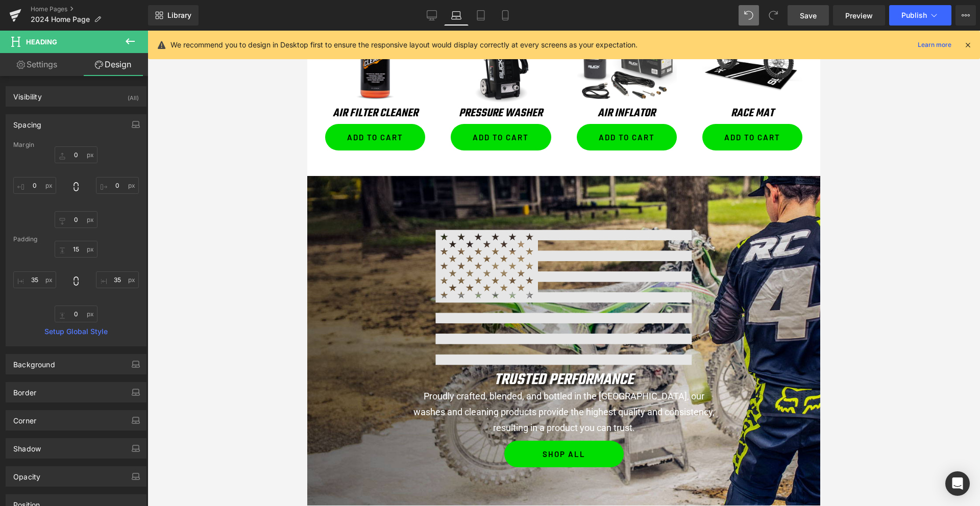
scroll to position [863, 0]
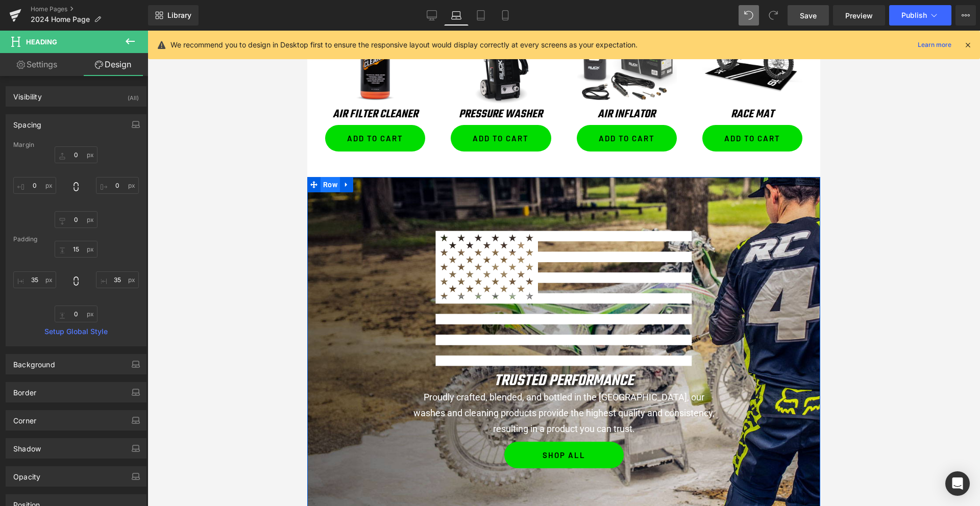
click at [332, 188] on span "Row" at bounding box center [329, 184] width 19 height 15
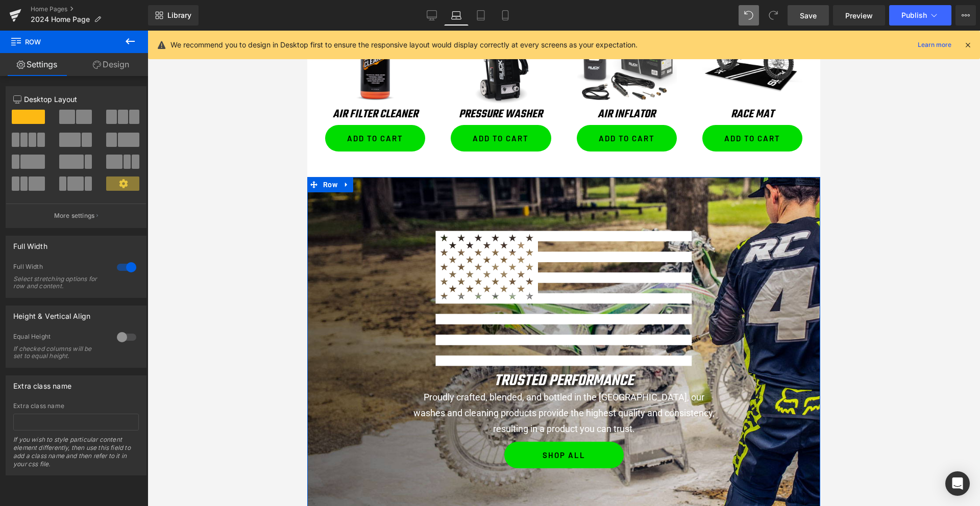
click at [116, 61] on link "Design" at bounding box center [111, 64] width 74 height 23
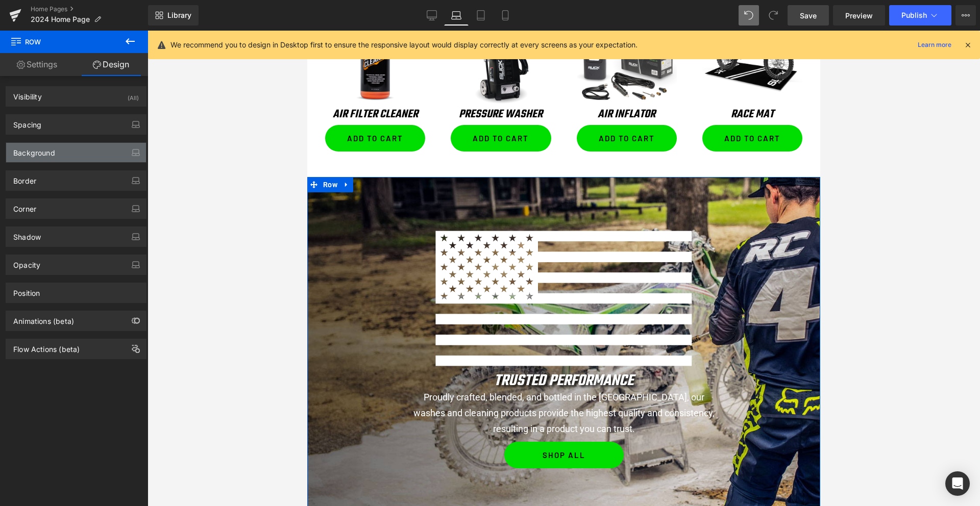
click at [62, 157] on div "Background" at bounding box center [76, 152] width 140 height 19
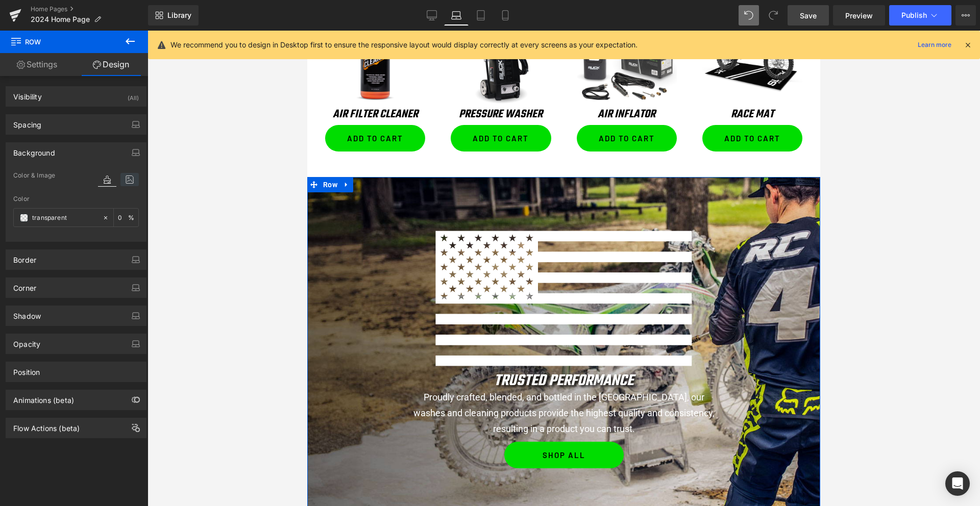
click at [123, 180] on icon at bounding box center [129, 179] width 18 height 13
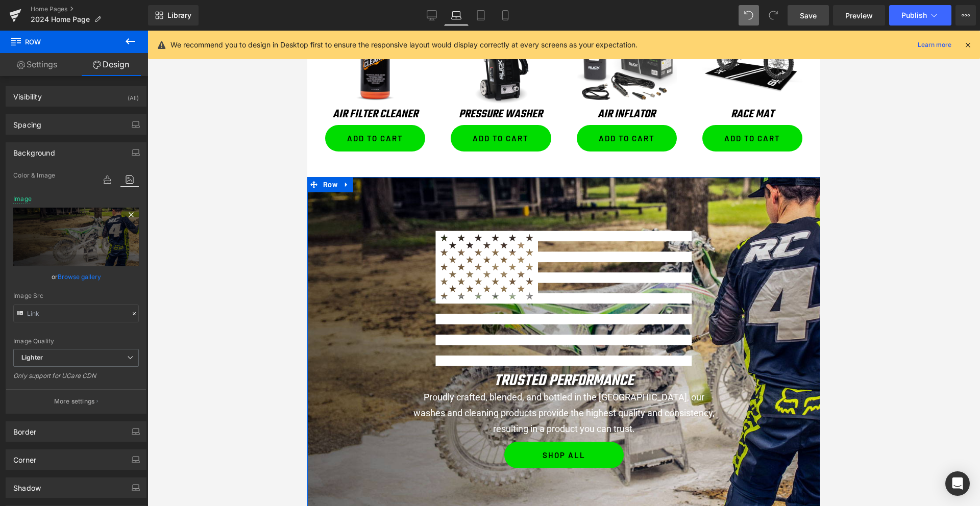
click at [125, 215] on icon at bounding box center [131, 215] width 12 height 12
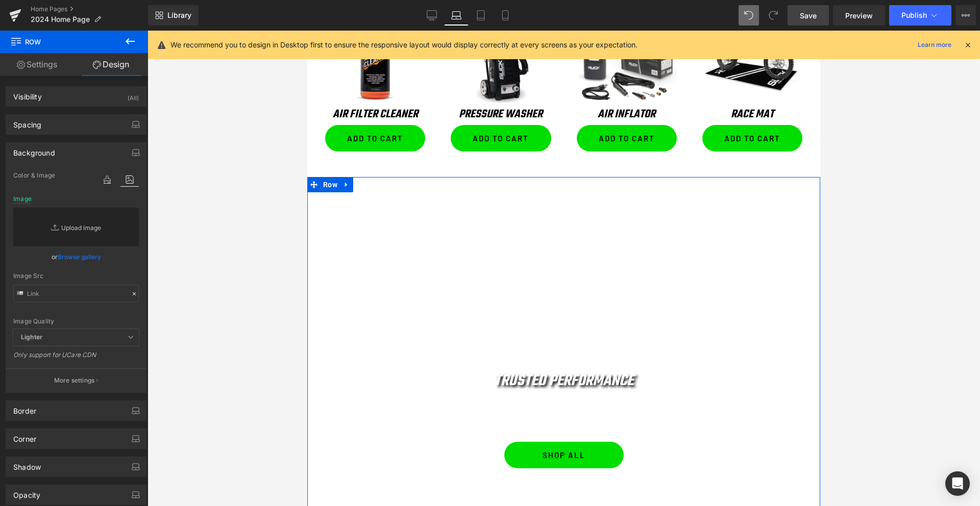
click at [66, 225] on link "Replace Image" at bounding box center [76, 227] width 126 height 39
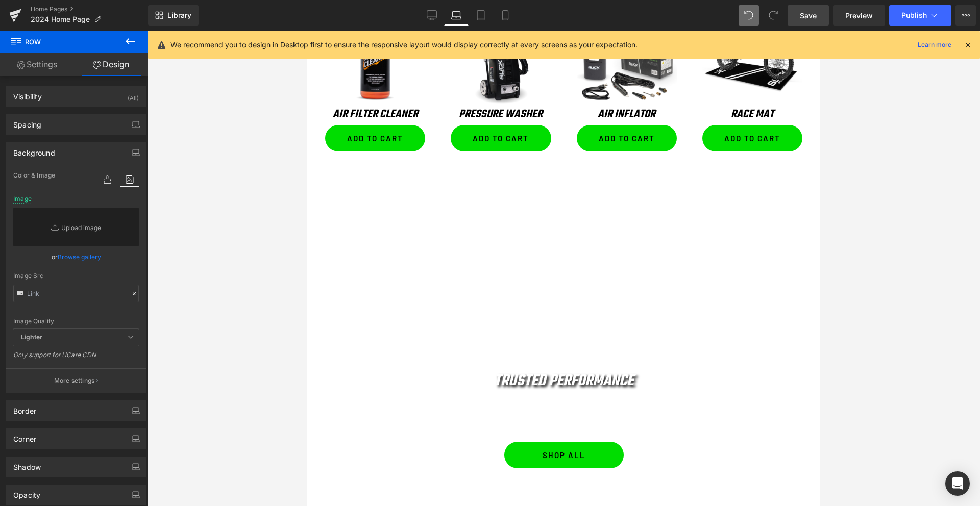
type input "C:\fakepath\usa-background.jpg"
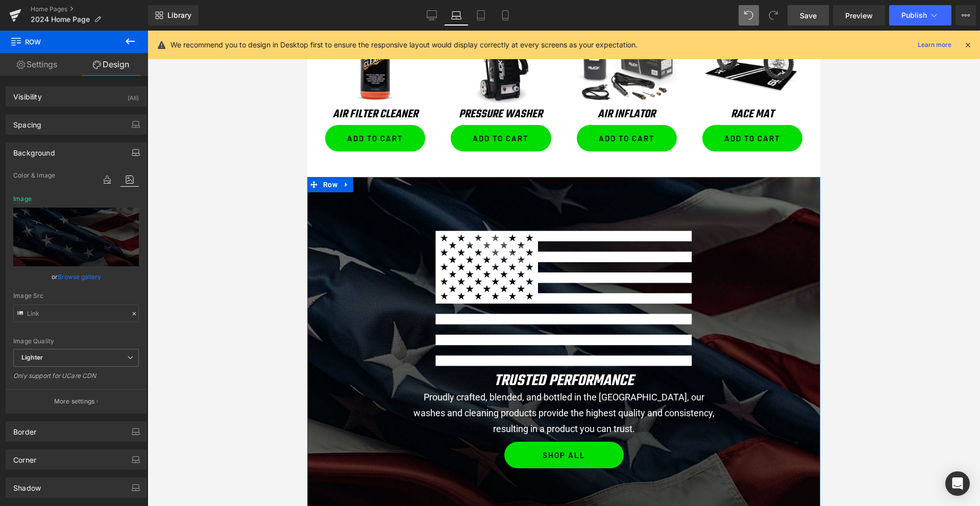
click at [132, 153] on icon "button" at bounding box center [136, 152] width 8 height 8
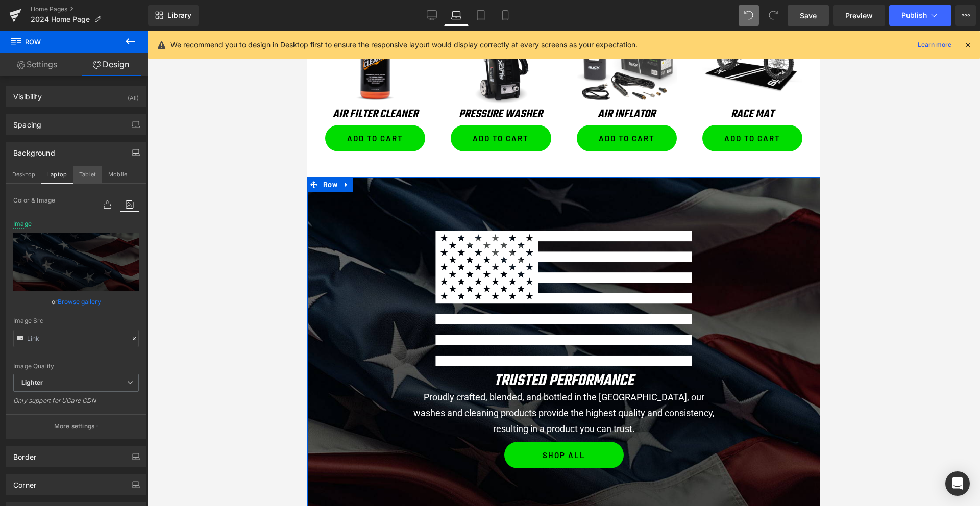
click at [90, 176] on button "Tablet" at bounding box center [87, 174] width 29 height 17
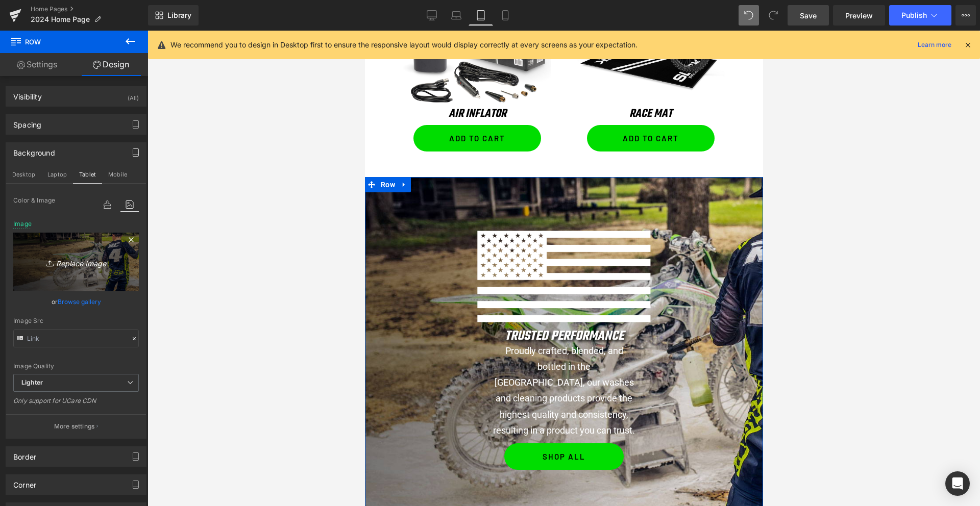
scroll to position [1273, 0]
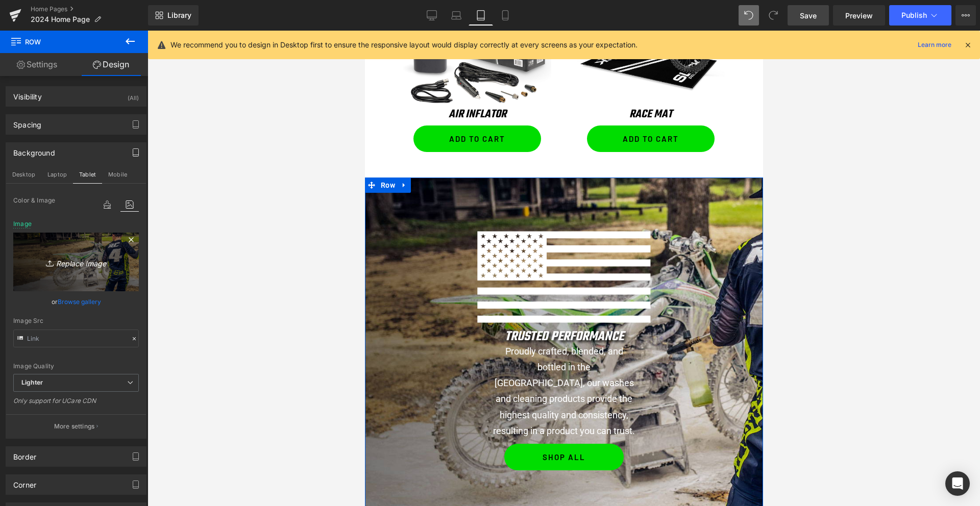
click at [126, 238] on icon at bounding box center [131, 240] width 12 height 12
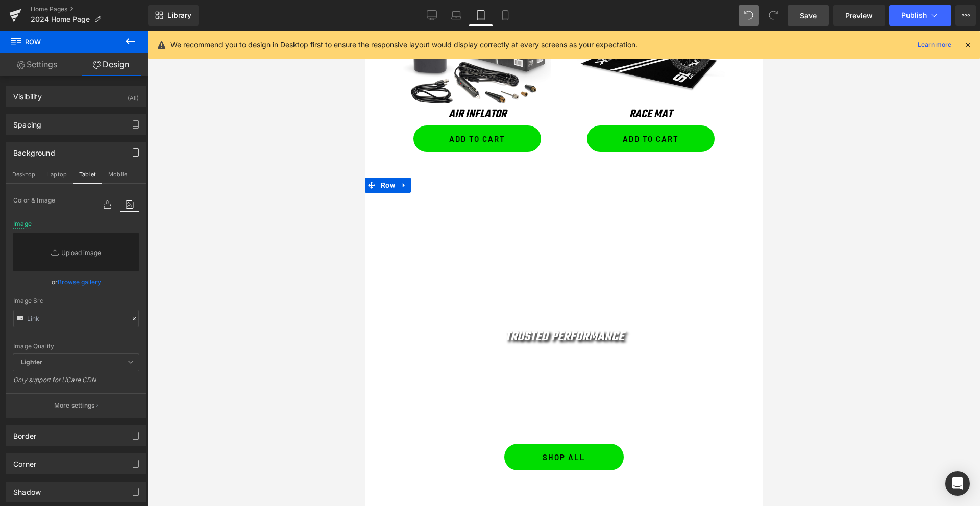
click at [73, 281] on link "Browse gallery" at bounding box center [79, 282] width 43 height 18
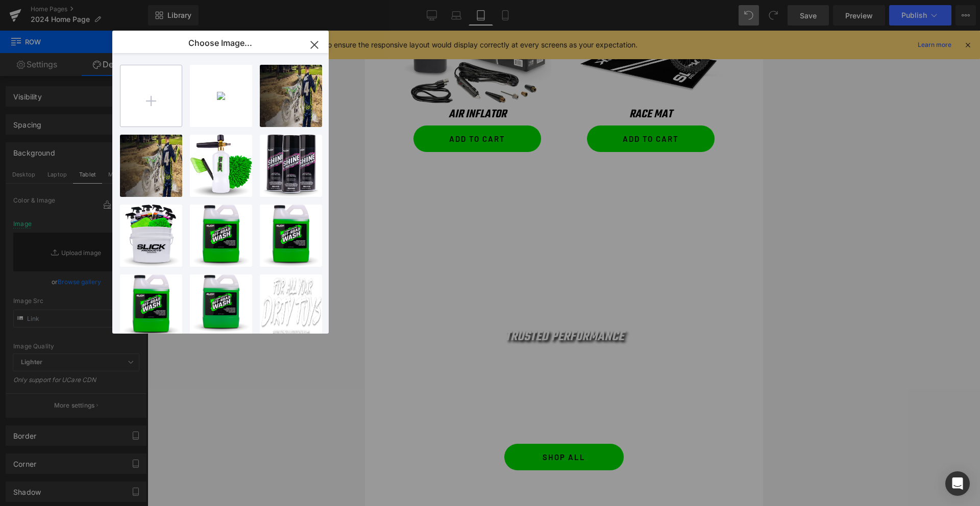
click at [0, 0] on input "file" at bounding box center [0, 0] width 0 height 0
type input "C:\fakepath\usa-background.jpg"
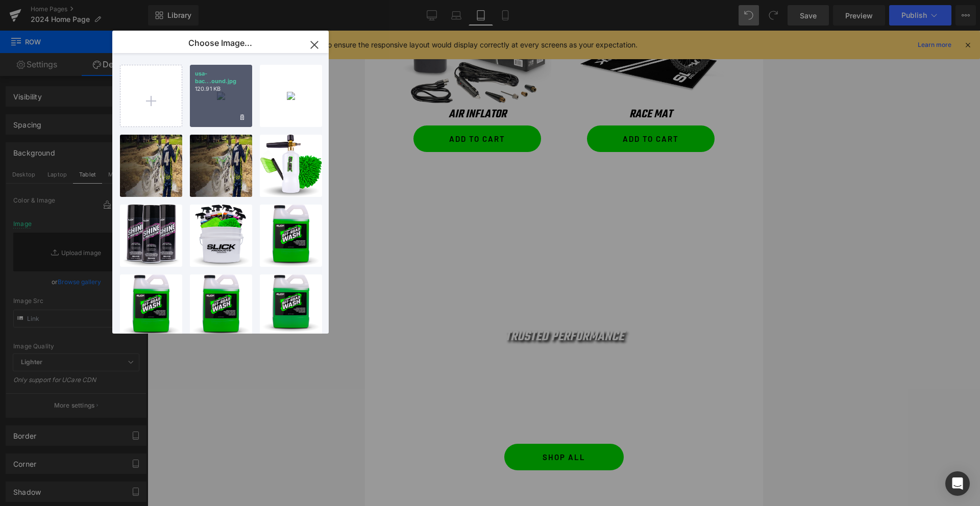
click at [213, 89] on p "120.91 KB" at bounding box center [221, 89] width 52 height 8
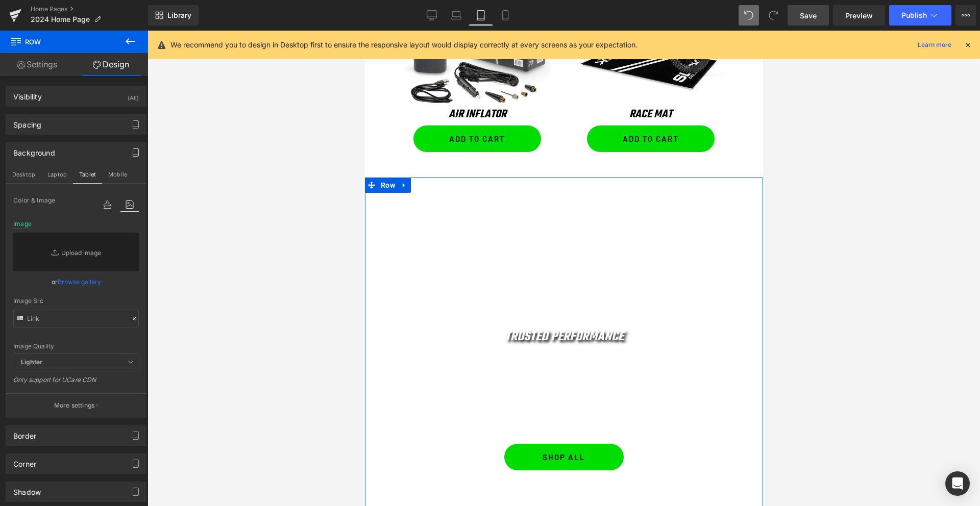
click at [66, 280] on link "Browse gallery" at bounding box center [79, 282] width 43 height 18
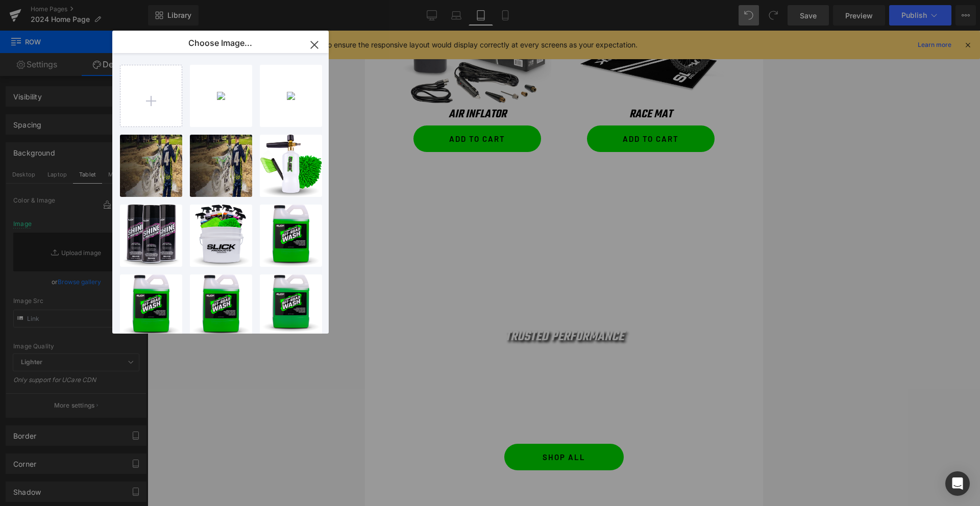
click at [0, 0] on p "120.91 KB" at bounding box center [0, 0] width 0 height 0
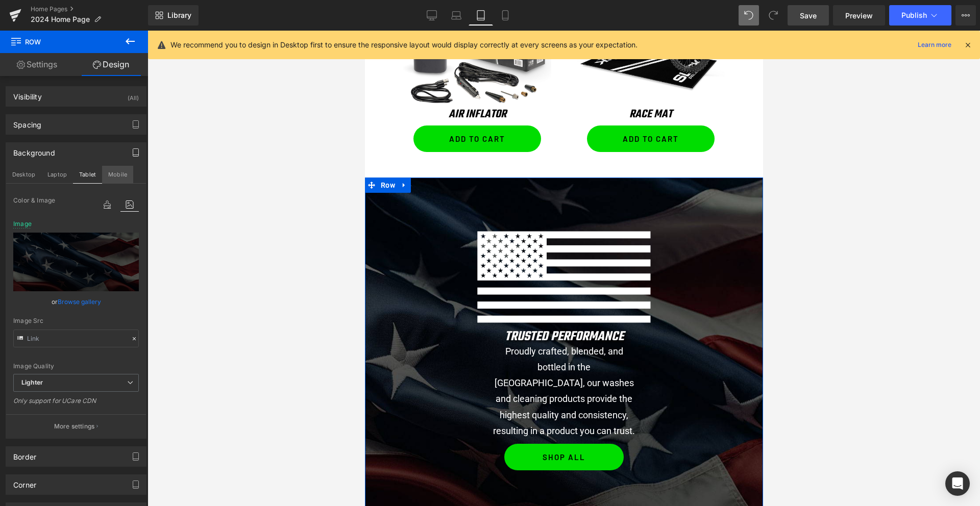
click at [117, 173] on button "Mobile" at bounding box center [117, 174] width 31 height 17
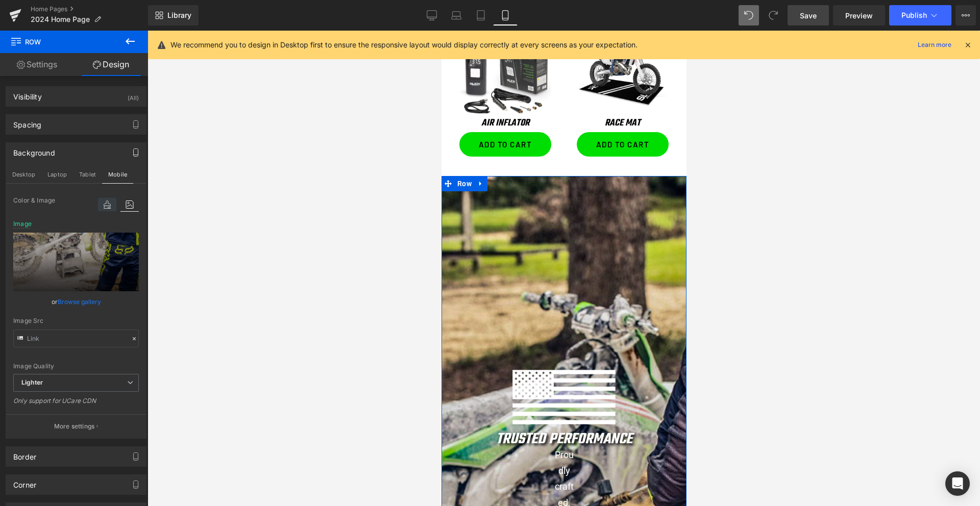
scroll to position [1212, 0]
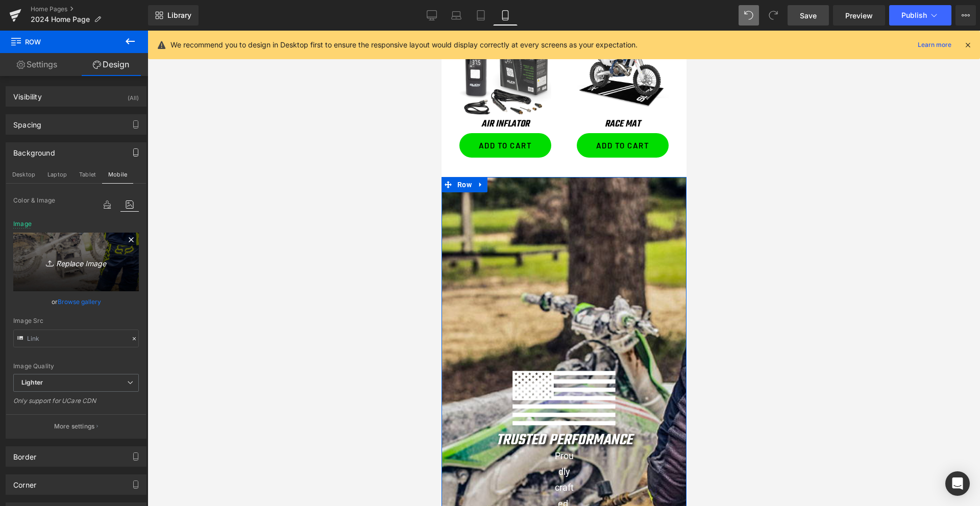
drag, startPoint x: 127, startPoint y: 239, endPoint x: 116, endPoint y: 241, distance: 11.0
click at [129, 239] on icon at bounding box center [131, 239] width 5 height 5
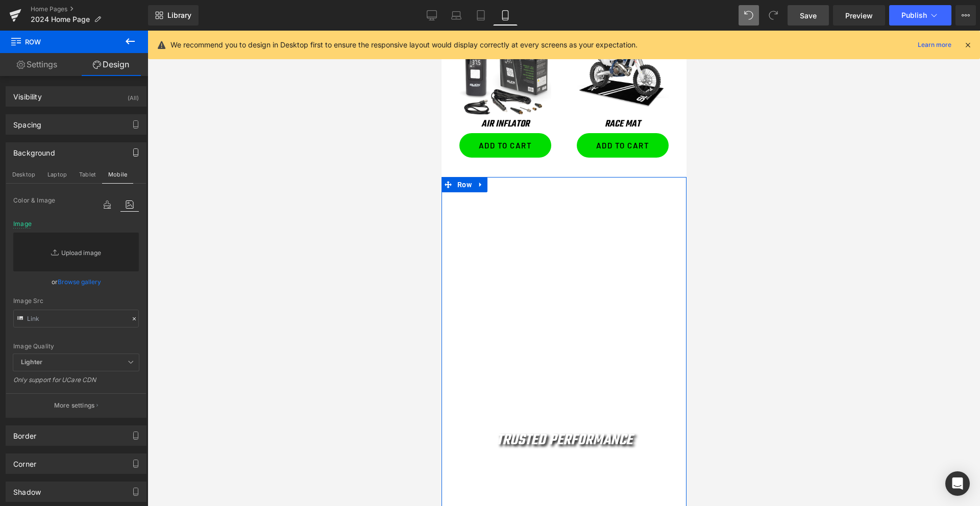
click at [66, 253] on link "Replace Image" at bounding box center [76, 252] width 126 height 39
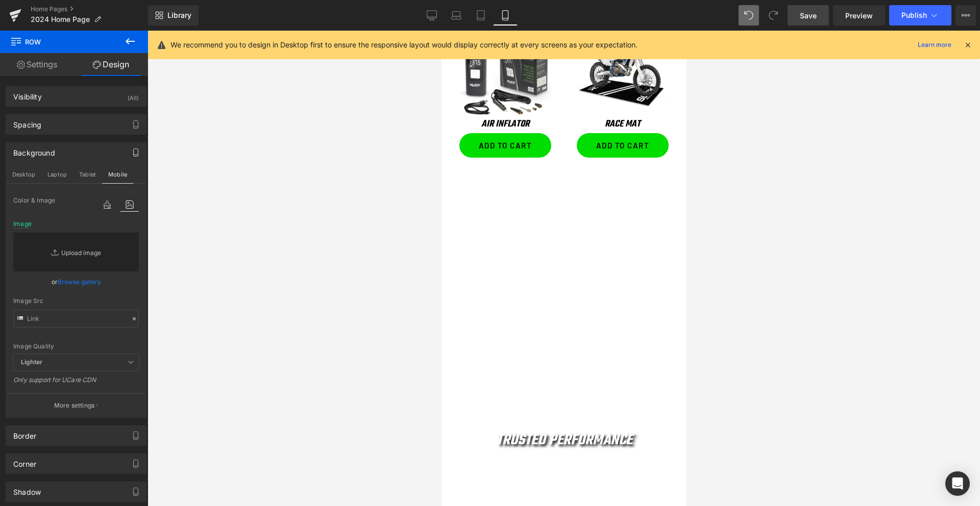
type input "C:\fakepath\usa-background-mobile.jpg"
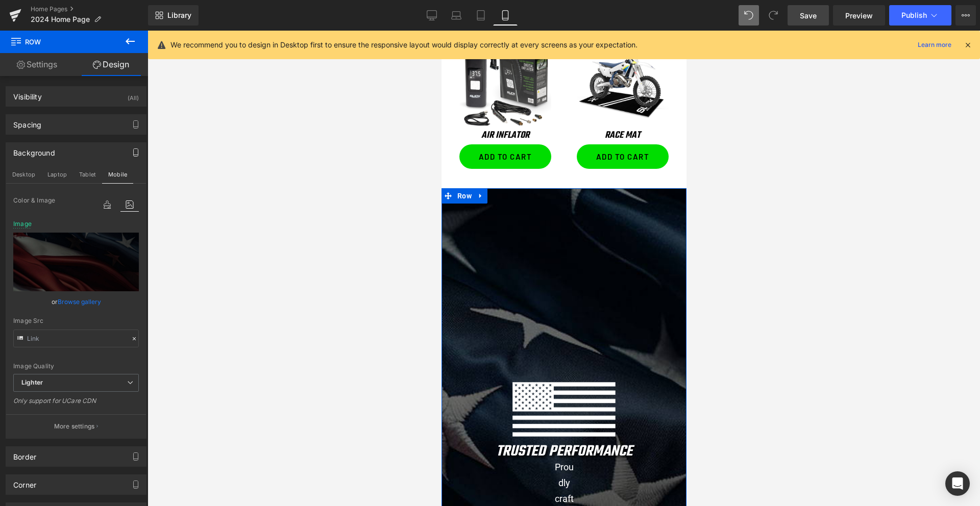
scroll to position [1040, 0]
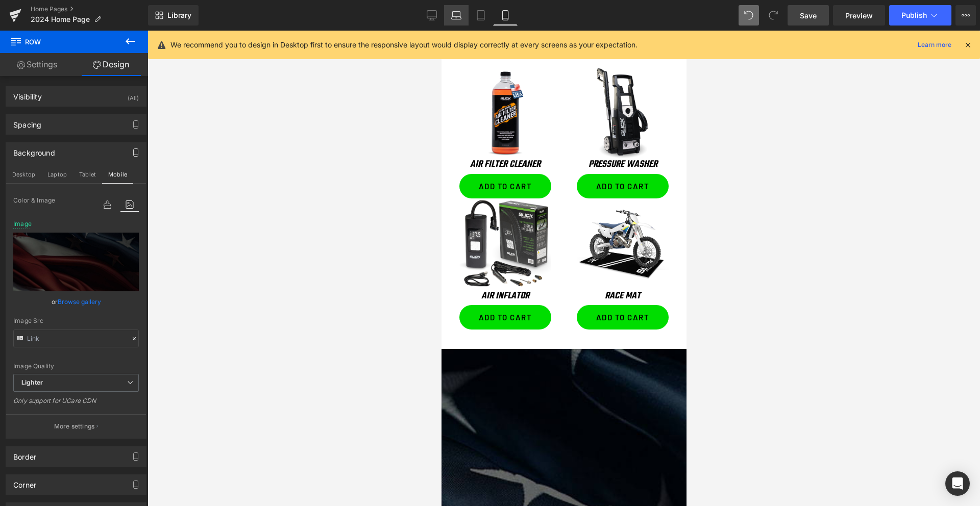
click at [452, 16] on icon at bounding box center [456, 15] width 10 height 10
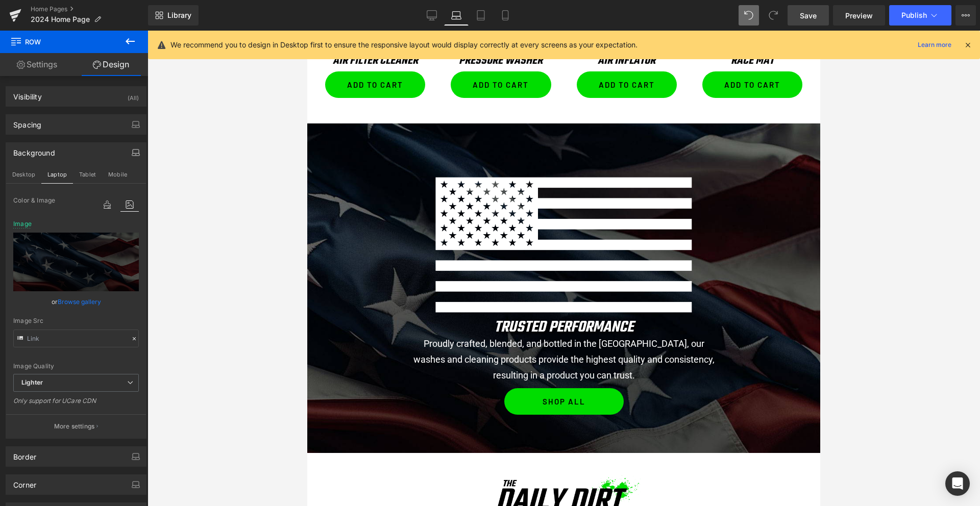
scroll to position [928, 0]
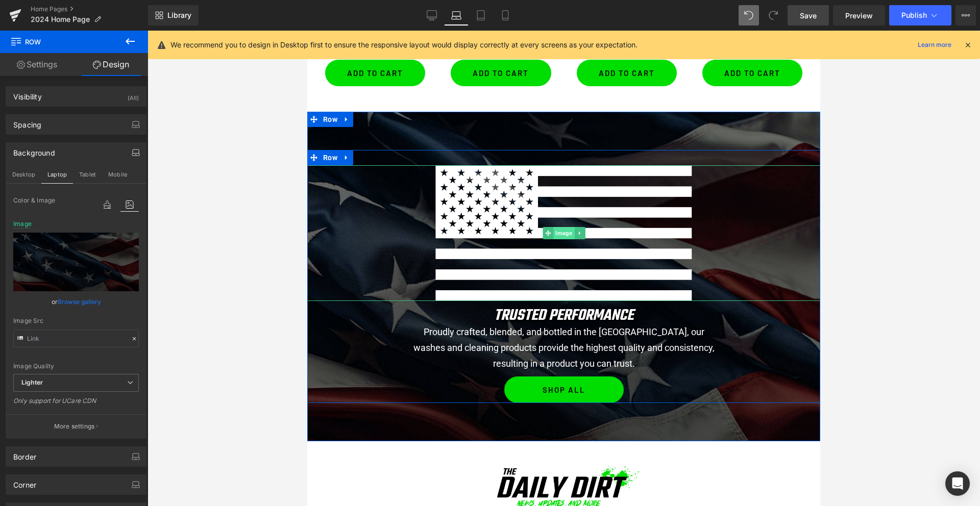
click at [564, 236] on span "Image" at bounding box center [563, 233] width 21 height 12
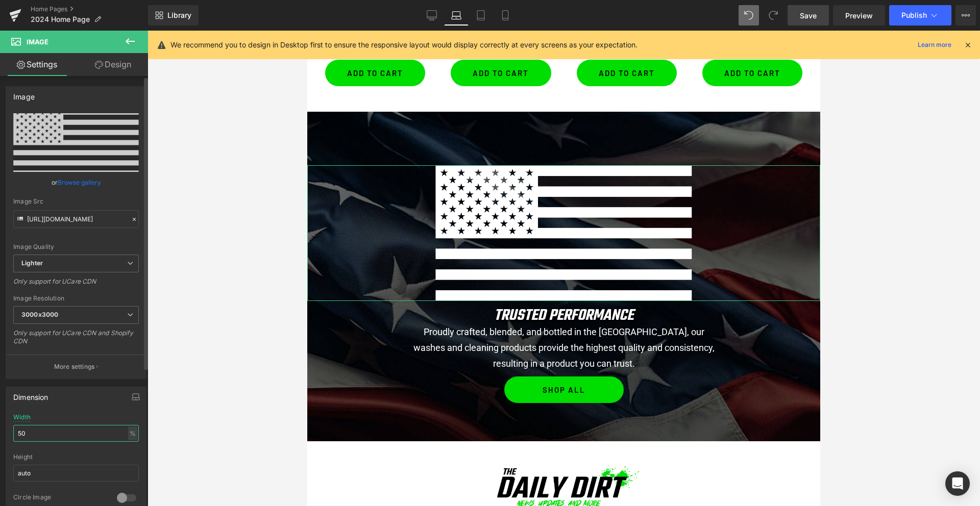
drag, startPoint x: 24, startPoint y: 432, endPoint x: 19, endPoint y: 431, distance: 5.1
click at [19, 431] on input "50" at bounding box center [76, 433] width 126 height 17
type input "5"
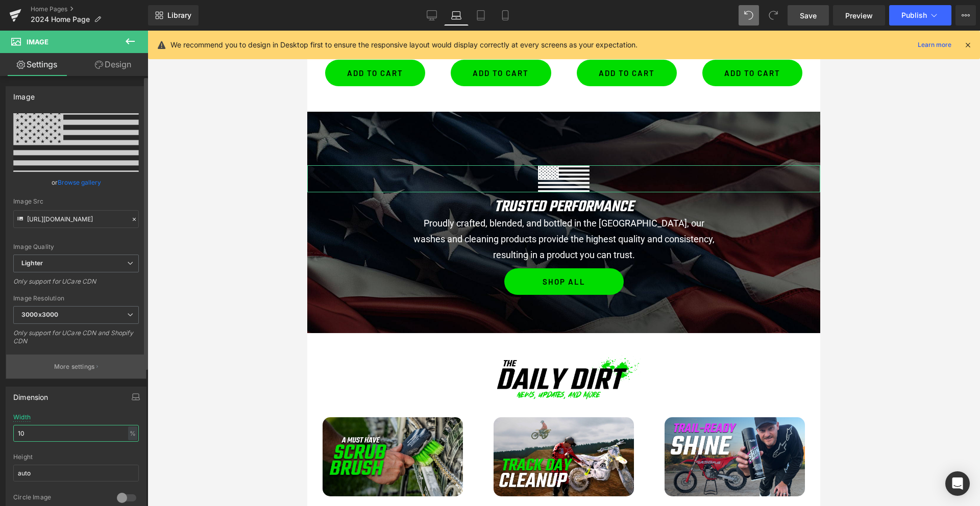
type input "1"
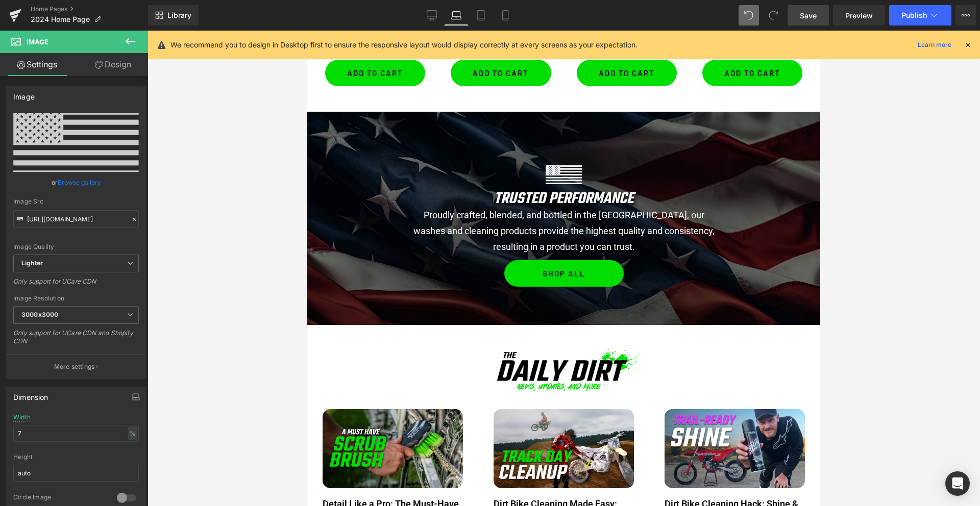
drag, startPoint x: 431, startPoint y: 16, endPoint x: 462, endPoint y: 18, distance: 31.2
click at [431, 16] on icon at bounding box center [432, 15] width 10 height 10
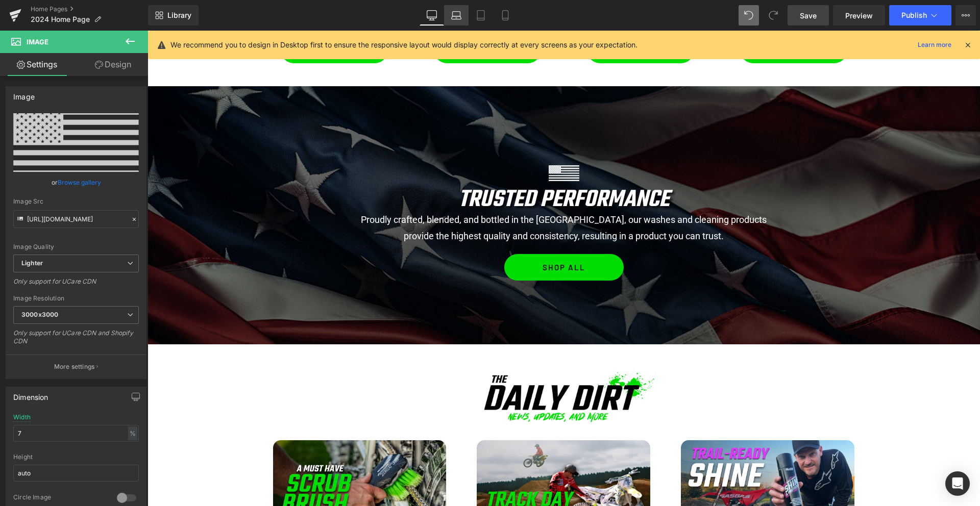
click at [462, 18] on link "Laptop" at bounding box center [456, 15] width 24 height 20
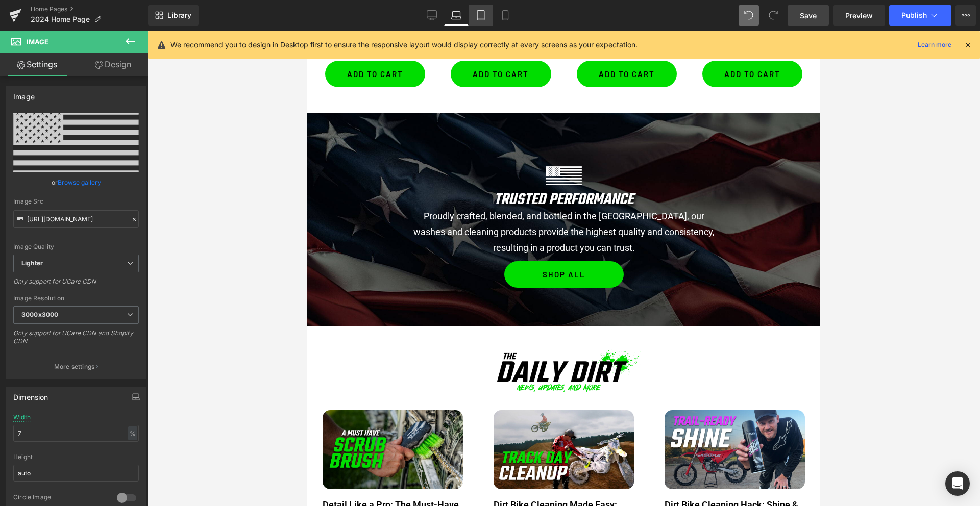
scroll to position [929, 0]
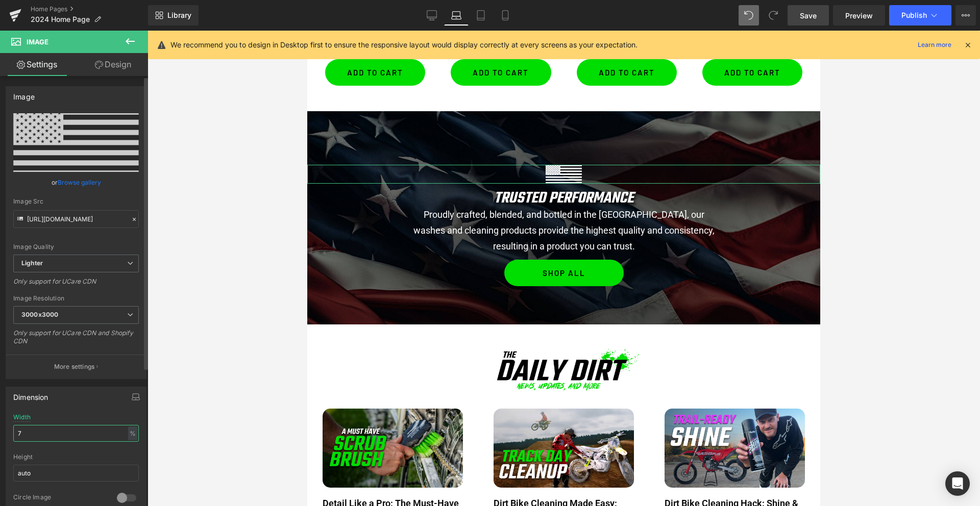
drag, startPoint x: 33, startPoint y: 428, endPoint x: 5, endPoint y: 428, distance: 27.6
click at [5, 428] on div "Dimension 50% Width 7 % % px auto Height auto 0 Circle Image" at bounding box center [76, 447] width 153 height 137
click at [10, 432] on div "50% Width 7 % % px auto Height auto 0 Circle Image" at bounding box center [76, 465] width 140 height 102
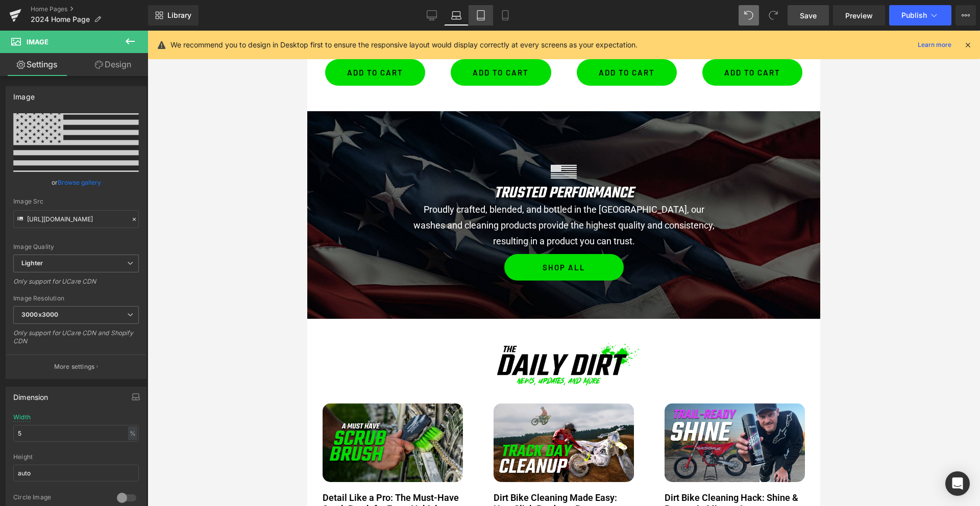
click at [481, 13] on icon at bounding box center [480, 15] width 10 height 10
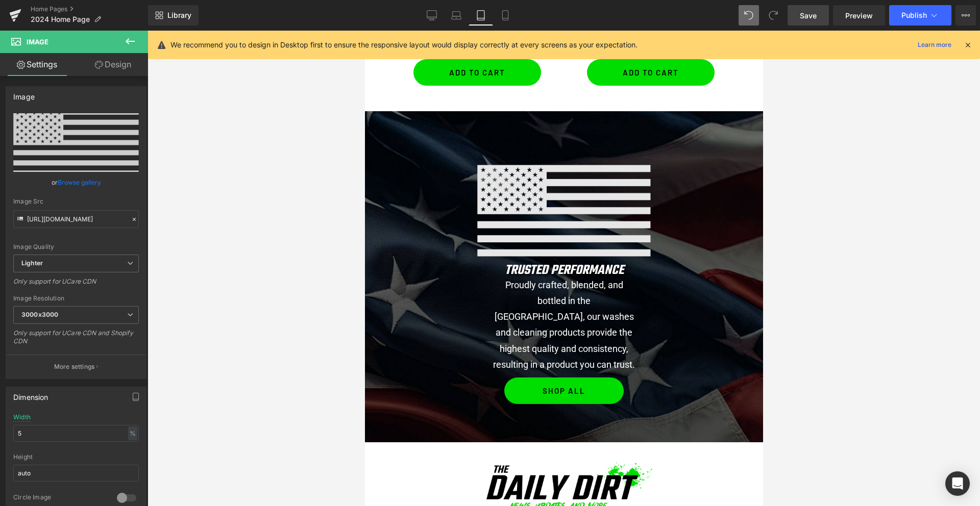
scroll to position [1339, 0]
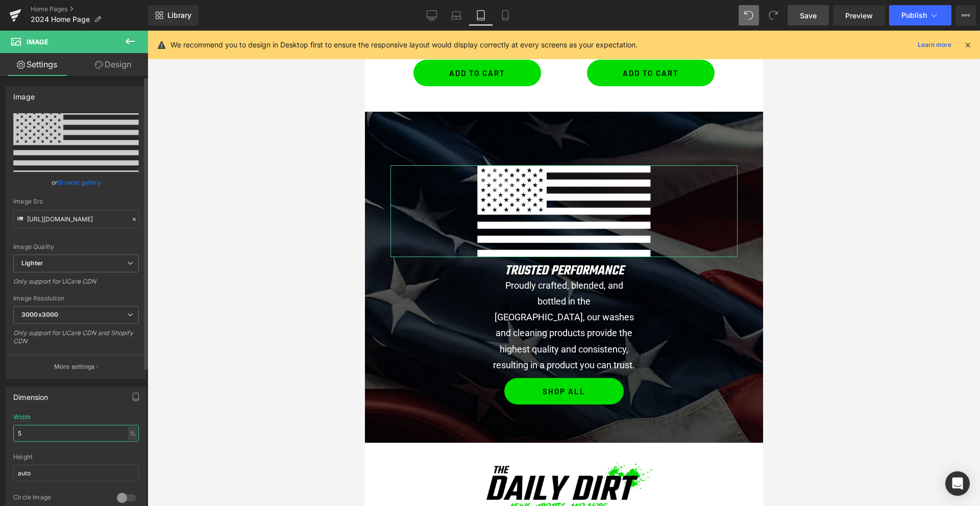
drag, startPoint x: 40, startPoint y: 433, endPoint x: 0, endPoint y: 429, distance: 40.0
click at [0, 429] on div "Dimension 50% Width 5 % % px auto Height auto 0 Circle Image" at bounding box center [76, 447] width 153 height 137
type input "5"
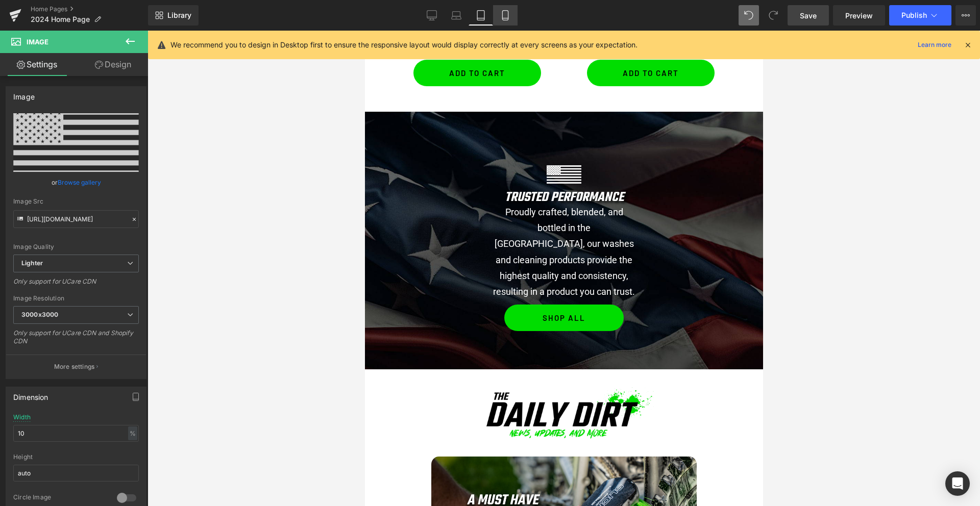
click at [505, 19] on icon at bounding box center [505, 15] width 10 height 10
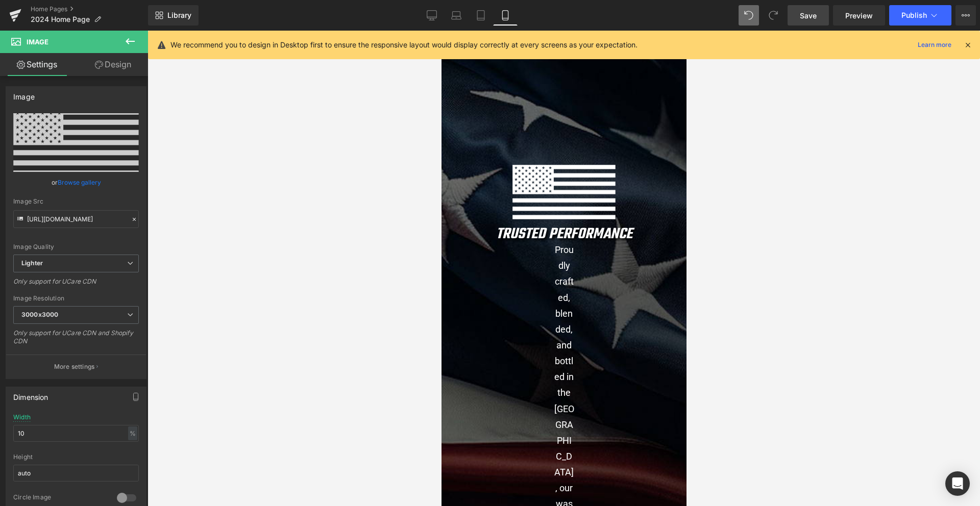
scroll to position [1418, 0]
drag, startPoint x: 35, startPoint y: 437, endPoint x: 9, endPoint y: 432, distance: 26.0
click at [9, 432] on div "50% Width 10 % % px auto Height auto 0 Circle Image" at bounding box center [76, 465] width 140 height 102
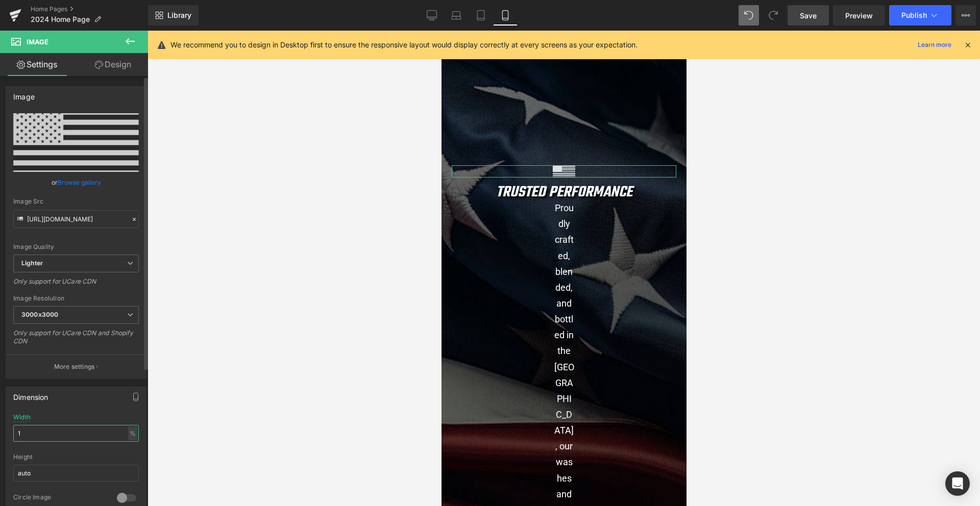
type input "15"
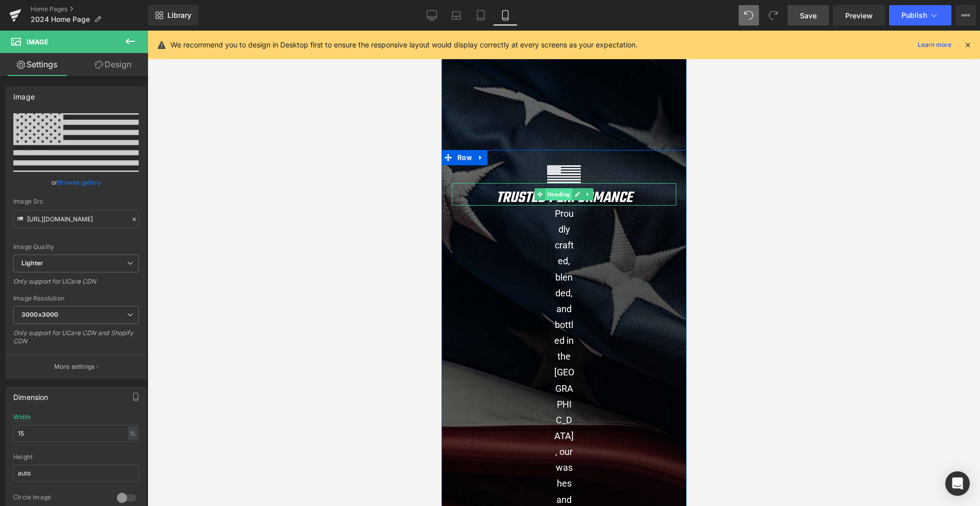
click at [559, 195] on span "Heading" at bounding box center [557, 194] width 27 height 12
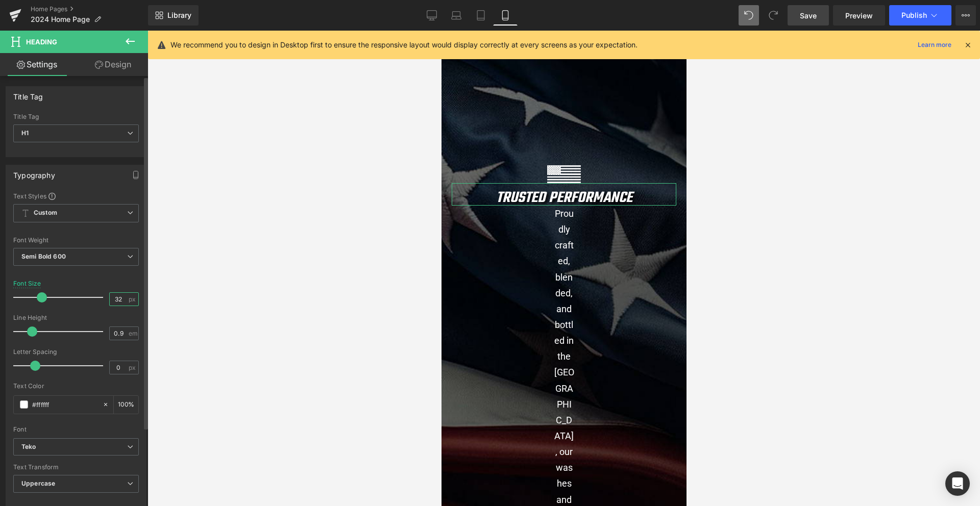
drag, startPoint x: 108, startPoint y: 298, endPoint x: 115, endPoint y: 299, distance: 7.7
click at [110, 298] on input "32" at bounding box center [119, 299] width 18 height 13
click at [117, 299] on input "32" at bounding box center [119, 299] width 18 height 13
click at [110, 301] on input "32" at bounding box center [119, 299] width 18 height 13
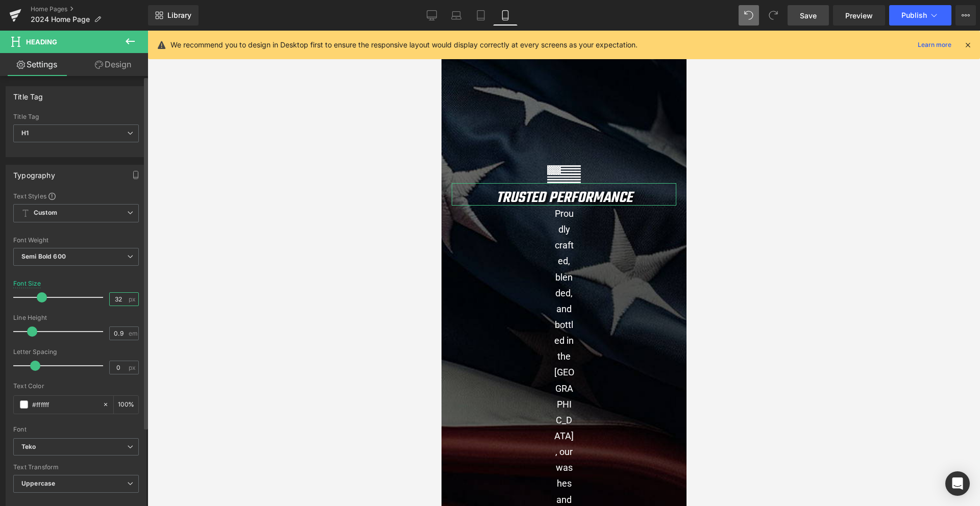
click at [110, 301] on input "32" at bounding box center [119, 299] width 18 height 13
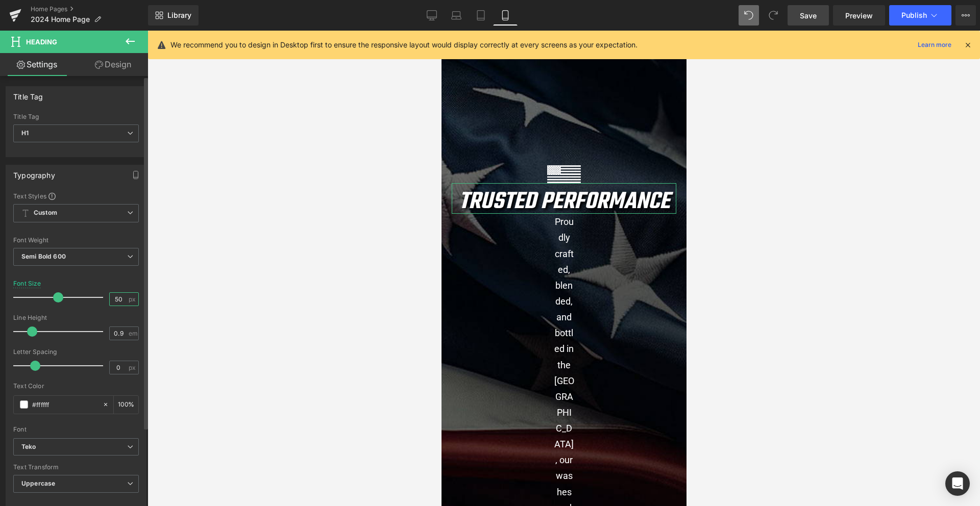
type input "5"
type input "40"
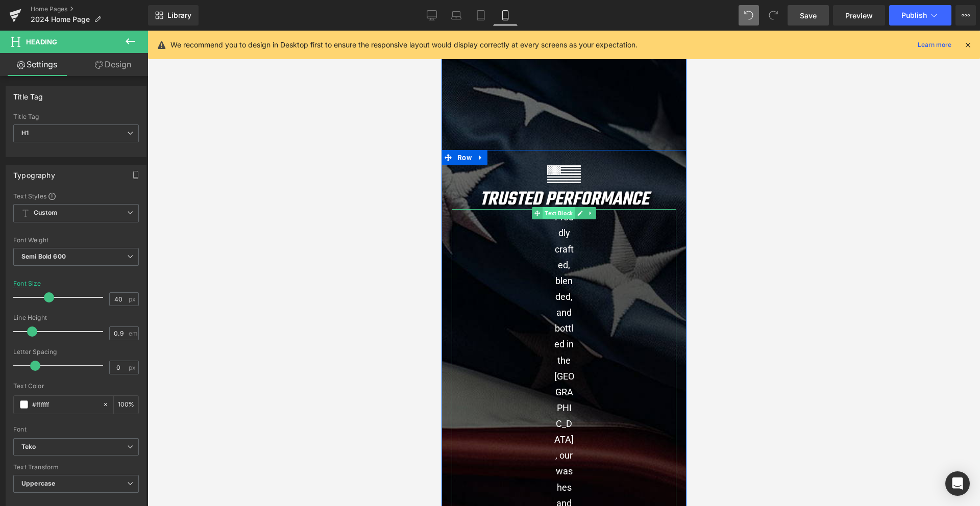
click at [555, 213] on span "Text Block" at bounding box center [558, 213] width 32 height 12
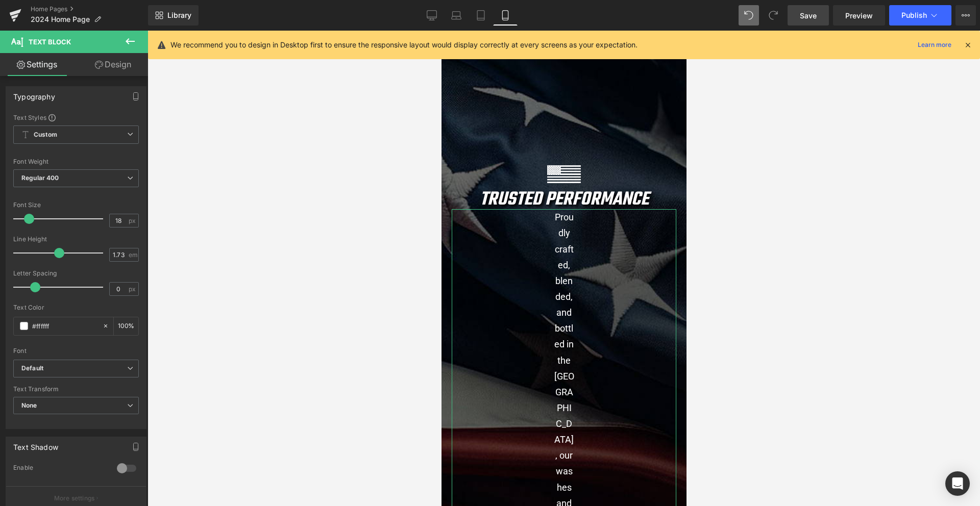
click at [119, 66] on link "Design" at bounding box center [113, 64] width 74 height 23
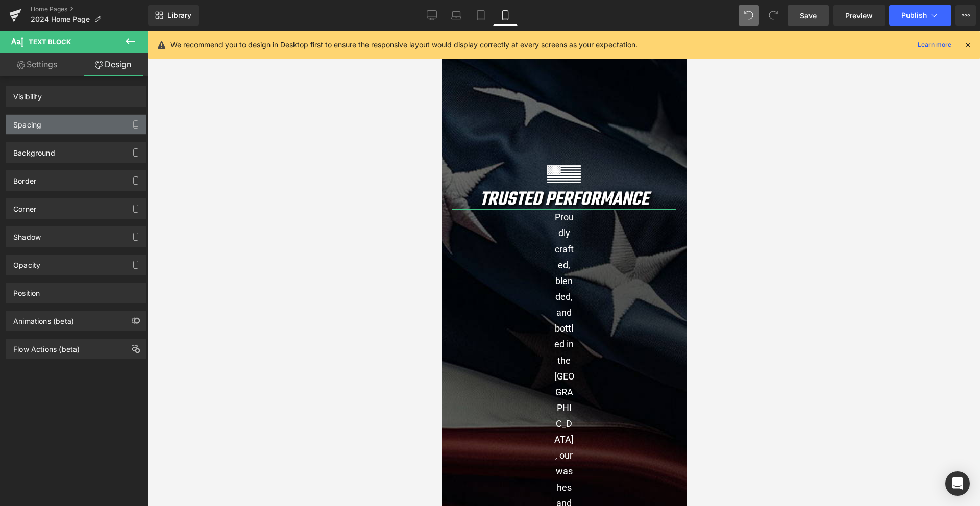
click at [49, 121] on div "Spacing" at bounding box center [76, 124] width 140 height 19
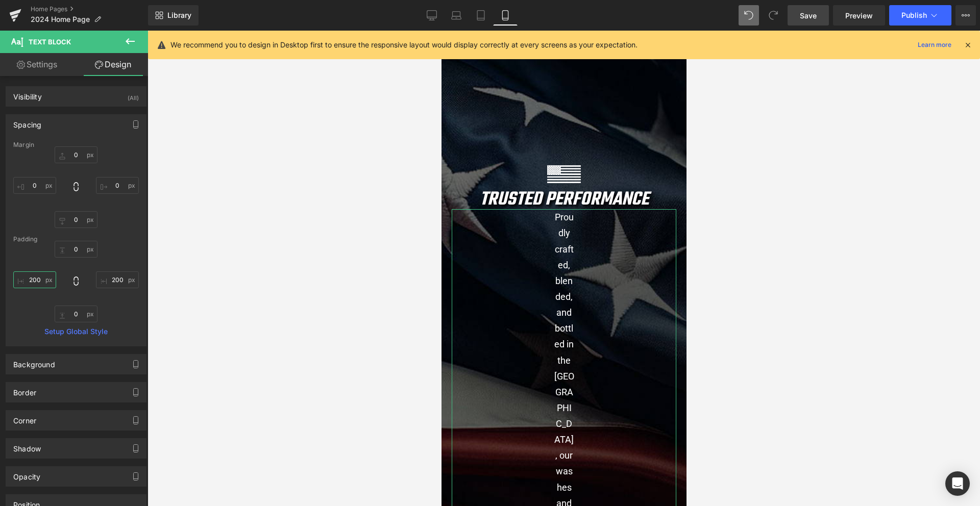
click at [36, 281] on input "text" at bounding box center [34, 279] width 43 height 17
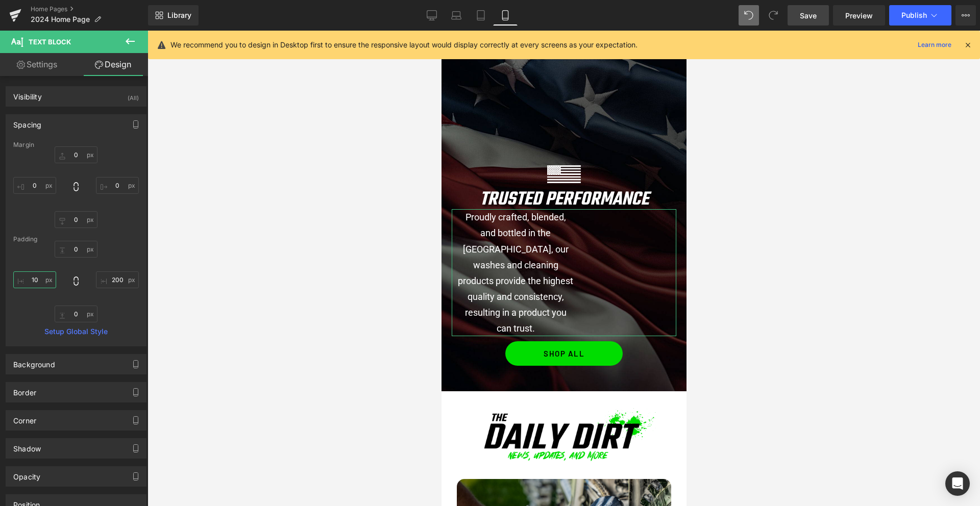
type input "1"
type input "25"
click at [119, 285] on input "text" at bounding box center [117, 279] width 43 height 17
type input "25"
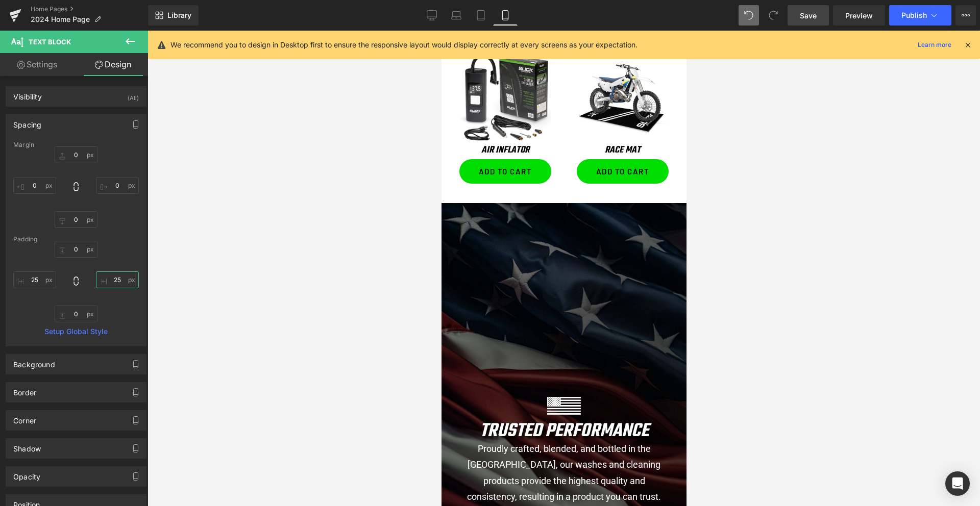
scroll to position [1305, 0]
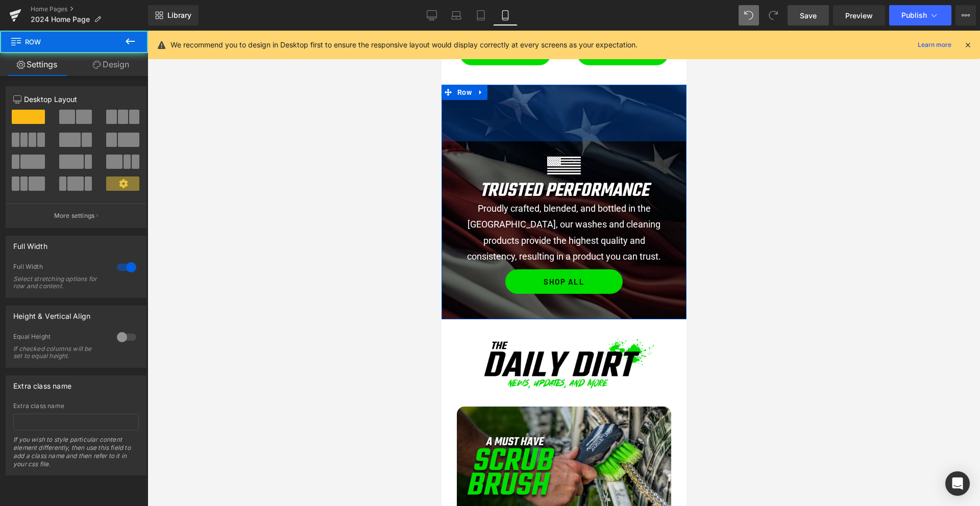
drag, startPoint x: 561, startPoint y: 188, endPoint x: 581, endPoint y: 83, distance: 106.9
click at [581, 66] on div "Image SHOP ALL Button Row Video Bg Products Featured In: Text Block Image Image…" at bounding box center [563, 92] width 245 height 2612
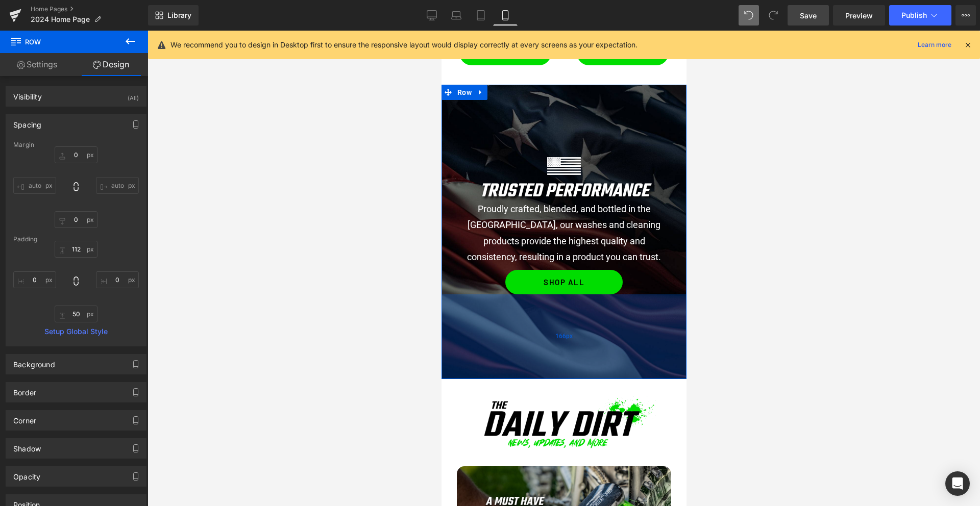
drag, startPoint x: 561, startPoint y: 306, endPoint x: 559, endPoint y: 365, distance: 59.2
click at [559, 365] on div "166px" at bounding box center [563, 336] width 245 height 85
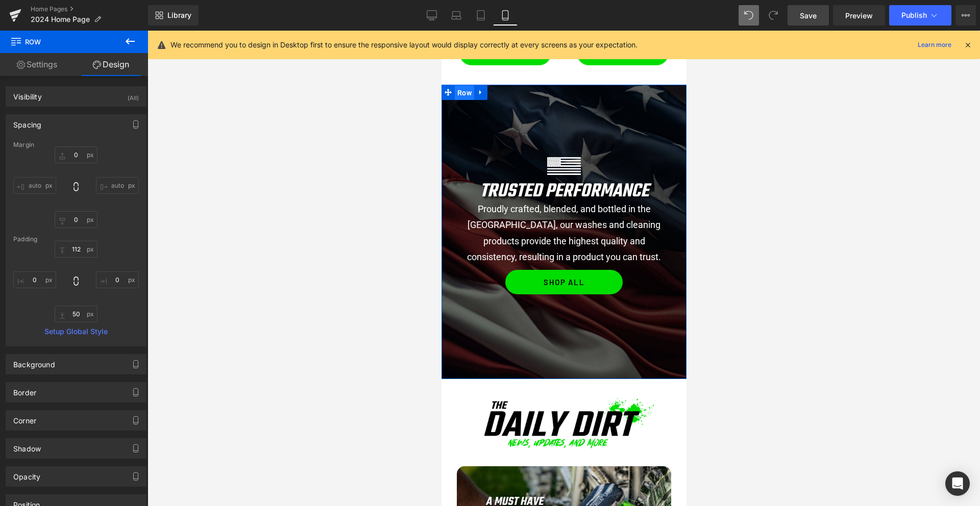
click at [460, 92] on span "Row" at bounding box center [463, 92] width 19 height 15
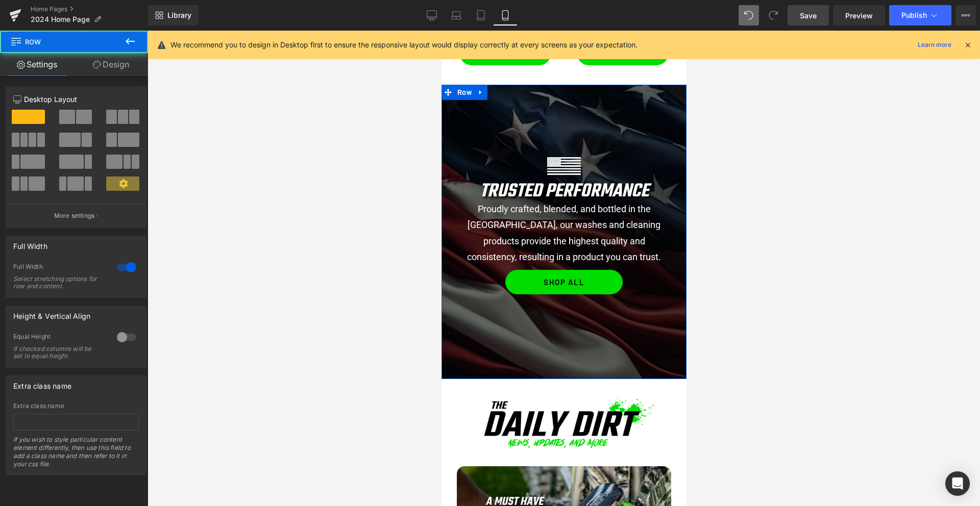
click at [101, 62] on link "Design" at bounding box center [111, 64] width 74 height 23
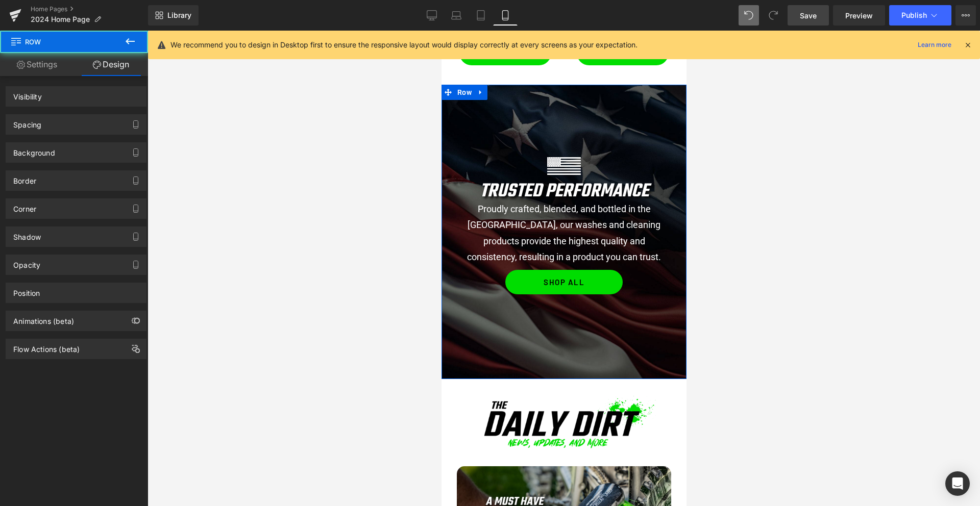
click at [73, 135] on div "Background" at bounding box center [76, 149] width 153 height 28
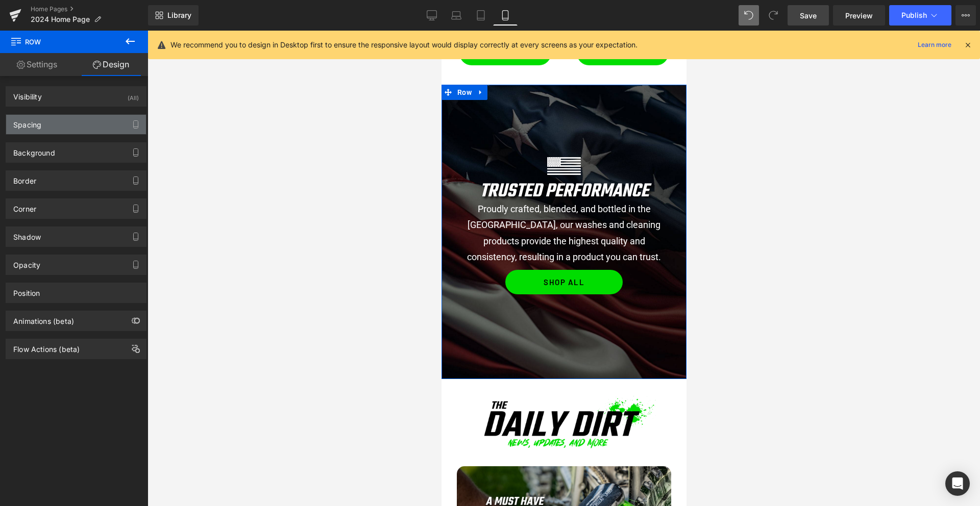
click at [69, 126] on div "Spacing" at bounding box center [76, 124] width 140 height 19
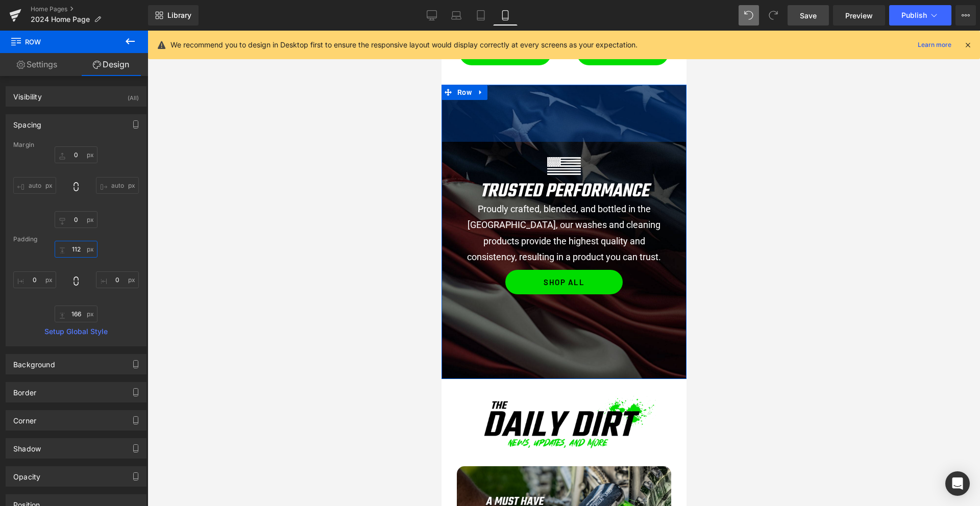
click at [74, 252] on input "text" at bounding box center [76, 249] width 43 height 17
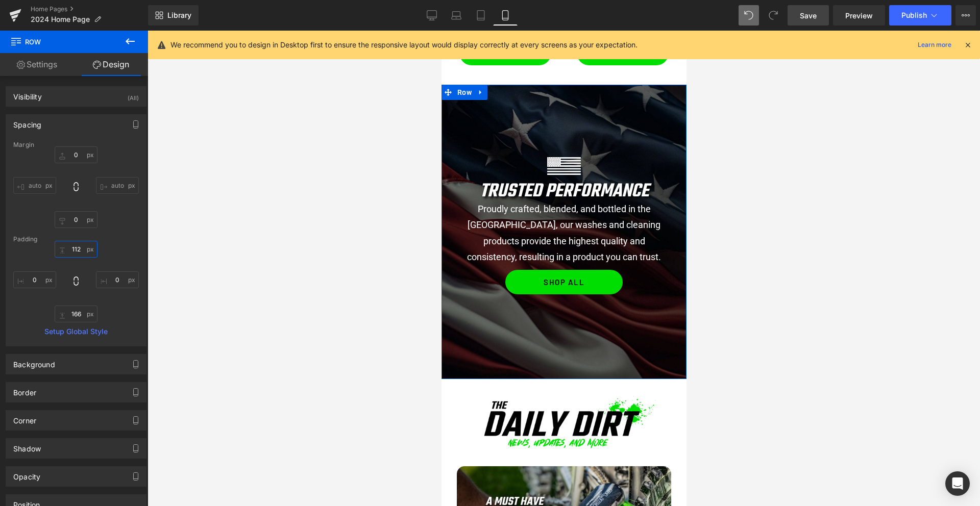
click at [74, 252] on input "text" at bounding box center [76, 249] width 43 height 17
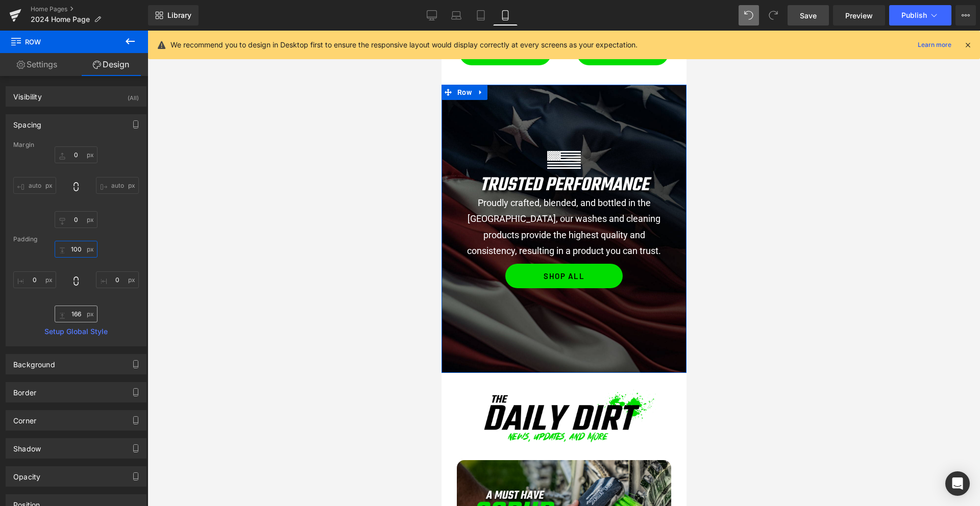
type input "100"
click at [73, 316] on input "text" at bounding box center [76, 314] width 43 height 17
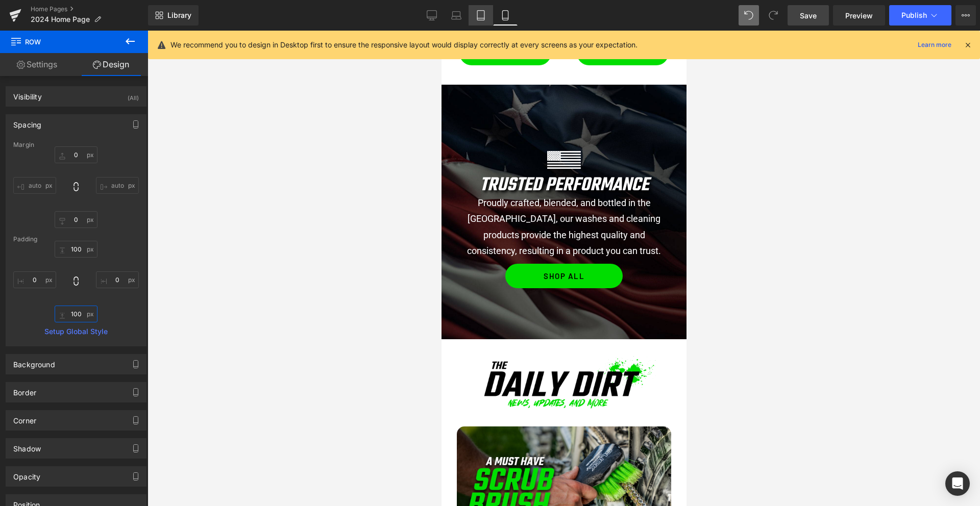
type input "100"
click at [483, 16] on icon at bounding box center [480, 15] width 10 height 10
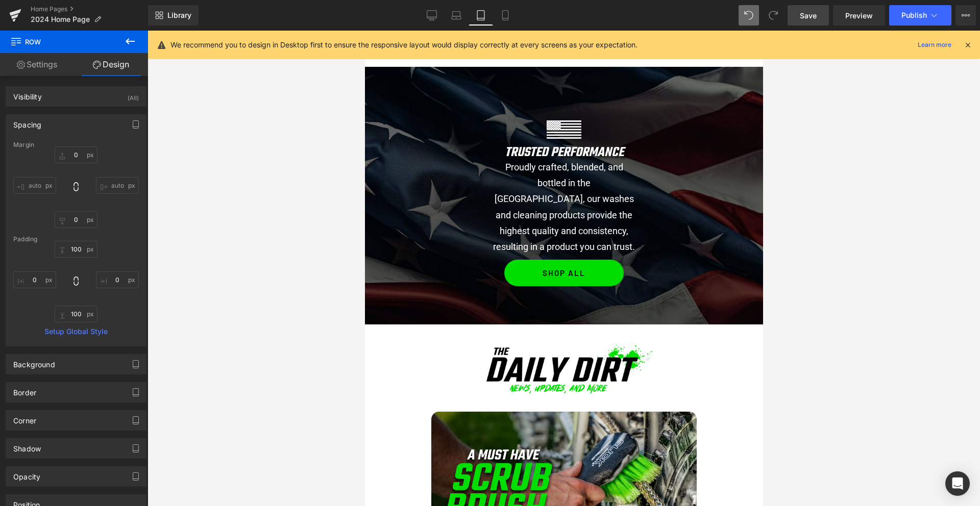
scroll to position [1385, 0]
click at [462, 17] on link "Laptop" at bounding box center [456, 15] width 24 height 20
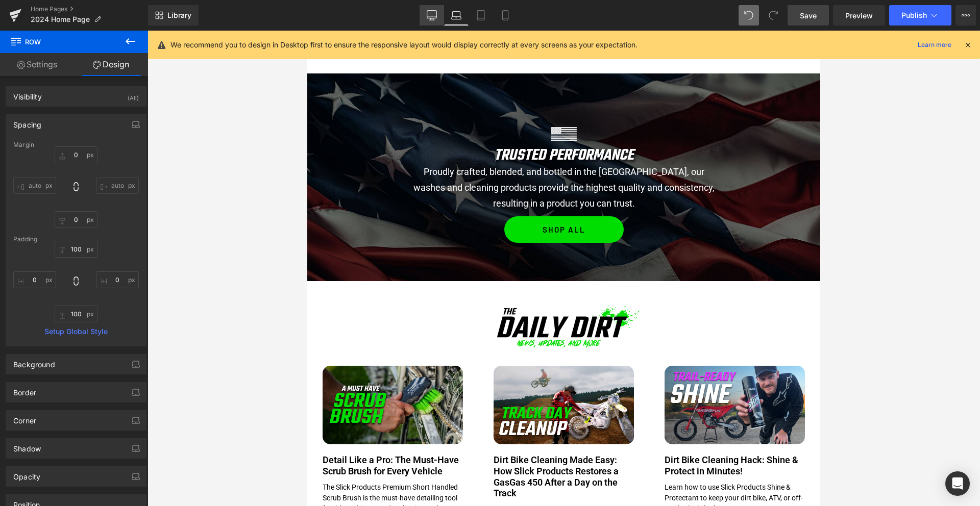
scroll to position [968, 0]
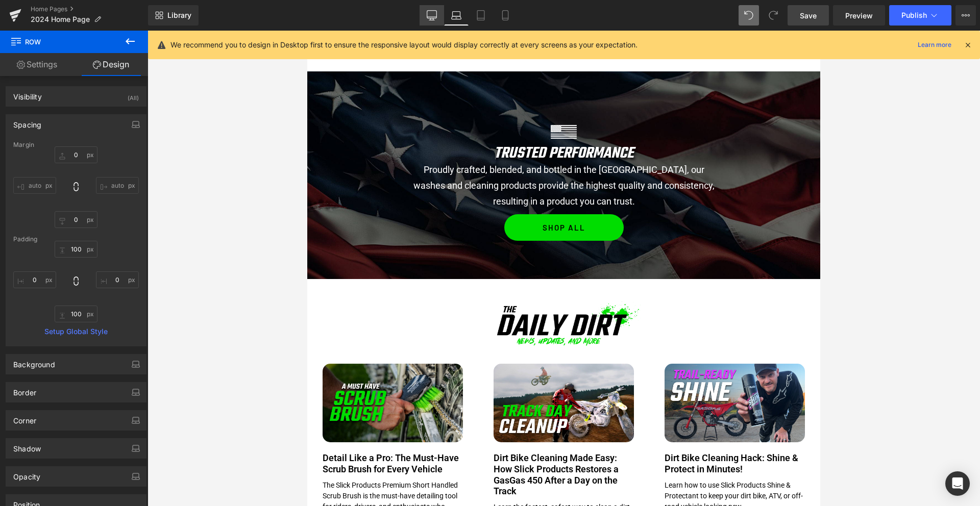
click at [433, 17] on icon at bounding box center [432, 17] width 10 height 0
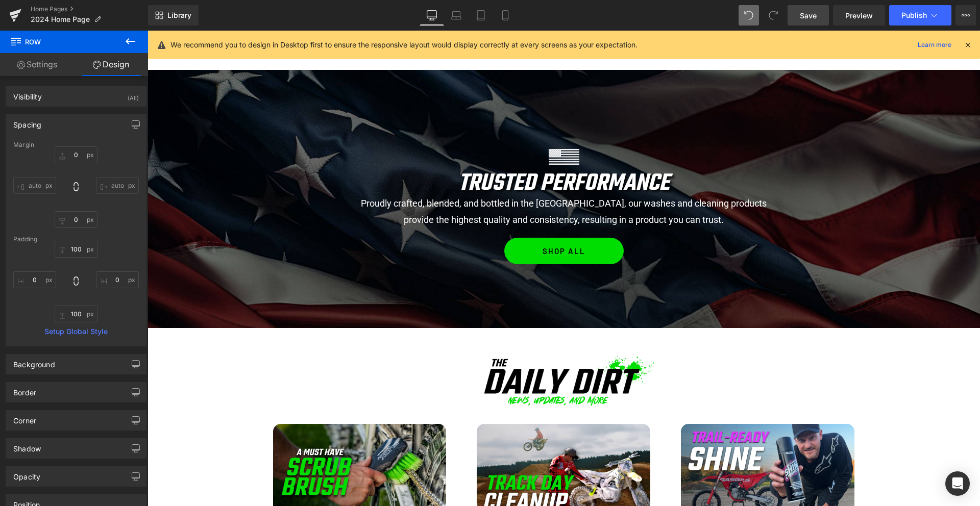
scroll to position [1137, 0]
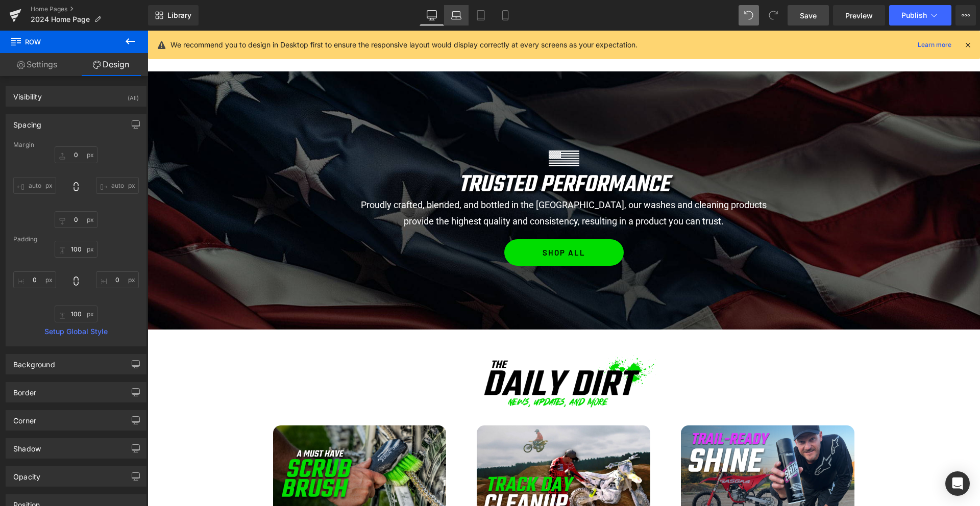
click at [459, 20] on link "Laptop" at bounding box center [456, 15] width 24 height 20
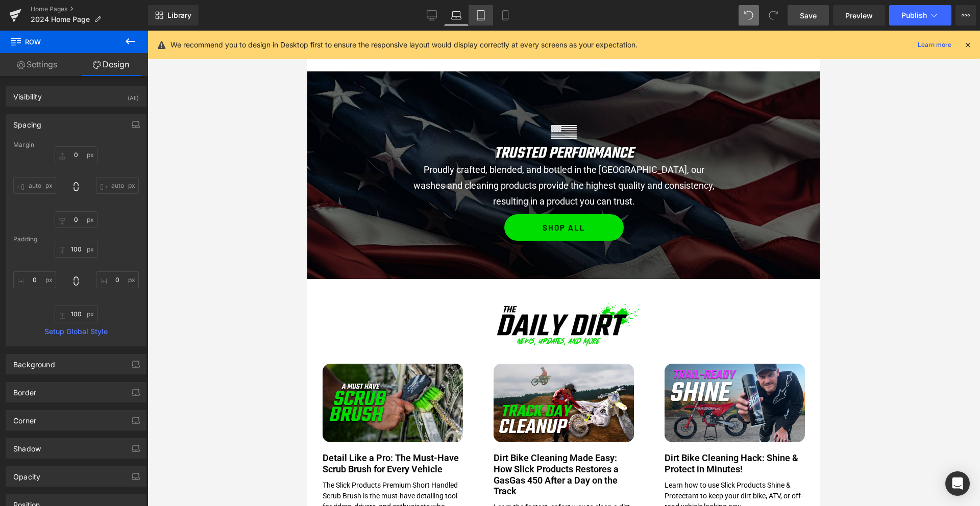
click at [479, 20] on icon at bounding box center [480, 16] width 7 height 10
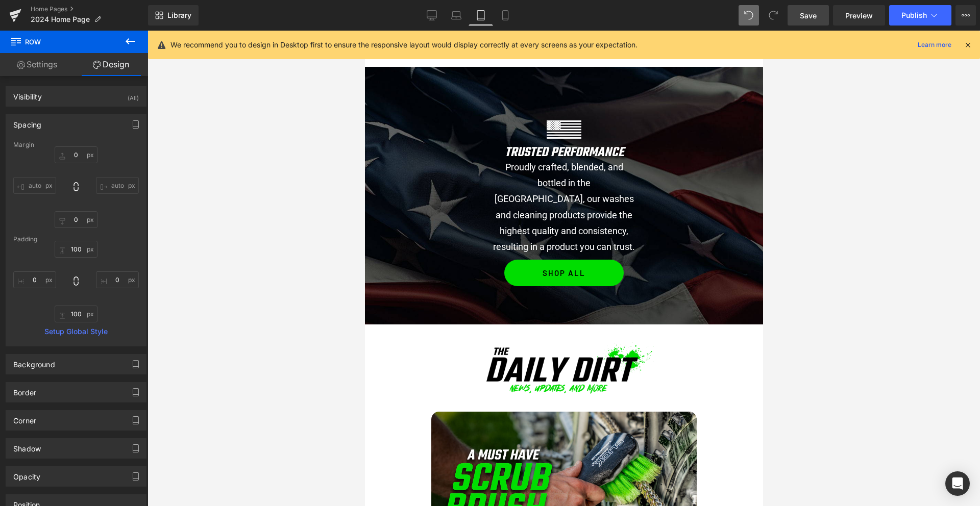
scroll to position [1384, 0]
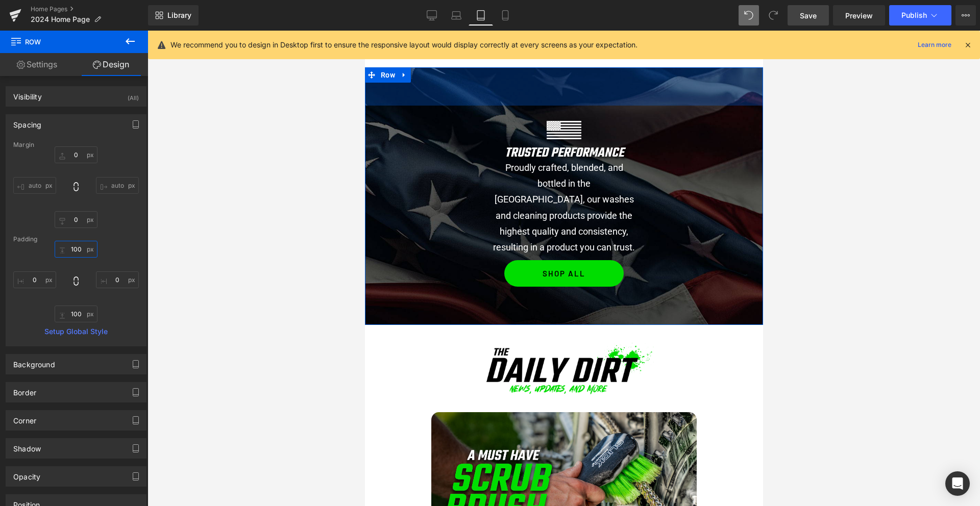
click at [68, 248] on input "100" at bounding box center [76, 249] width 43 height 17
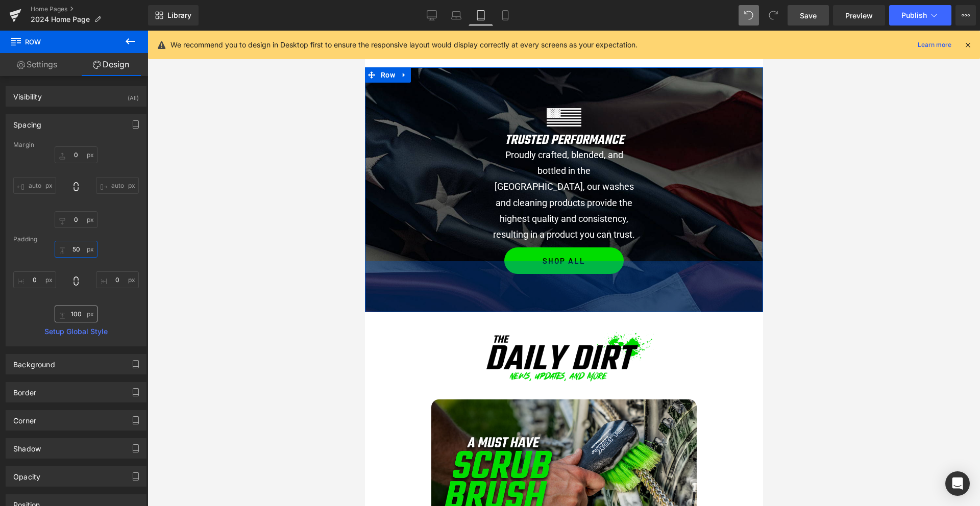
type input "50"
click at [74, 311] on input "100" at bounding box center [76, 314] width 43 height 17
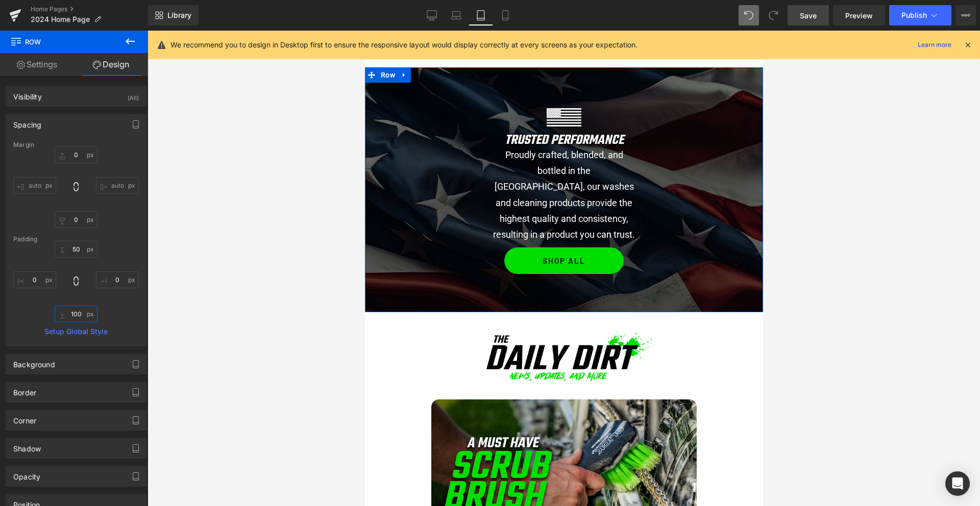
click at [74, 311] on input "100" at bounding box center [76, 314] width 43 height 17
type input "5-0"
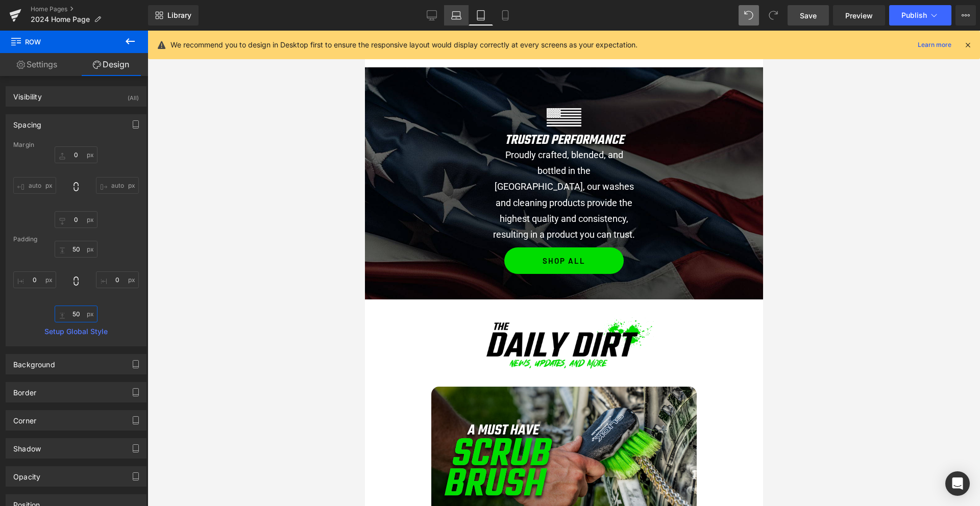
type input "50"
click at [453, 20] on link "Laptop" at bounding box center [456, 15] width 24 height 20
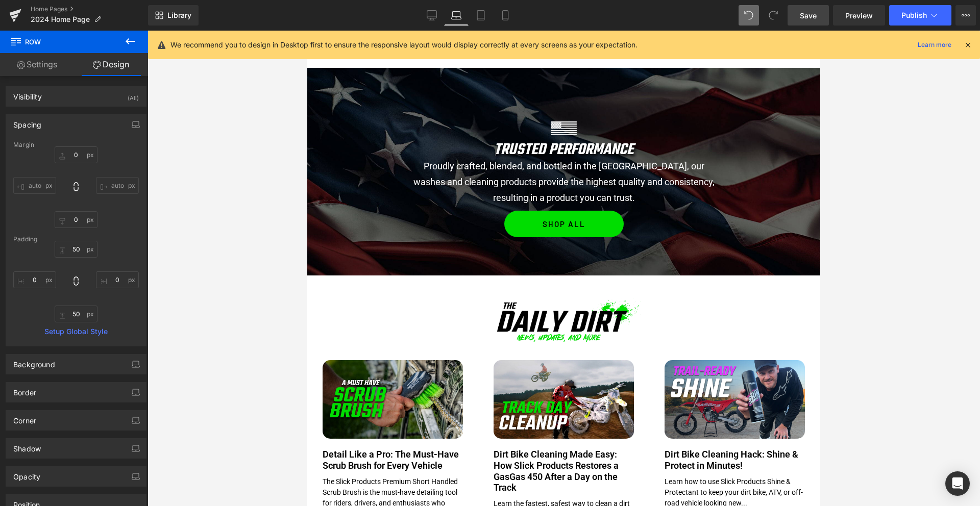
scroll to position [972, 0]
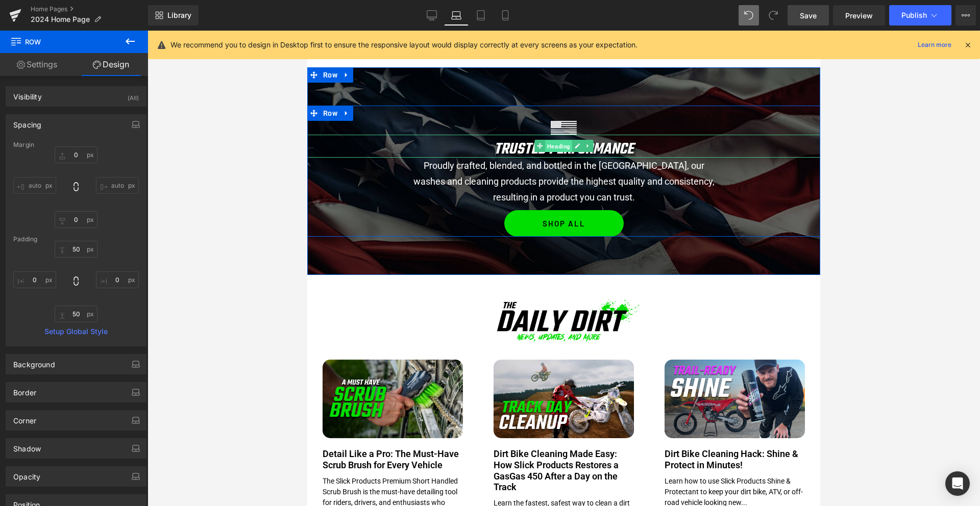
drag, startPoint x: 561, startPoint y: 147, endPoint x: 520, endPoint y: 245, distance: 106.1
click at [561, 147] on span "Heading" at bounding box center [558, 146] width 27 height 12
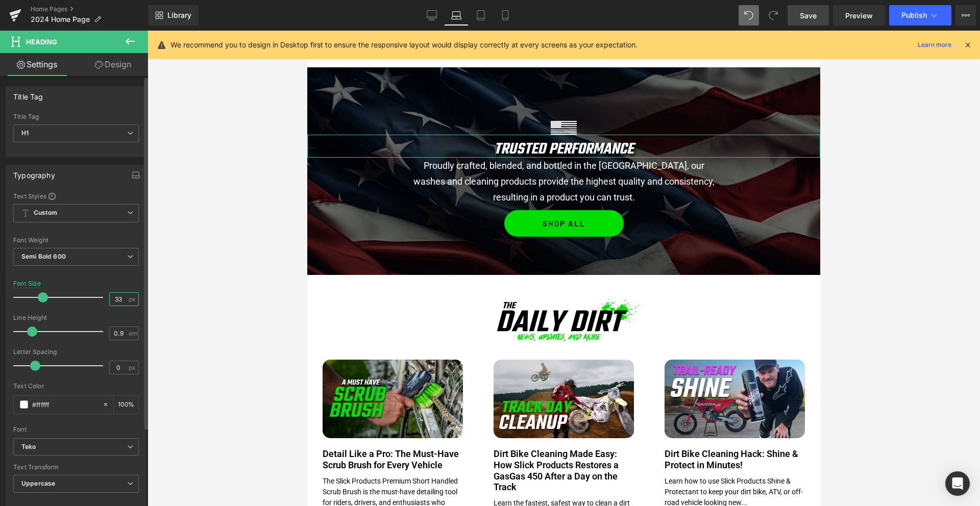
click at [114, 297] on input "33" at bounding box center [119, 299] width 18 height 13
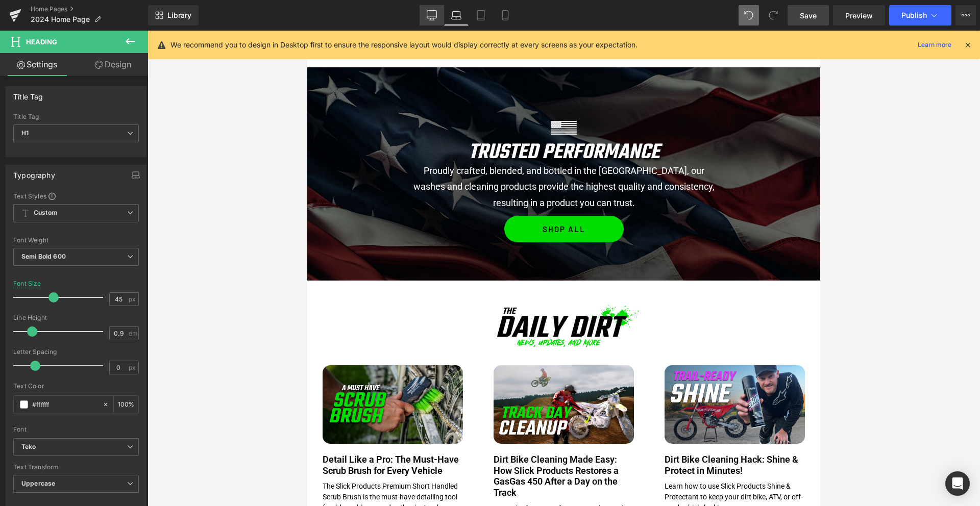
click at [434, 13] on icon at bounding box center [432, 15] width 10 height 10
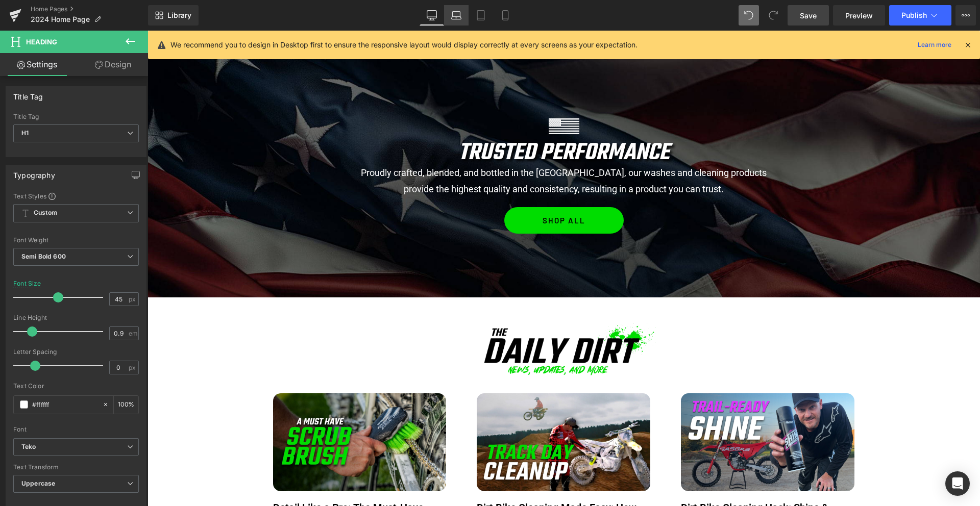
click at [456, 15] on icon at bounding box center [456, 15] width 10 height 10
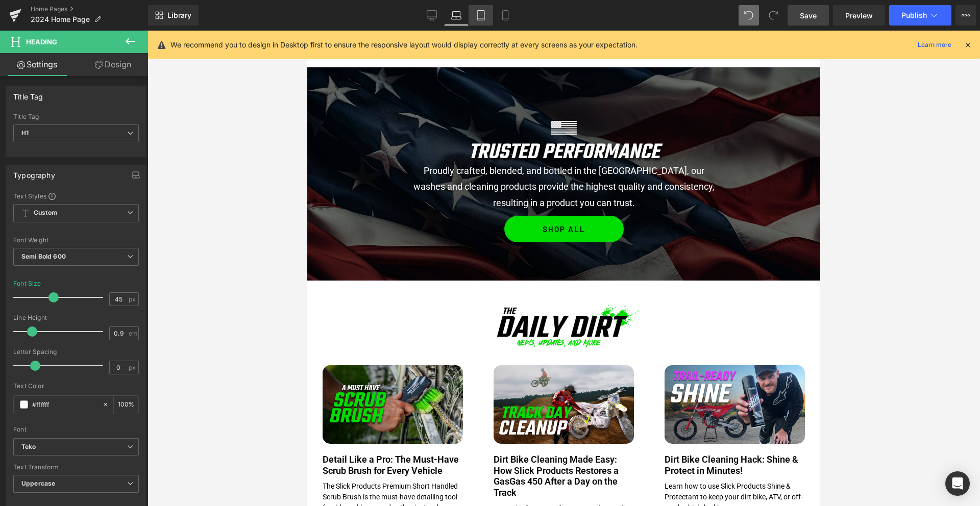
click at [481, 22] on link "Tablet" at bounding box center [480, 15] width 24 height 20
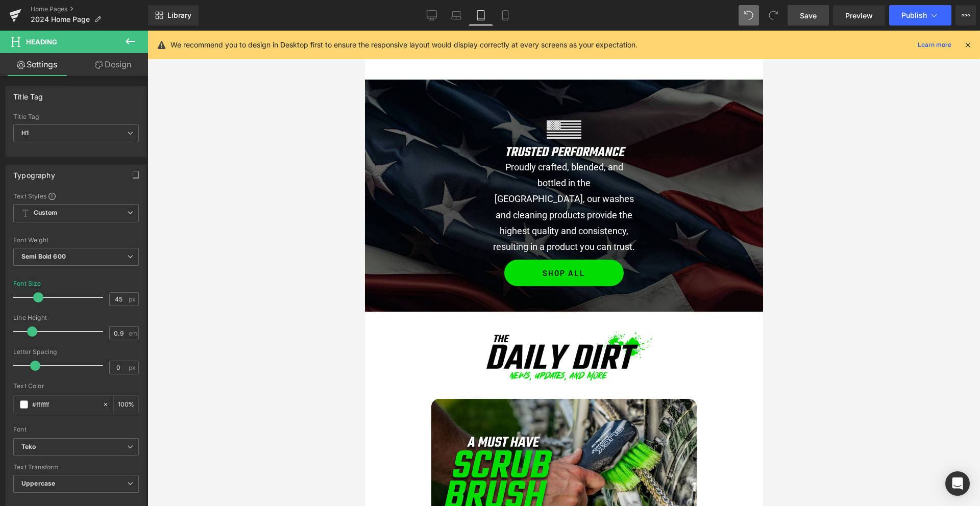
scroll to position [1371, 0]
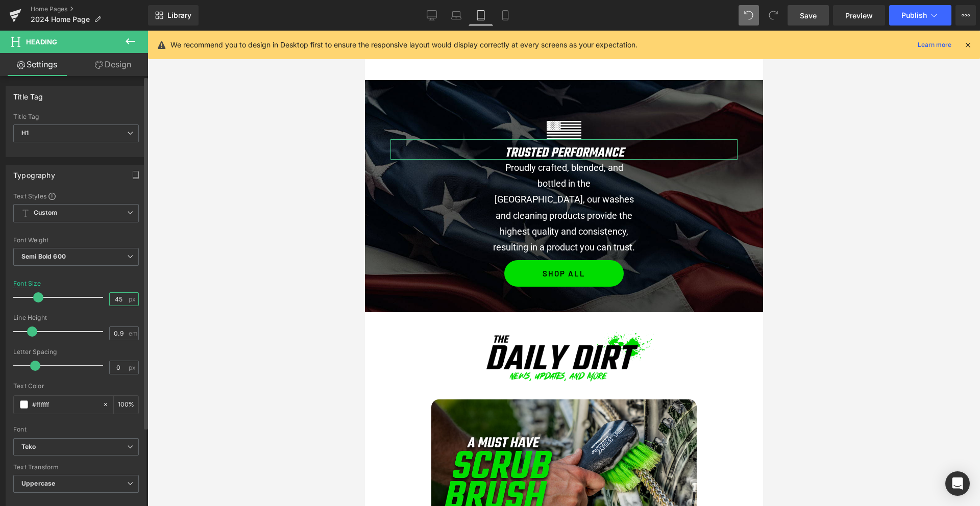
click at [121, 298] on input "45" at bounding box center [119, 299] width 18 height 13
type input "28"
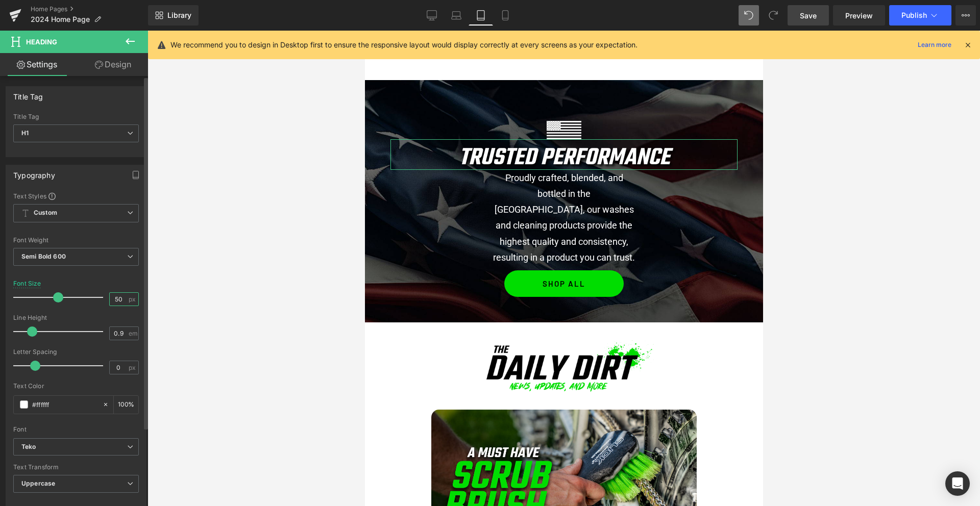
type input "5"
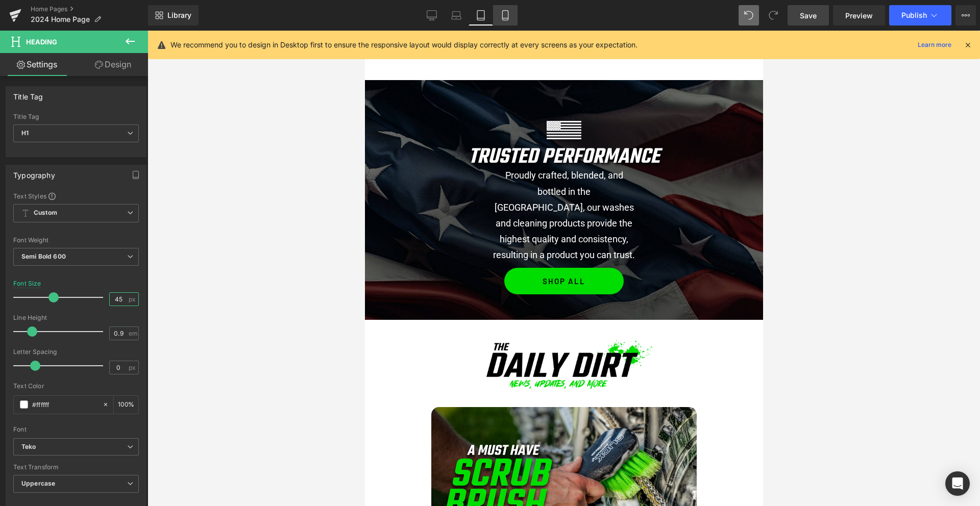
type input "45"
click at [500, 21] on link "Mobile" at bounding box center [505, 15] width 24 height 20
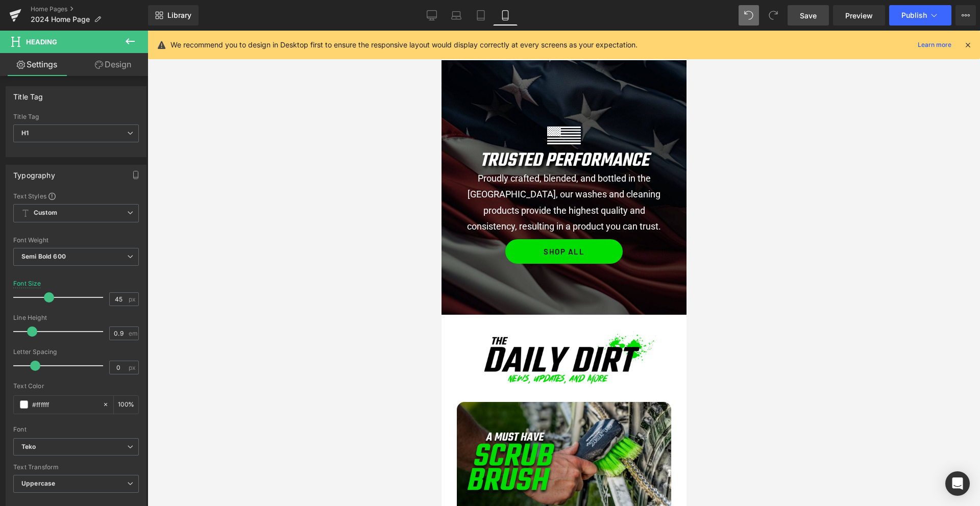
scroll to position [1329, 0]
click at [459, 16] on icon at bounding box center [457, 17] width 10 height 3
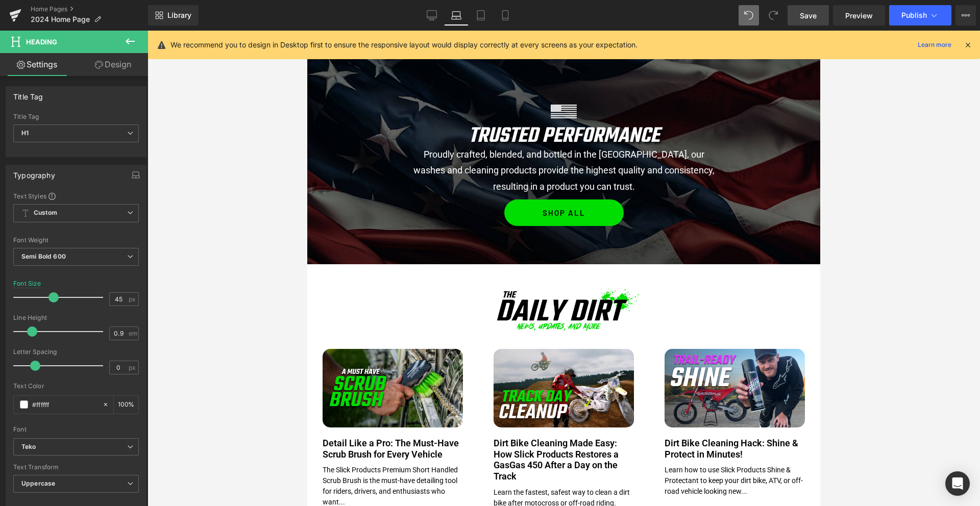
scroll to position [989, 0]
click at [558, 165] on div "Proudly crafted, blended, and bottled in the USA, our washes and cleaning produ…" at bounding box center [563, 169] width 513 height 47
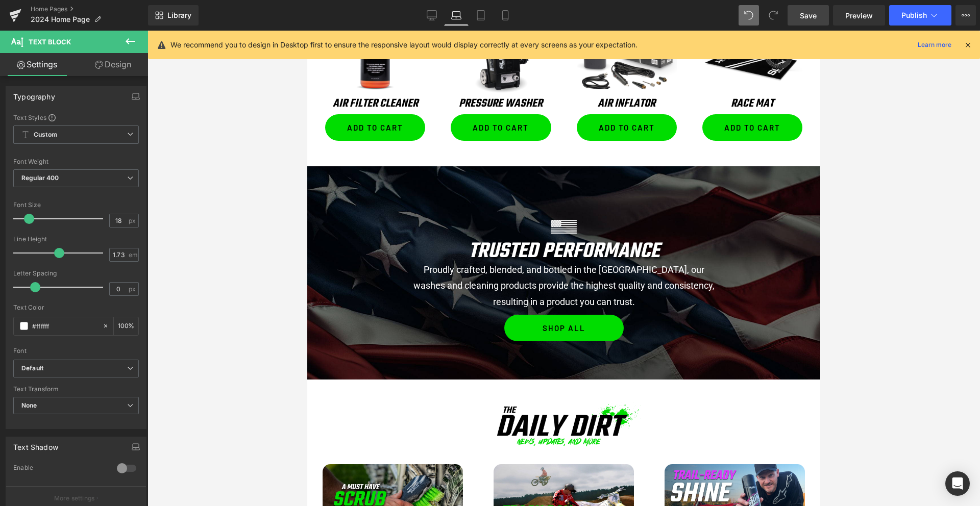
scroll to position [884, 0]
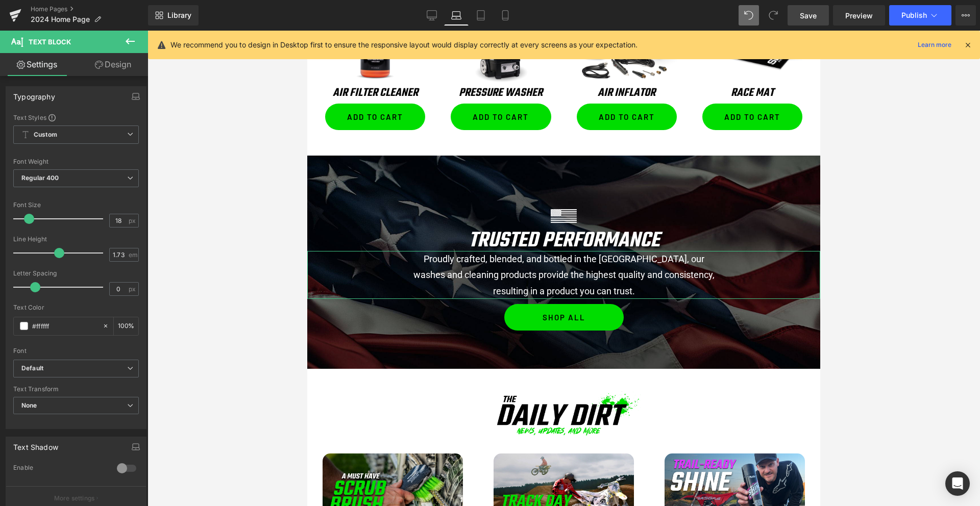
click at [117, 60] on link "Design" at bounding box center [113, 64] width 74 height 23
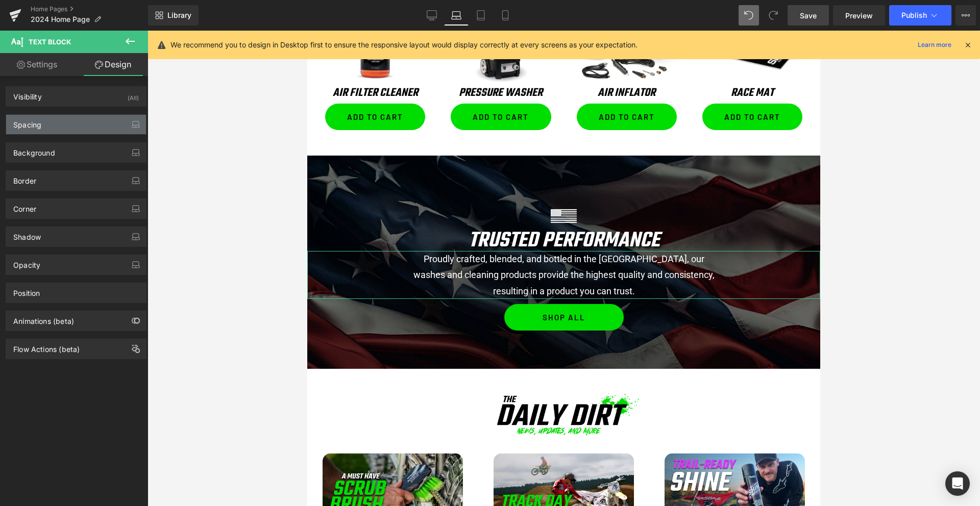
click at [54, 122] on div "Spacing" at bounding box center [76, 124] width 140 height 19
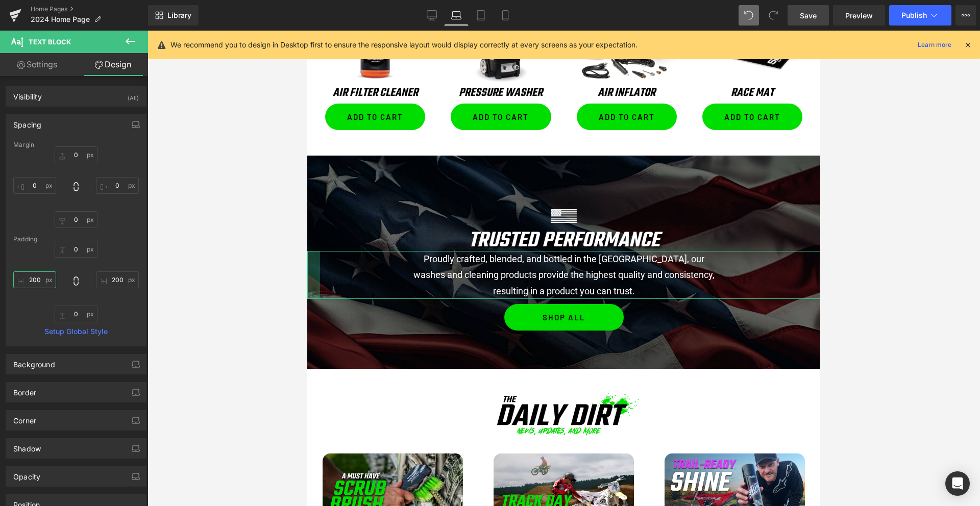
click at [35, 282] on input "text" at bounding box center [34, 279] width 43 height 17
type input "150"
click at [121, 281] on input "text" at bounding box center [117, 279] width 43 height 17
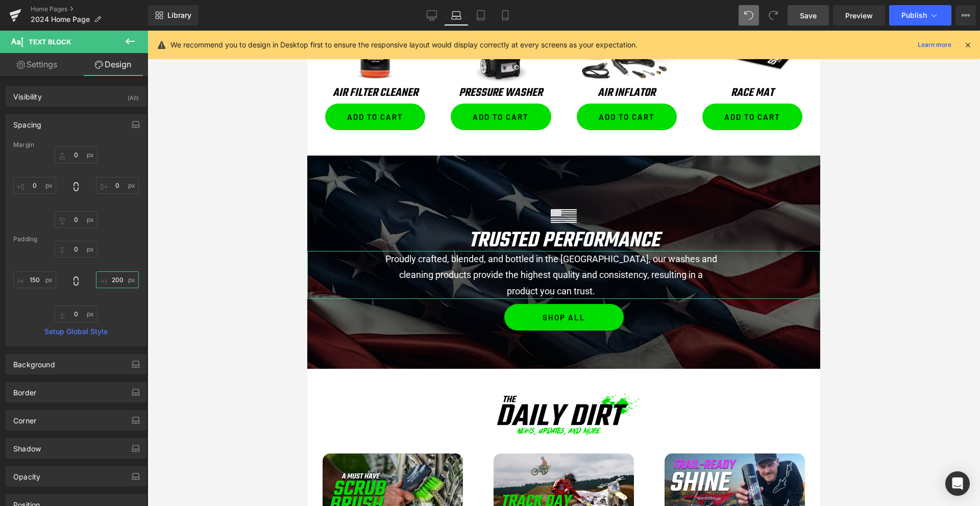
click at [121, 281] on input "text" at bounding box center [117, 279] width 43 height 17
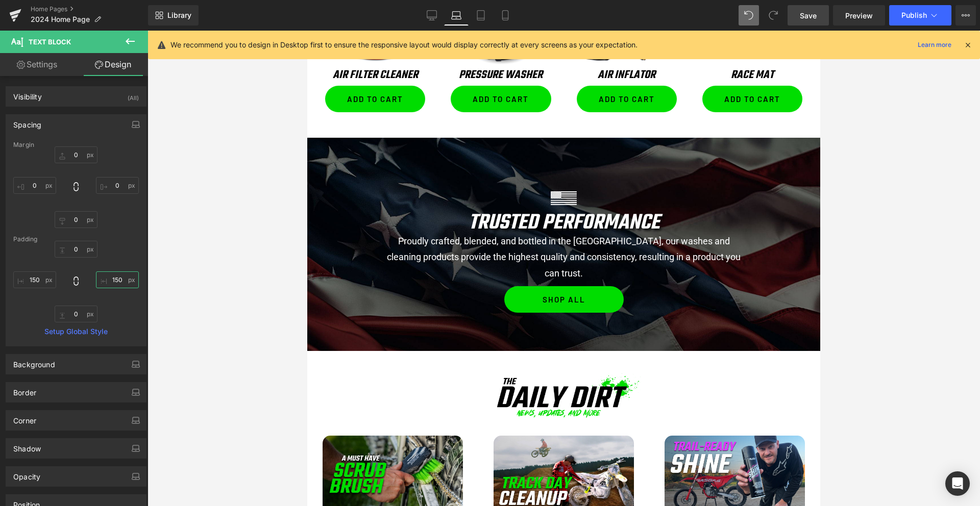
scroll to position [938, 0]
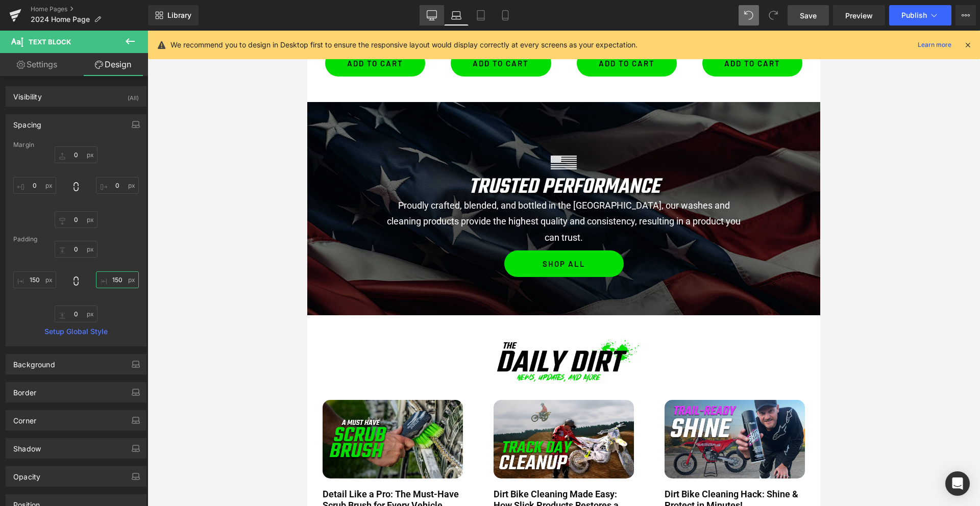
type input "150"
click at [431, 14] on icon at bounding box center [432, 15] width 10 height 10
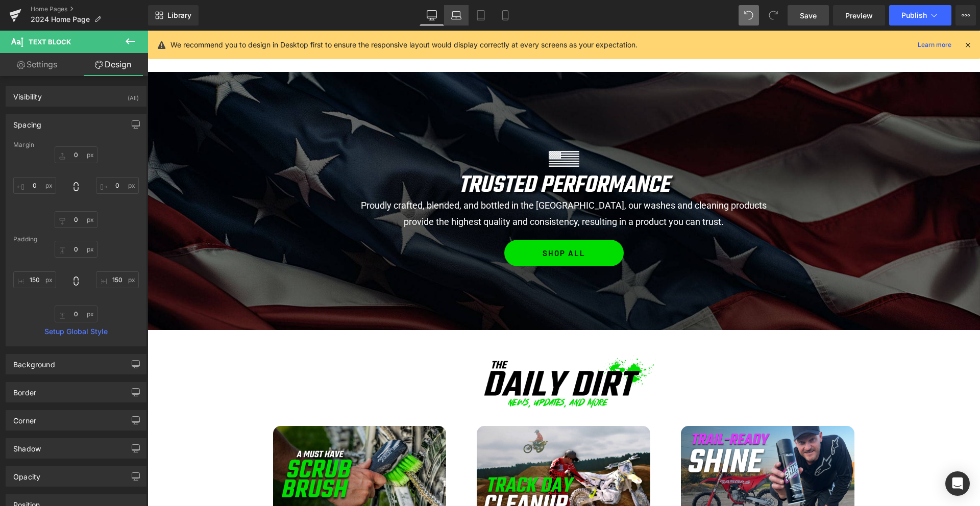
click at [455, 19] on icon at bounding box center [457, 17] width 10 height 3
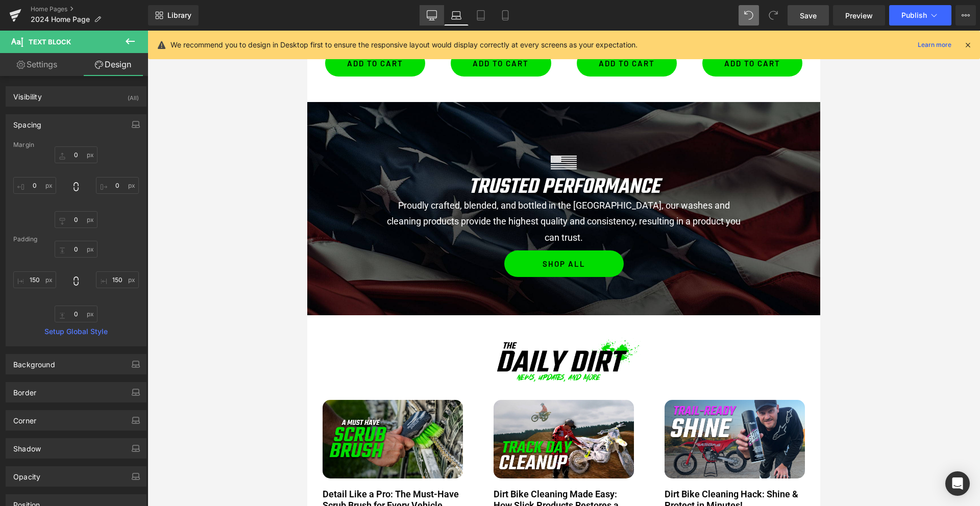
click at [433, 18] on icon at bounding box center [432, 15] width 10 height 8
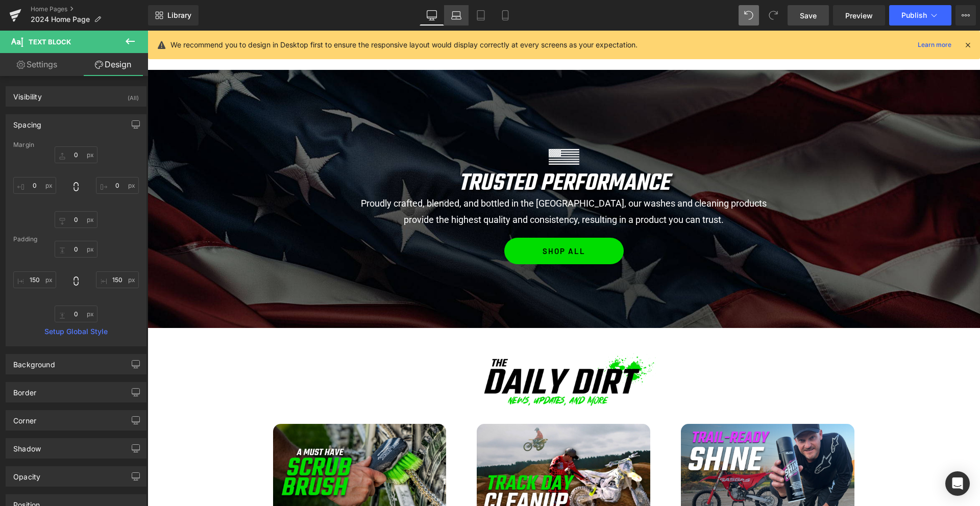
scroll to position [1138, 0]
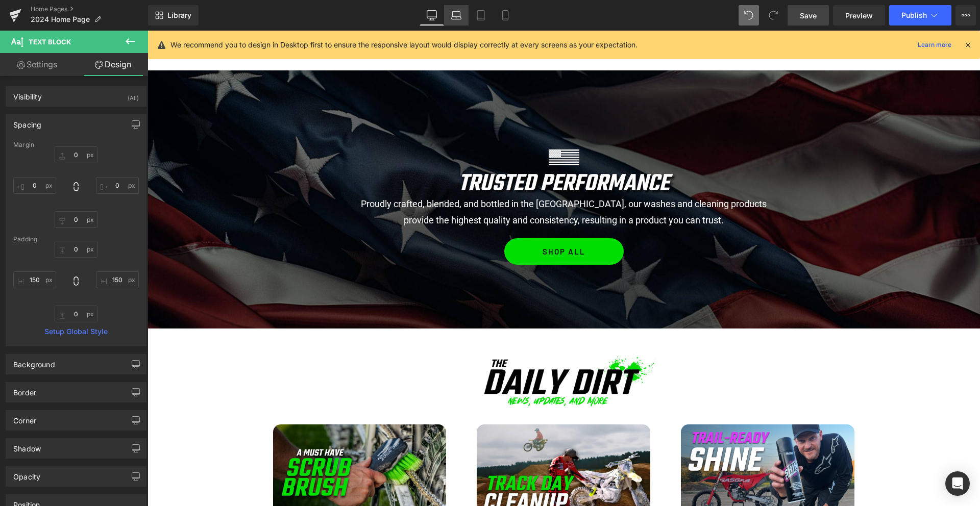
click at [456, 23] on link "Laptop" at bounding box center [456, 15] width 24 height 20
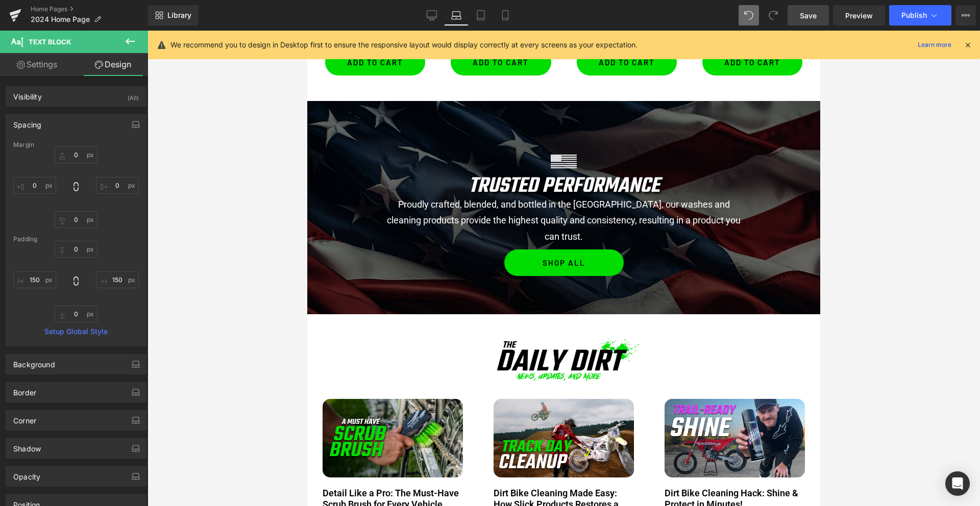
scroll to position [939, 0]
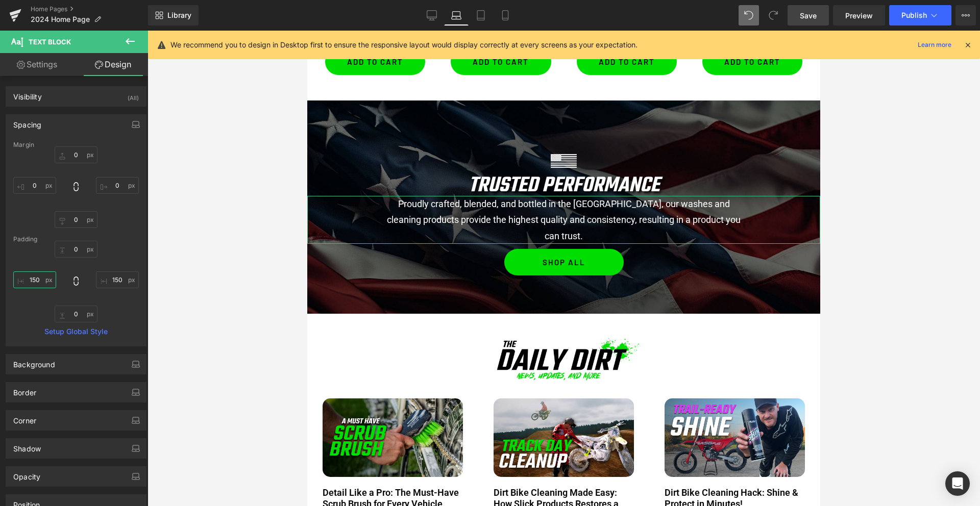
click at [37, 278] on input "150" at bounding box center [34, 279] width 43 height 17
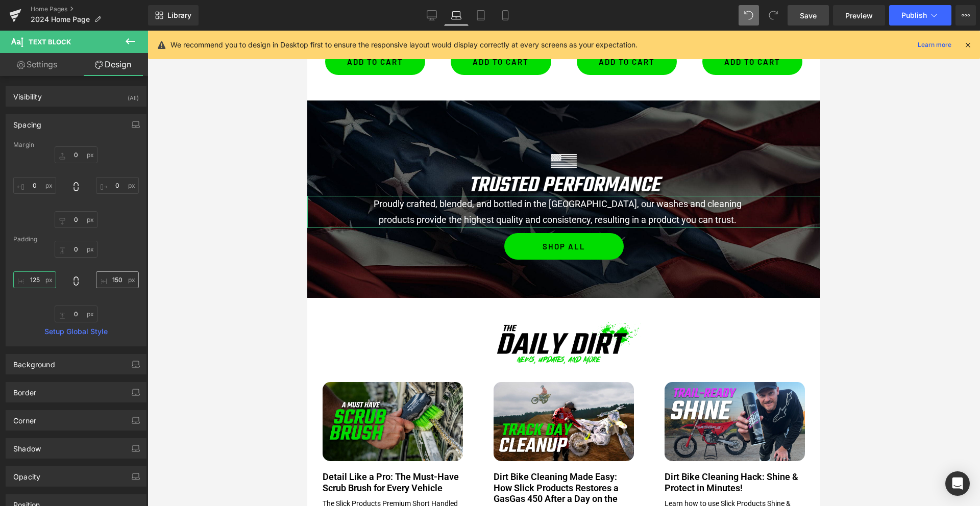
type input "125"
click at [104, 278] on input "150" at bounding box center [117, 279] width 43 height 17
type input "125"
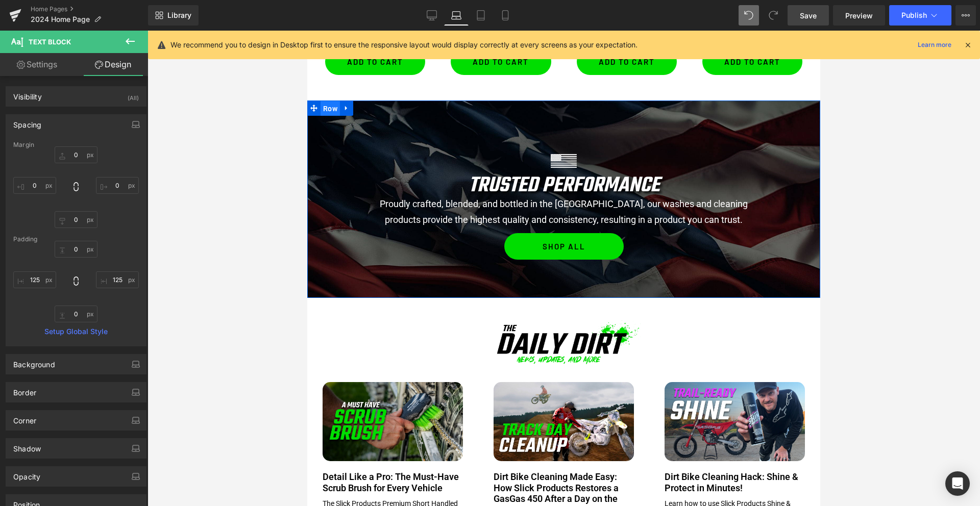
click at [332, 111] on span "Row" at bounding box center [329, 108] width 19 height 15
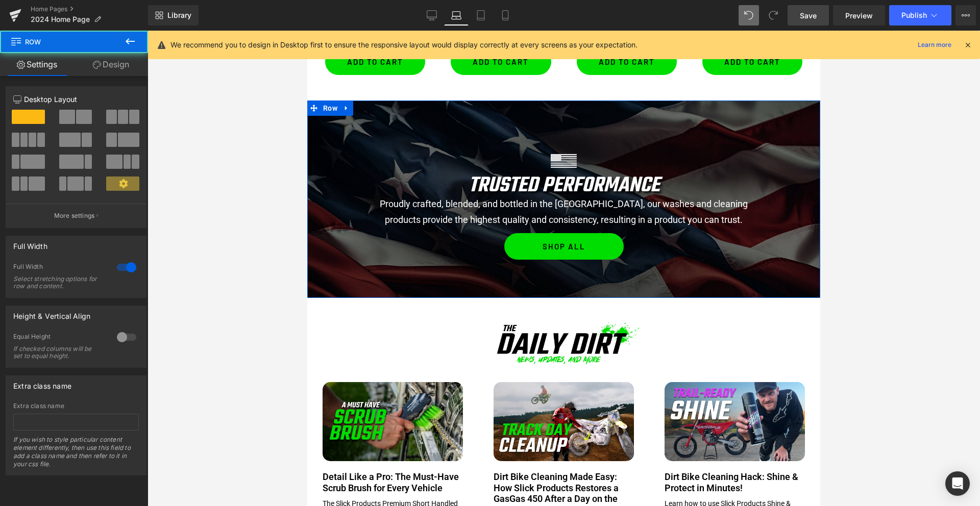
click at [124, 61] on link "Design" at bounding box center [111, 64] width 74 height 23
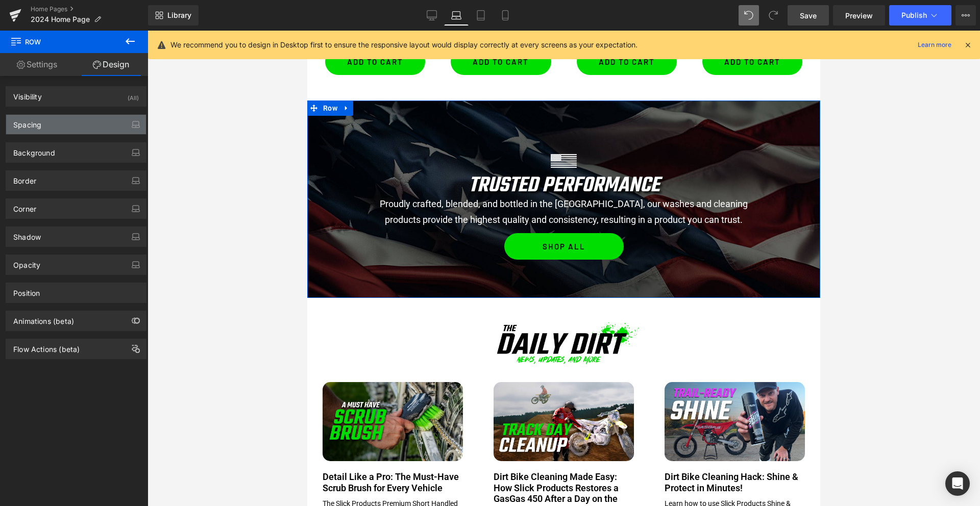
click at [67, 121] on div "Spacing" at bounding box center [76, 124] width 140 height 19
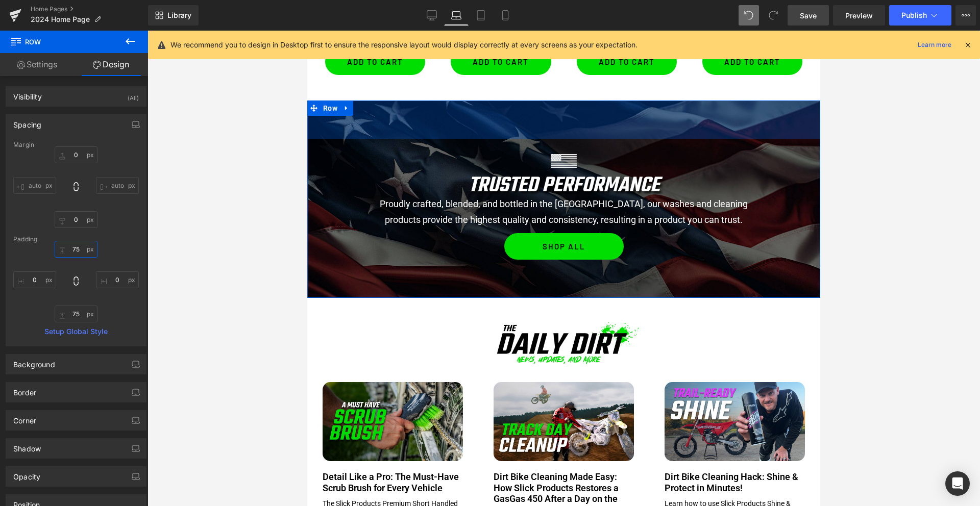
click at [71, 253] on input "text" at bounding box center [76, 249] width 43 height 17
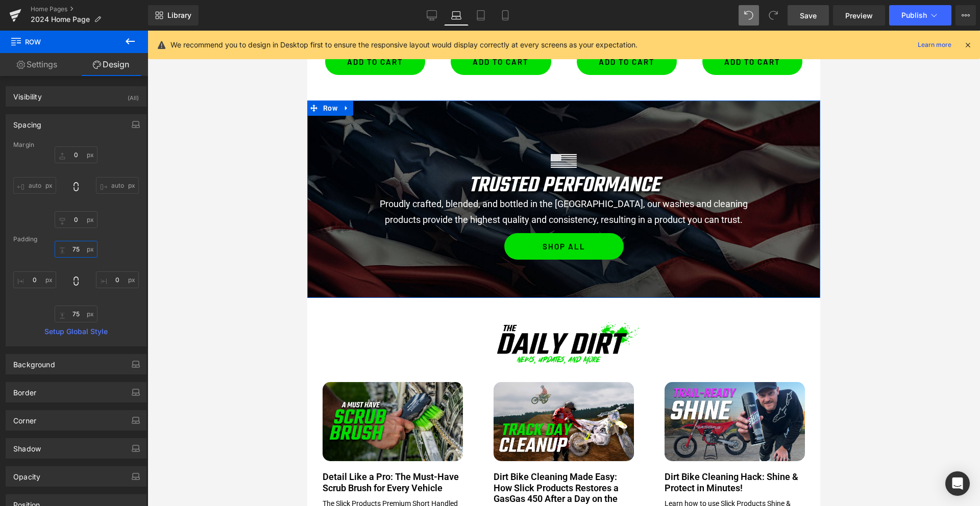
click at [71, 253] on input "text" at bounding box center [76, 249] width 43 height 17
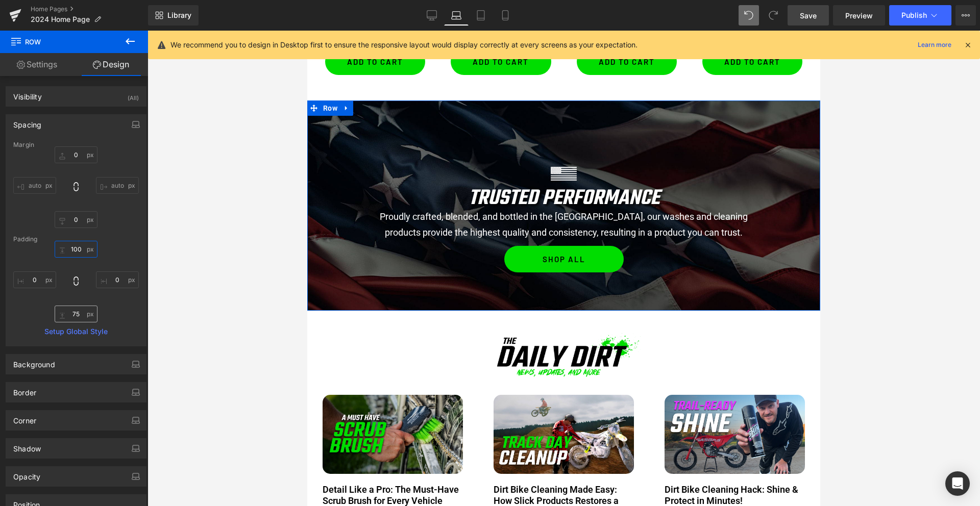
type input "100"
click at [73, 315] on input "text" at bounding box center [76, 314] width 43 height 17
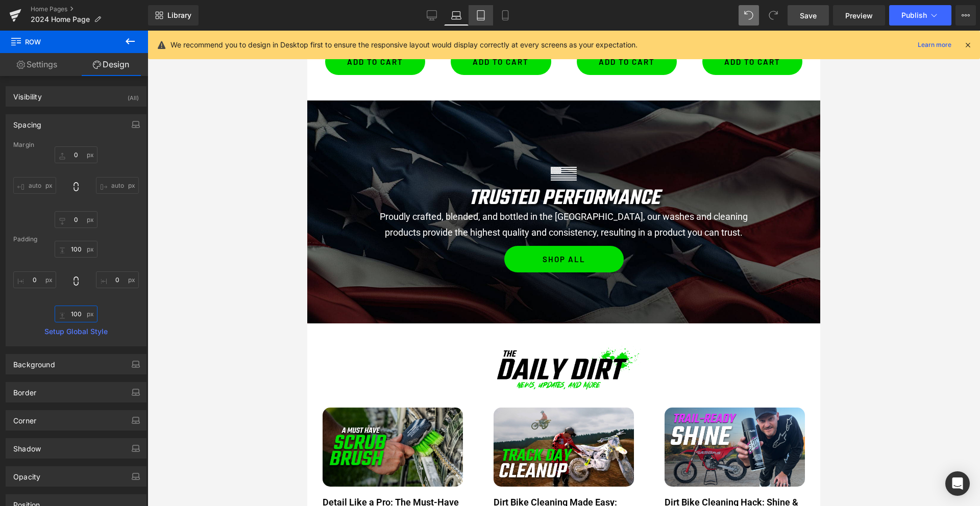
type input "100"
click at [482, 14] on icon at bounding box center [480, 15] width 10 height 10
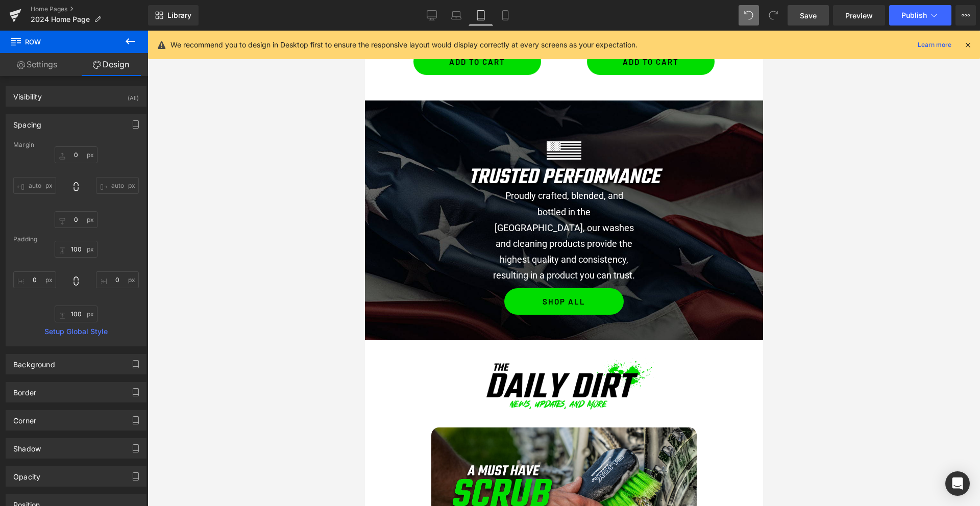
scroll to position [1350, 0]
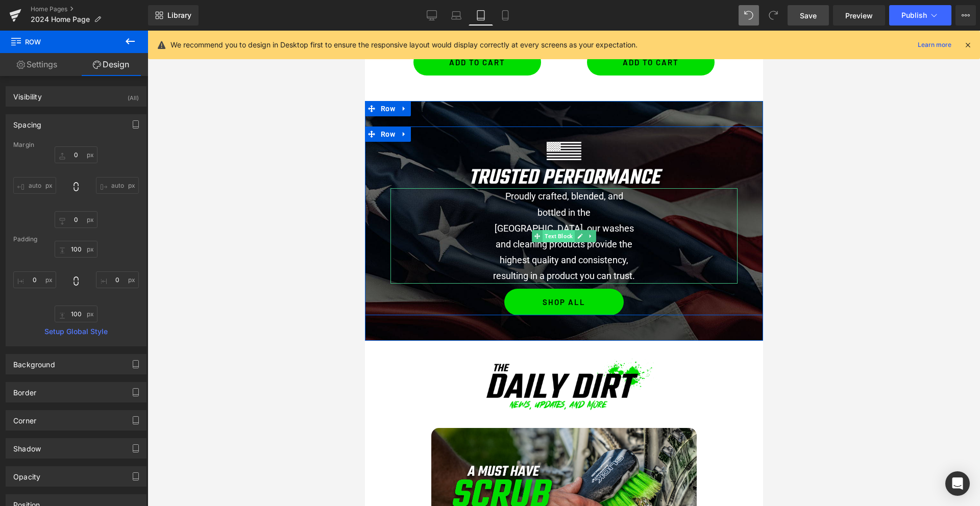
click at [562, 236] on span "Text Block" at bounding box center [558, 236] width 32 height 12
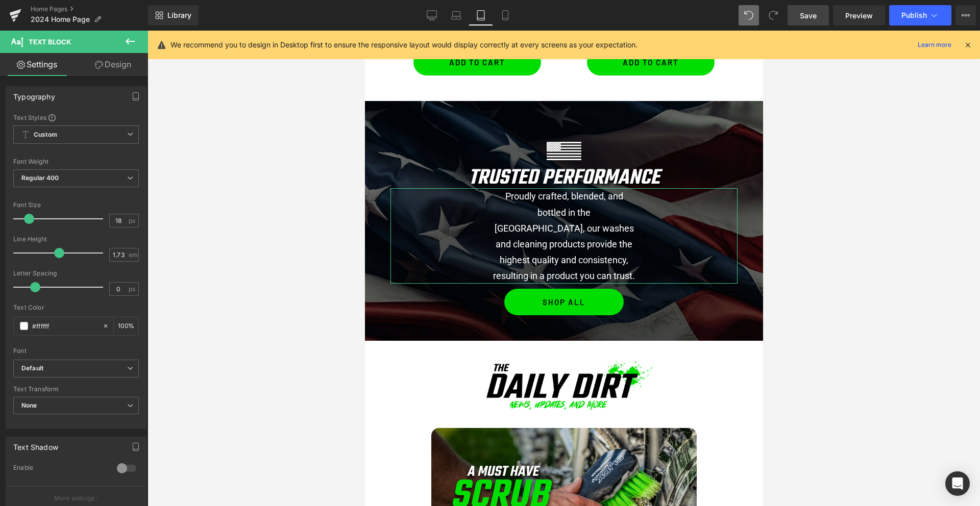
click at [124, 68] on link "Design" at bounding box center [113, 64] width 74 height 23
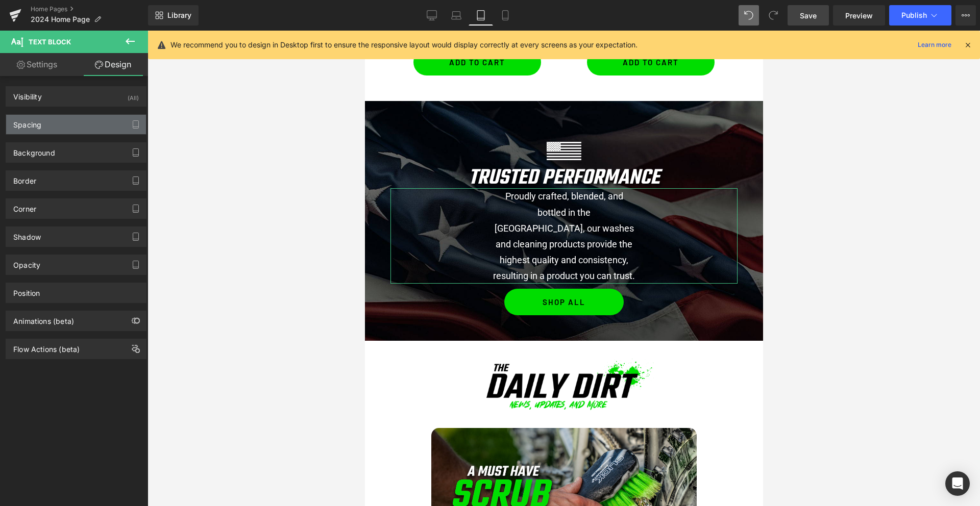
click at [64, 126] on div "Spacing" at bounding box center [76, 124] width 140 height 19
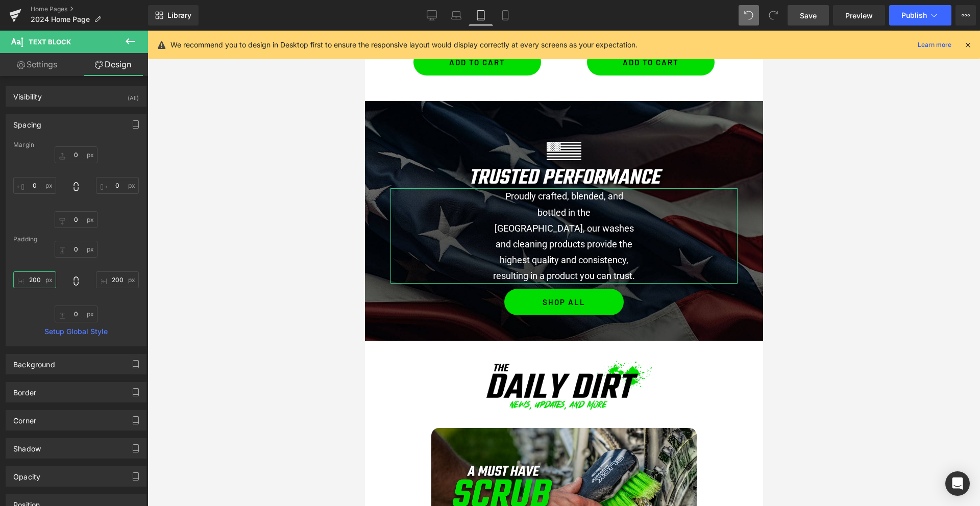
click at [26, 282] on input "text" at bounding box center [34, 279] width 43 height 17
click at [33, 280] on input "text" at bounding box center [34, 279] width 43 height 17
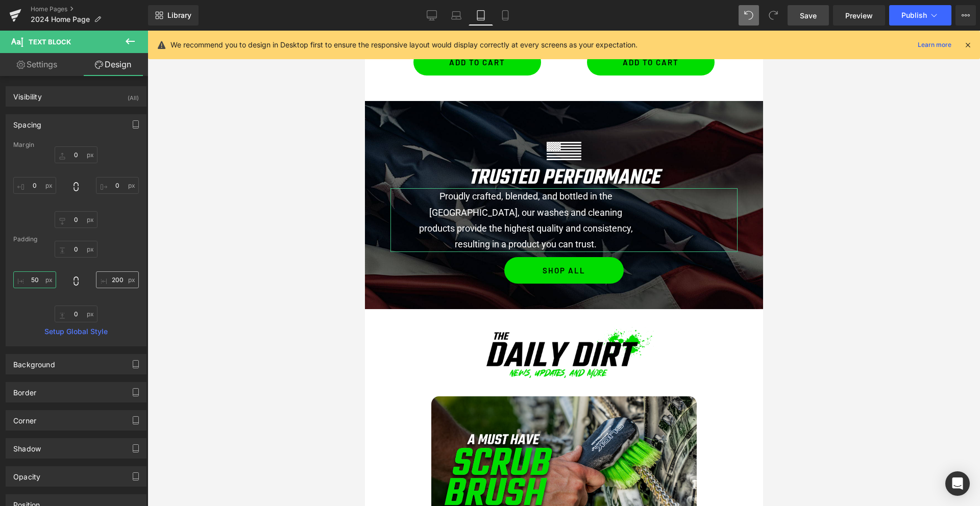
type input "50"
click at [115, 282] on input "text" at bounding box center [117, 279] width 43 height 17
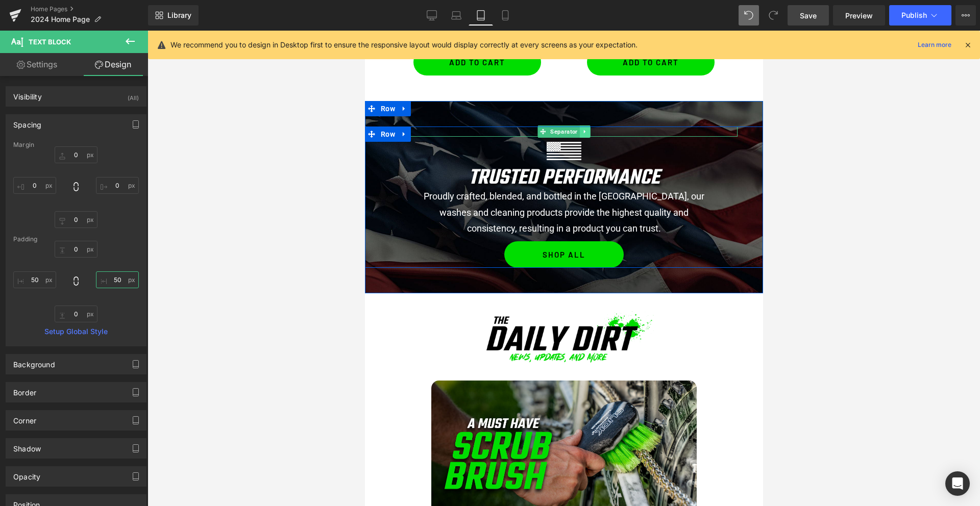
type input "50"
click at [585, 131] on icon at bounding box center [584, 132] width 6 height 6
click at [591, 135] on link at bounding box center [589, 132] width 11 height 12
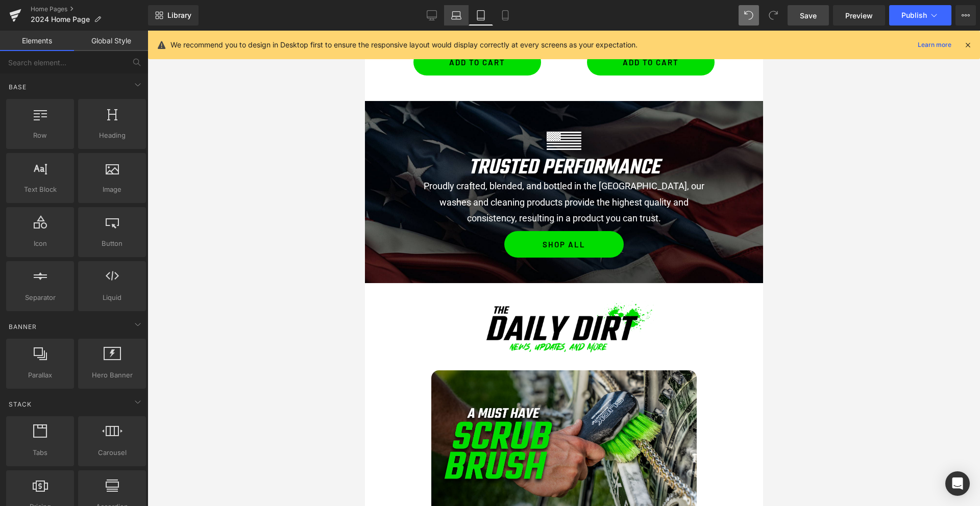
click at [457, 12] on icon at bounding box center [456, 15] width 10 height 10
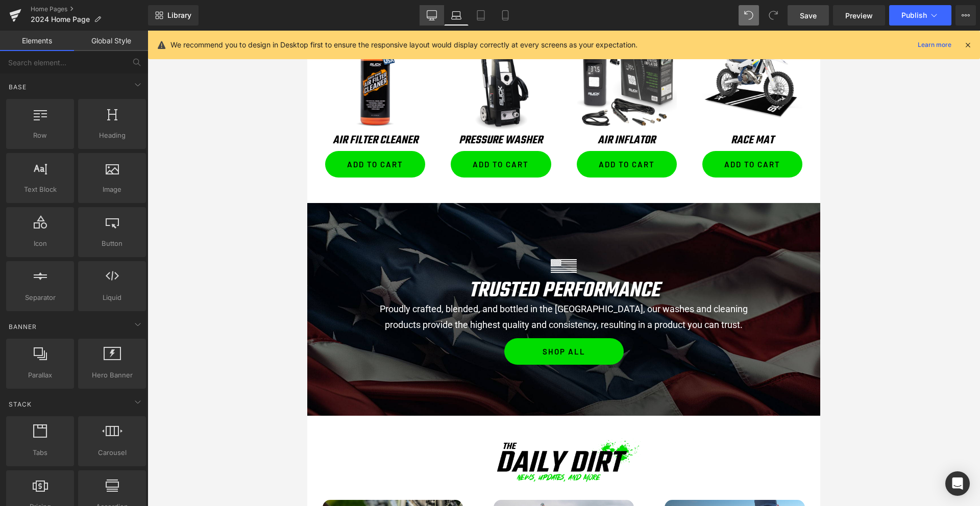
click at [431, 23] on link "Desktop" at bounding box center [431, 15] width 24 height 20
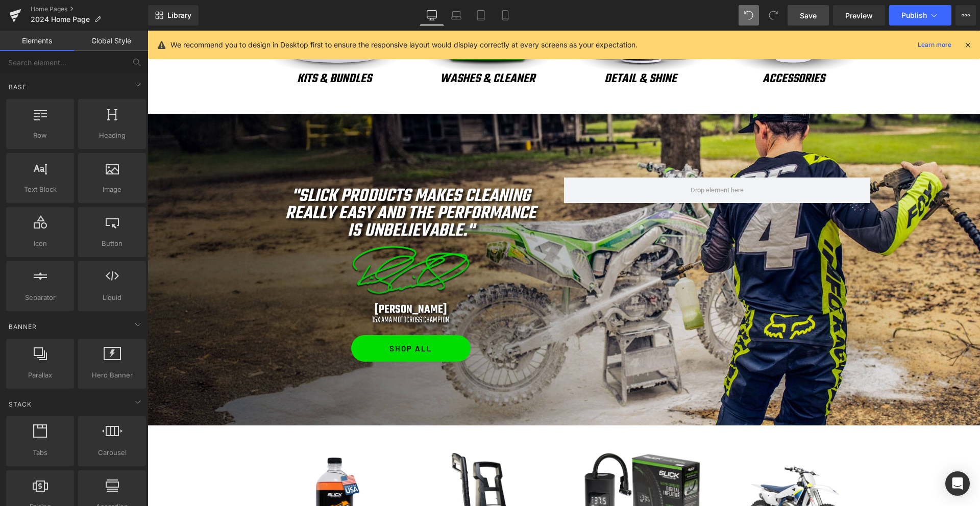
scroll to position [480, 0]
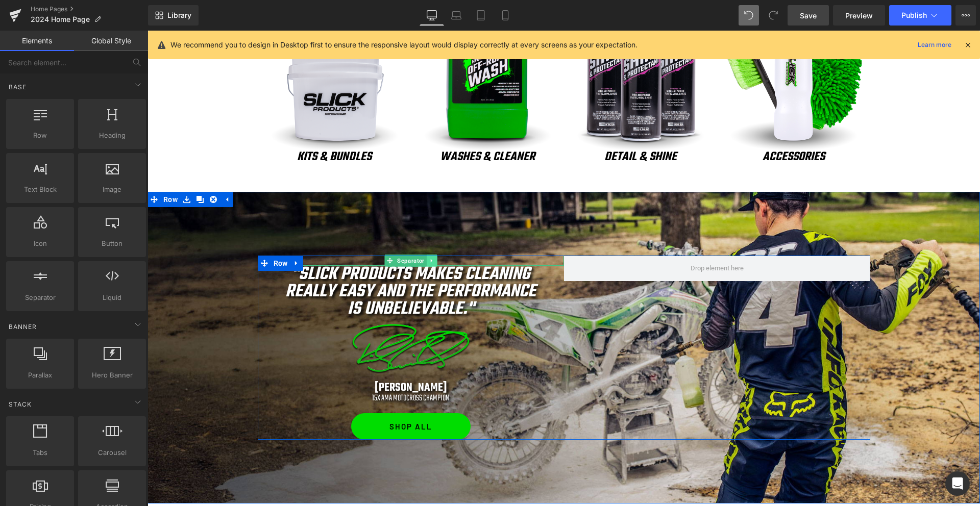
click at [434, 260] on icon at bounding box center [432, 261] width 6 height 6
click at [438, 260] on icon at bounding box center [437, 261] width 6 height 6
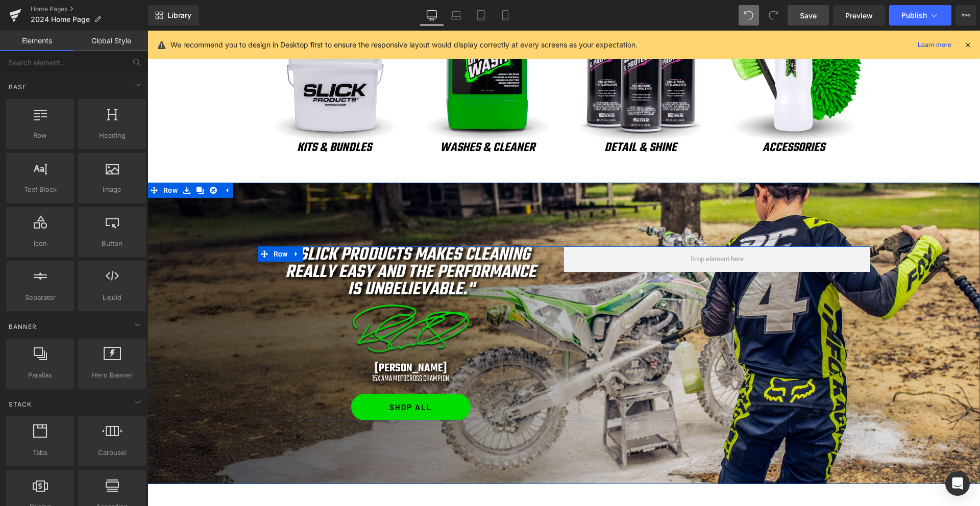
scroll to position [491, 0]
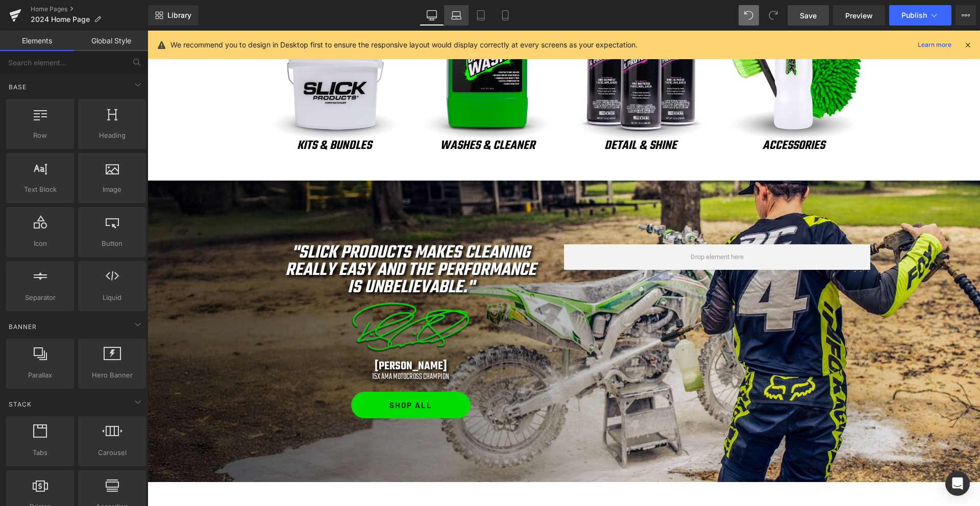
click at [454, 16] on icon at bounding box center [457, 17] width 10 height 3
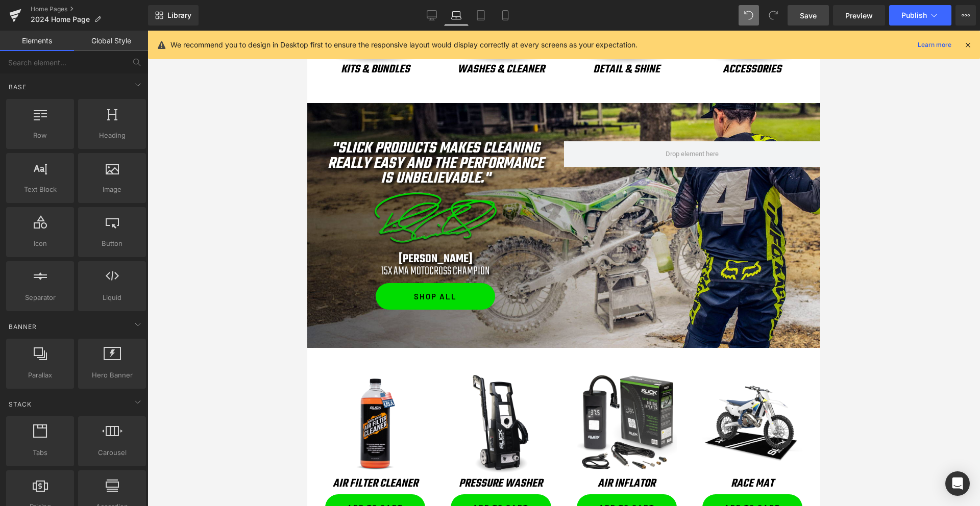
scroll to position [458, 0]
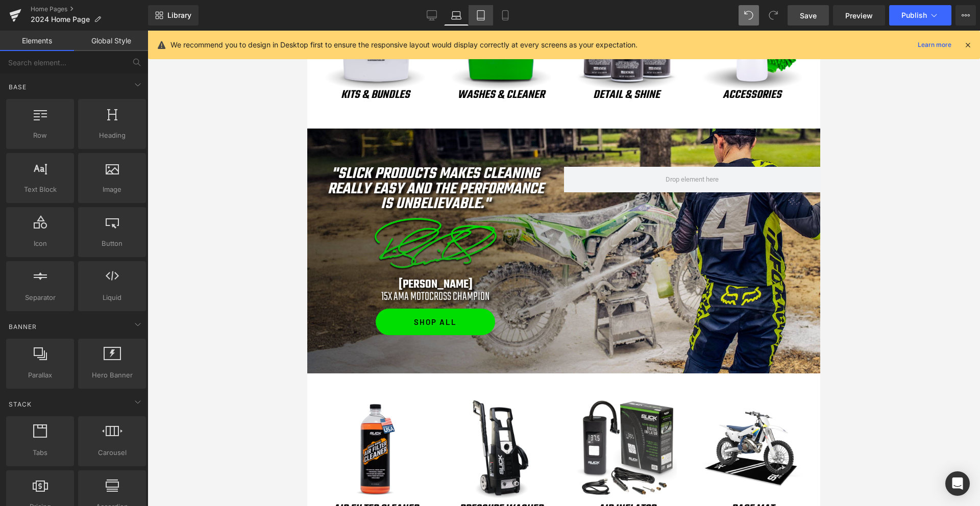
click at [484, 17] on icon at bounding box center [480, 15] width 10 height 10
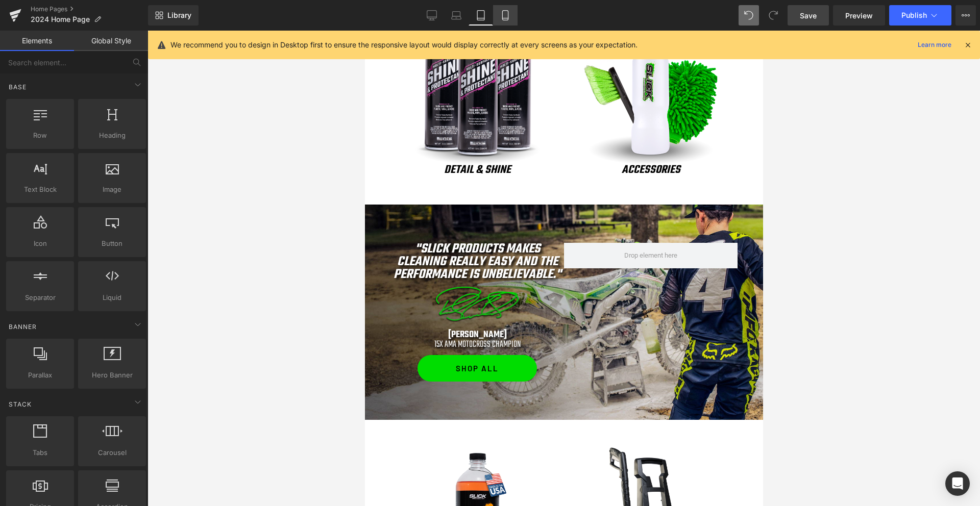
click at [500, 10] on icon at bounding box center [505, 15] width 10 height 10
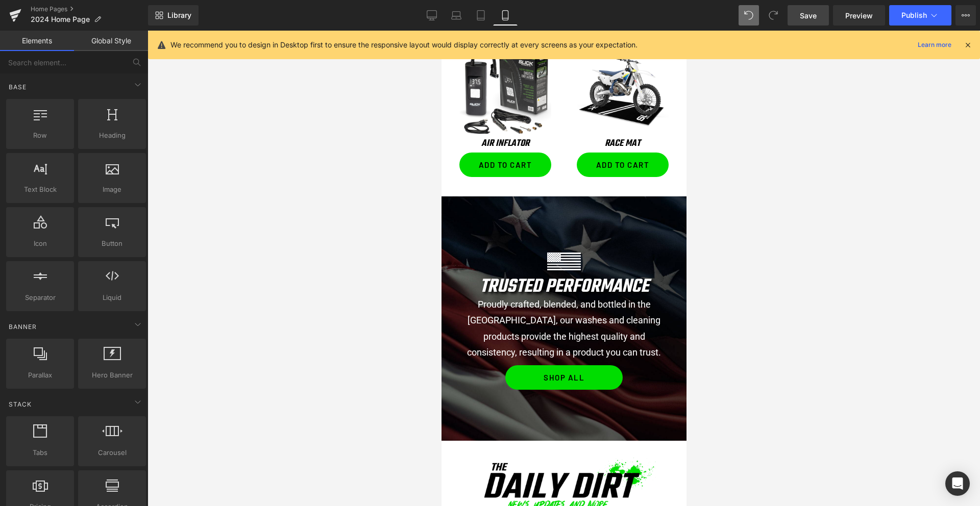
scroll to position [1205, 0]
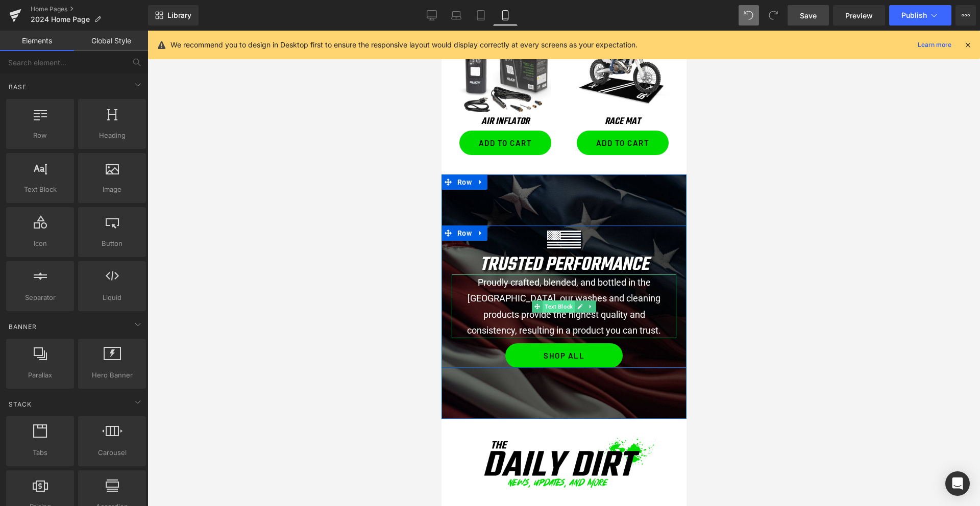
drag, startPoint x: 810, startPoint y: 326, endPoint x: 554, endPoint y: 309, distance: 256.2
click at [554, 309] on span "Text Block" at bounding box center [558, 307] width 32 height 12
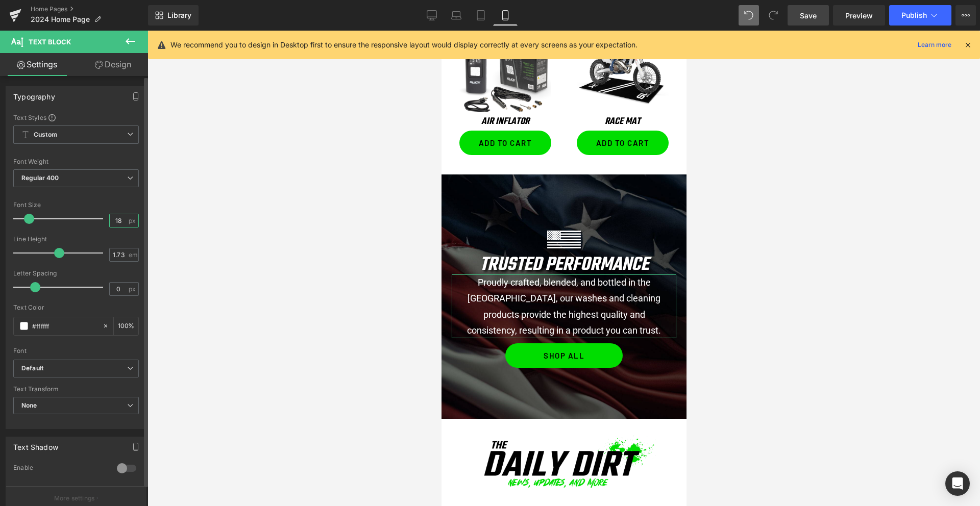
click at [120, 218] on input "18" at bounding box center [119, 220] width 18 height 13
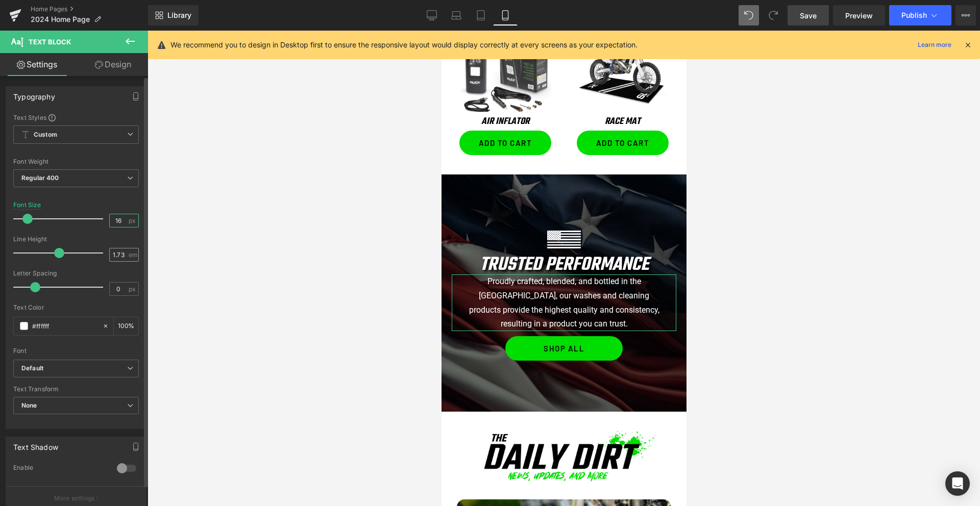
type input "16"
click at [118, 254] on input "1.73" at bounding box center [119, 254] width 18 height 13
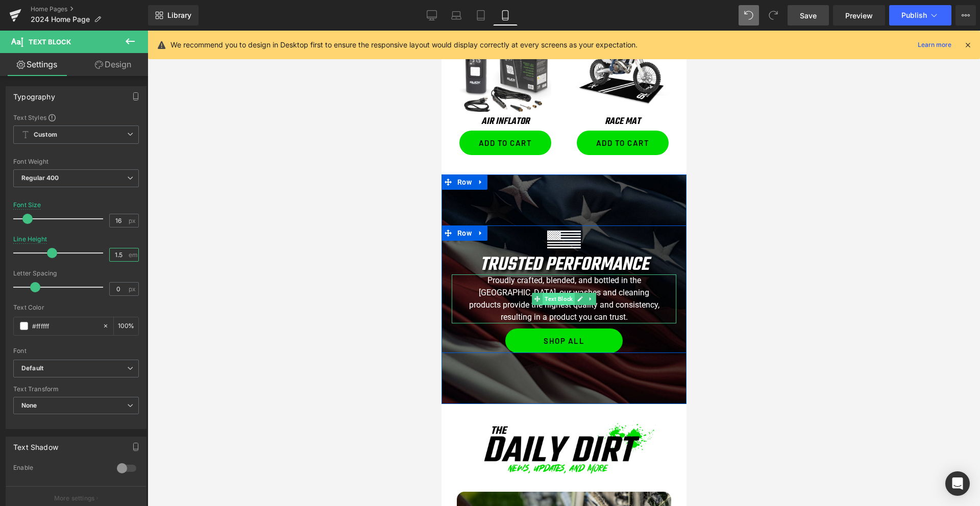
click at [556, 303] on span "Text Block" at bounding box center [558, 299] width 32 height 12
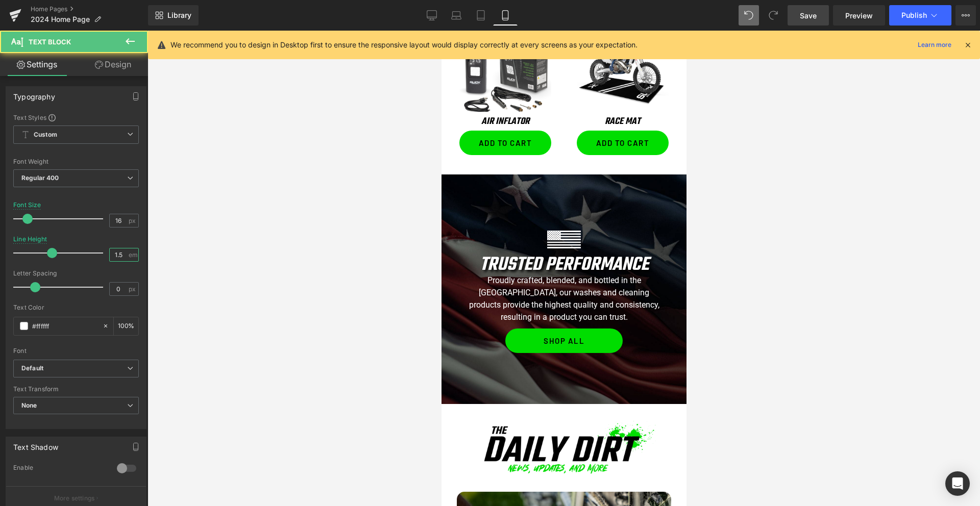
type input "1.5"
click at [112, 60] on link "Design" at bounding box center [113, 64] width 74 height 23
click at [0, 0] on div "Background" at bounding box center [0, 0] width 0 height 0
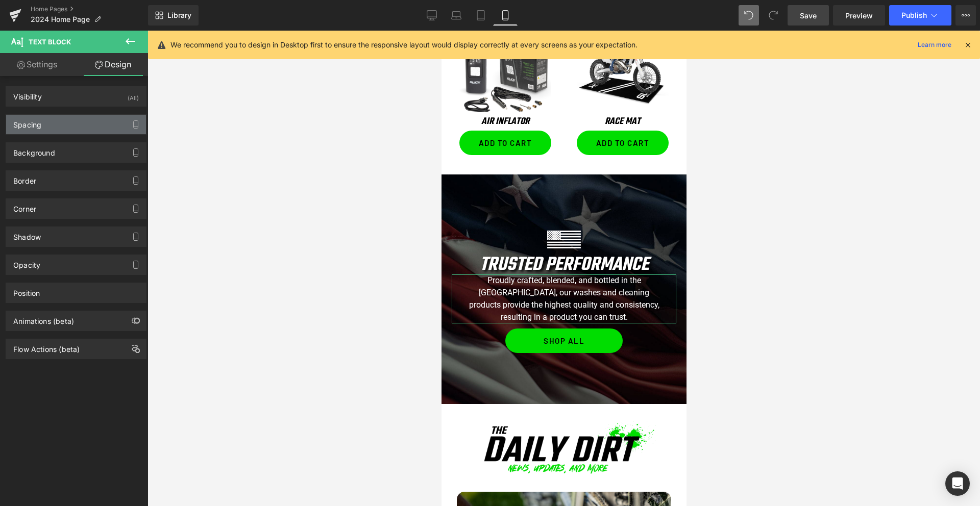
click at [67, 123] on div "Spacing" at bounding box center [76, 124] width 140 height 19
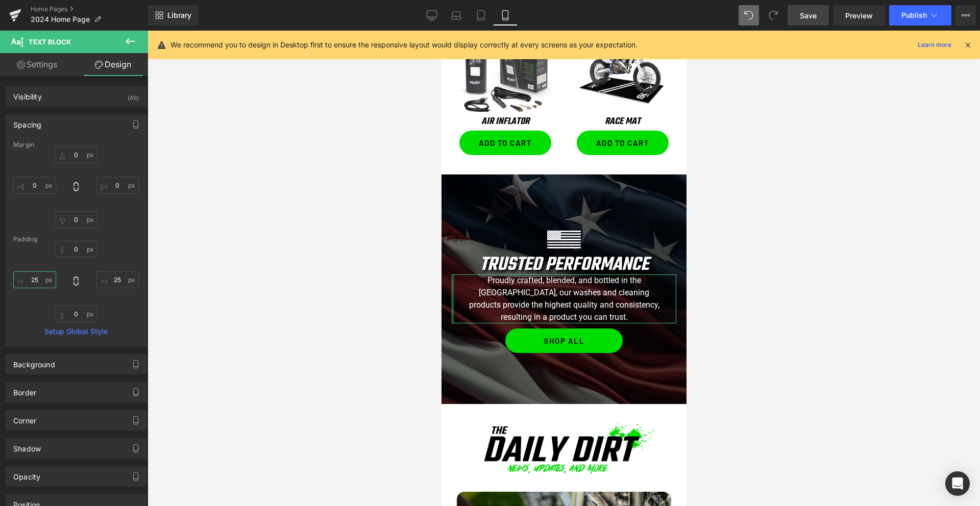
click at [40, 282] on input "text" at bounding box center [34, 279] width 43 height 17
type input "10"
click at [112, 281] on input "text" at bounding box center [117, 279] width 43 height 17
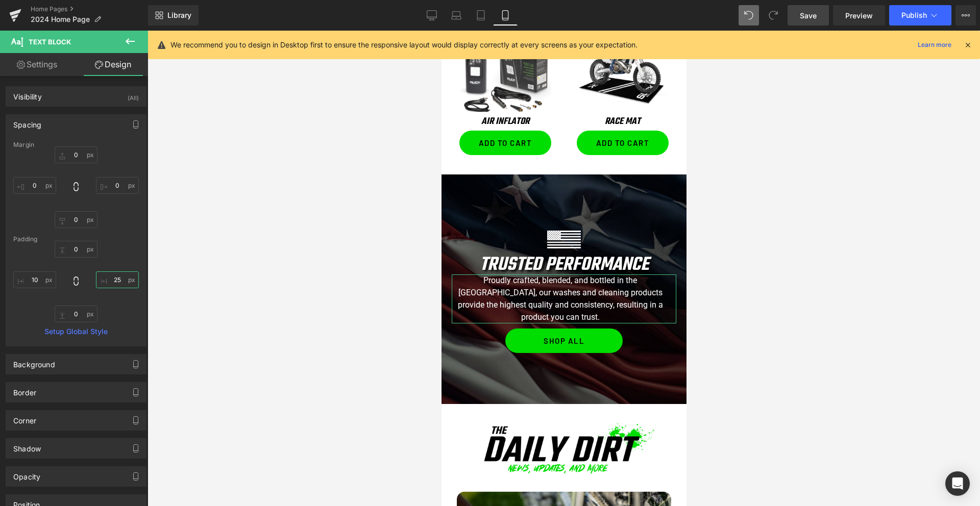
click at [112, 281] on input "text" at bounding box center [117, 279] width 43 height 17
type input "10"
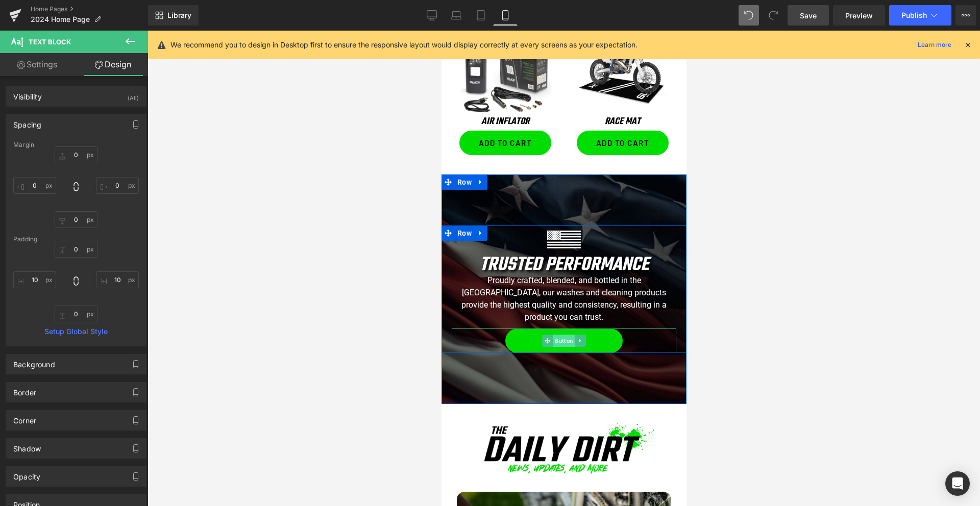
click at [560, 335] on span "Button" at bounding box center [563, 341] width 22 height 12
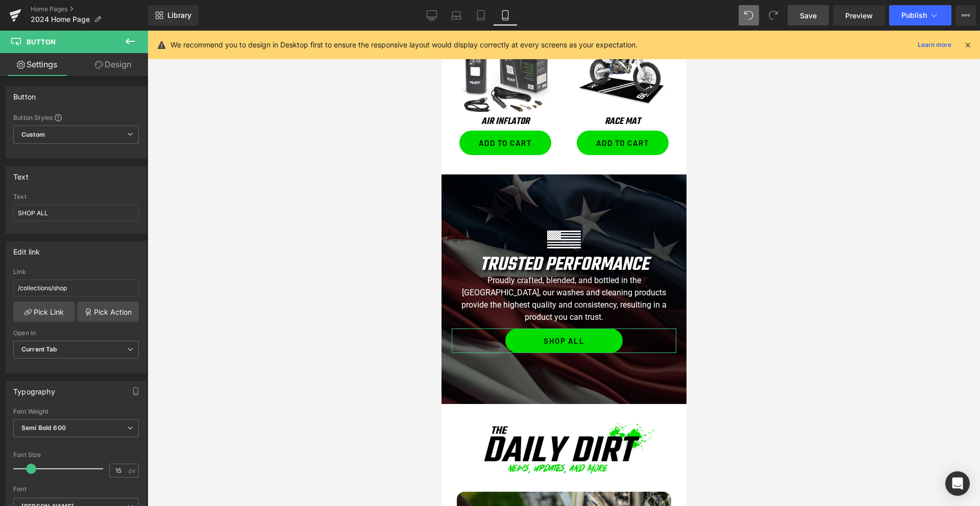
click at [108, 67] on link "Design" at bounding box center [113, 64] width 74 height 23
click at [0, 0] on div "Spacing" at bounding box center [0, 0] width 0 height 0
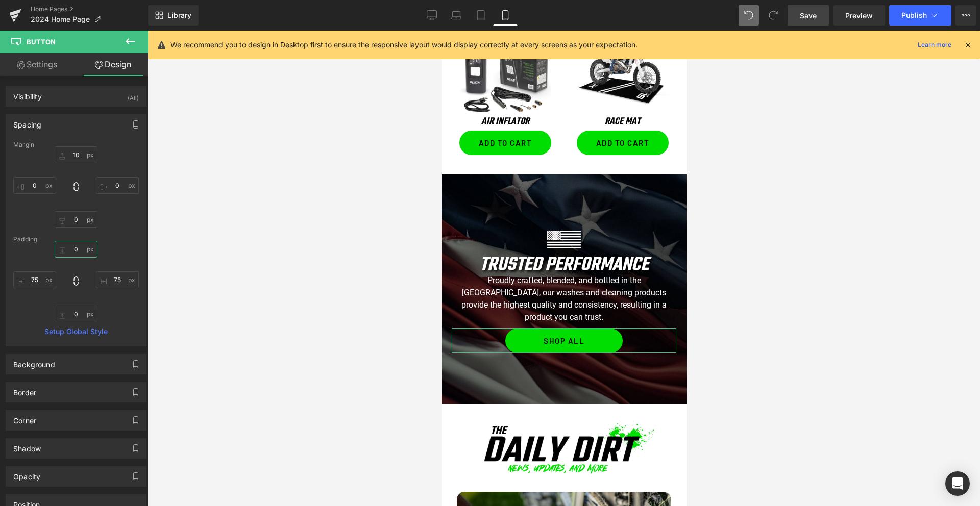
click at [71, 247] on input "text" at bounding box center [76, 249] width 43 height 17
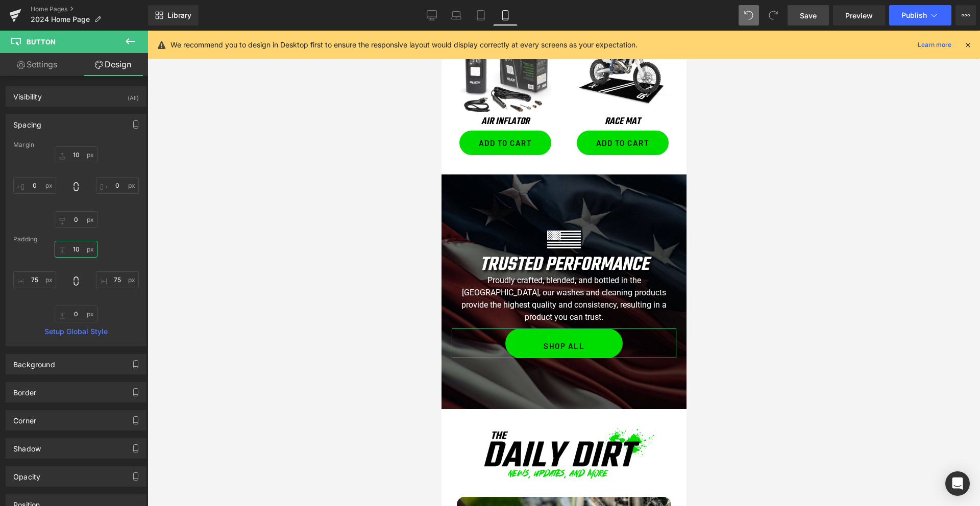
type input "0"
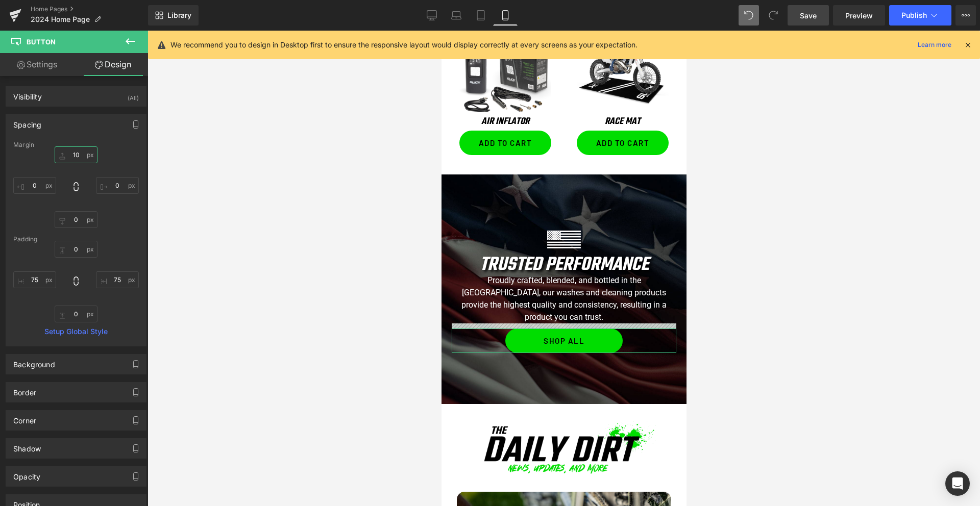
click at [72, 155] on input "text" at bounding box center [76, 154] width 43 height 17
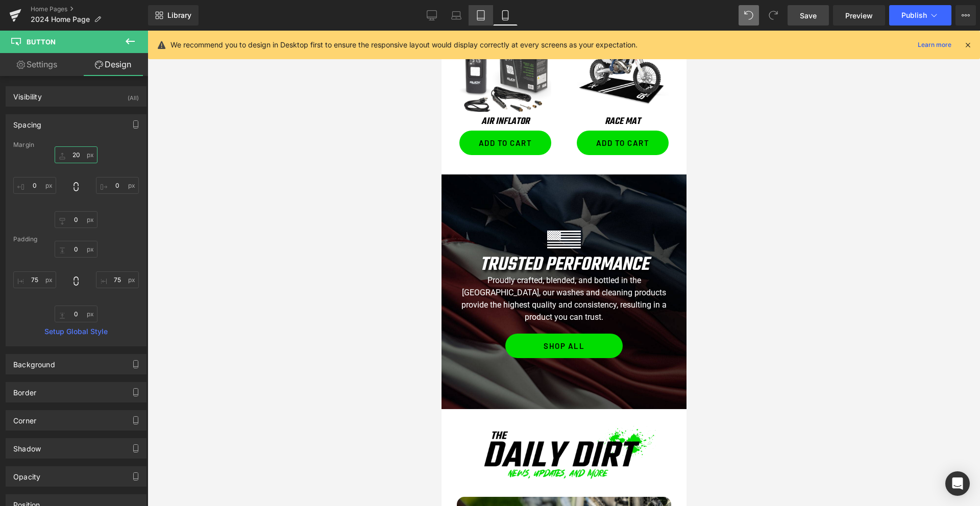
type input "20"
click at [481, 17] on icon at bounding box center [480, 15] width 10 height 10
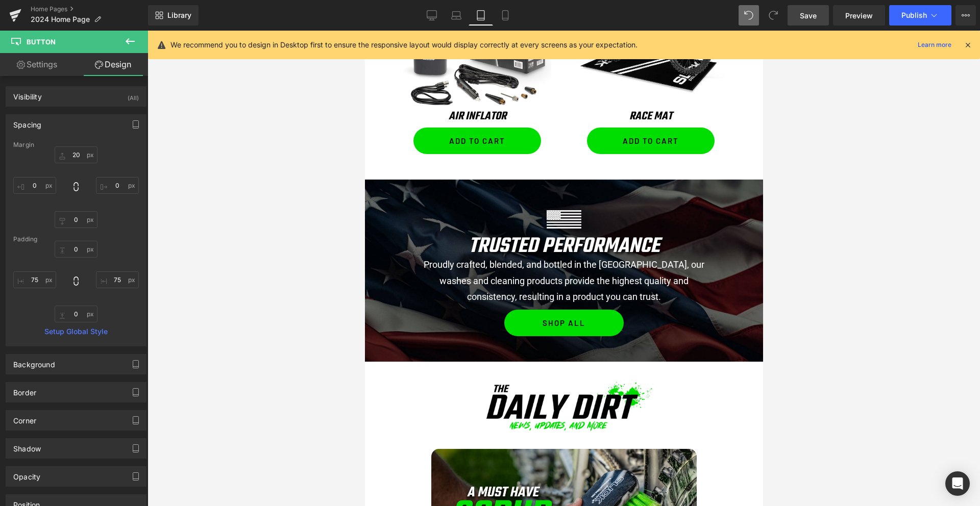
scroll to position [1262, 0]
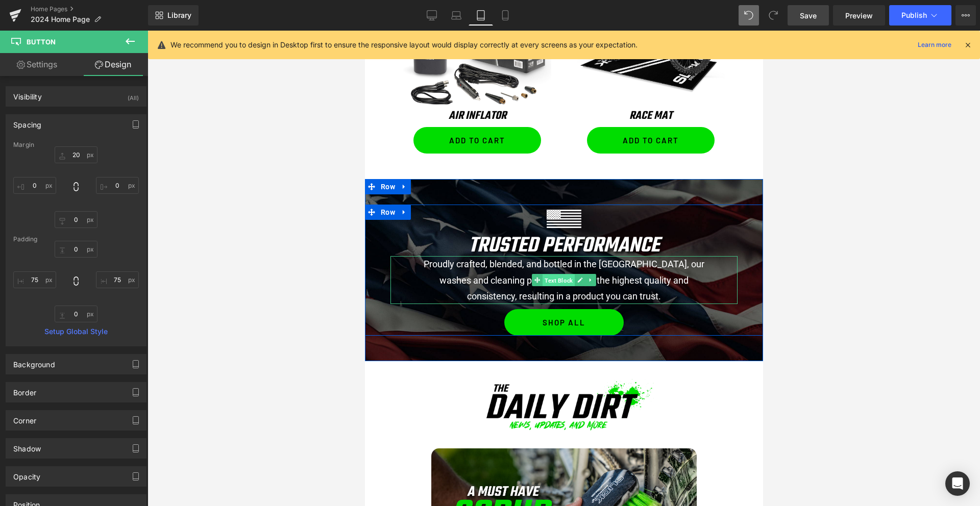
click at [561, 281] on span "Text Block" at bounding box center [558, 280] width 32 height 12
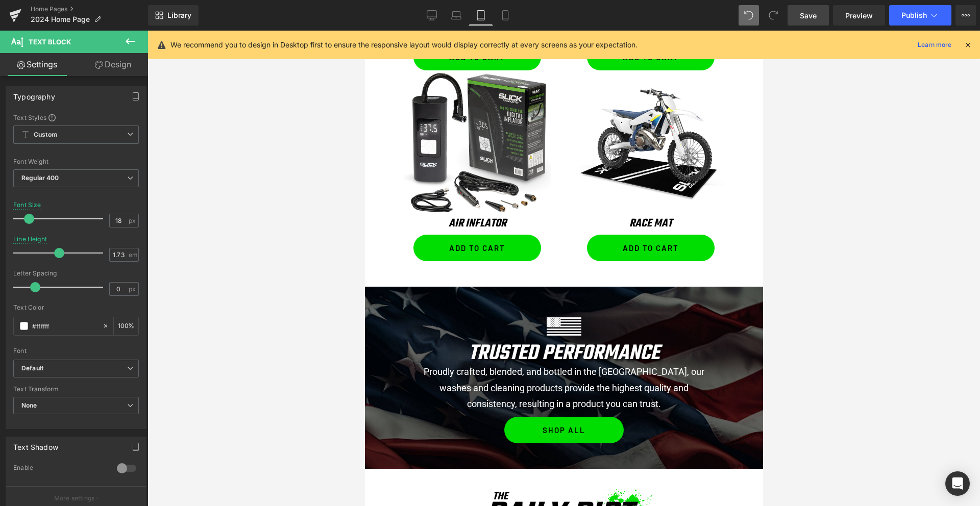
scroll to position [1242, 0]
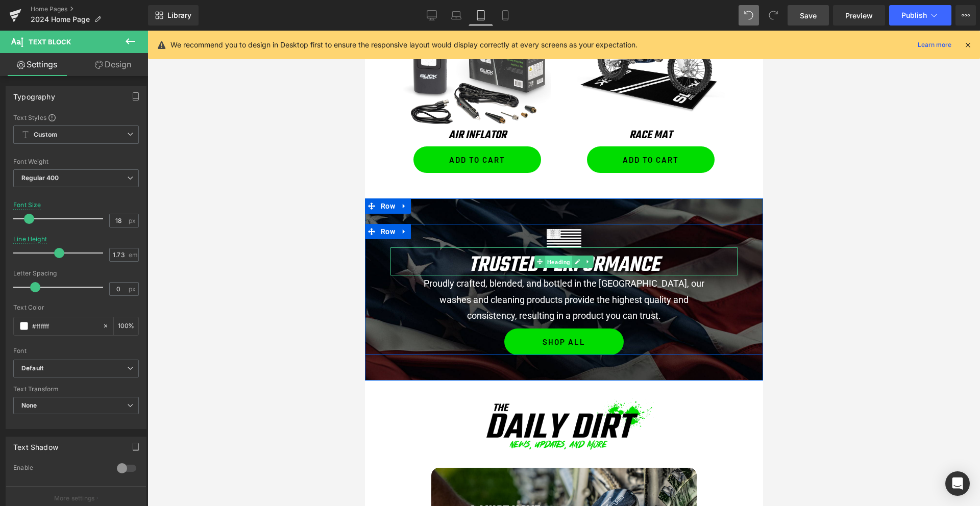
click at [565, 262] on span "Heading" at bounding box center [557, 262] width 27 height 12
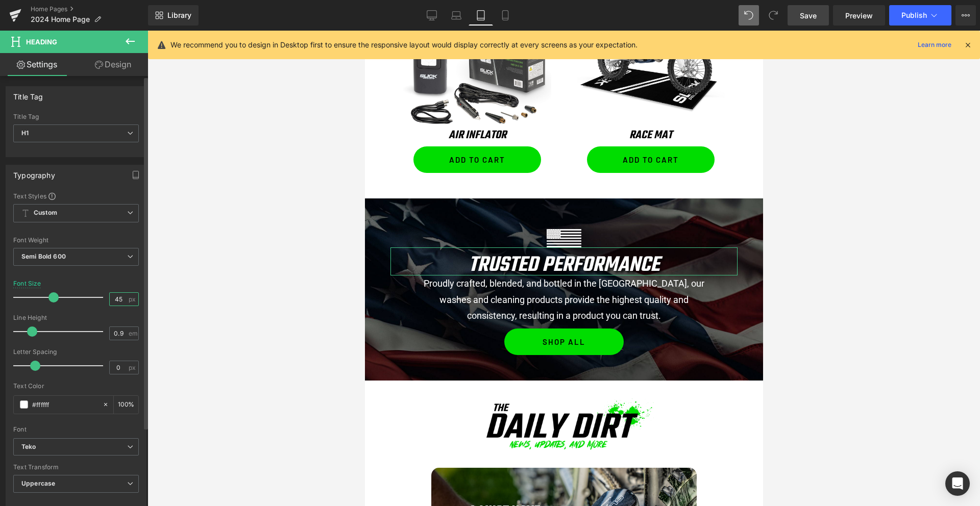
click at [121, 300] on input "45" at bounding box center [119, 299] width 18 height 13
type input "40"
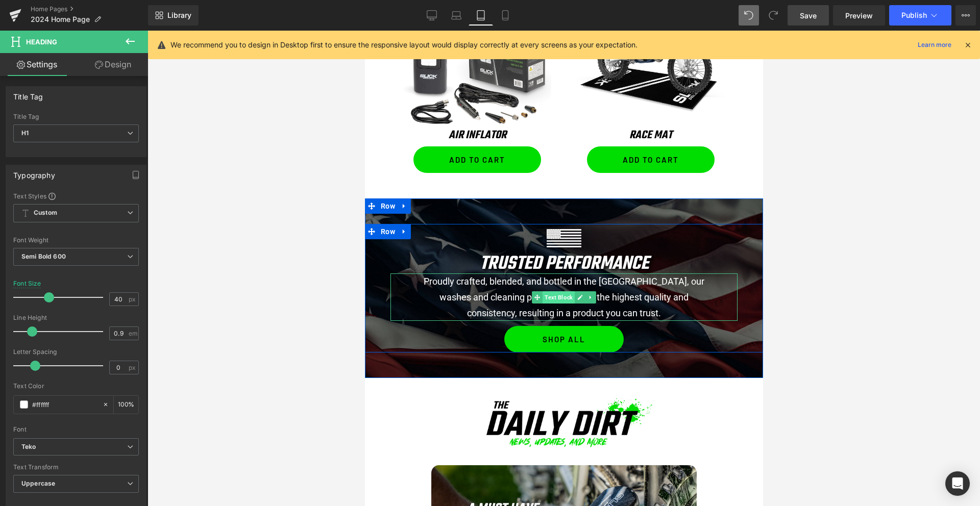
click at [552, 299] on span "Text Block" at bounding box center [558, 297] width 32 height 12
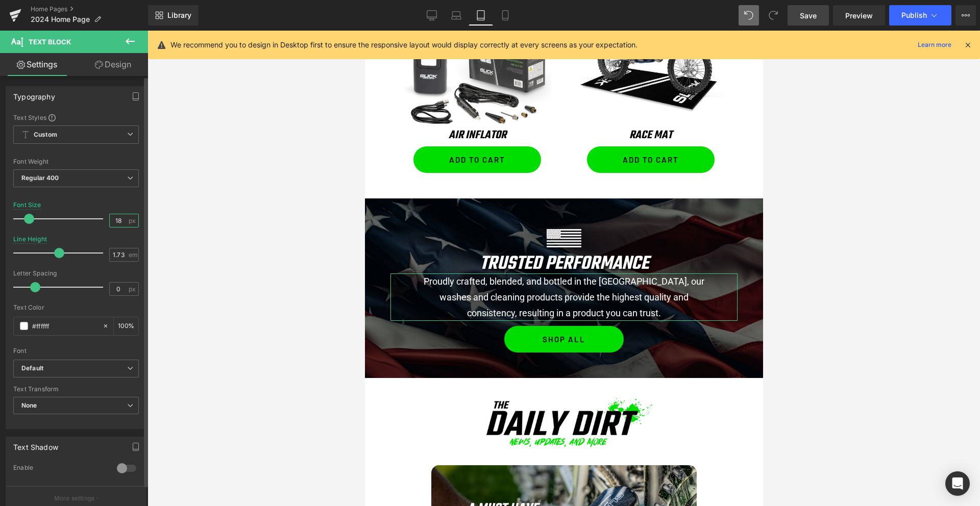
click at [120, 222] on input "18" at bounding box center [119, 220] width 18 height 13
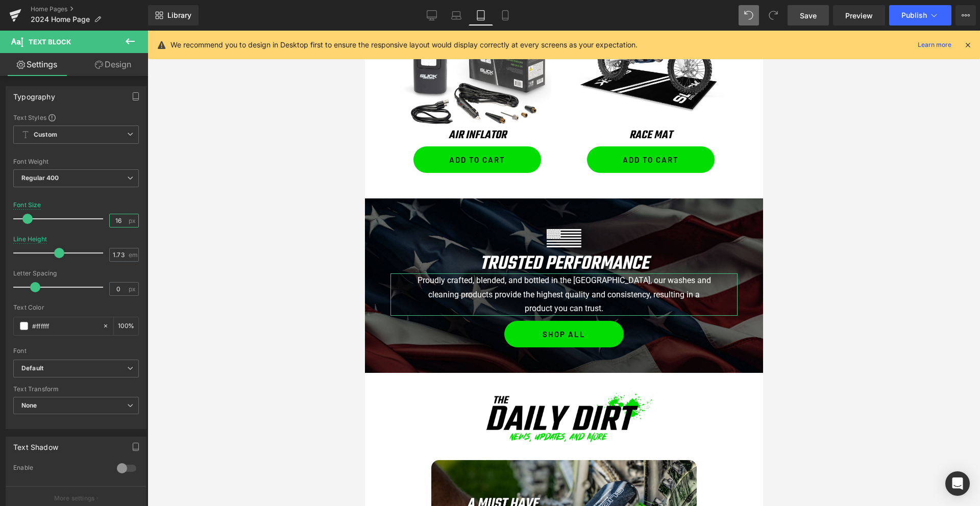
type input "16"
click at [125, 64] on link "Design" at bounding box center [113, 64] width 74 height 23
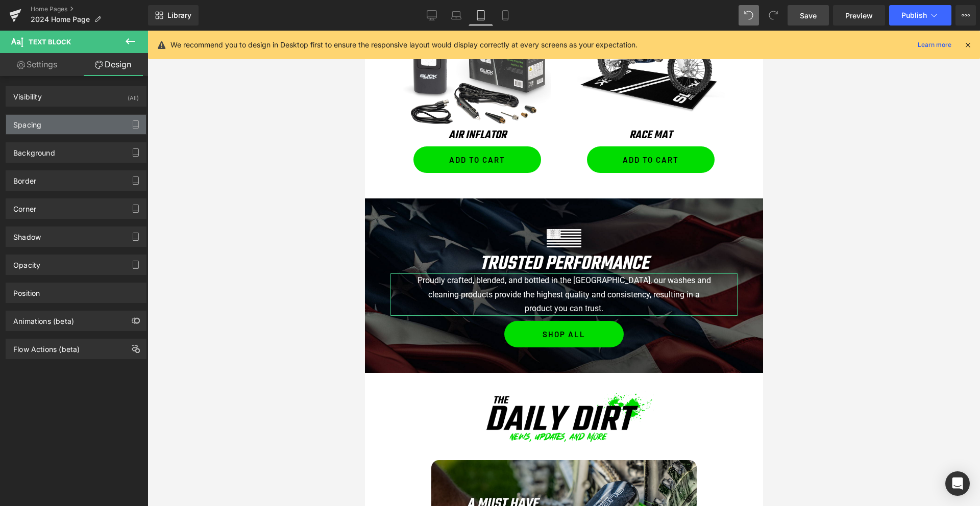
click at [52, 125] on div "Spacing" at bounding box center [76, 124] width 140 height 19
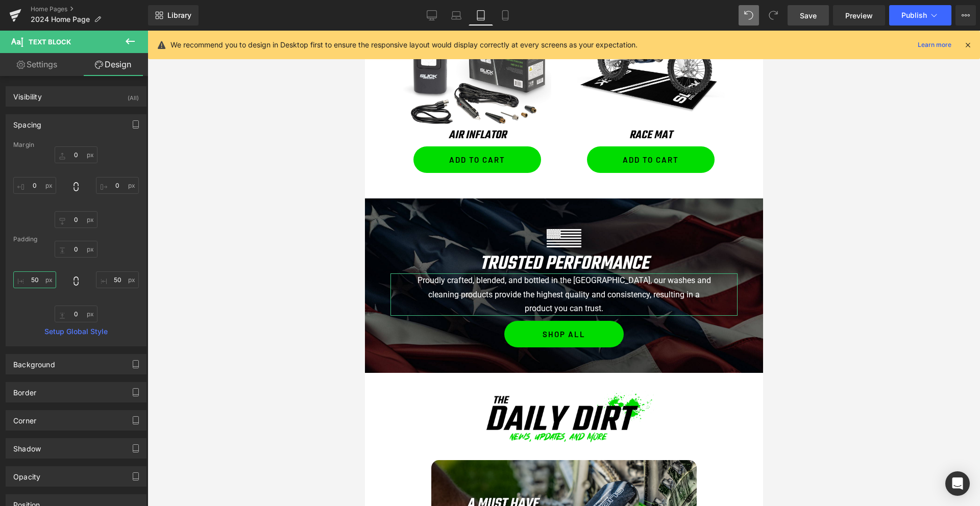
click at [34, 283] on input "text" at bounding box center [34, 279] width 43 height 17
click at [109, 279] on input "text" at bounding box center [117, 279] width 43 height 17
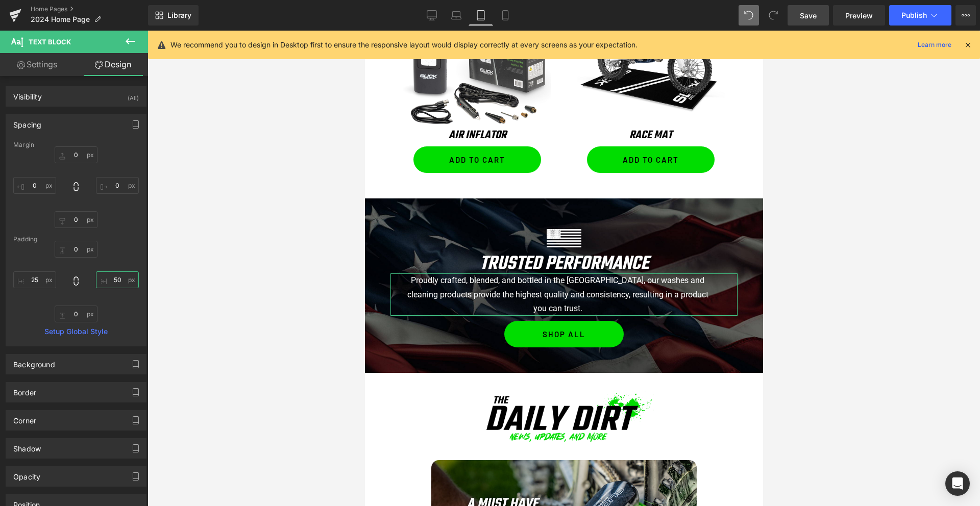
click at [109, 279] on input "text" at bounding box center [117, 279] width 43 height 17
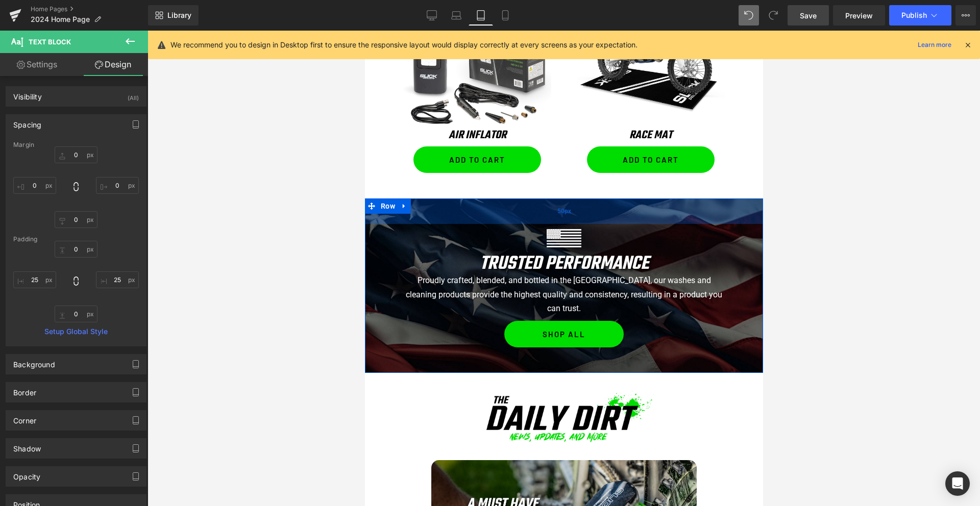
drag, startPoint x: 537, startPoint y: 218, endPoint x: 391, endPoint y: 223, distance: 146.0
click at [537, 218] on div "50px" at bounding box center [563, 211] width 398 height 26
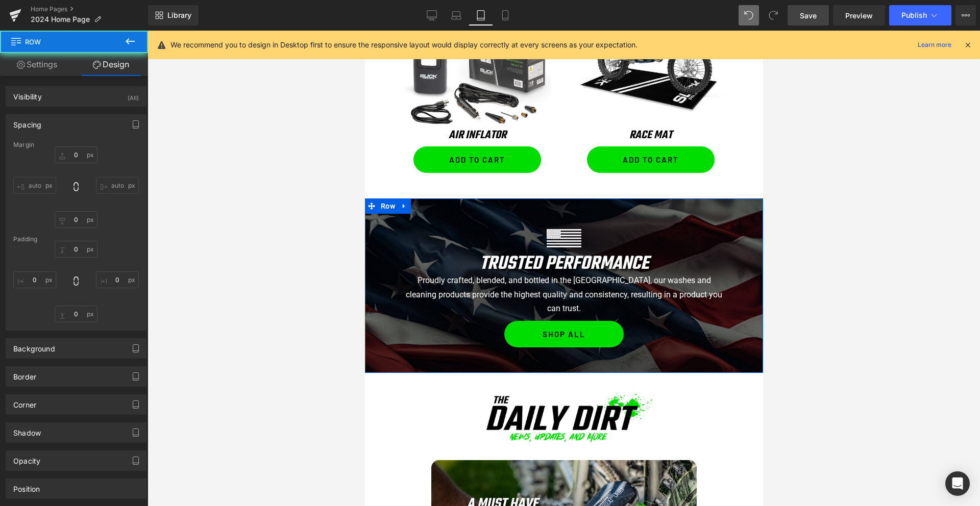
click at [106, 63] on link "Design" at bounding box center [111, 64] width 74 height 23
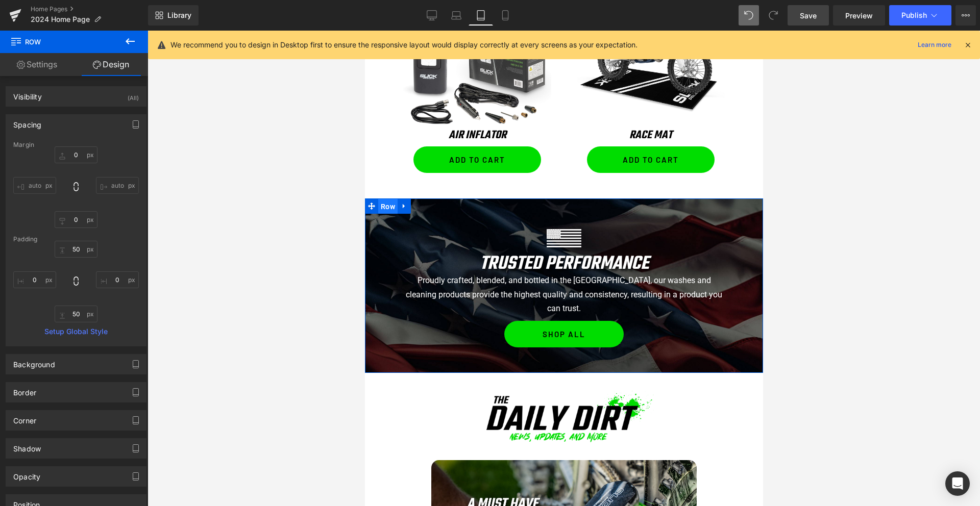
click at [391, 205] on span "Row" at bounding box center [387, 206] width 19 height 15
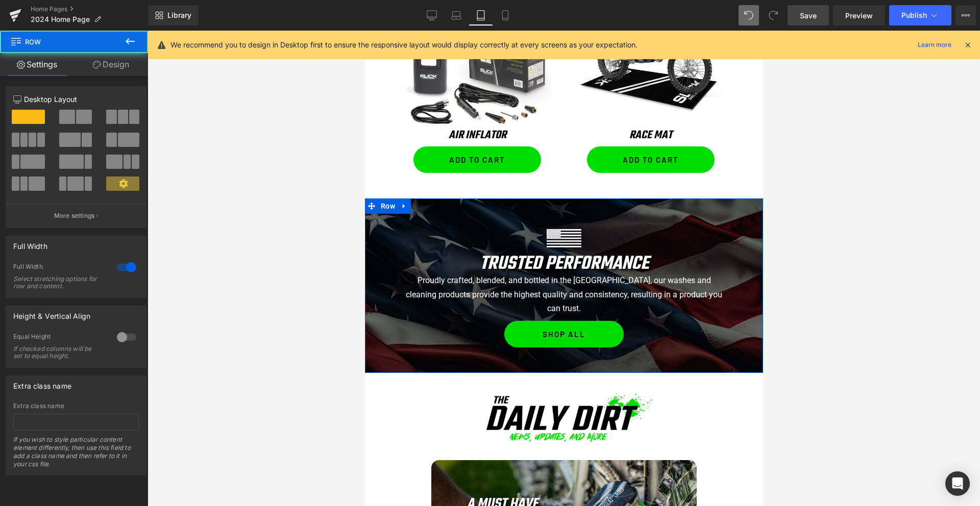
click at [121, 58] on link "Design" at bounding box center [111, 64] width 74 height 23
click at [0, 0] on div "Spacing" at bounding box center [0, 0] width 0 height 0
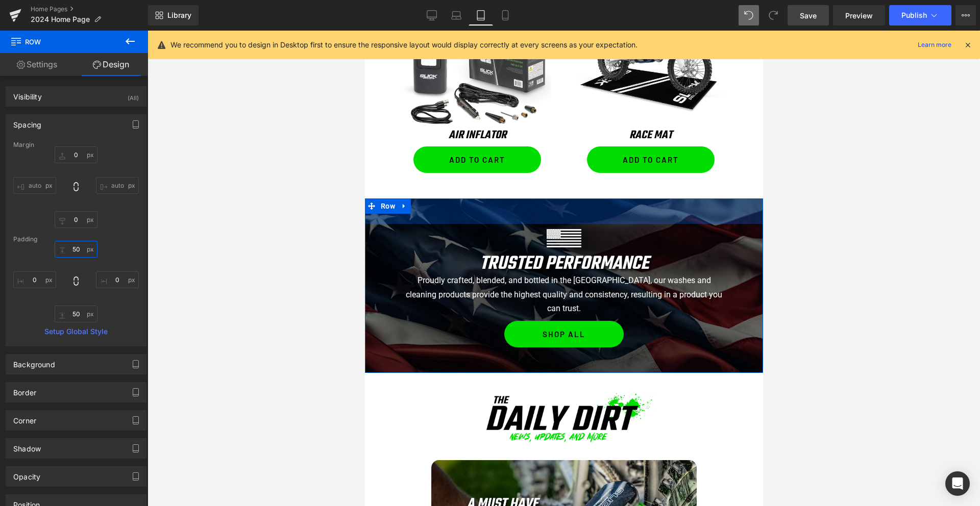
click at [73, 249] on input "text" at bounding box center [76, 249] width 43 height 17
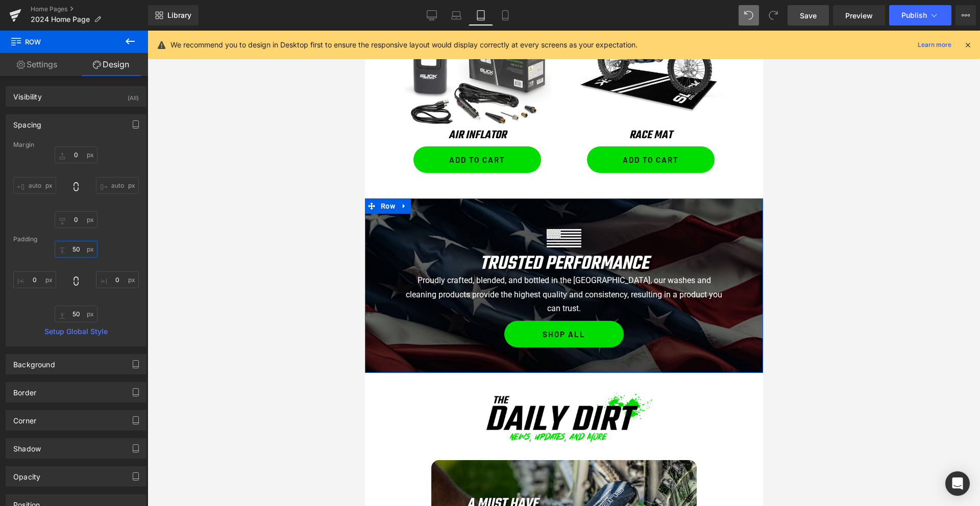
click at [73, 249] on input "text" at bounding box center [76, 249] width 43 height 17
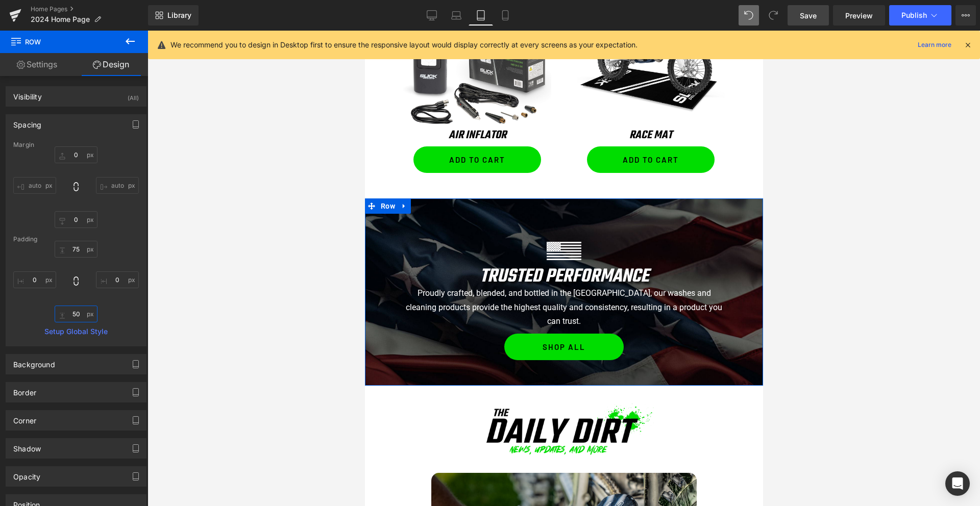
click at [75, 313] on input "text" at bounding box center [76, 314] width 43 height 17
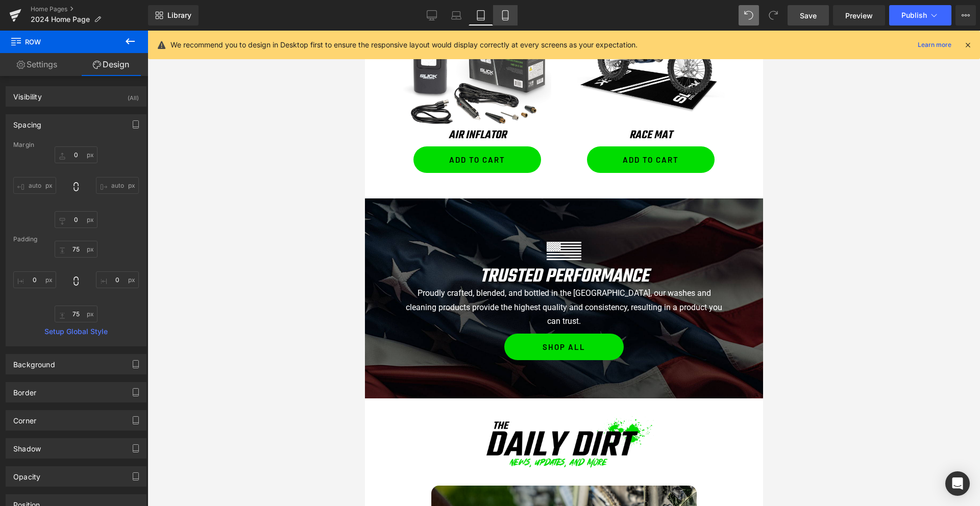
click at [510, 19] on icon at bounding box center [505, 15] width 10 height 10
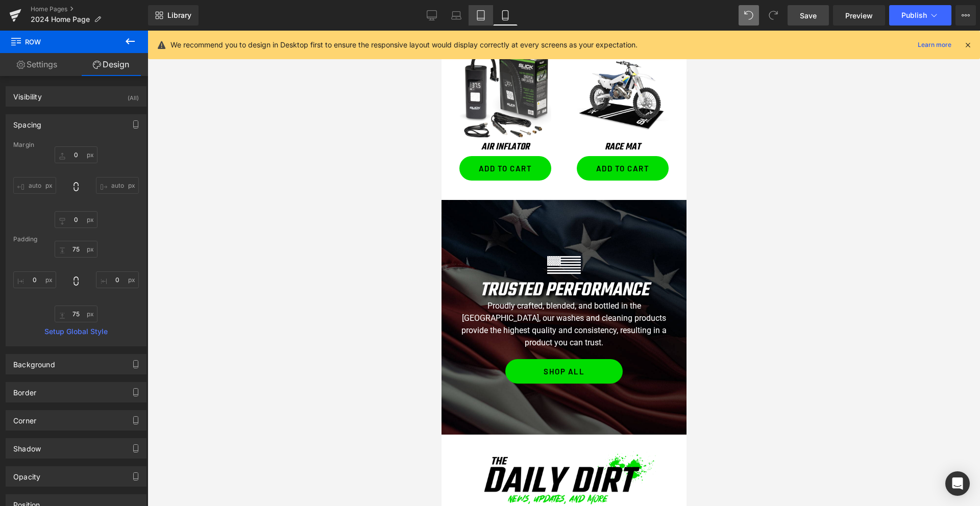
click at [481, 17] on icon at bounding box center [480, 15] width 10 height 10
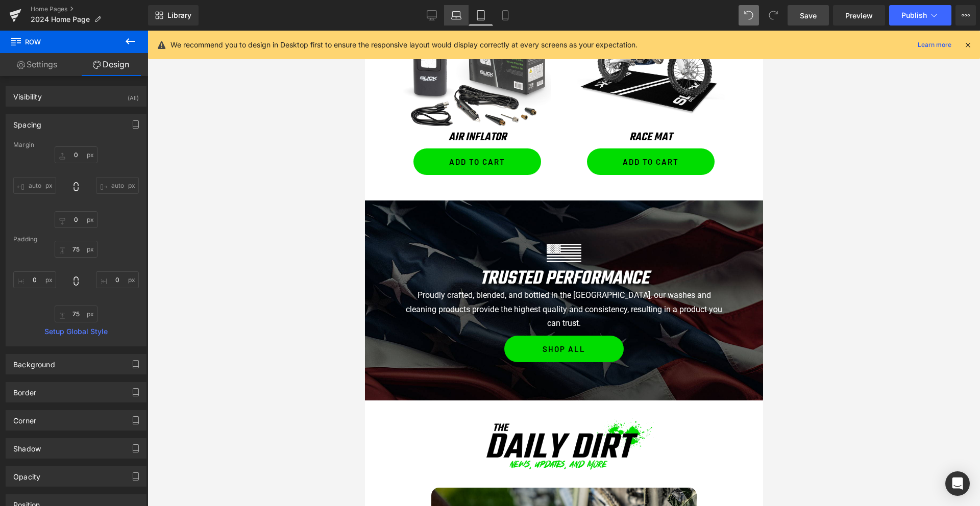
click at [445, 16] on link "Laptop" at bounding box center [456, 15] width 24 height 20
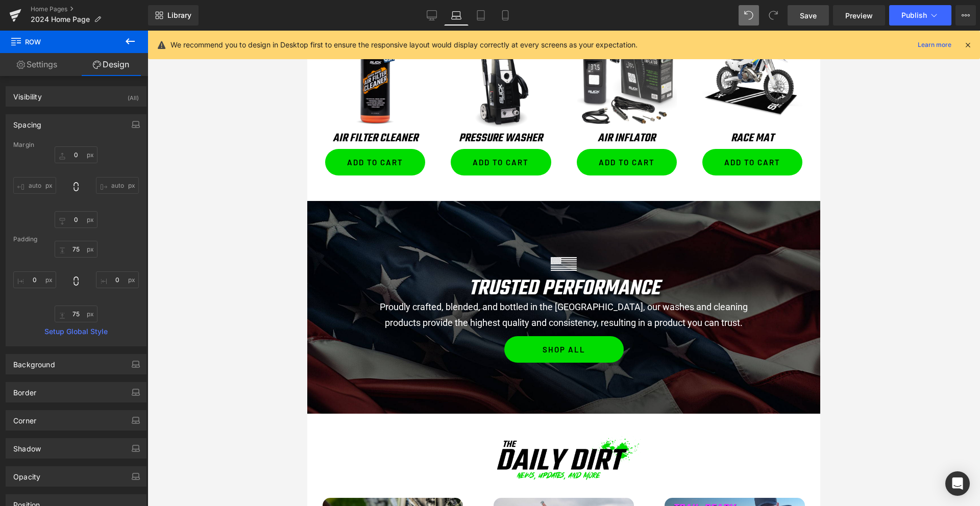
scroll to position [829, 0]
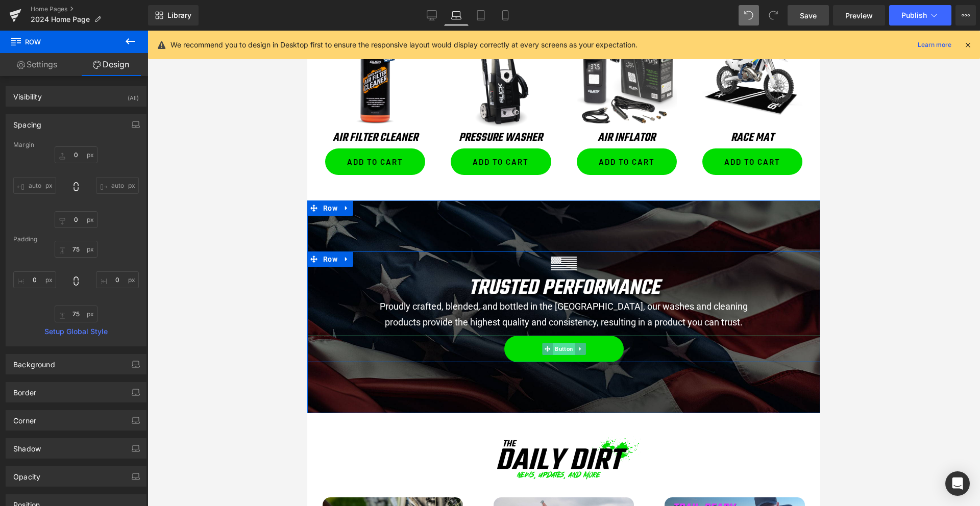
click at [560, 351] on span "Button" at bounding box center [564, 349] width 22 height 12
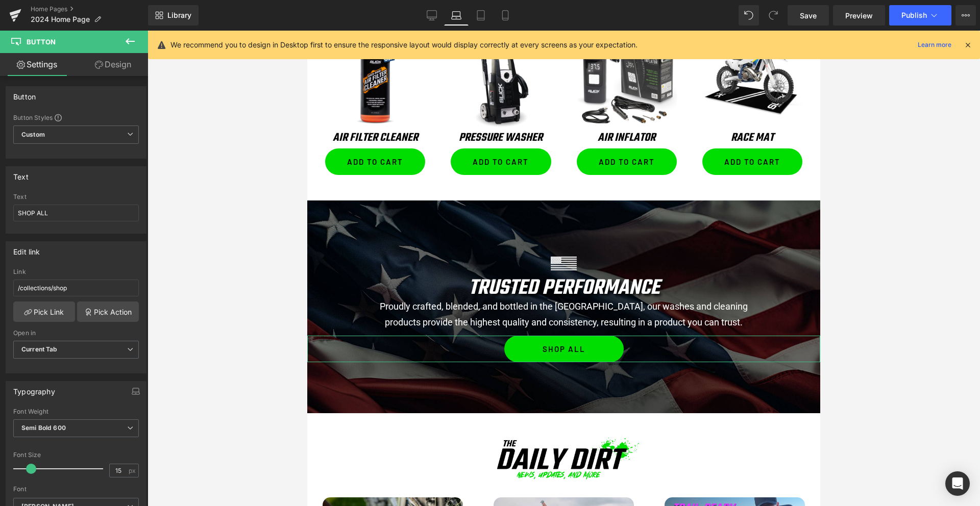
click at [109, 63] on link "Design" at bounding box center [113, 64] width 74 height 23
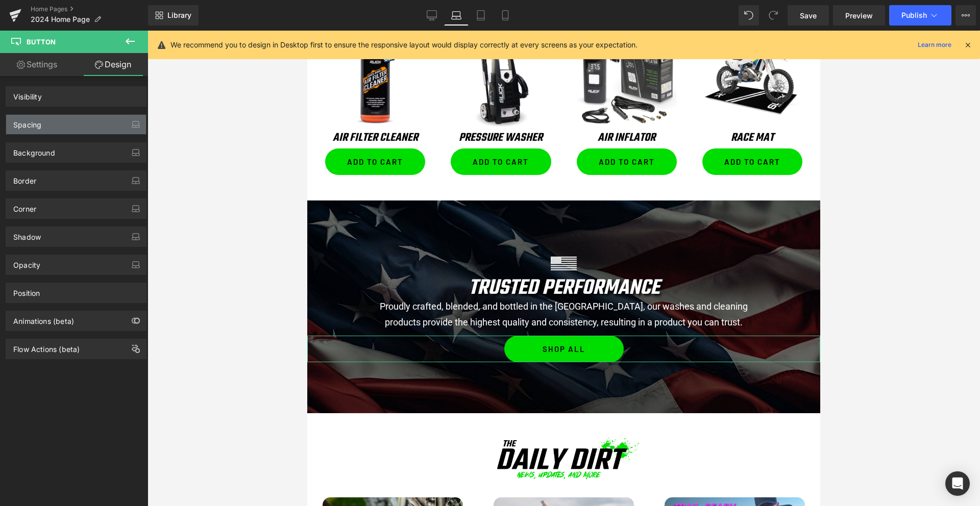
click at [72, 115] on div "Spacing" at bounding box center [76, 124] width 140 height 19
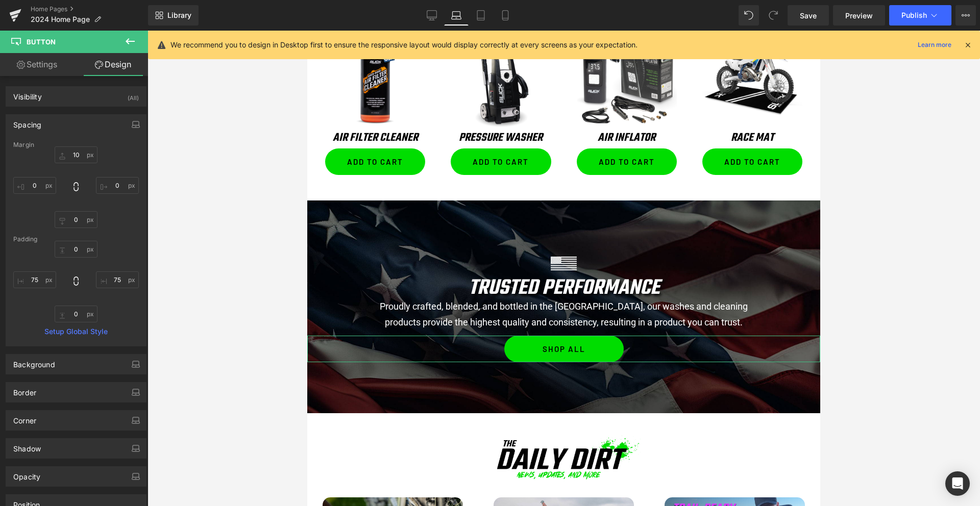
type input "10"
type input "0"
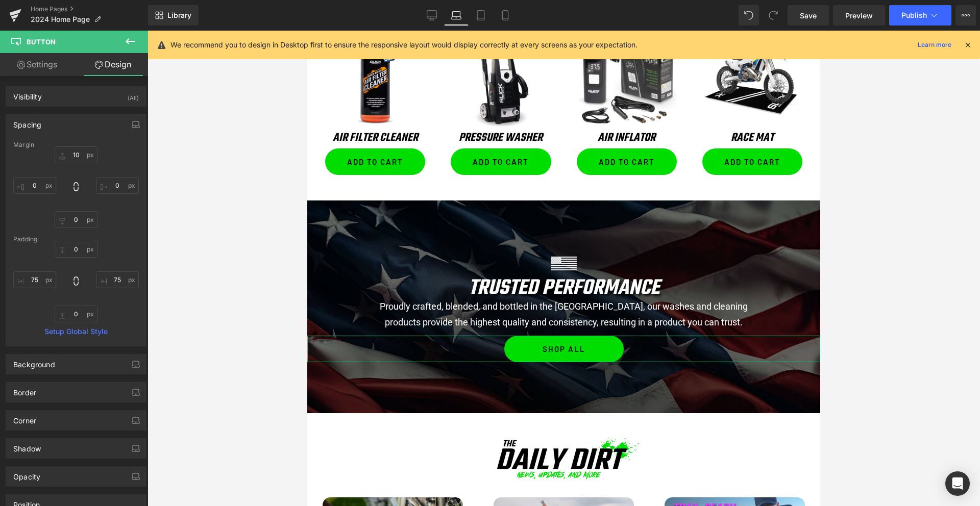
type input "75"
type input "0"
type input "75"
click at [69, 126] on div "Spacing" at bounding box center [76, 124] width 140 height 19
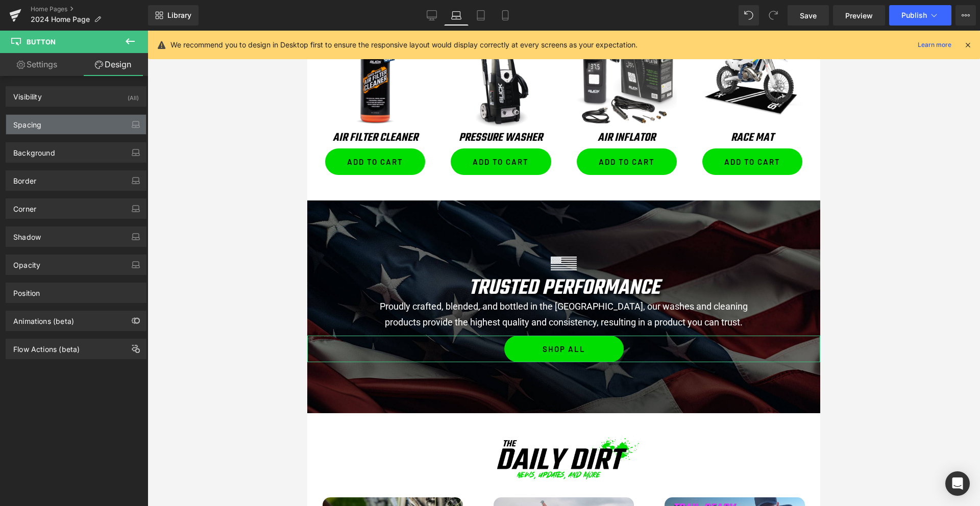
click at [69, 126] on div "Spacing" at bounding box center [76, 124] width 140 height 19
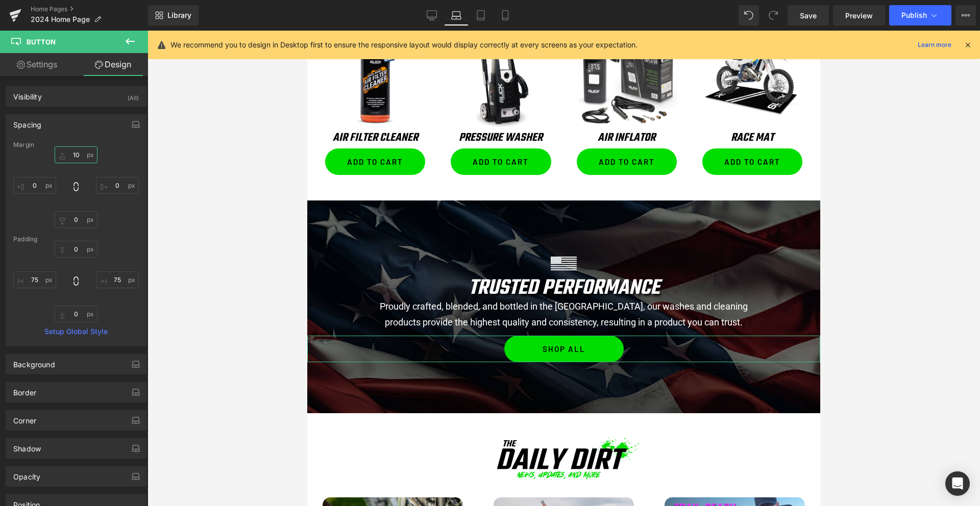
click at [77, 159] on input "10" at bounding box center [76, 154] width 43 height 17
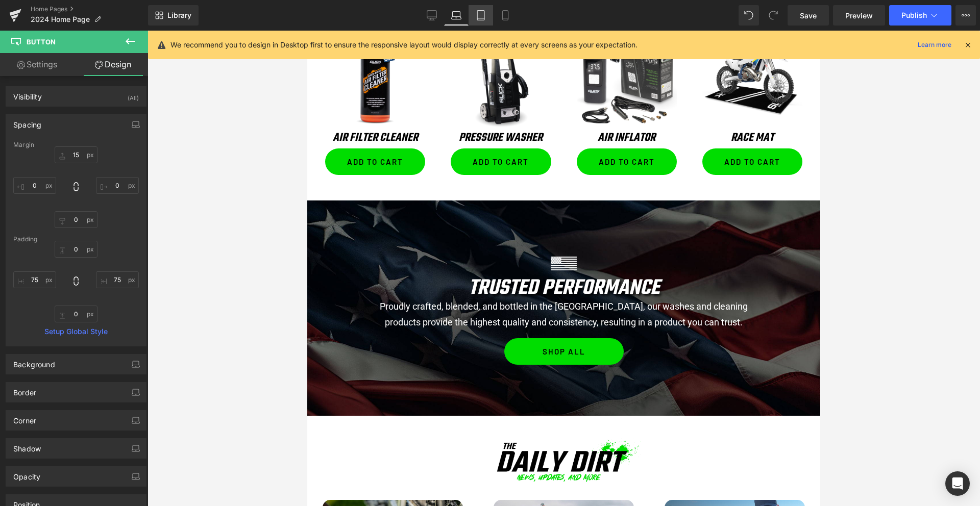
click at [479, 17] on icon at bounding box center [480, 15] width 10 height 10
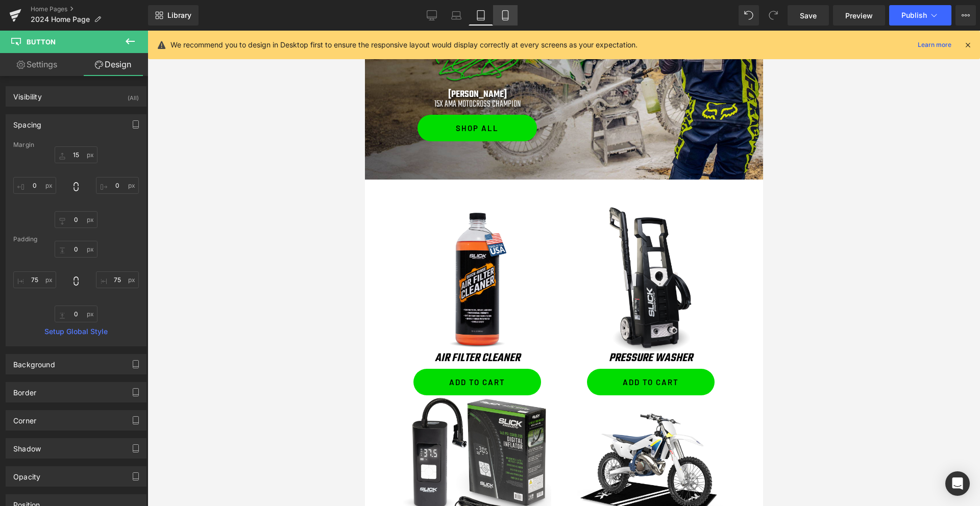
type input "10"
type input "0"
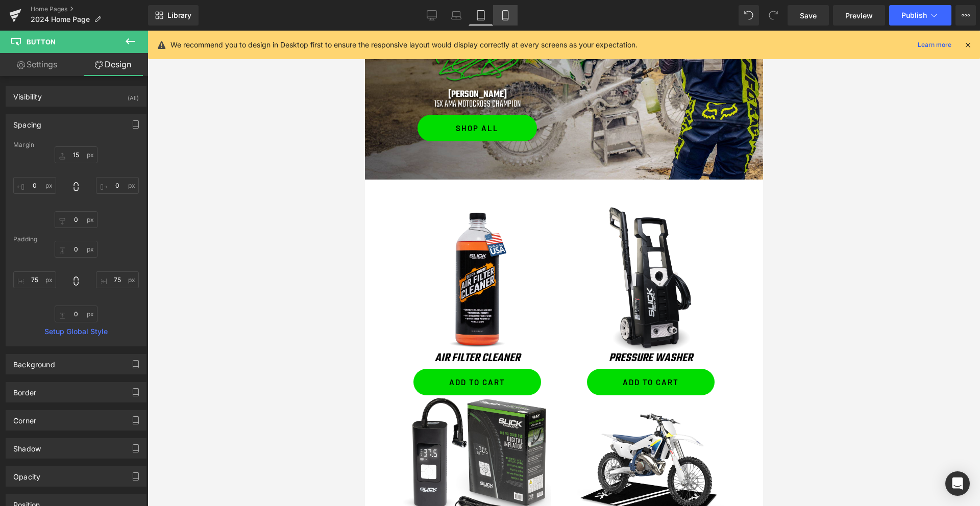
type input "75"
type input "0"
type input "75"
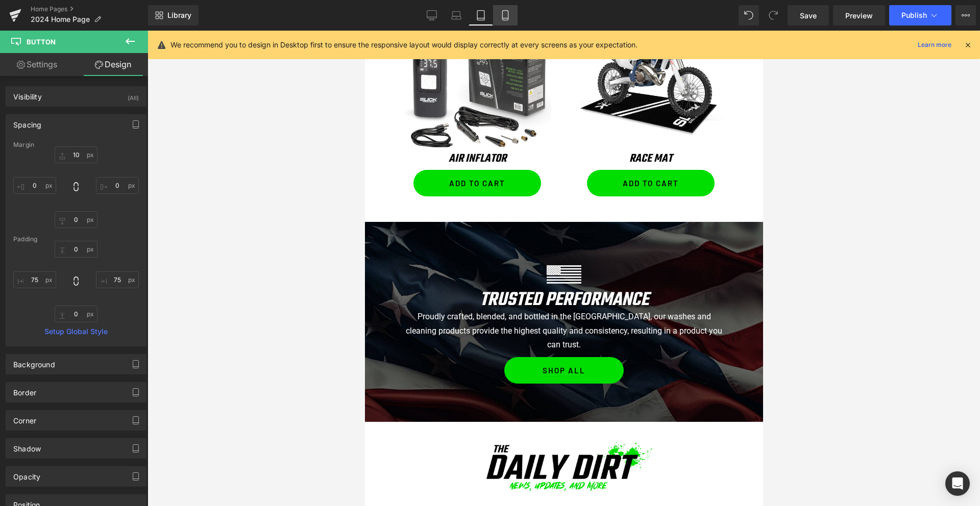
scroll to position [1218, 0]
click at [504, 18] on icon at bounding box center [505, 15] width 10 height 10
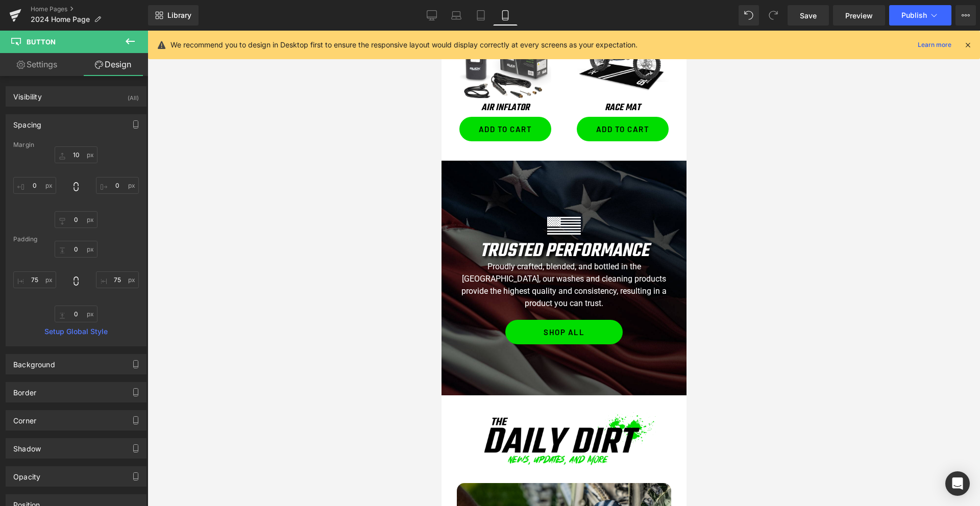
type input "20"
type input "0"
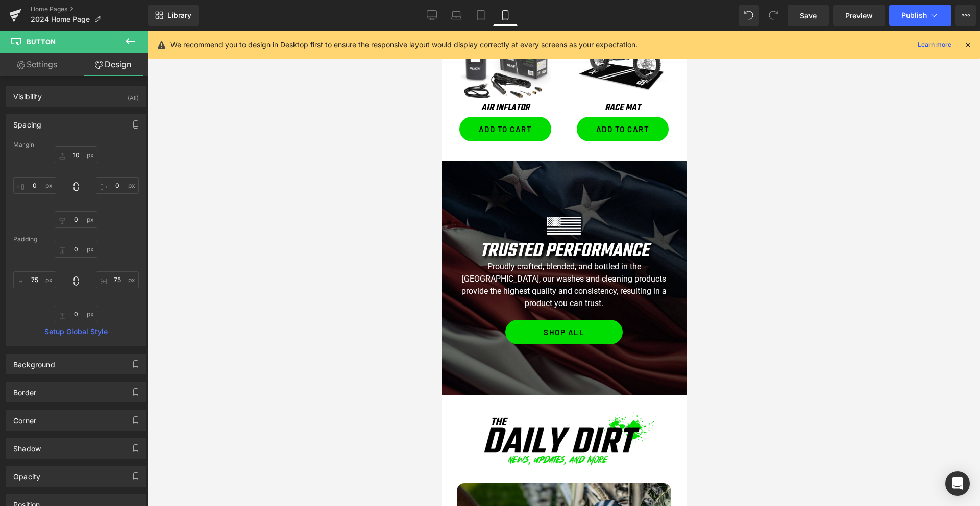
type input "75"
type input "0"
type input "75"
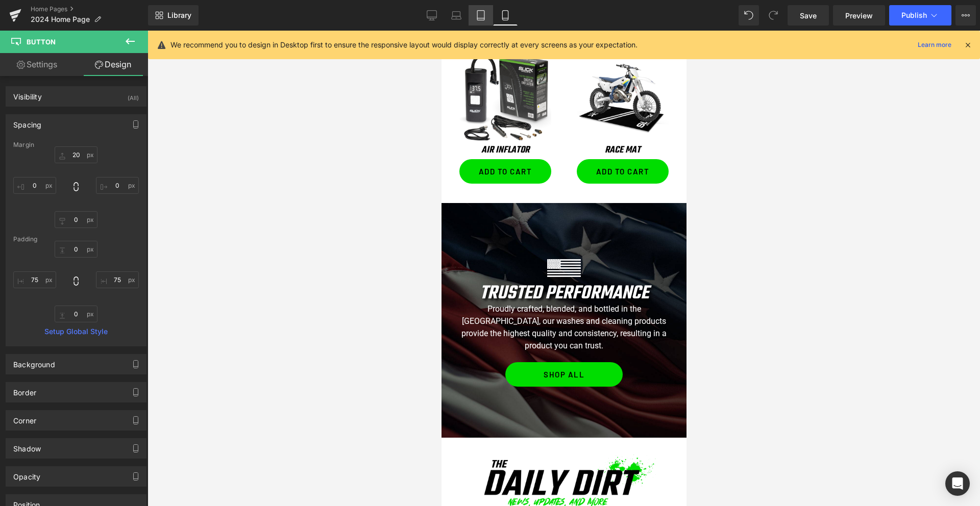
click at [470, 17] on link "Tablet" at bounding box center [480, 15] width 24 height 20
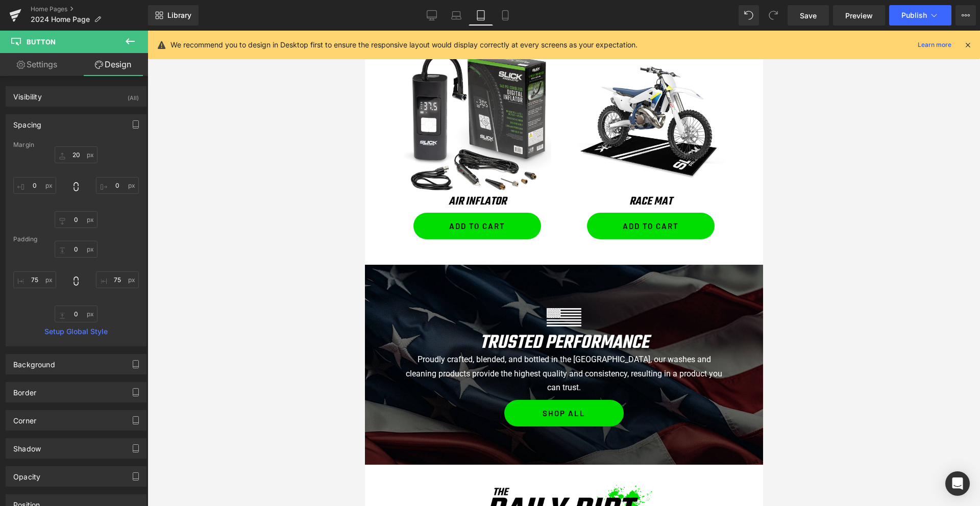
type input "10"
type input "0"
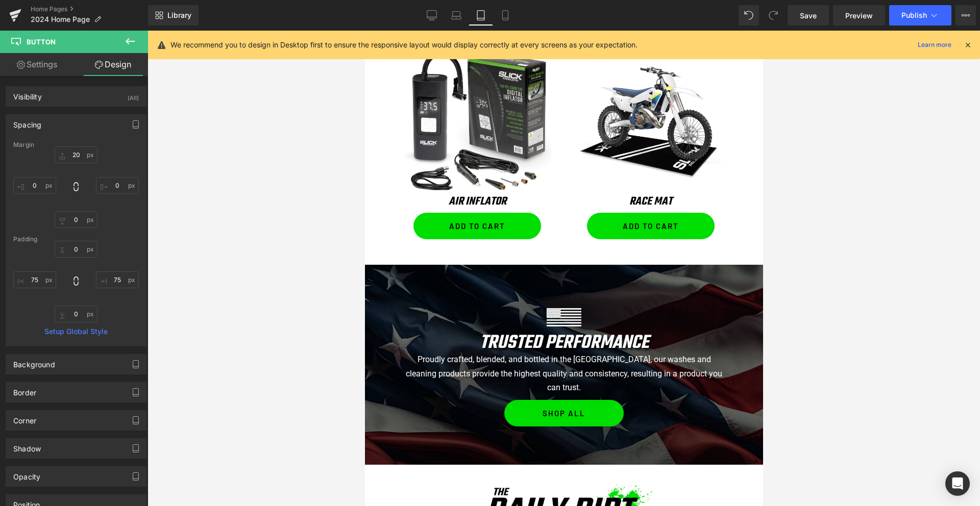
type input "75"
type input "0"
type input "75"
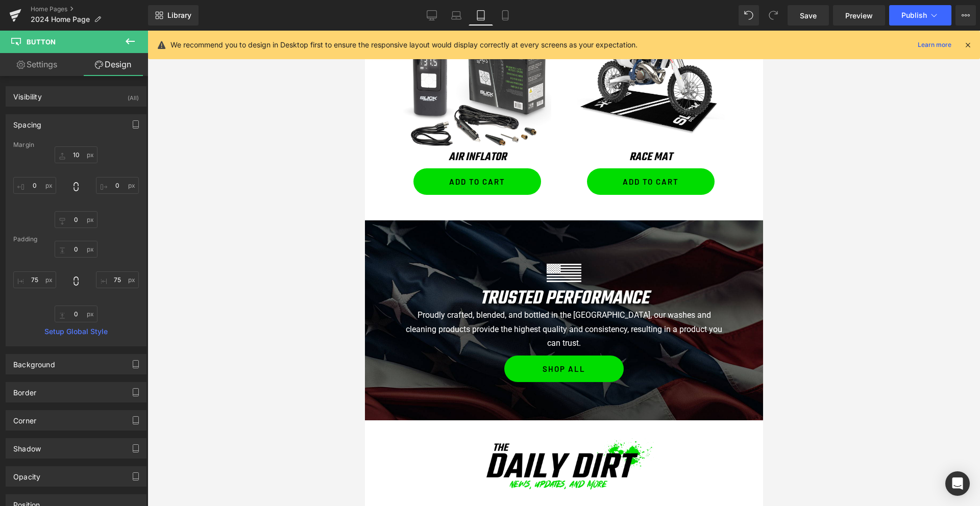
scroll to position [1221, 0]
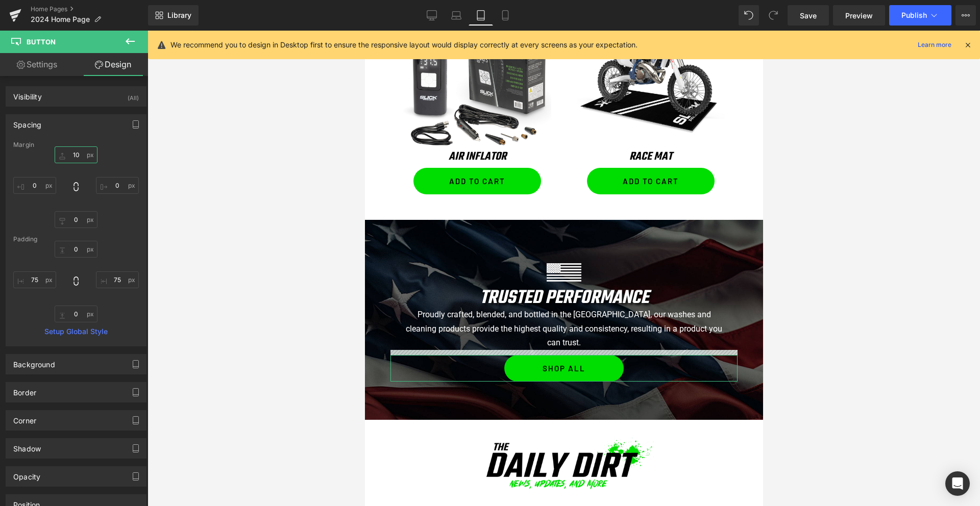
click at [71, 154] on input "10" at bounding box center [76, 154] width 43 height 17
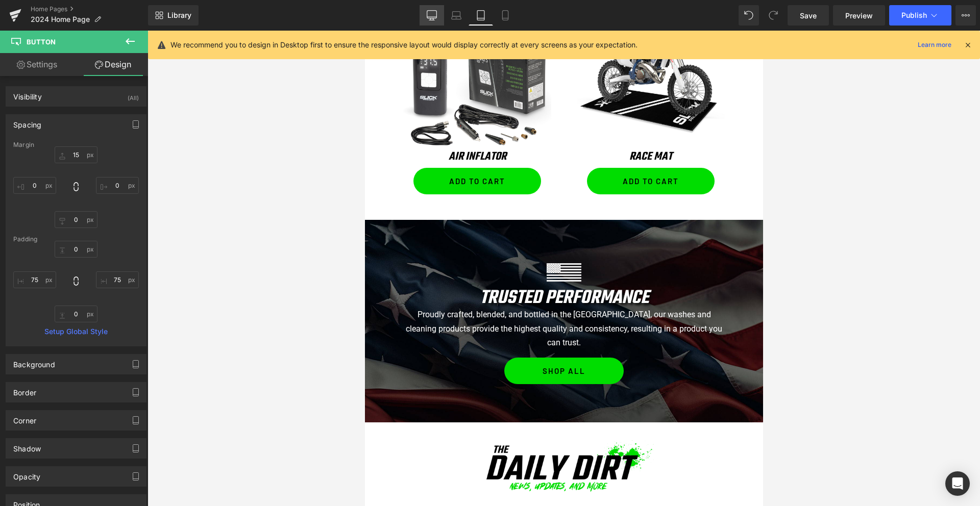
click at [433, 21] on link "Desktop" at bounding box center [431, 15] width 24 height 20
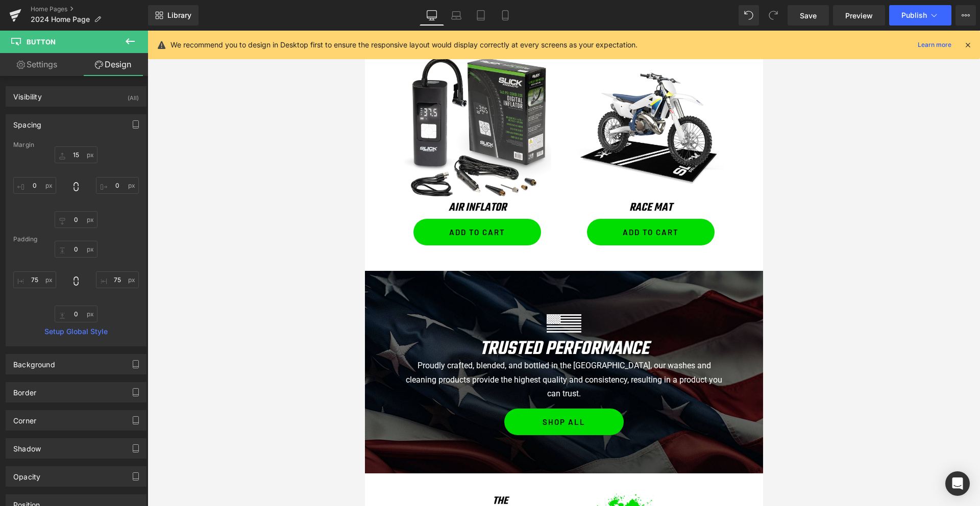
type input "20"
type input "0"
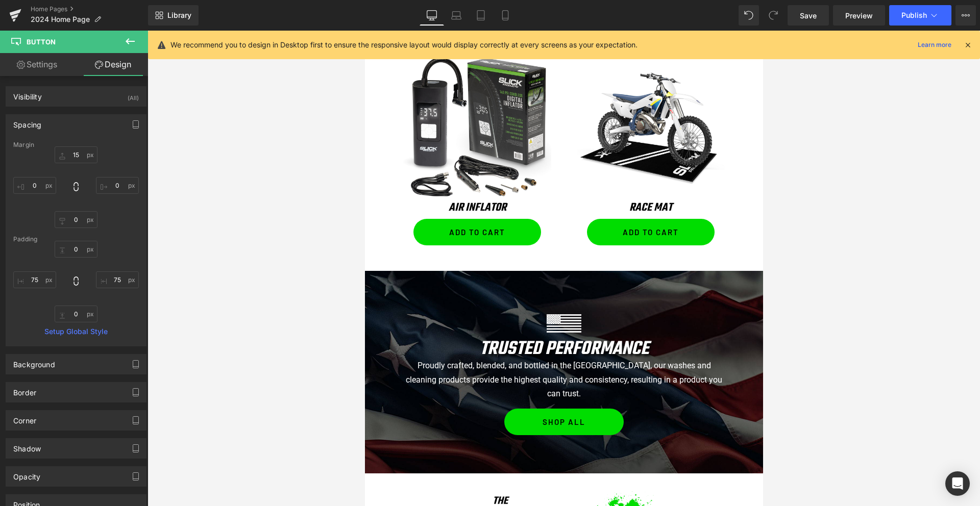
type input "75"
type input "0"
type input "75"
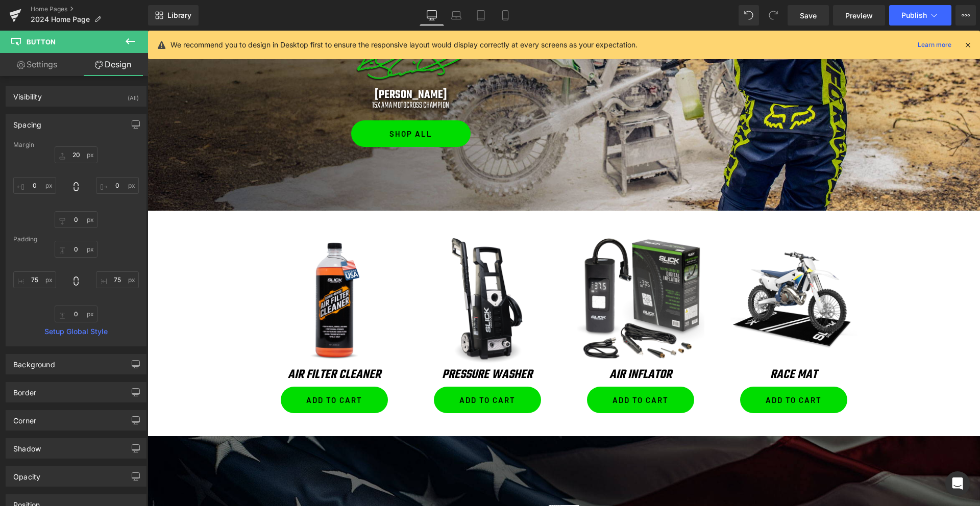
scroll to position [768, 0]
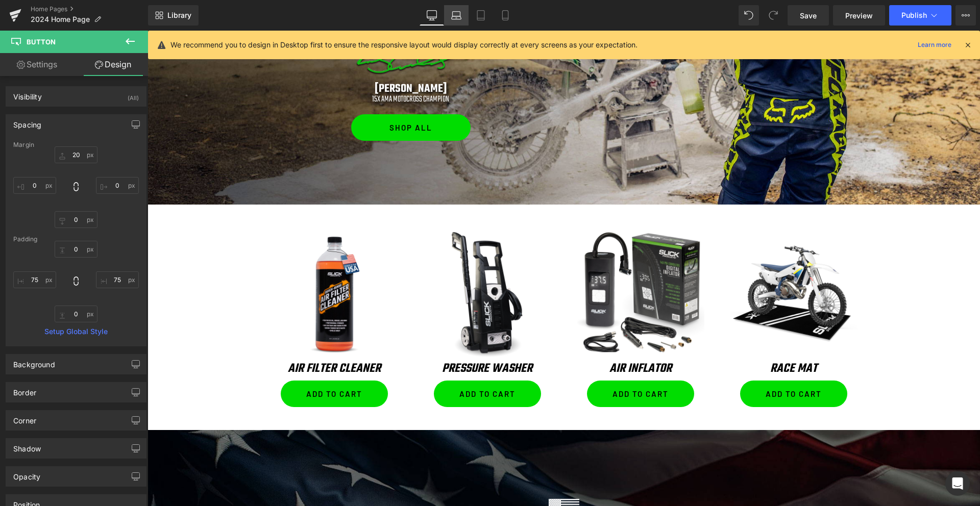
click at [455, 15] on icon at bounding box center [456, 15] width 10 height 10
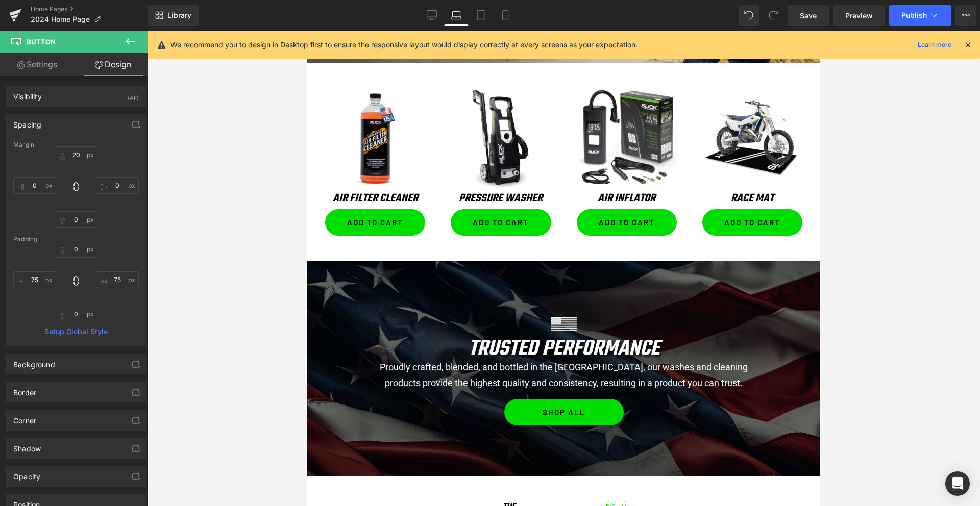
type input "15"
type input "0"
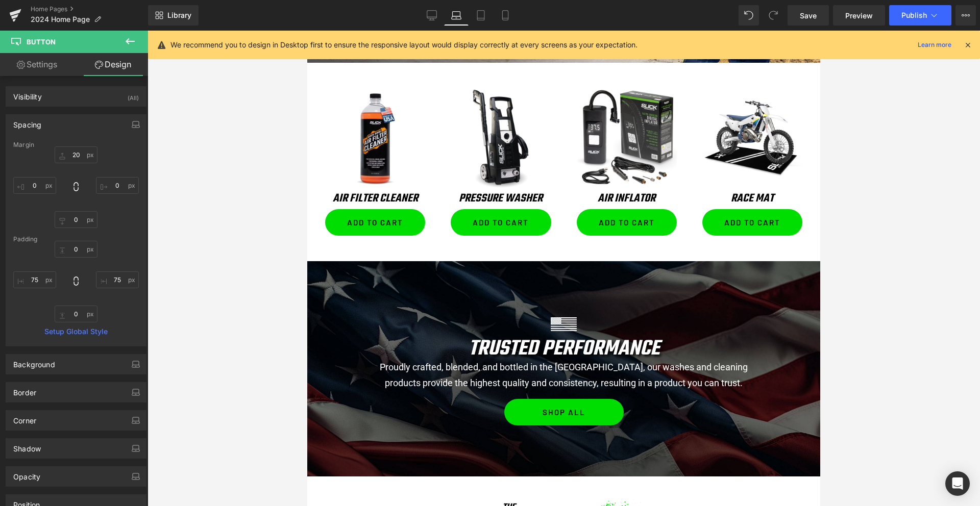
type input "75"
type input "0"
type input "75"
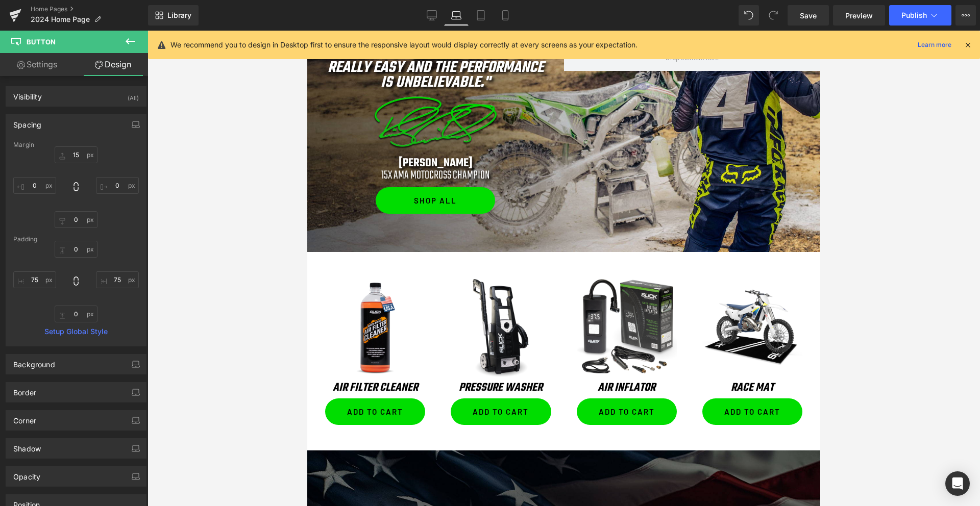
scroll to position [592, 0]
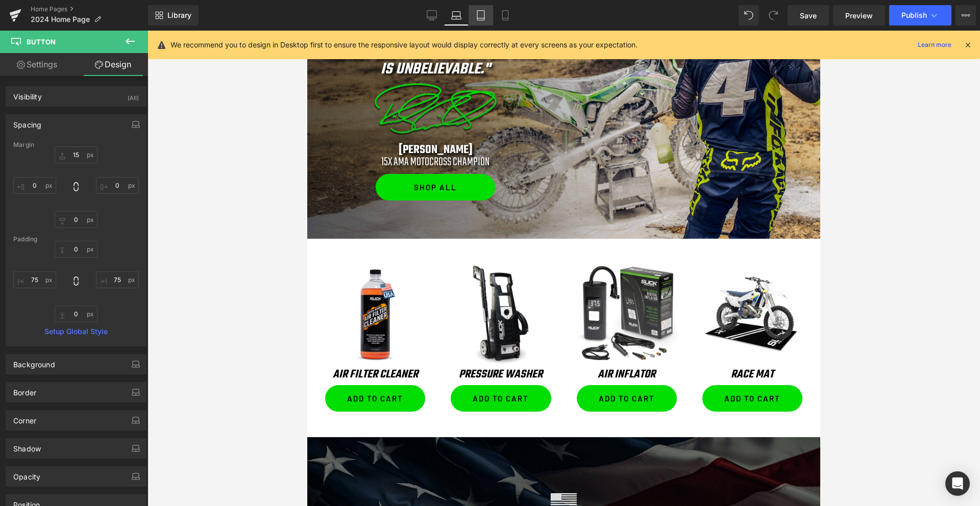
click at [482, 11] on icon at bounding box center [480, 15] width 10 height 10
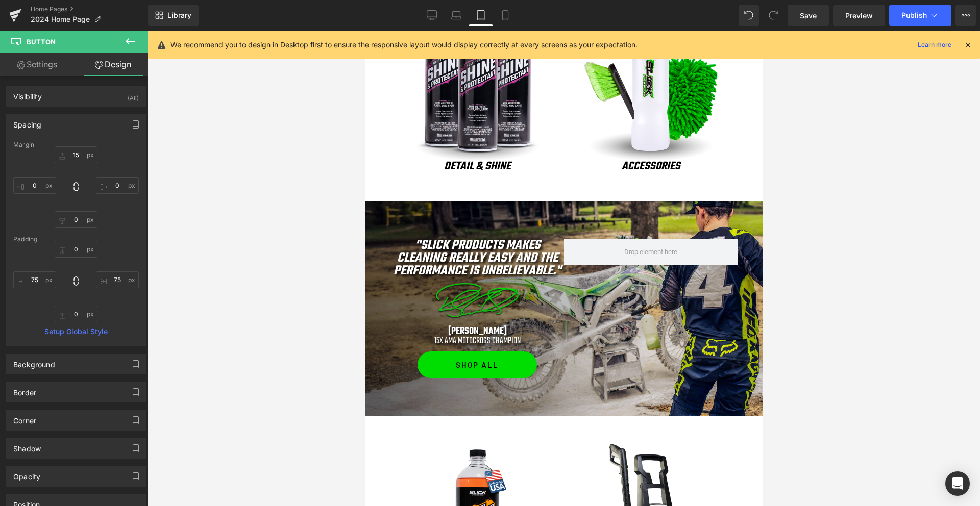
type input "15"
type input "0"
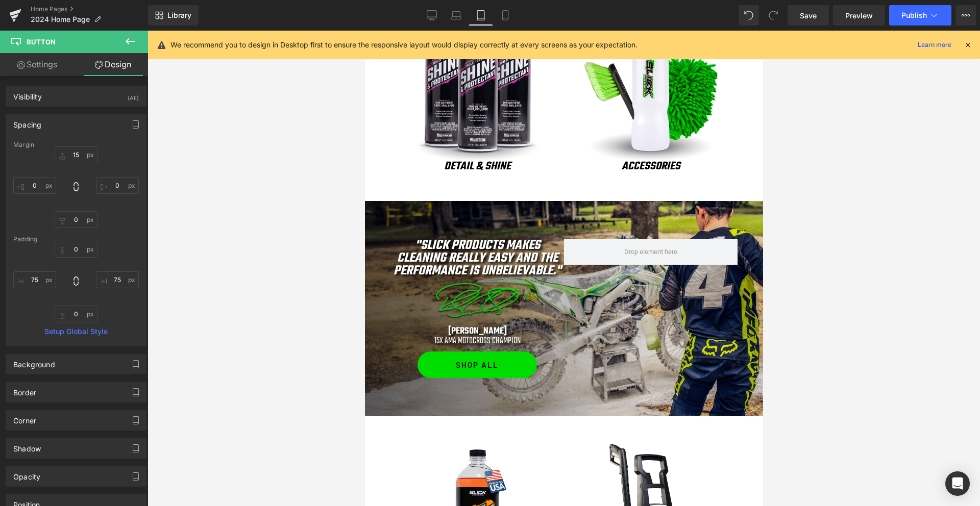
type input "75"
type input "0"
type input "75"
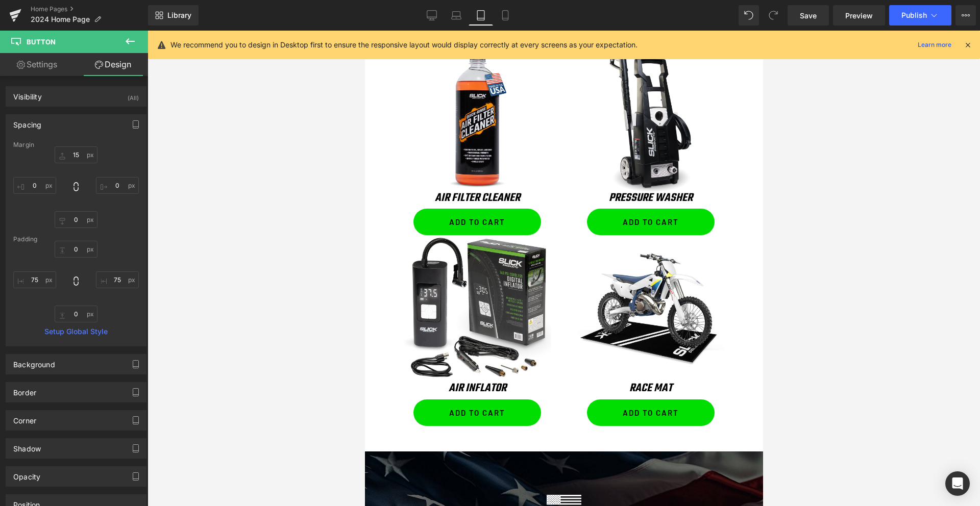
scroll to position [989, 0]
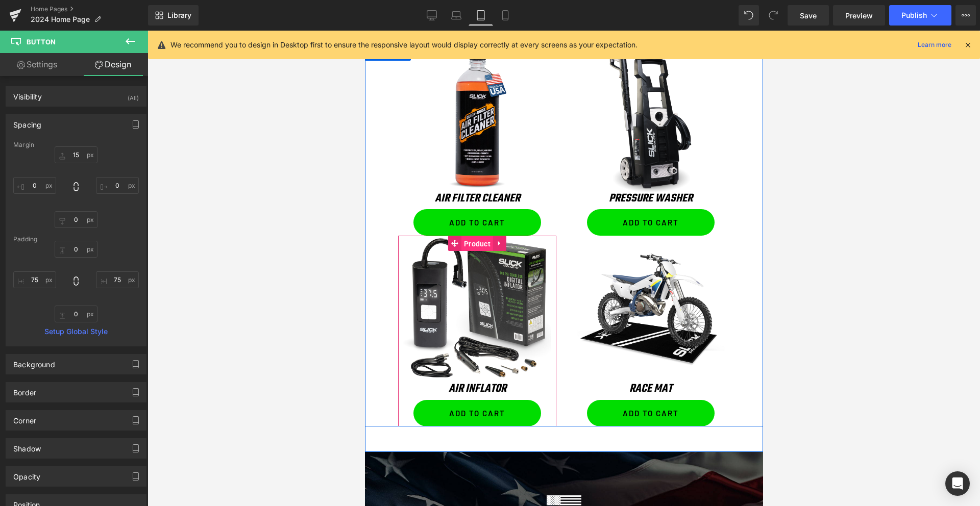
click at [480, 241] on span "Product" at bounding box center [477, 243] width 32 height 15
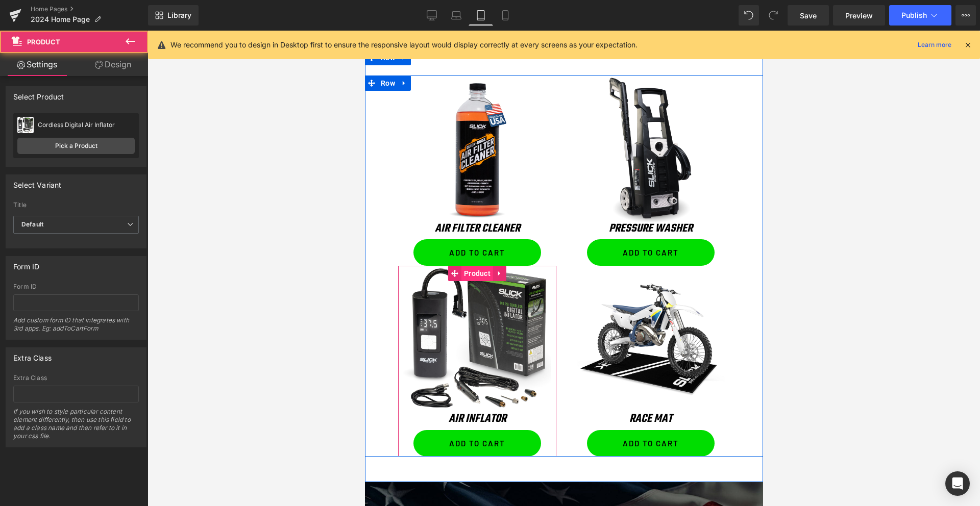
scroll to position [958, 0]
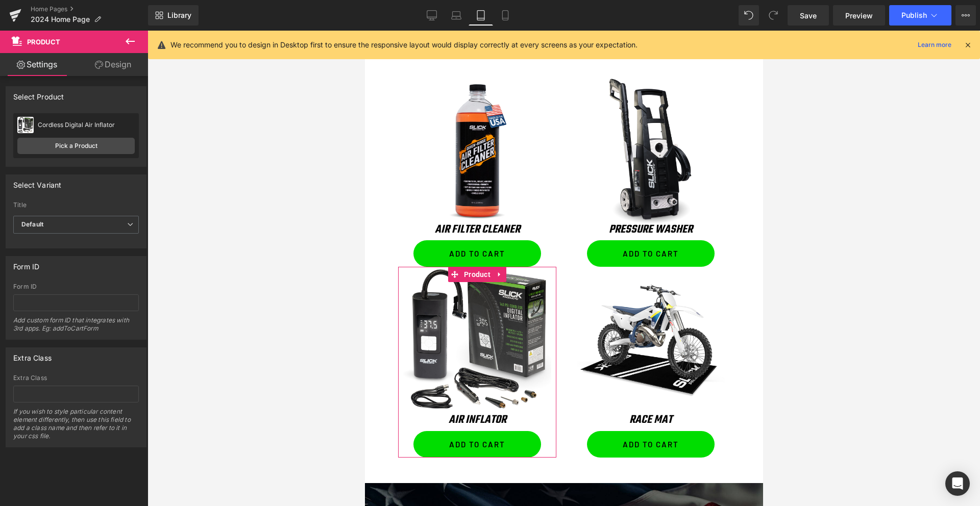
click at [105, 67] on link "Design" at bounding box center [113, 64] width 74 height 23
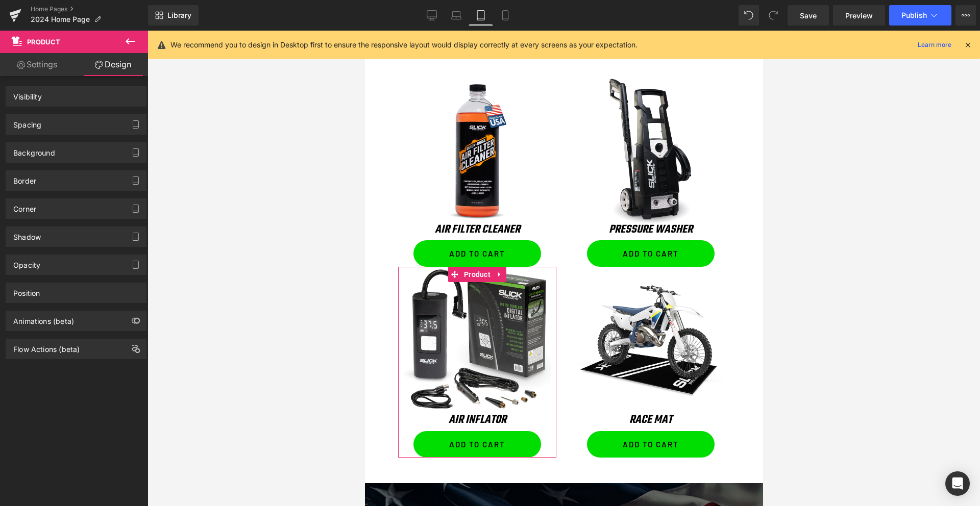
click at [63, 139] on div "Background" at bounding box center [76, 149] width 153 height 28
type input "0"
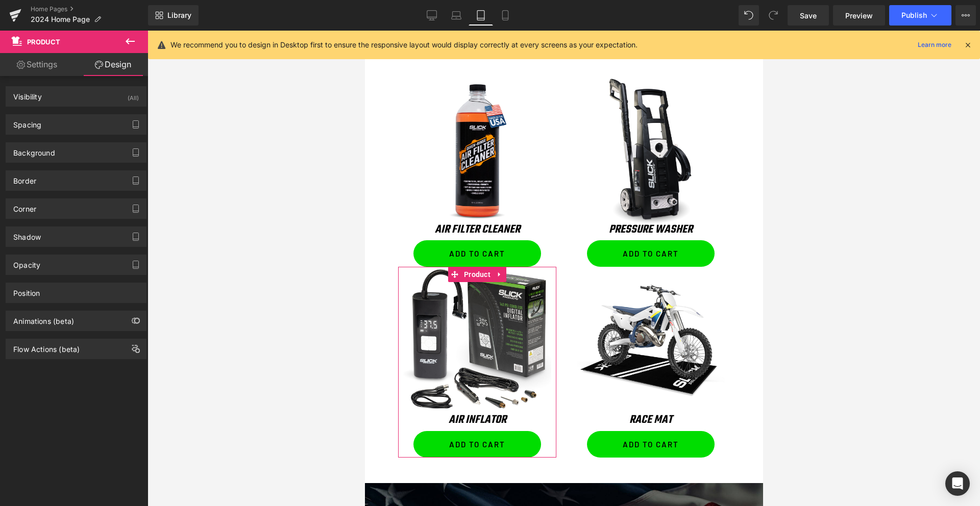
type input "0"
type input "10"
type input "0"
type input "10"
click at [59, 119] on div "Spacing" at bounding box center [76, 124] width 140 height 19
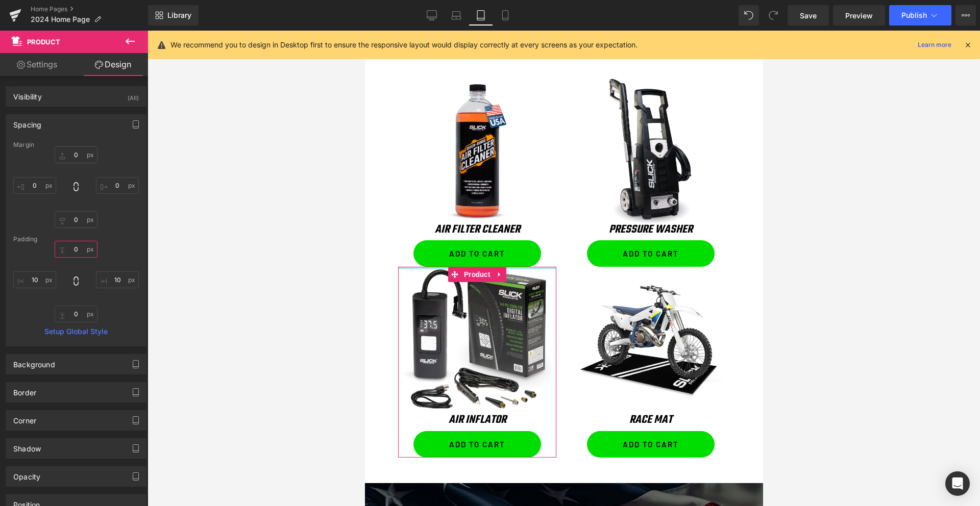
click at [66, 250] on input "0" at bounding box center [76, 249] width 43 height 17
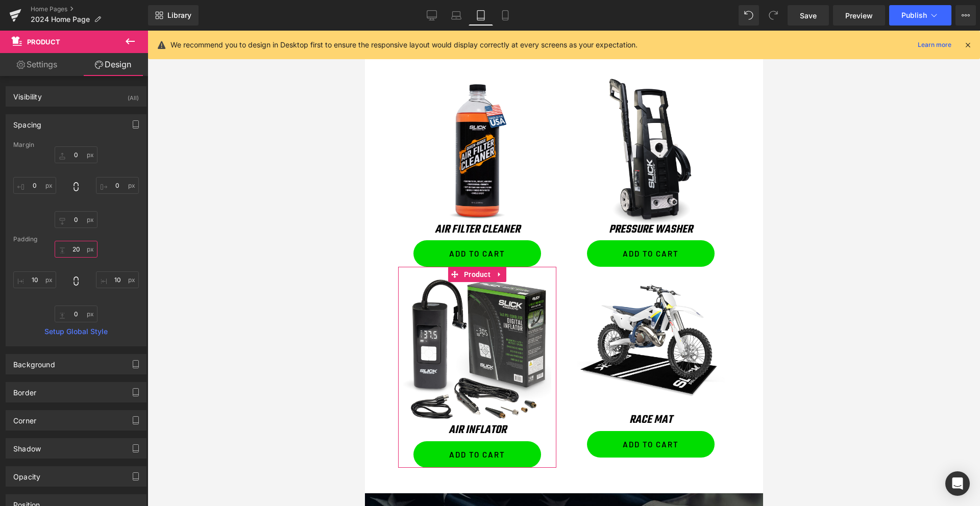
type input "2"
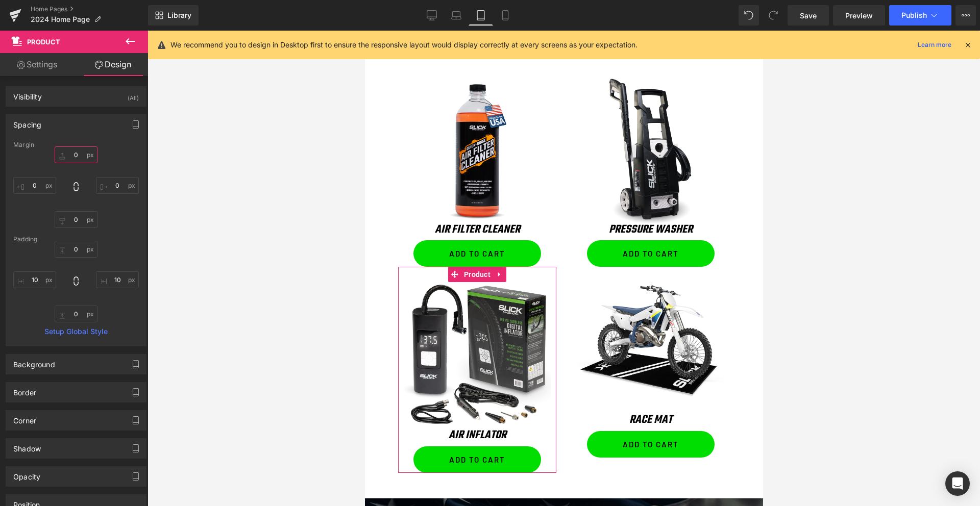
click at [72, 152] on input "0" at bounding box center [76, 154] width 43 height 17
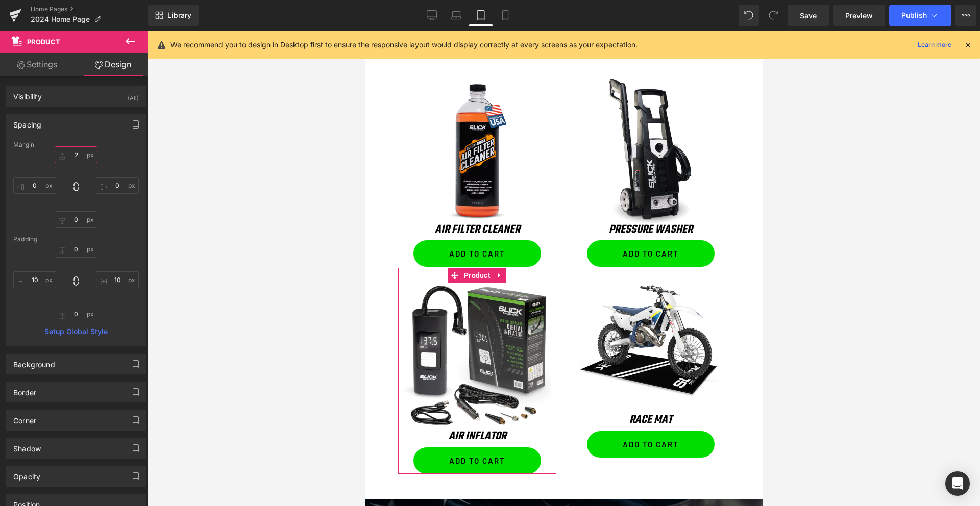
type input "20"
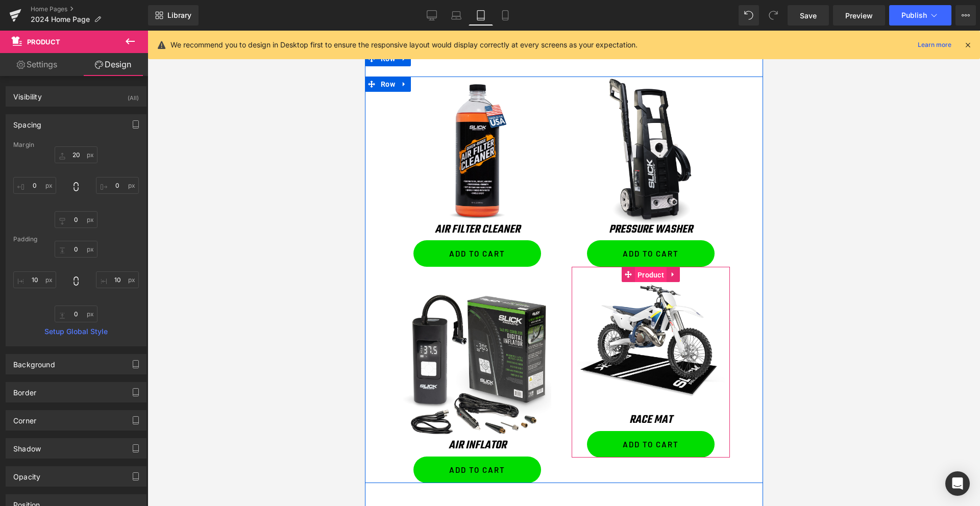
click at [653, 273] on span "Product" at bounding box center [650, 274] width 32 height 15
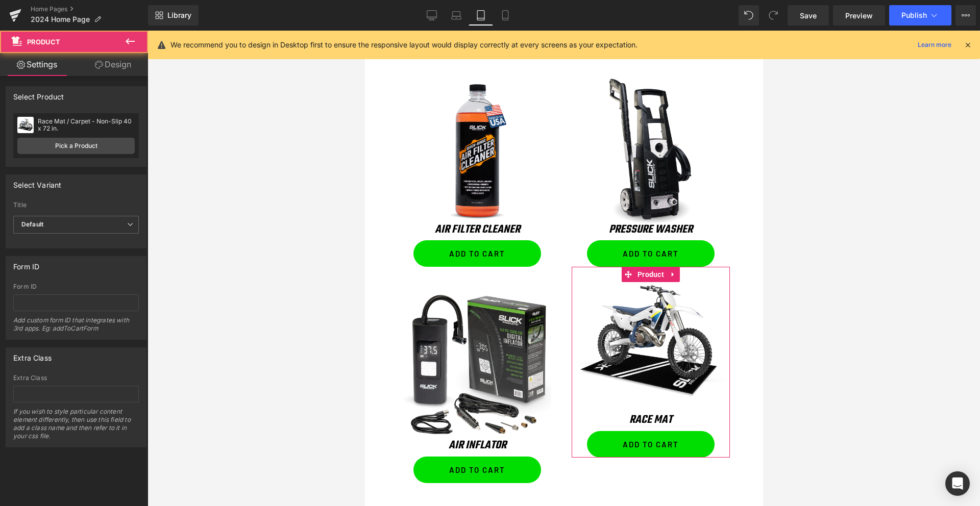
click at [107, 63] on link "Design" at bounding box center [113, 64] width 74 height 23
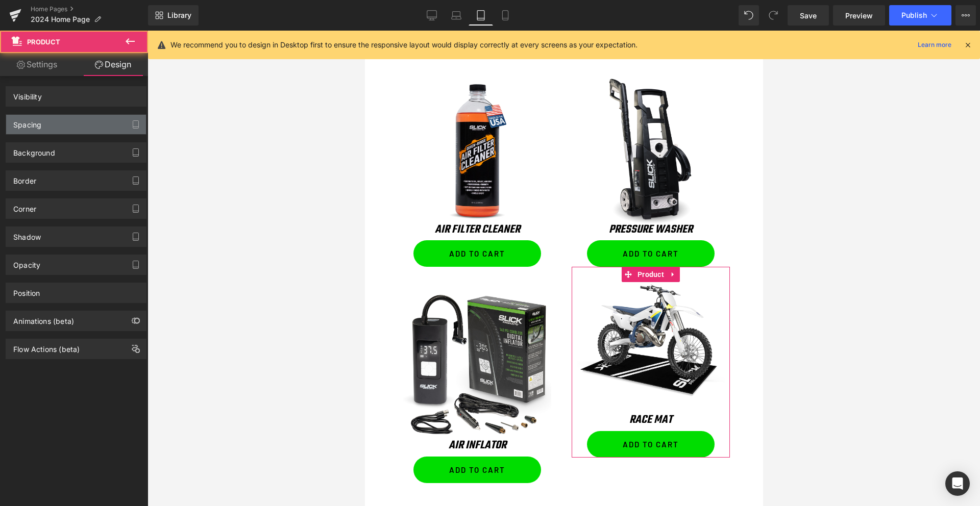
click at [65, 121] on div "Spacing" at bounding box center [76, 124] width 140 height 19
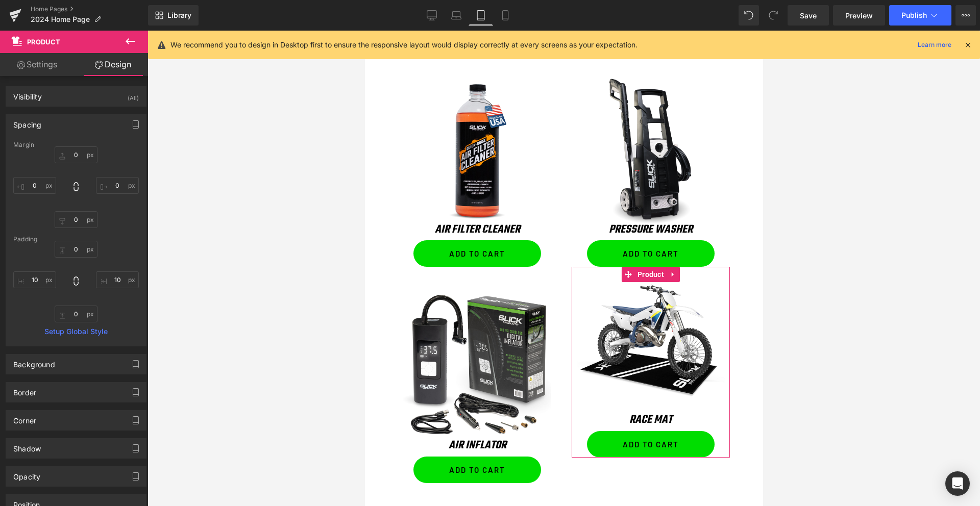
type input "0"
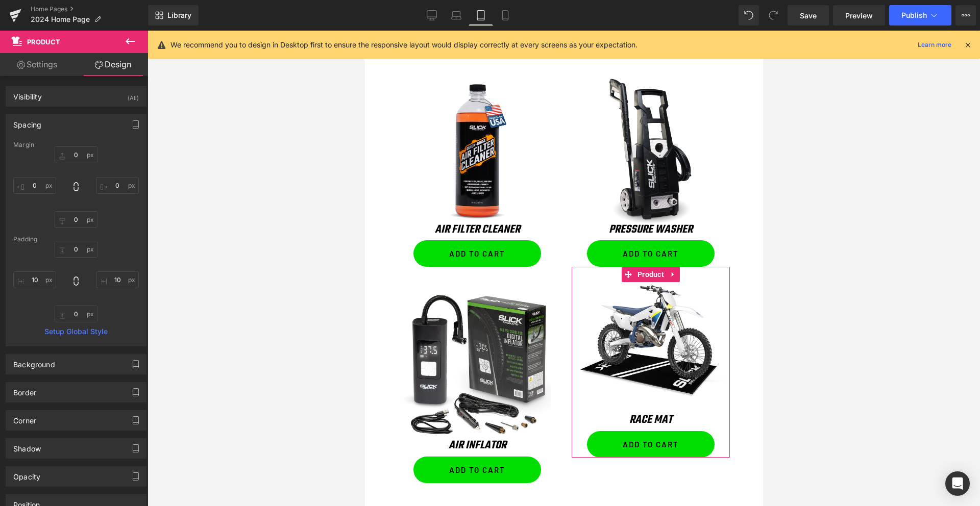
type input "10"
type input "0"
type input "10"
click at [77, 156] on input "0" at bounding box center [76, 154] width 43 height 17
type input "20"
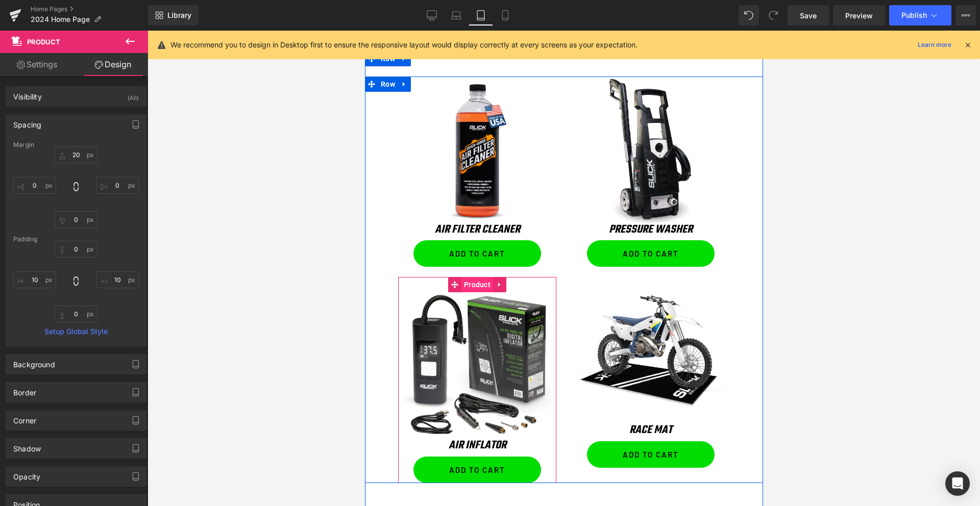
click at [476, 284] on span "Product" at bounding box center [477, 284] width 32 height 15
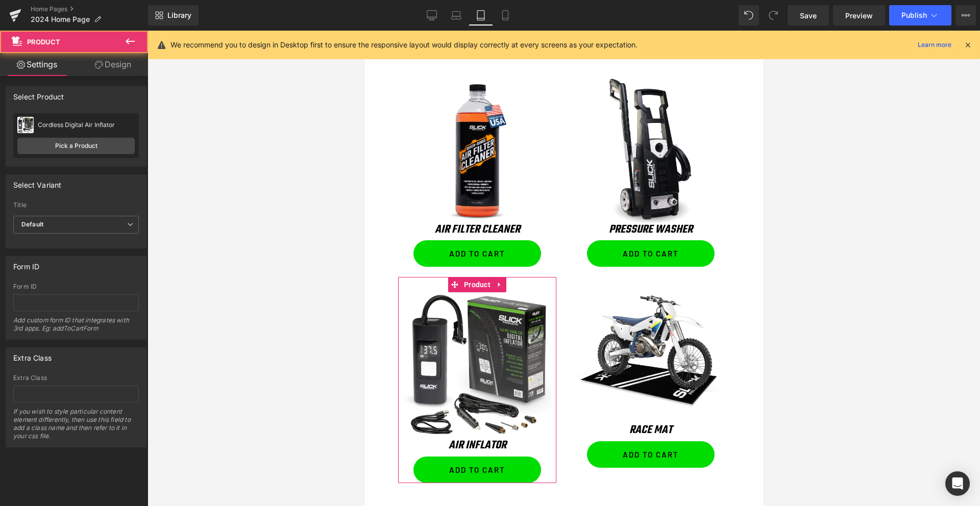
click at [118, 60] on link "Design" at bounding box center [113, 64] width 74 height 23
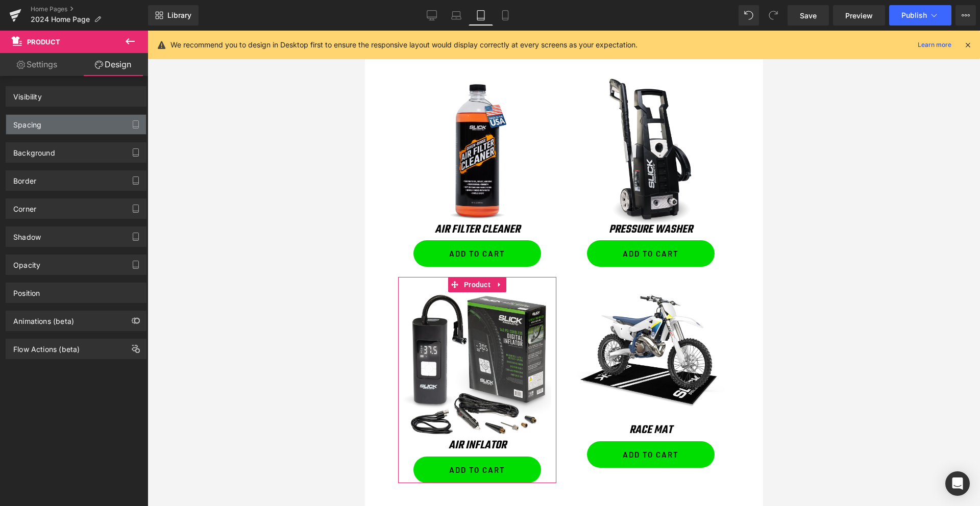
click at [55, 118] on div "Spacing" at bounding box center [76, 124] width 140 height 19
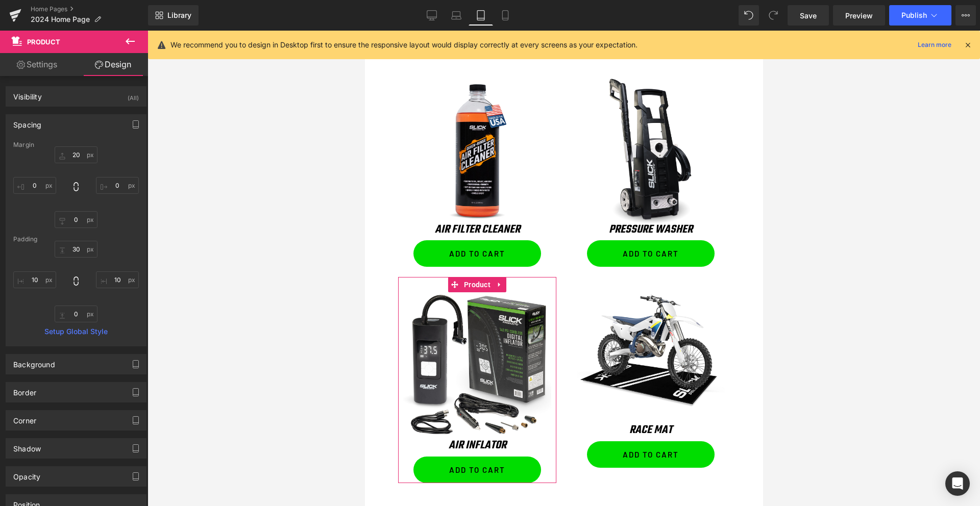
type input "20"
type input "0"
type input "30"
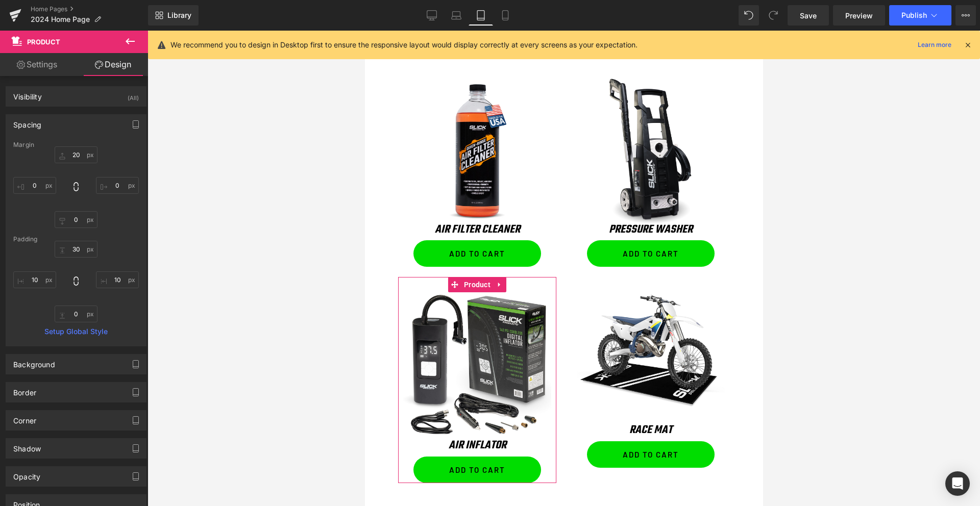
type input "10"
type input "0"
type input "10"
click at [69, 248] on input "30" at bounding box center [76, 249] width 43 height 17
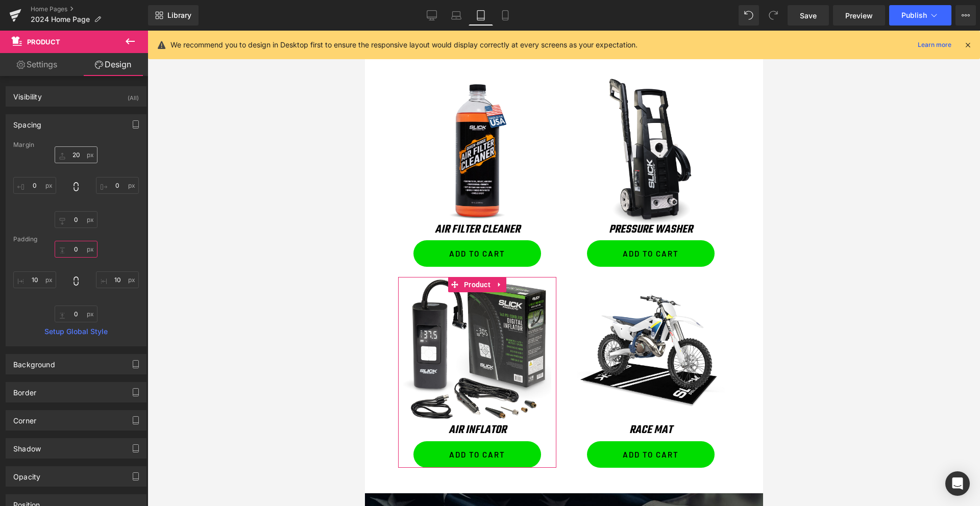
type input "0"
click at [74, 152] on input "20" at bounding box center [76, 154] width 43 height 17
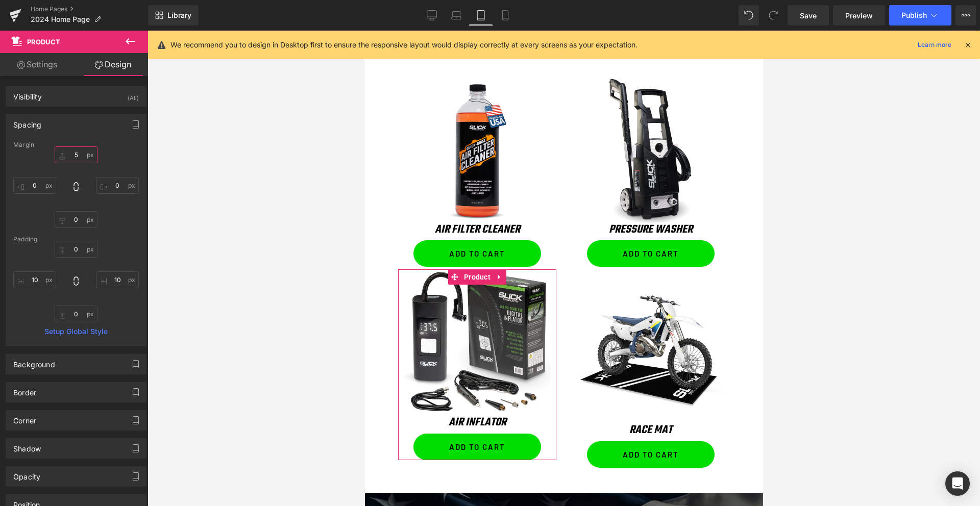
type input "50"
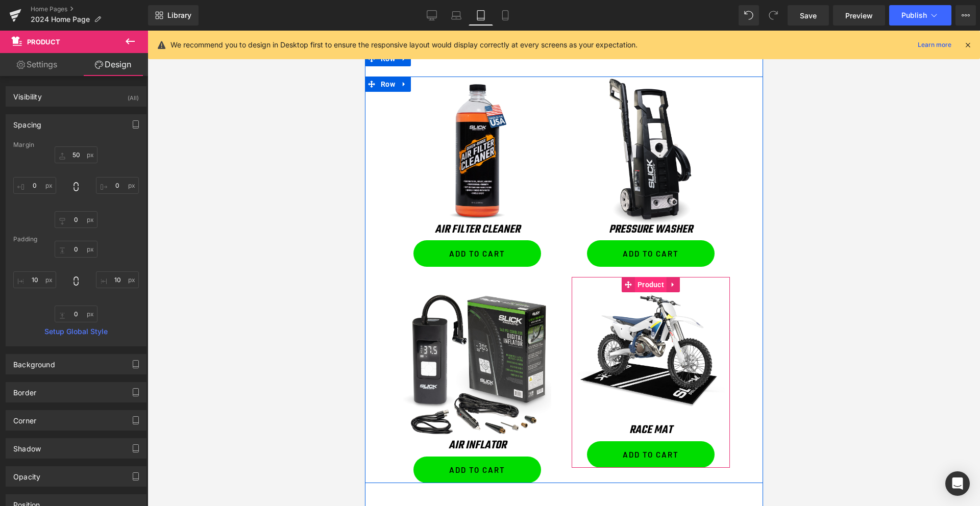
click at [646, 287] on span "Product" at bounding box center [650, 284] width 32 height 15
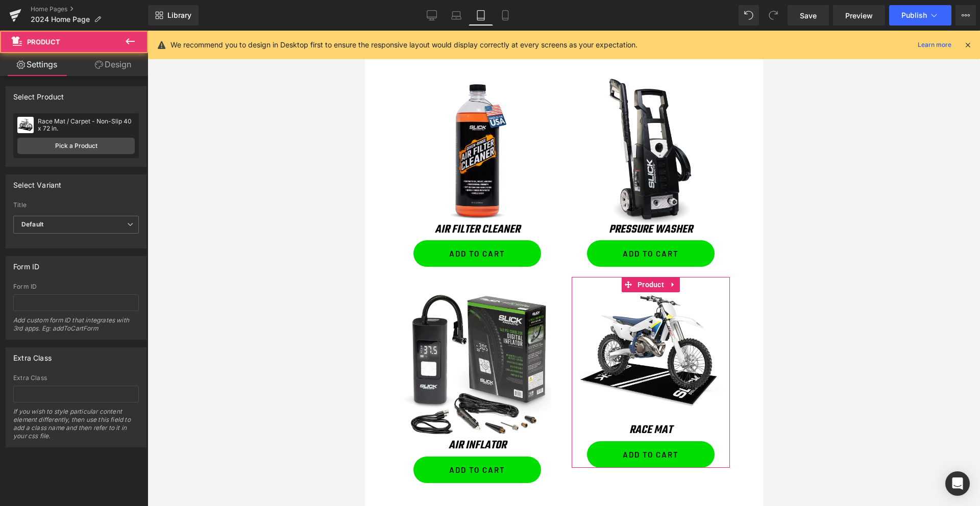
click at [106, 70] on link "Design" at bounding box center [113, 64] width 74 height 23
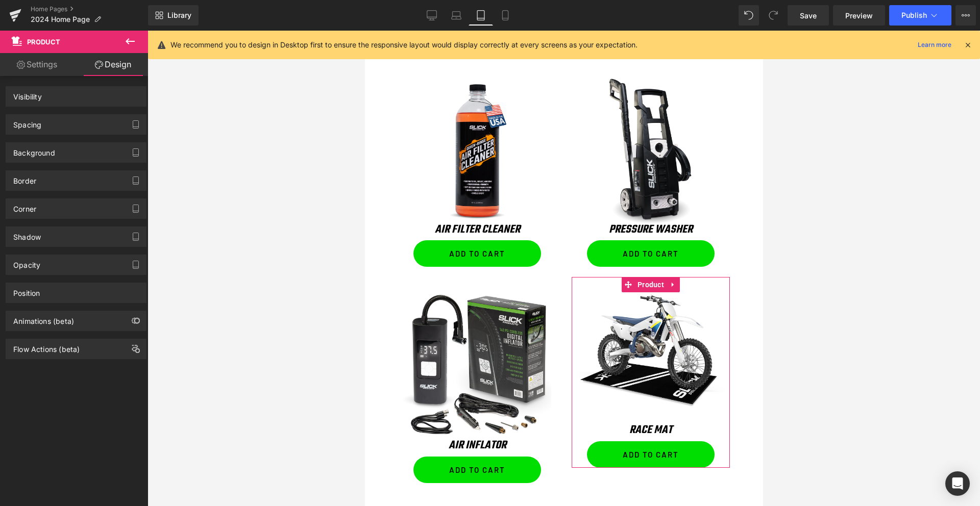
click at [59, 136] on div "Background" at bounding box center [76, 149] width 153 height 28
click at [62, 129] on div "Spacing" at bounding box center [76, 124] width 140 height 19
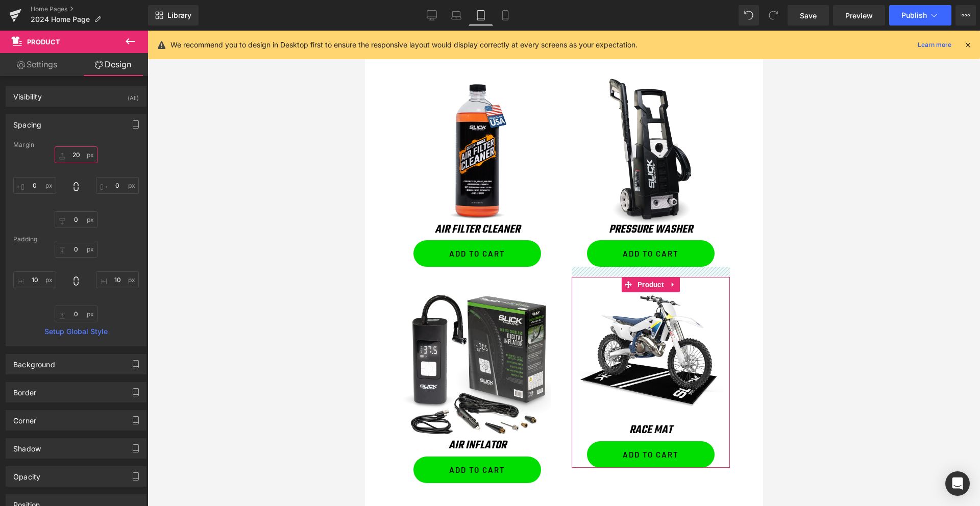
click at [74, 149] on input "20" at bounding box center [76, 154] width 43 height 17
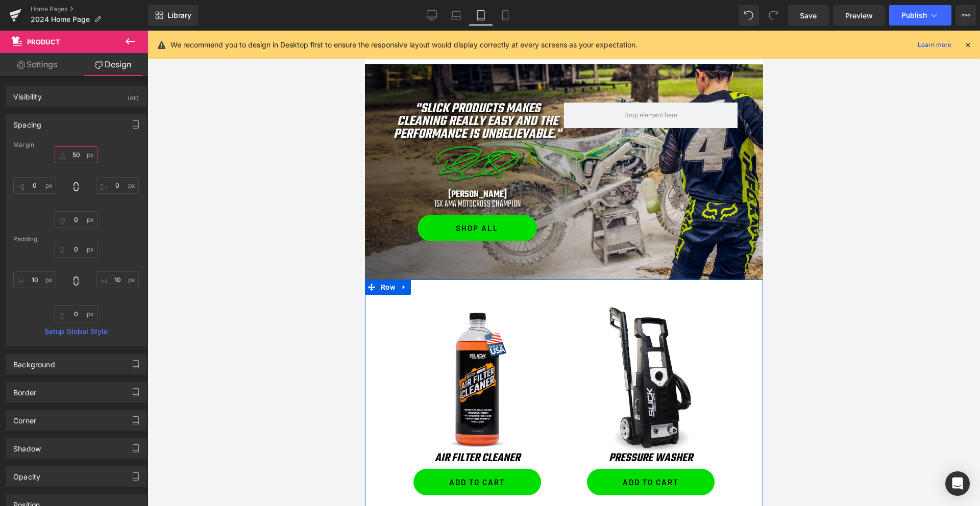
scroll to position [610, 0]
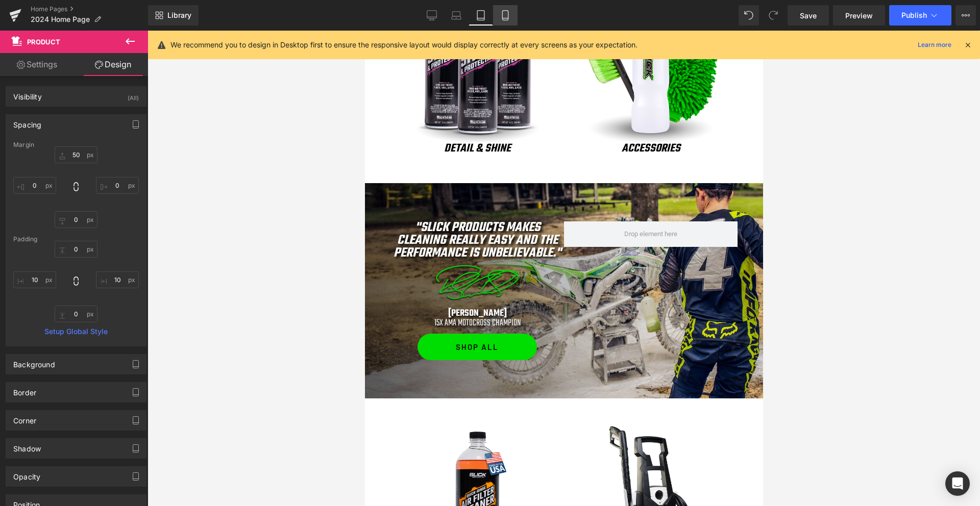
click at [501, 18] on icon at bounding box center [505, 15] width 10 height 10
type input "0"
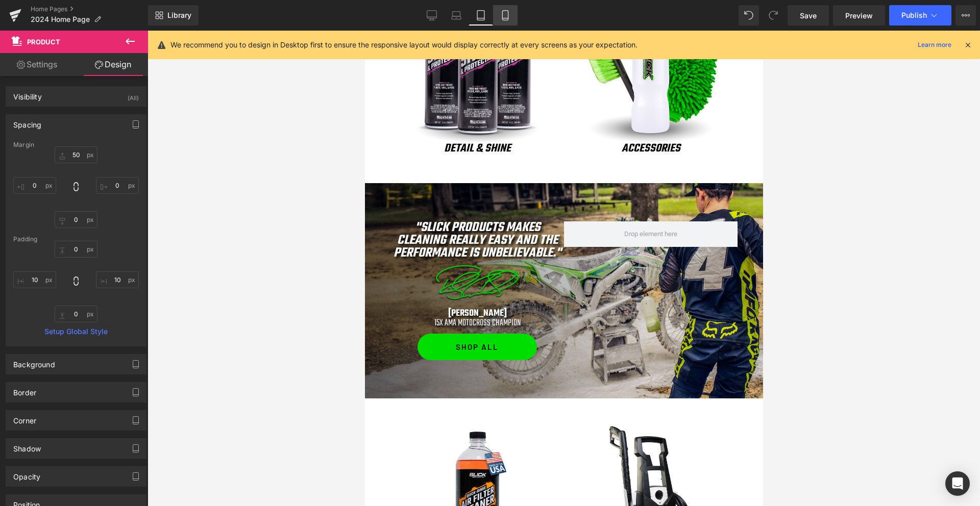
type input "0"
type input "10"
type input "0"
type input "10"
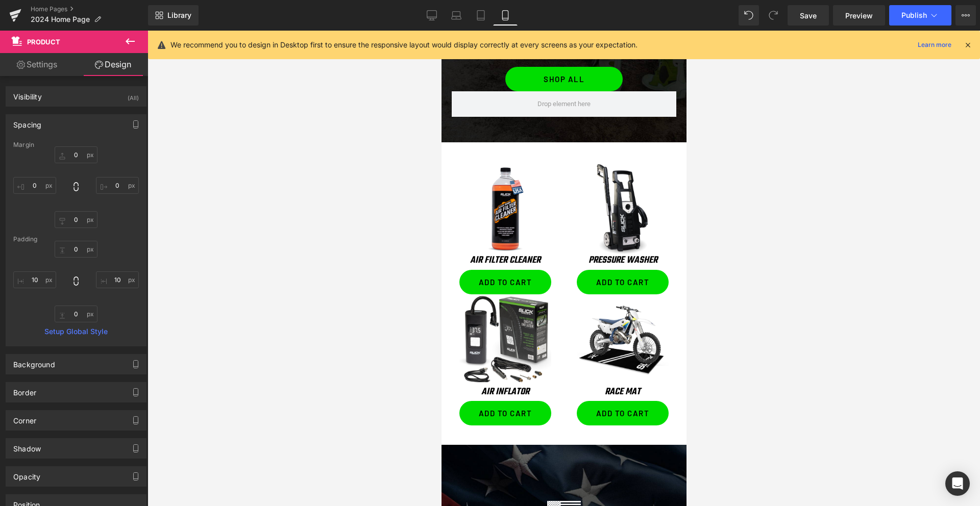
scroll to position [946, 0]
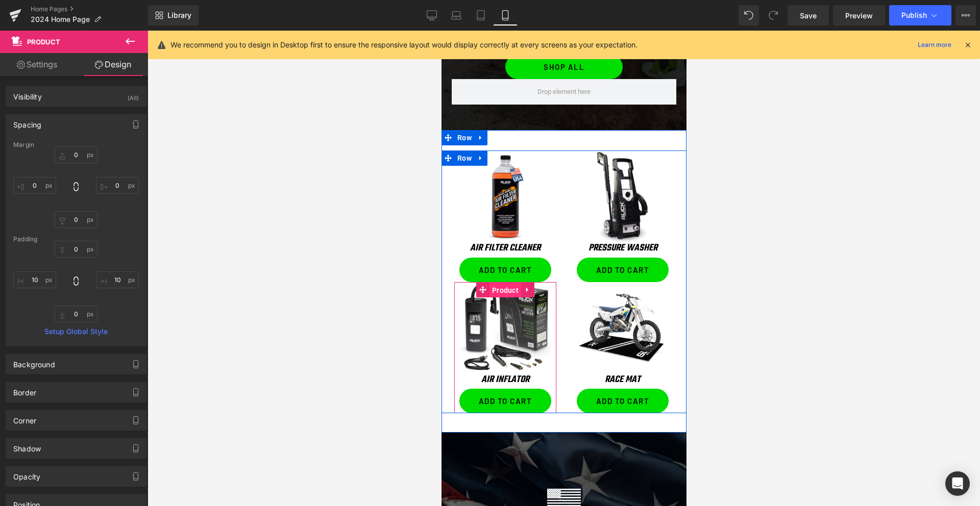
click at [506, 291] on span "Product" at bounding box center [505, 290] width 32 height 15
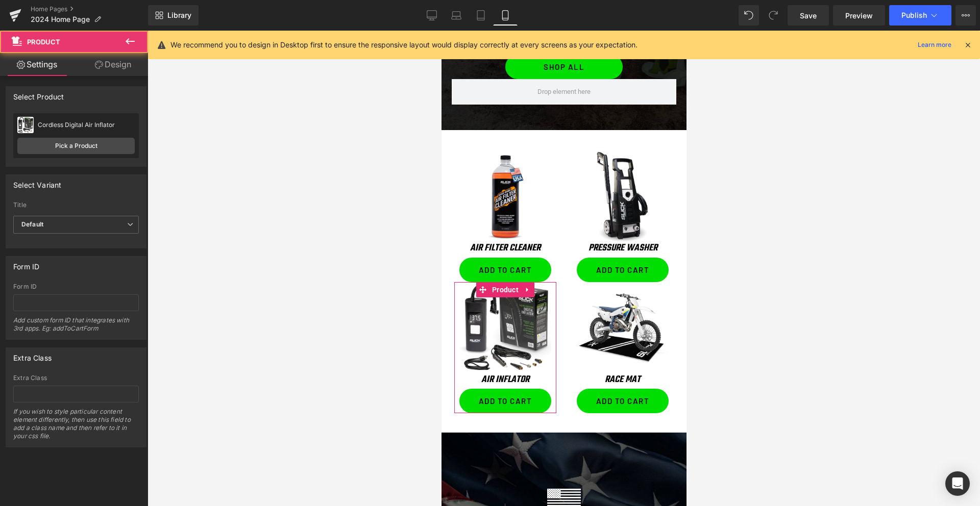
click at [118, 68] on link "Design" at bounding box center [113, 64] width 74 height 23
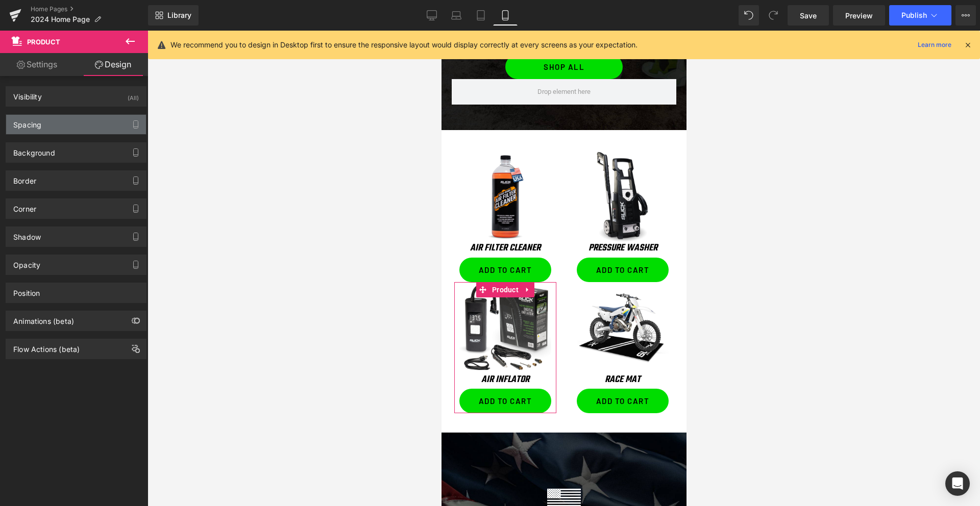
type input "0"
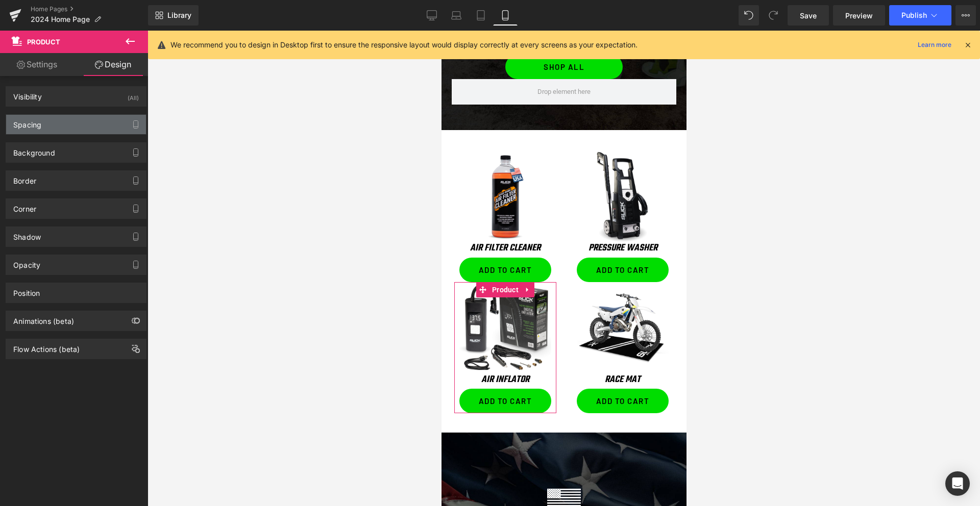
type input "10"
type input "0"
type input "10"
click at [56, 125] on div "Spacing" at bounding box center [76, 124] width 140 height 19
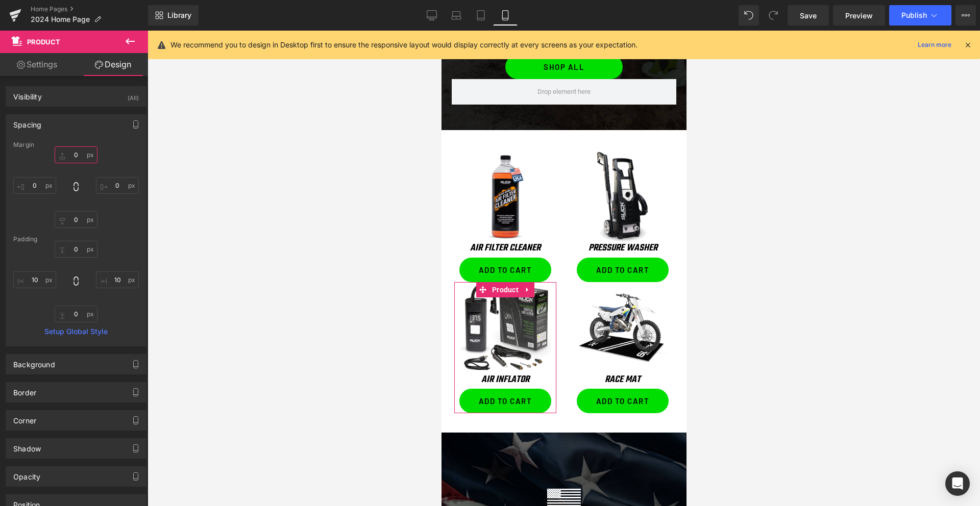
click at [69, 158] on input "0" at bounding box center [76, 154] width 43 height 17
type input "25"
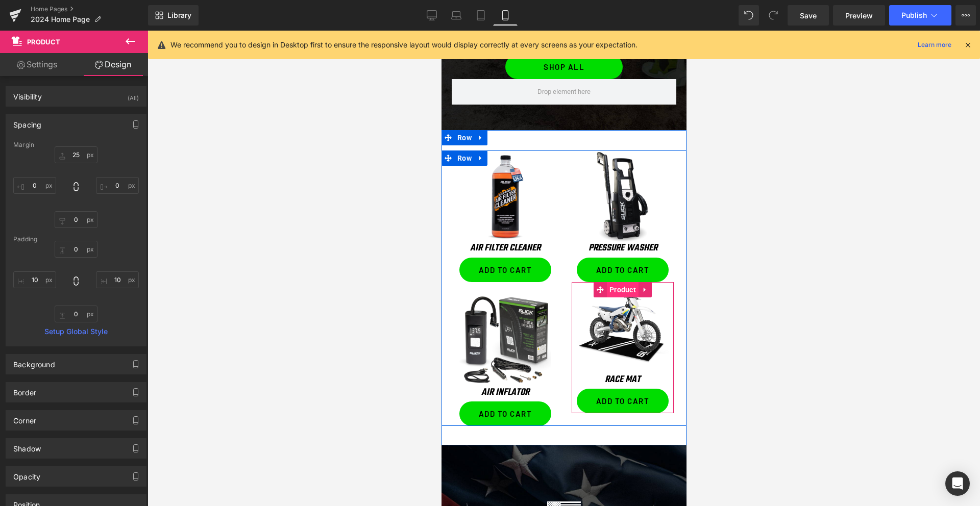
click at [620, 290] on span "Product" at bounding box center [622, 289] width 32 height 15
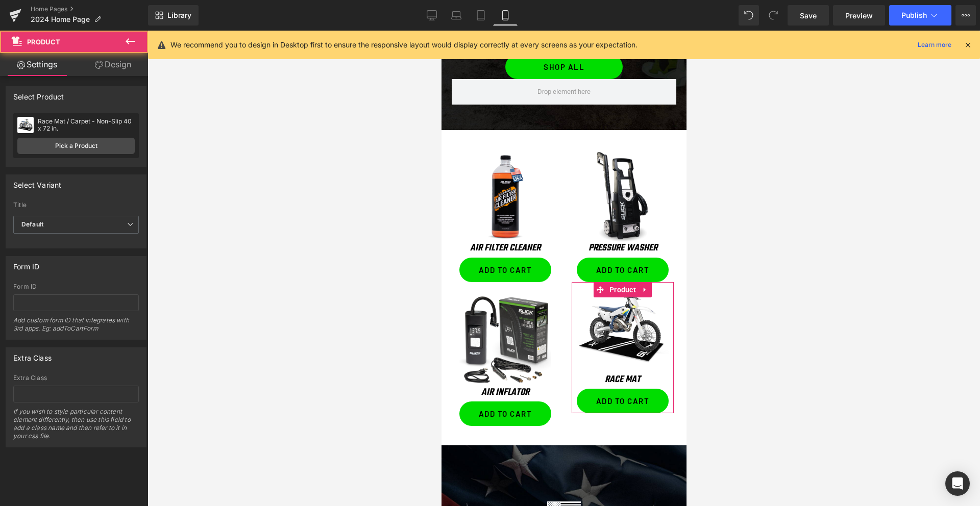
click at [116, 67] on link "Design" at bounding box center [113, 64] width 74 height 23
click at [0, 0] on div "Spacing [GEOGRAPHIC_DATA] [GEOGRAPHIC_DATA]" at bounding box center [0, 0] width 0 height 0
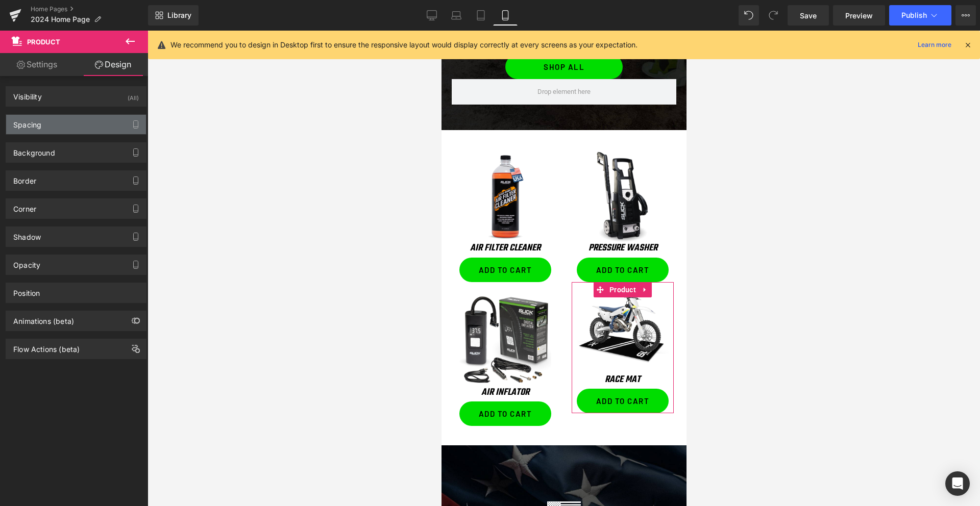
type input "0"
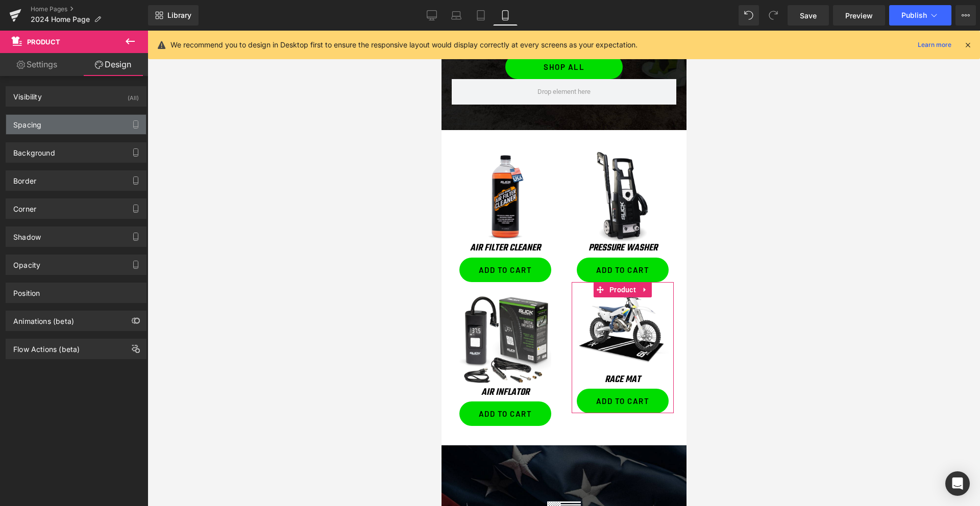
type input "10"
type input "0"
type input "10"
click at [71, 126] on div "Spacing" at bounding box center [76, 124] width 140 height 19
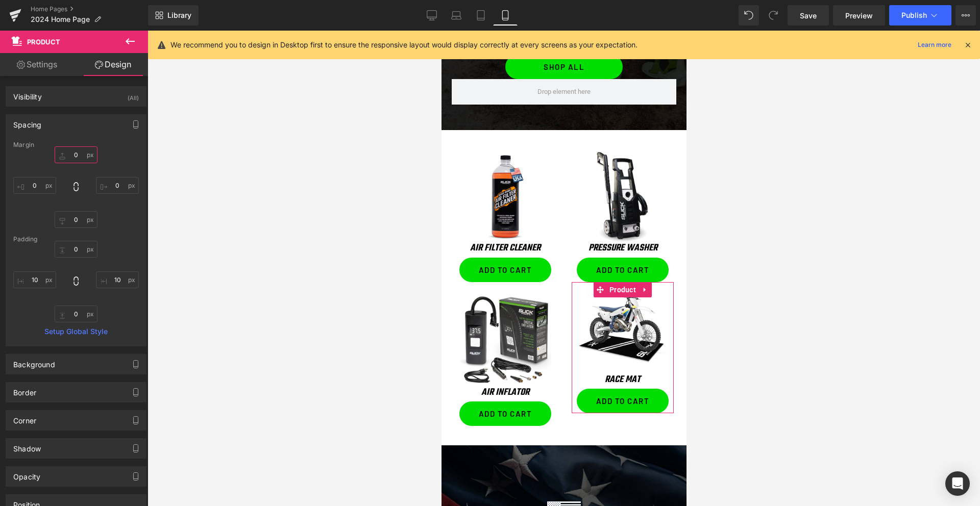
click at [70, 158] on input "0" at bounding box center [76, 154] width 43 height 17
type input "25"
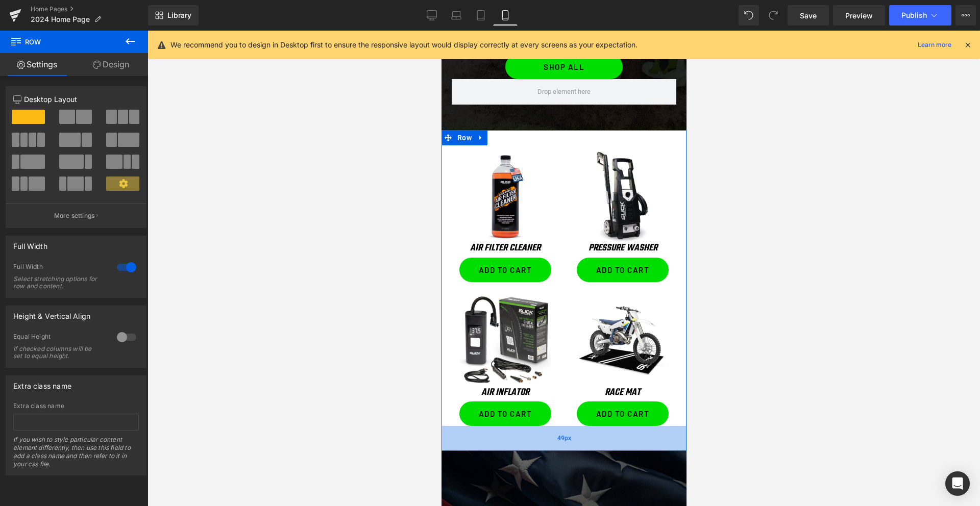
drag, startPoint x: 531, startPoint y: 433, endPoint x: 533, endPoint y: 439, distance: 6.0
click at [533, 439] on div "49px" at bounding box center [563, 438] width 245 height 25
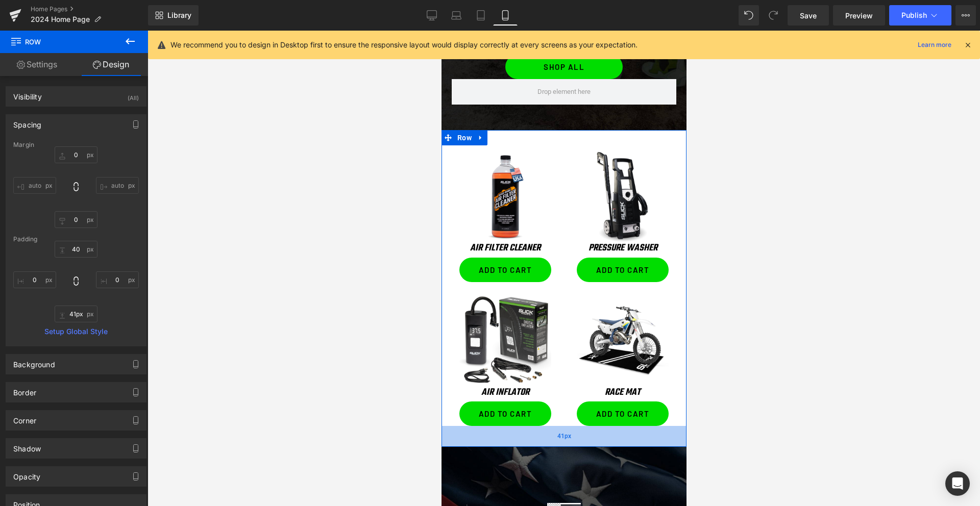
type input "40px"
drag, startPoint x: 549, startPoint y: 442, endPoint x: 552, endPoint y: 438, distance: 5.3
click at [552, 438] on div "40px" at bounding box center [563, 436] width 245 height 20
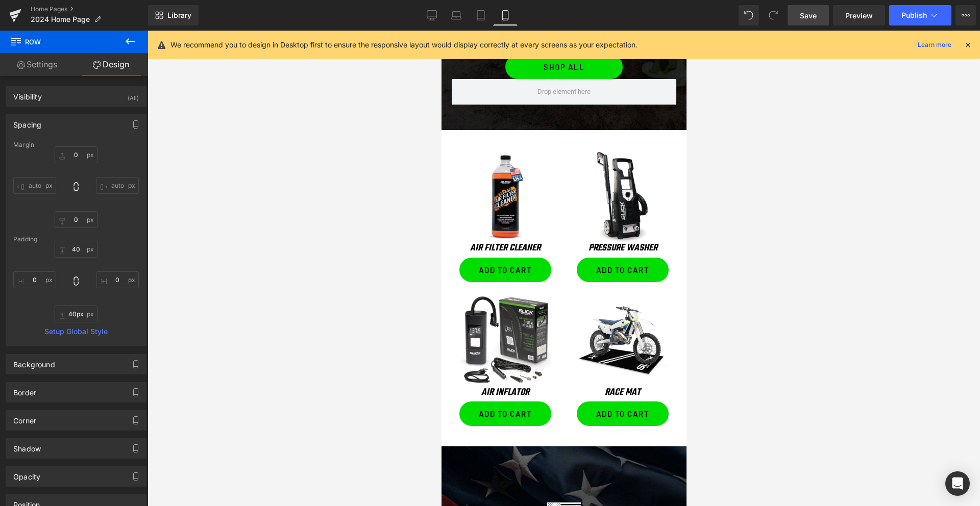
click at [813, 17] on span "Save" at bounding box center [807, 15] width 17 height 11
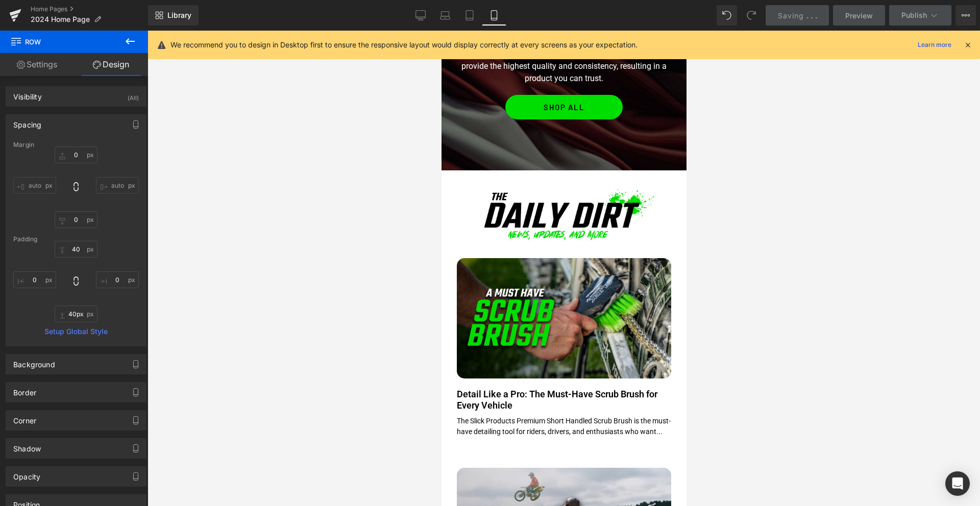
scroll to position [1528, 0]
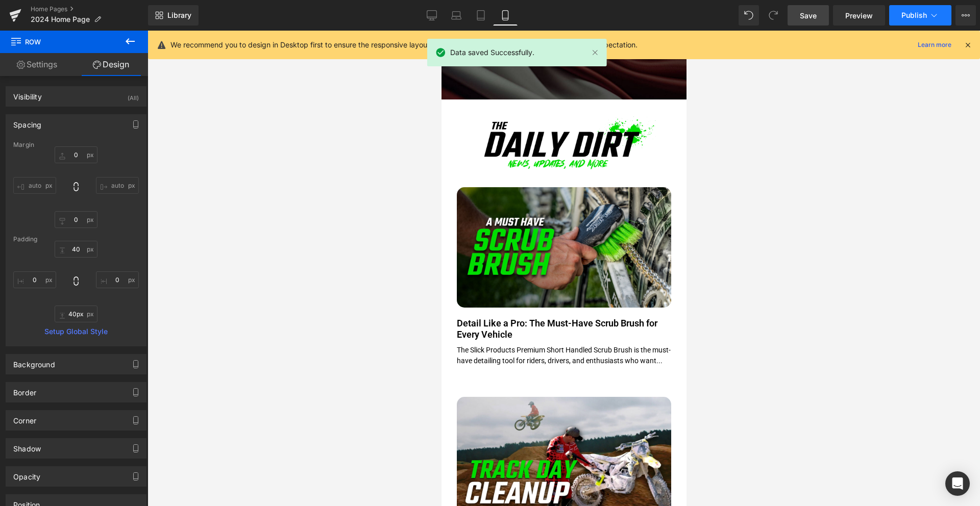
click at [925, 17] on span "Publish" at bounding box center [914, 15] width 26 height 8
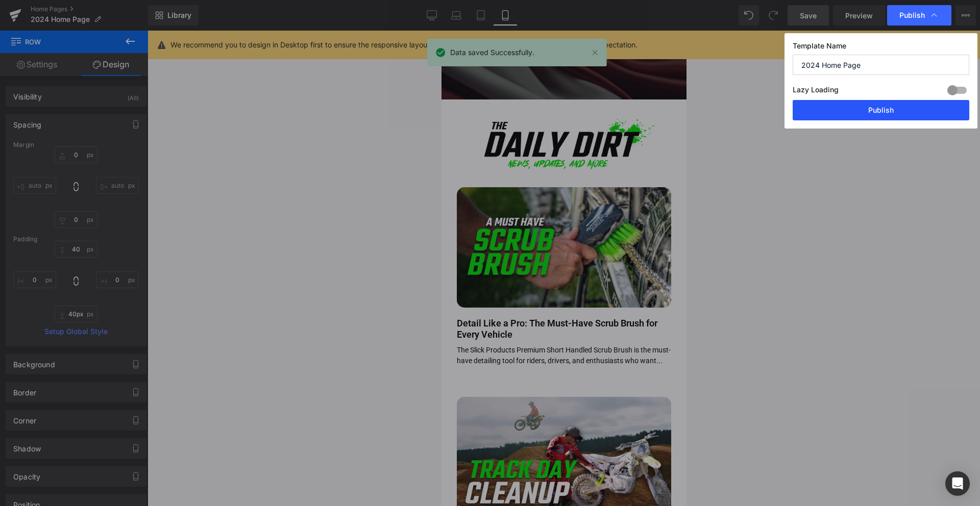
click at [875, 113] on button "Publish" at bounding box center [880, 110] width 177 height 20
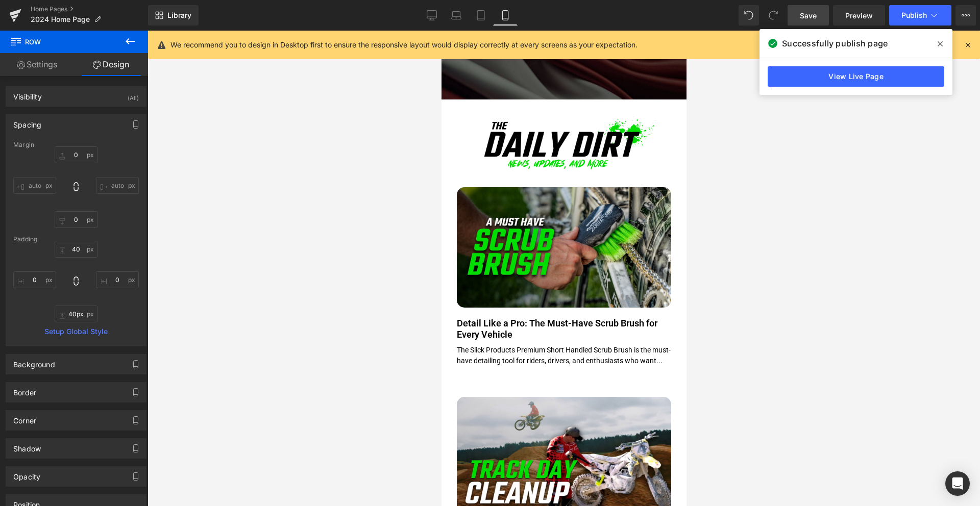
click at [939, 44] on icon at bounding box center [939, 43] width 5 height 5
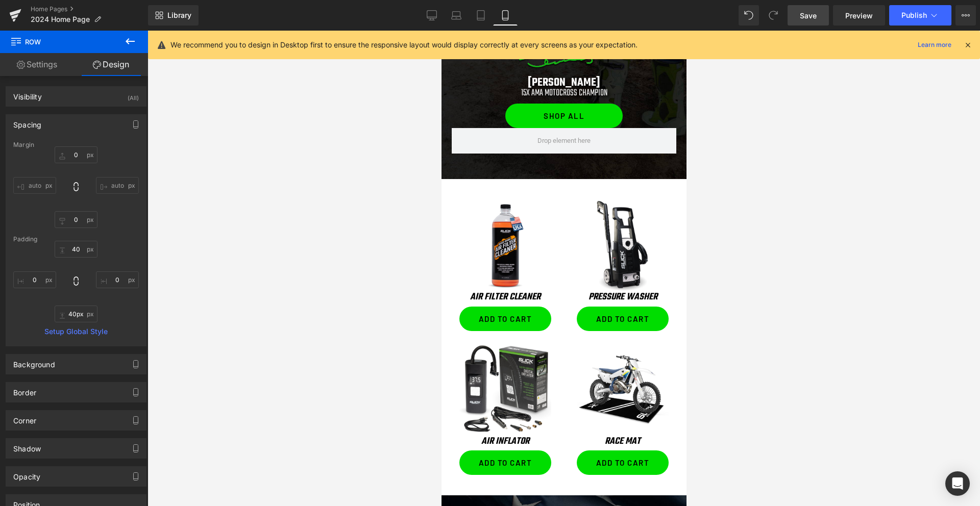
scroll to position [887, 0]
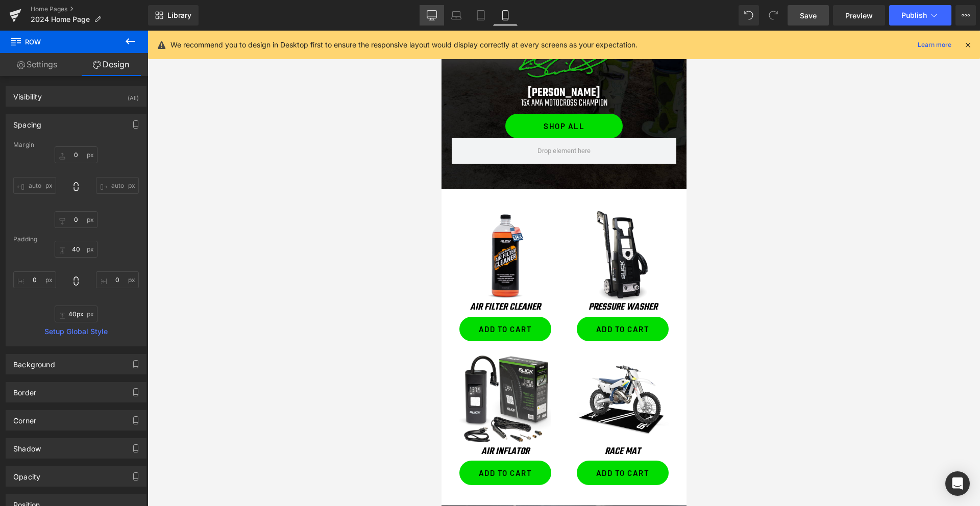
drag, startPoint x: 438, startPoint y: 7, endPoint x: 432, endPoint y: 14, distance: 9.0
click at [438, 7] on link "Desktop" at bounding box center [431, 15] width 24 height 20
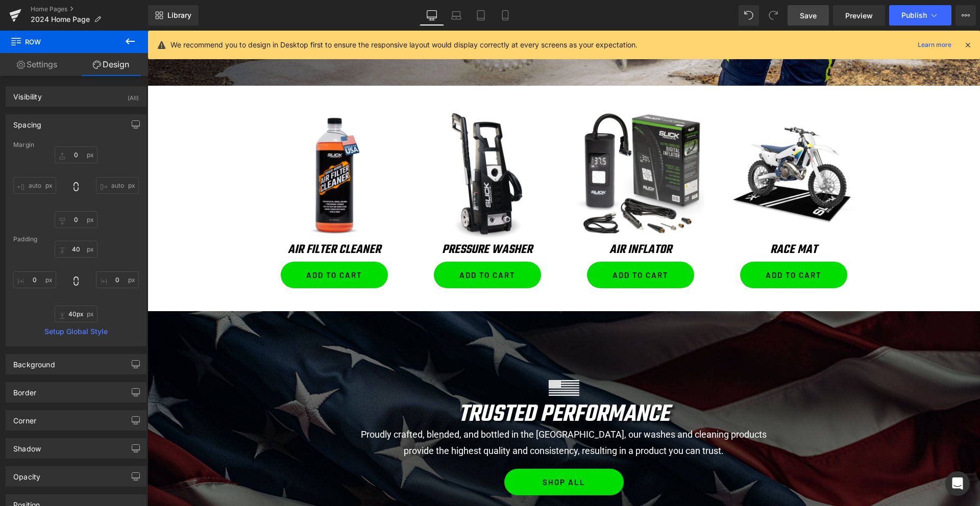
click at [432, 14] on icon at bounding box center [432, 15] width 10 height 10
type input "0"
type input "50"
type input "0"
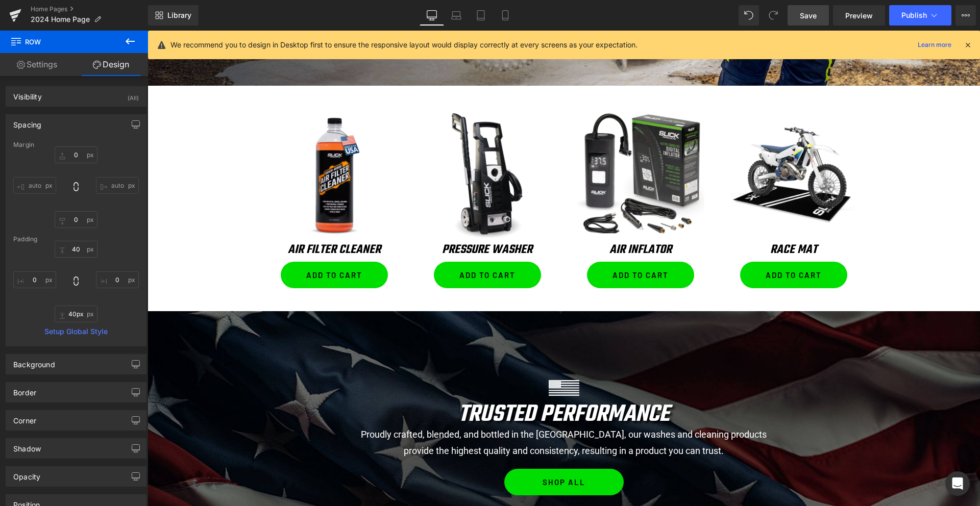
type input "45"
type input "0"
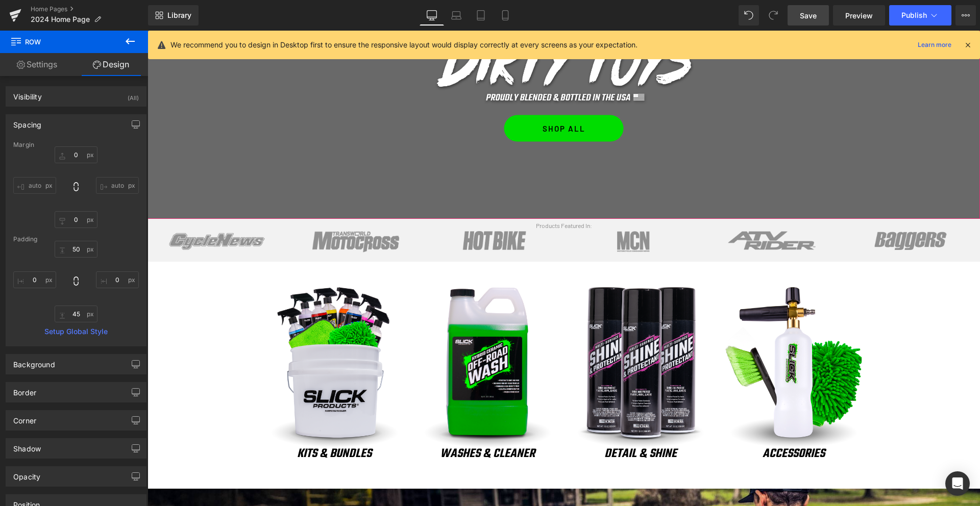
scroll to position [187, 0]
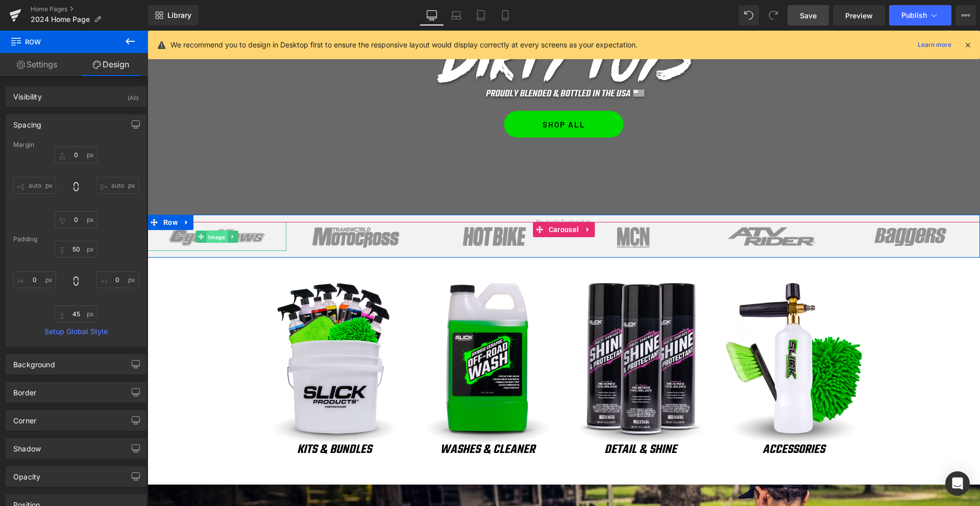
click at [215, 238] on span "Image" at bounding box center [216, 237] width 21 height 12
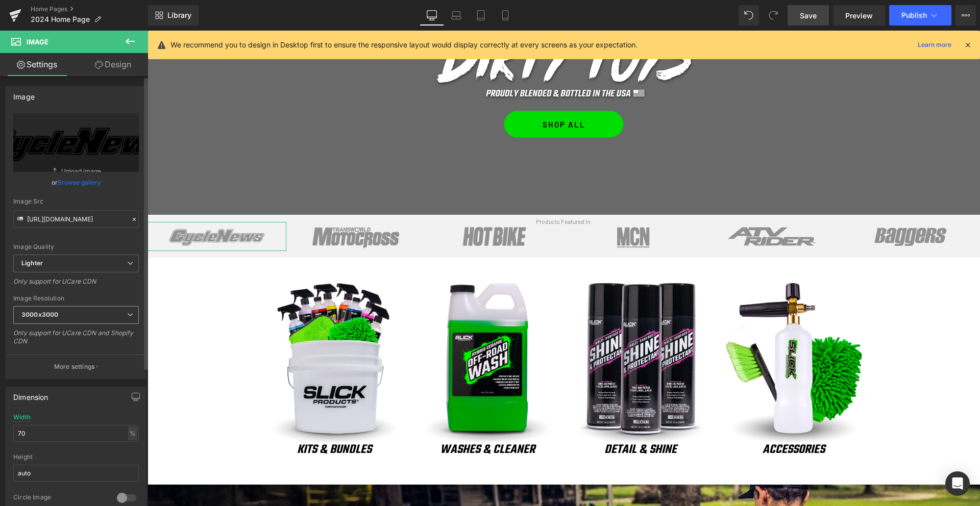
click at [67, 315] on span "3000x3000" at bounding box center [76, 315] width 126 height 18
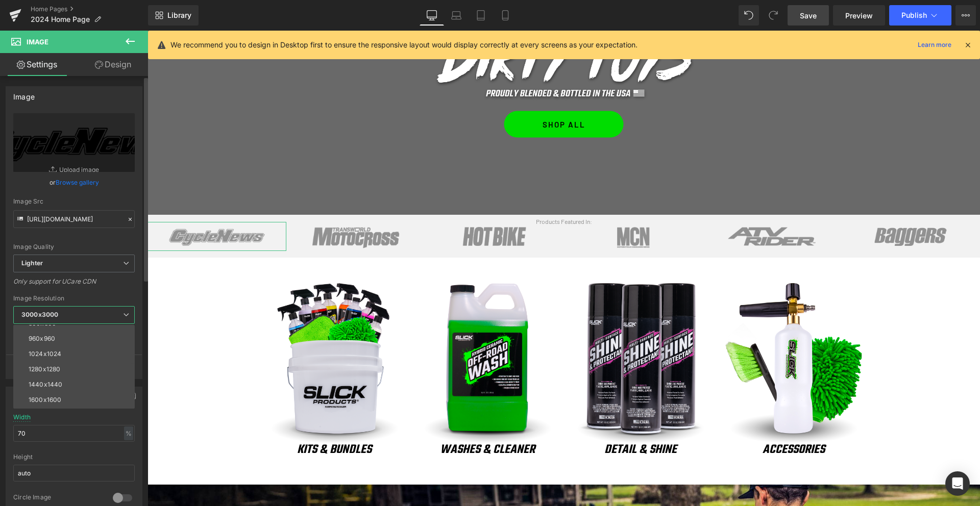
scroll to position [108, 0]
click at [54, 349] on div "1024x1024" at bounding box center [45, 347] width 33 height 7
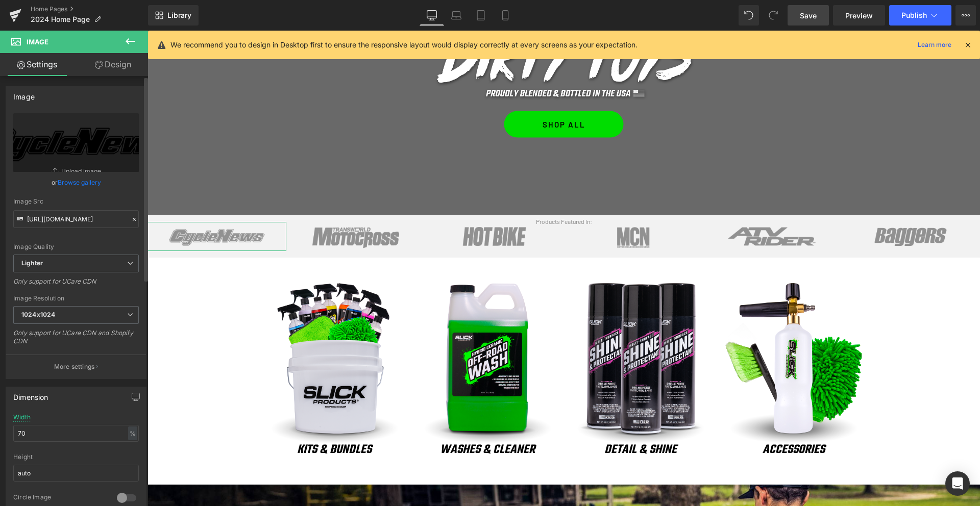
type input "[URL][DOMAIN_NAME]"
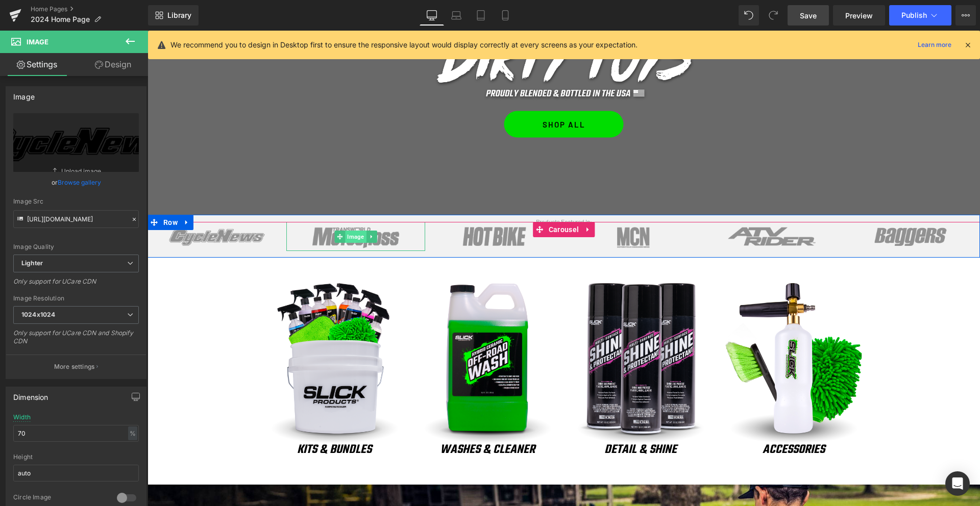
click at [349, 239] on span "Image" at bounding box center [355, 237] width 21 height 12
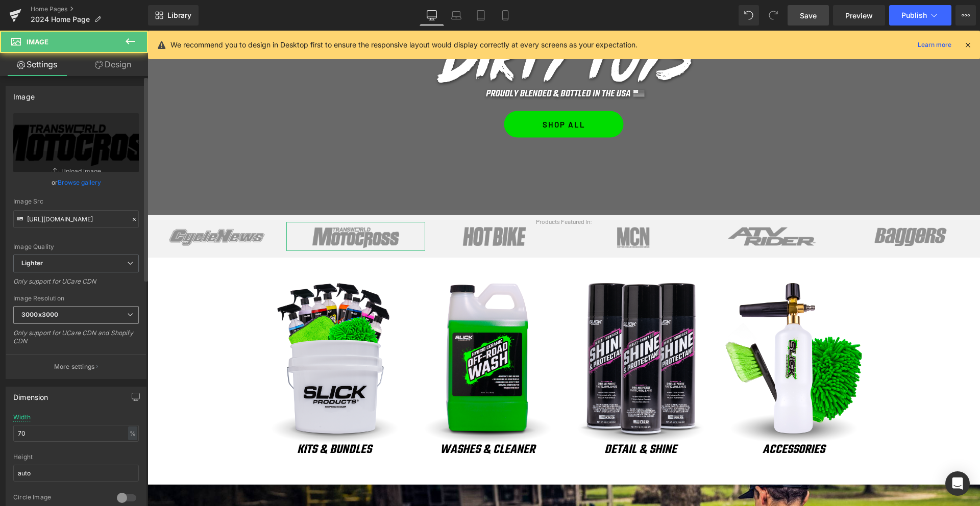
click at [49, 313] on b "3000x3000" at bounding box center [39, 315] width 37 height 8
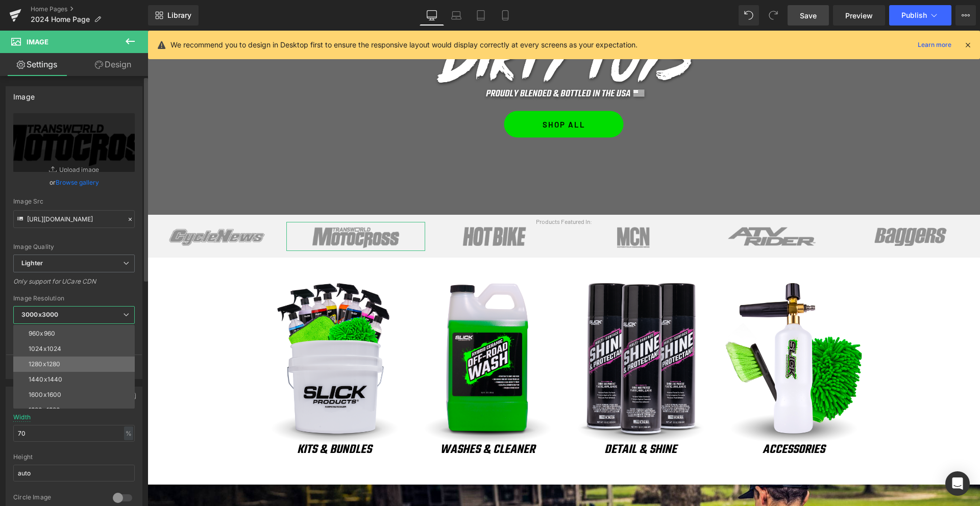
scroll to position [109, 0]
click at [49, 346] on div "1024x1024" at bounding box center [45, 345] width 33 height 7
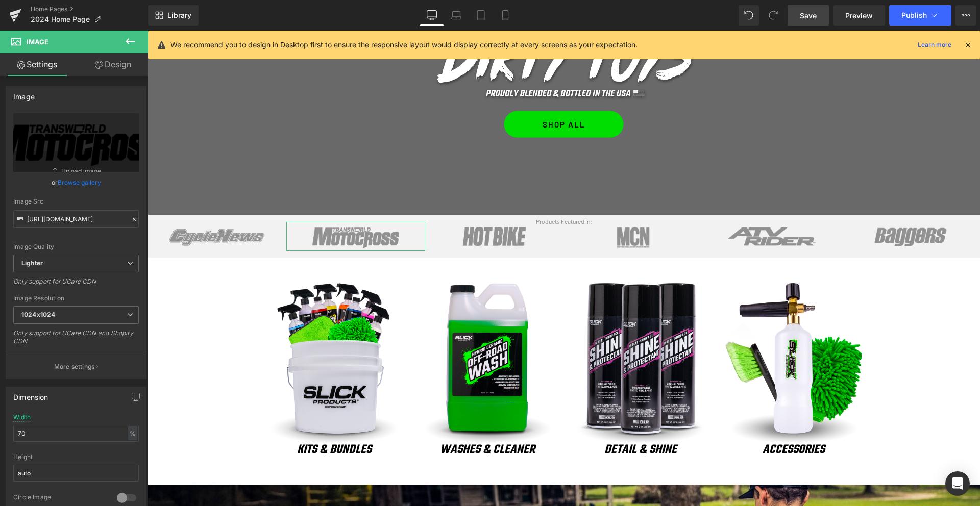
type input "[URL][DOMAIN_NAME]"
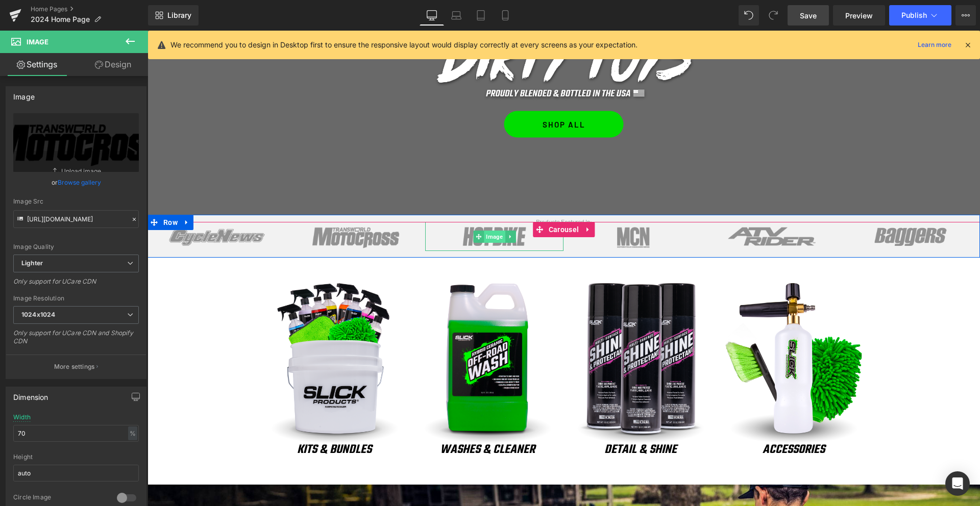
click at [498, 235] on span "Image" at bounding box center [494, 237] width 21 height 12
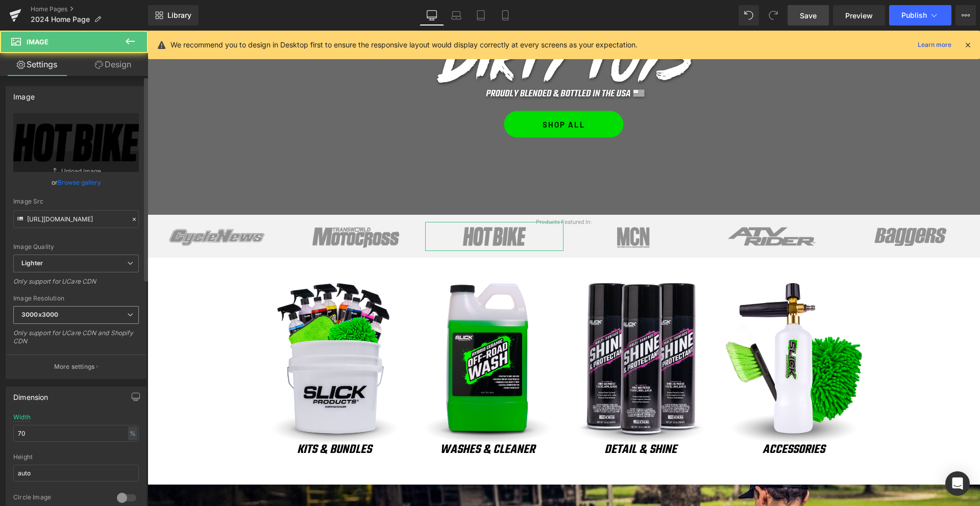
click at [50, 314] on b "3000x3000" at bounding box center [39, 315] width 37 height 8
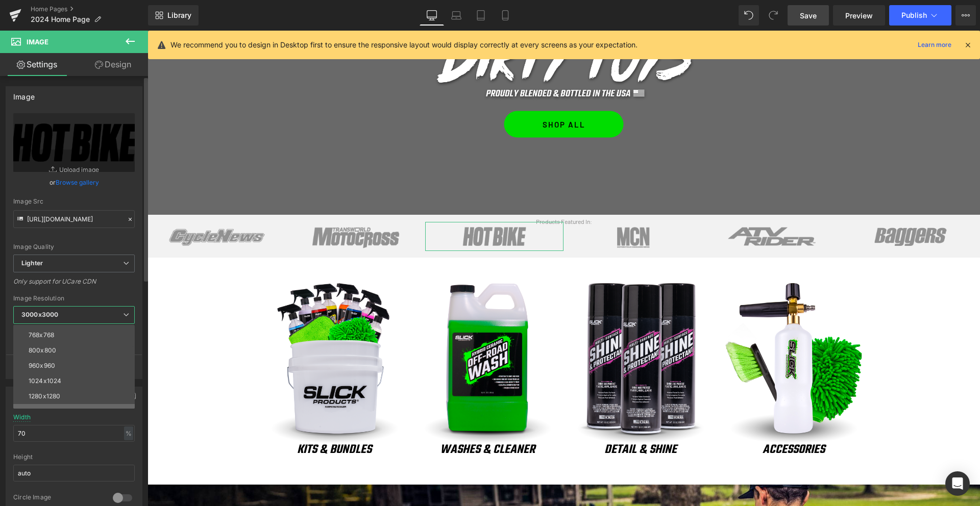
scroll to position [78, 0]
click at [55, 378] on div "1024x1024" at bounding box center [45, 376] width 33 height 7
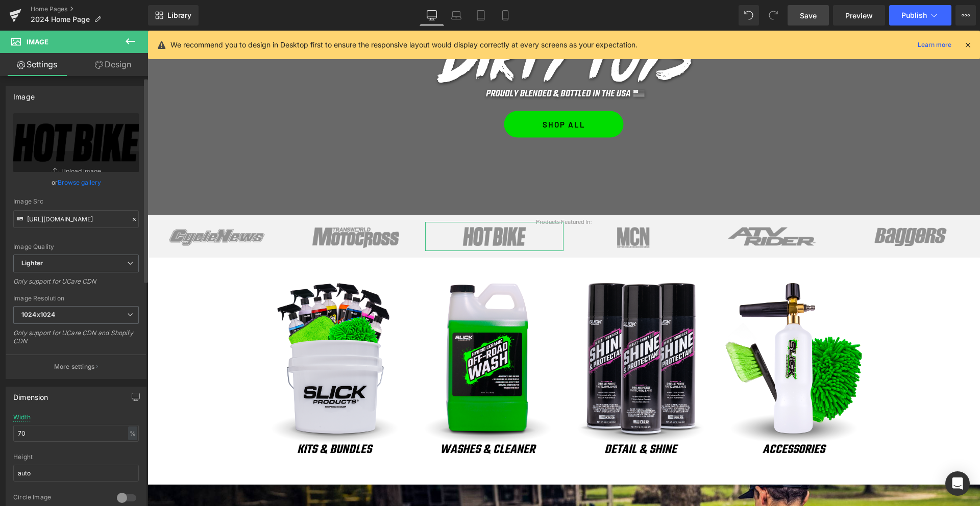
scroll to position [3, 0]
type input "[URL][DOMAIN_NAME]"
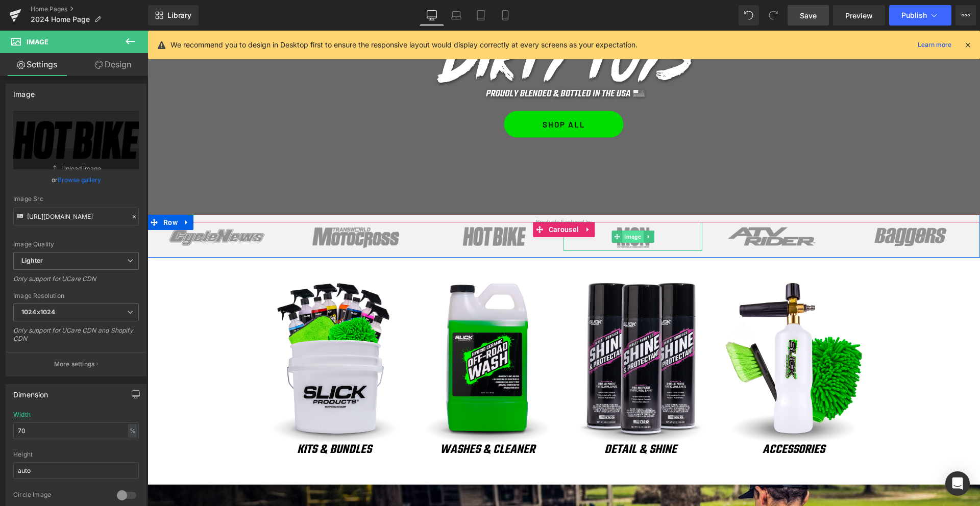
click at [632, 234] on span "Image" at bounding box center [632, 237] width 21 height 12
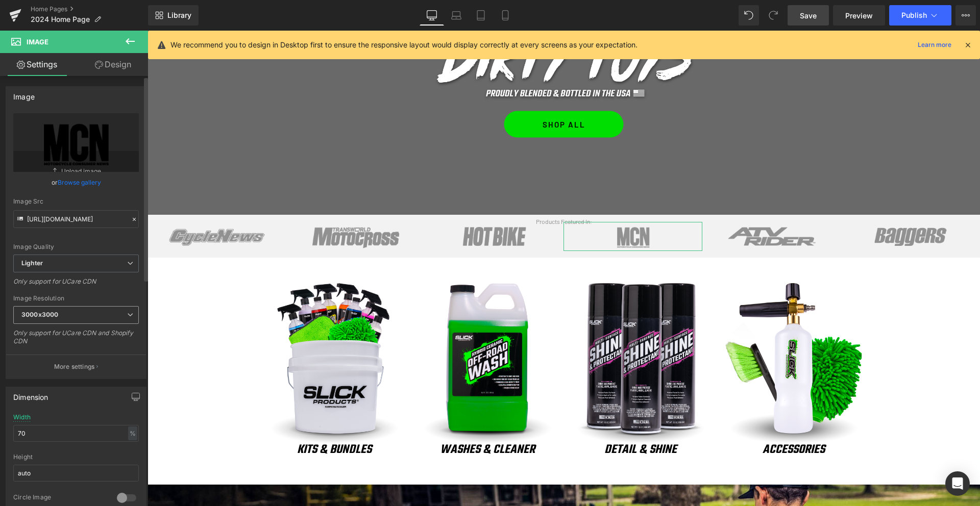
drag, startPoint x: 86, startPoint y: 314, endPoint x: 85, endPoint y: 321, distance: 6.7
click at [86, 314] on span "3000x3000" at bounding box center [76, 315] width 126 height 18
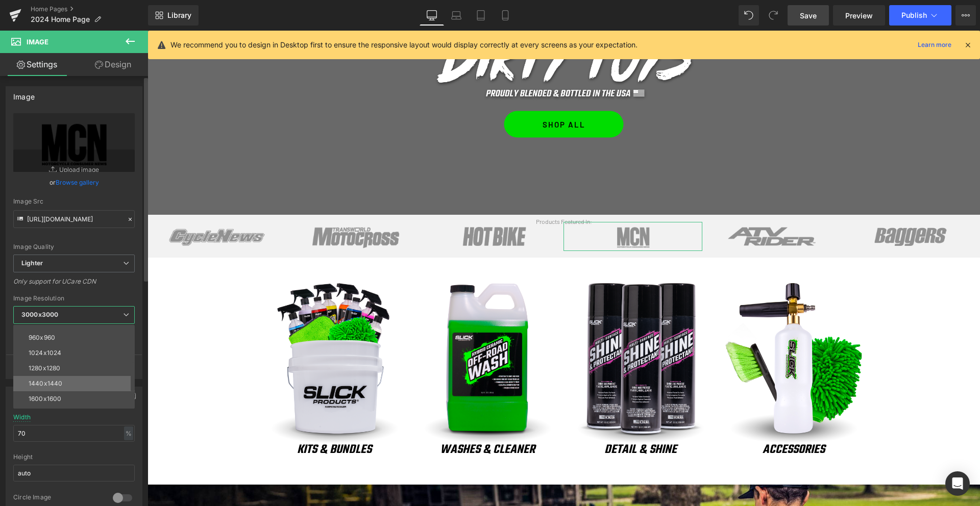
scroll to position [103, 0]
click at [58, 352] on div "1024x1024" at bounding box center [45, 352] width 33 height 7
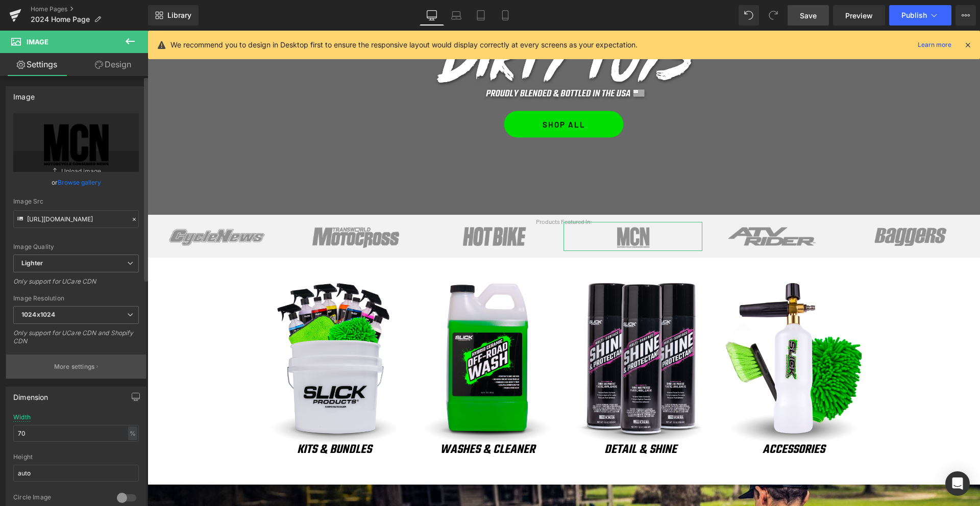
type input "[URL][DOMAIN_NAME]"
click at [71, 270] on span "Lighter" at bounding box center [76, 264] width 126 height 18
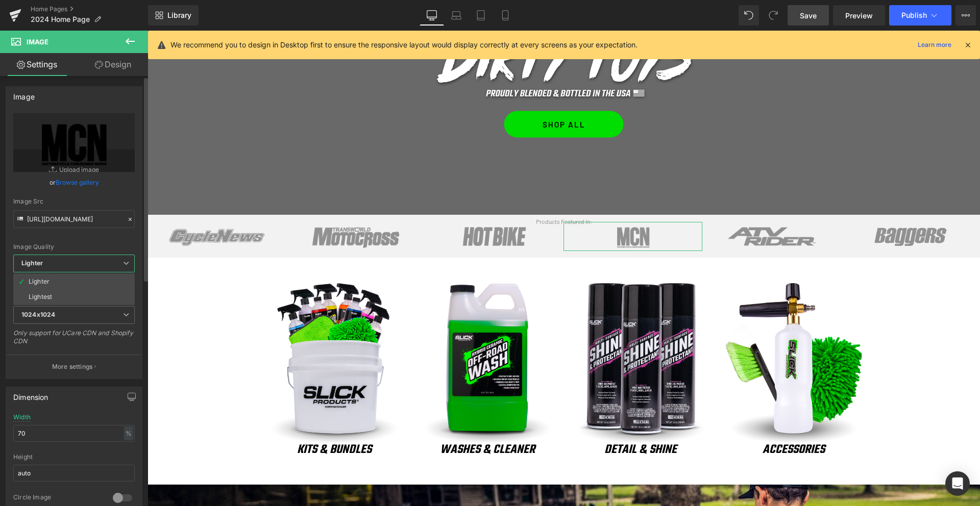
click at [71, 269] on span "Lighter" at bounding box center [73, 264] width 121 height 18
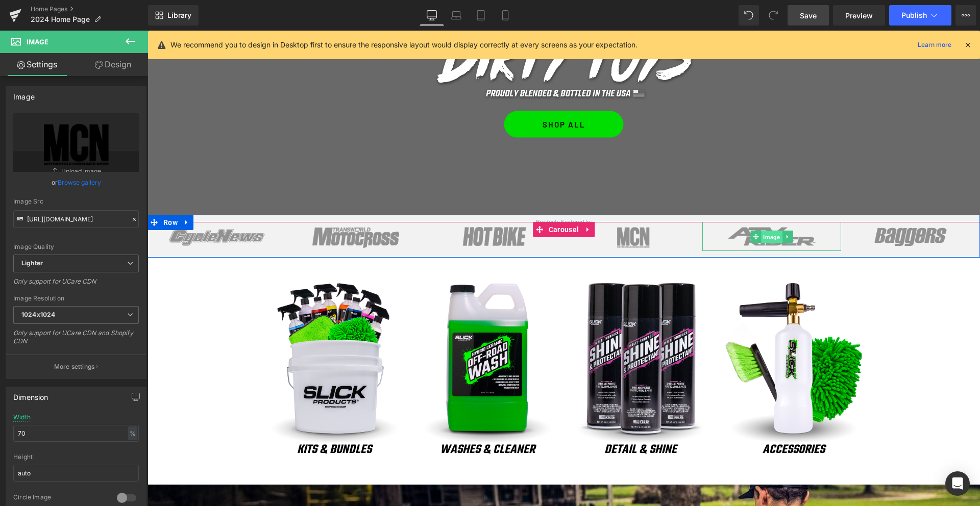
click at [769, 237] on span "Image" at bounding box center [771, 237] width 21 height 12
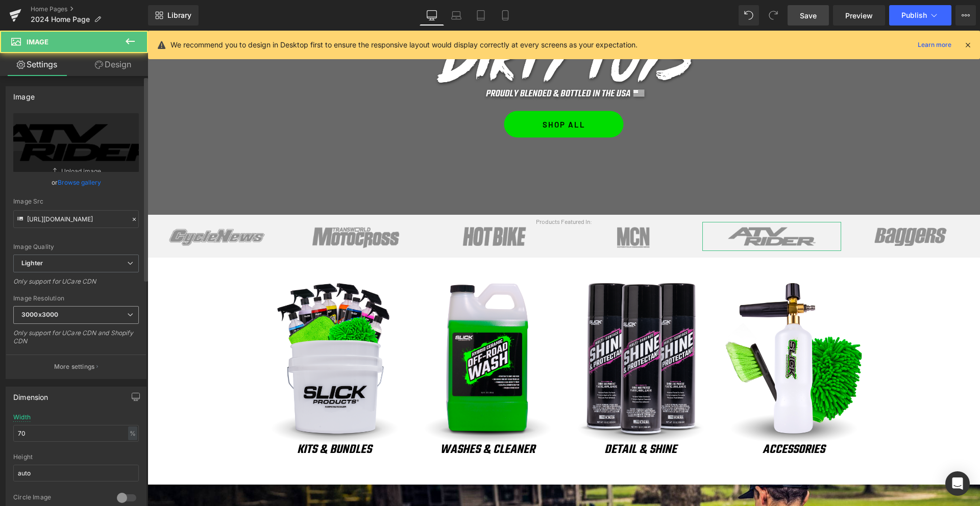
click at [85, 316] on span "3000x3000" at bounding box center [76, 315] width 126 height 18
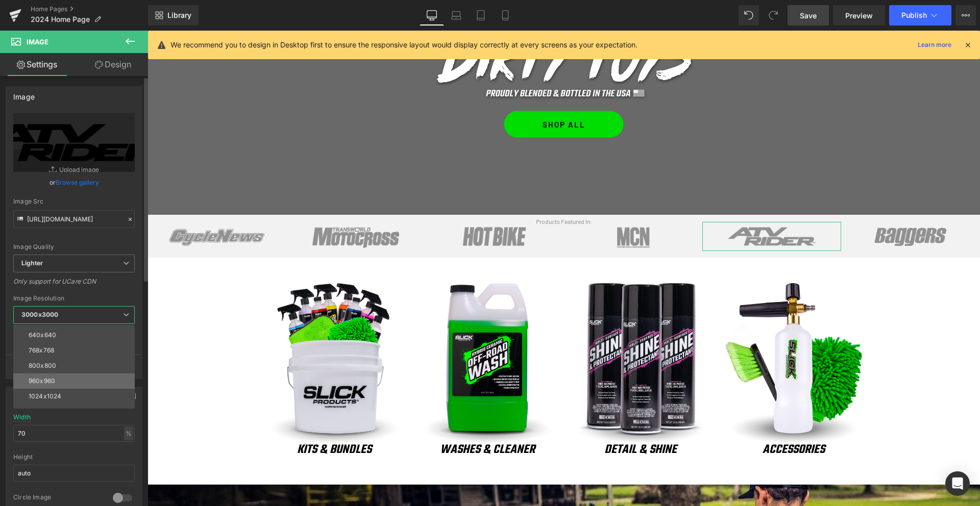
scroll to position [60, 0]
click at [59, 393] on div "1024x1024" at bounding box center [45, 395] width 33 height 7
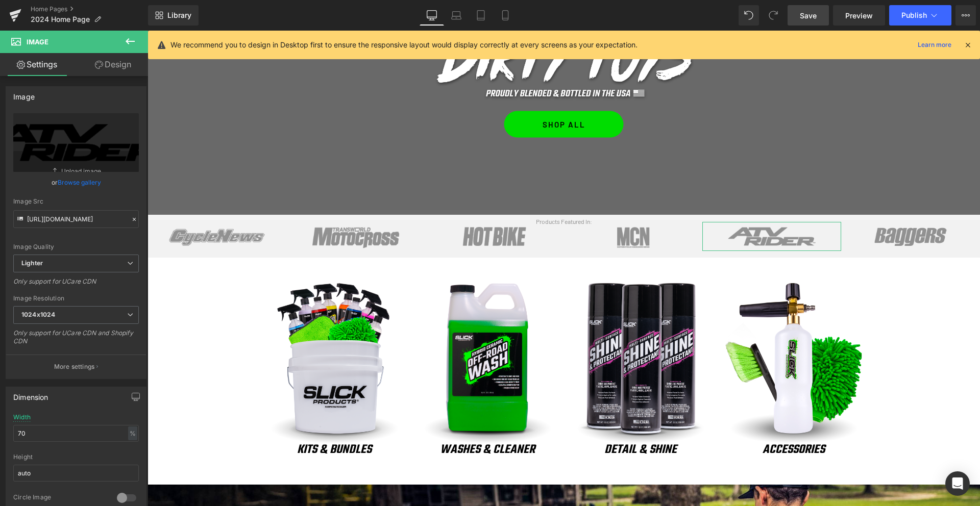
type input "[URL][DOMAIN_NAME]"
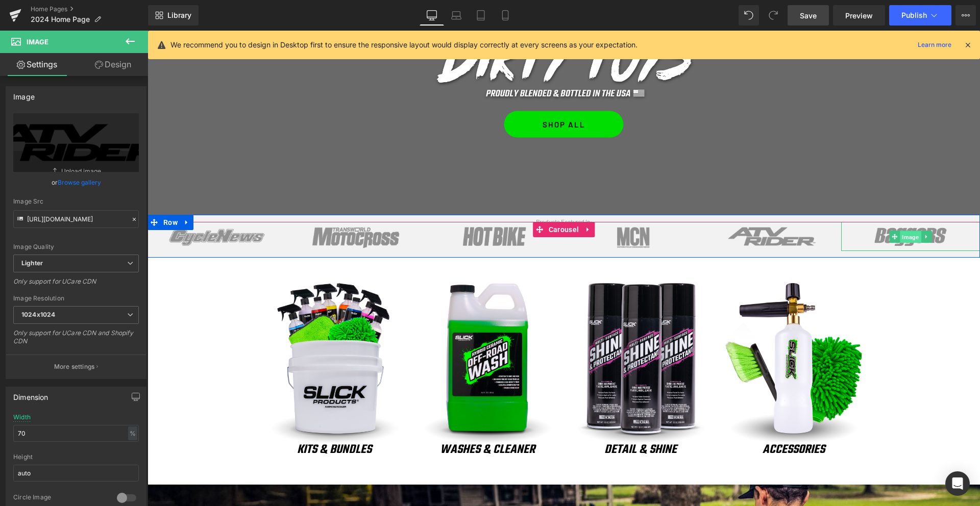
click at [912, 237] on span "Image" at bounding box center [909, 237] width 21 height 12
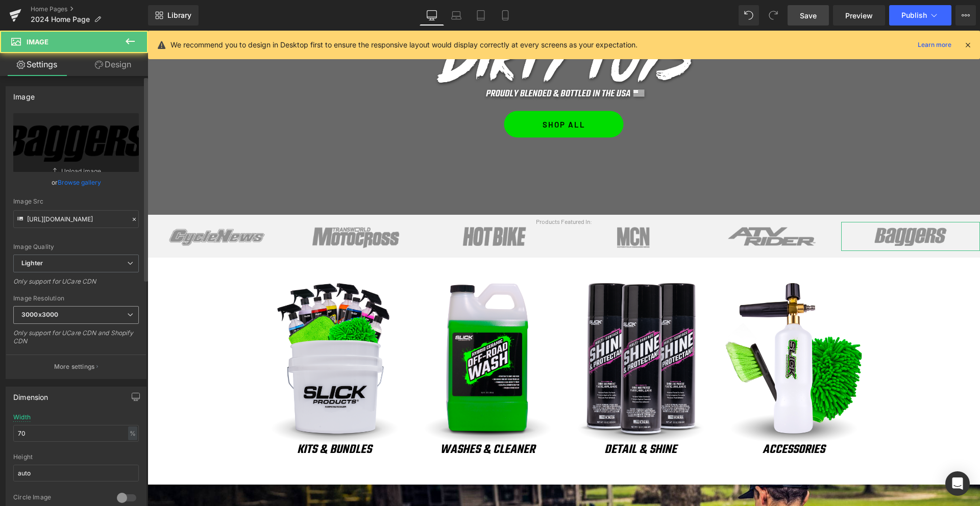
click at [72, 319] on span "3000x3000" at bounding box center [76, 315] width 126 height 18
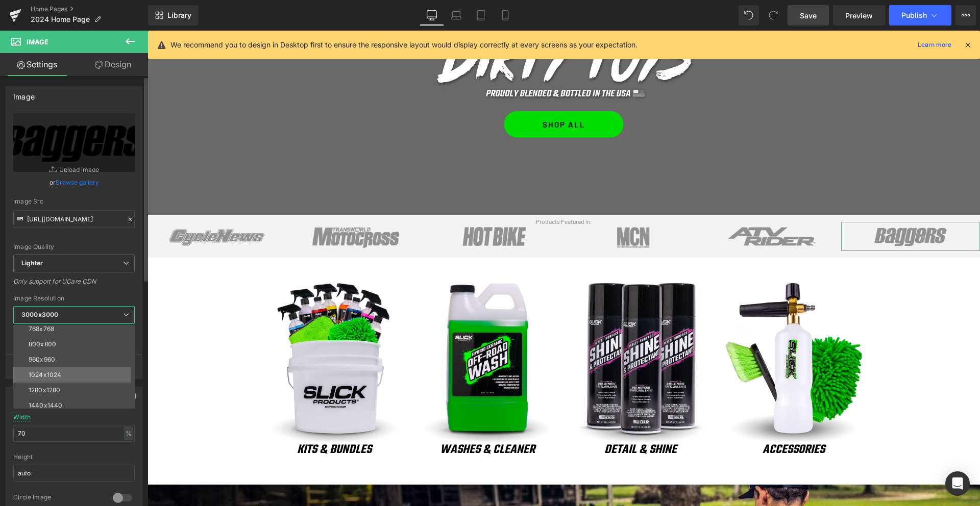
scroll to position [80, 0]
click at [56, 374] on div "1024x1024" at bounding box center [45, 375] width 33 height 7
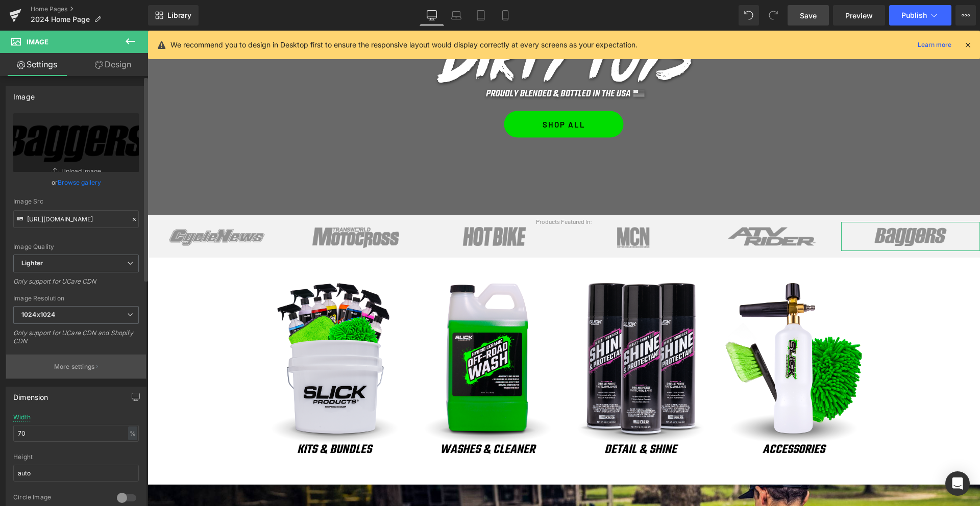
type input "[URL][DOMAIN_NAME]"
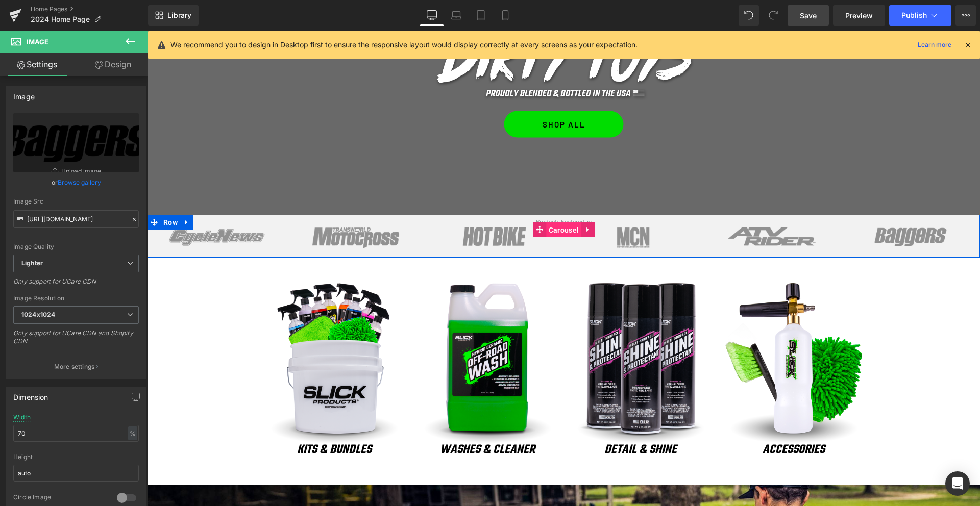
click at [567, 230] on span "Carousel" at bounding box center [563, 229] width 35 height 15
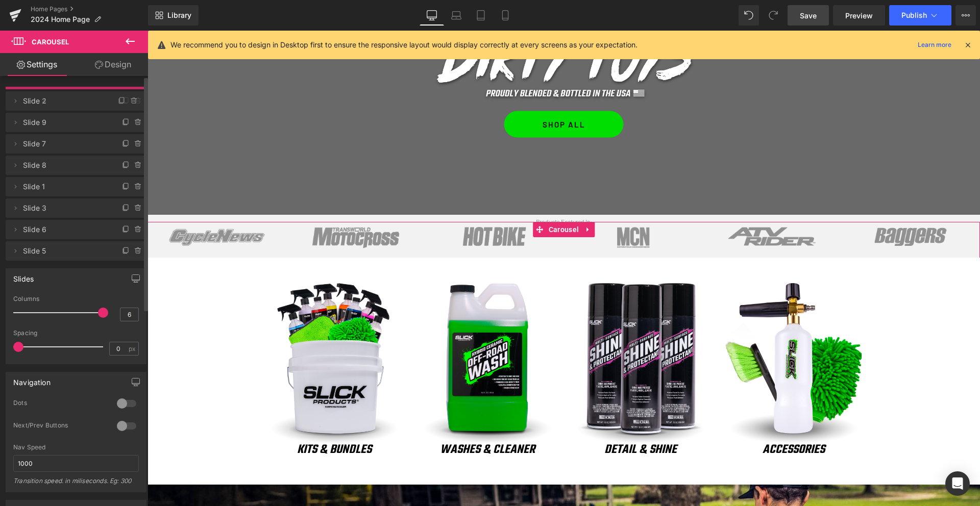
drag, startPoint x: 37, startPoint y: 225, endPoint x: 52, endPoint y: 99, distance: 126.9
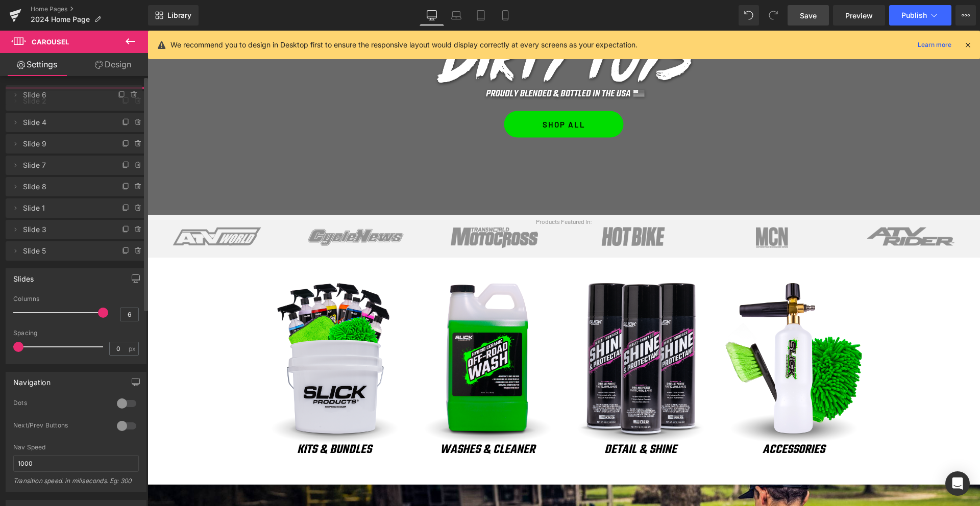
drag, startPoint x: 44, startPoint y: 216, endPoint x: 59, endPoint y: 98, distance: 118.7
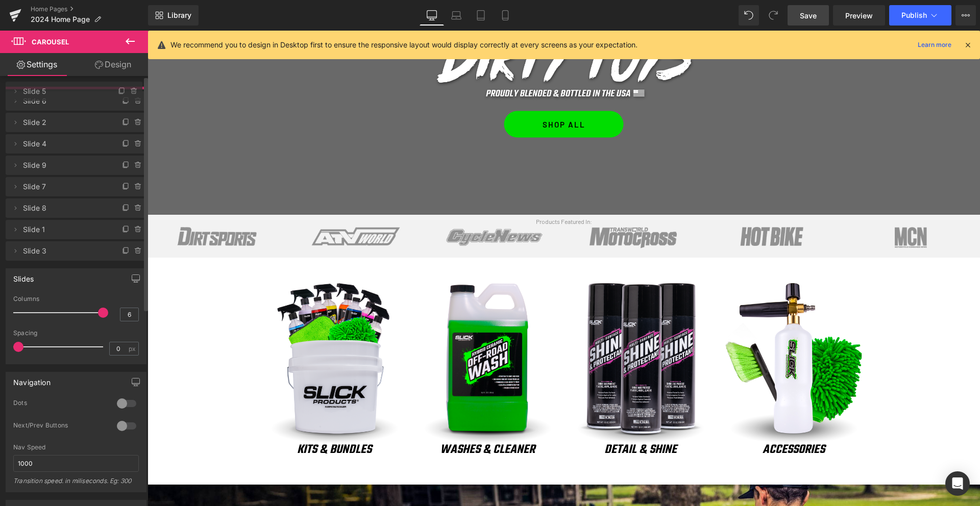
drag, startPoint x: 40, startPoint y: 272, endPoint x: 53, endPoint y: 94, distance: 178.5
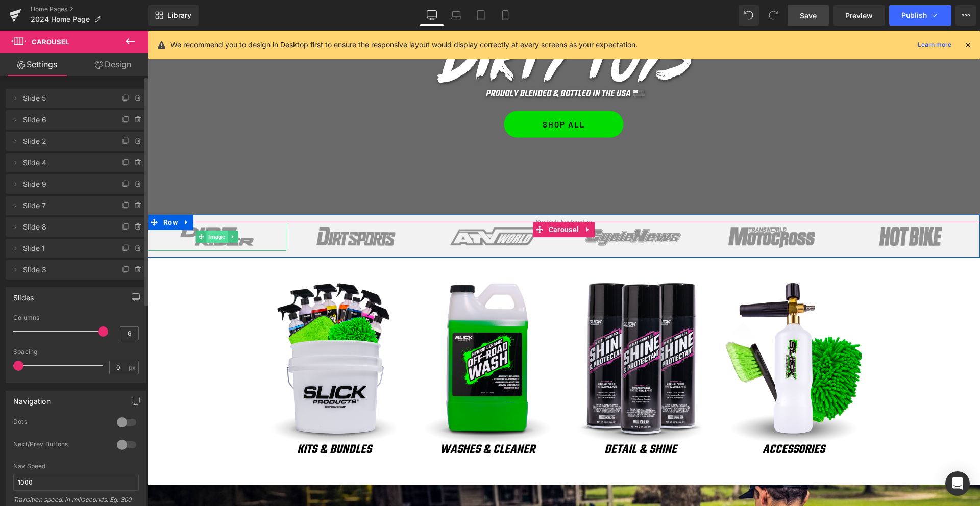
click at [213, 235] on span "Image" at bounding box center [216, 237] width 21 height 12
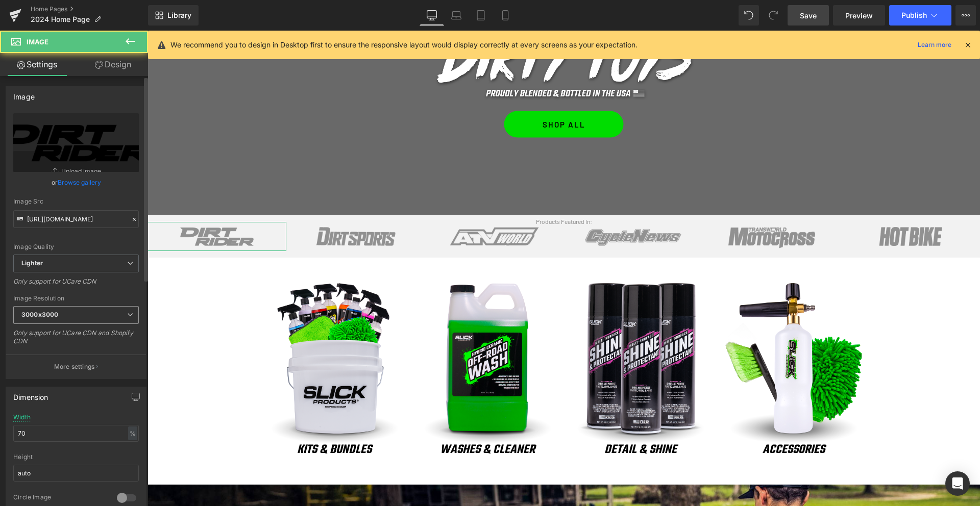
click at [95, 313] on span "3000x3000" at bounding box center [76, 315] width 126 height 18
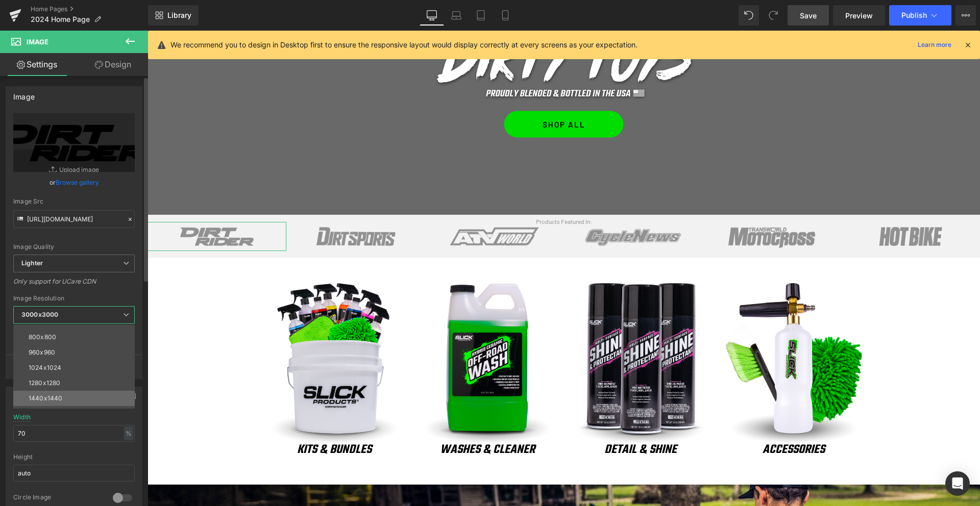
scroll to position [90, 0]
click at [44, 361] on div "1024x1024" at bounding box center [45, 364] width 33 height 7
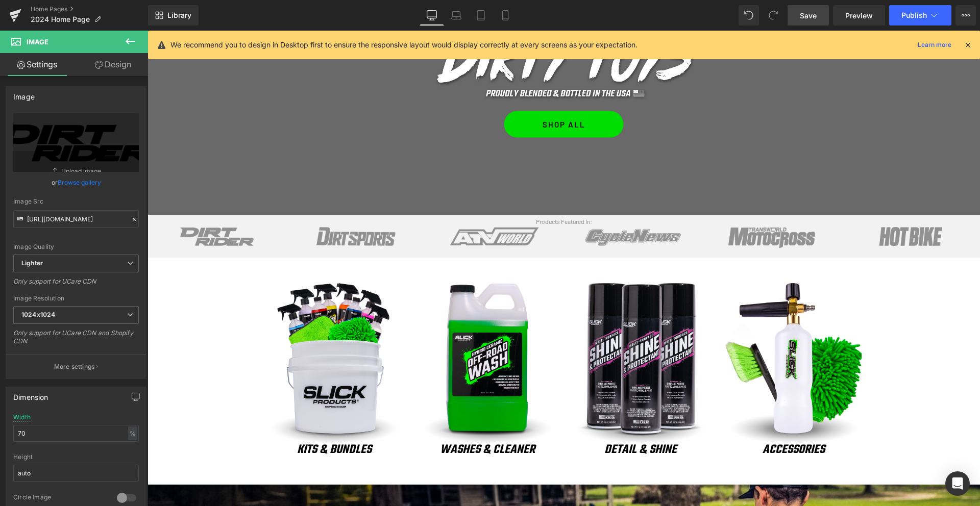
type input "[URL][DOMAIN_NAME]"
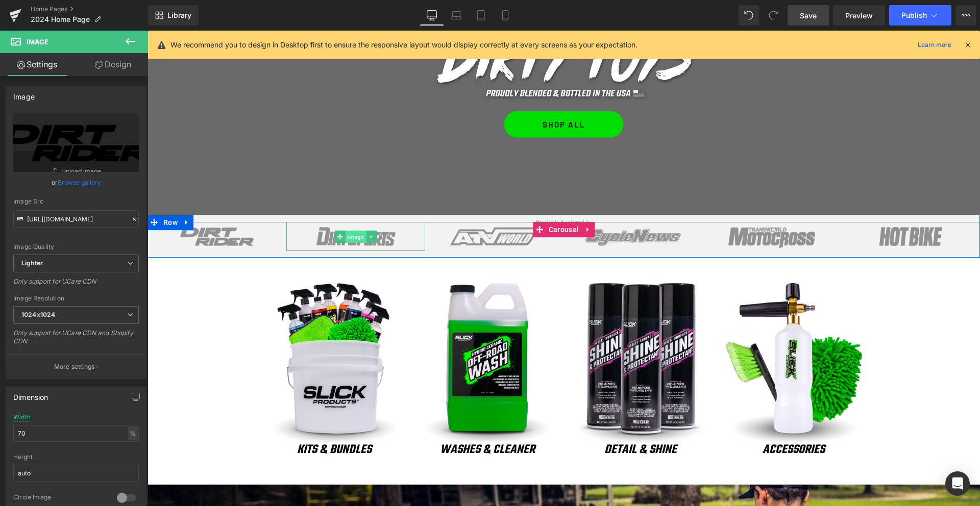
click at [353, 238] on span "Image" at bounding box center [355, 237] width 21 height 12
click at [351, 239] on span "Image" at bounding box center [355, 237] width 21 height 12
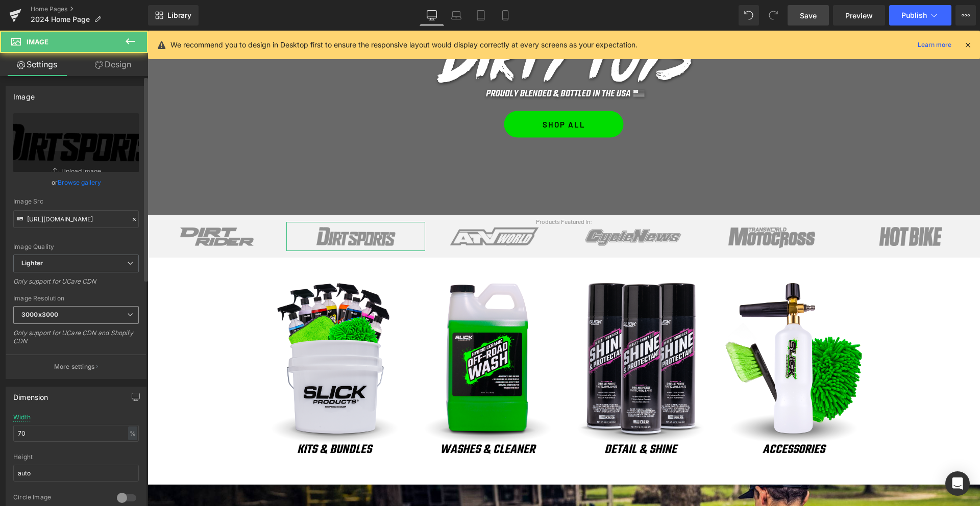
click at [43, 312] on b "3000x3000" at bounding box center [39, 315] width 37 height 8
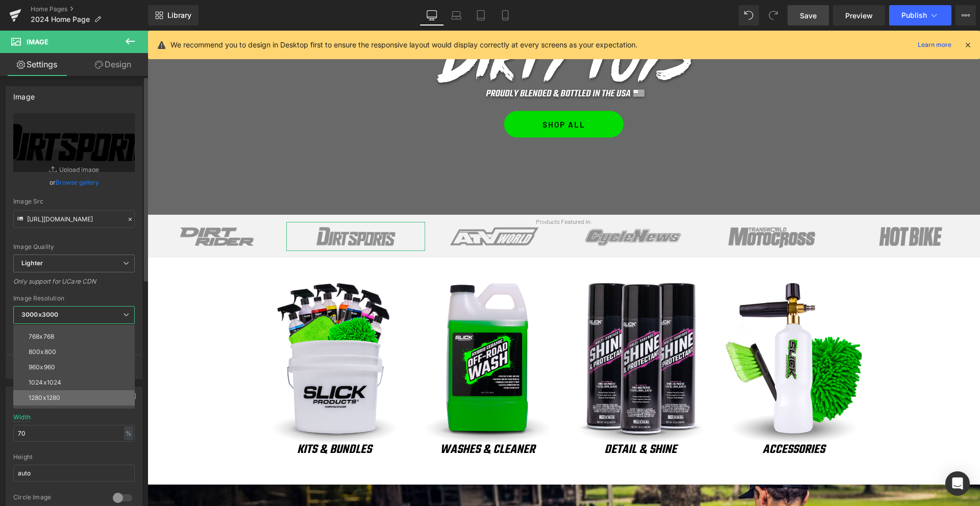
scroll to position [77, 0]
drag, startPoint x: 55, startPoint y: 377, endPoint x: 61, endPoint y: 369, distance: 10.2
click at [55, 377] on div "1024x1024" at bounding box center [45, 377] width 33 height 7
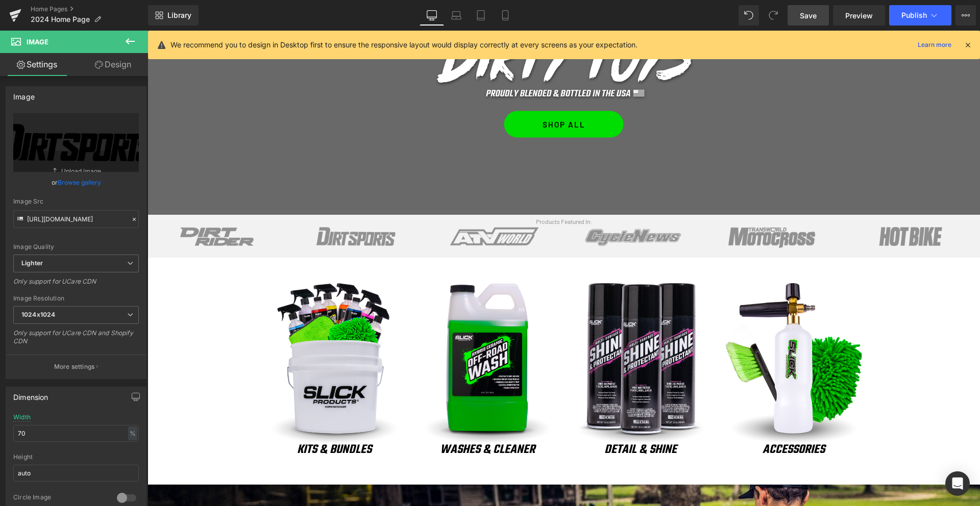
type input "[URL][DOMAIN_NAME]"
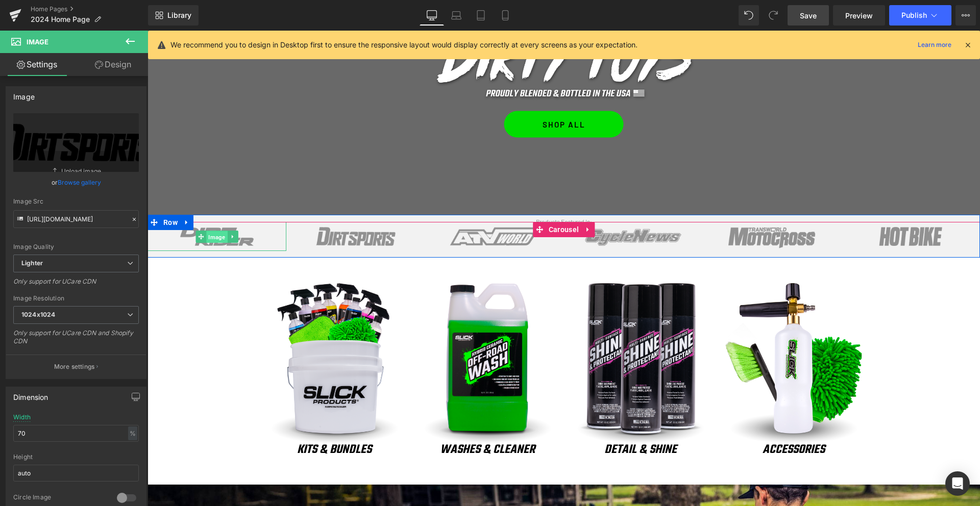
click at [211, 235] on span "Image" at bounding box center [216, 237] width 21 height 12
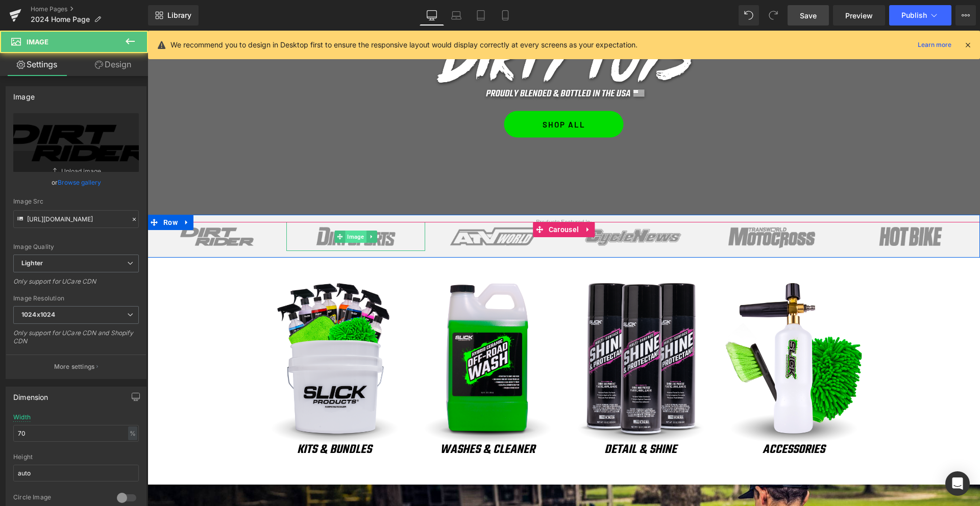
click at [357, 238] on span "Image" at bounding box center [355, 237] width 21 height 12
click at [494, 236] on span "Image" at bounding box center [494, 237] width 21 height 12
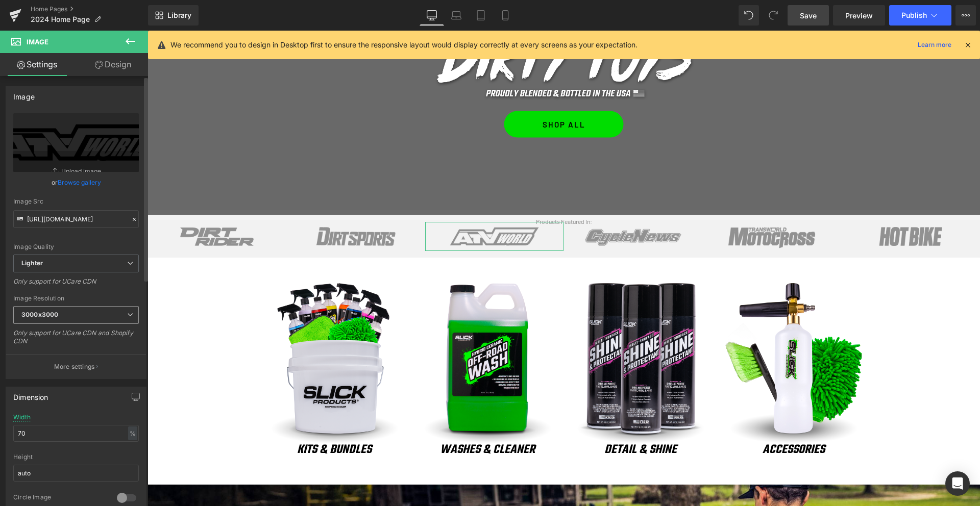
click at [92, 319] on span "3000x3000" at bounding box center [76, 315] width 126 height 18
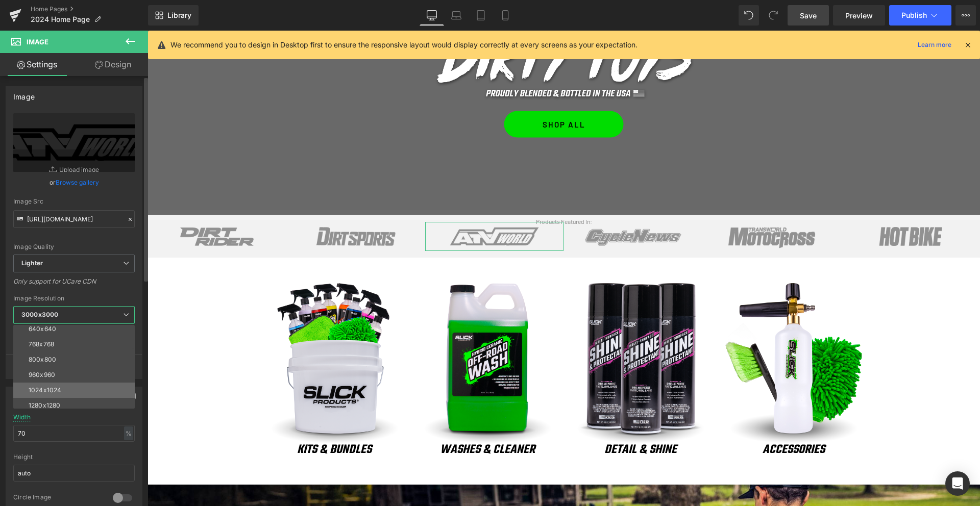
scroll to position [69, 0]
click at [57, 388] on div "1024x1024" at bounding box center [45, 386] width 33 height 7
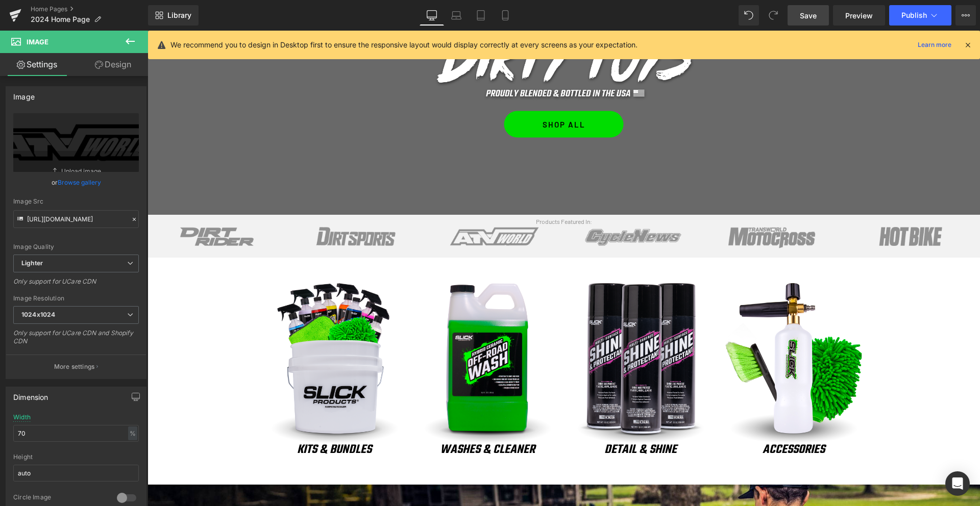
type input "[URL][DOMAIN_NAME]"
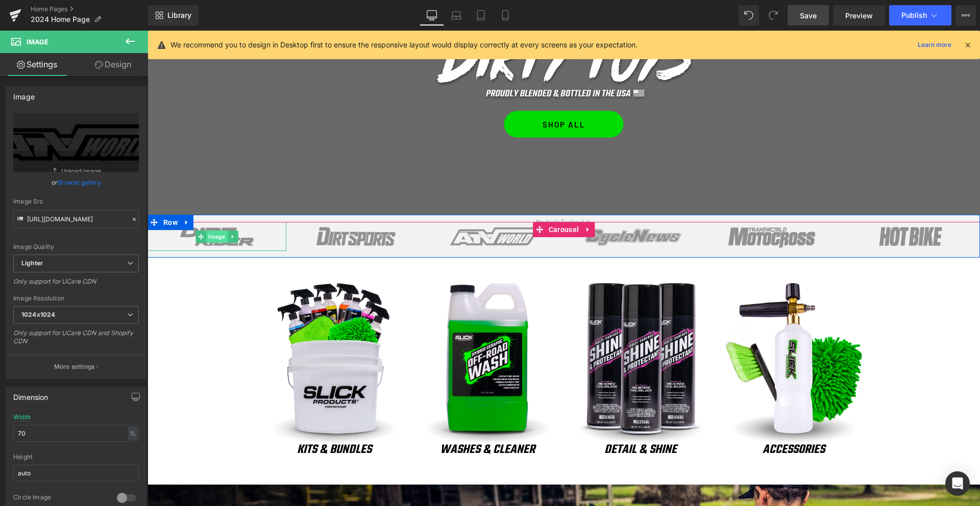
click at [211, 238] on span "Image" at bounding box center [216, 237] width 21 height 12
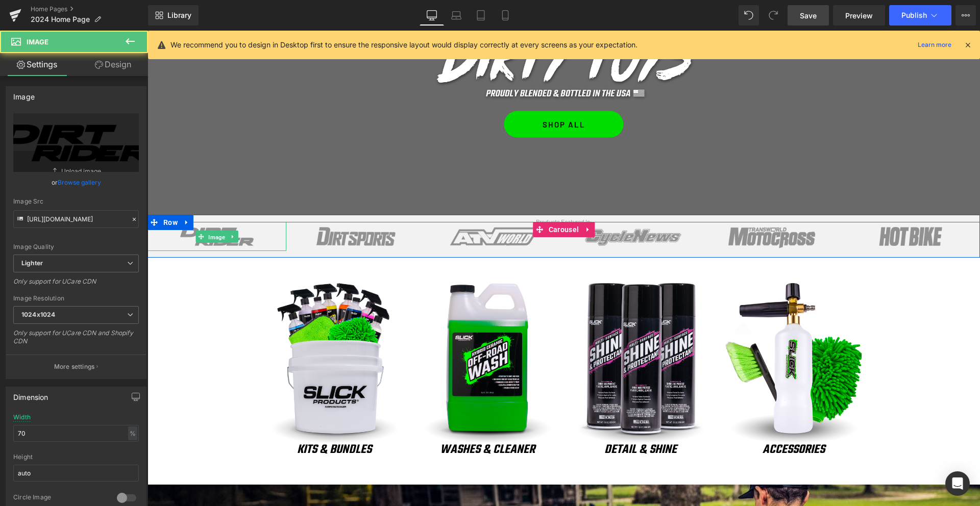
scroll to position [208, 0]
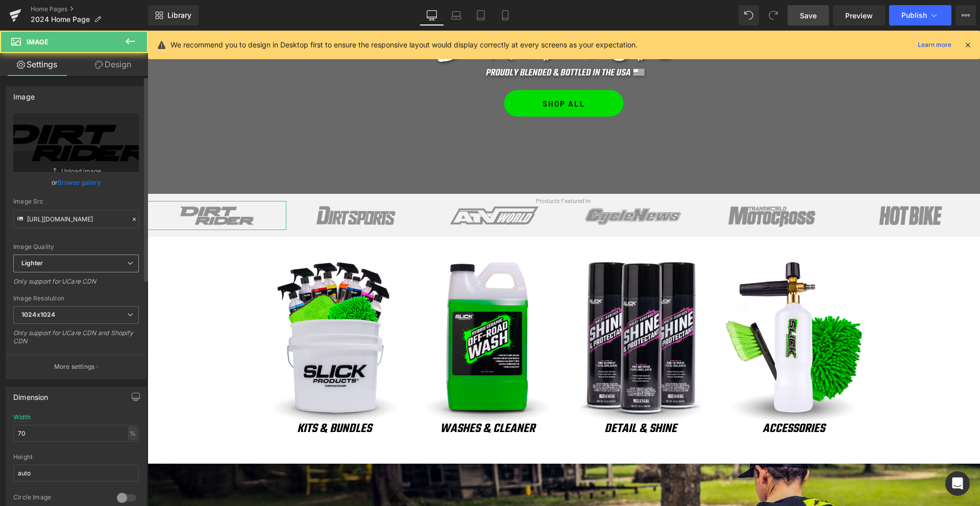
click at [47, 266] on span "Lighter" at bounding box center [76, 264] width 126 height 18
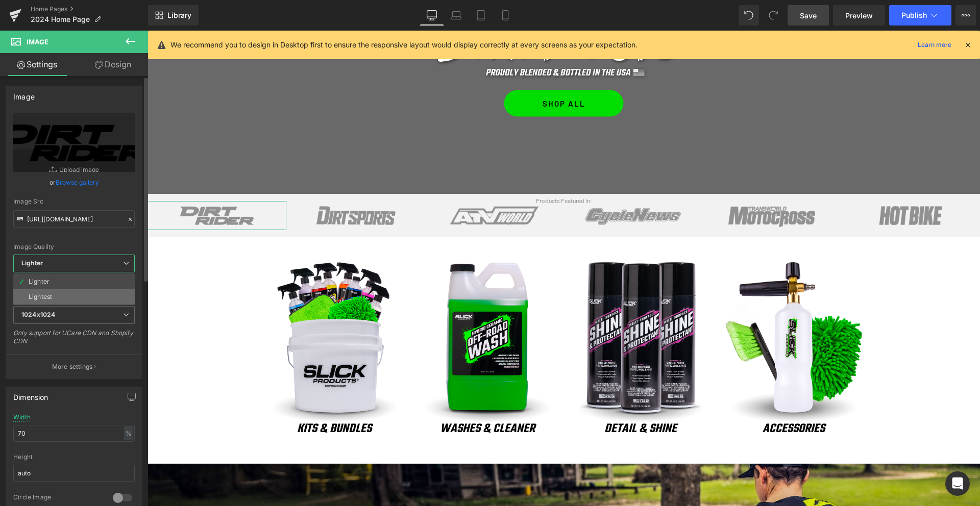
click at [46, 297] on div "Lightest" at bounding box center [40, 296] width 23 height 7
type input "[URL][DOMAIN_NAME]"
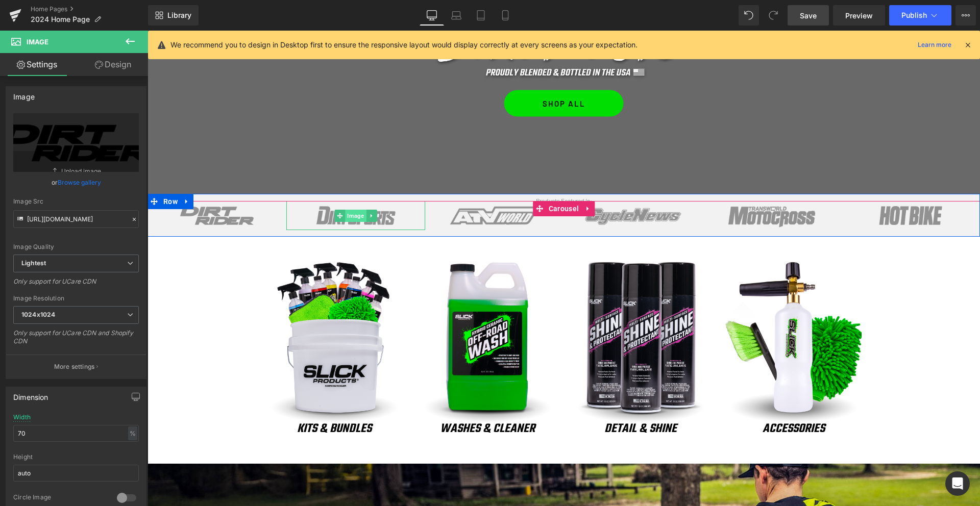
click at [360, 219] on span "Image" at bounding box center [355, 216] width 21 height 12
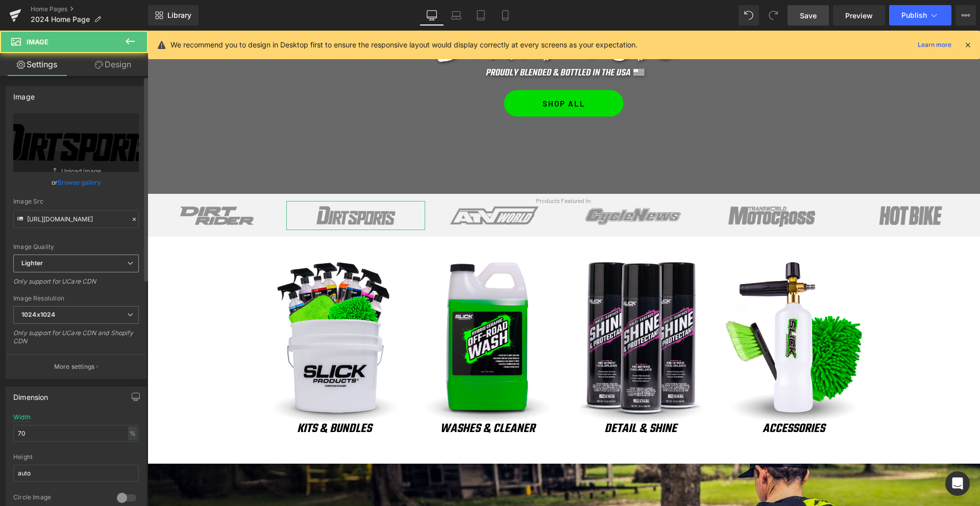
click at [66, 262] on span "Lighter" at bounding box center [76, 264] width 126 height 18
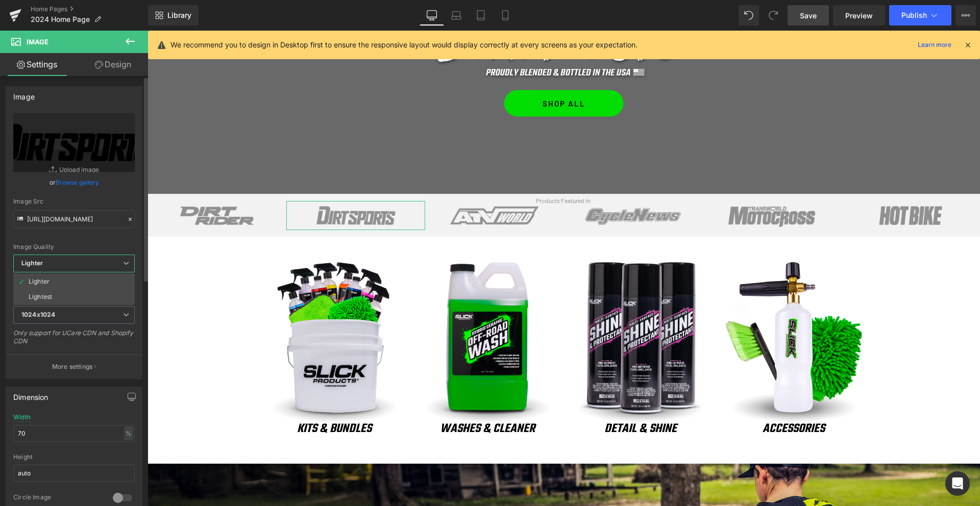
drag, startPoint x: 53, startPoint y: 298, endPoint x: 62, endPoint y: 293, distance: 11.0
click at [53, 297] on li "Lightest" at bounding box center [73, 296] width 121 height 15
type input "[URL][DOMAIN_NAME]"
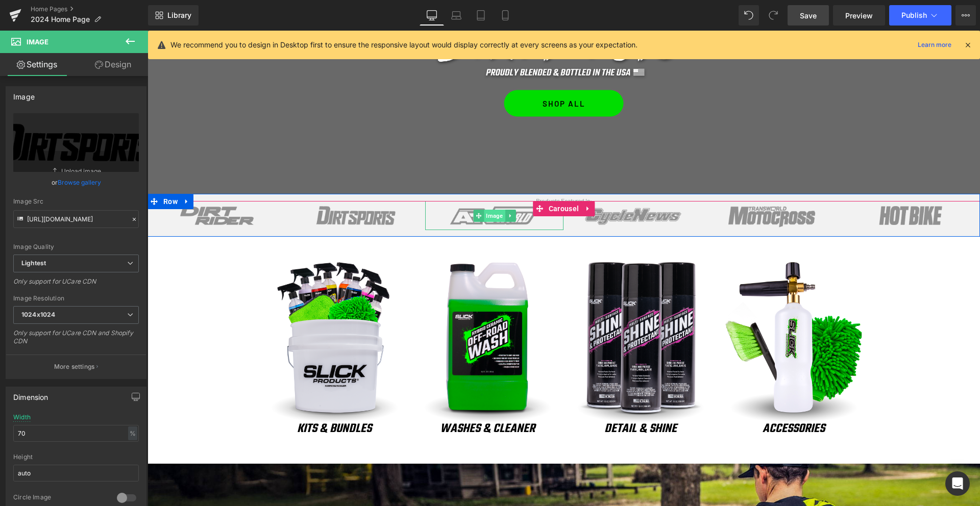
click at [491, 213] on span "Image" at bounding box center [494, 216] width 21 height 12
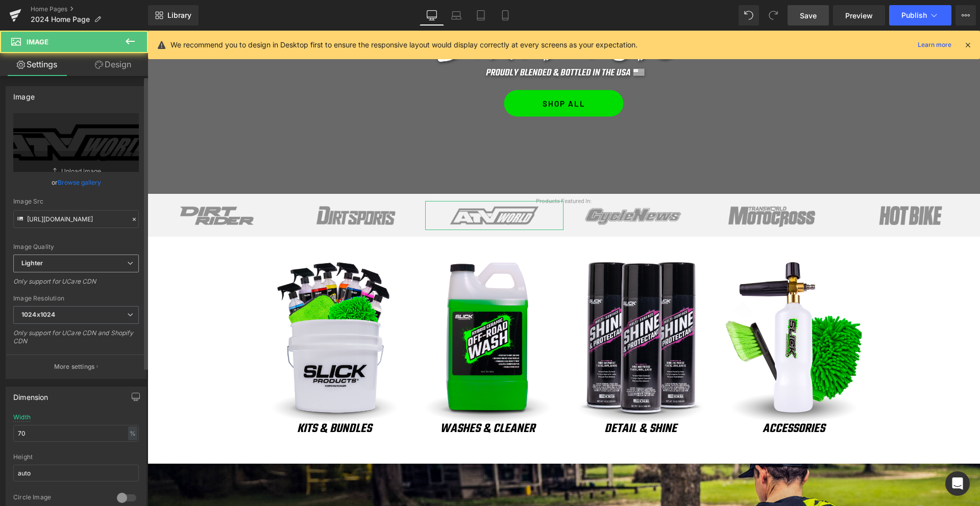
click at [61, 256] on span "Lighter" at bounding box center [76, 264] width 126 height 18
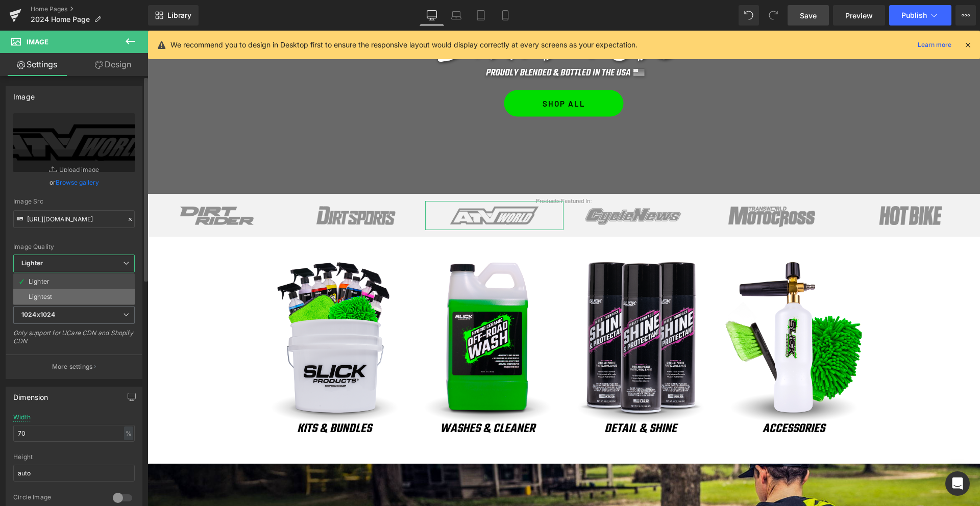
click at [46, 296] on div "Lightest" at bounding box center [40, 296] width 23 height 7
type input "[URL][DOMAIN_NAME]"
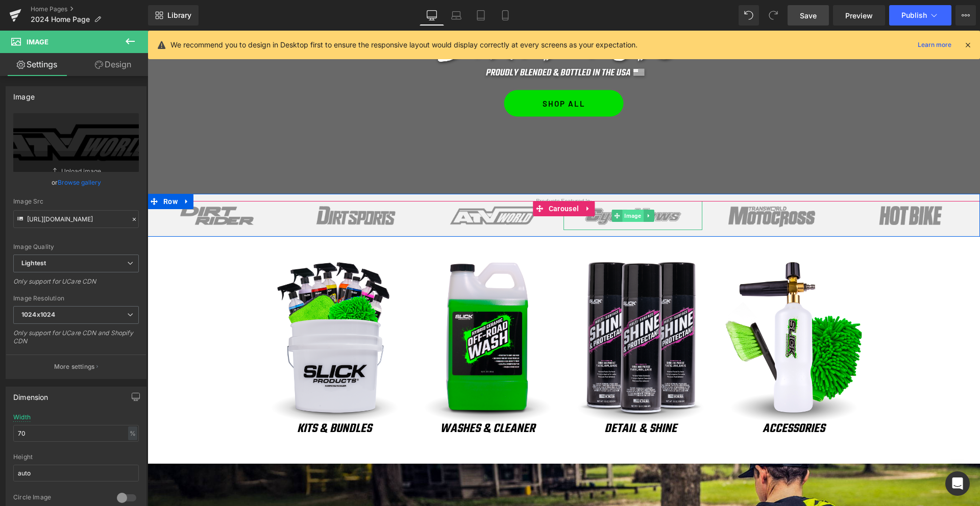
click at [631, 216] on span "Image" at bounding box center [632, 216] width 21 height 12
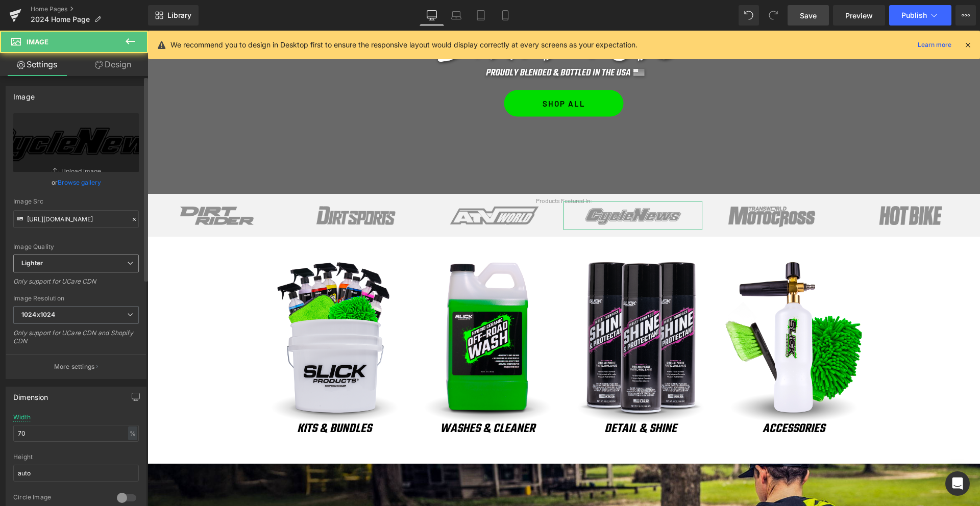
click at [44, 263] on span "Lighter" at bounding box center [76, 264] width 126 height 18
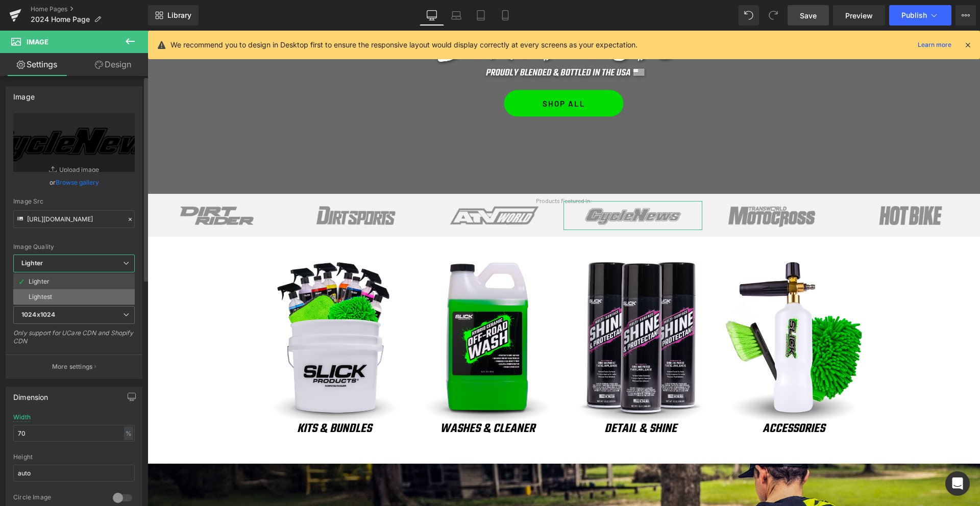
click at [49, 298] on div "Lightest" at bounding box center [40, 296] width 23 height 7
type input "[URL][DOMAIN_NAME]"
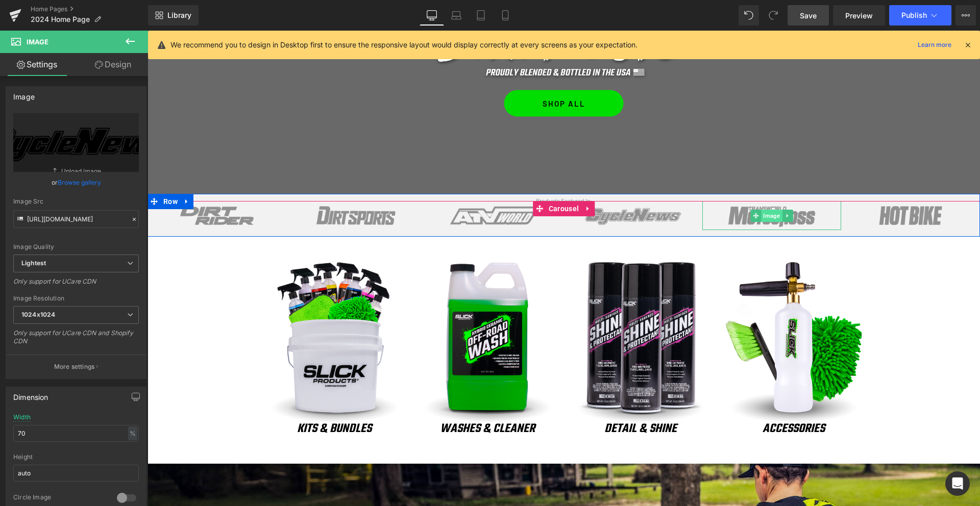
click at [773, 217] on span "Image" at bounding box center [771, 216] width 21 height 12
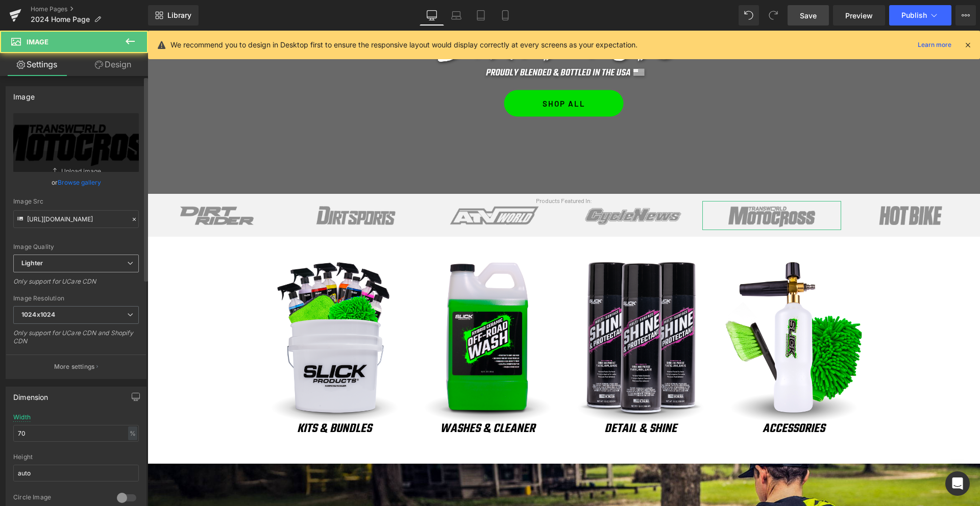
click at [45, 267] on span "Lighter" at bounding box center [76, 264] width 126 height 18
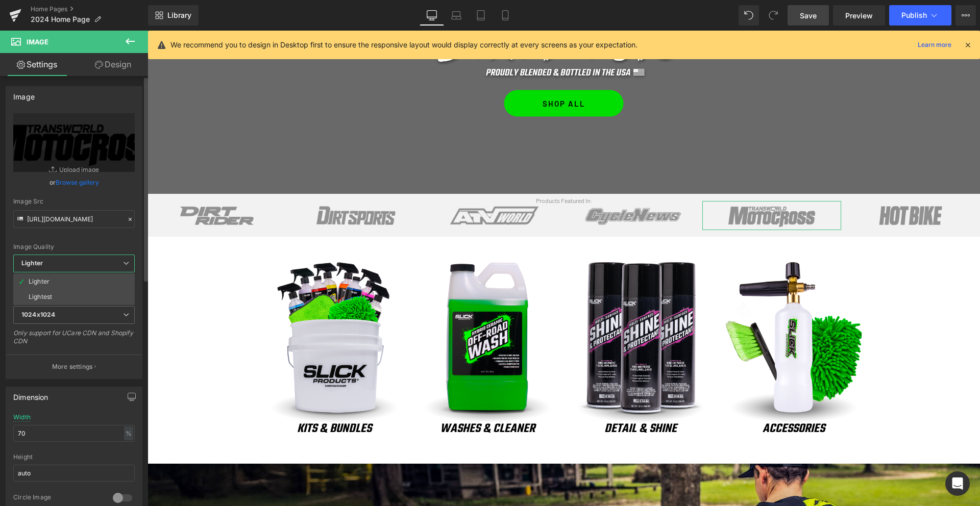
drag, startPoint x: 47, startPoint y: 296, endPoint x: 61, endPoint y: 295, distance: 13.3
click at [47, 296] on div "Lightest" at bounding box center [40, 296] width 23 height 7
type input "[URL][DOMAIN_NAME]"
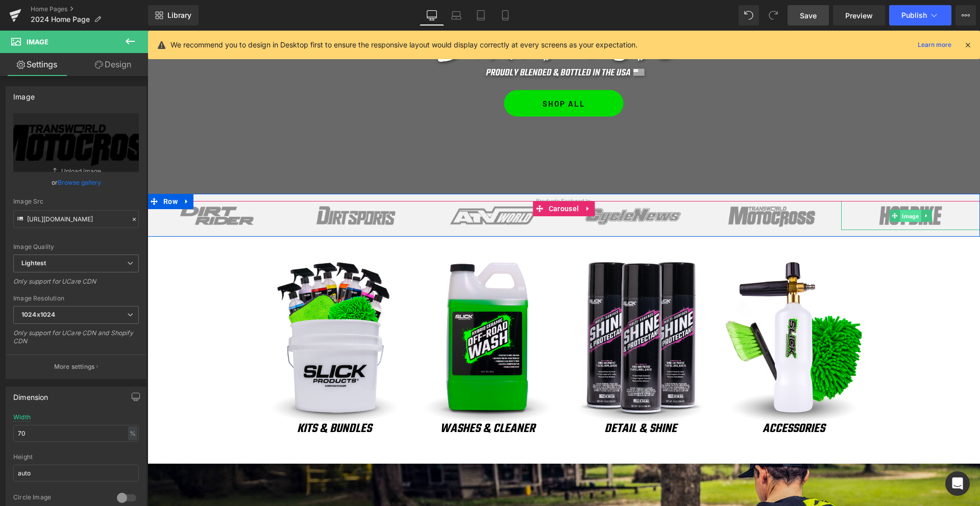
click at [907, 216] on span "Image" at bounding box center [909, 216] width 21 height 12
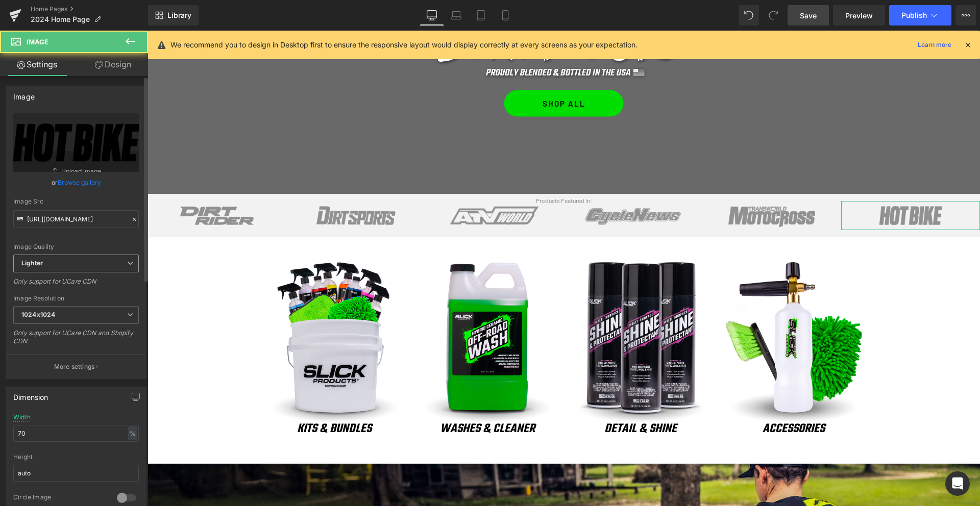
click at [53, 260] on span "Lighter" at bounding box center [76, 264] width 126 height 18
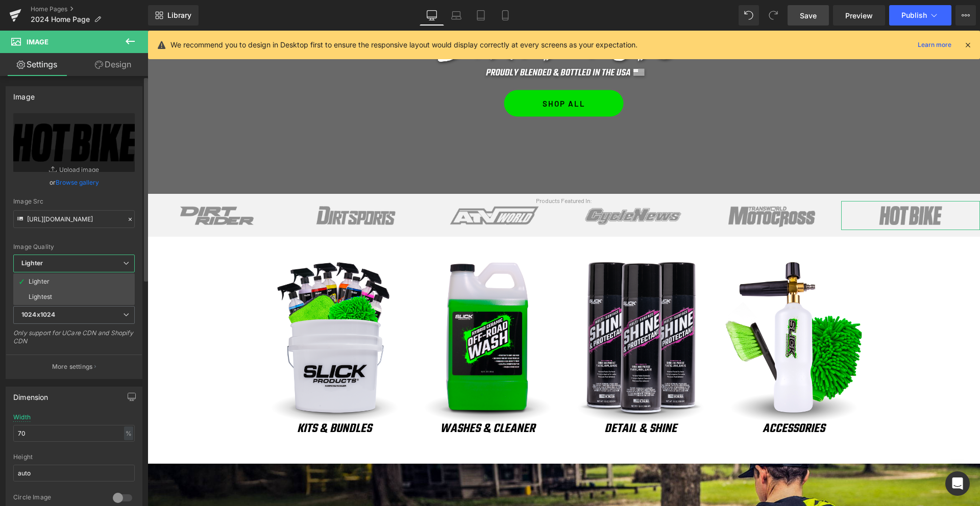
drag, startPoint x: 51, startPoint y: 295, endPoint x: 53, endPoint y: 281, distance: 14.4
click at [51, 295] on div "Lightest" at bounding box center [40, 296] width 23 height 7
type input "[URL][DOMAIN_NAME]"
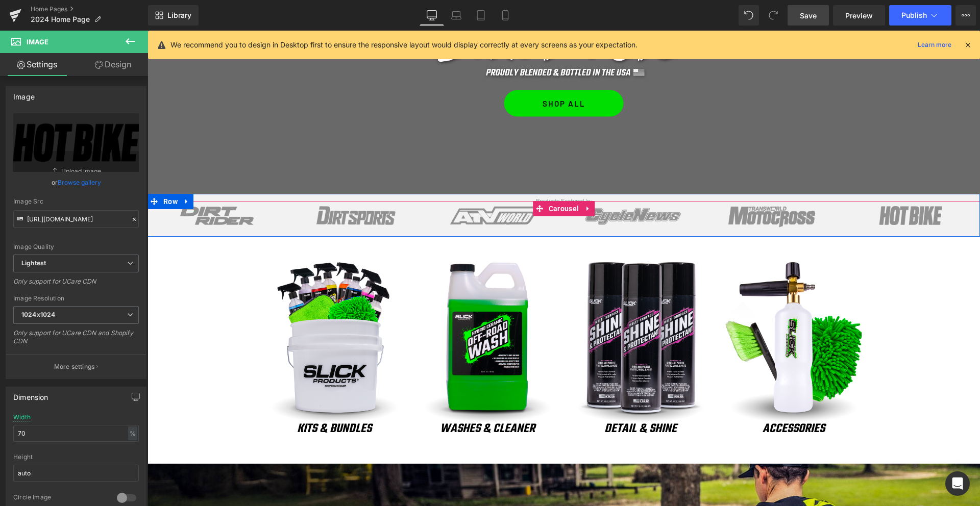
click at [557, 208] on span "Carousel" at bounding box center [563, 208] width 35 height 15
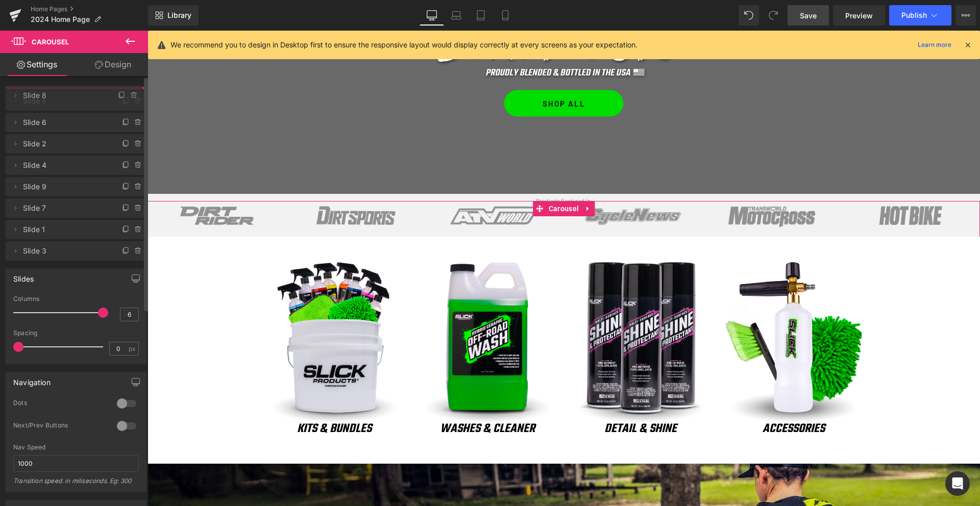
drag, startPoint x: 69, startPoint y: 227, endPoint x: 70, endPoint y: 95, distance: 131.6
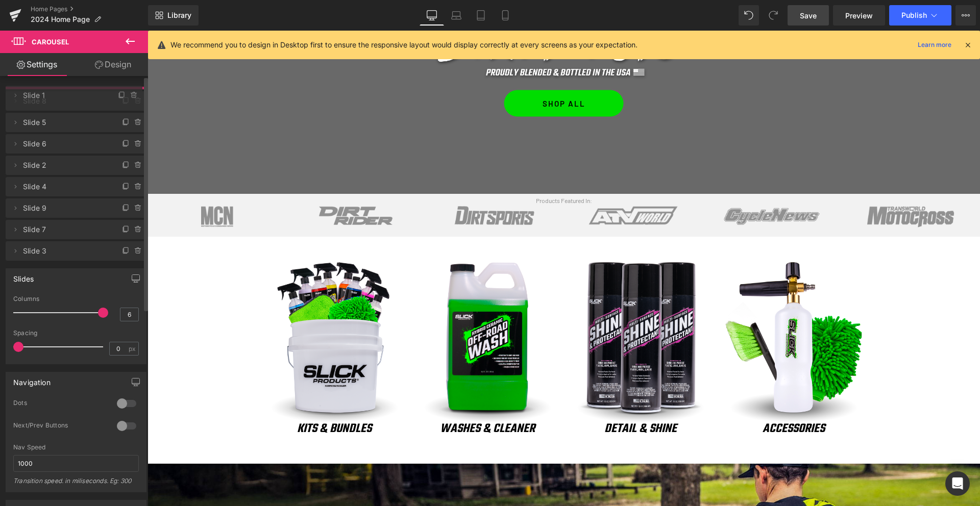
drag, startPoint x: 56, startPoint y: 247, endPoint x: 65, endPoint y: 94, distance: 153.3
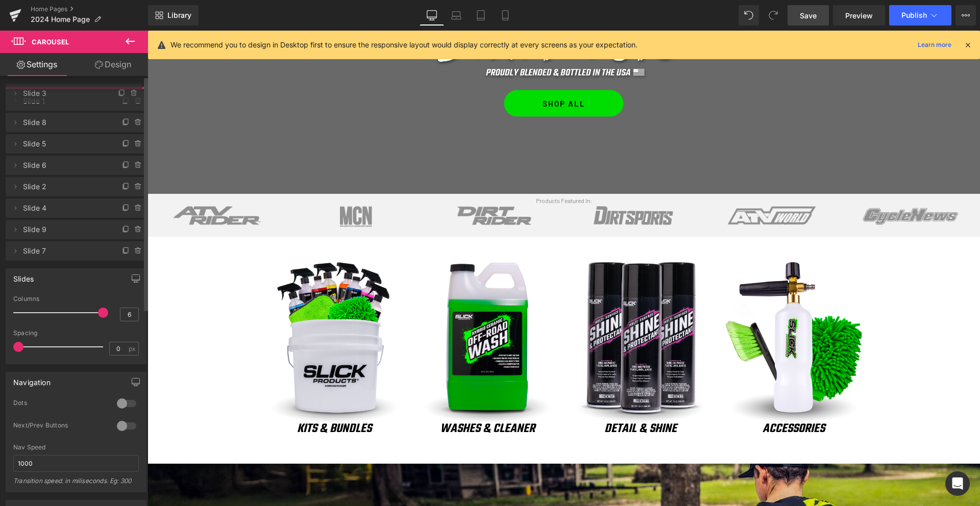
drag, startPoint x: 63, startPoint y: 272, endPoint x: 68, endPoint y: 99, distance: 173.0
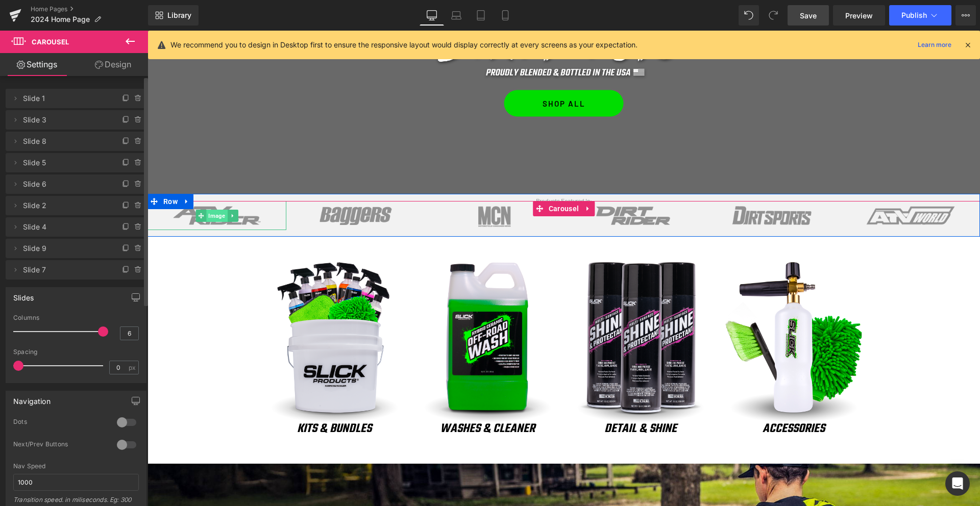
click at [219, 214] on span "Image" at bounding box center [216, 216] width 21 height 12
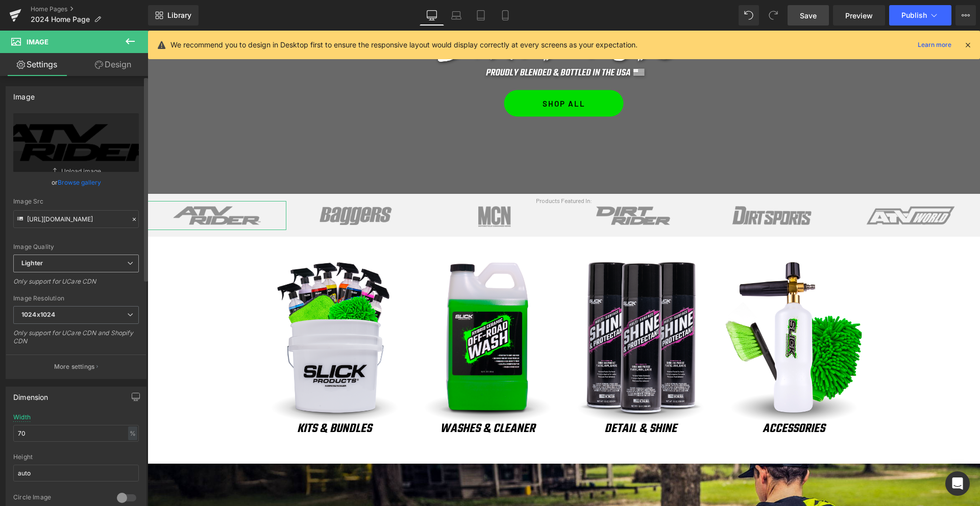
click at [74, 269] on span "Lighter" at bounding box center [76, 264] width 126 height 18
click at [65, 294] on li "Lightest" at bounding box center [73, 296] width 121 height 15
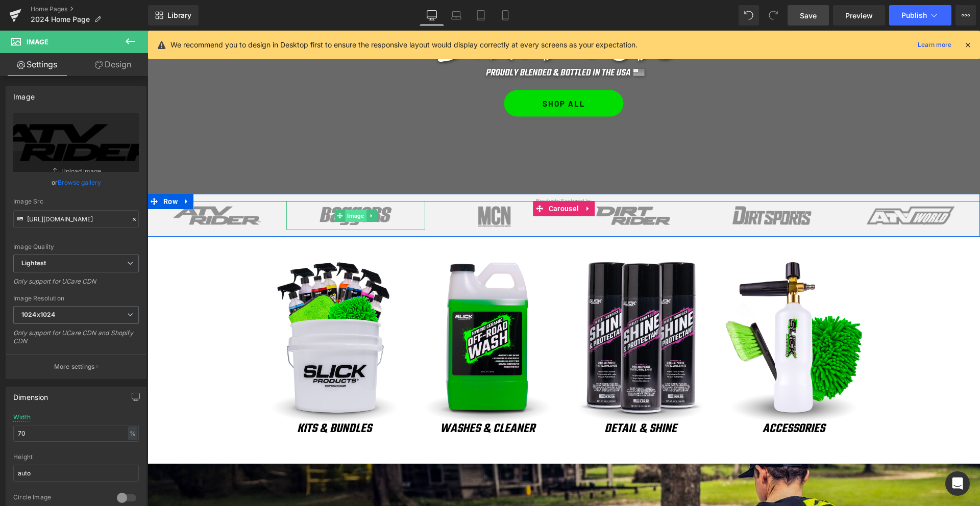
type input "[URL][DOMAIN_NAME]"
click at [349, 213] on span "Image" at bounding box center [355, 216] width 21 height 12
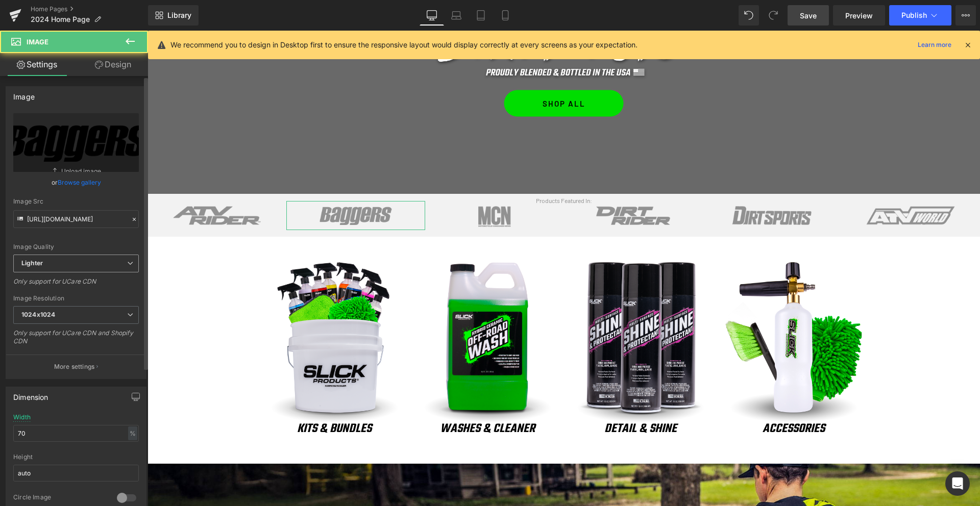
click at [75, 263] on span "Lighter" at bounding box center [76, 264] width 126 height 18
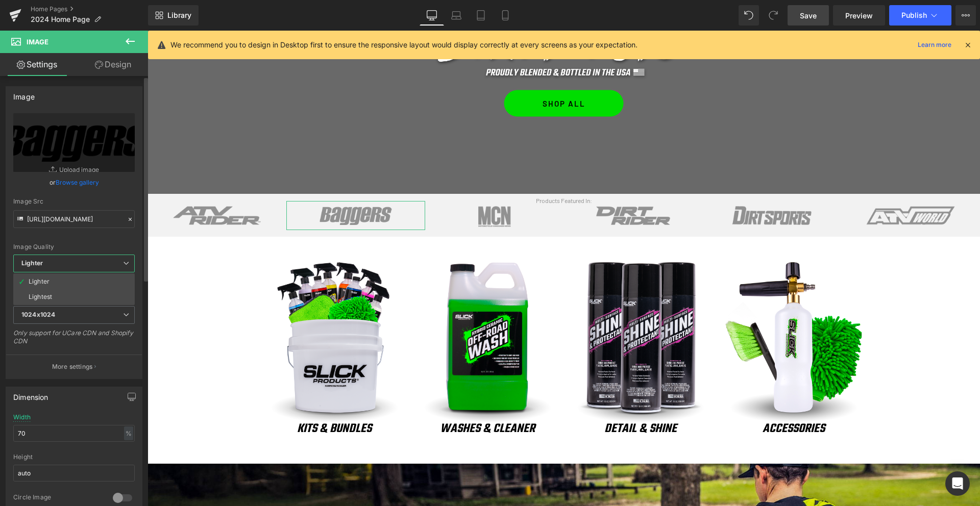
click at [63, 293] on li "Lightest" at bounding box center [73, 296] width 121 height 15
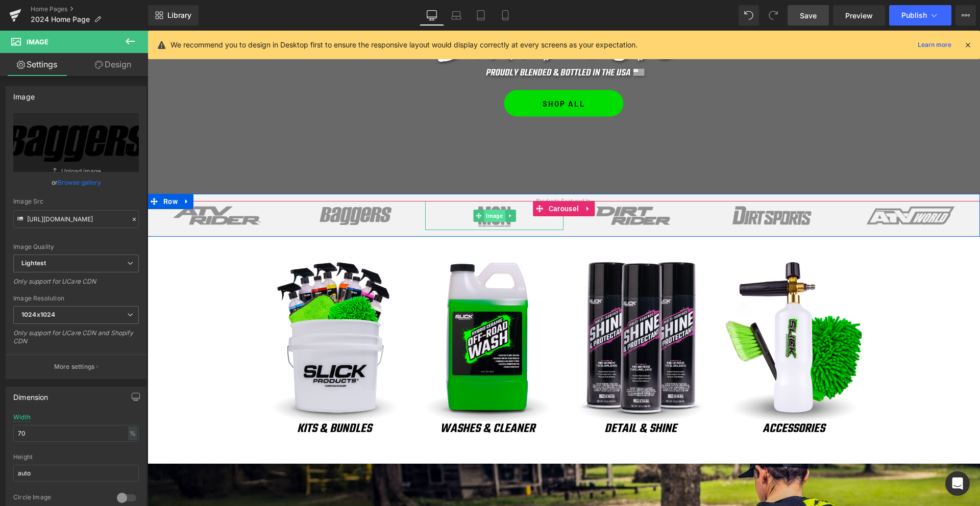
type input "[URL][DOMAIN_NAME]"
click at [496, 217] on span "Image" at bounding box center [494, 216] width 21 height 12
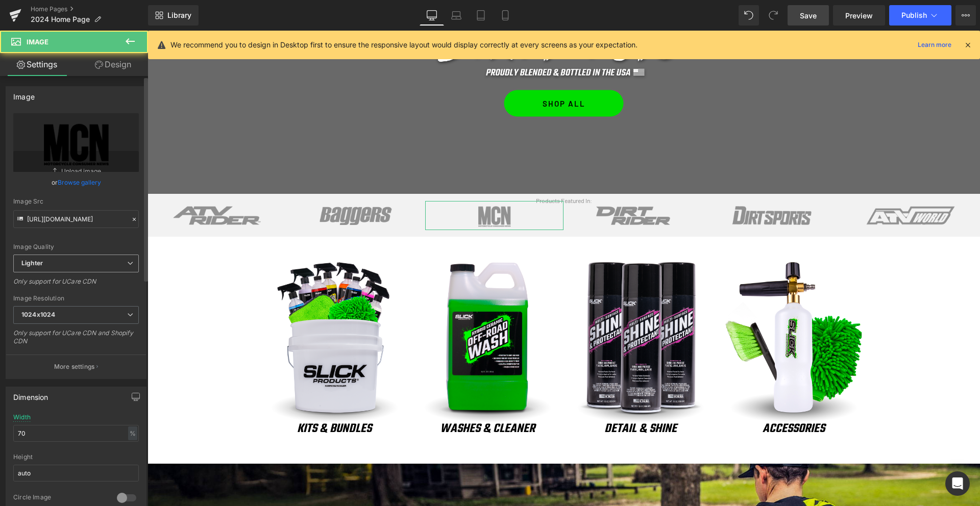
click at [47, 264] on span "Lighter" at bounding box center [76, 264] width 126 height 18
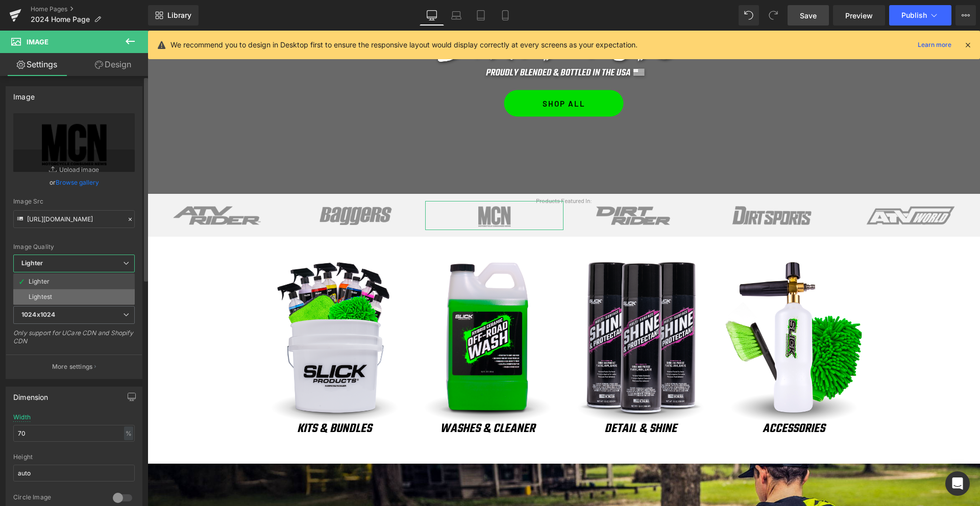
click at [56, 297] on li "Lightest" at bounding box center [73, 296] width 121 height 15
type input "[URL][DOMAIN_NAME]"
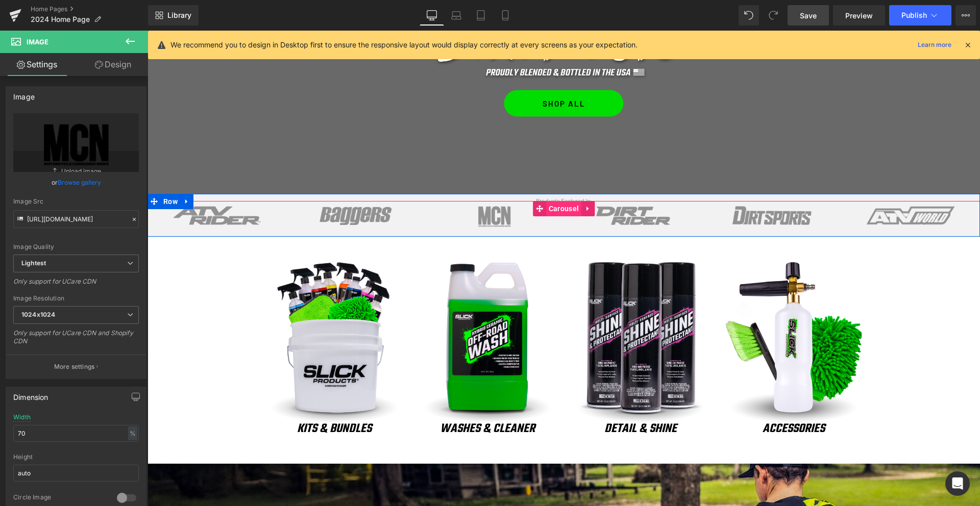
click at [566, 210] on span "Carousel" at bounding box center [563, 208] width 35 height 15
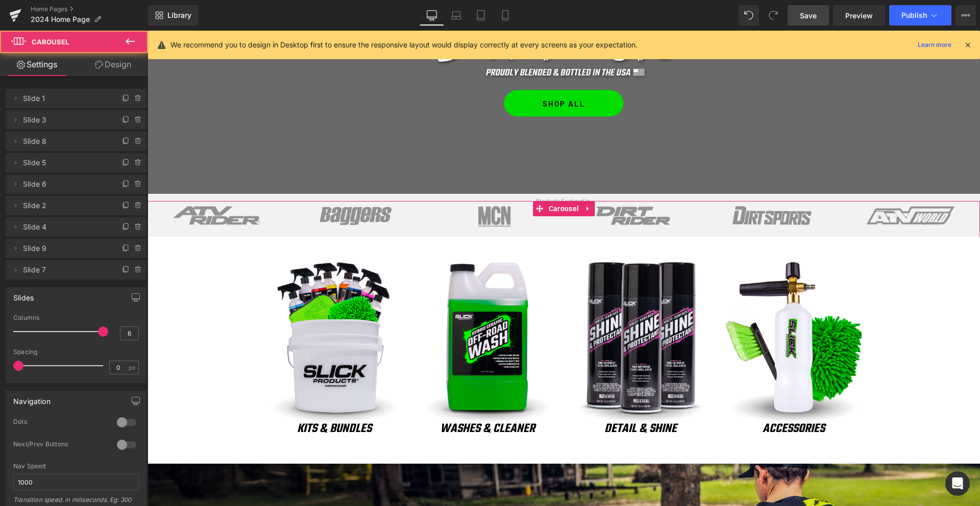
click at [111, 61] on link "Design" at bounding box center [113, 64] width 74 height 23
click at [114, 64] on link "Design" at bounding box center [113, 64] width 74 height 23
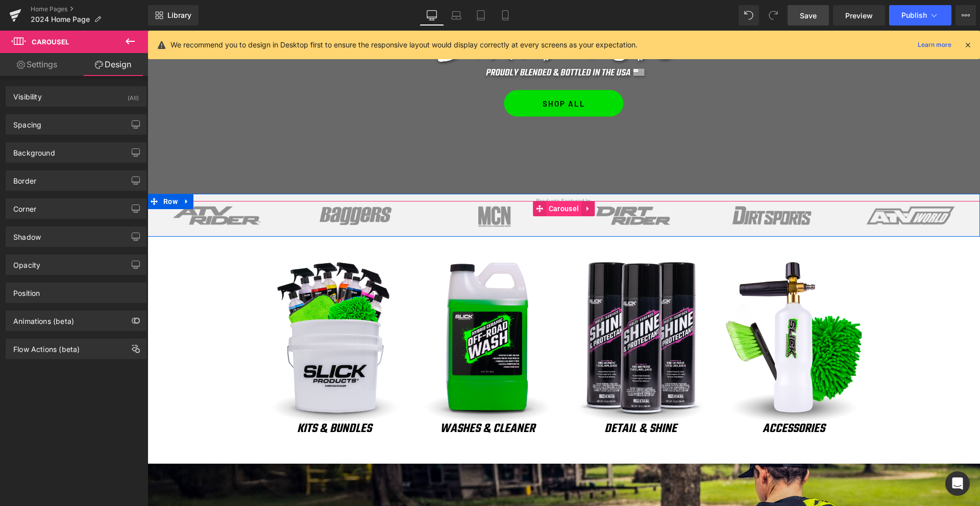
click at [564, 208] on span "Carousel" at bounding box center [563, 208] width 35 height 15
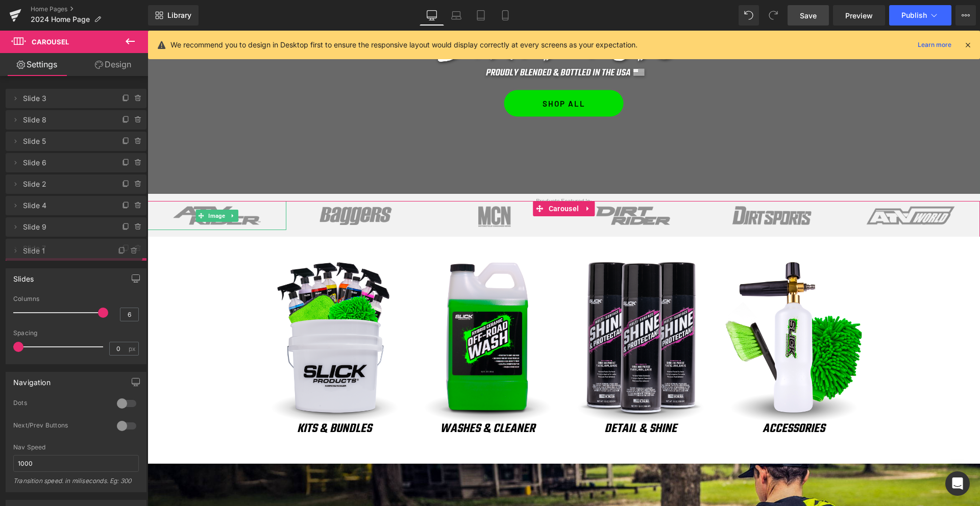
drag, startPoint x: 61, startPoint y: 101, endPoint x: 68, endPoint y: 252, distance: 150.7
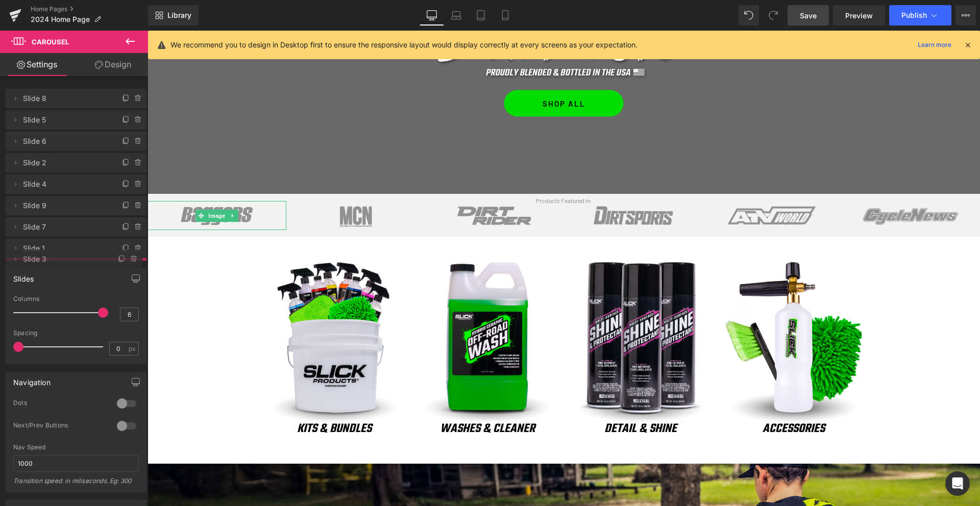
drag, startPoint x: 59, startPoint y: 97, endPoint x: 55, endPoint y: 258, distance: 160.8
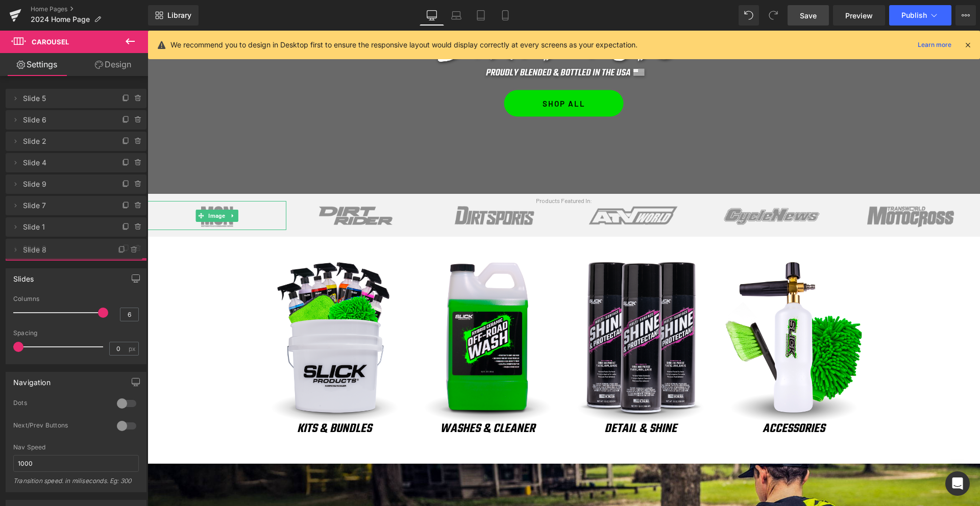
drag, startPoint x: 64, startPoint y: 107, endPoint x: 64, endPoint y: 251, distance: 143.9
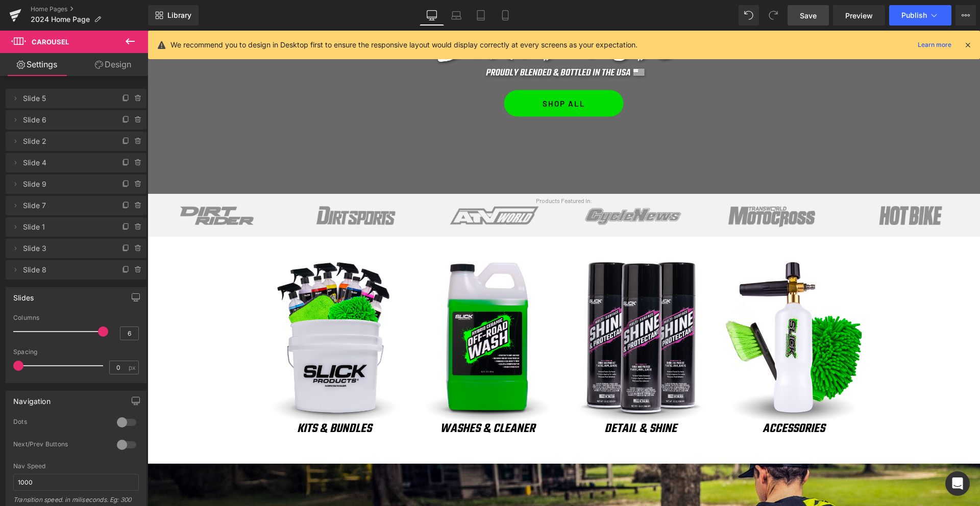
click at [814, 19] on span "Save" at bounding box center [807, 15] width 17 height 11
click at [918, 9] on button "Publish" at bounding box center [920, 15] width 62 height 20
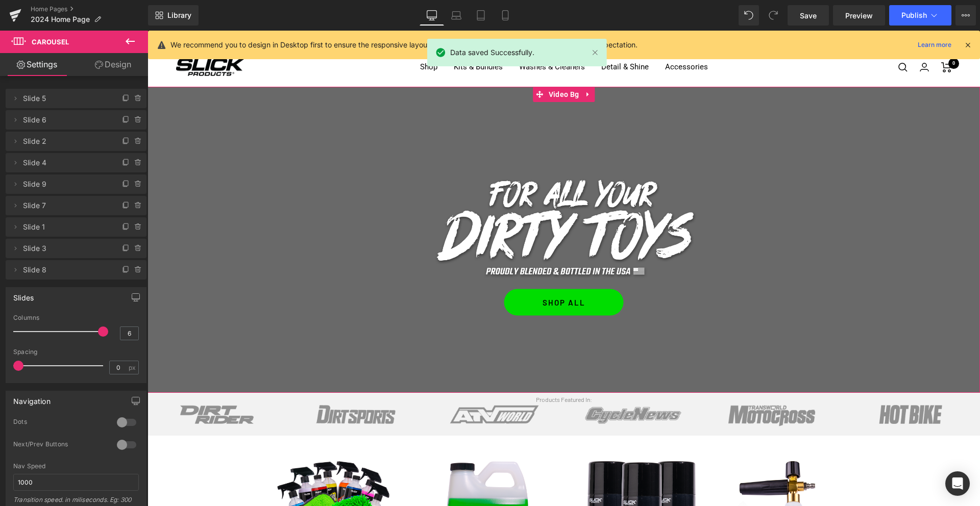
scroll to position [0, 0]
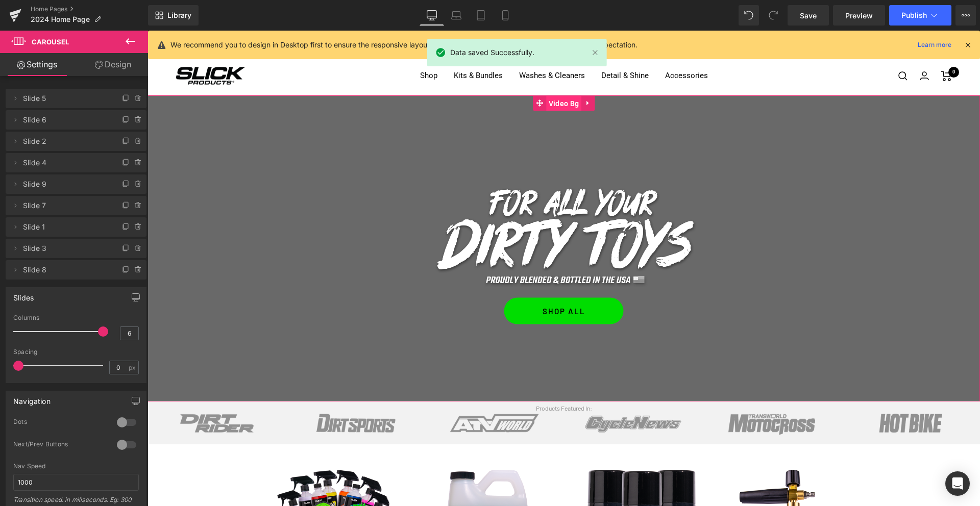
click at [563, 102] on span "Video Bg" at bounding box center [563, 103] width 35 height 15
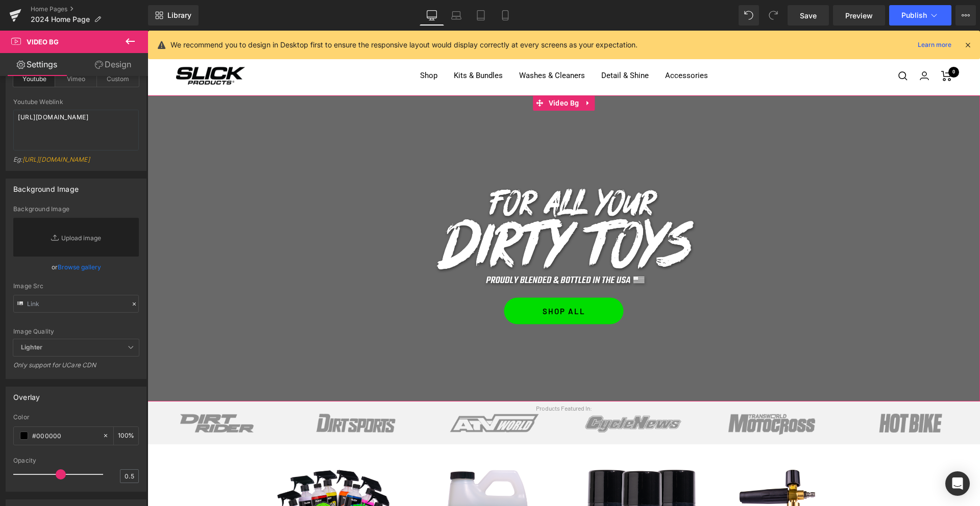
scroll to position [120, 0]
click at [58, 354] on span "Lighter" at bounding box center [76, 345] width 126 height 17
click at [52, 353] on span "Lighter" at bounding box center [76, 345] width 126 height 17
click at [81, 354] on span "Lighter" at bounding box center [76, 345] width 126 height 17
click at [83, 354] on span "Lighter" at bounding box center [76, 345] width 126 height 17
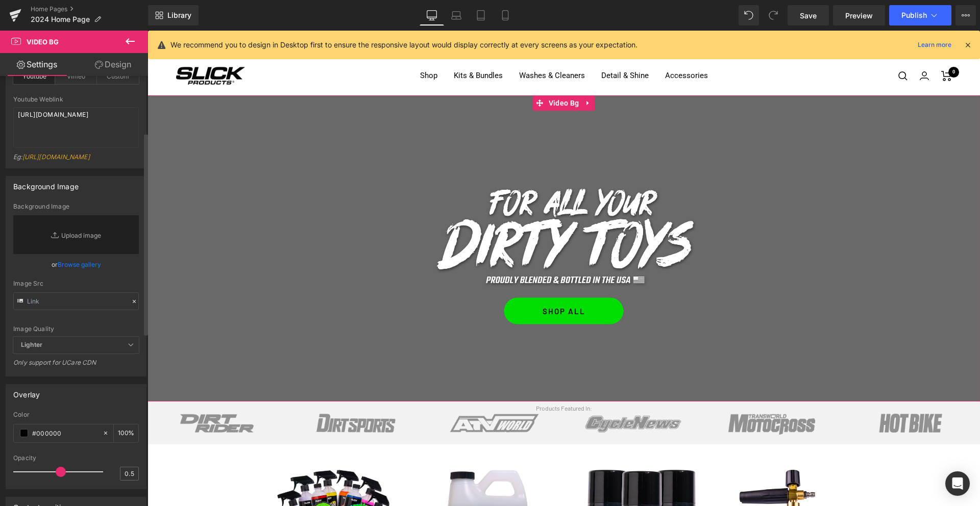
click at [81, 354] on span "Lighter" at bounding box center [76, 345] width 126 height 17
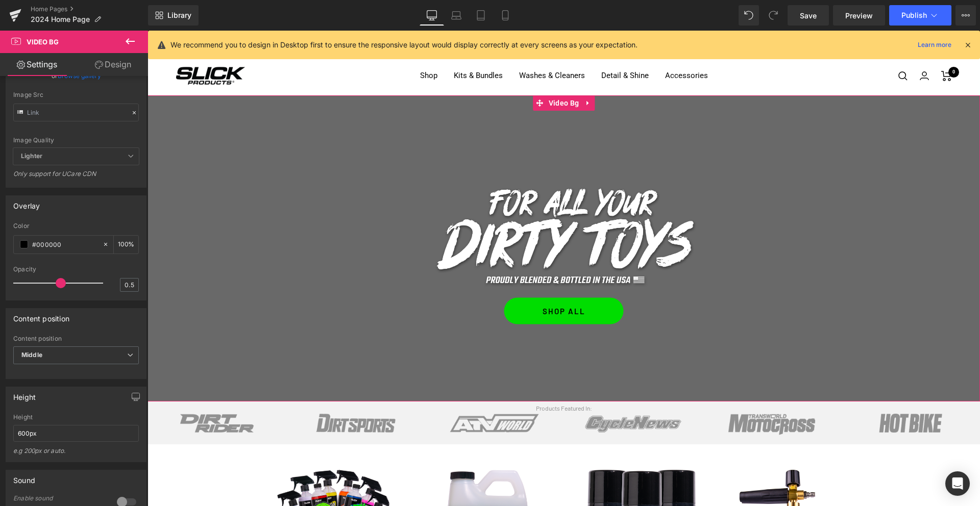
scroll to position [311, 0]
click at [804, 14] on span "Save" at bounding box center [807, 15] width 17 height 11
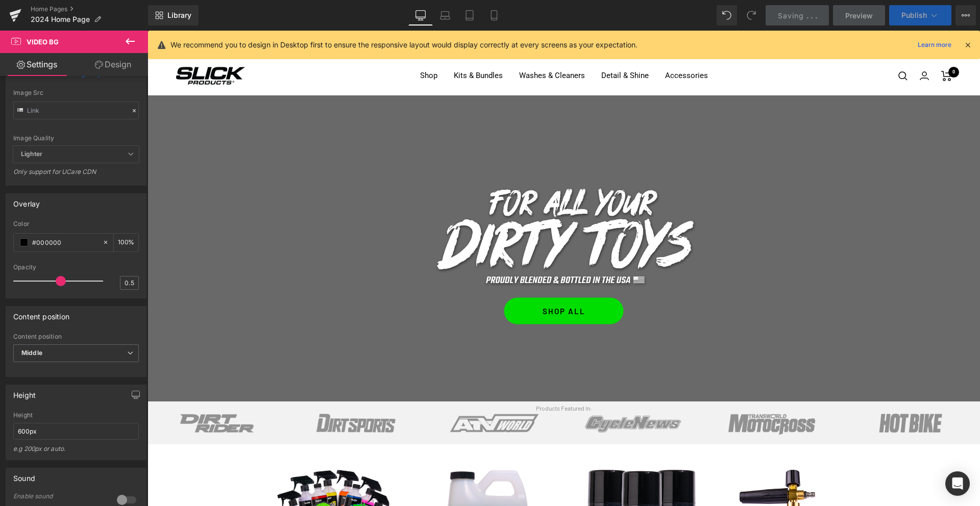
click at [903, 13] on span "Publish" at bounding box center [914, 15] width 26 height 8
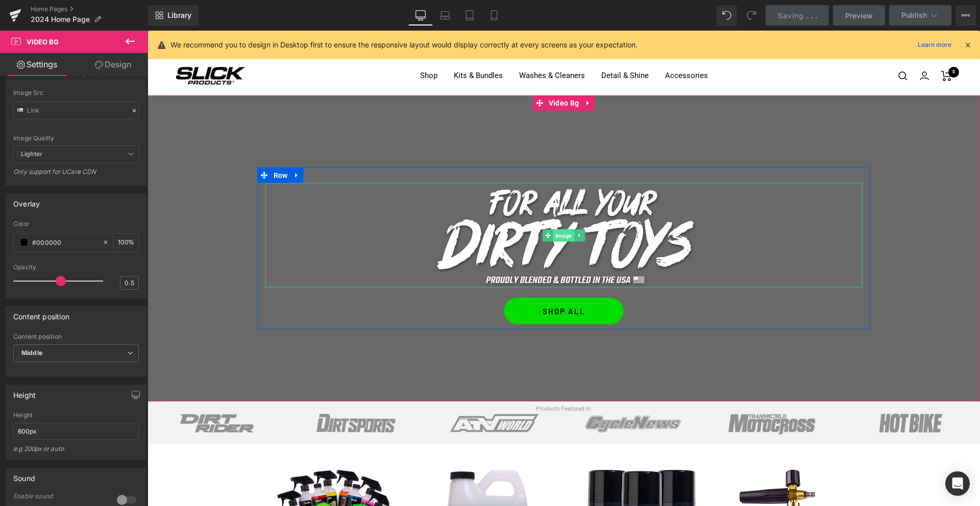
click at [562, 240] on span "Image" at bounding box center [563, 235] width 21 height 12
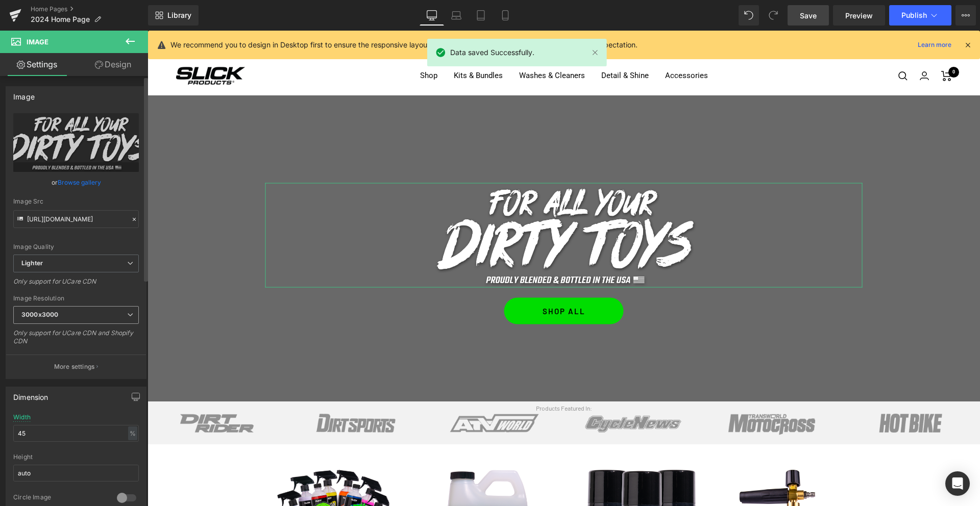
click at [75, 314] on span "3000x3000" at bounding box center [76, 315] width 126 height 18
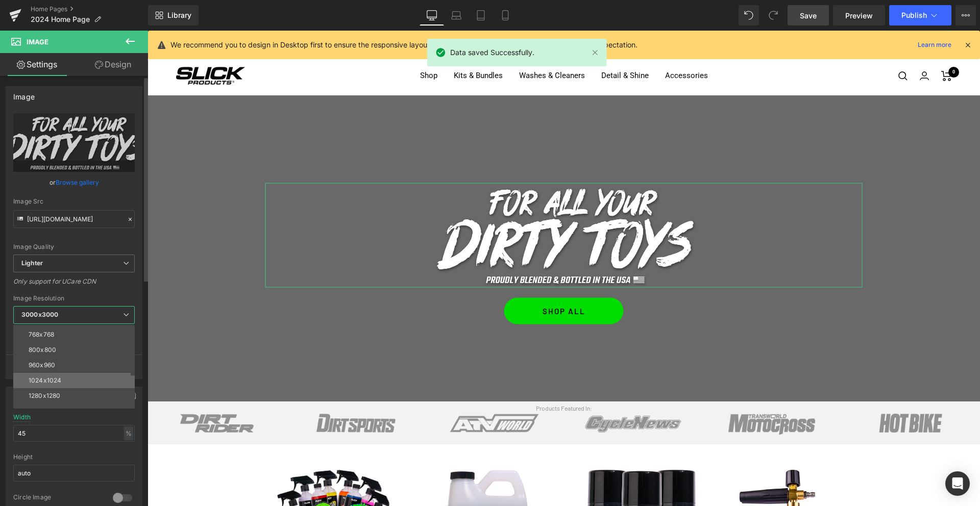
scroll to position [79, 0]
click at [58, 377] on div "1024x1024" at bounding box center [45, 376] width 33 height 7
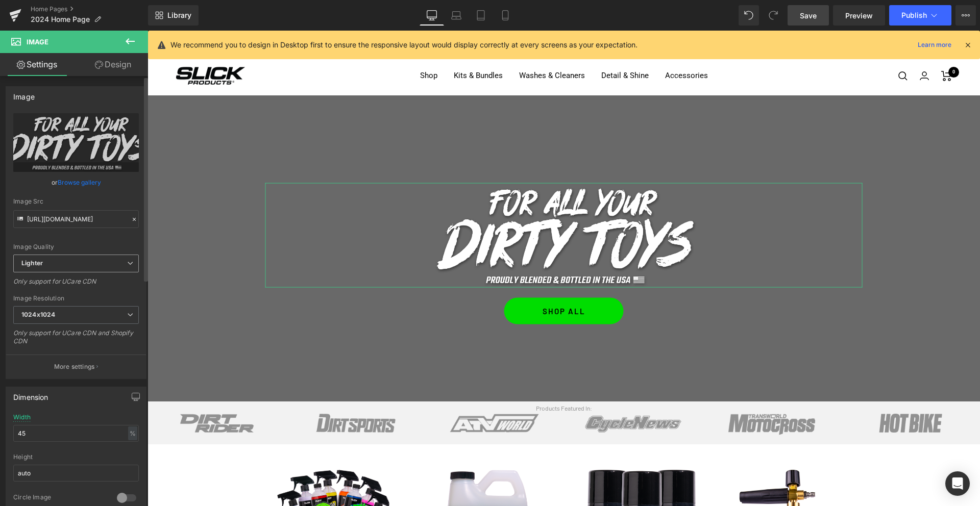
click at [74, 267] on span "Lighter" at bounding box center [76, 264] width 126 height 18
click at [69, 295] on li "Lightest" at bounding box center [73, 296] width 121 height 15
type input "[URL][DOMAIN_NAME]"
click at [806, 15] on span "Save" at bounding box center [807, 15] width 17 height 11
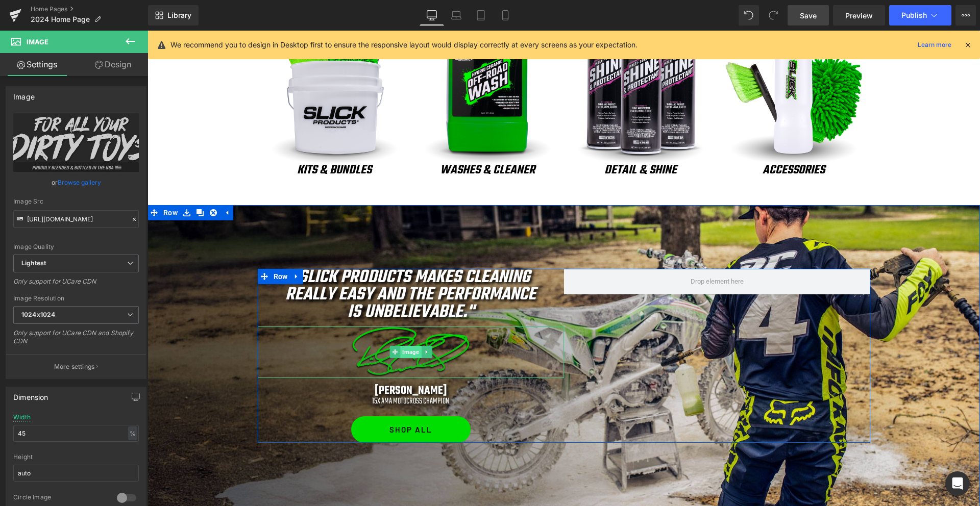
scroll to position [465, 0]
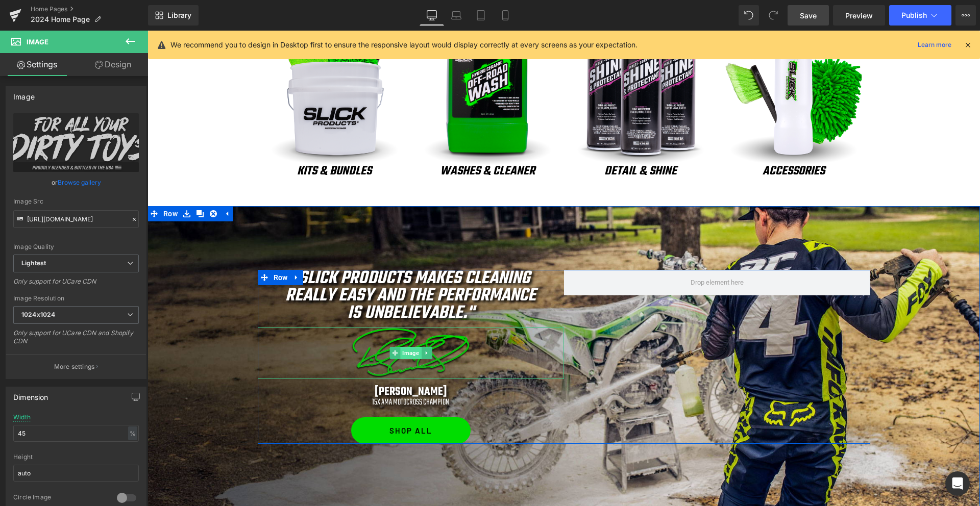
click at [407, 354] on span "Image" at bounding box center [410, 353] width 21 height 12
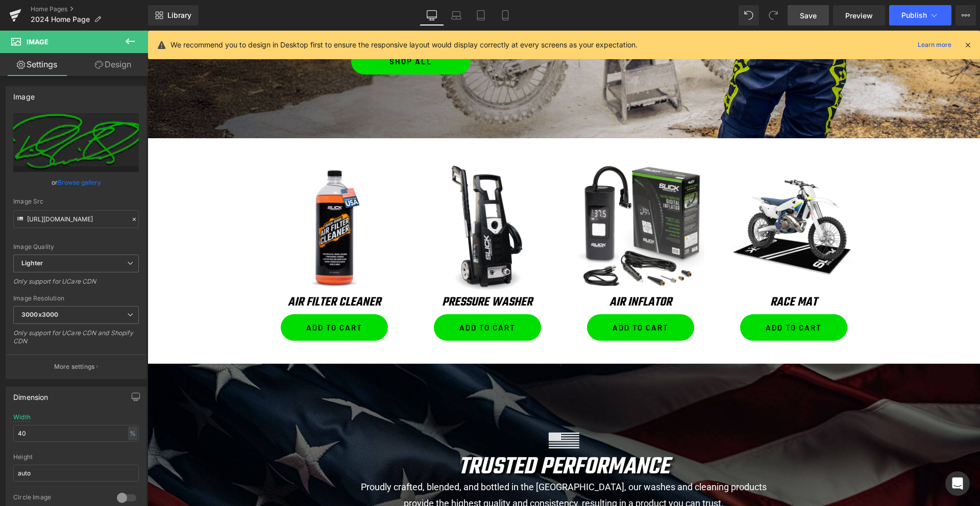
scroll to position [968, 0]
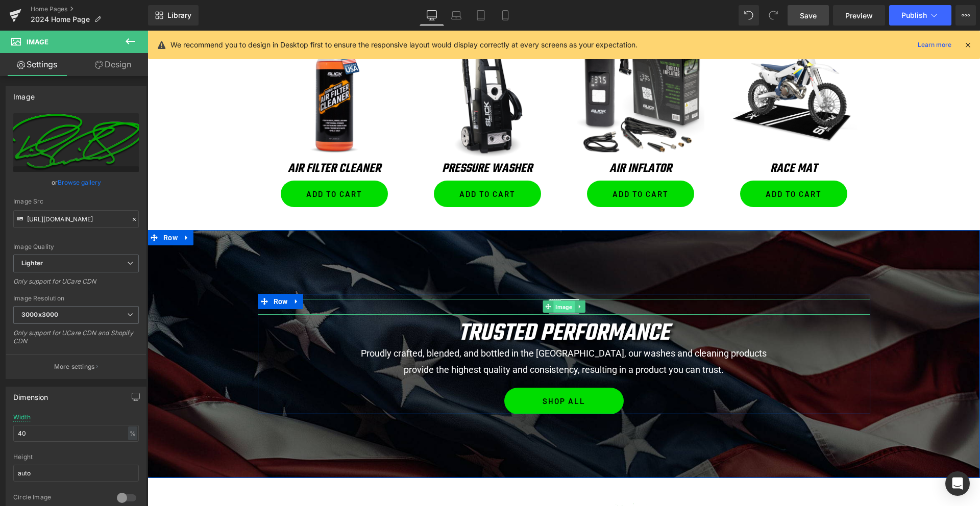
click at [560, 310] on span "Image" at bounding box center [563, 307] width 21 height 12
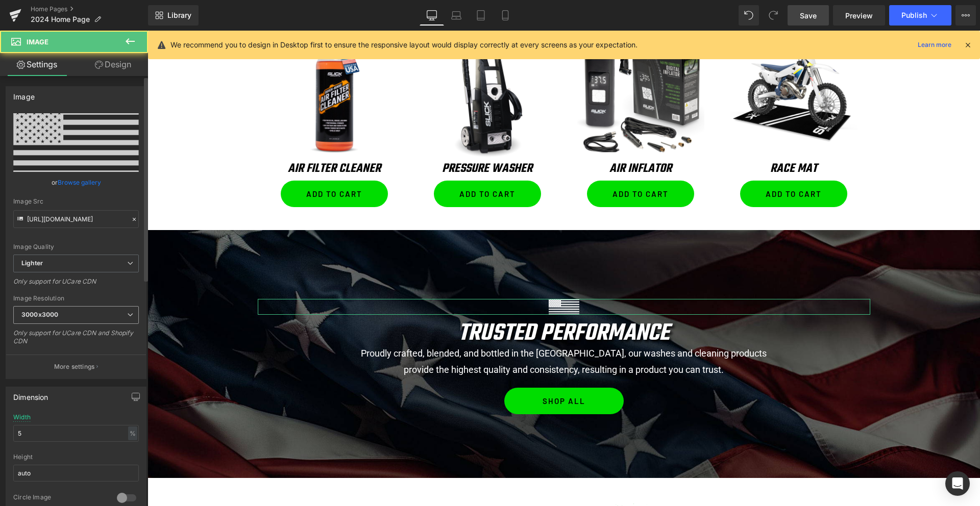
click at [57, 313] on b "3000x3000" at bounding box center [39, 315] width 37 height 8
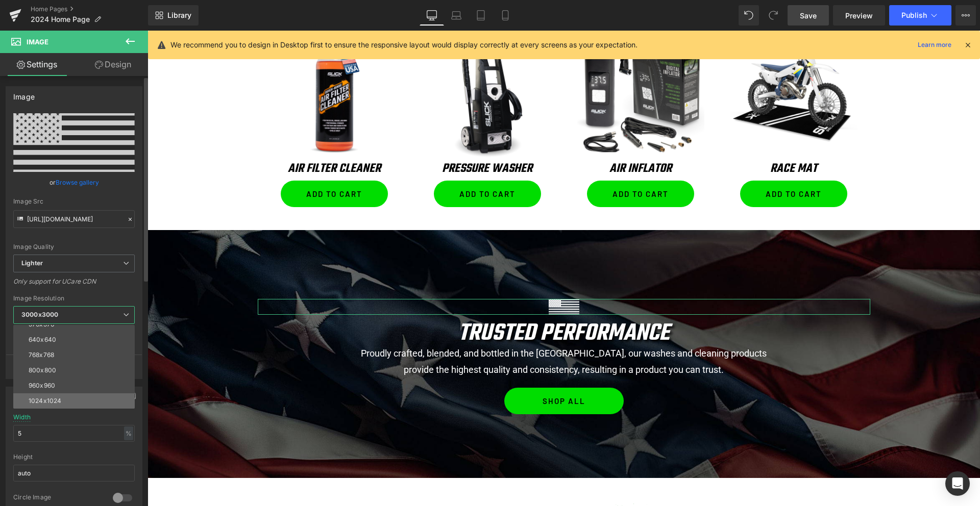
scroll to position [62, 0]
drag, startPoint x: 53, startPoint y: 389, endPoint x: 51, endPoint y: 374, distance: 14.4
click at [53, 389] on div "1024x1024" at bounding box center [45, 392] width 33 height 7
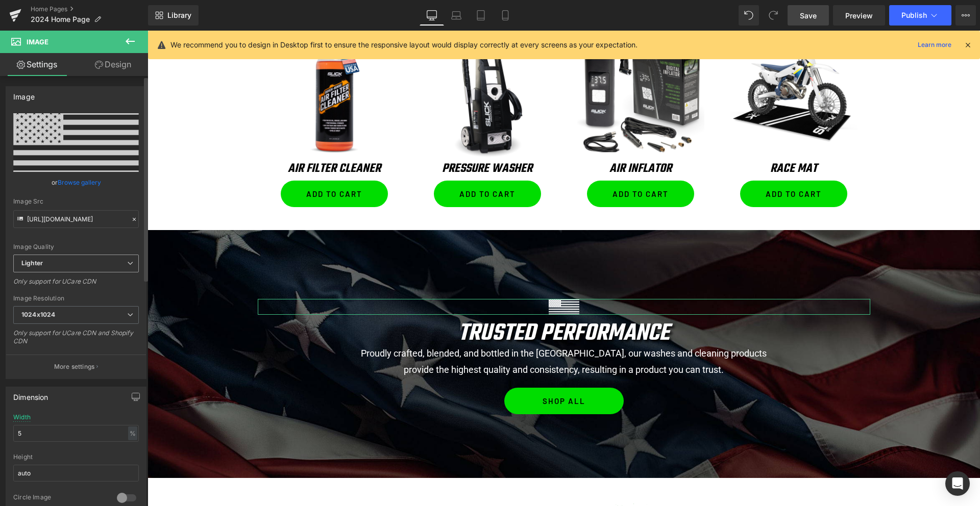
click at [52, 266] on span "Lighter" at bounding box center [76, 264] width 126 height 18
drag, startPoint x: 55, startPoint y: 295, endPoint x: 68, endPoint y: 295, distance: 12.8
click at [55, 295] on li "Lightest" at bounding box center [73, 296] width 121 height 15
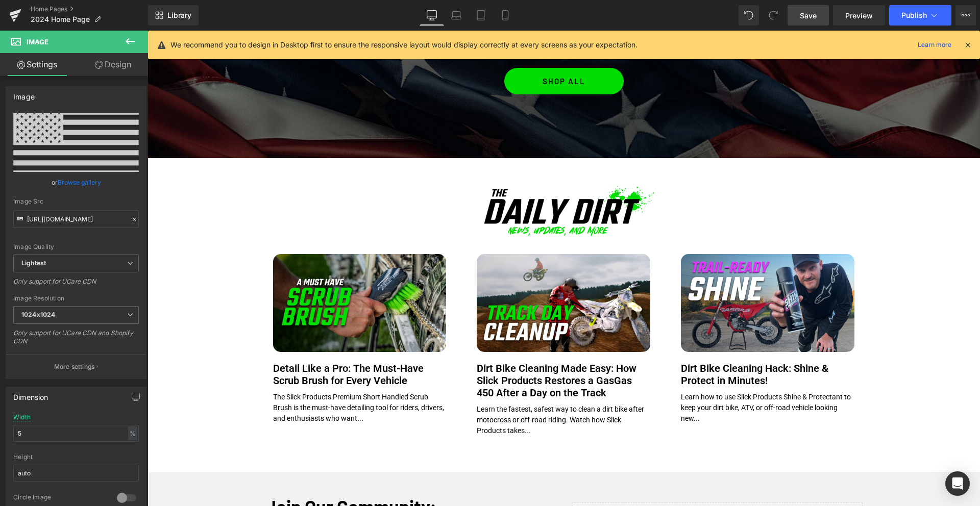
scroll to position [1304, 0]
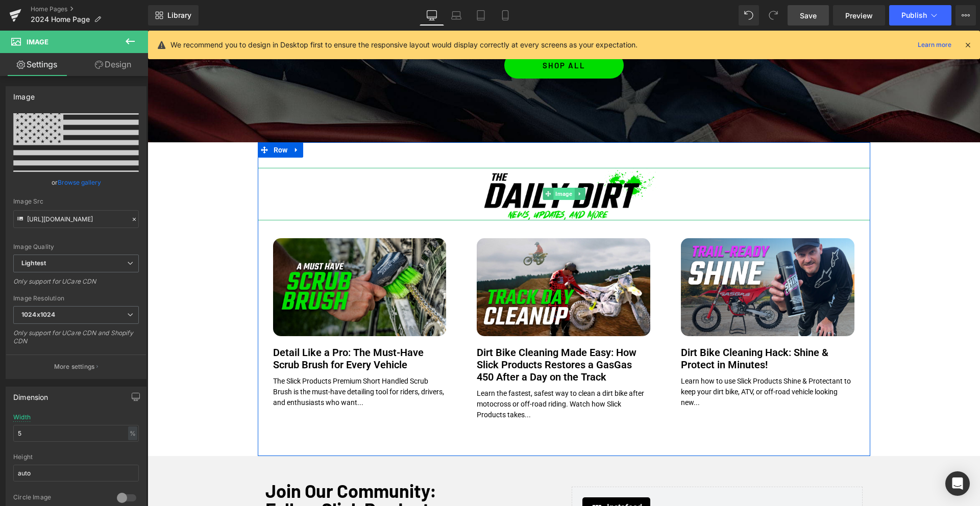
type input "[URL][DOMAIN_NAME]"
click at [561, 195] on span "Image" at bounding box center [563, 194] width 21 height 12
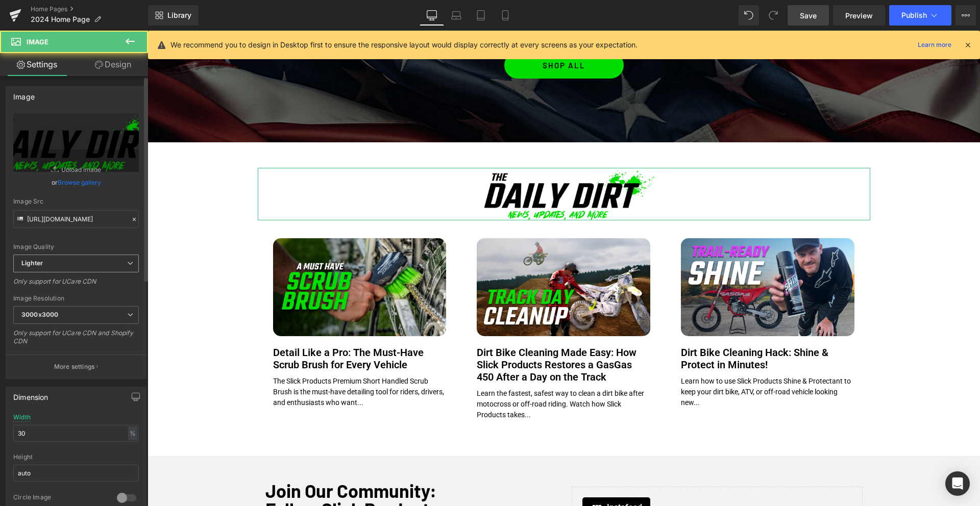
click at [67, 265] on span "Lighter" at bounding box center [76, 264] width 126 height 18
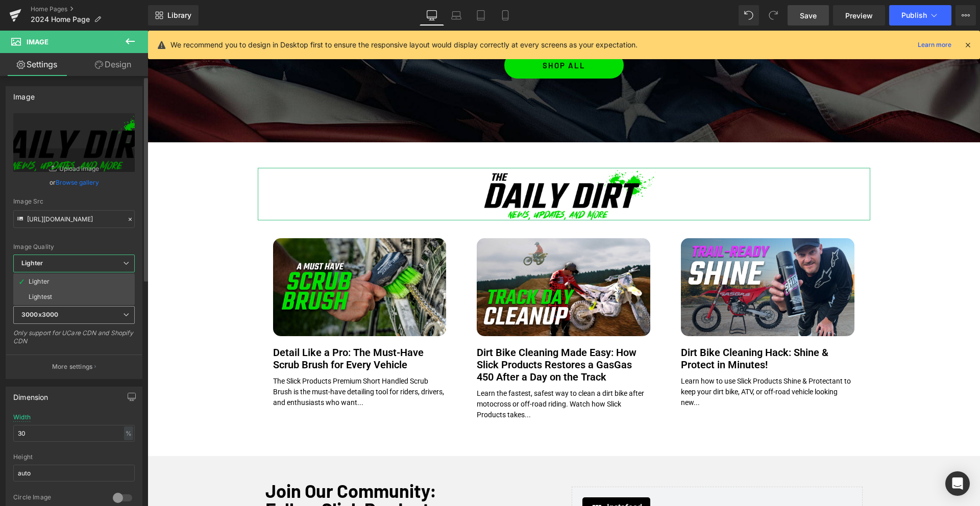
drag, startPoint x: 54, startPoint y: 298, endPoint x: 39, endPoint y: 307, distance: 17.2
click at [53, 298] on li "Lightest" at bounding box center [73, 296] width 121 height 15
click at [34, 313] on b "3000x3000" at bounding box center [39, 315] width 37 height 8
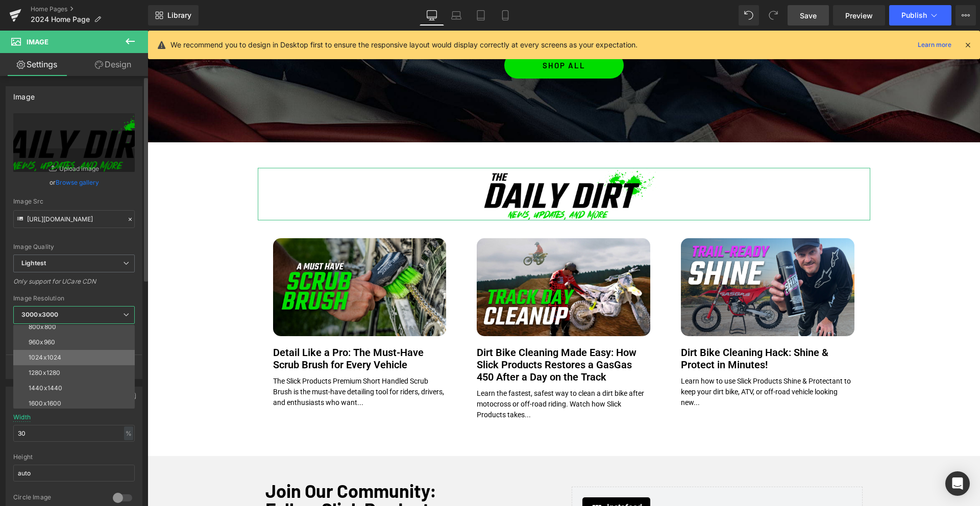
scroll to position [97, 0]
click at [50, 358] on div "1024x1024" at bounding box center [45, 358] width 33 height 7
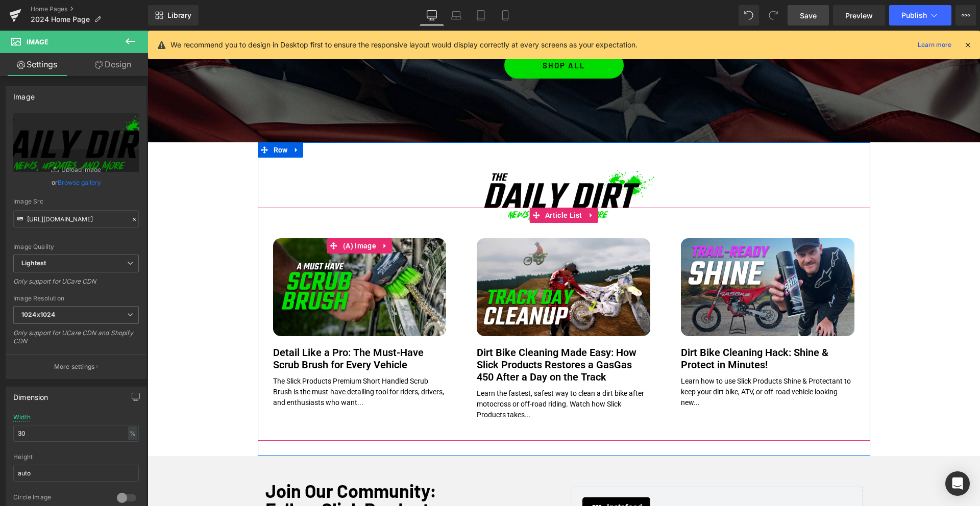
type input "[URL][DOMAIN_NAME]"
click at [367, 246] on span "(A) Image" at bounding box center [359, 245] width 38 height 15
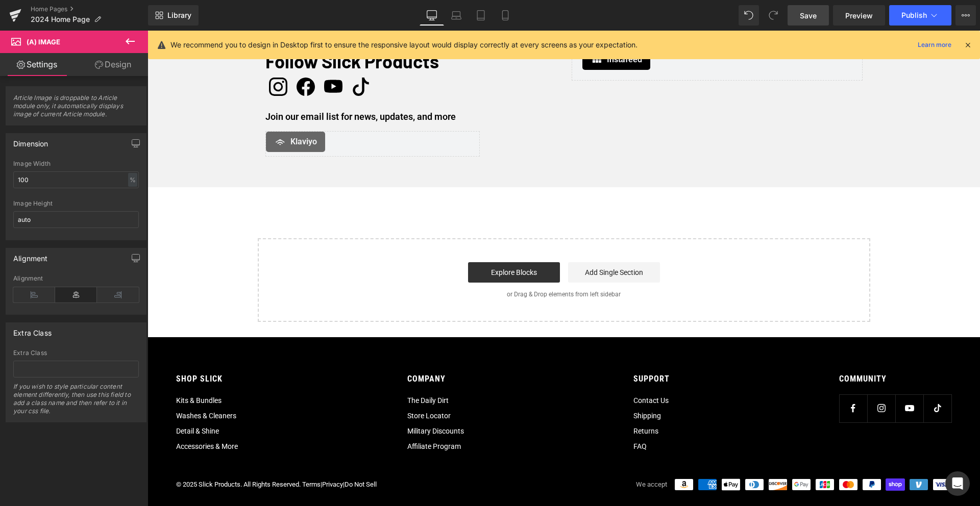
scroll to position [1762, 0]
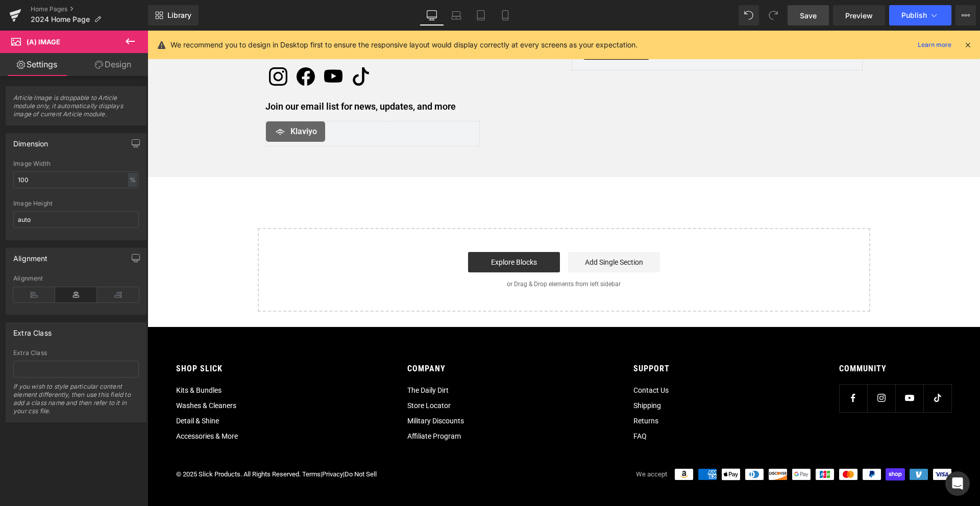
click at [813, 17] on span "Save" at bounding box center [807, 15] width 17 height 11
click at [921, 20] on button "Publish" at bounding box center [920, 15] width 62 height 20
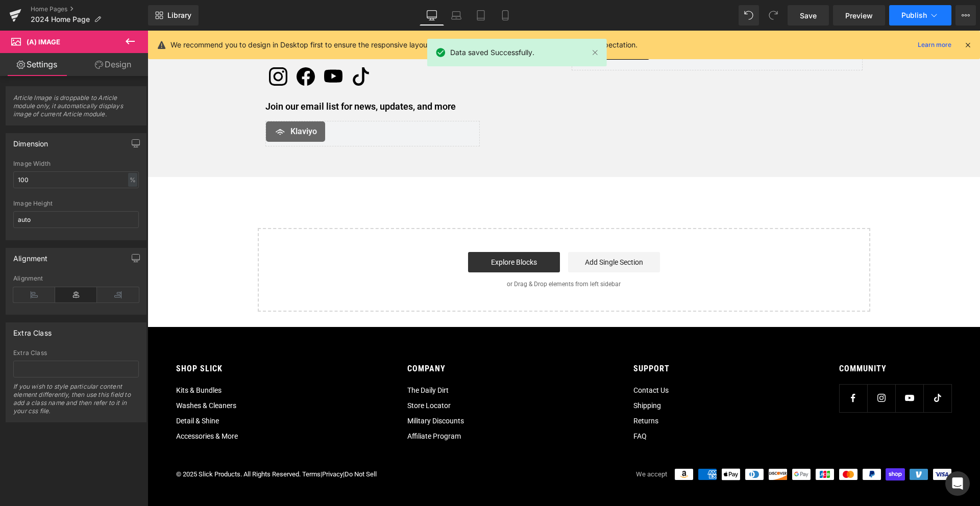
click at [913, 16] on span "Publish" at bounding box center [914, 15] width 26 height 8
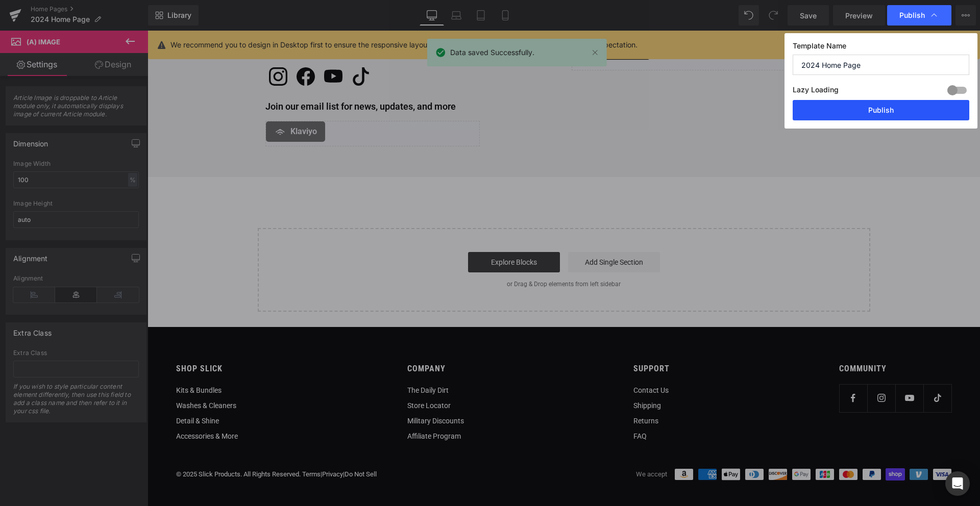
click at [874, 111] on button "Publish" at bounding box center [880, 110] width 177 height 20
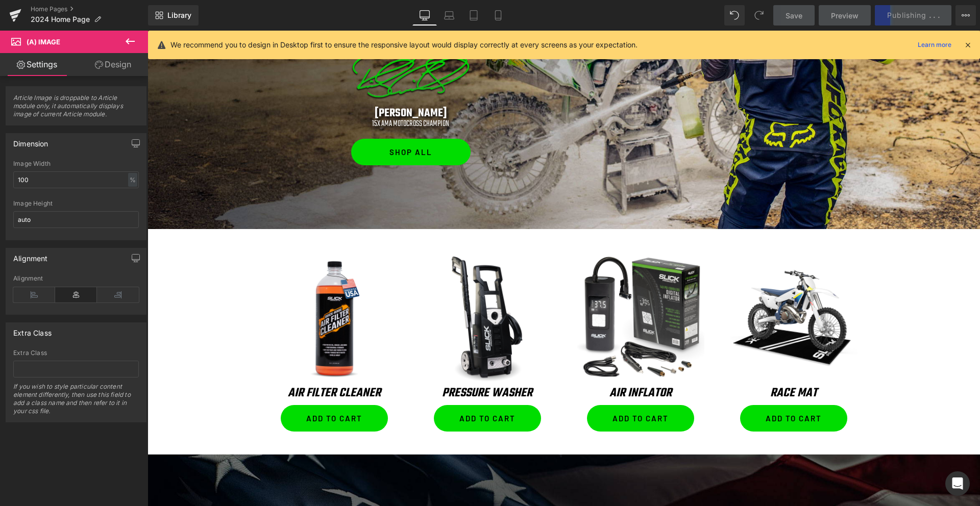
scroll to position [0, 0]
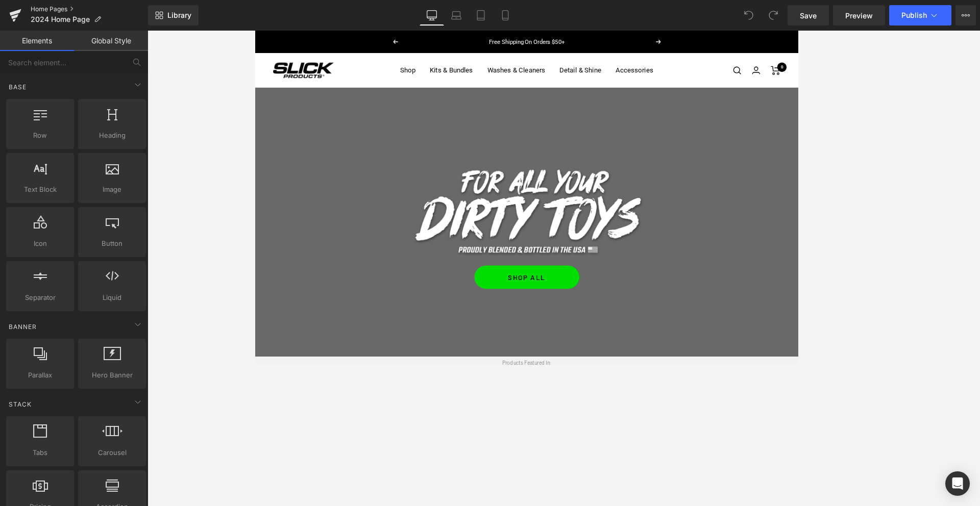
click at [55, 9] on link "Home Pages" at bounding box center [89, 9] width 117 height 8
